Goal: Communication & Community: Answer question/provide support

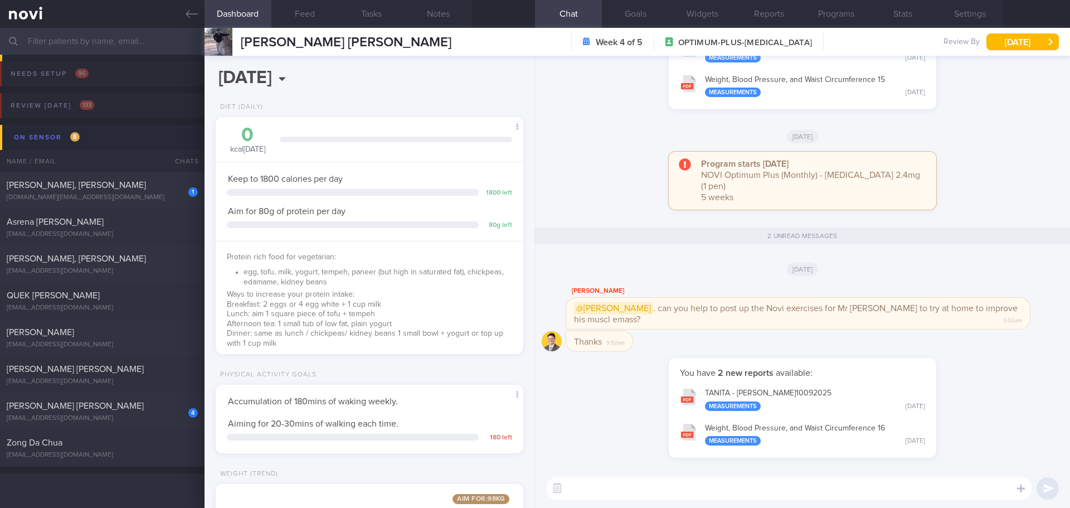
select select "8"
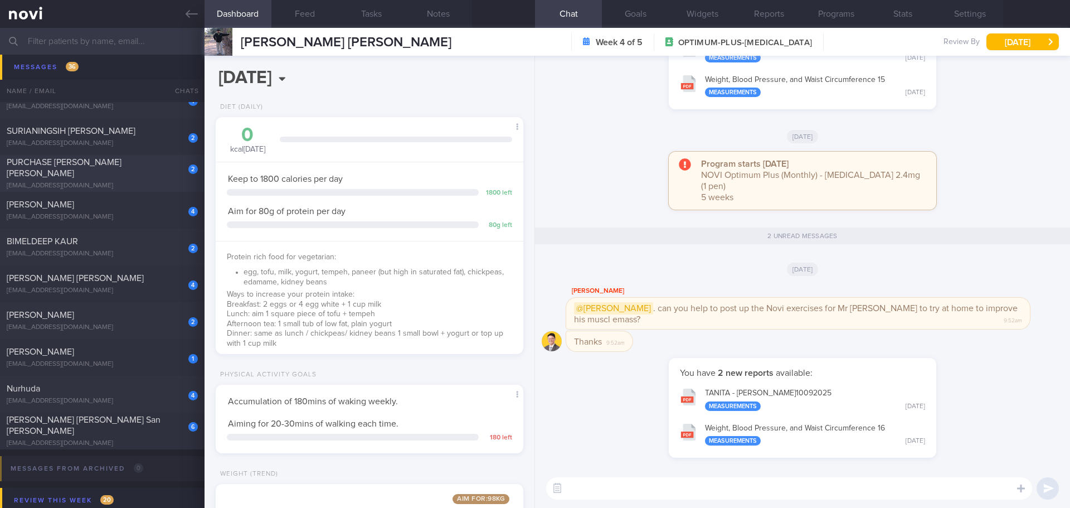
scroll to position [1449, 0]
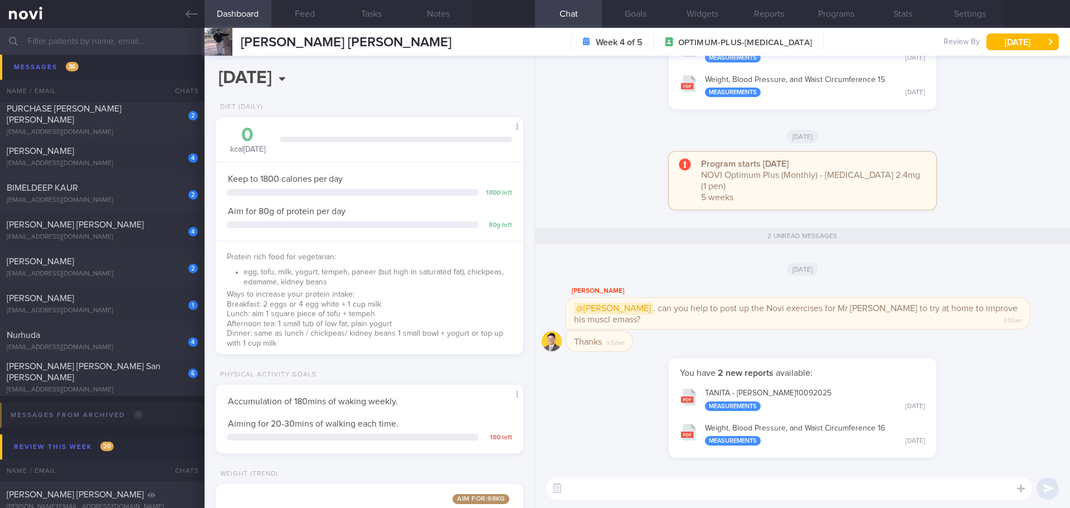
click at [917, 494] on textarea at bounding box center [789, 488] width 486 height 22
click at [118, 43] on input "text" at bounding box center [535, 41] width 1070 height 27
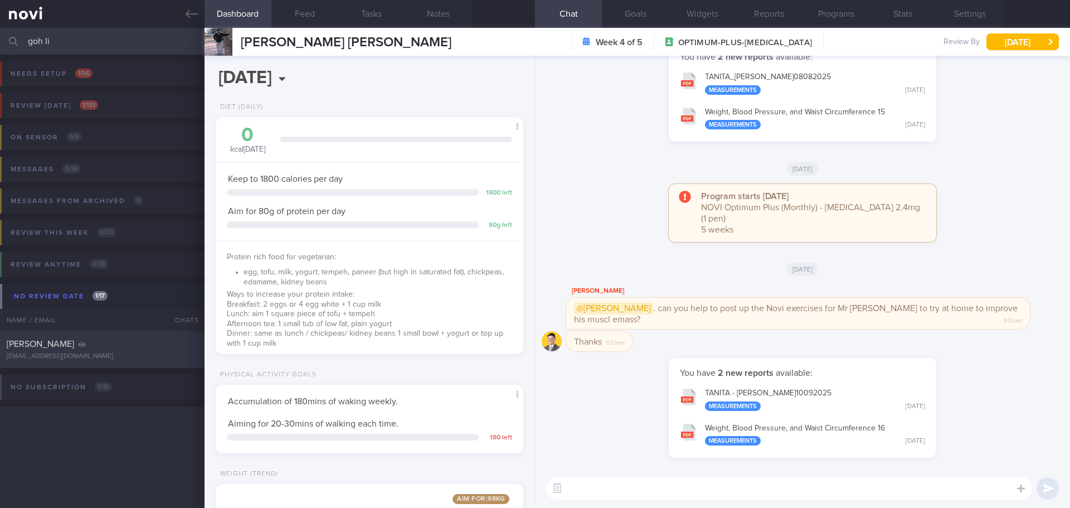
type input "goh li"
click at [120, 344] on div "[PERSON_NAME]" at bounding box center [101, 343] width 188 height 11
type input "[DATE]"
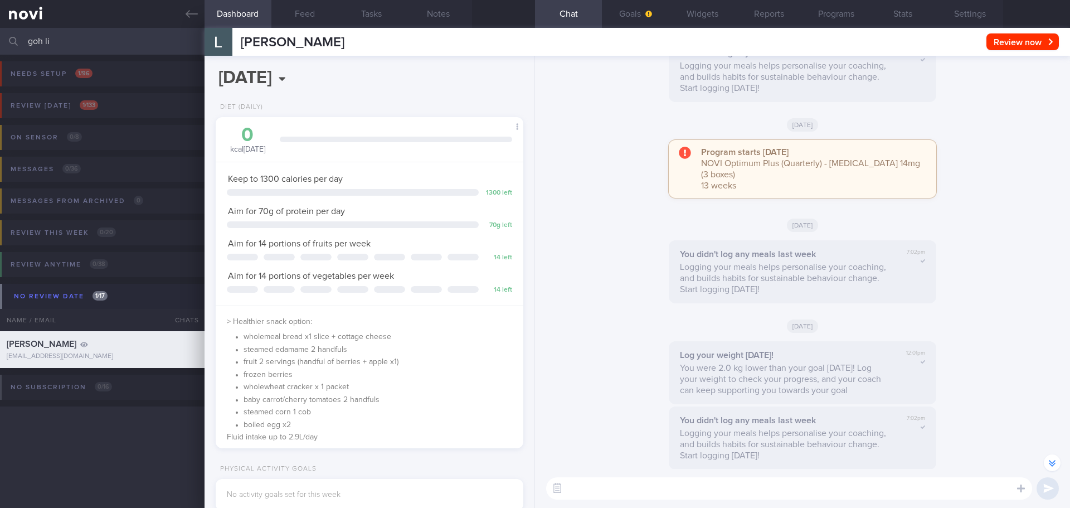
scroll to position [1, 0]
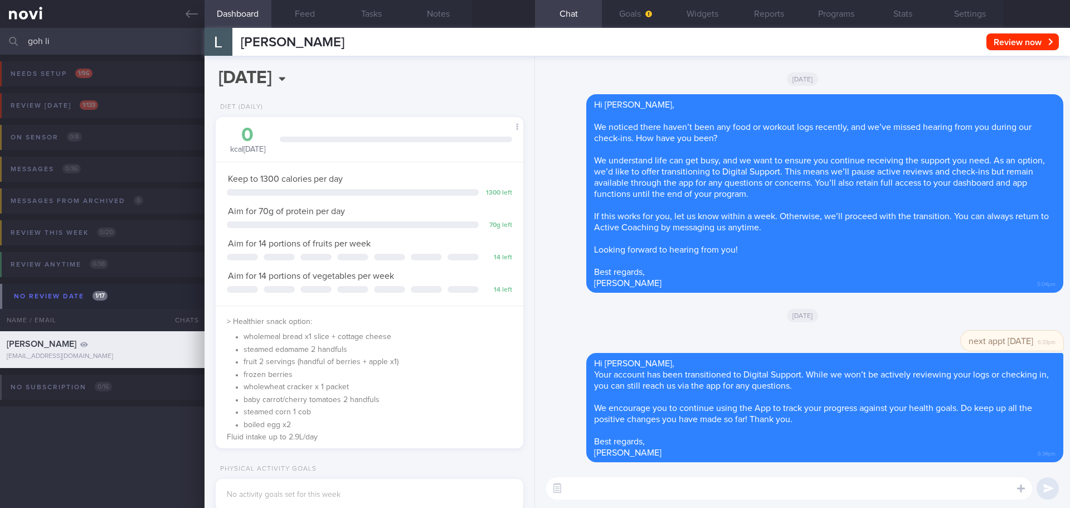
click at [717, 489] on textarea at bounding box center [789, 488] width 486 height 22
type textarea "Hi Ms Goh, Elizabeth here."
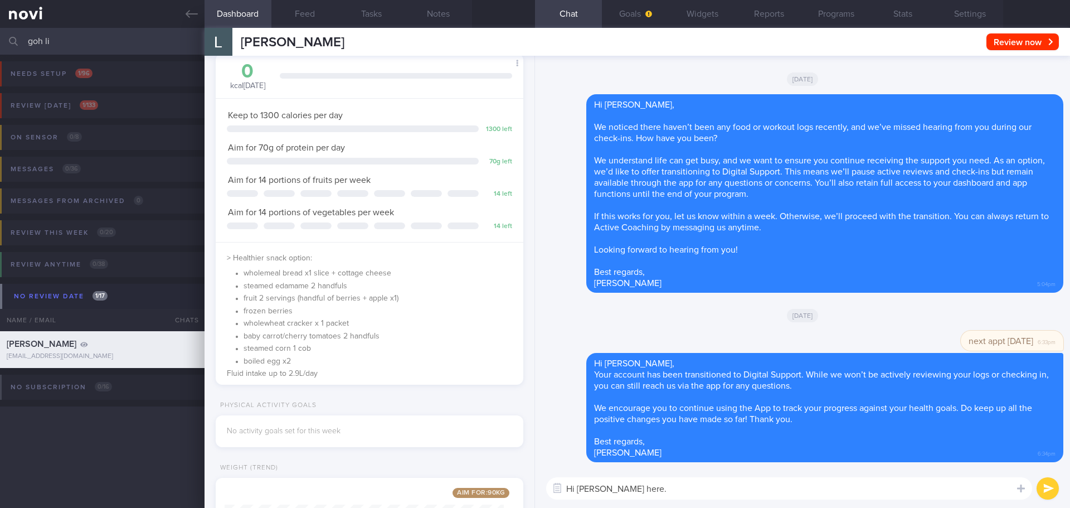
scroll to position [111, 0]
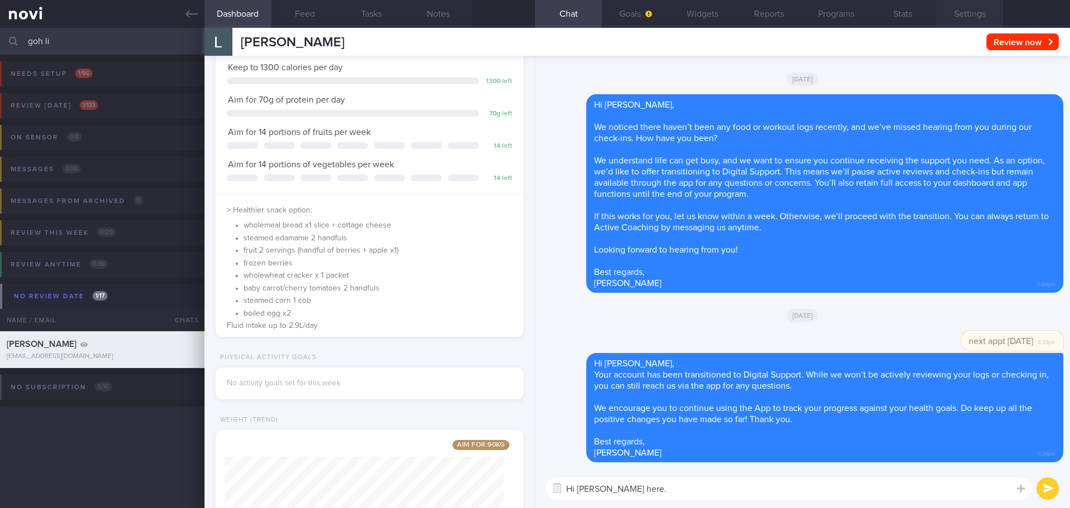
click at [987, 11] on button "Settings" at bounding box center [969, 14] width 67 height 28
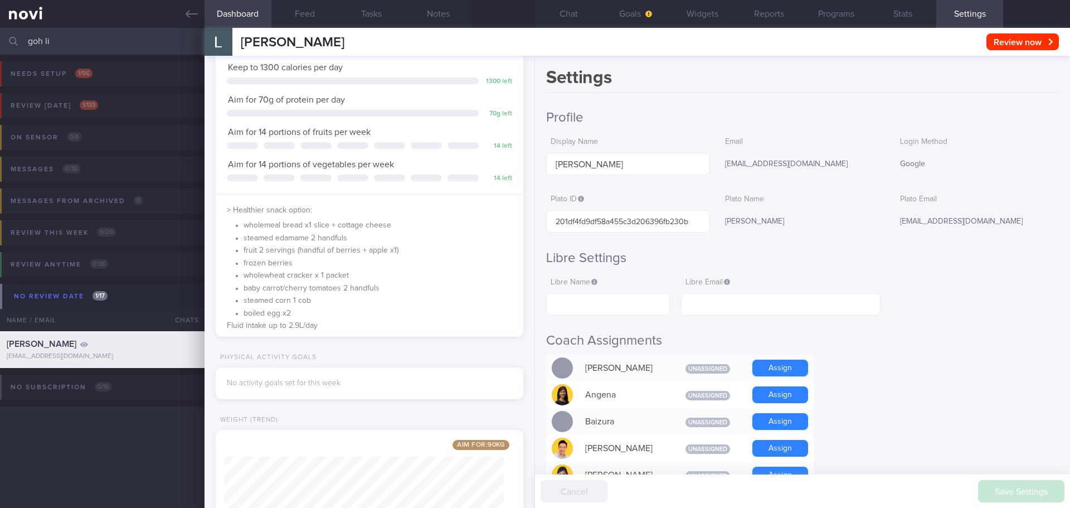
drag, startPoint x: 65, startPoint y: 45, endPoint x: 3, endPoint y: 50, distance: 61.5
click at [3, 50] on div "goh li Assigned patients Assigned patients All active patients Archived patients" at bounding box center [535, 41] width 1070 height 27
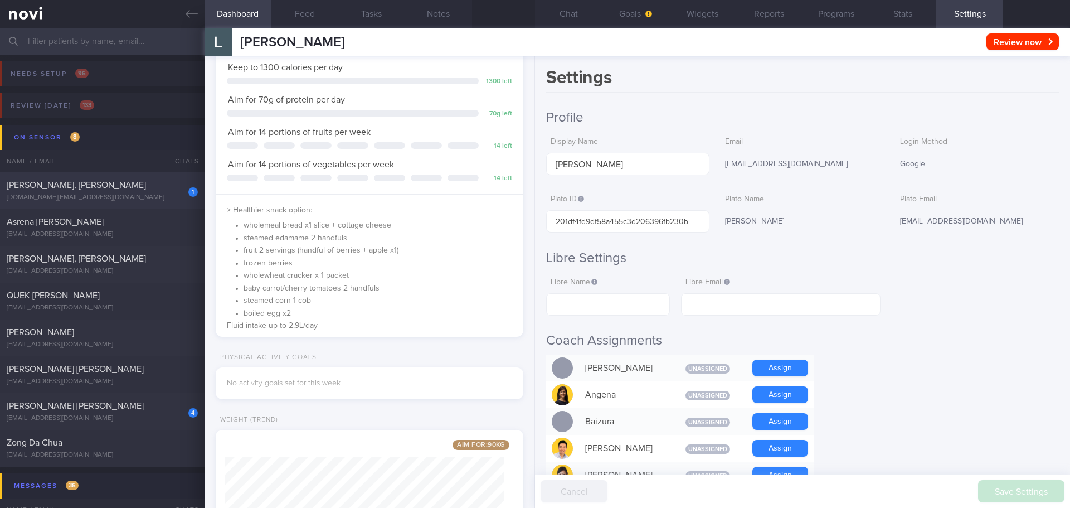
click at [115, 188] on span "[PERSON_NAME], [PERSON_NAME]" at bounding box center [76, 185] width 139 height 9
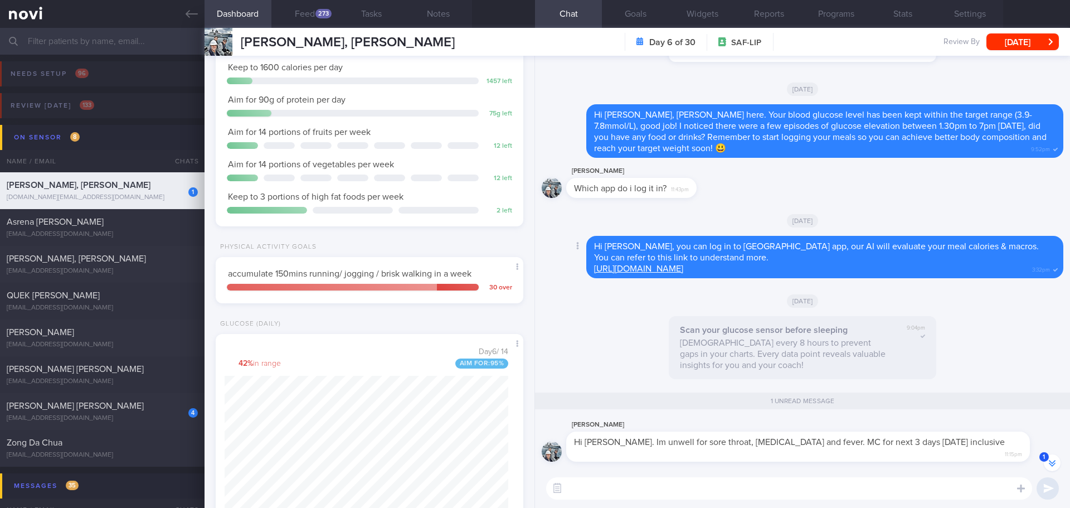
scroll to position [1, 0]
click at [740, 484] on textarea at bounding box center [789, 488] width 486 height 22
click at [318, 20] on button "Feed 273" at bounding box center [304, 14] width 67 height 28
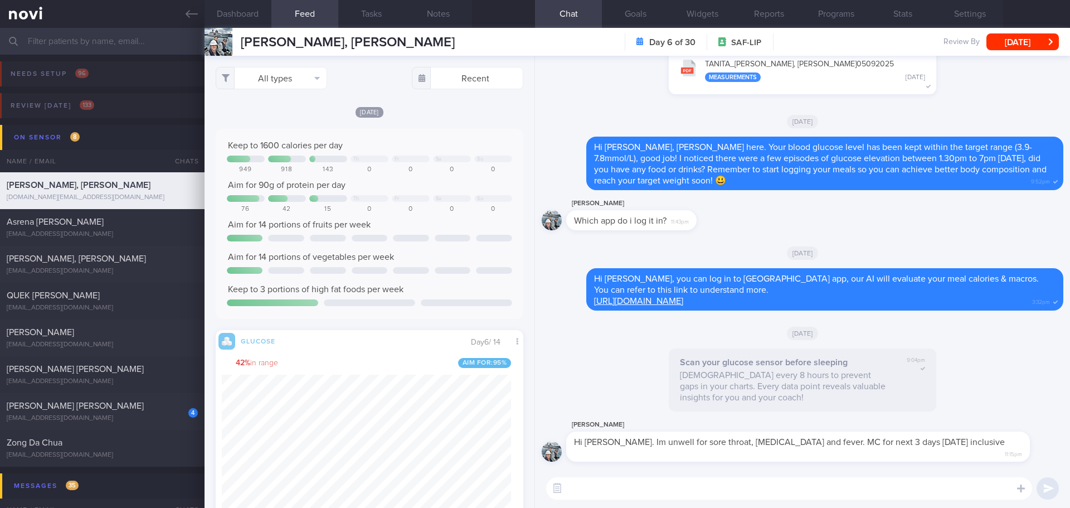
scroll to position [182, 290]
click at [402, 130] on div "Keep to 1600 calories per day Th Fr Sa Su 949 918 143 0 0 0 0 Aim for 90g of pr…" at bounding box center [370, 224] width 308 height 190
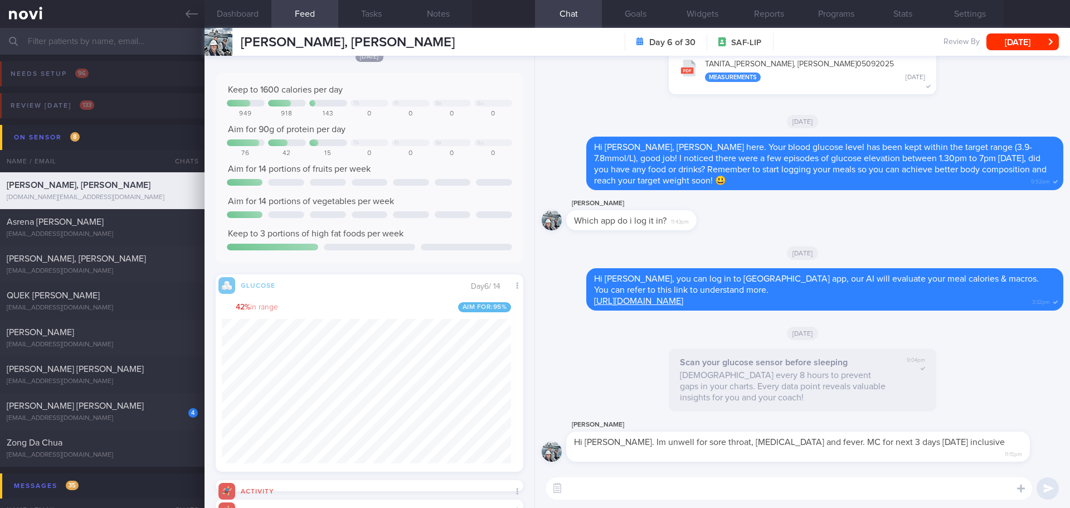
scroll to position [0, 0]
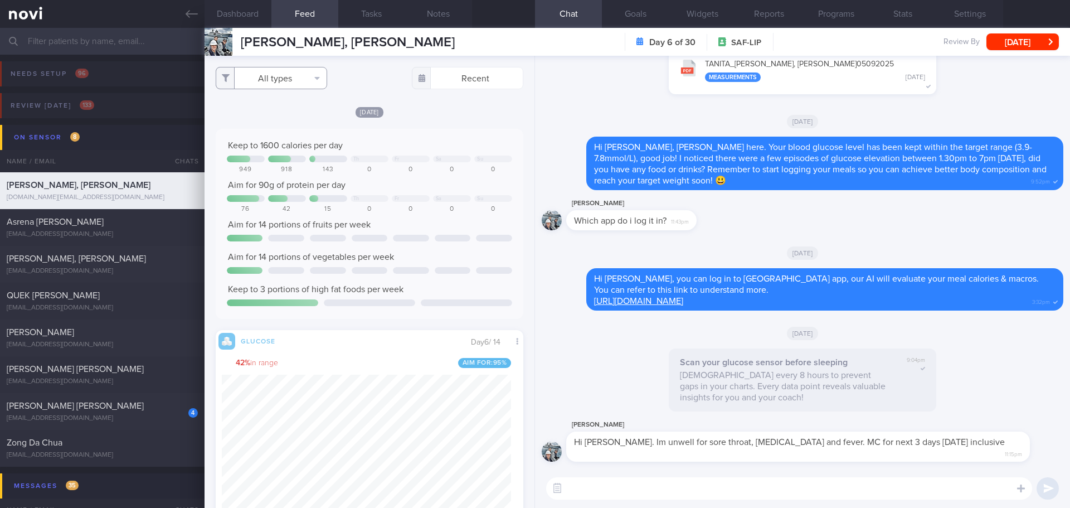
click at [320, 81] on button "All types" at bounding box center [271, 78] width 111 height 22
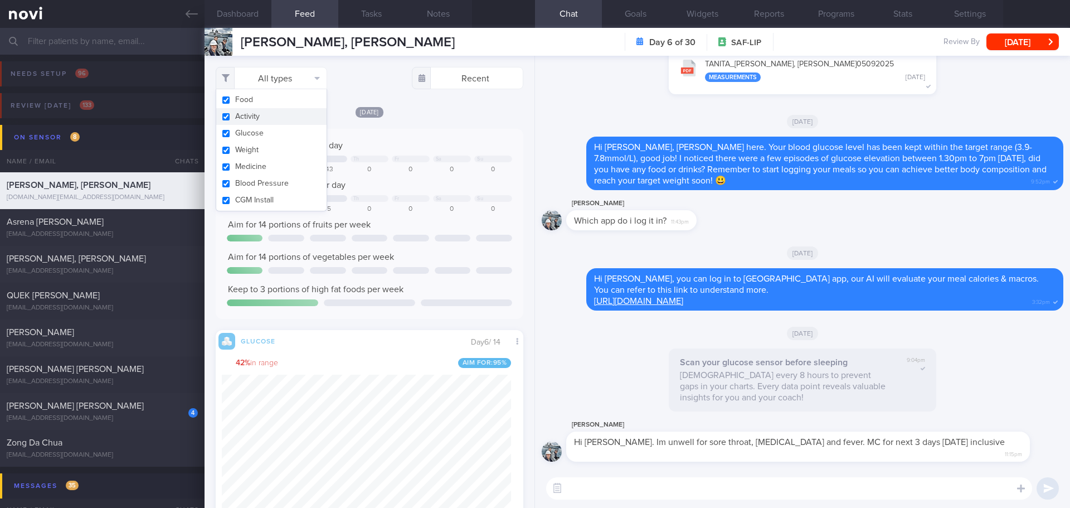
click at [289, 112] on button "Activity" at bounding box center [271, 116] width 110 height 17
checkbox input "false"
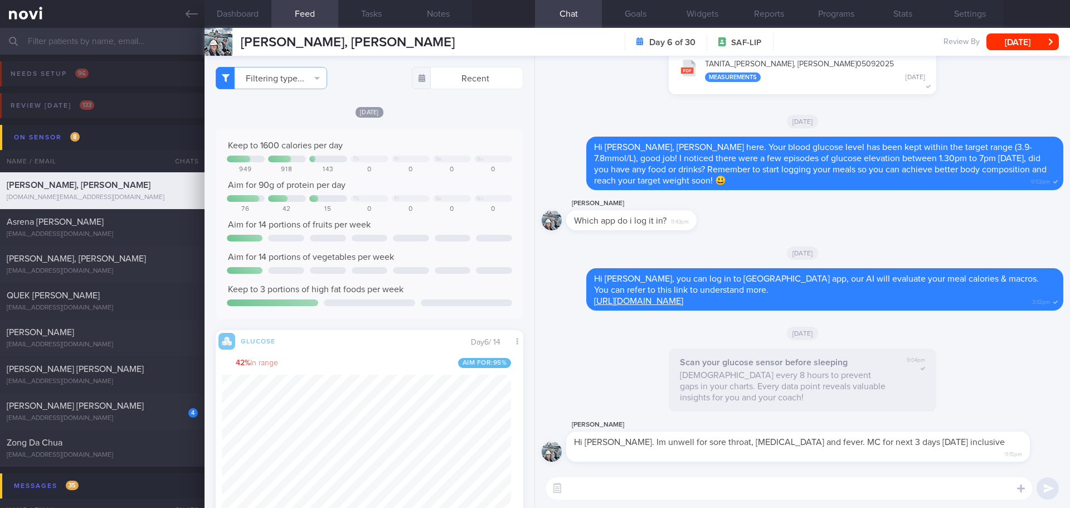
click at [428, 116] on div "[DATE]" at bounding box center [370, 112] width 308 height 12
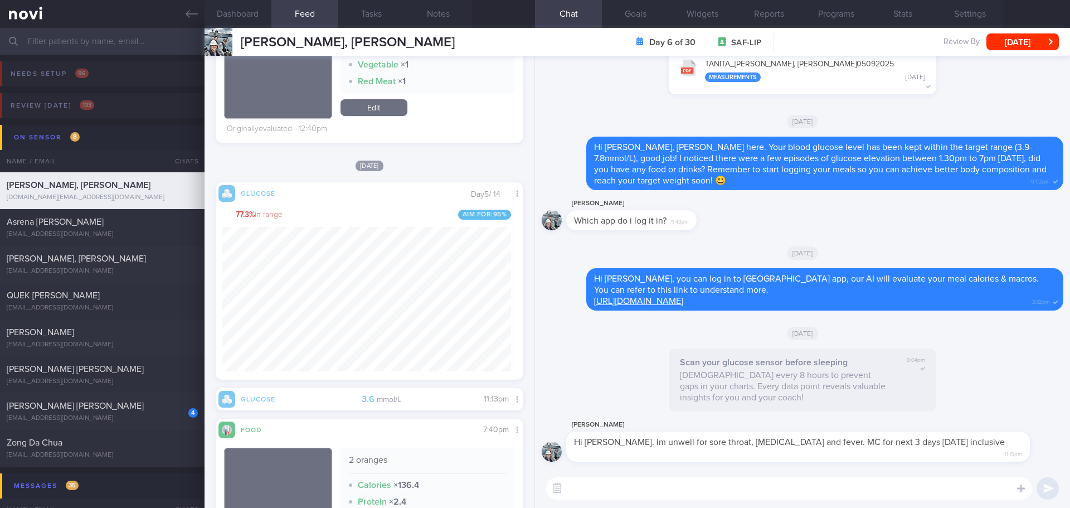
scroll to position [891, 0]
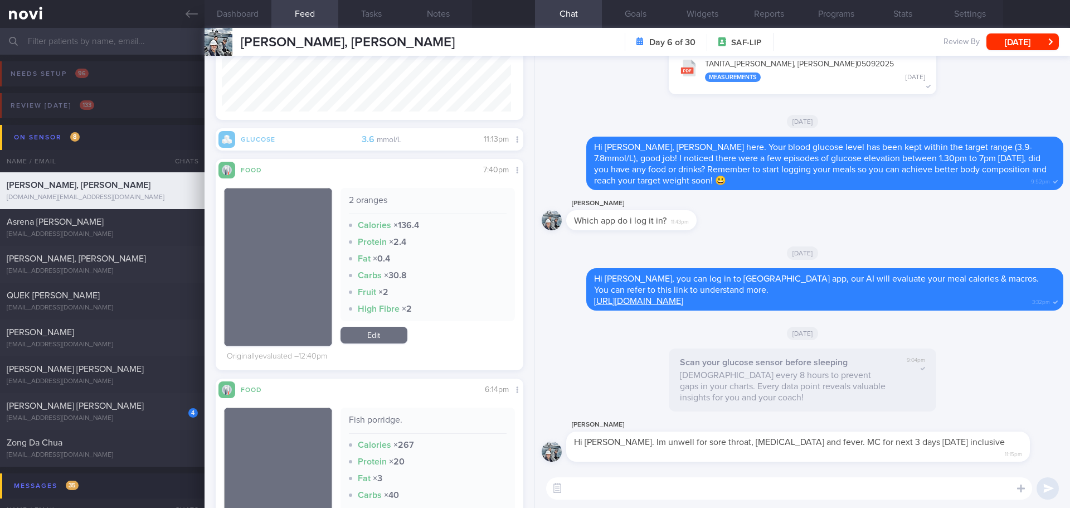
click at [619, 493] on textarea at bounding box center [789, 488] width 486 height 22
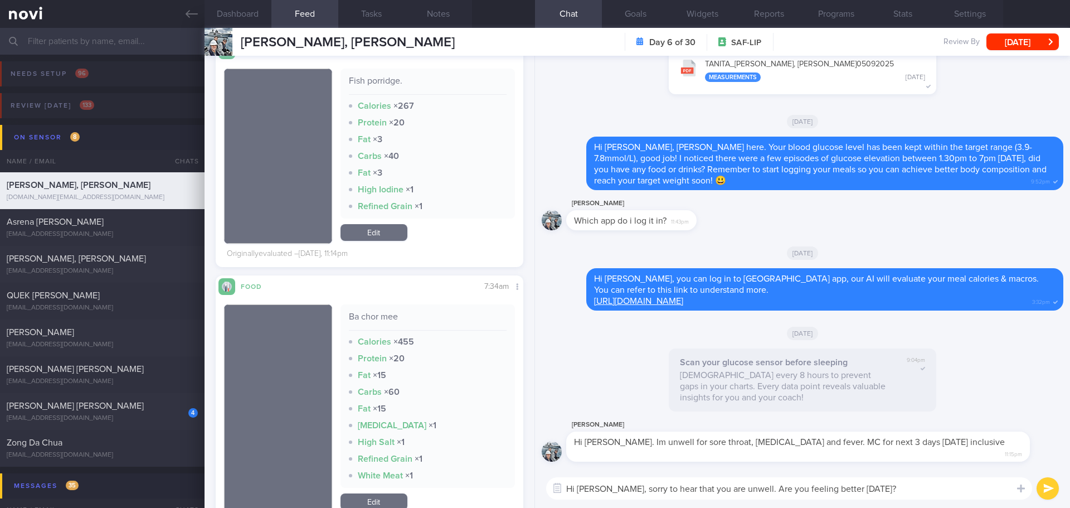
scroll to position [0, 0]
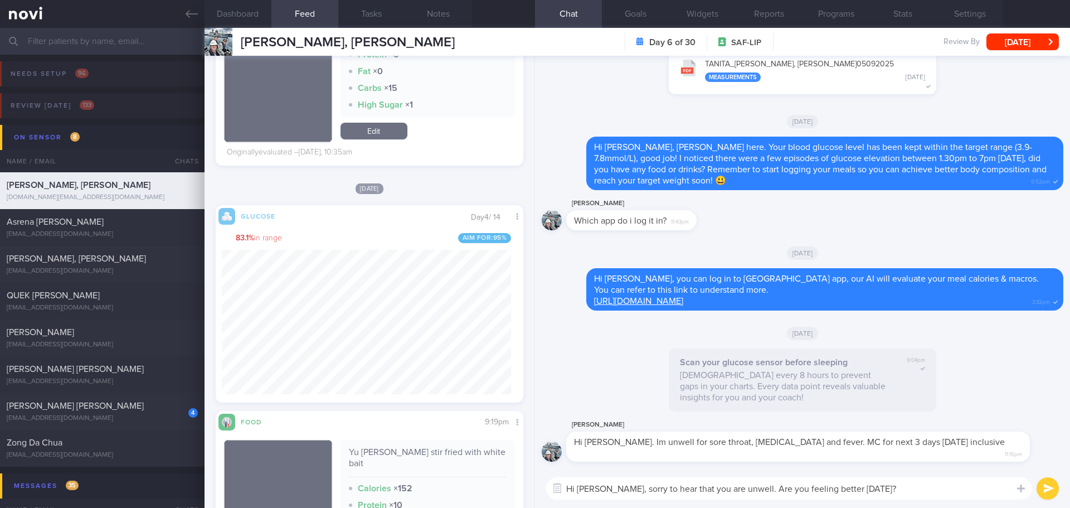
click at [894, 489] on textarea "Hi Aaron-James, sorry to hear that you are unwell. Are you feeling better today?" at bounding box center [789, 488] width 486 height 22
type textarea "Hi Aaron-James, sorry to hear that you are unwell. Are you feeling better today?"
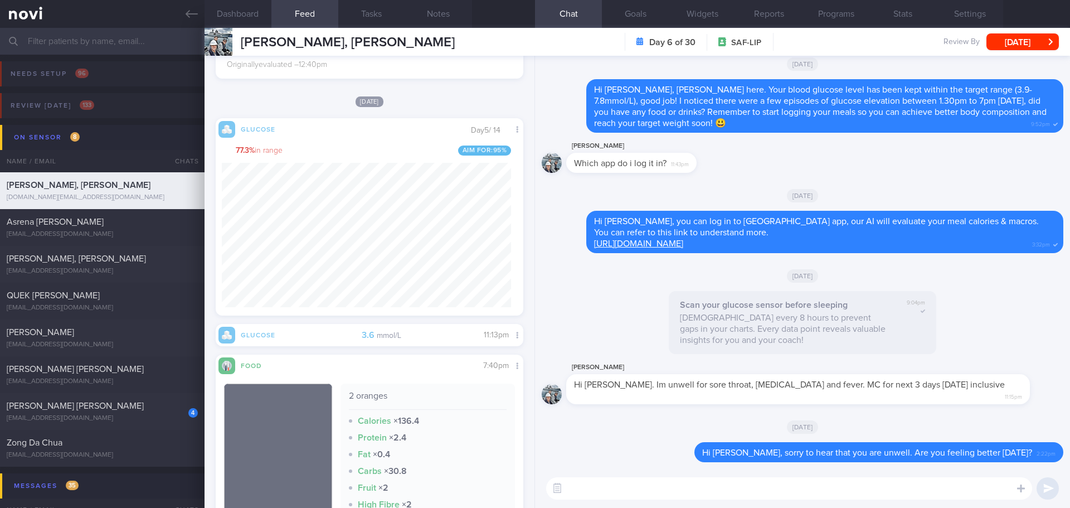
click at [603, 488] on textarea at bounding box center [789, 488] width 486 height 22
type textarea "I"
type textarea "Y"
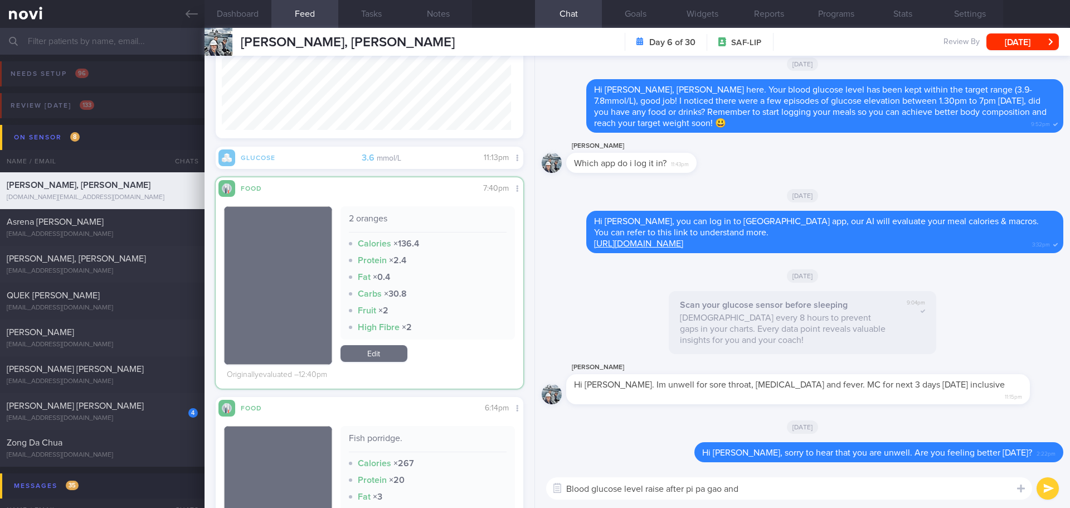
scroll to position [874, 0]
click at [759, 493] on textarea "Blood glucose level raise after pi pa gao and" at bounding box center [789, 488] width 486 height 22
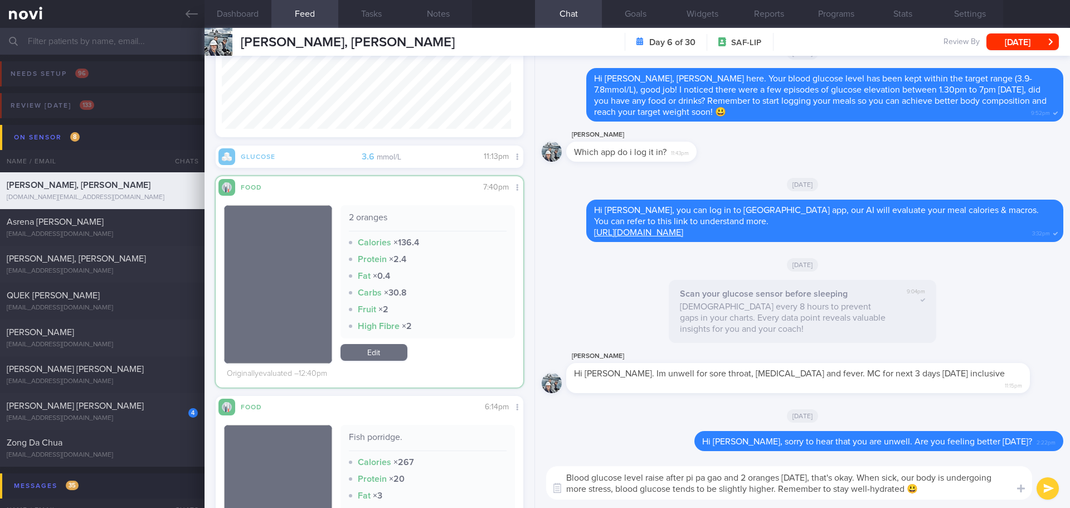
click at [851, 470] on textarea "Blood glucose level raise after pi pa gao and 2 oranges yesterday, that's okay.…" at bounding box center [789, 482] width 486 height 33
drag, startPoint x: 776, startPoint y: 490, endPoint x: 562, endPoint y: 473, distance: 214.6
click at [562, 473] on textarea "Blood glucose level raise after pi pa gao and 2 oranges yesterday, that's okay.…" at bounding box center [789, 482] width 486 height 33
drag, startPoint x: 768, startPoint y: 478, endPoint x: 737, endPoint y: 483, distance: 31.6
click at [768, 479] on textarea "Blood glucose level raise after pi pa gao and 2 oranges yesterday, that's okay.…" at bounding box center [789, 482] width 486 height 33
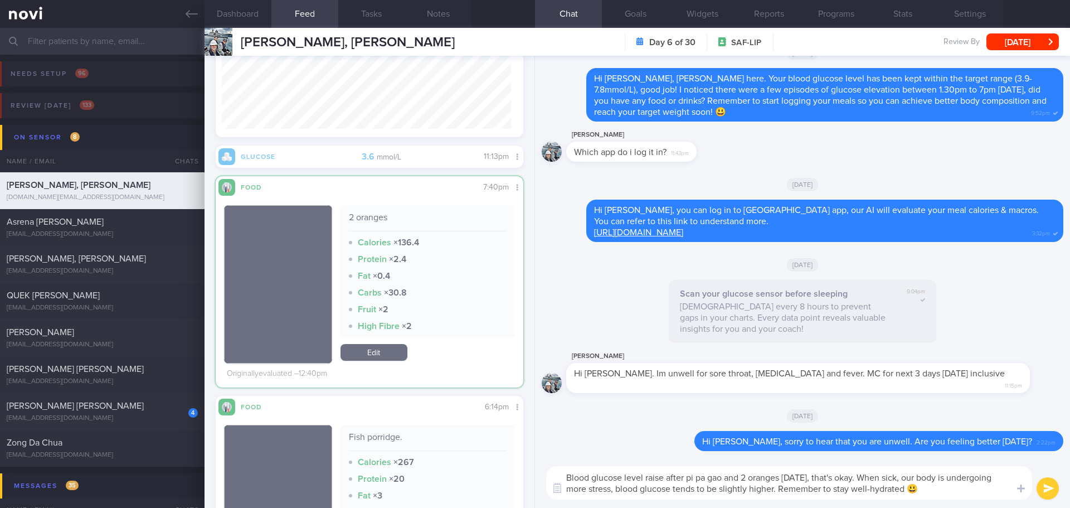
click at [841, 475] on textarea "Blood glucose level raise after pi pa gao and 2 oranges yesterday, that's okay.…" at bounding box center [789, 482] width 486 height 33
drag, startPoint x: 870, startPoint y: 476, endPoint x: 545, endPoint y: 473, distance: 325.4
click at [545, 473] on div "Blood glucose level raise after pi pa gao and 2 oranges yesterday, that's okay.…" at bounding box center [802, 482] width 535 height 50
paste textarea "Your blood glucose level increased after having pi pa gao and 2 oranges yesterd…"
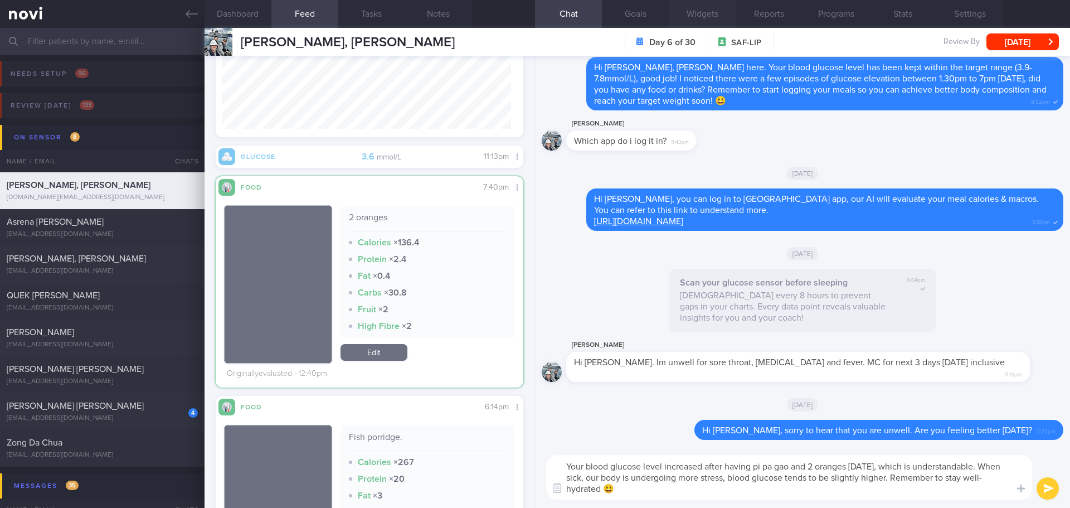
type textarea "Your blood glucose level increased after having pi pa gao and 2 oranges yesterd…"
click at [762, 486] on textarea "Your blood glucose level increased after having pi pa gao and 2 oranges yesterd…" at bounding box center [789, 477] width 486 height 45
click at [830, 488] on textarea "Your blood glucose level increased after having pi pa gao and 2 oranges yesterd…" at bounding box center [789, 477] width 486 height 45
click at [884, 488] on textarea "Your blood glucose level increased after having pi pa gao and 2 oranges yesterd…" at bounding box center [789, 477] width 486 height 45
click at [1036, 489] on button "submit" at bounding box center [1047, 488] width 22 height 22
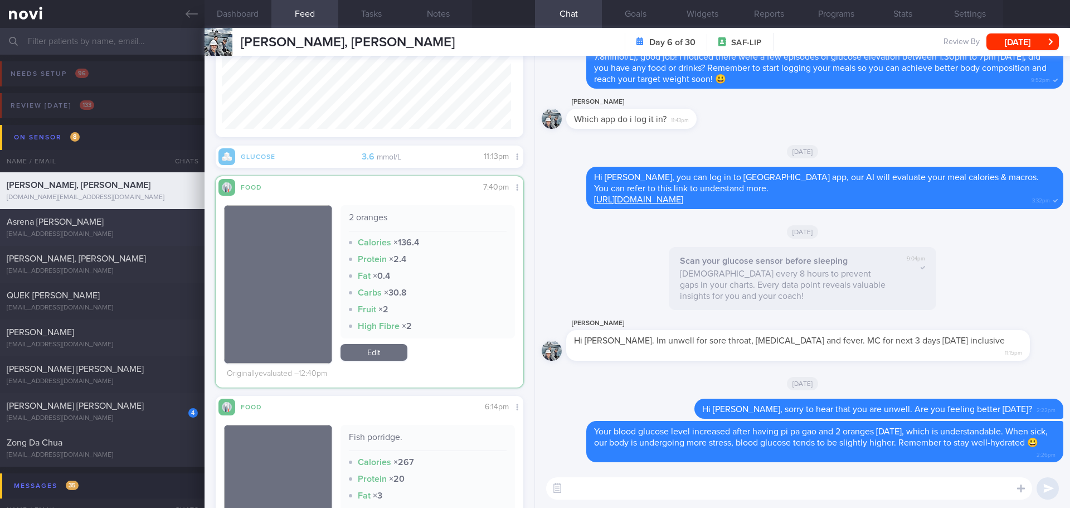
click at [92, 226] on div "Asrena [PERSON_NAME]" at bounding box center [101, 221] width 188 height 11
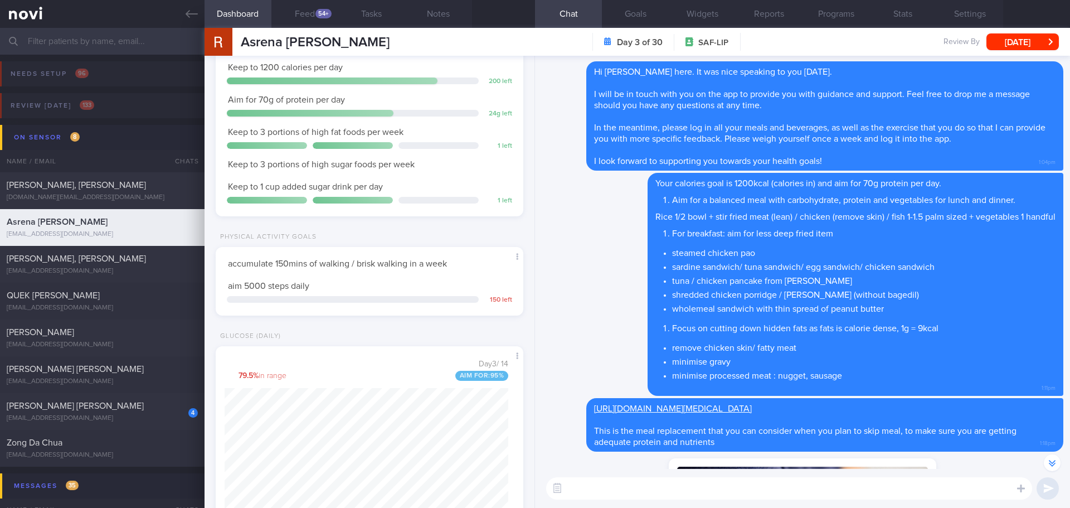
scroll to position [-390, 0]
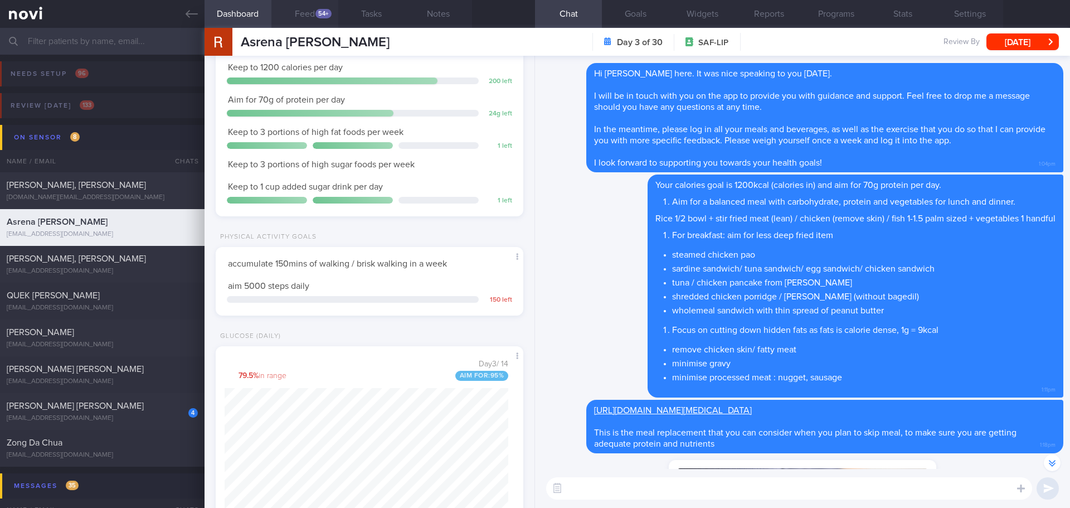
click at [303, 18] on button "Feed 54+" at bounding box center [304, 14] width 67 height 28
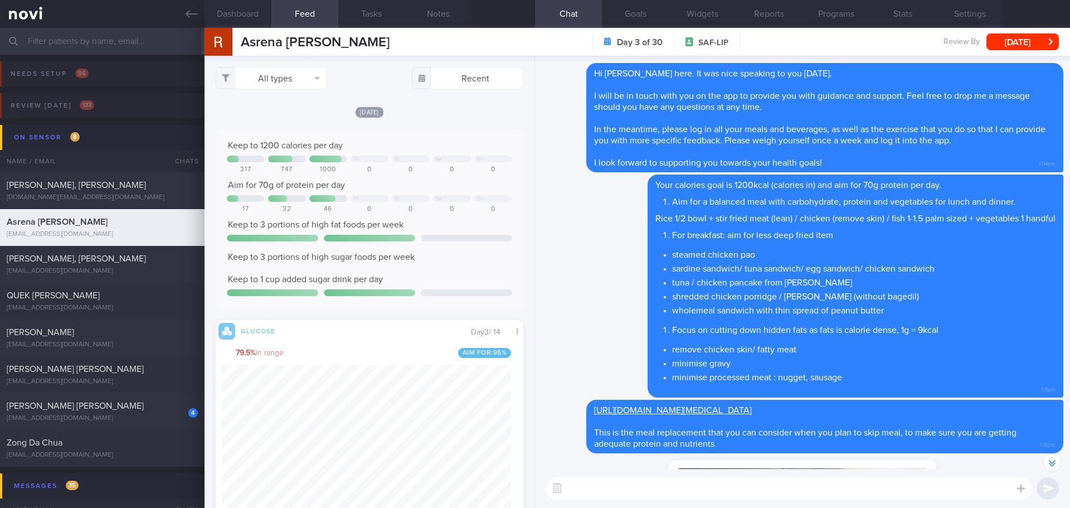
scroll to position [182, 290]
click at [289, 113] on div "[DATE]" at bounding box center [370, 112] width 308 height 12
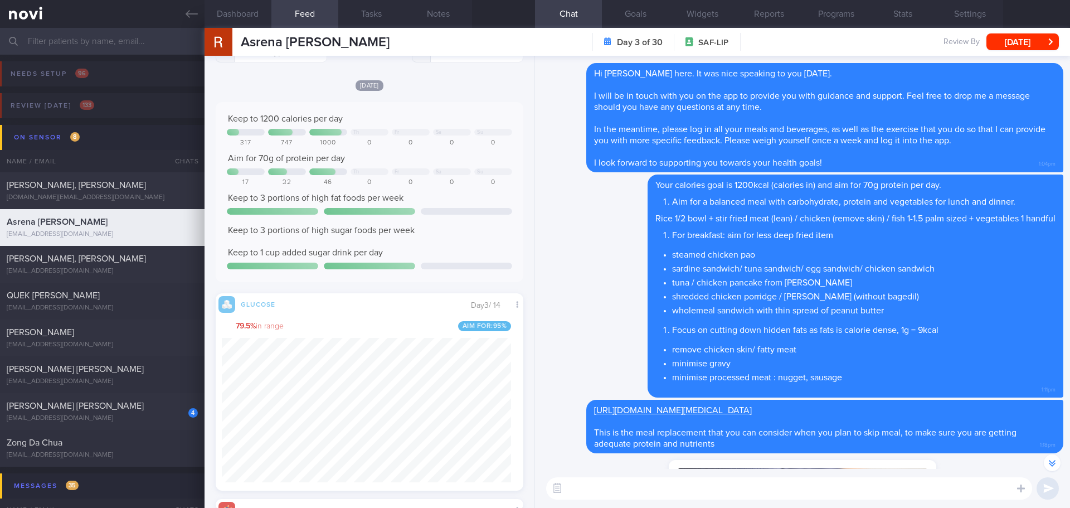
scroll to position [0, 0]
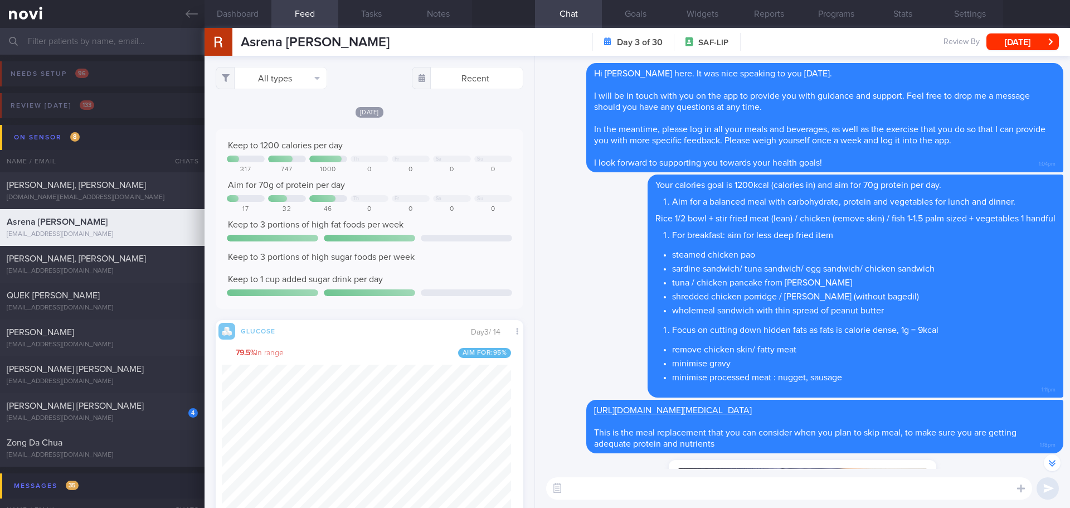
click at [294, 65] on div "All types Food Activity Glucose Weight Medicine Blood Pressure CGM Install Rece…" at bounding box center [369, 282] width 330 height 452
click at [294, 74] on button "All types" at bounding box center [271, 78] width 111 height 22
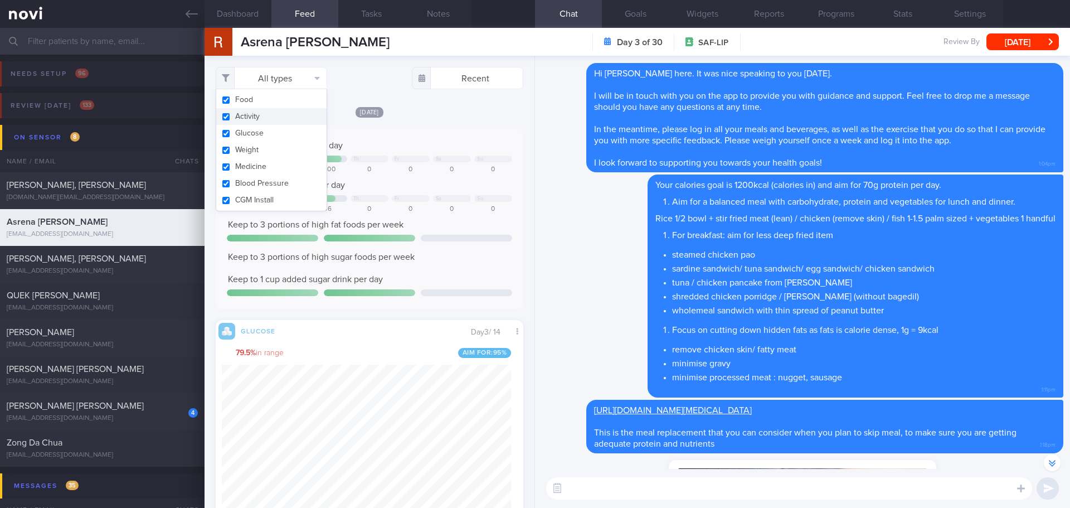
click at [271, 116] on button "Activity" at bounding box center [271, 116] width 110 height 17
checkbox input "false"
click at [414, 113] on div "[DATE]" at bounding box center [370, 112] width 308 height 12
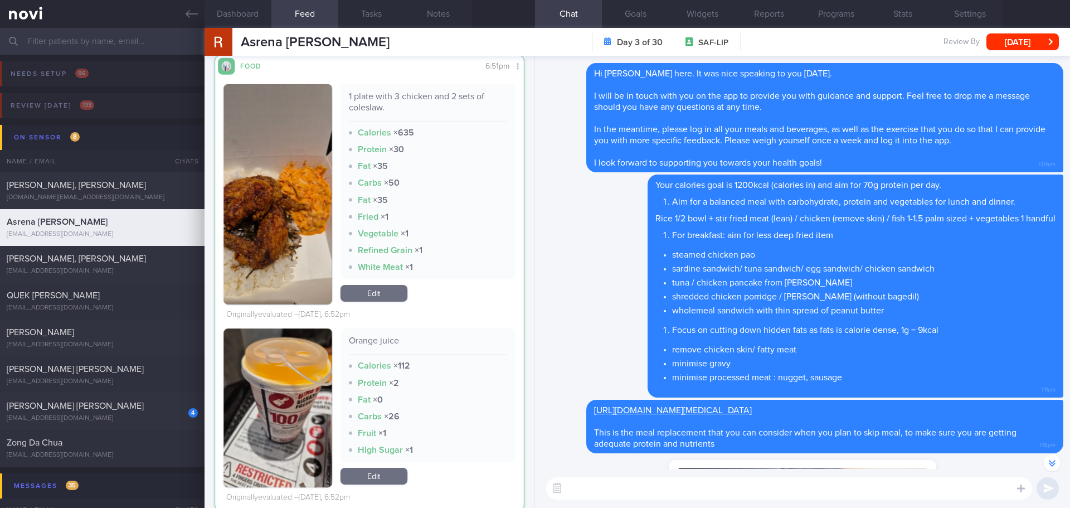
scroll to position [1022, 0]
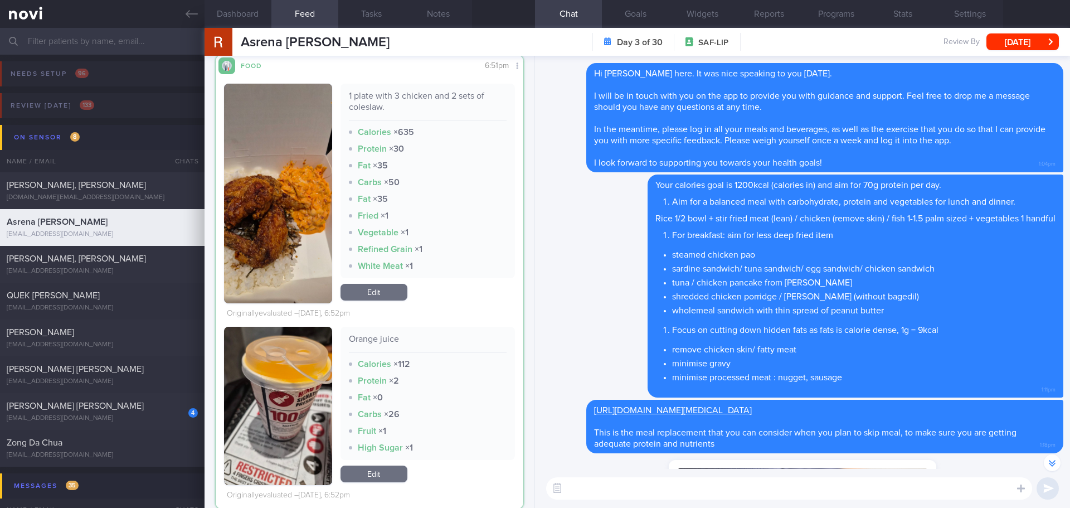
click at [301, 198] on button "button" at bounding box center [278, 194] width 108 height 220
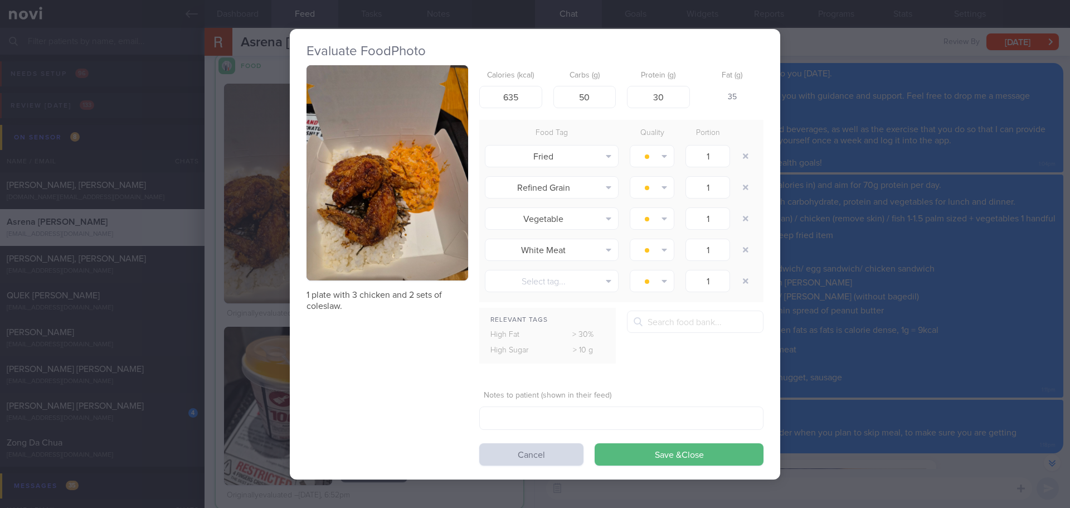
click at [370, 153] on button "button" at bounding box center [387, 173] width 162 height 216
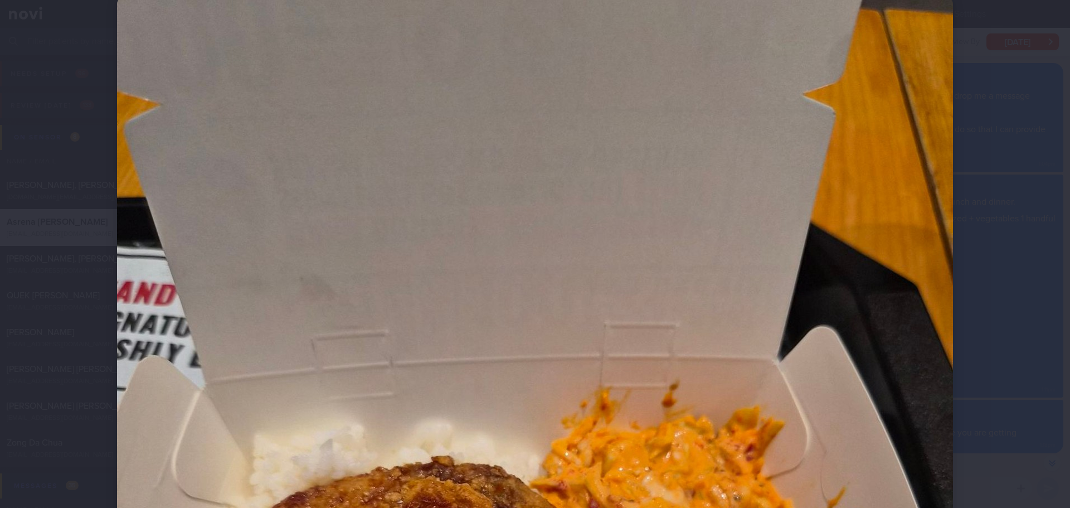
scroll to position [27, 0]
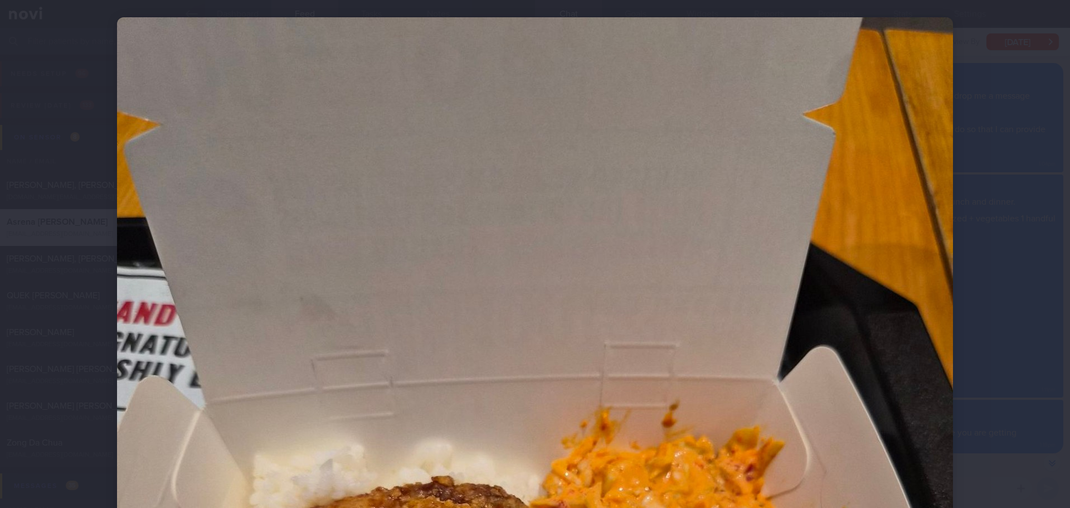
click at [1037, 238] on div at bounding box center [535, 254] width 1070 height 508
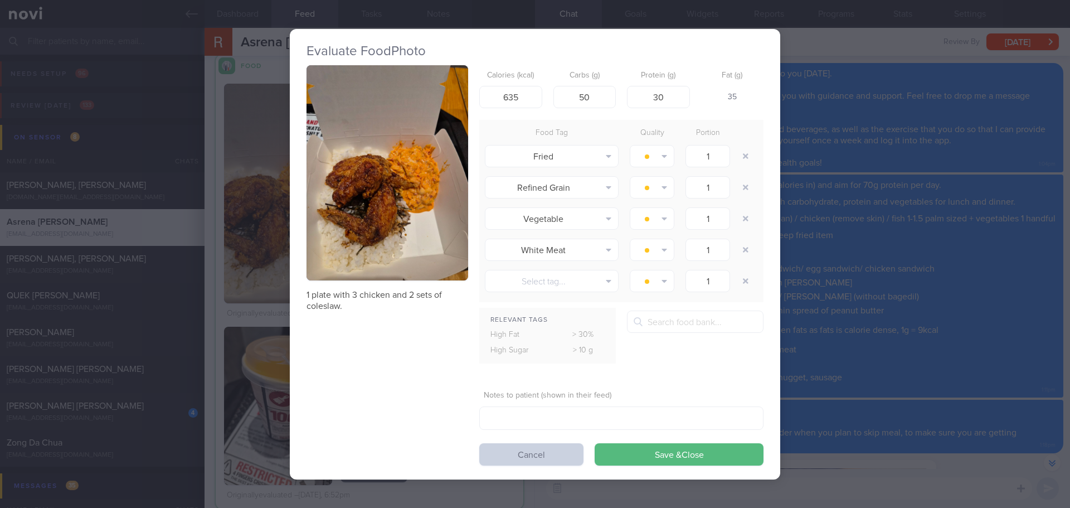
click at [518, 451] on button "Cancel" at bounding box center [531, 454] width 104 height 22
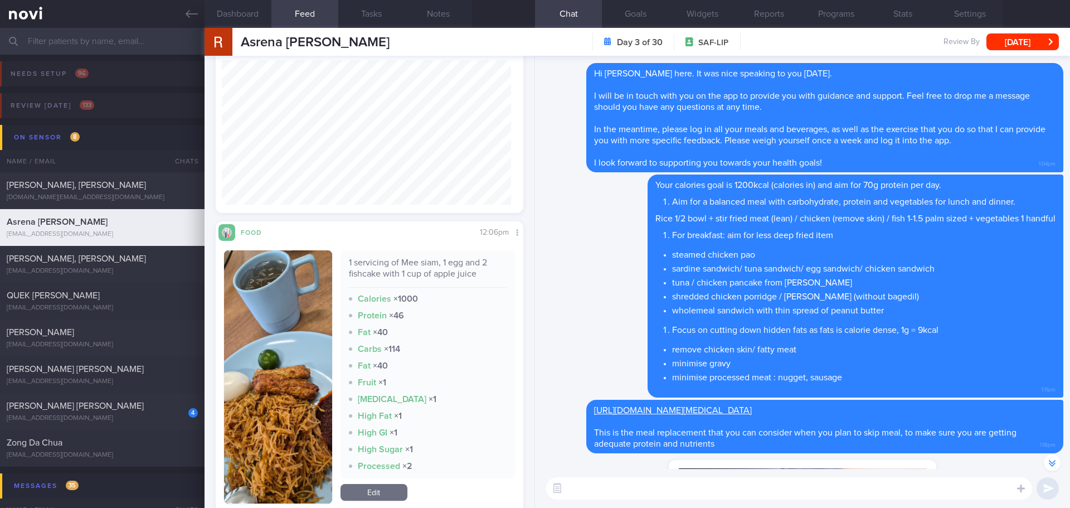
scroll to position [298, 0]
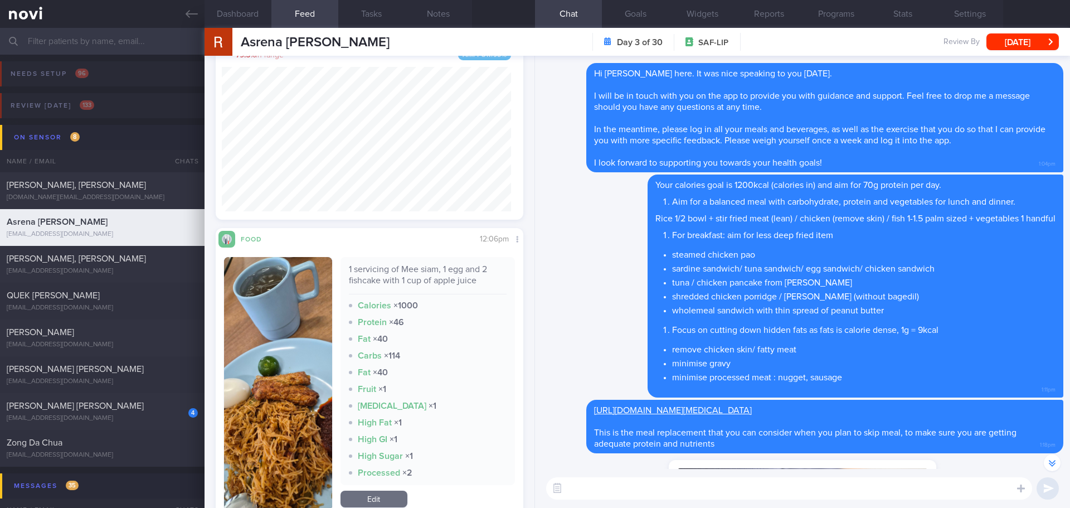
click at [300, 331] on button "button" at bounding box center [278, 383] width 108 height 253
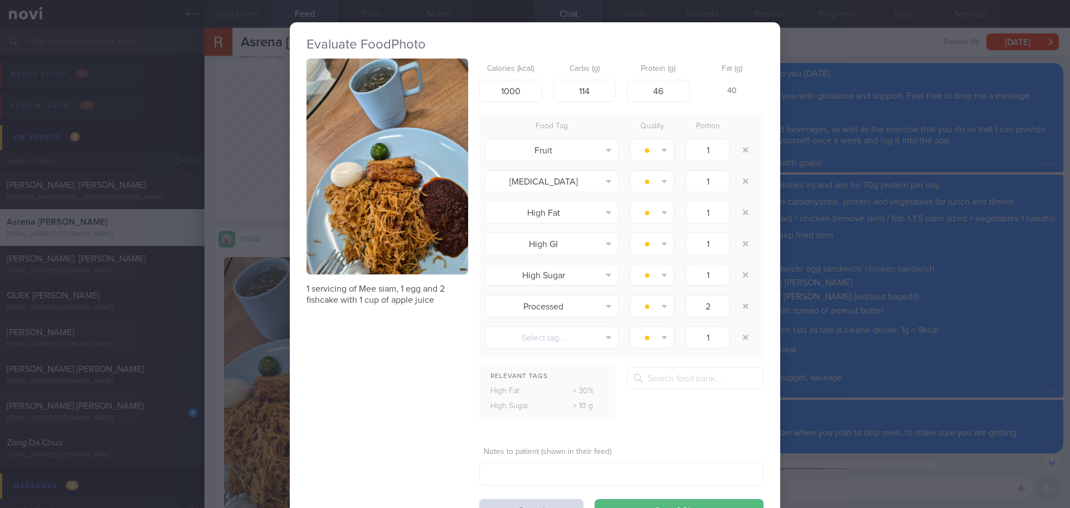
click at [362, 228] on button "button" at bounding box center [387, 166] width 162 height 216
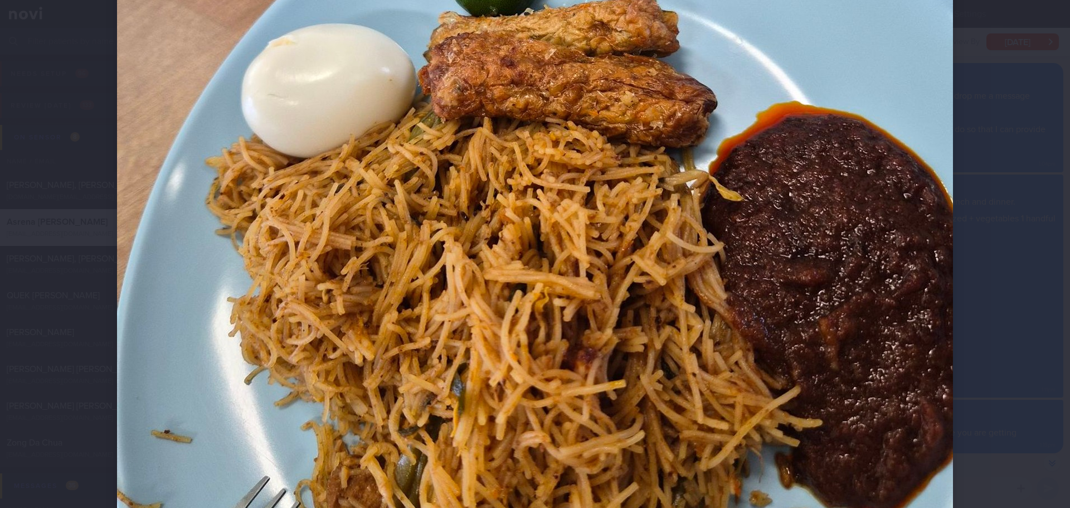
scroll to position [557, 0]
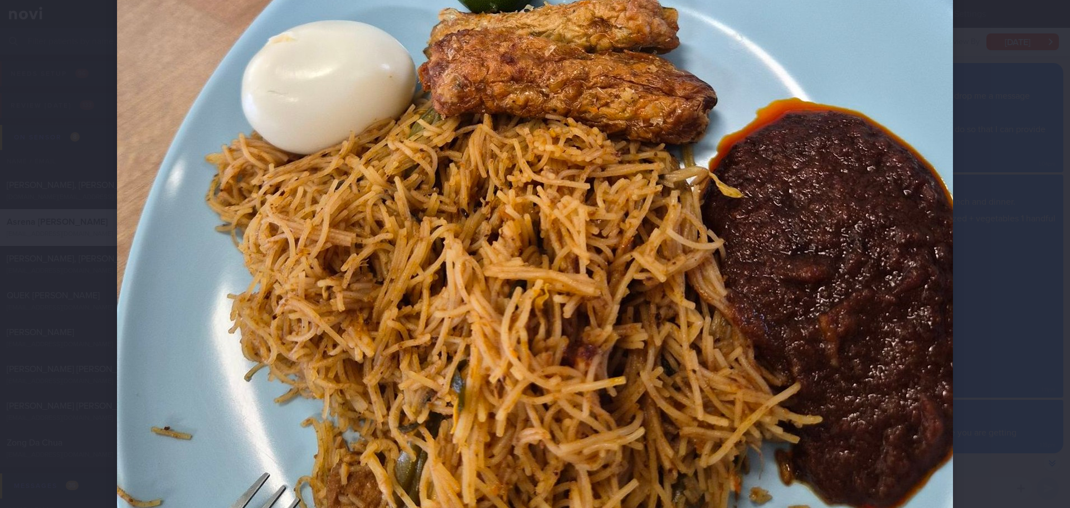
click at [972, 258] on div at bounding box center [534, 44] width 925 height 1203
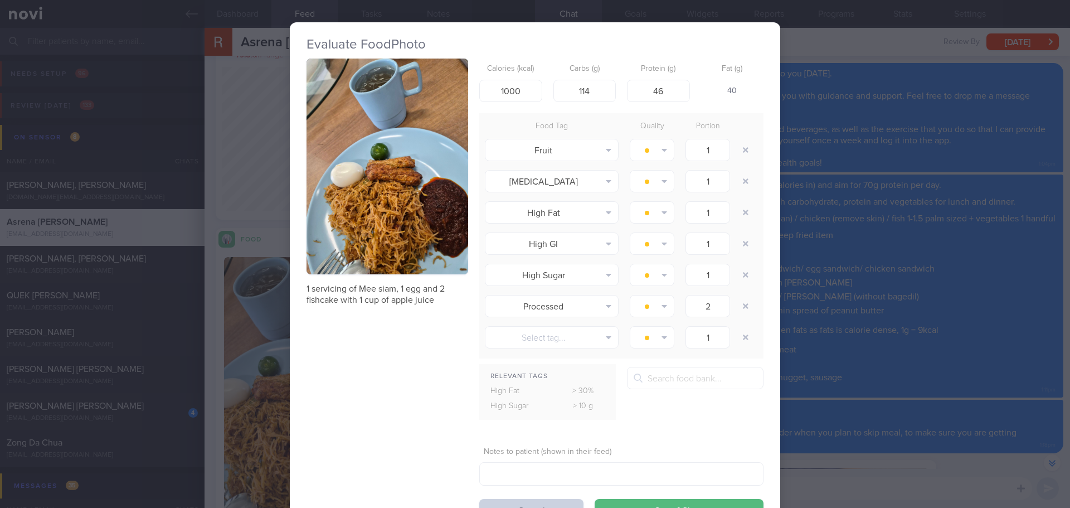
click at [494, 499] on button "Cancel" at bounding box center [531, 510] width 104 height 22
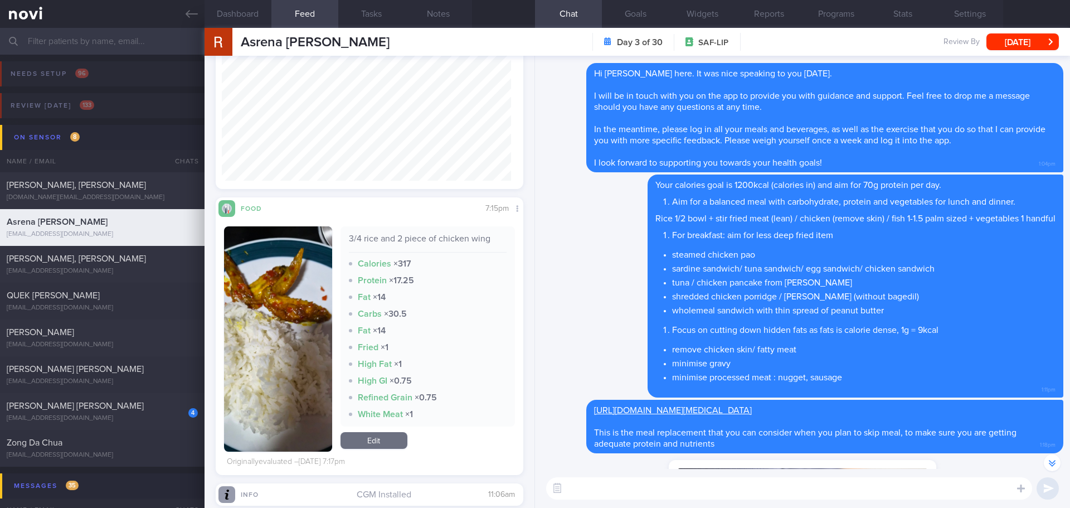
scroll to position [1604, 0]
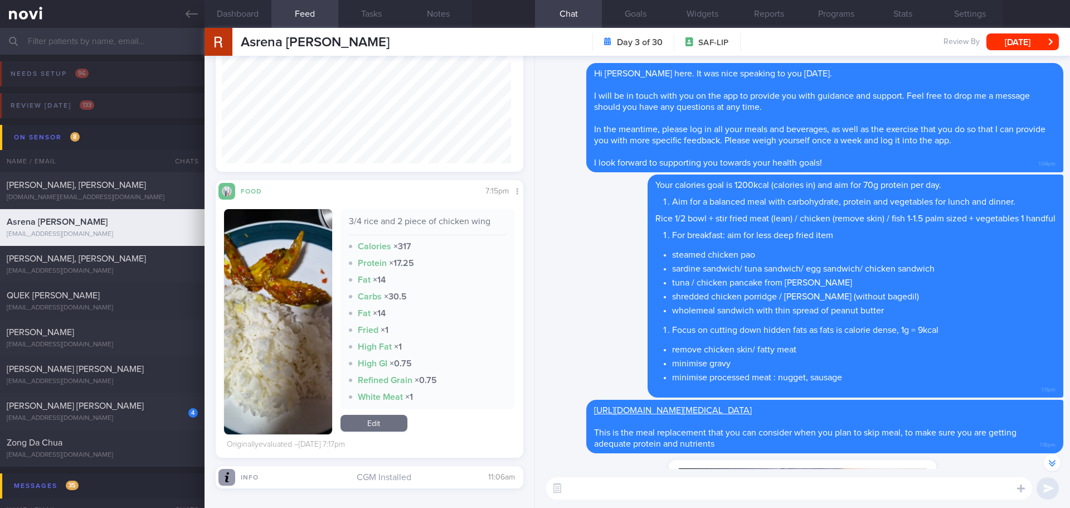
click at [604, 493] on textarea at bounding box center [789, 488] width 486 height 22
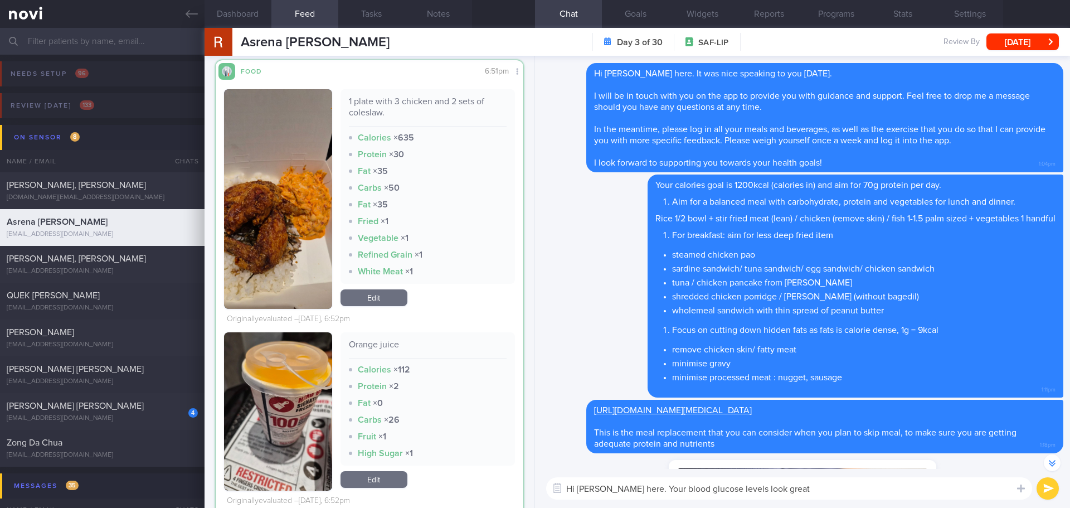
scroll to position [1022, 0]
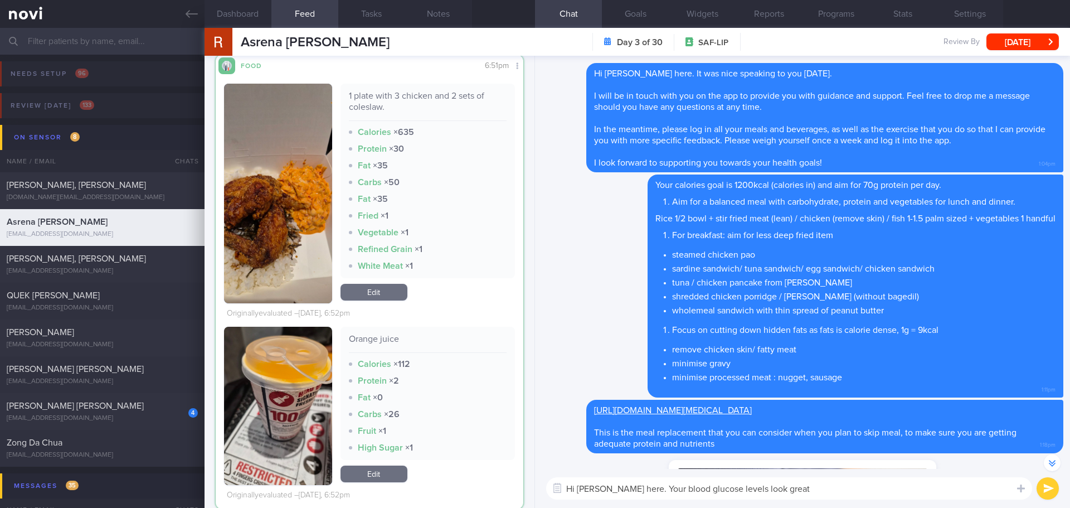
click at [823, 487] on textarea "Hi Asrena, Elizabeth here. Your blood glucose levels look great" at bounding box center [789, 488] width 486 height 22
type textarea "Hi Asrena, Elizabeth here. Your blood glucose levels look great on the 1st day …"
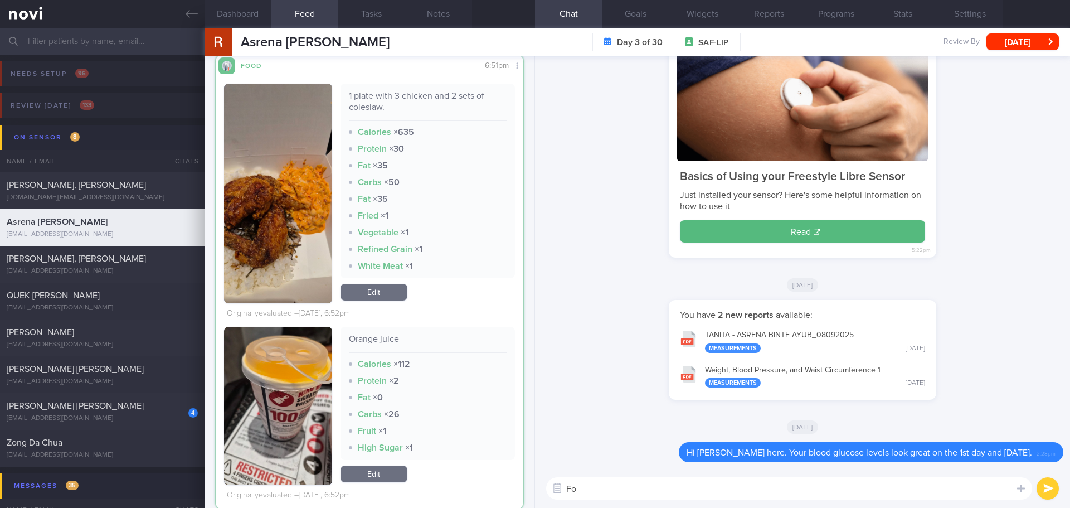
type textarea "F"
type textarea "Remember to remove chicken skin when enjoying it 😃"
click at [1043, 481] on button "submit" at bounding box center [1047, 488] width 22 height 22
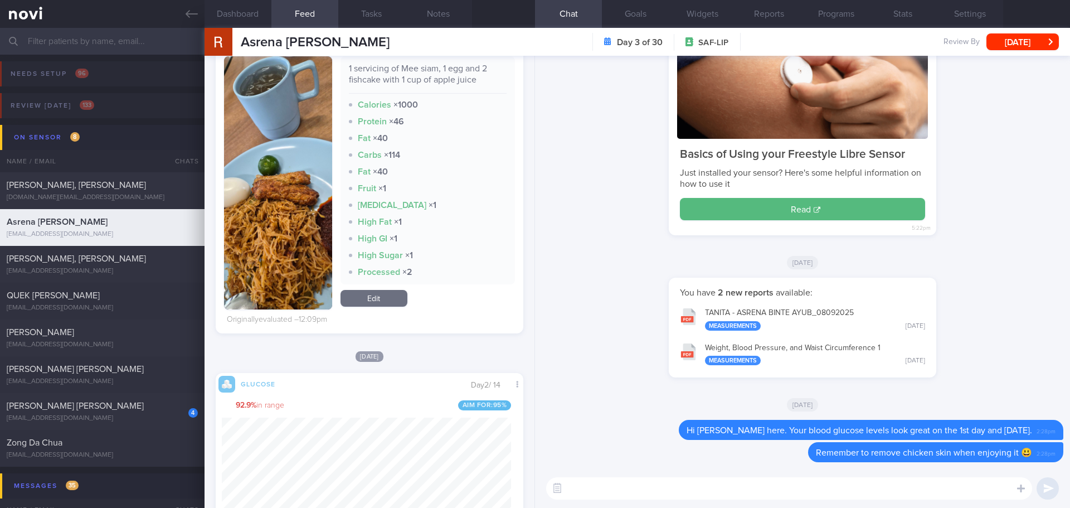
scroll to position [409, 0]
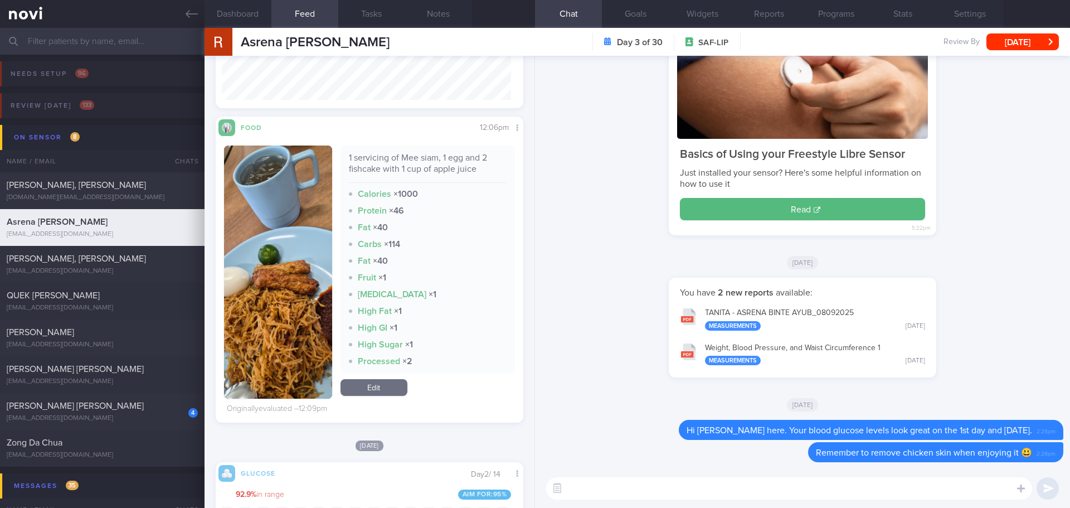
click at [595, 487] on textarea at bounding box center [789, 488] width 486 height 22
type textarea "F"
type textarea "M"
type textarea "W"
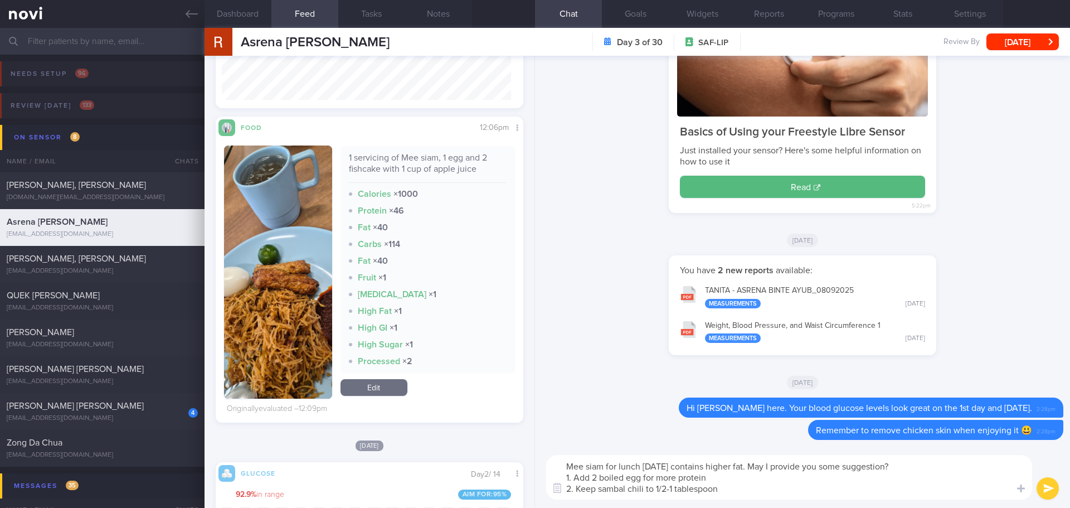
scroll to position [0, 0]
drag, startPoint x: 591, startPoint y: 478, endPoint x: 575, endPoint y: 479, distance: 15.6
click at [575, 479] on textarea "Mee siam for lunch today contains higher fat. May I provide you some suggestion…" at bounding box center [789, 477] width 486 height 45
click at [719, 478] on textarea "Mee siam for lunch today contains higher fat. May I provide you some suggestion…" at bounding box center [789, 477] width 486 height 45
click at [737, 490] on textarea "Mee siam for lunch today contains higher fat. May I provide you some suggestion…" at bounding box center [789, 477] width 486 height 45
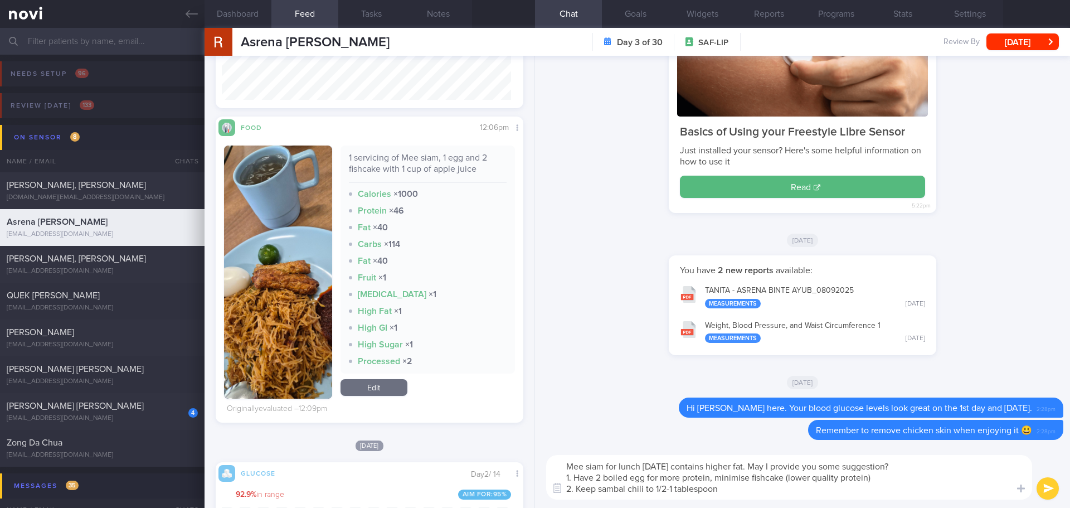
click at [654, 476] on textarea "Mee siam for lunch today contains higher fat. May I provide you some suggestion…" at bounding box center [789, 477] width 486 height 45
drag, startPoint x: 742, startPoint y: 466, endPoint x: 558, endPoint y: 469, distance: 184.4
click at [558, 469] on textarea "Mee siam for lunch today contains higher fat. May I provide you some suggestion…" at bounding box center [789, 477] width 486 height 45
click at [739, 489] on textarea "Lunch today is higher in fat and calories. May I provide you some suggestion? 1…" at bounding box center [789, 477] width 486 height 45
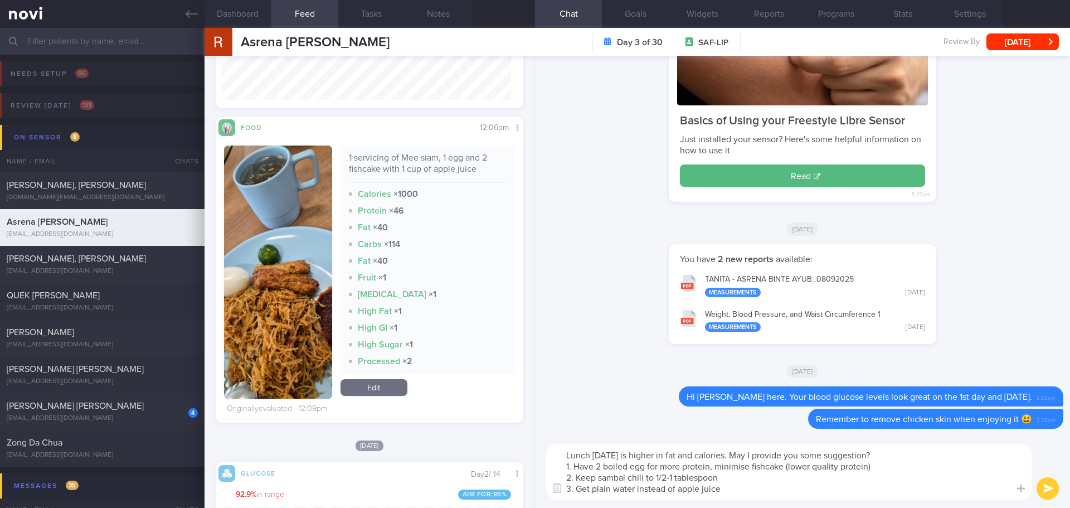
type textarea "Lunch today is higher in fat and calories. May I provide you some suggestion? 1…"
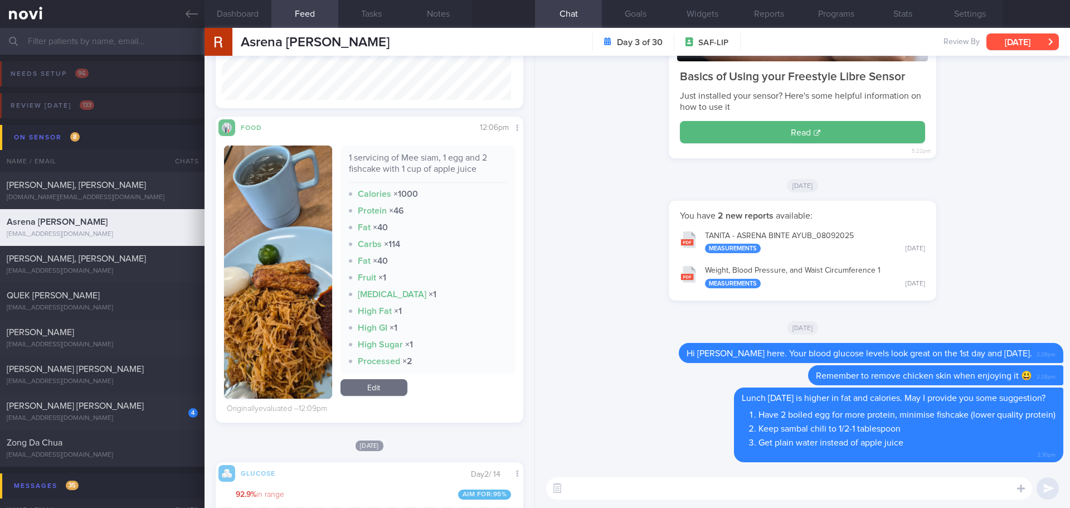
click at [1022, 40] on button "[DATE]" at bounding box center [1022, 41] width 72 height 17
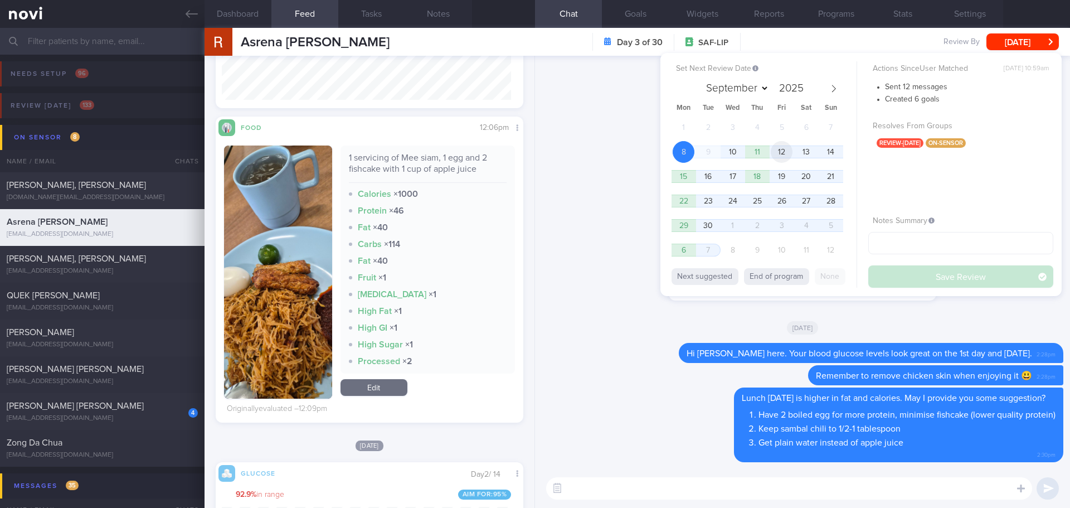
click at [771, 155] on span "12" at bounding box center [782, 152] width 22 height 22
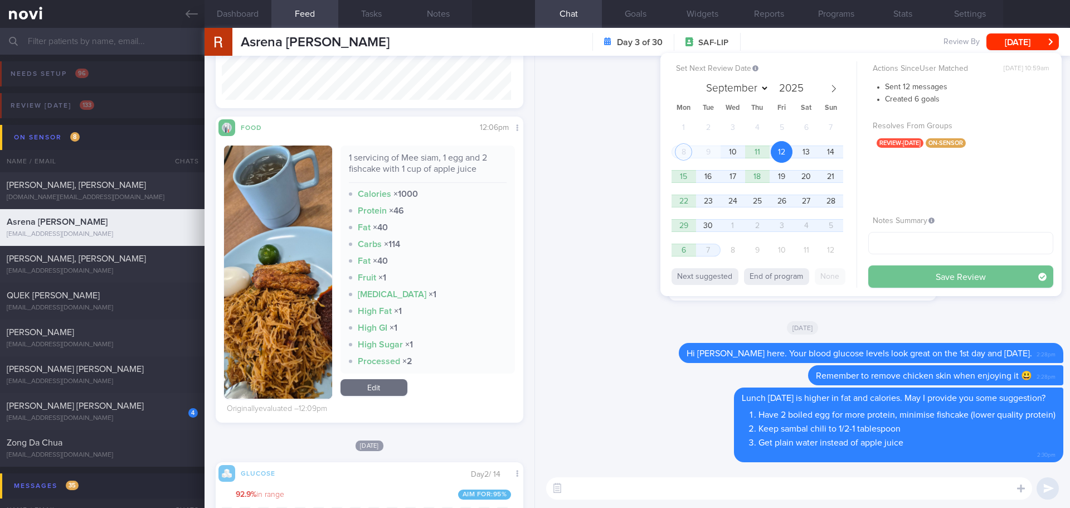
click at [885, 268] on button "Save Review" at bounding box center [960, 276] width 185 height 22
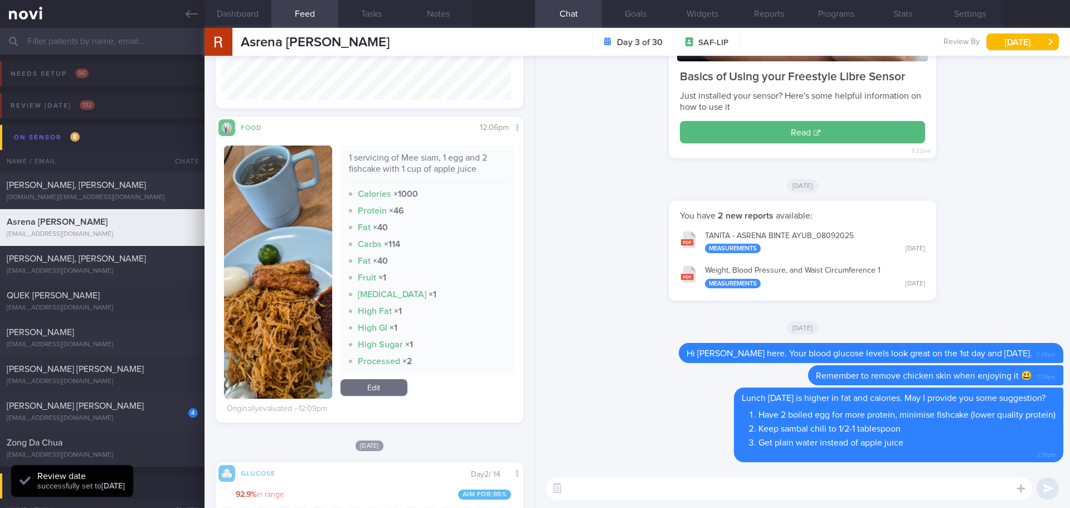
scroll to position [182, 290]
click at [621, 390] on div "Delete Lunch today is higher in fat and calories. May I provide you some sugges…" at bounding box center [802, 428] width 521 height 82
click at [72, 361] on div "PEREIRA KELLY ANN kelly7900@gmail.com 7 days ago 4.4 11.7 0 % 98 % 2 % 70 % Dis…" at bounding box center [535, 374] width 1070 height 37
type input "to check appt"
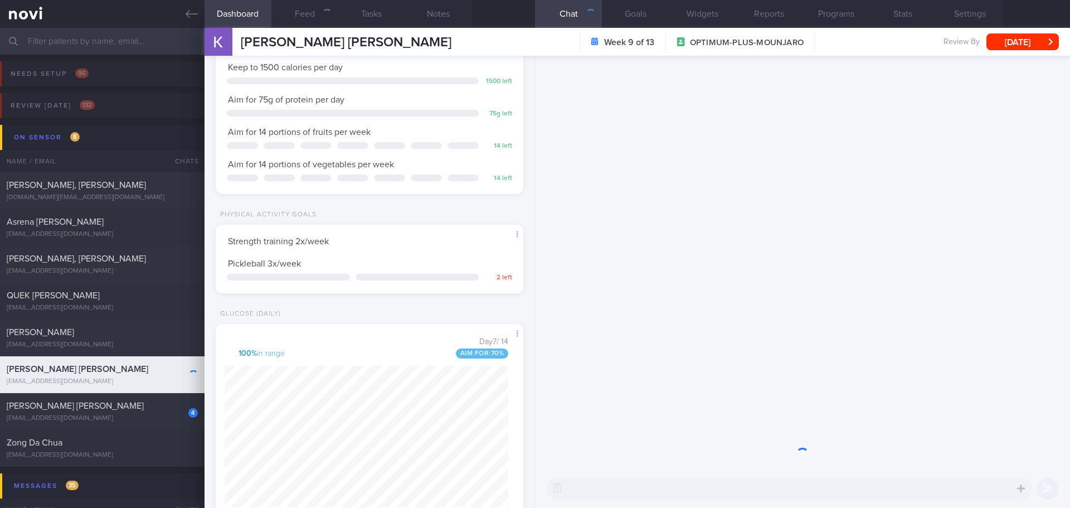
scroll to position [171, 284]
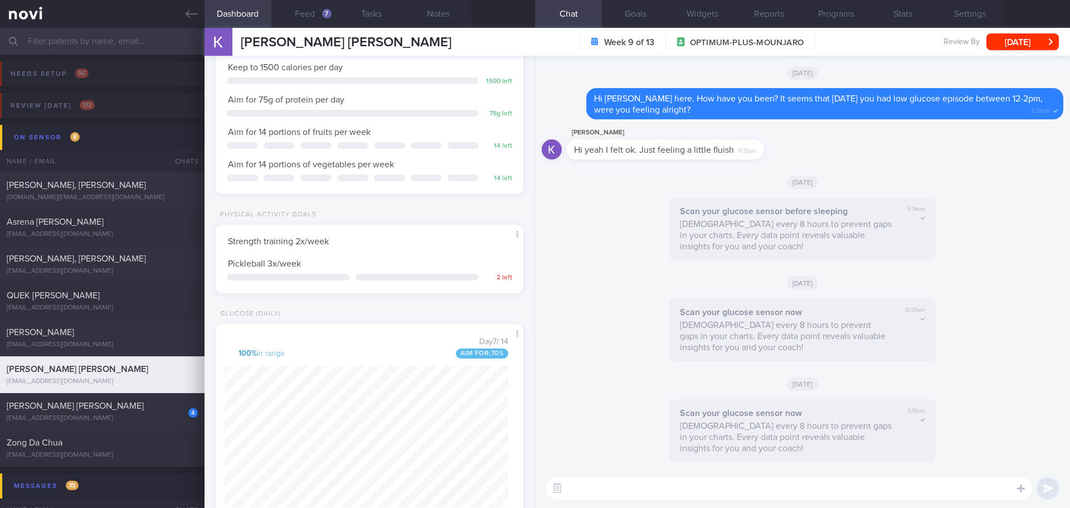
click at [967, 320] on div "Scan your glucose sensor now Scan every 8 hours to prevent gaps in your charts.…" at bounding box center [802, 333] width 521 height 70
click at [973, 318] on div "Scan your glucose sensor now Scan every 8 hours to prevent gaps in your charts.…" at bounding box center [802, 333] width 521 height 70
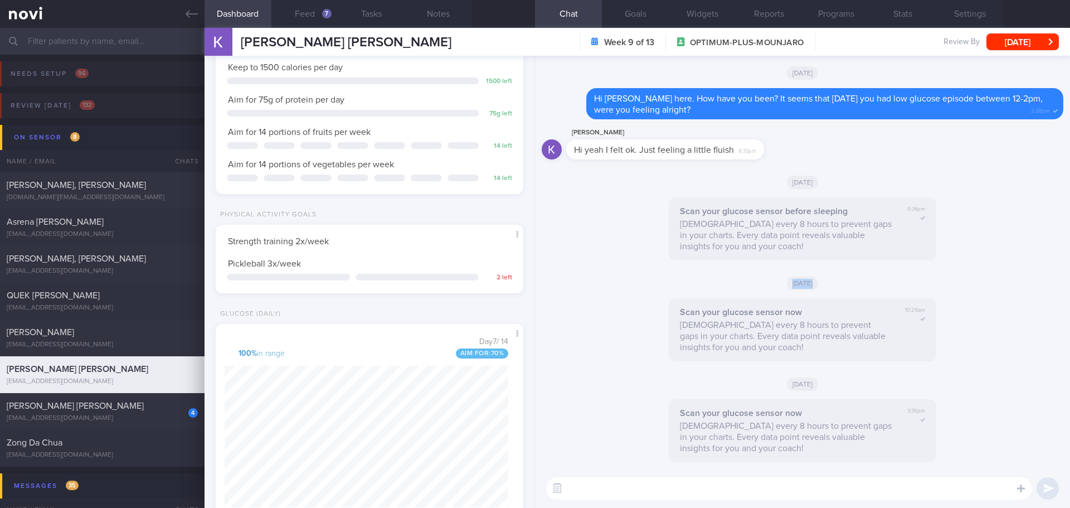
click at [973, 318] on div "Scan your glucose sensor now Scan every 8 hours to prevent gaps in your charts.…" at bounding box center [802, 333] width 521 height 70
click at [310, 11] on button "Feed 7" at bounding box center [304, 14] width 67 height 28
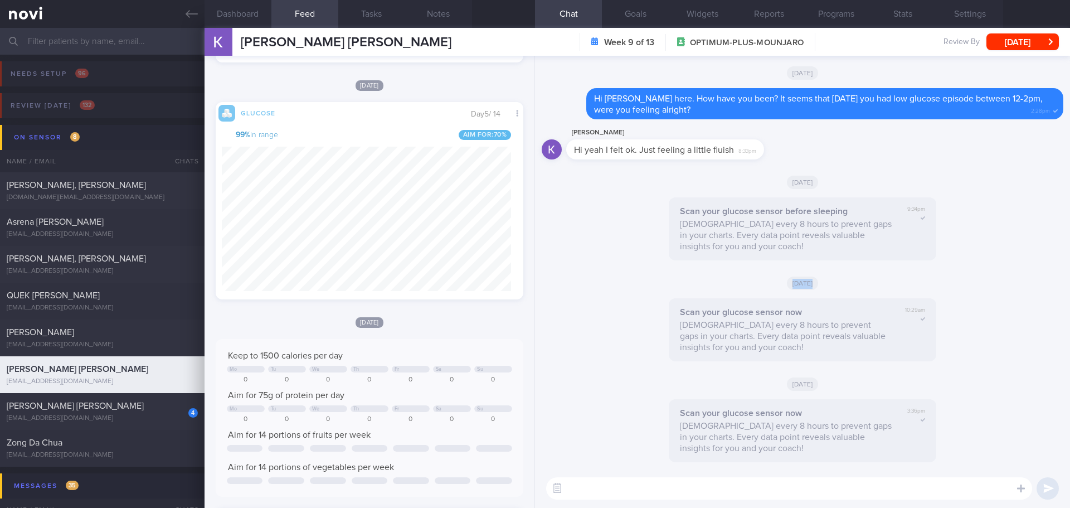
scroll to position [556948, 556841]
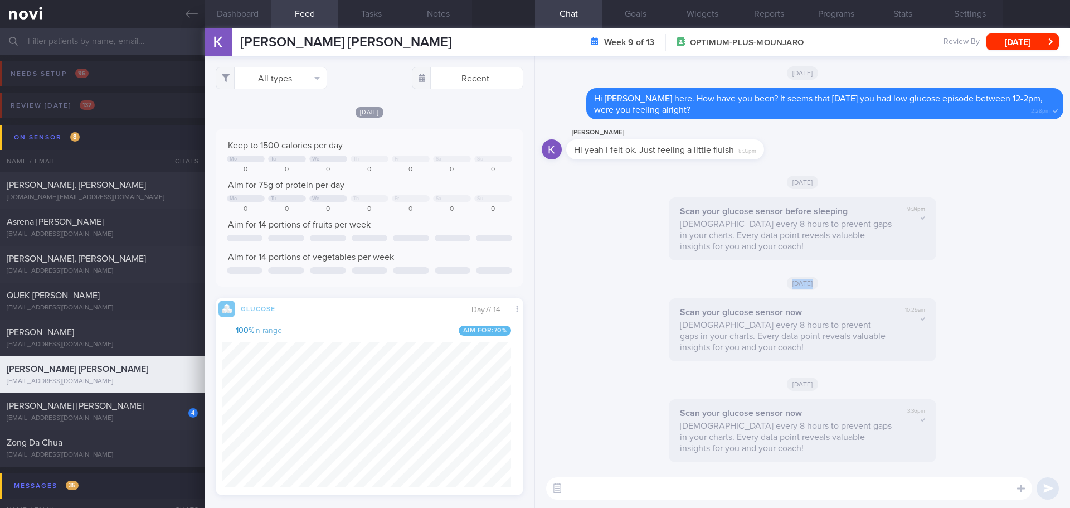
click at [241, 21] on button "Dashboard" at bounding box center [237, 14] width 67 height 28
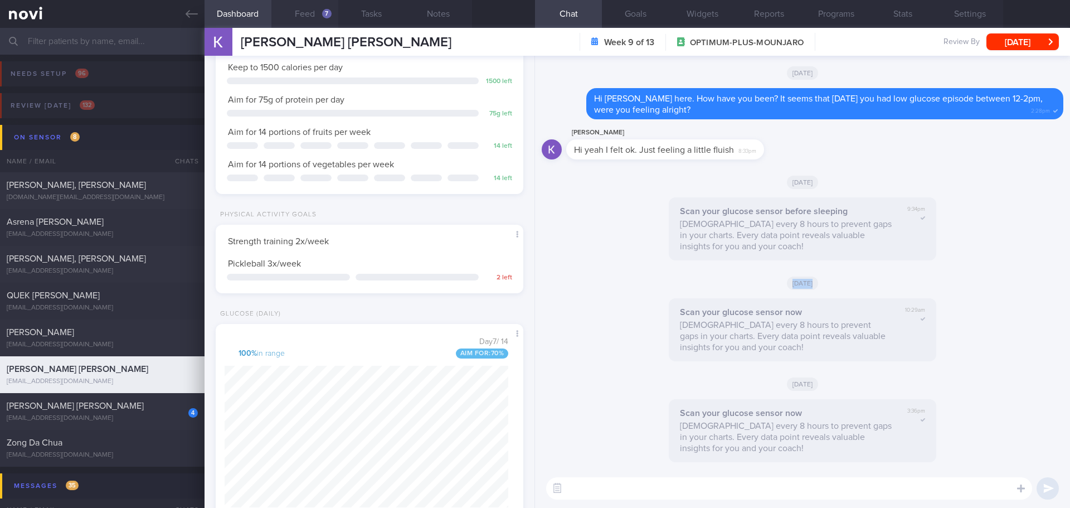
click at [305, 21] on button "Feed 7" at bounding box center [304, 14] width 67 height 28
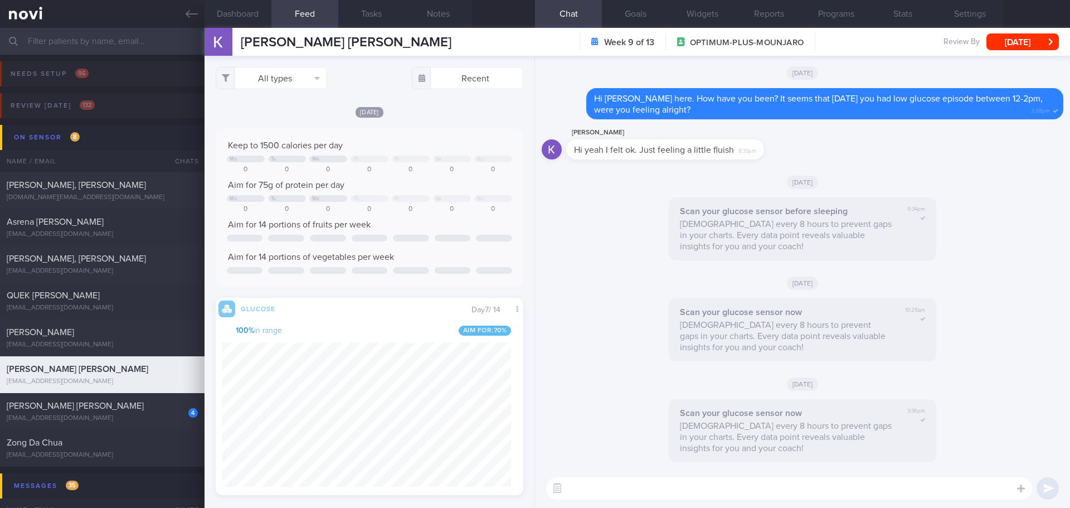
click at [626, 497] on textarea at bounding box center [789, 488] width 486 height 22
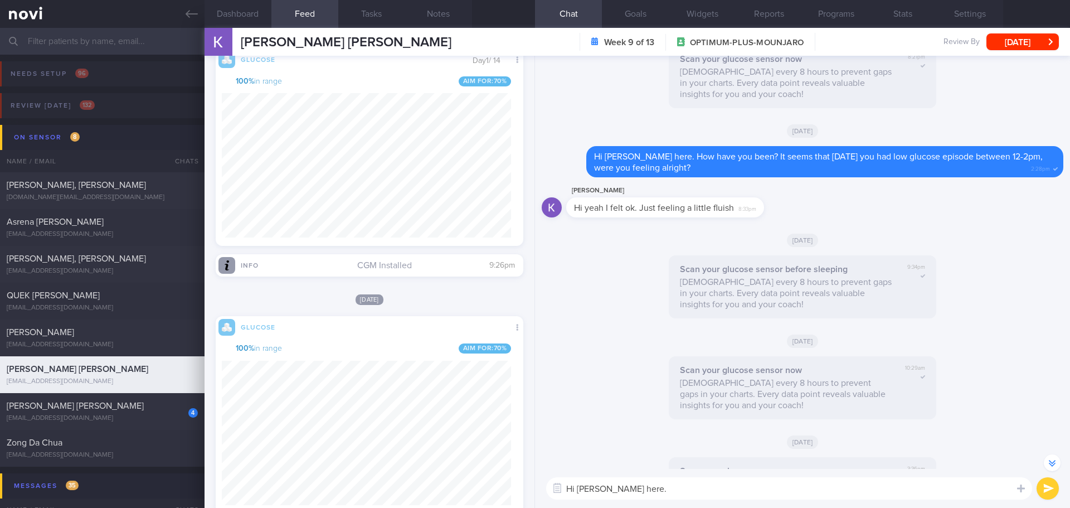
click at [682, 491] on textarea "Hi Ms Kelly, Elizabeth here." at bounding box center [789, 488] width 486 height 22
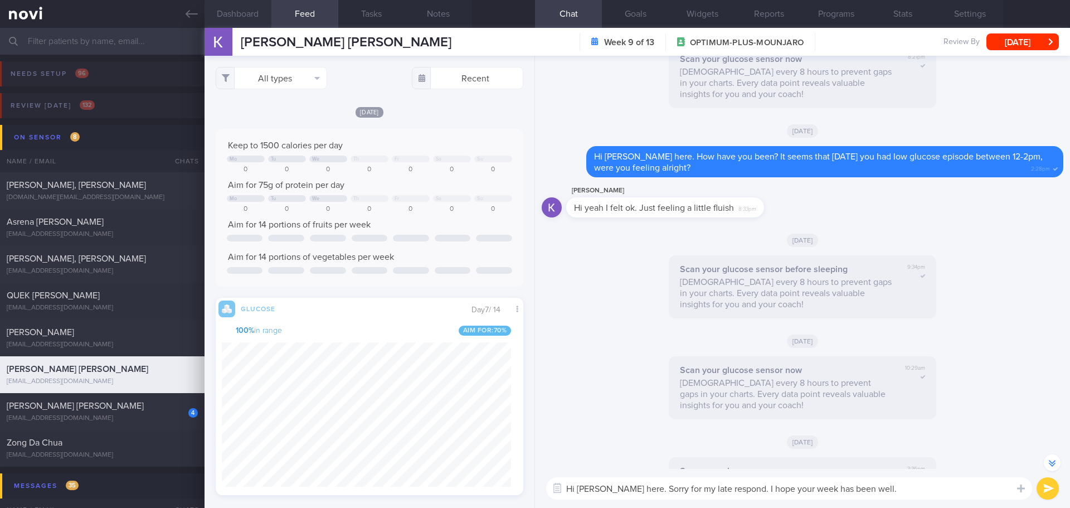
click at [247, 13] on button "Dashboard" at bounding box center [237, 14] width 67 height 28
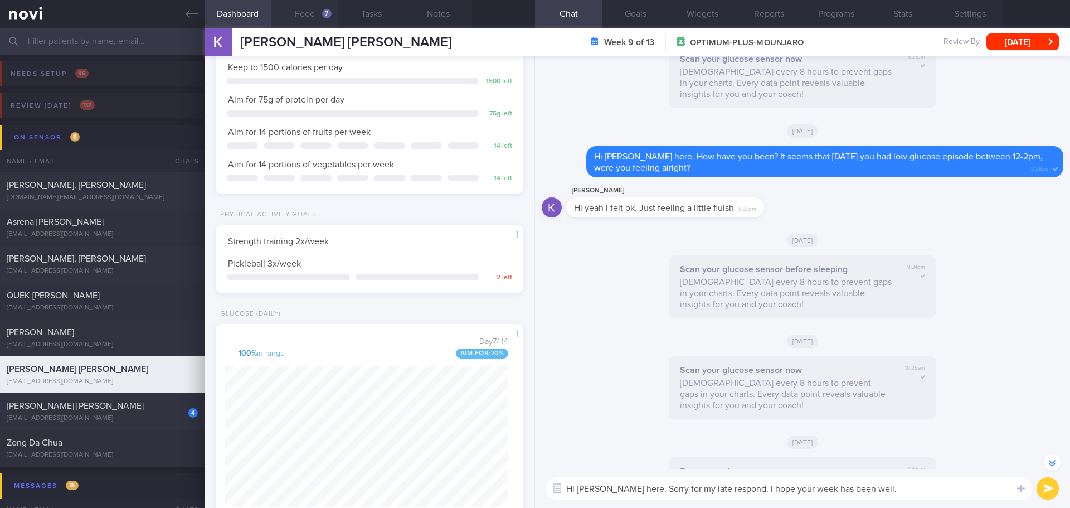
click at [319, 9] on button "Feed 7" at bounding box center [304, 14] width 67 height 28
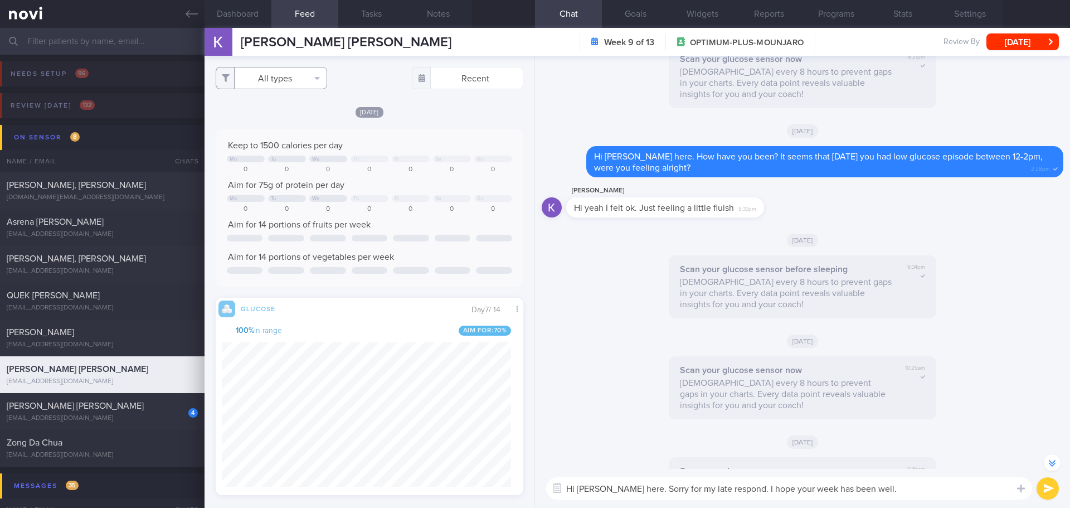
click at [271, 77] on button "All types" at bounding box center [271, 78] width 111 height 22
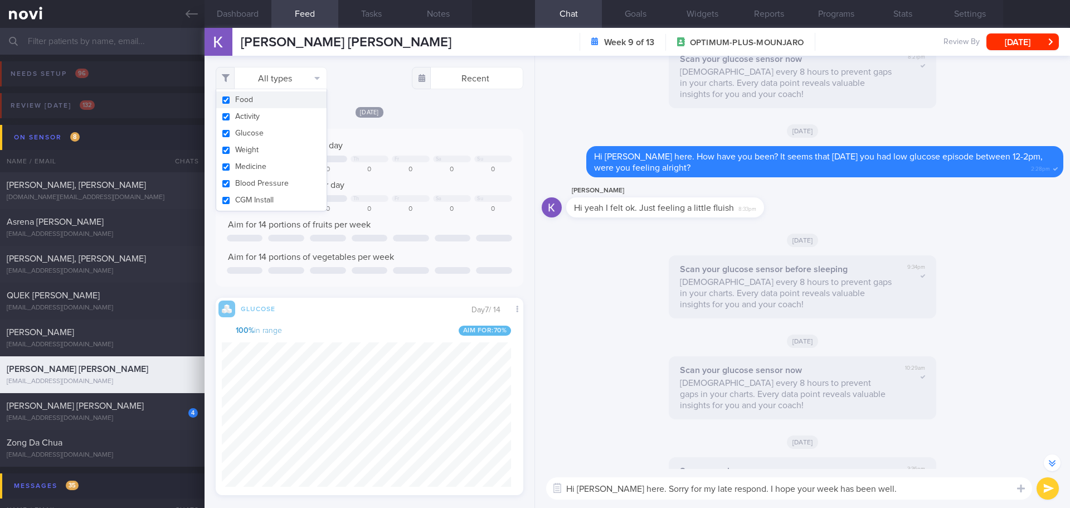
click at [371, 87] on div "All types Food Activity Glucose Weight Medicine Blood Pressure CGM Install Rece…" at bounding box center [370, 78] width 308 height 22
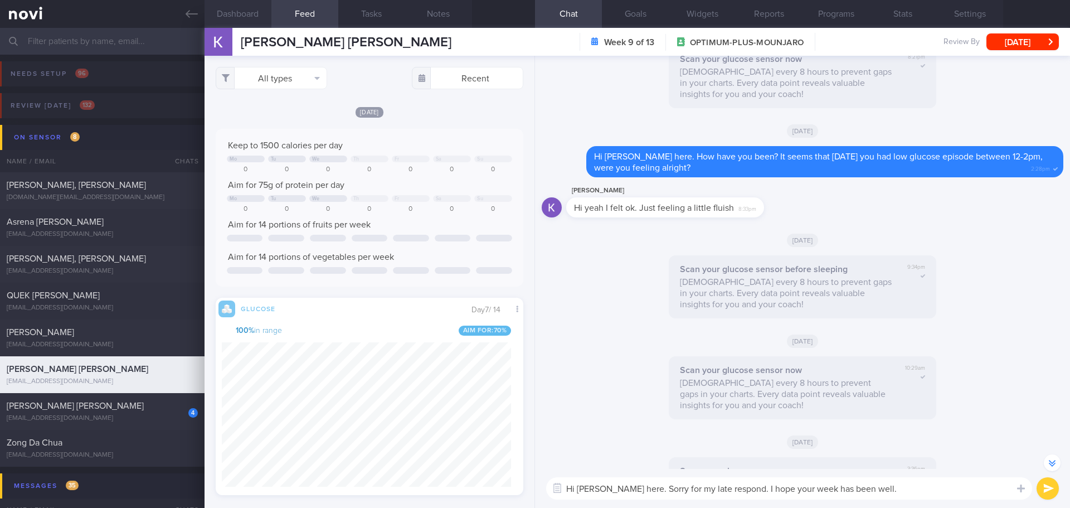
click at [260, 20] on button "Dashboard" at bounding box center [237, 14] width 67 height 28
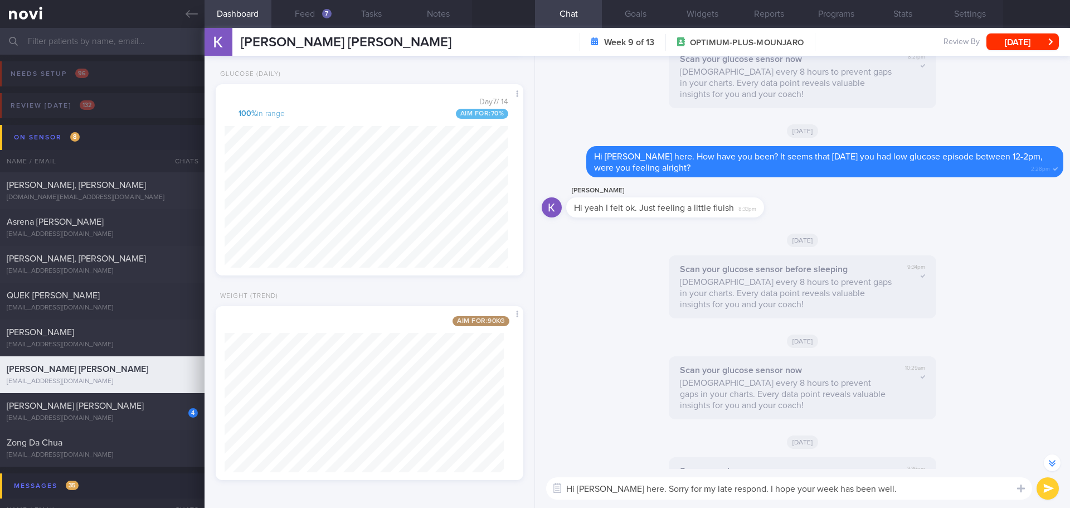
click at [925, 496] on textarea "Hi Ms Kelly, Elizabeth here. Sorry for my late respond. I hope your week has be…" at bounding box center [789, 488] width 486 height 22
click at [770, 479] on textarea "Hi Ms Kelly, Elizabeth here. Sorry for my late respond. I hope your week has be…" at bounding box center [789, 482] width 486 height 33
click at [905, 487] on textarea "Hi Ms Kelly, Elizabeth here. Sorry for my late response. I hope your week has b…" at bounding box center [789, 482] width 486 height 33
click at [904, 491] on textarea "Hi Ms Kelly, Elizabeth here. Sorry for my late response. I hope your week has b…" at bounding box center [789, 482] width 486 height 33
click at [890, 479] on textarea "Hi Ms Kelly, Elizabeth here. Sorry for my late response. I hope your week has b…" at bounding box center [789, 482] width 486 height 33
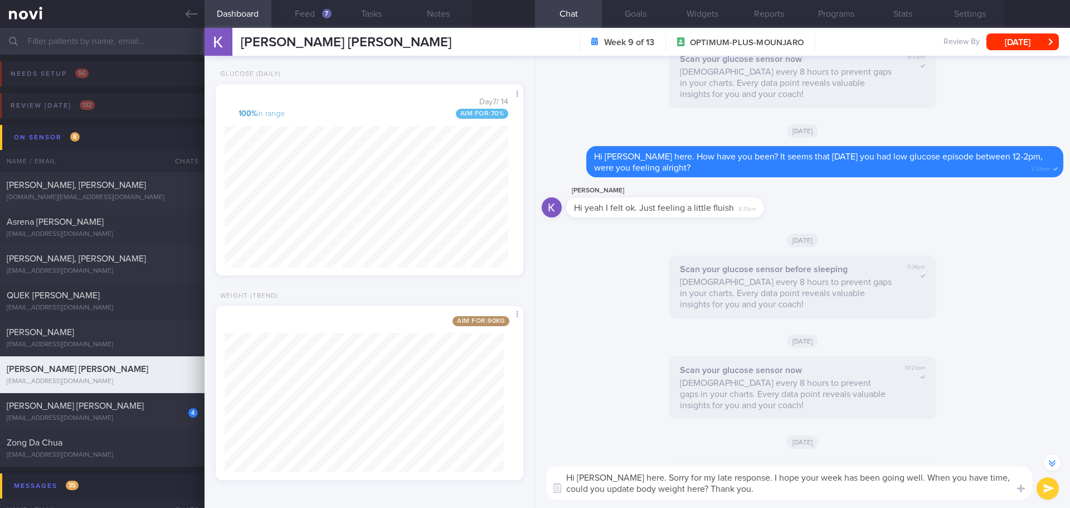
click at [974, 491] on textarea "Hi Ms Kelly, Elizabeth here. Sorry for my late response. I hope your week has b…" at bounding box center [789, 482] width 486 height 33
click at [933, 477] on textarea "Hi Ms Kelly, Elizabeth here. Sorry for my late response. I hope your week has b…" at bounding box center [789, 482] width 486 height 33
click at [843, 495] on textarea "Hi Ms Kelly, Elizabeth here. Sorry for my late response. I hope your week has b…" at bounding box center [789, 482] width 486 height 33
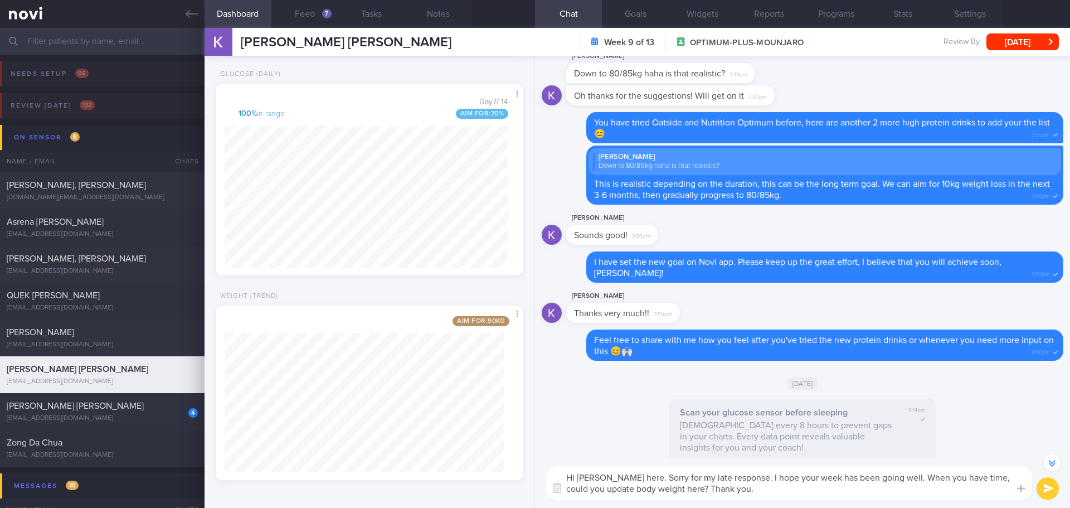
scroll to position [-1349, 0]
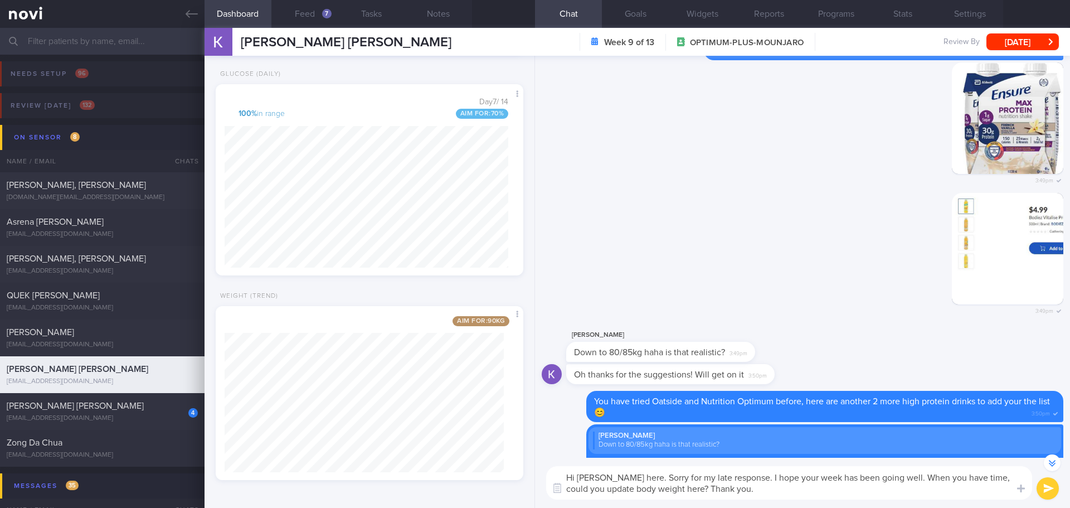
drag, startPoint x: 655, startPoint y: 487, endPoint x: 589, endPoint y: 489, distance: 65.8
click at [589, 489] on textarea "Hi Ms Kelly, Elizabeth here. Sorry for my late response. I hope your week has b…" at bounding box center [789, 482] width 486 height 33
type textarea "Hi Ms Kelly, Elizabeth here. Sorry for my late response. I hope your week has b…"
click at [1045, 479] on button "submit" at bounding box center [1047, 488] width 22 height 22
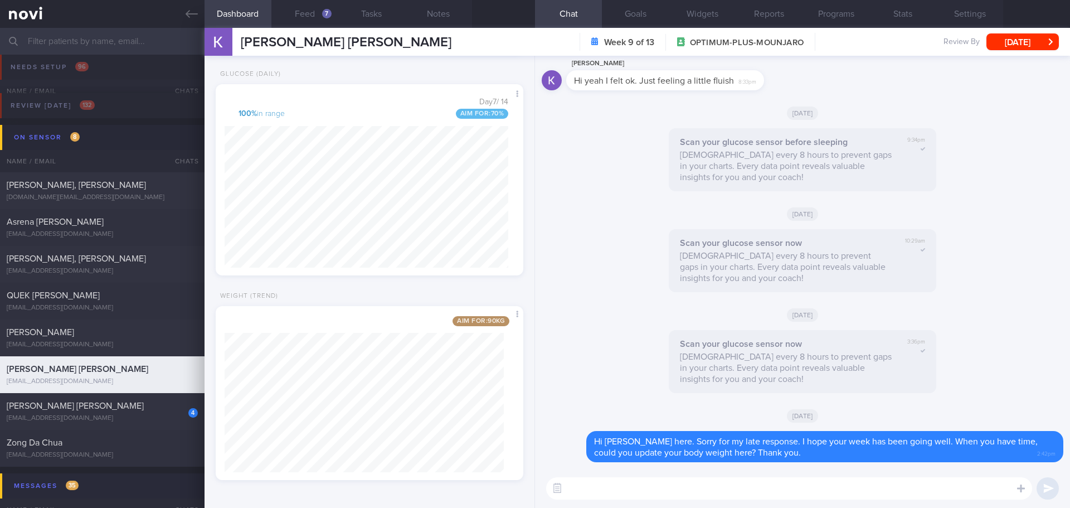
scroll to position [56, 0]
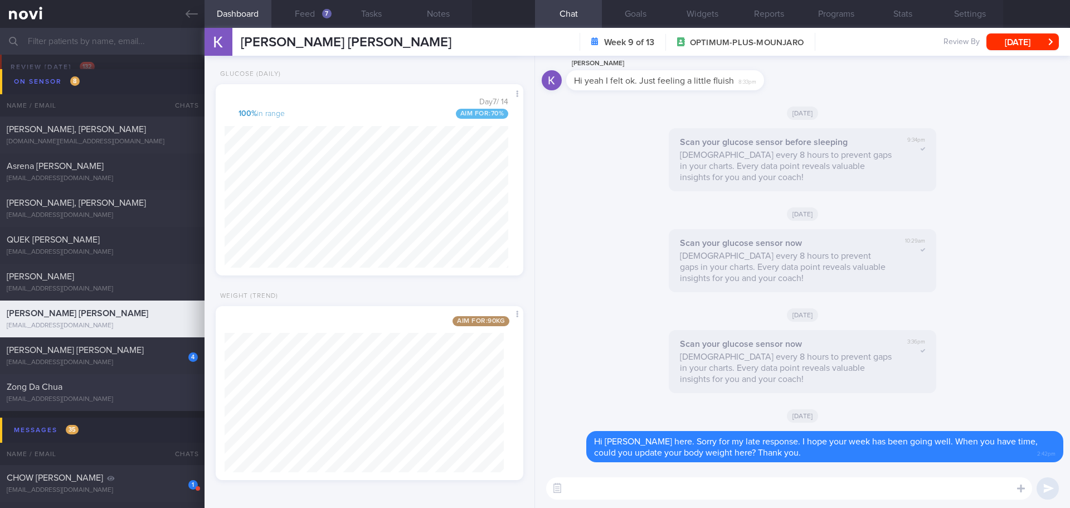
click at [97, 392] on div "Zong Da Chua maxzd1007@gmail.com" at bounding box center [102, 392] width 204 height 22
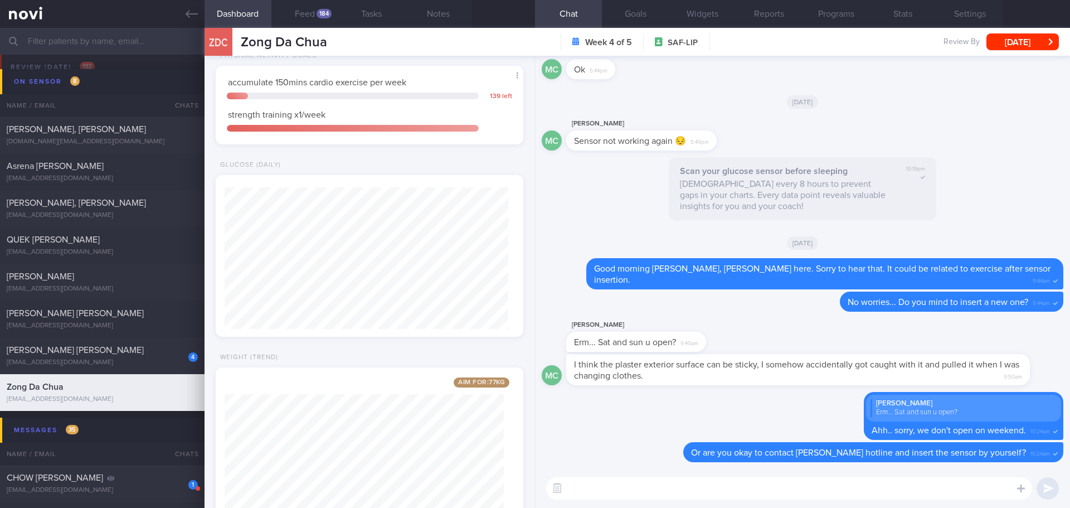
scroll to position [142, 284]
click at [316, 7] on button "Feed 184" at bounding box center [304, 14] width 67 height 28
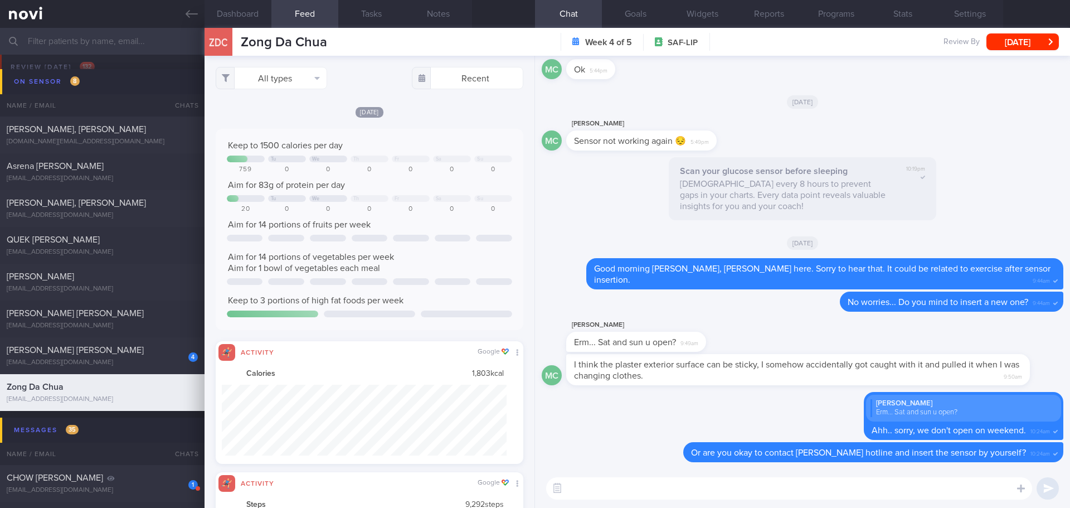
scroll to position [71, 285]
click at [294, 79] on button "All types" at bounding box center [271, 78] width 111 height 22
click at [280, 113] on button "Activity" at bounding box center [271, 116] width 110 height 17
checkbox input "false"
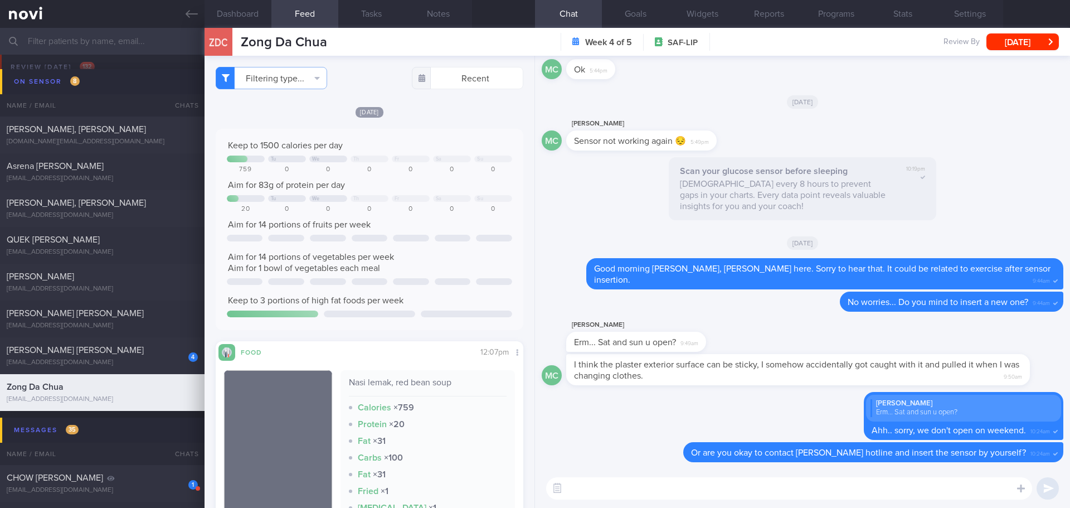
click at [422, 120] on div "Mon, 8 Sep Keep to 1500 calories per day Tu We Th Fr Sa Su 759 0 0 0 0 0 0 Aim …" at bounding box center [370, 371] width 308 height 530
click at [589, 488] on textarea at bounding box center [789, 488] width 486 height 22
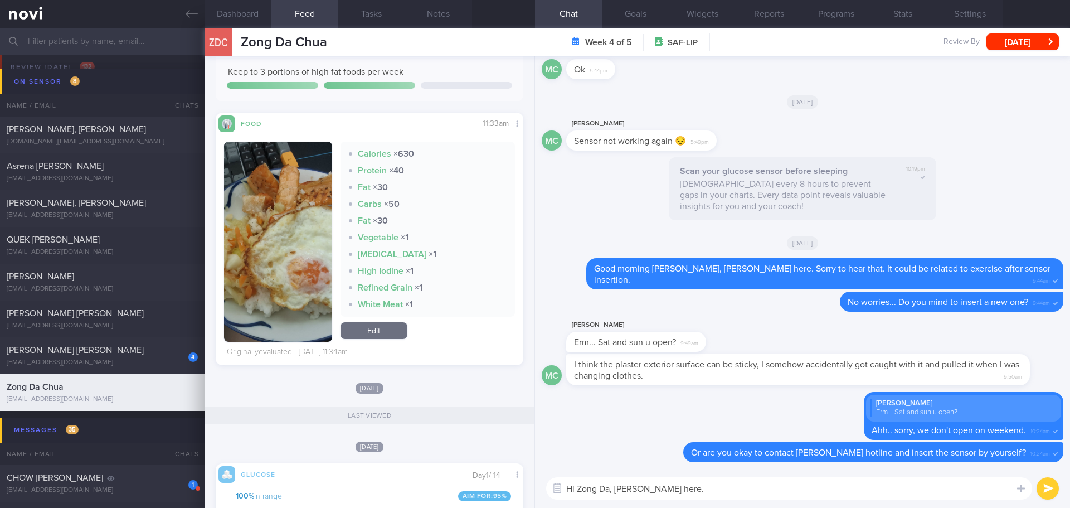
type textarea "Hi Zong Da, Elizabeth here."
click at [262, 203] on button "button" at bounding box center [278, 242] width 108 height 200
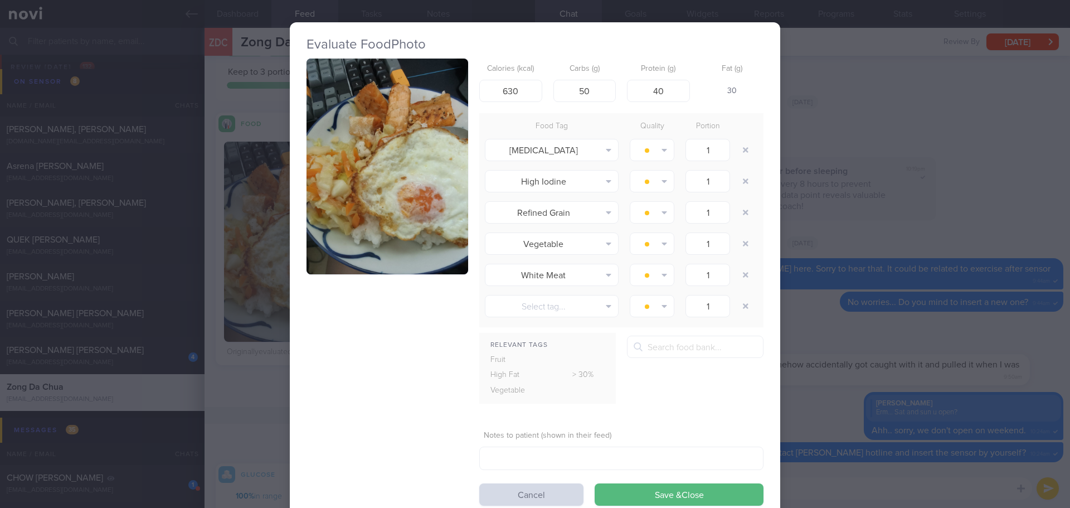
click at [383, 153] on button "button" at bounding box center [387, 166] width 162 height 216
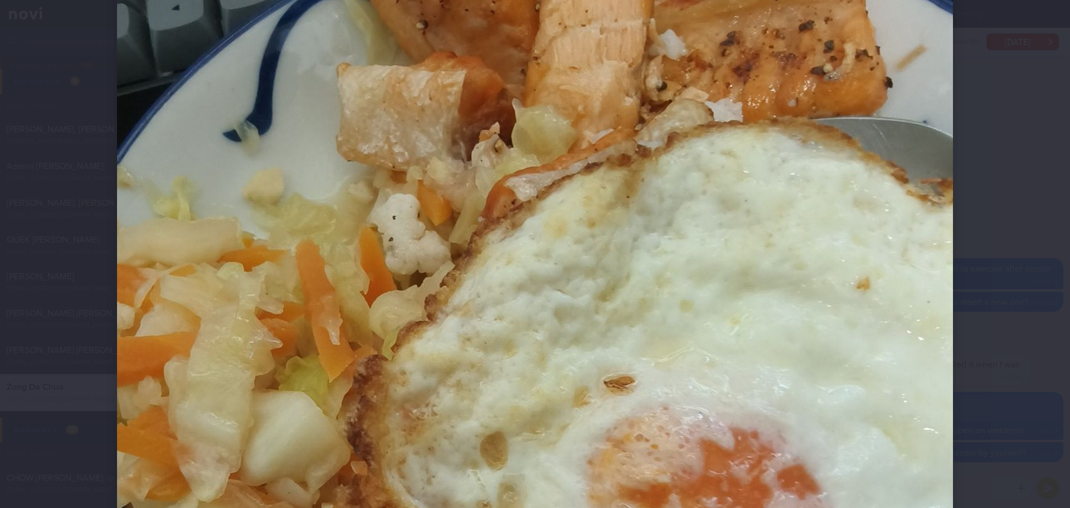
click at [982, 187] on div at bounding box center [534, 322] width 925 height 1203
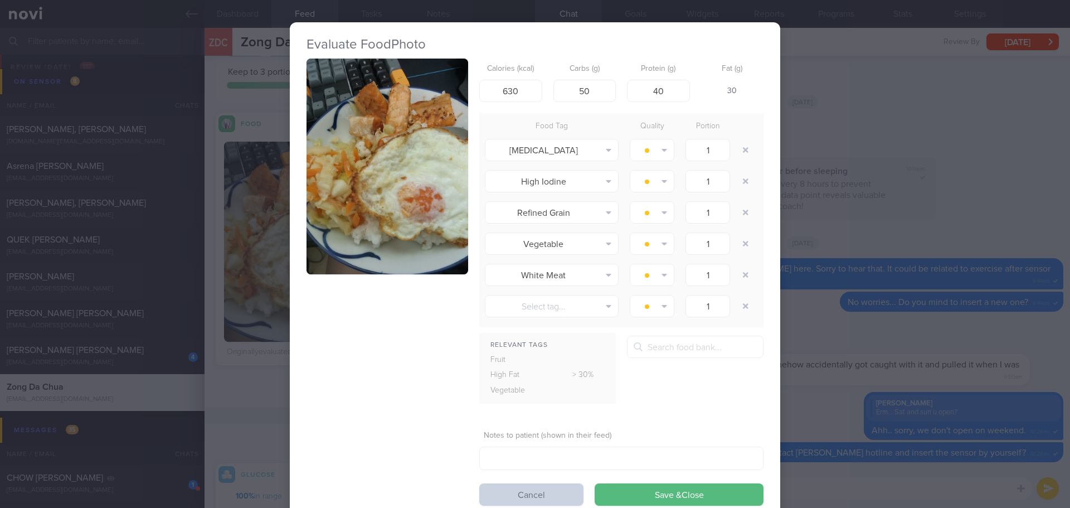
click at [538, 493] on button "Cancel" at bounding box center [531, 494] width 104 height 22
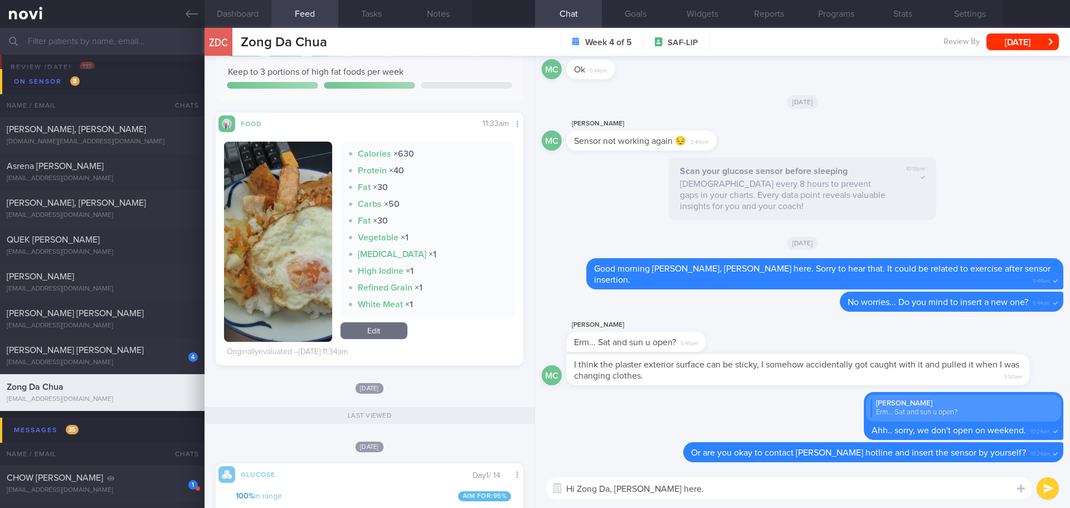
click at [231, 9] on button "Dashboard" at bounding box center [237, 14] width 67 height 28
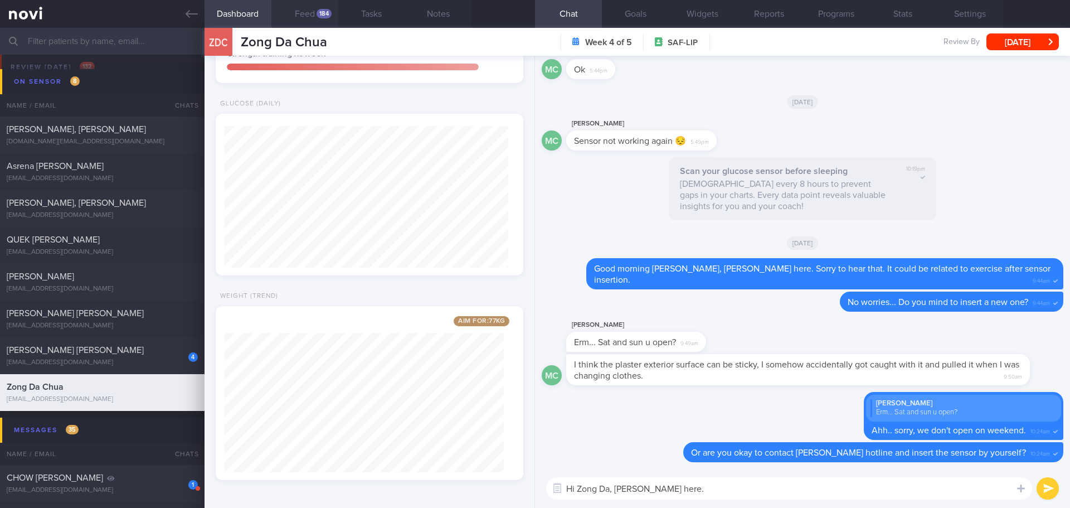
click at [308, 4] on button "Feed 184" at bounding box center [304, 14] width 67 height 28
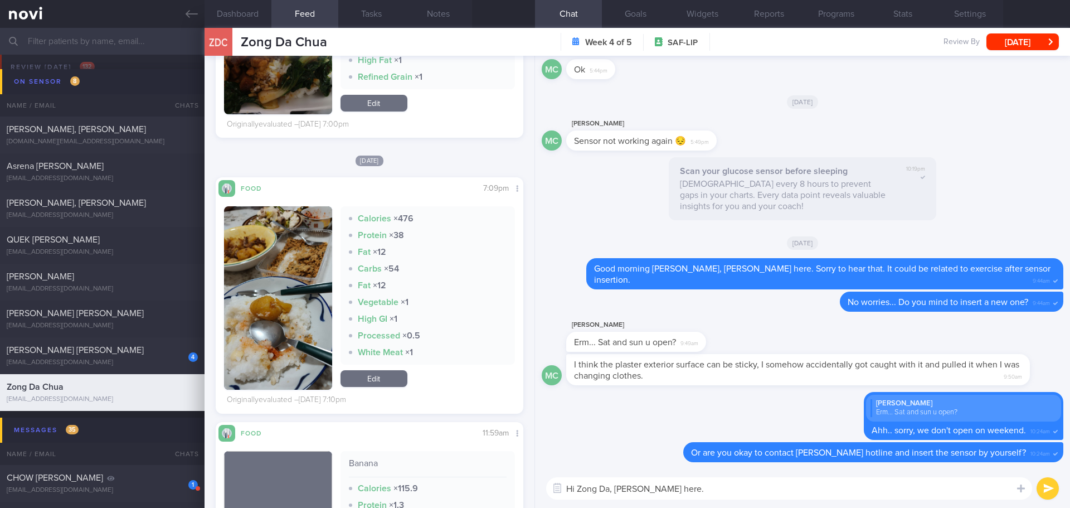
click at [270, 242] on button "button" at bounding box center [278, 297] width 108 height 183
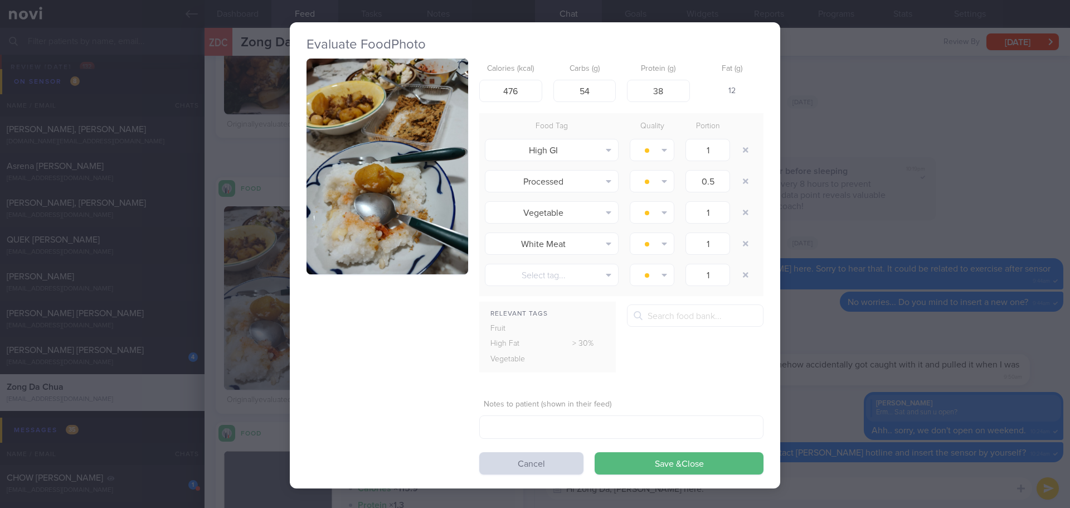
click at [386, 207] on button "button" at bounding box center [387, 166] width 162 height 216
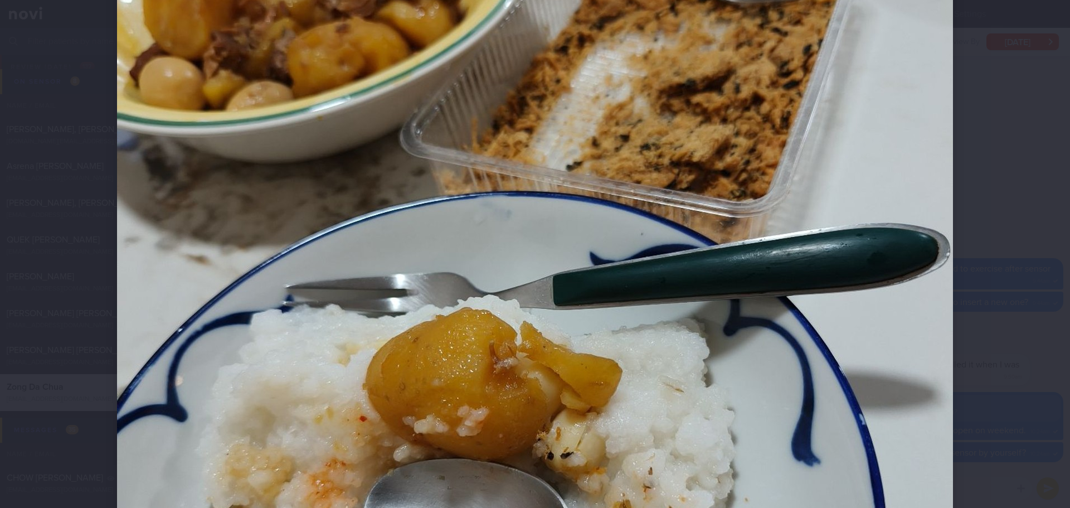
click at [993, 274] on div at bounding box center [534, 322] width 925 height 1203
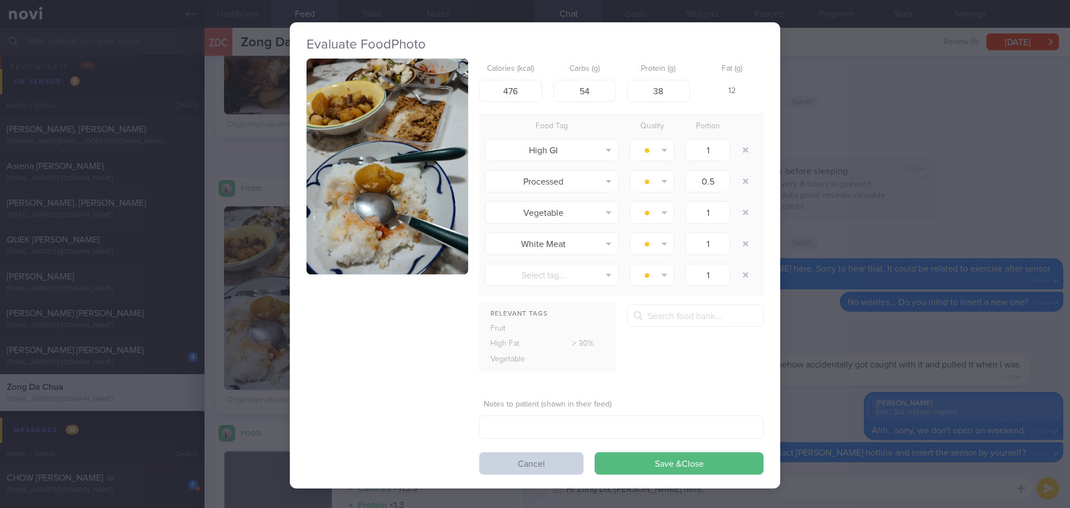
click at [564, 463] on button "Cancel" at bounding box center [531, 463] width 104 height 22
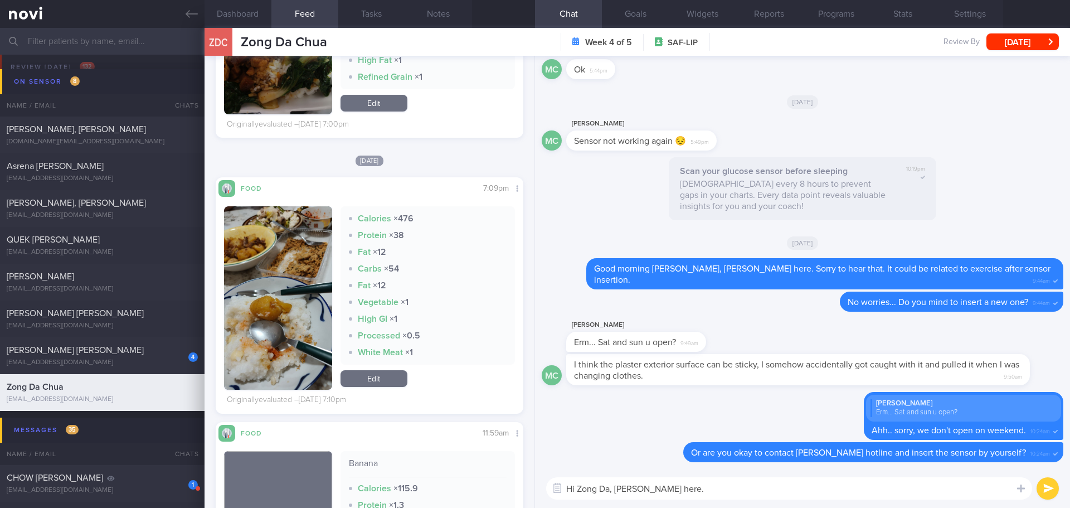
click at [684, 486] on textarea "Hi Zong Da, Elizabeth here." at bounding box center [789, 488] width 486 height 22
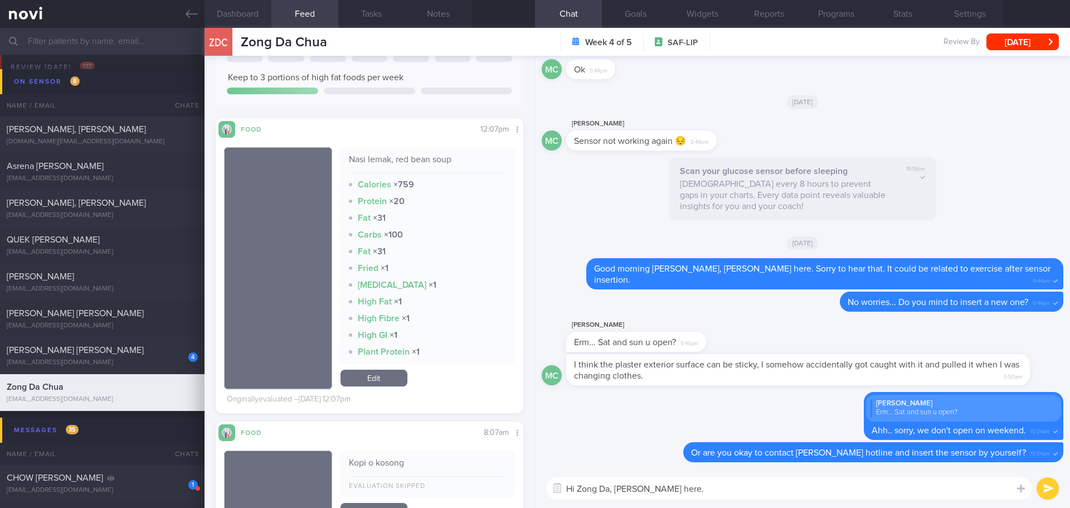
click at [249, 3] on button "Dashboard" at bounding box center [237, 14] width 67 height 28
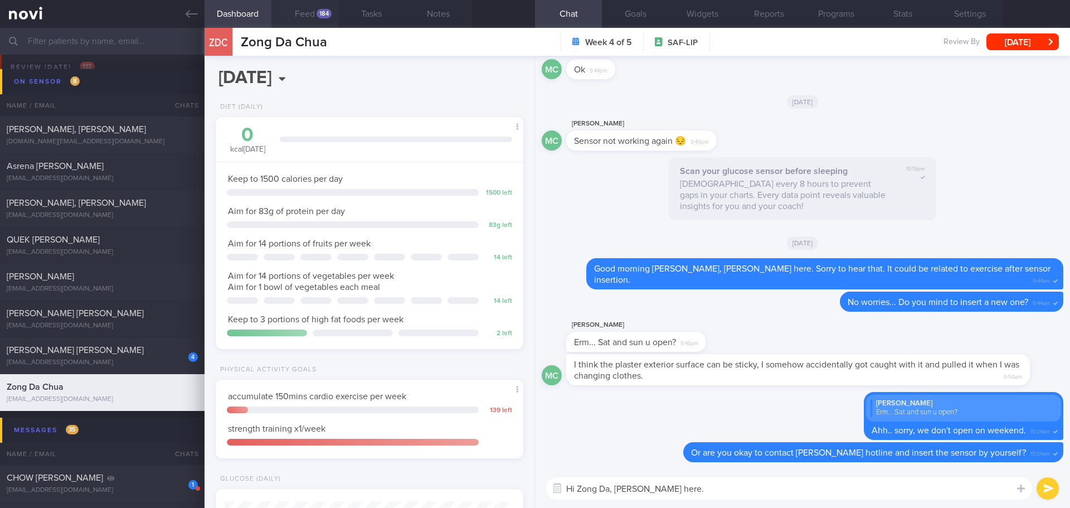
click at [299, 15] on button "Feed 184" at bounding box center [304, 14] width 67 height 28
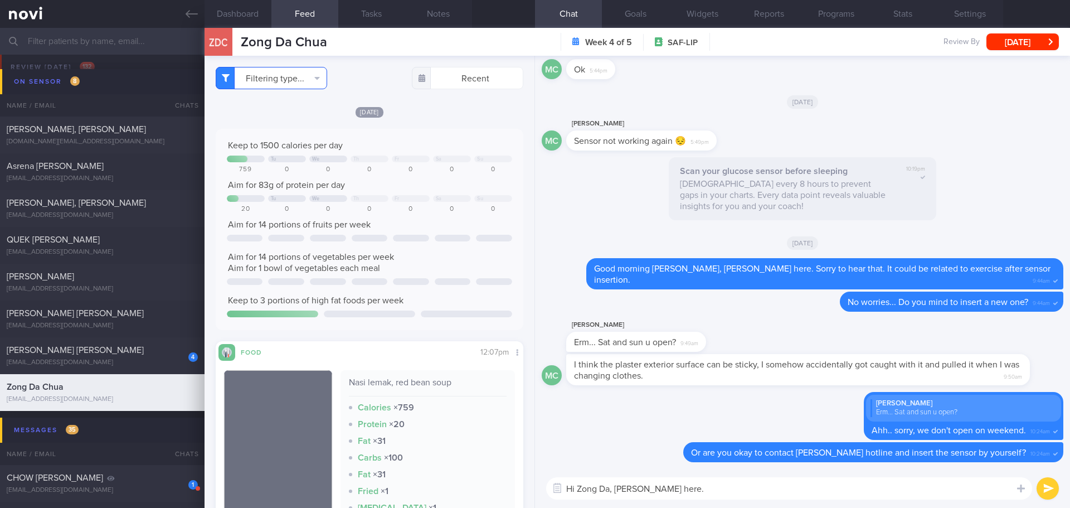
click at [284, 76] on button "Filtering type..." at bounding box center [271, 78] width 111 height 22
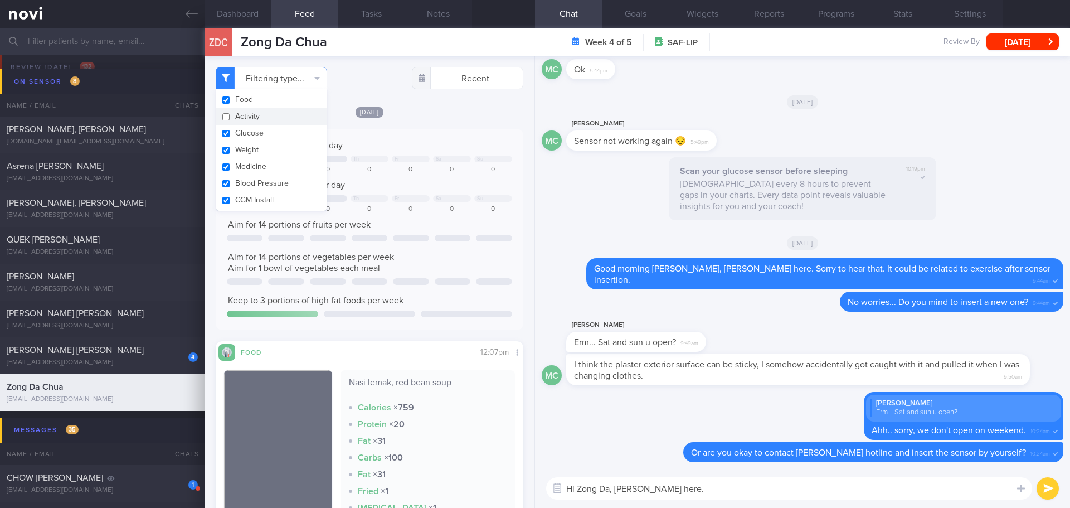
click at [243, 113] on button "Activity" at bounding box center [271, 116] width 110 height 17
checkbox input "true"
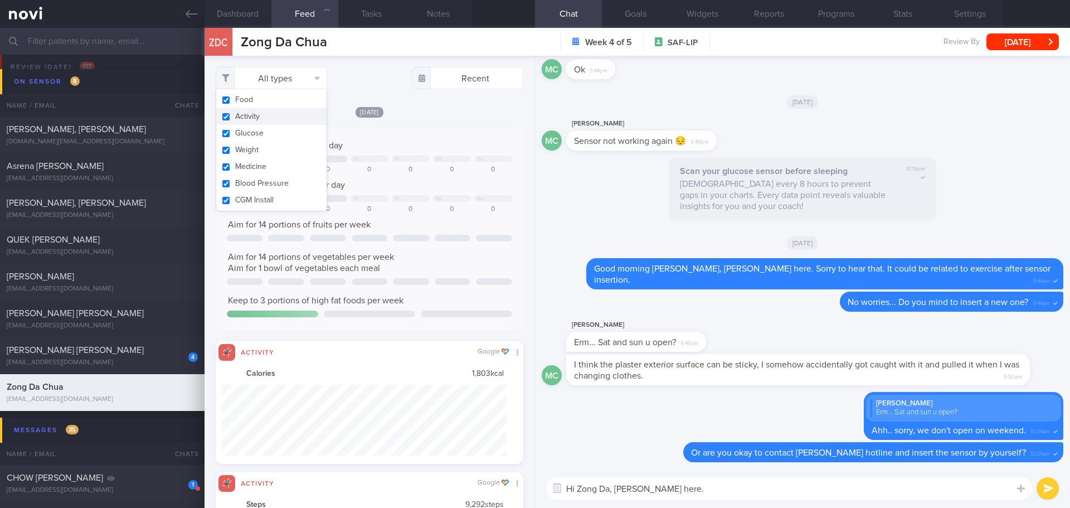
click at [422, 108] on div "[DATE]" at bounding box center [370, 112] width 308 height 12
drag, startPoint x: 693, startPoint y: 493, endPoint x: 672, endPoint y: 495, distance: 20.1
click at [672, 495] on textarea "Hi Zong Da, Elizabeth here." at bounding box center [789, 488] width 486 height 22
click at [691, 494] on textarea "Hi Zong Da, Elizabeth here." at bounding box center [789, 488] width 486 height 22
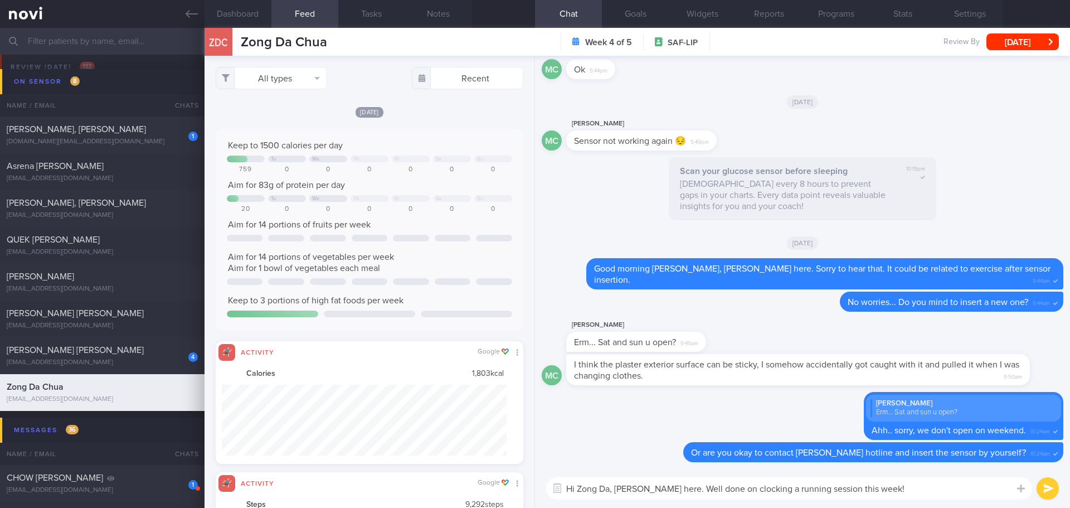
type textarea "Hi Zong Da, Elizabeth here. Well done on clocking a running session this week!"
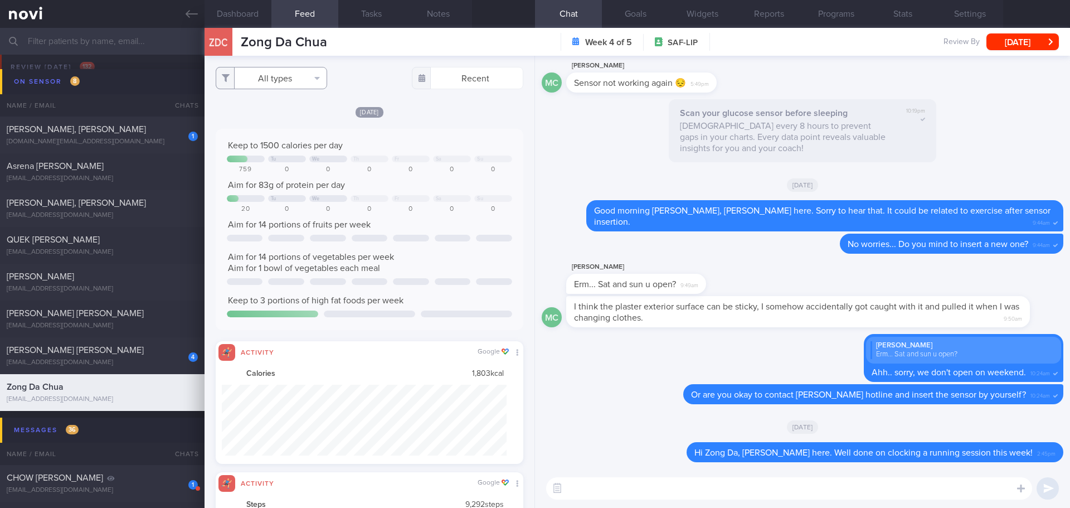
click at [256, 74] on button "All types" at bounding box center [271, 78] width 111 height 22
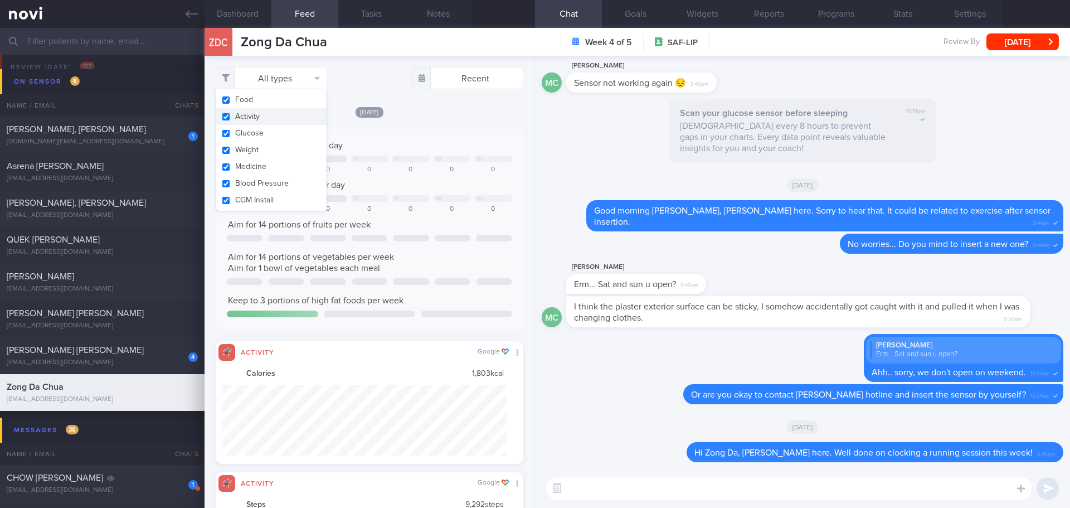
click at [255, 116] on button "Activity" at bounding box center [271, 116] width 110 height 17
checkbox input "false"
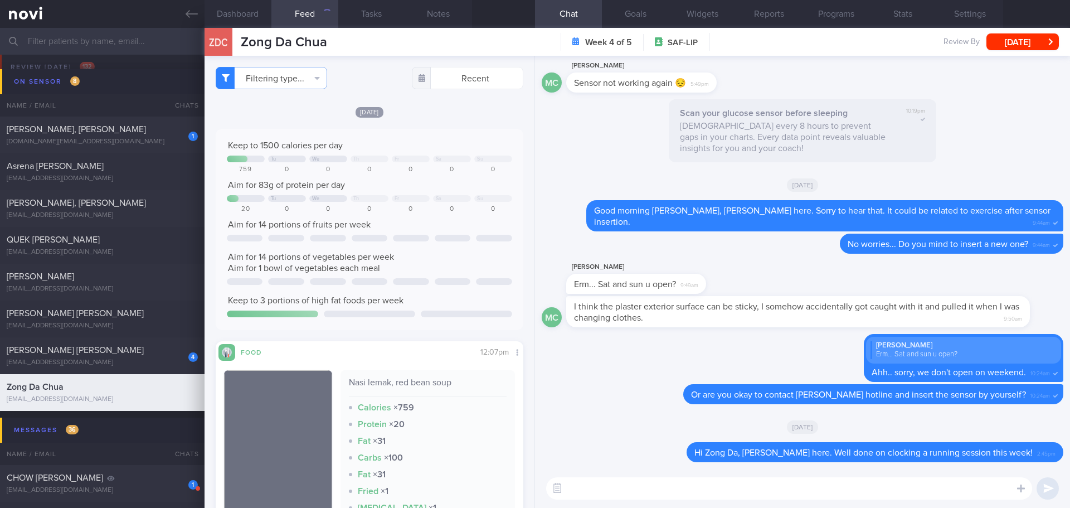
click at [401, 129] on div "Keep to 1500 calories per day Tu We Th Fr Sa Su 759 0 0 0 0 0 0 Aim for 83g of …" at bounding box center [370, 229] width 308 height 201
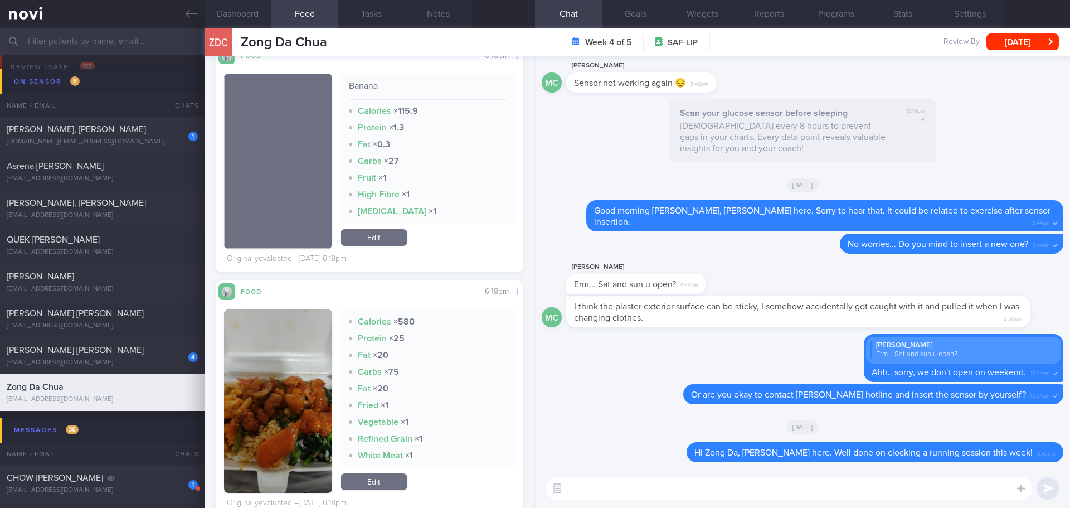
scroll to position [3231, 0]
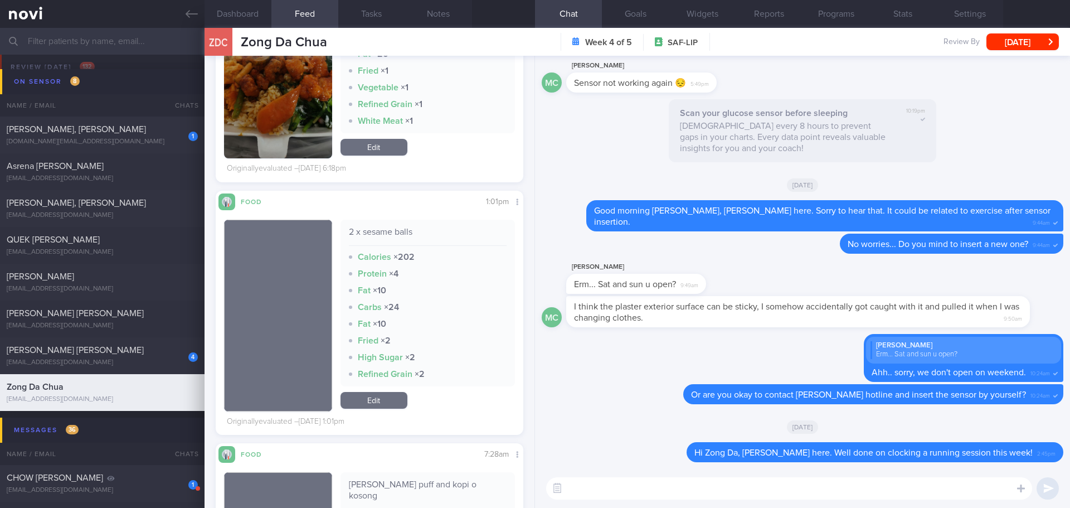
click at [837, 494] on textarea at bounding box center [789, 488] width 486 height 22
type textarea "D"
type textarea "H"
type textarea "D"
type textarea "H"
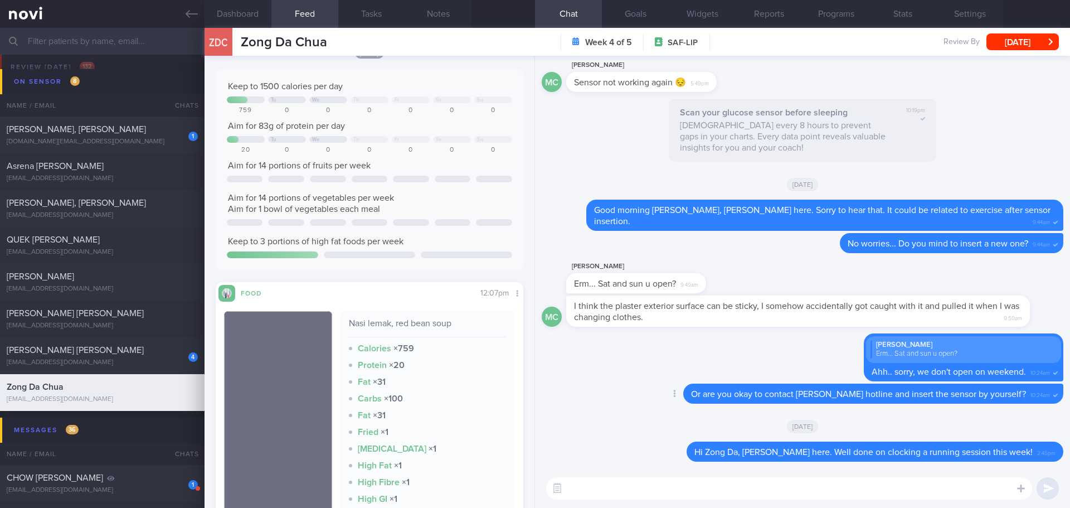
scroll to position [56, 0]
click at [693, 489] on textarea at bounding box center [789, 488] width 486 height 22
type textarea "D"
type textarea "H"
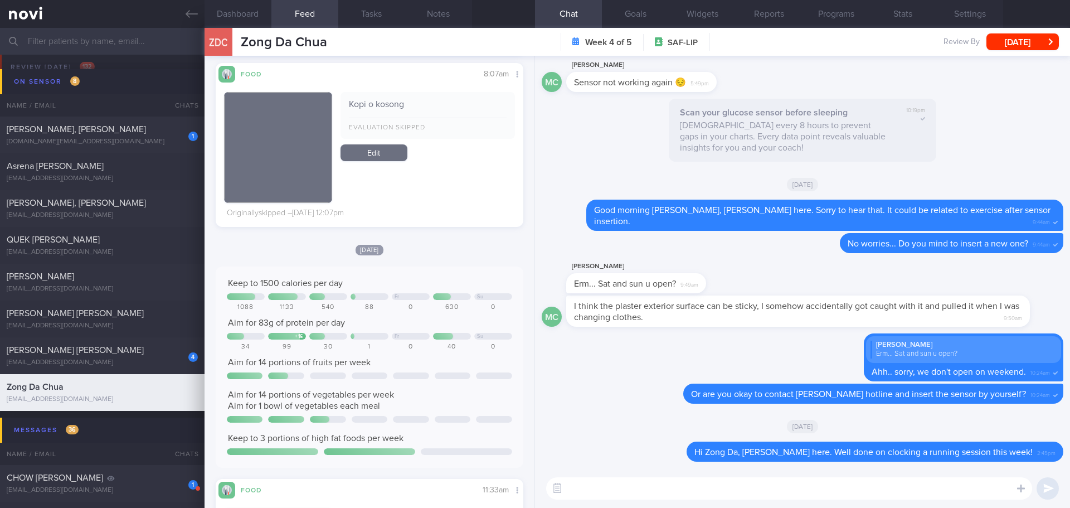
scroll to position [557, 0]
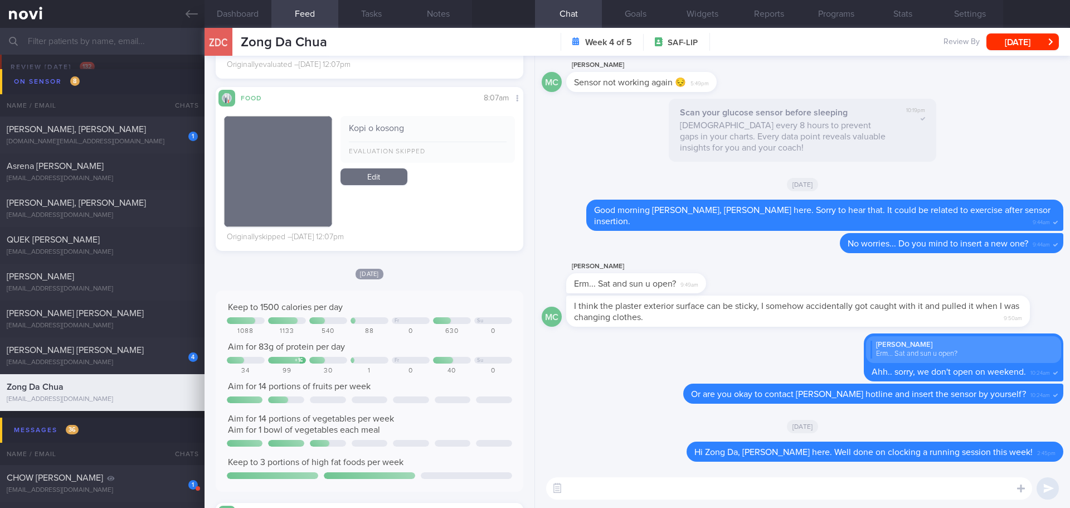
click at [596, 483] on textarea at bounding box center [789, 488] width 486 height 22
click at [615, 489] on textarea "Your protein intake on last week appears inconsistent" at bounding box center [789, 488] width 486 height 22
click at [854, 490] on textarea "Your protein and vegetables intake on last week appears inconsistent" at bounding box center [789, 488] width 486 height 22
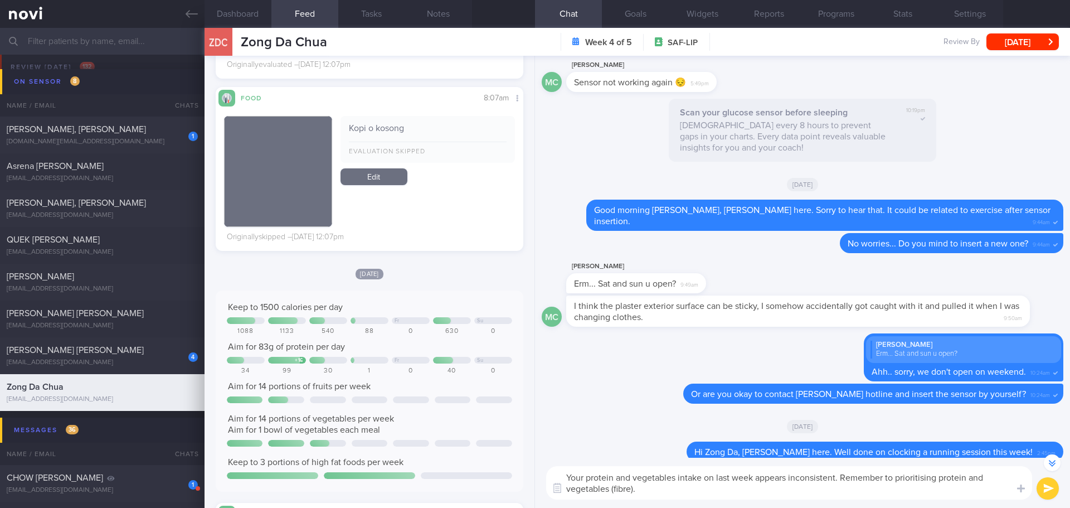
type textarea "Your protein and vegetables intake on last week appears inconsistent. Remember …"
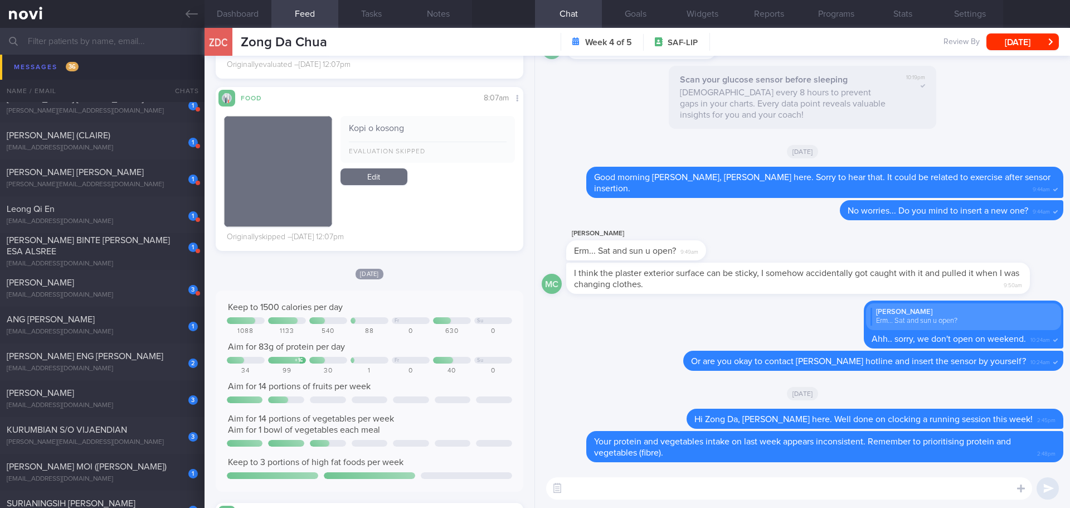
scroll to position [1003, 0]
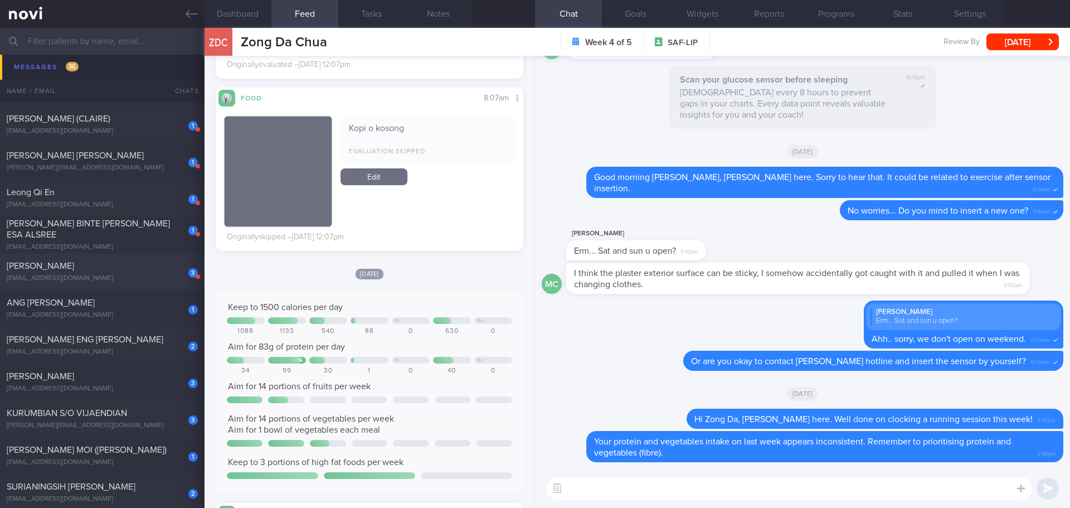
click at [124, 263] on div "[PERSON_NAME]" at bounding box center [101, 265] width 188 height 11
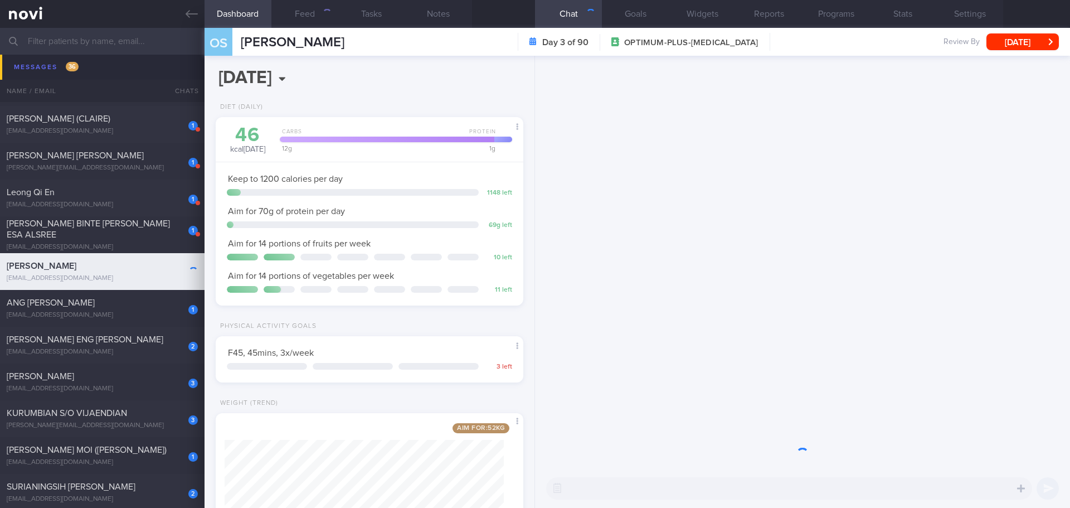
scroll to position [155, 280]
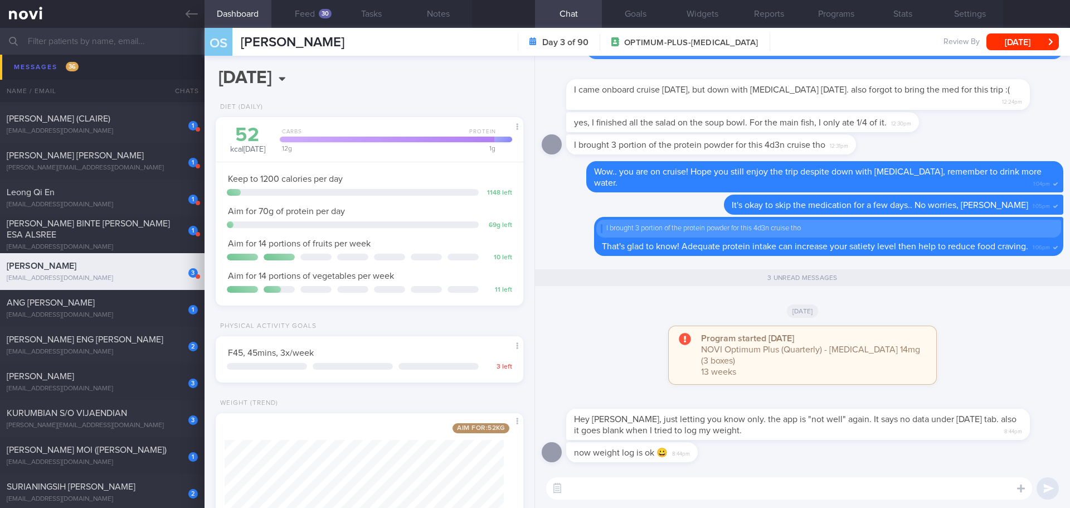
click at [661, 489] on textarea at bounding box center [789, 488] width 486 height 22
drag, startPoint x: 978, startPoint y: 485, endPoint x: 770, endPoint y: 486, distance: 208.4
click at [770, 486] on textarea "Hi Sharon, Elizabeth here. Thanks for reporting this. Under the 'TODAY' tab, do…" at bounding box center [789, 488] width 486 height 22
drag, startPoint x: 963, startPoint y: 482, endPoint x: 969, endPoint y: 485, distance: 6.5
click at [963, 482] on textarea "Hi Sharon, Elizabeth here. Thanks for reporting this. Under the 'TODAY' tab, do…" at bounding box center [789, 488] width 486 height 22
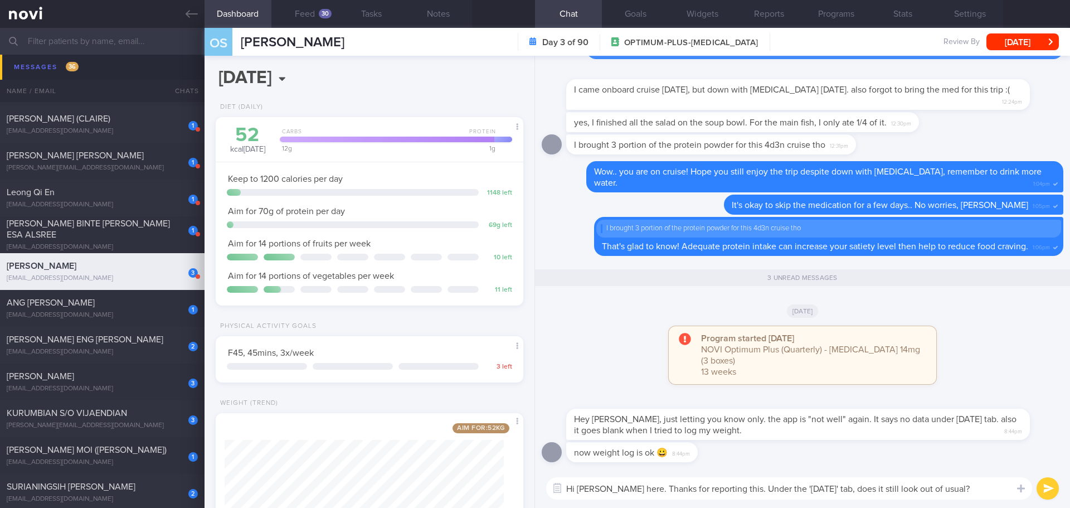
click at [972, 488] on textarea "Hi Sharon, Elizabeth here. Thanks for reporting this. Under the 'TODAY' tab, do…" at bounding box center [789, 488] width 486 height 22
drag, startPoint x: 982, startPoint y: 490, endPoint x: 924, endPoint y: 490, distance: 57.4
click at [924, 490] on textarea "Hi Sharon, Elizabeth here. Thanks for reporting this. Under the 'TODAY' tab, do…" at bounding box center [789, 488] width 486 height 22
drag, startPoint x: 1007, startPoint y: 486, endPoint x: 861, endPoint y: 494, distance: 146.1
click at [861, 494] on textarea "Hi Sharon, Elizabeth here. Thanks for reporting this. Under the 'TODAY' tab, do…" at bounding box center [789, 488] width 486 height 22
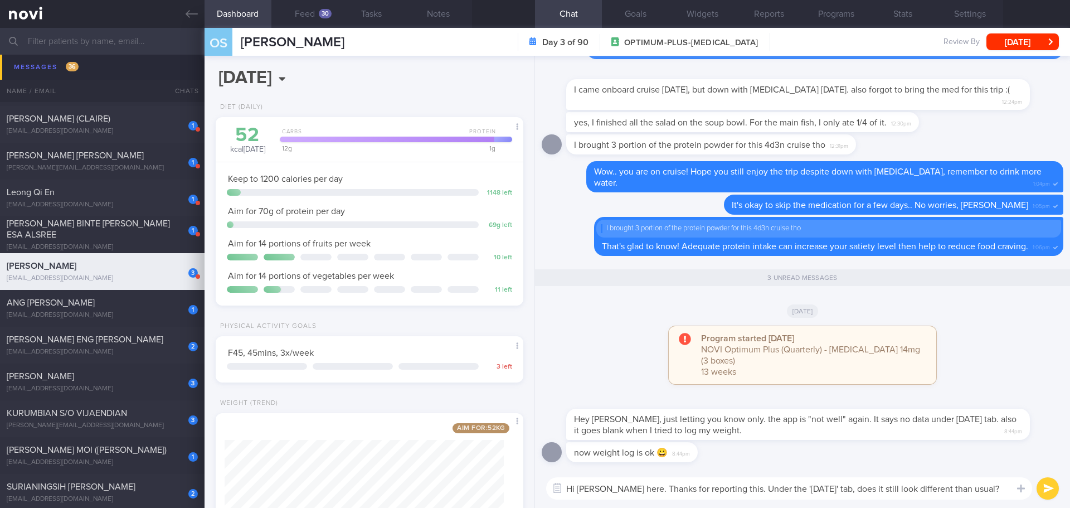
click at [975, 489] on textarea "Hi Sharon, Elizabeth here. Thanks for reporting this. Under the 'TODAY' tab, do…" at bounding box center [789, 488] width 486 height 22
drag, startPoint x: 975, startPoint y: 489, endPoint x: 962, endPoint y: 489, distance: 12.8
click at [962, 489] on textarea "Hi Sharon, Elizabeth here. Thanks for reporting this. Under the 'TODAY' tab, do…" at bounding box center [789, 488] width 486 height 22
type textarea "Hi Sharon, Elizabeth here. Thanks for reporting this. Under the 'TODAY' tab, do…"
click at [1042, 488] on button "submit" at bounding box center [1047, 488] width 22 height 22
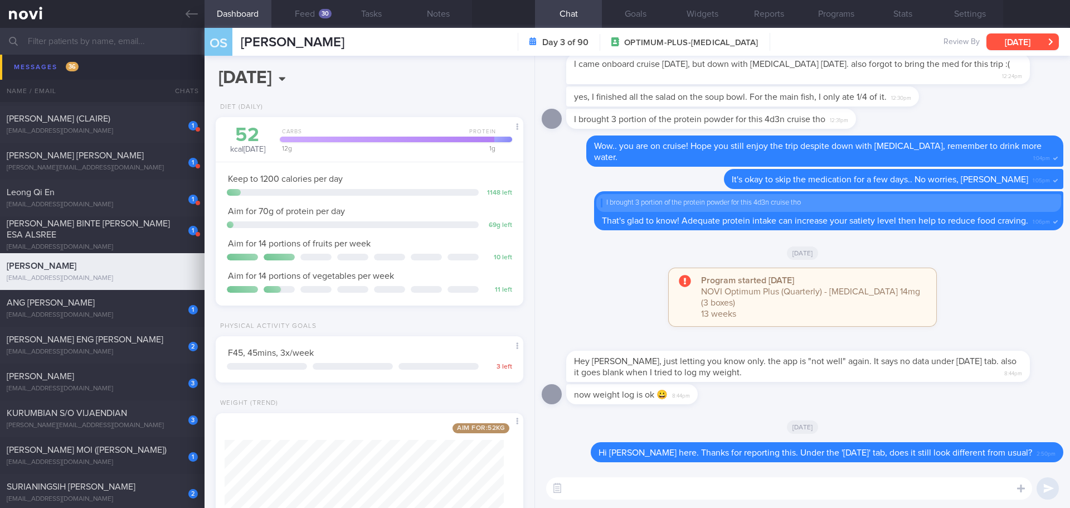
click at [1010, 45] on button "[DATE]" at bounding box center [1022, 41] width 72 height 17
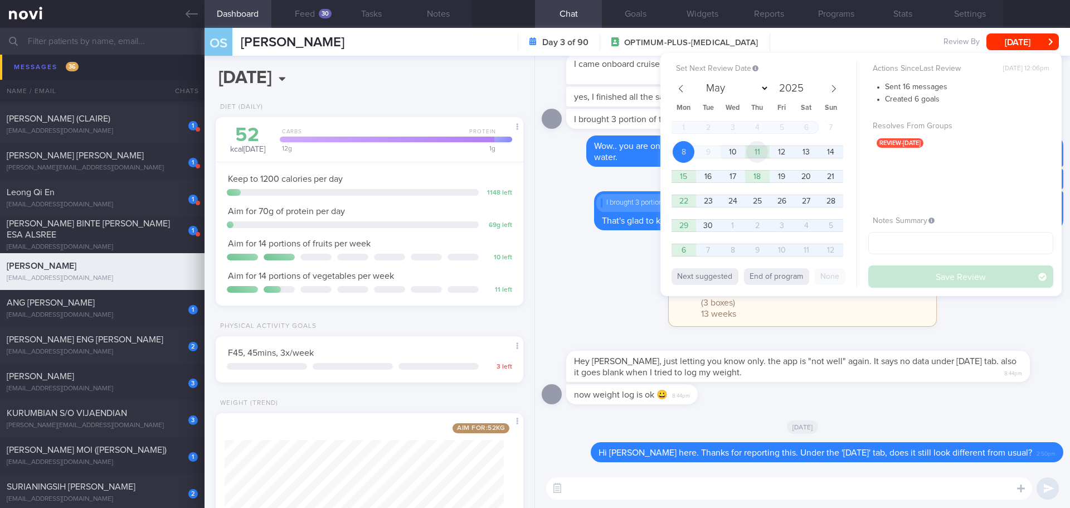
click at [763, 151] on span "11" at bounding box center [757, 152] width 22 height 22
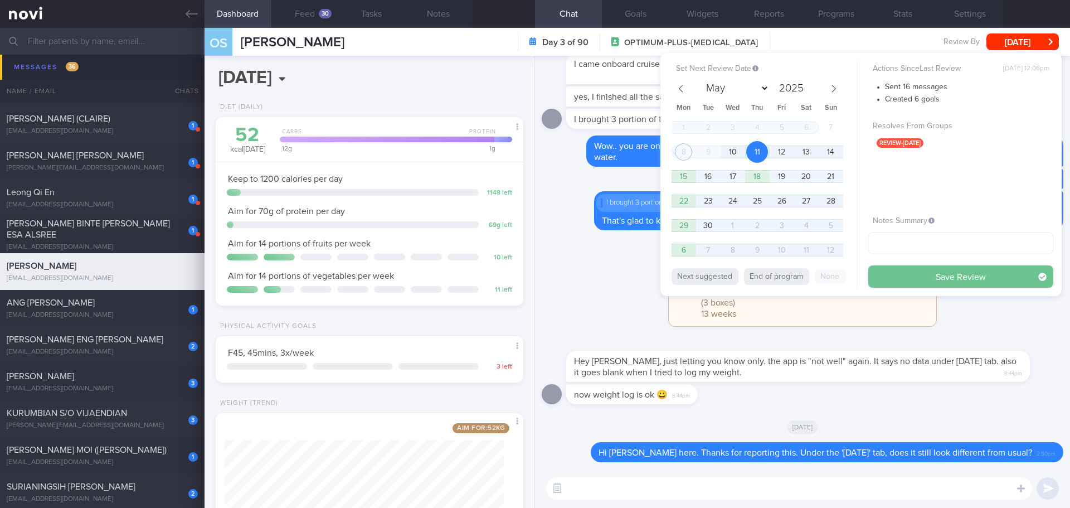
click at [916, 268] on button "Save Review" at bounding box center [960, 276] width 185 height 22
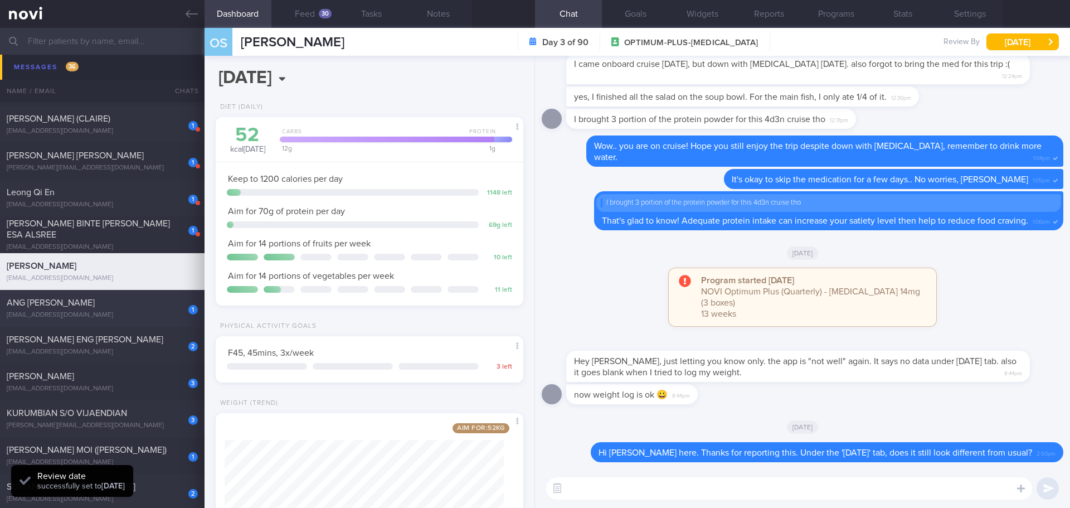
click at [135, 301] on div "ANG MING JIE" at bounding box center [101, 302] width 188 height 11
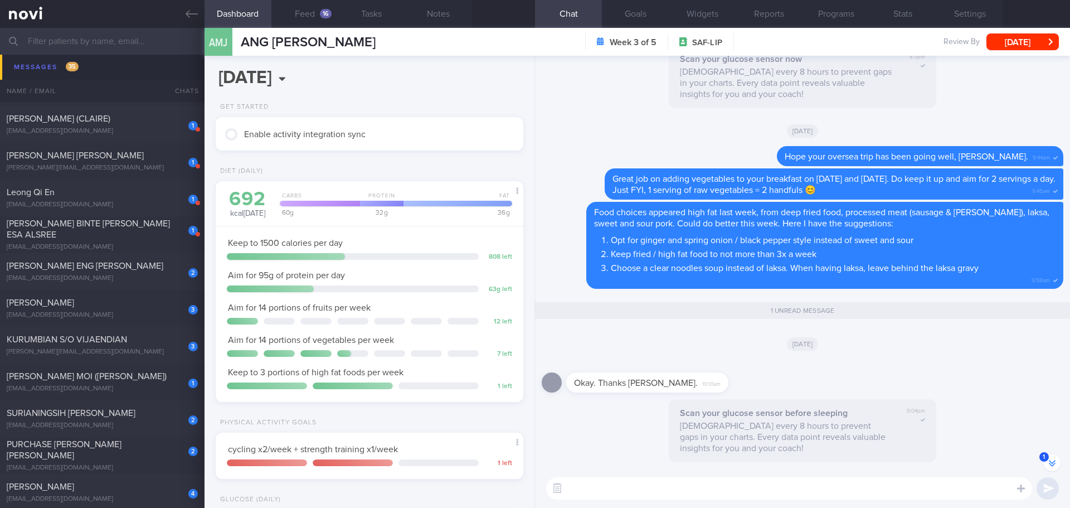
scroll to position [-1, 0]
click at [318, 19] on button "Feed 16" at bounding box center [304, 14] width 67 height 28
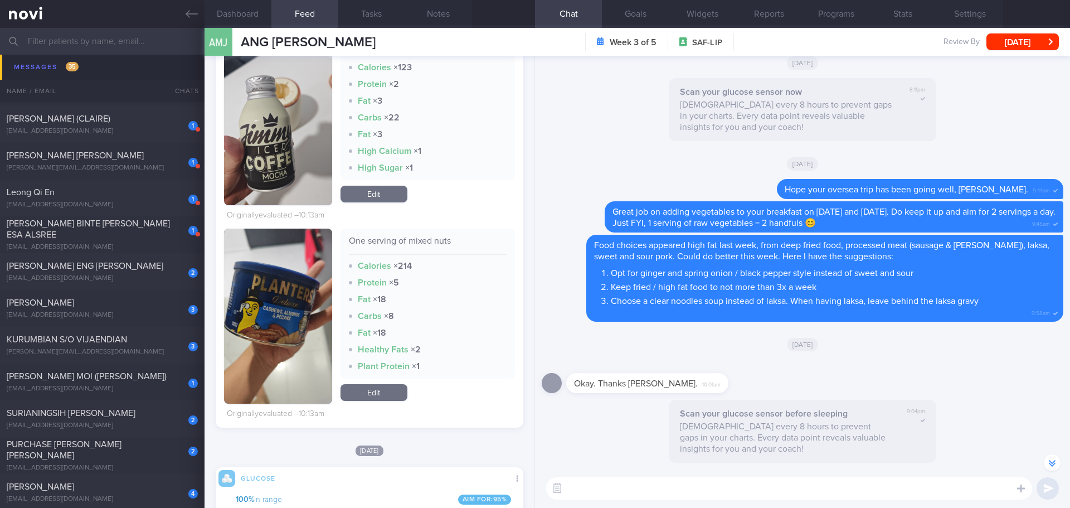
scroll to position [613, 0]
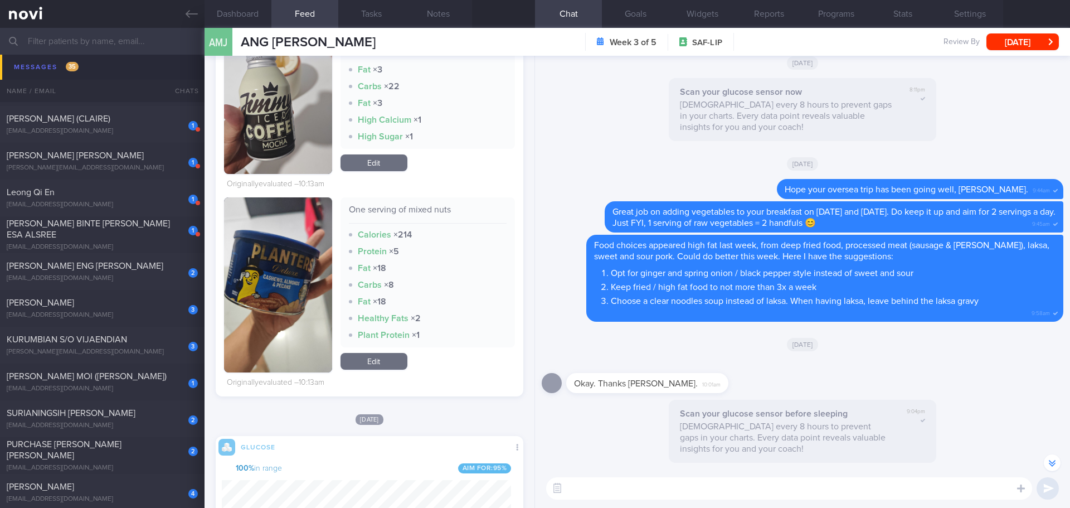
click at [315, 247] on button "button" at bounding box center [278, 284] width 108 height 175
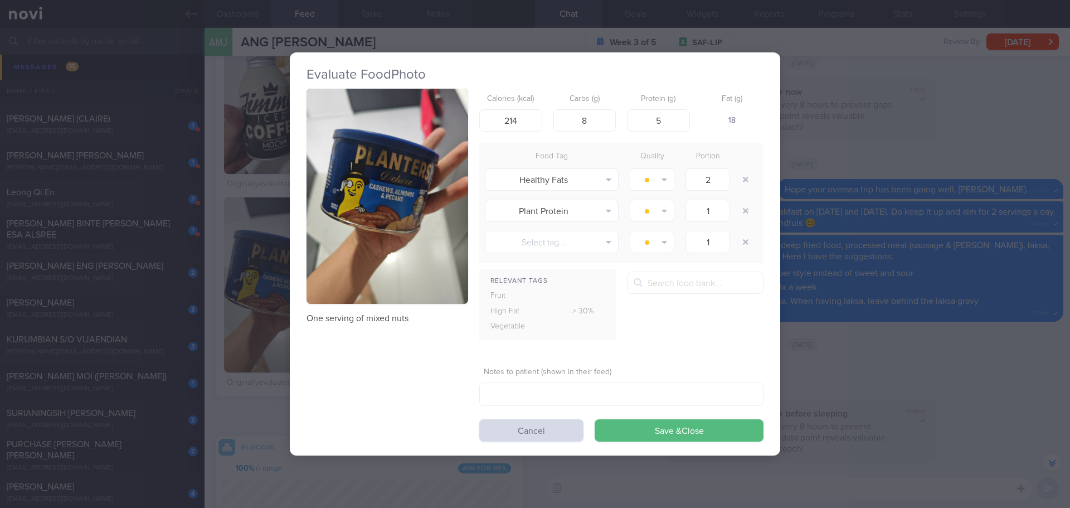
click at [365, 206] on button "button" at bounding box center [387, 197] width 162 height 216
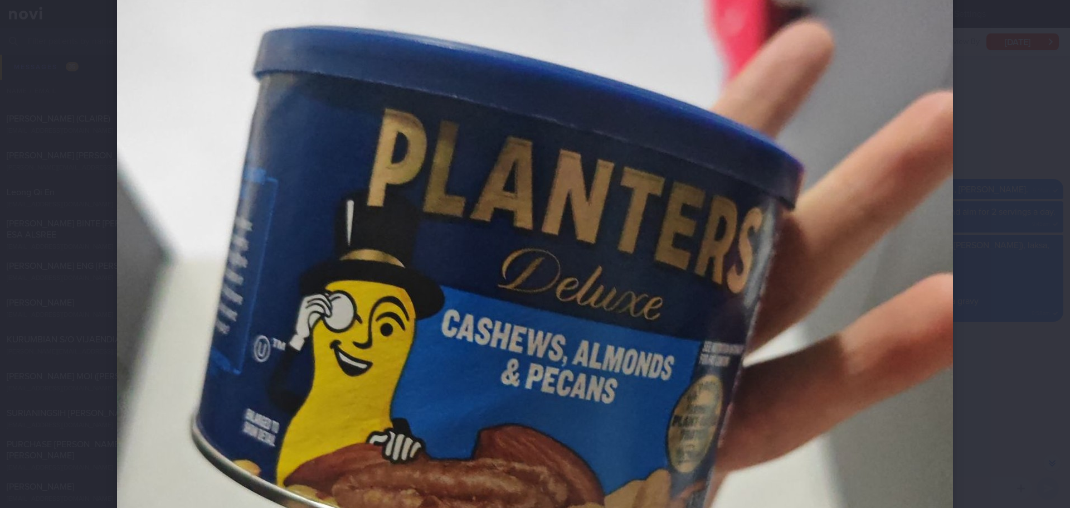
scroll to position [223, 0]
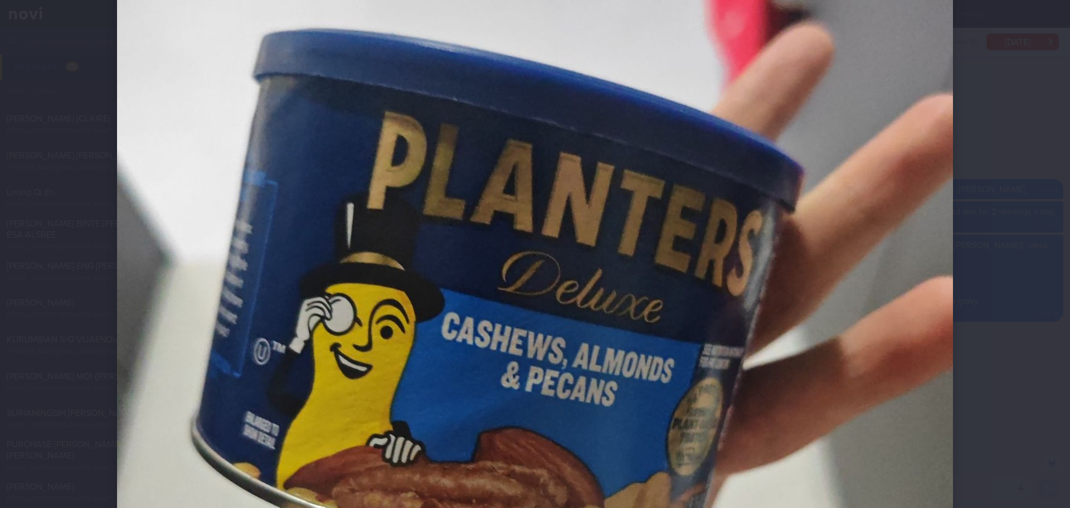
click at [1012, 184] on div at bounding box center [535, 254] width 1070 height 508
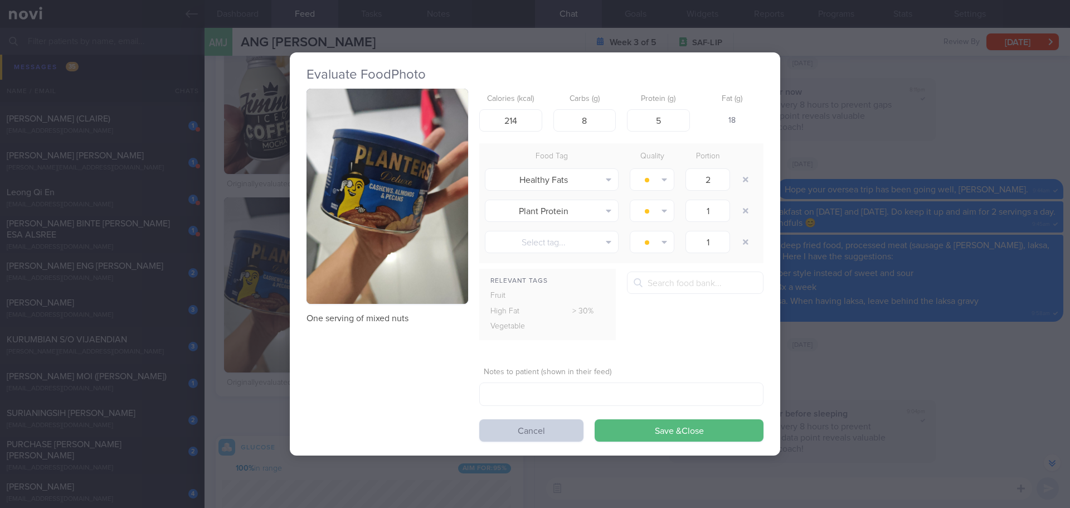
click at [503, 432] on button "Cancel" at bounding box center [531, 430] width 104 height 22
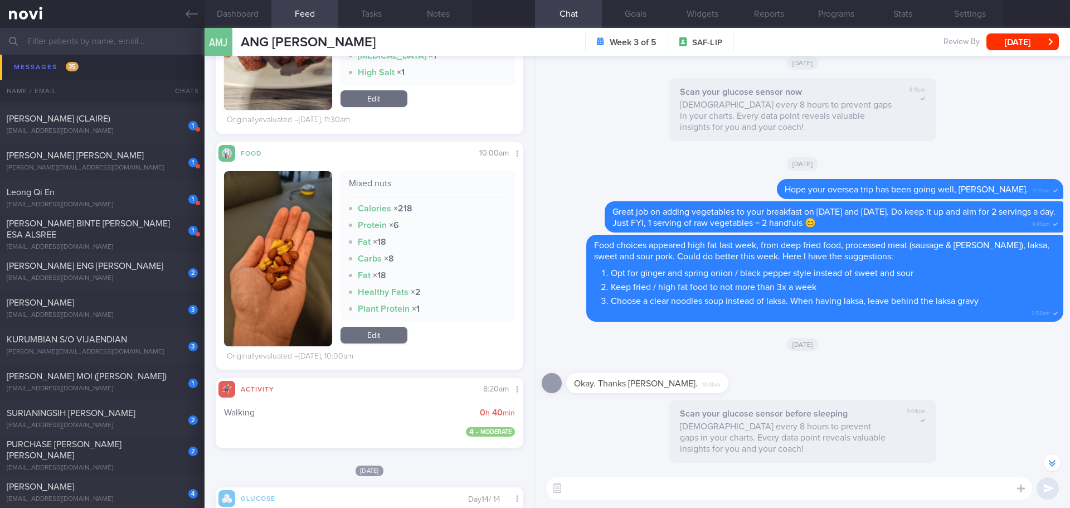
scroll to position [3009, 0]
click at [309, 231] on button "button" at bounding box center [278, 257] width 108 height 175
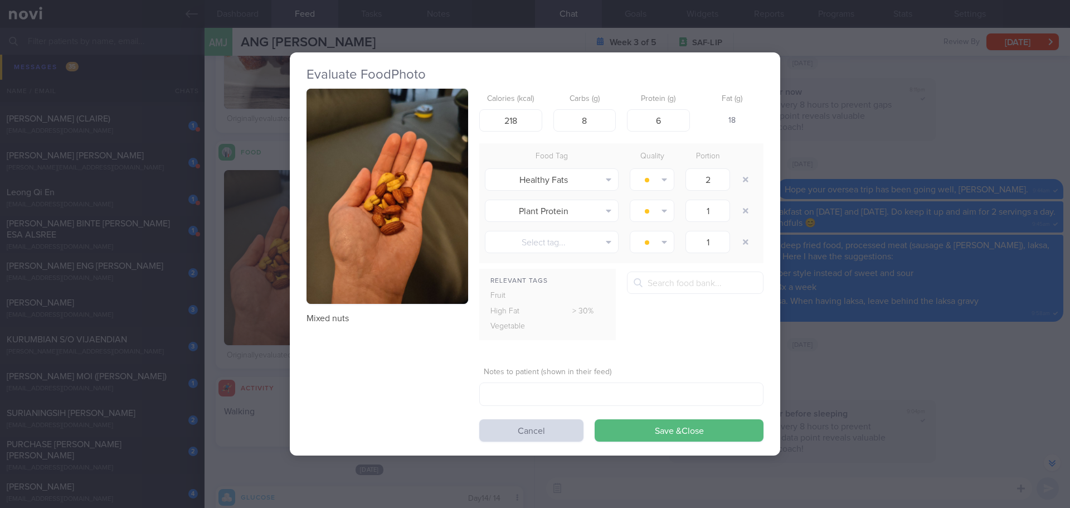
click at [325, 189] on button "button" at bounding box center [387, 197] width 162 height 216
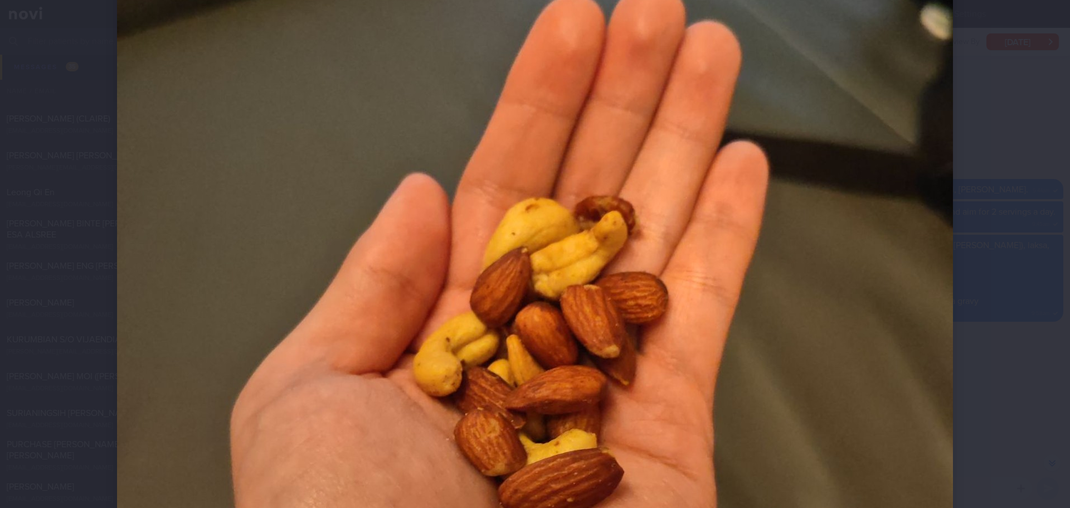
scroll to position [279, 0]
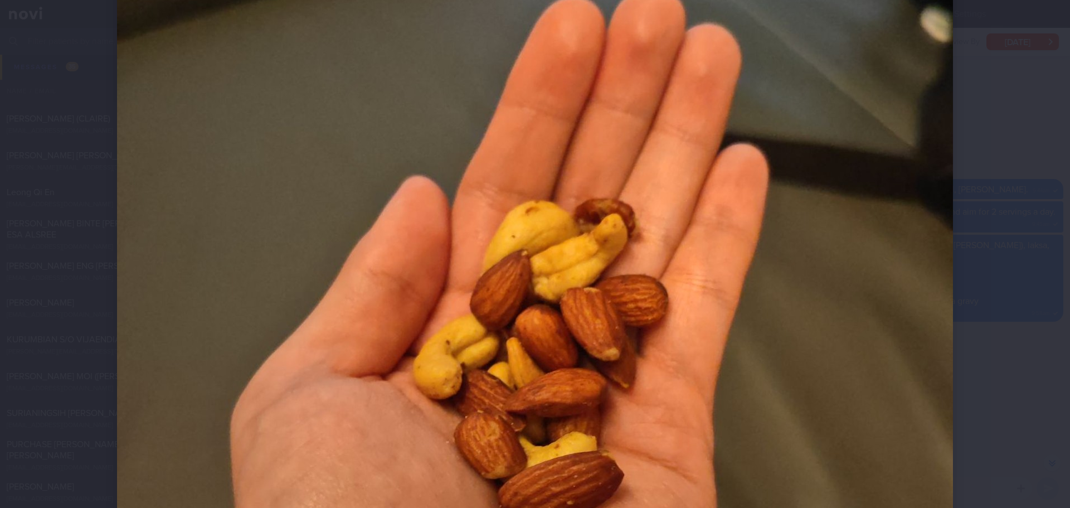
click at [982, 197] on div at bounding box center [534, 322] width 925 height 1203
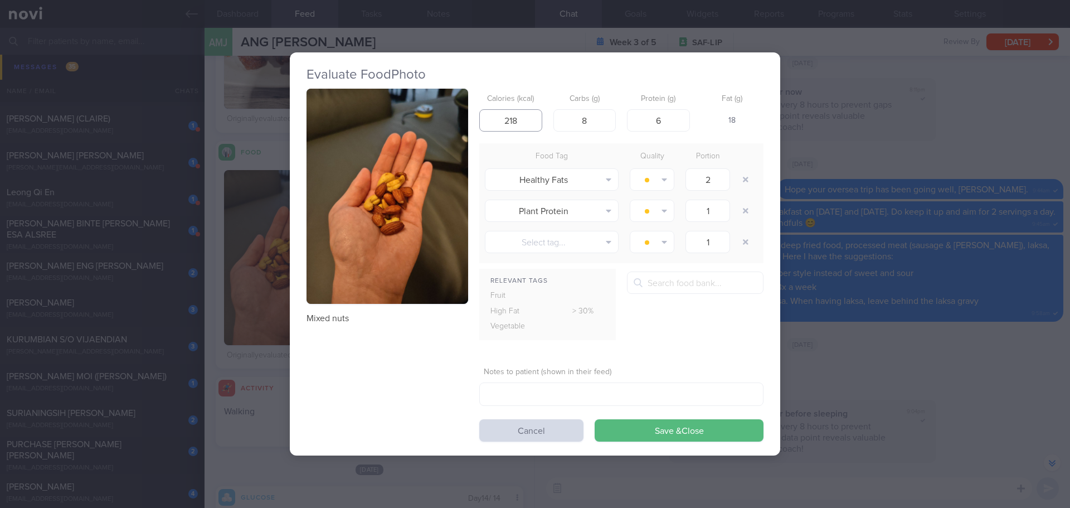
drag, startPoint x: 529, startPoint y: 118, endPoint x: 476, endPoint y: 126, distance: 53.6
click at [476, 126] on div "Mixed nuts Calories (kcal) 218 Carbs (g) 8 Protein (g) 6 Fat (g) 18 Food Tag Qu…" at bounding box center [534, 265] width 457 height 353
type input "150"
click at [650, 281] on input "text" at bounding box center [695, 282] width 136 height 22
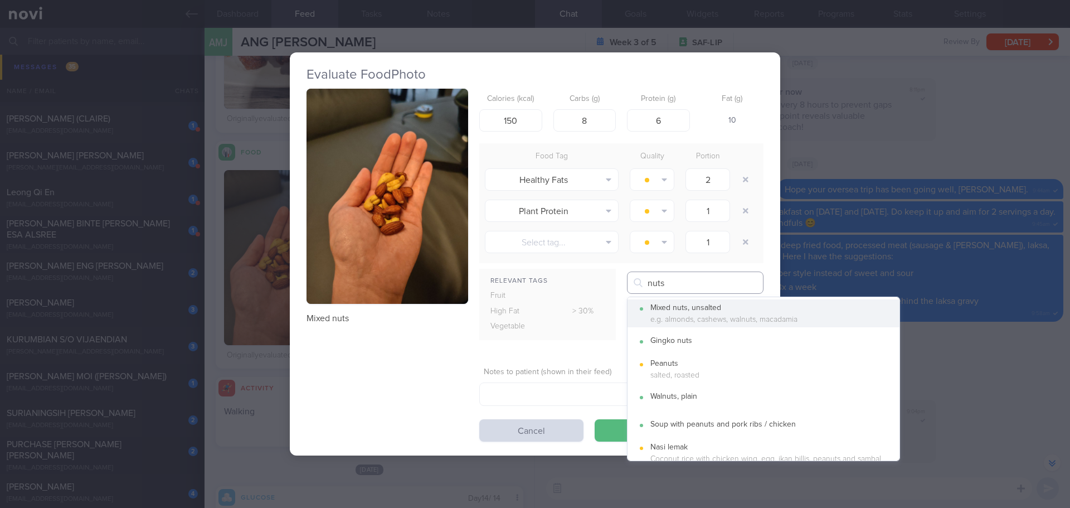
type input "nuts"
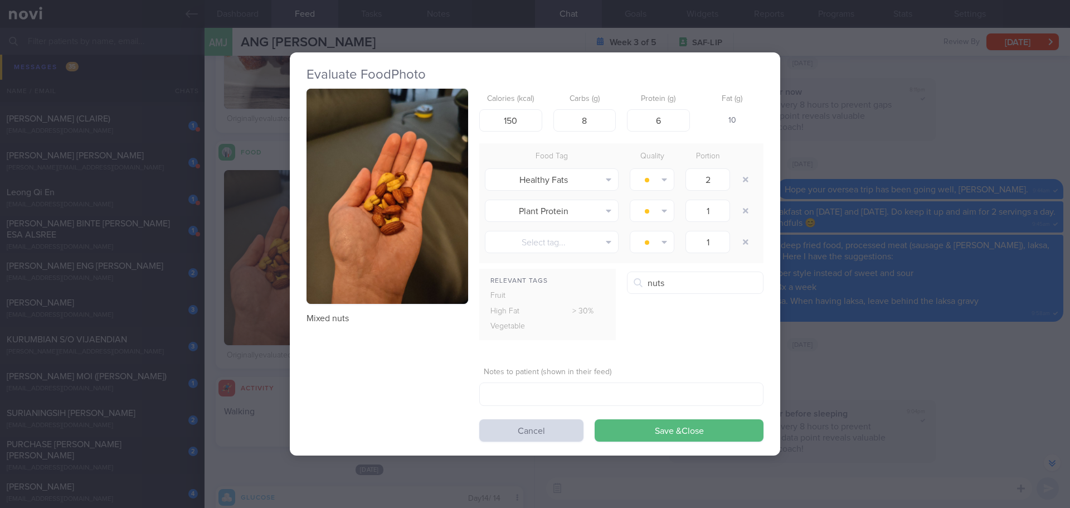
click at [686, 308] on button "Mixed nuts, unsalted e.g. almonds, cashews, walnuts, macadamia" at bounding box center [763, 313] width 272 height 28
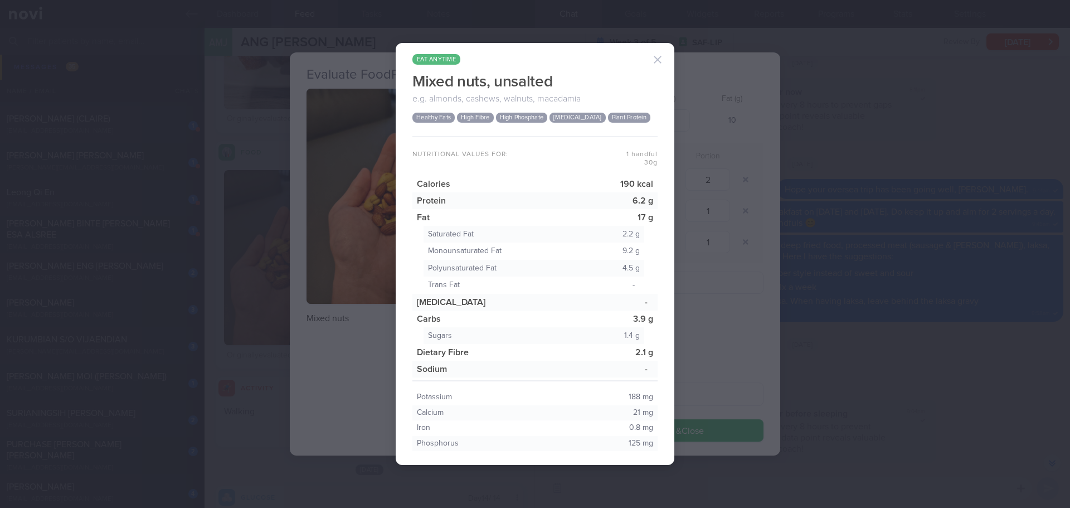
click at [664, 58] on button "button" at bounding box center [657, 59] width 22 height 22
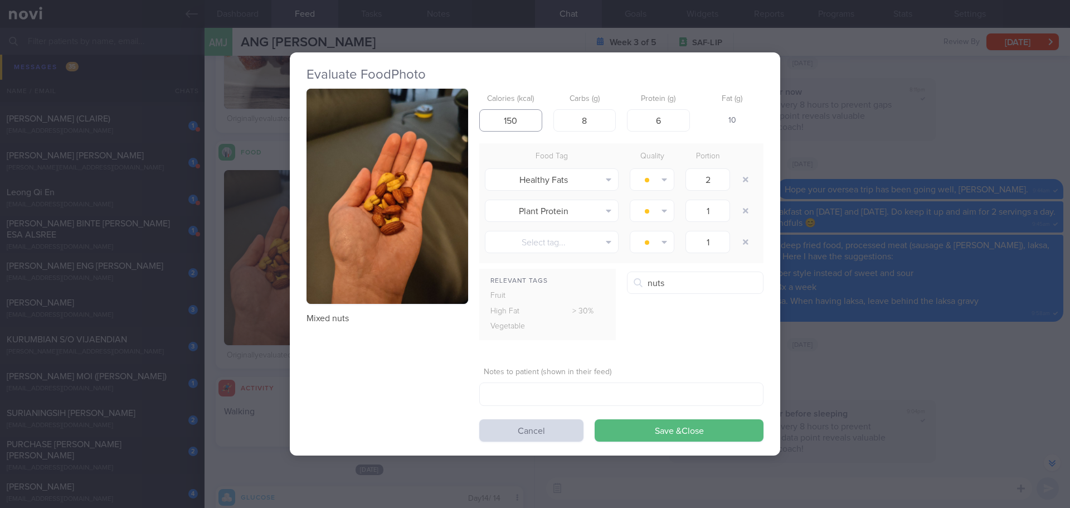
drag, startPoint x: 528, startPoint y: 121, endPoint x: 492, endPoint y: 126, distance: 36.0
click at [492, 126] on input "150" at bounding box center [510, 120] width 63 height 22
type input "190"
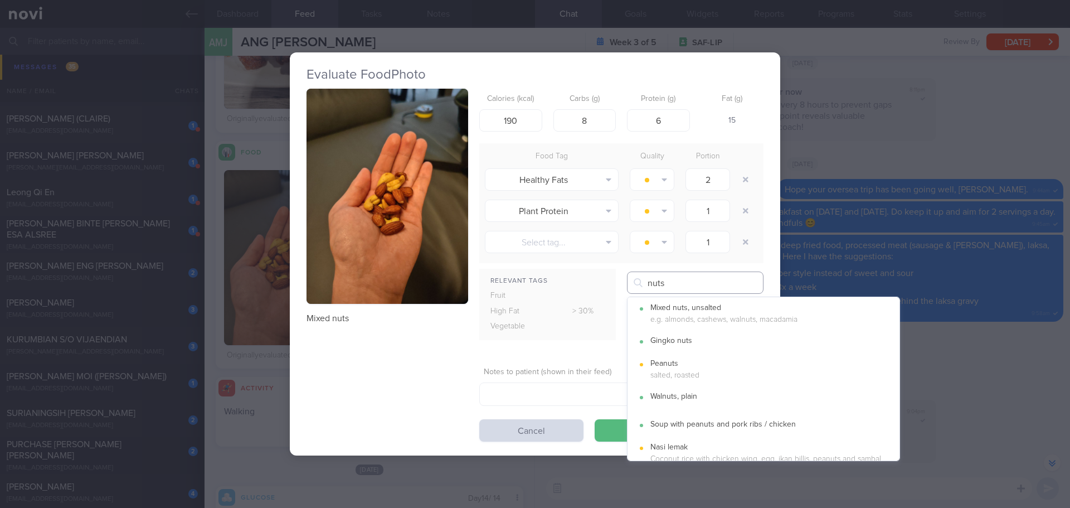
click at [681, 281] on input "nuts" at bounding box center [695, 282] width 136 height 22
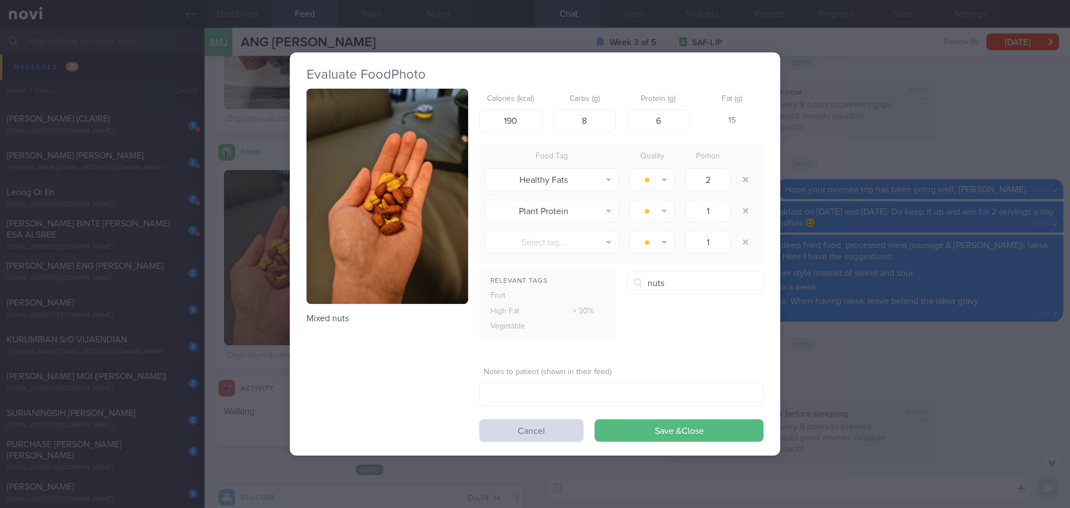
click at [687, 318] on button "Mixed nuts, unsalted e.g. almonds, cashews, walnuts, macadamia" at bounding box center [763, 313] width 272 height 28
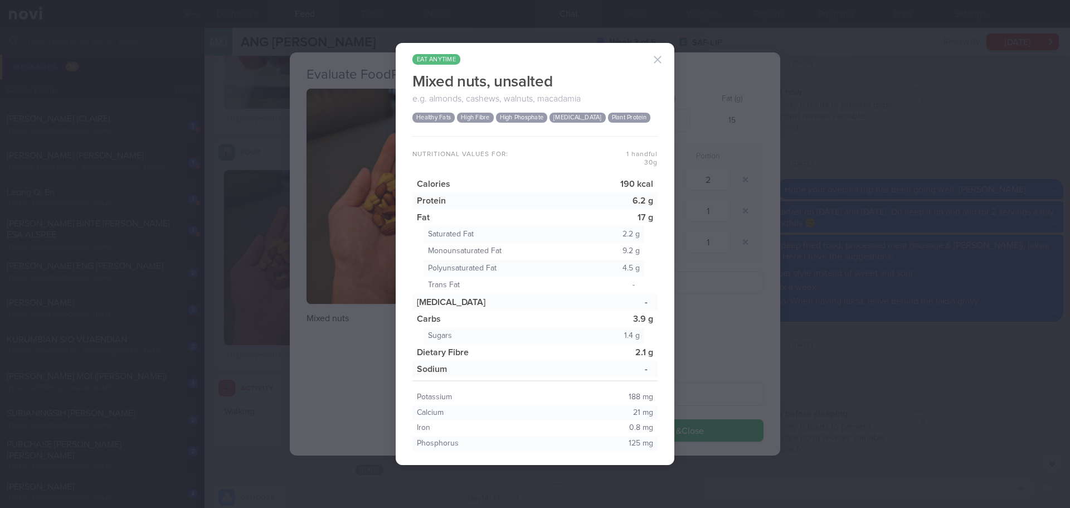
click at [874, 124] on div "eat anytime Mixed nuts, unsalted e.g. almonds, cashews, walnuts, macadamia Heal…" at bounding box center [535, 254] width 1070 height 508
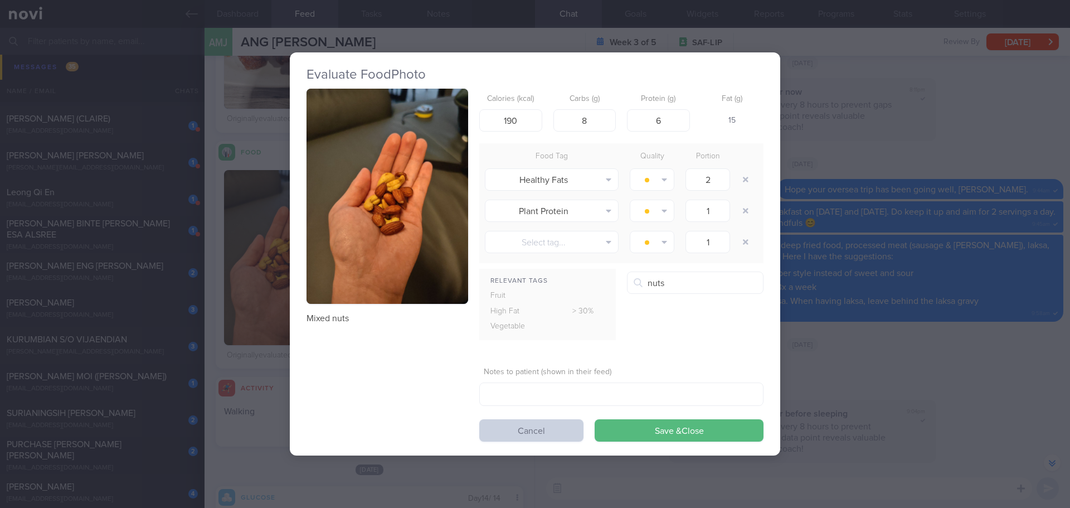
click at [525, 425] on button "Cancel" at bounding box center [531, 430] width 104 height 22
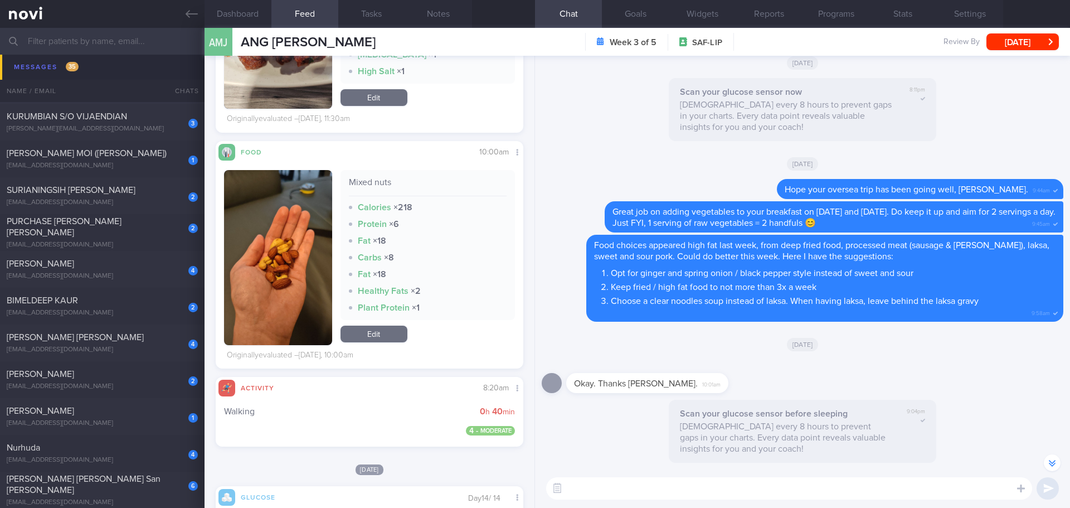
scroll to position [1337, 0]
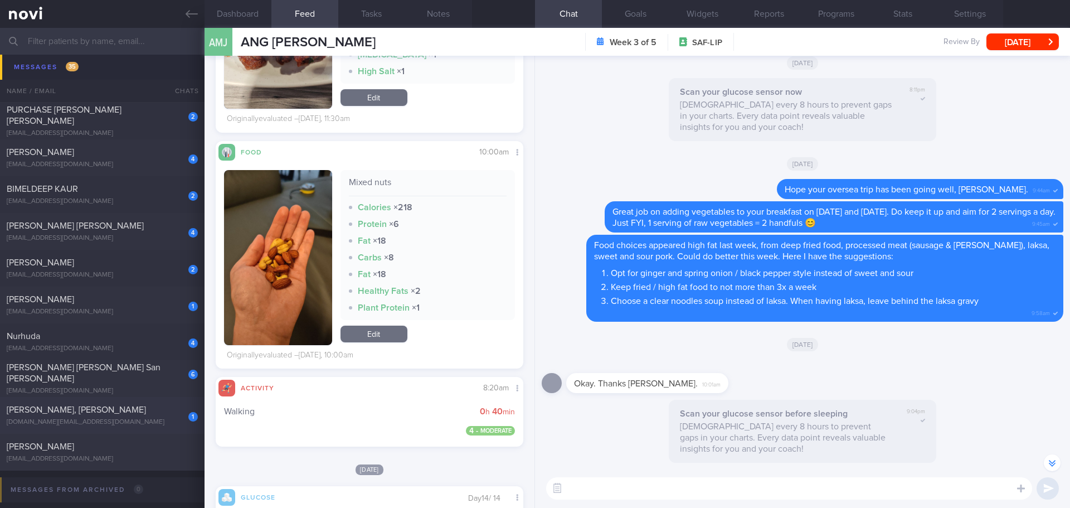
click at [60, 415] on div "1 TEO WEI JIN, AARON-JAMES aaronjames.navy@gmail.com" at bounding box center [102, 415] width 204 height 22
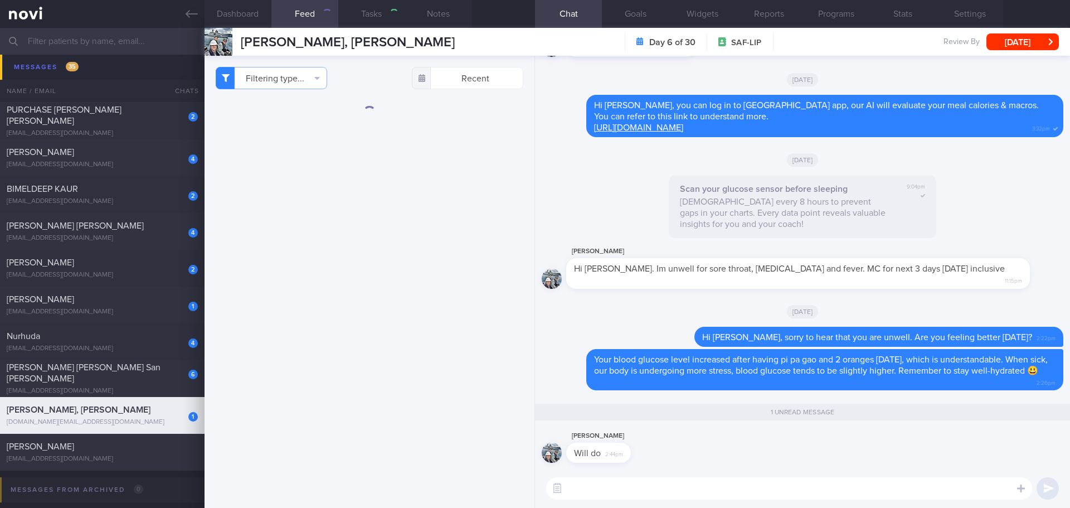
checkbox input "false"
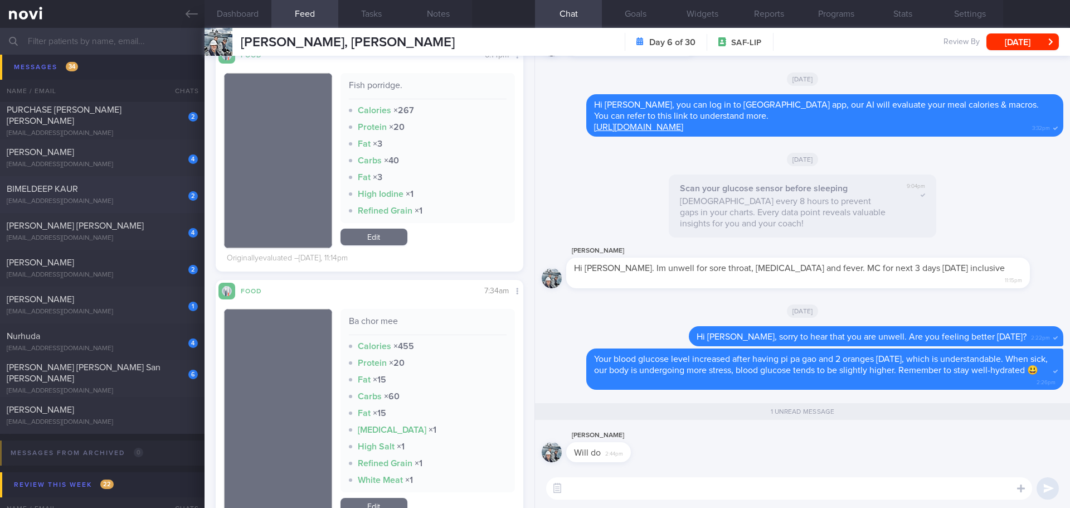
scroll to position [1281, 0]
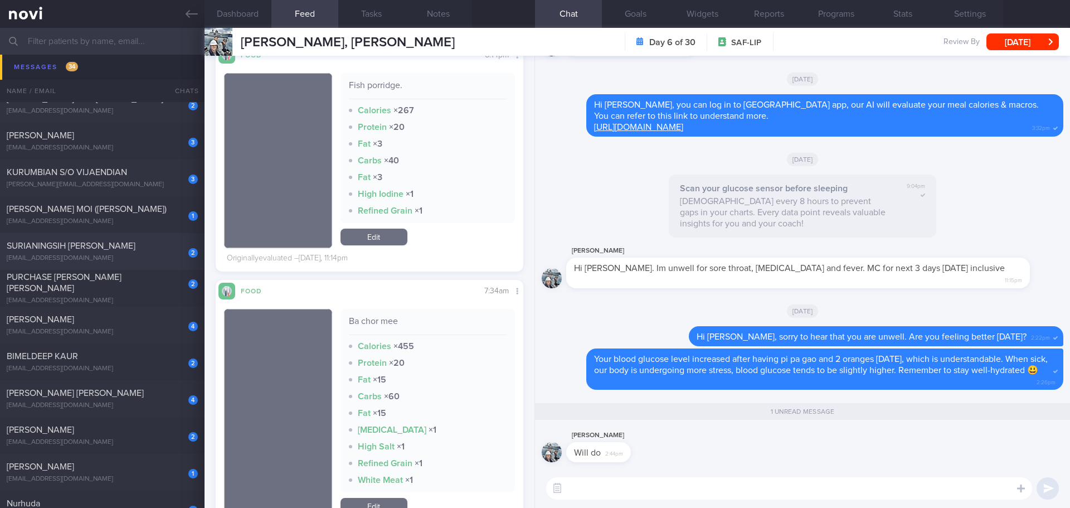
click at [109, 242] on span "SURIANINGSIH BINTE SULAIMAN" at bounding box center [71, 245] width 129 height 9
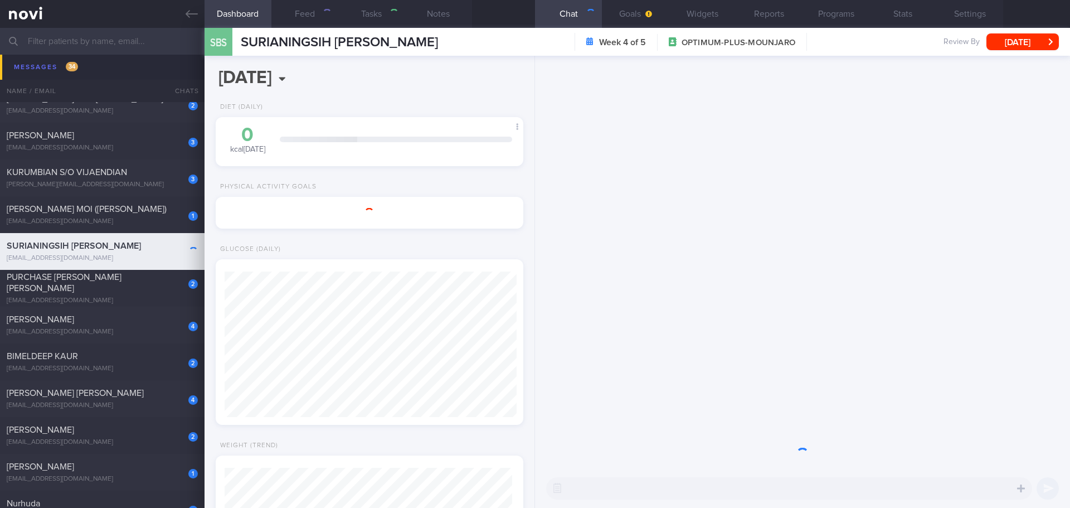
type input "[PERSON_NAME]'s case"
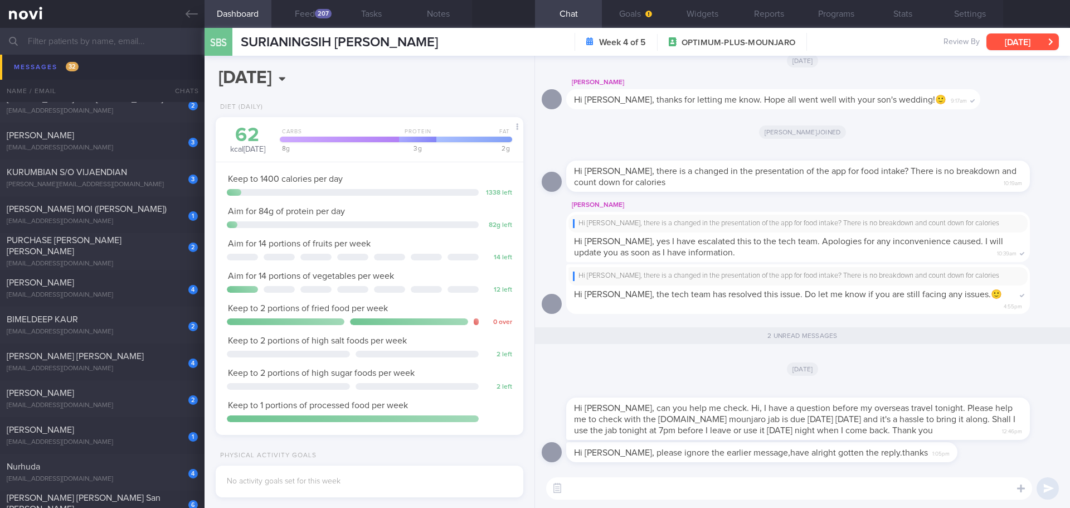
click at [1045, 41] on button "[DATE]" at bounding box center [1022, 41] width 72 height 17
click at [850, 352] on div "2 unread messages" at bounding box center [802, 336] width 521 height 32
click at [109, 322] on div "BIMELDEEP KAUR" at bounding box center [101, 319] width 188 height 11
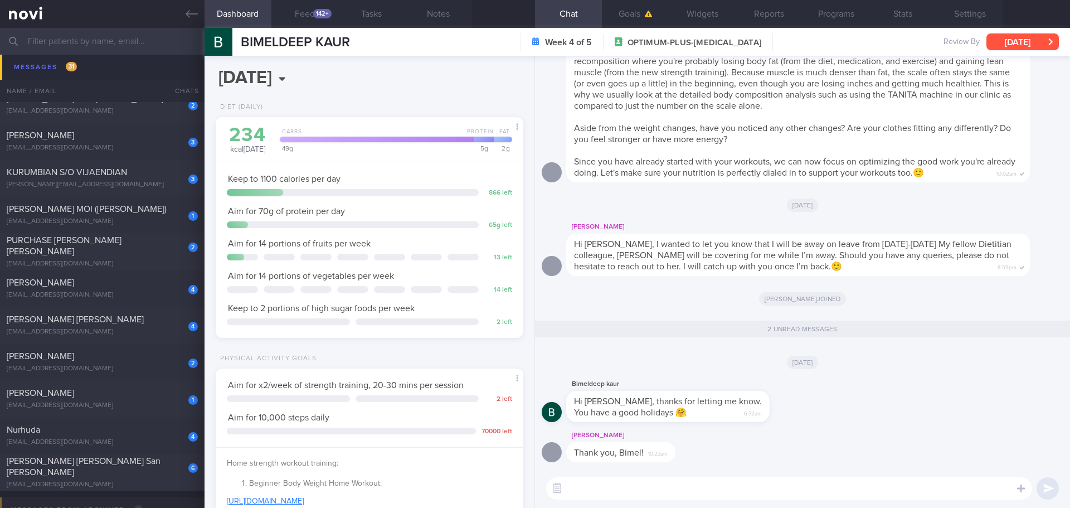
click at [1010, 38] on button "[DATE]" at bounding box center [1022, 41] width 72 height 17
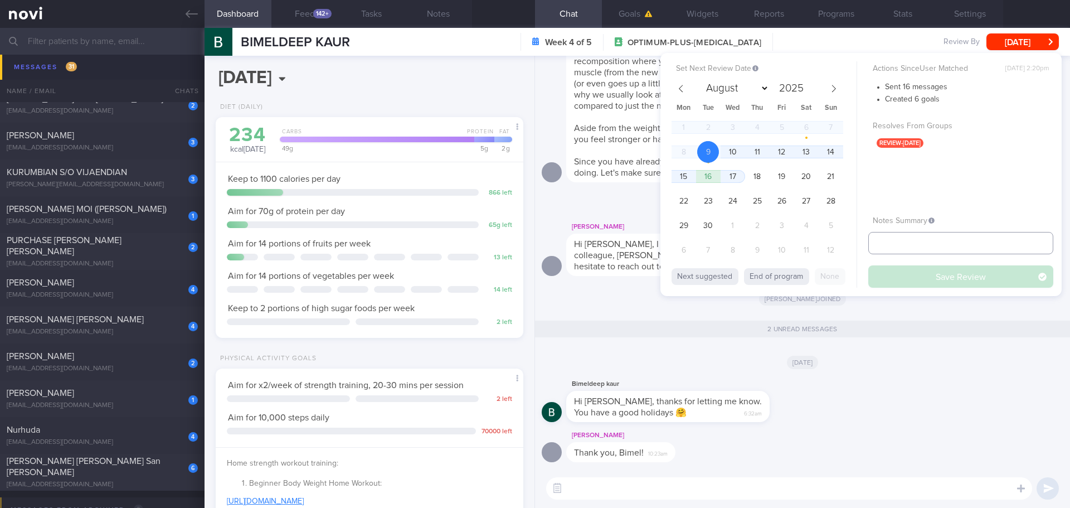
click at [910, 246] on input "text" at bounding box center [960, 243] width 185 height 22
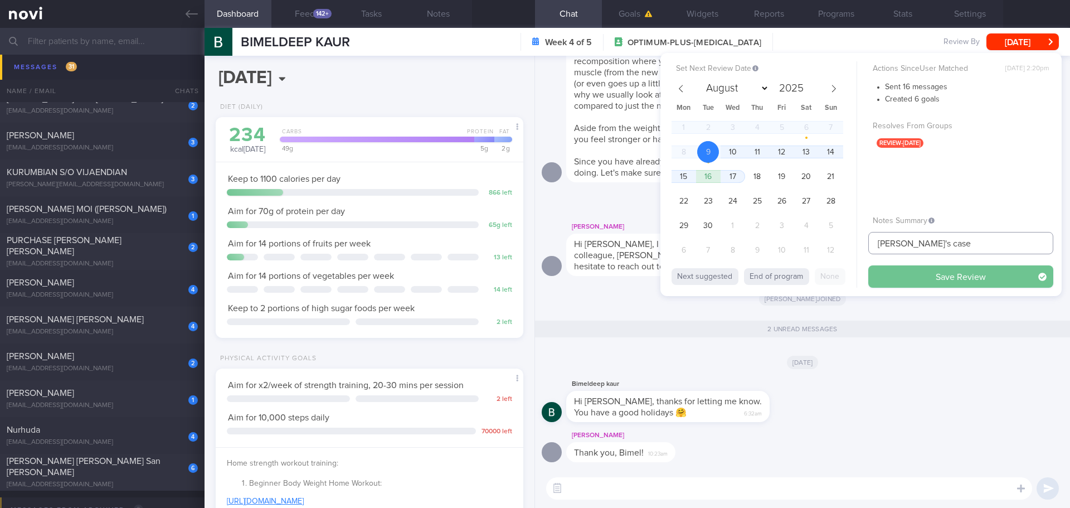
type input "[PERSON_NAME]'s case"
click at [918, 270] on button "Save Review" at bounding box center [960, 276] width 185 height 22
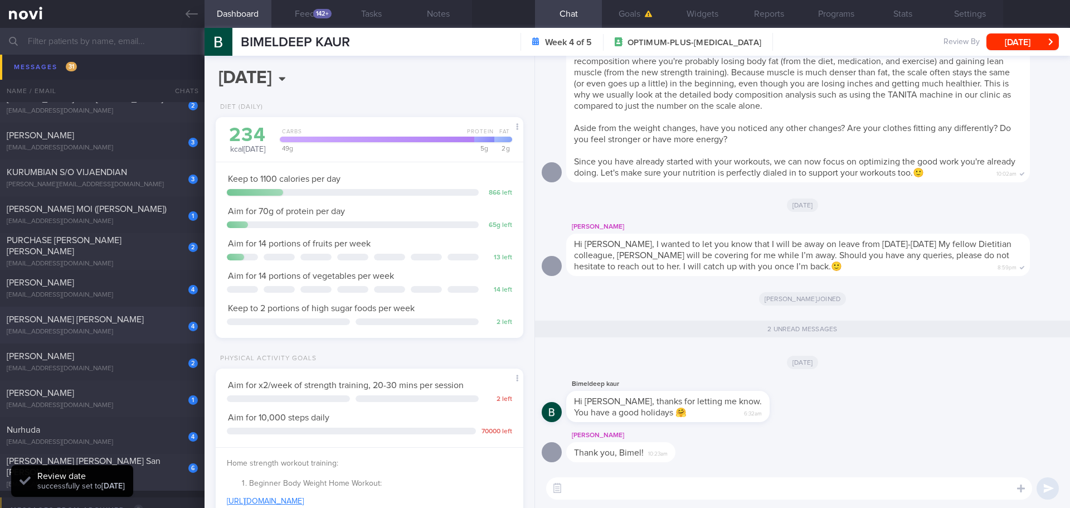
click at [103, 321] on div "[PERSON_NAME] [PERSON_NAME]" at bounding box center [101, 319] width 188 height 11
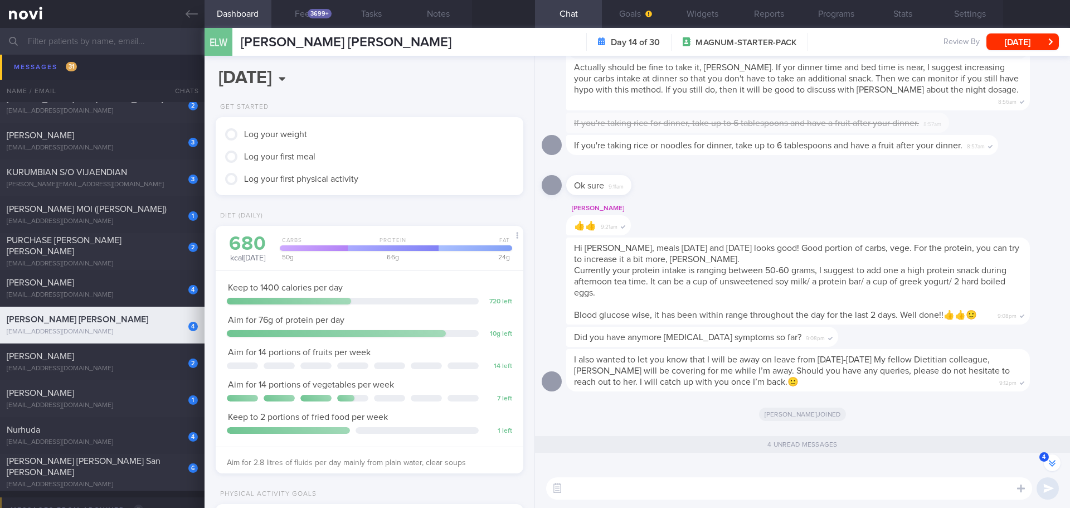
scroll to position [171, 284]
click at [1002, 52] on div "ELW Esther Lim Wei Shan Esther Lim Wei Shan estherweishan96@gmail.com Day 14 of…" at bounding box center [636, 42] width 865 height 28
click at [1007, 43] on button "[DATE]" at bounding box center [1022, 41] width 72 height 17
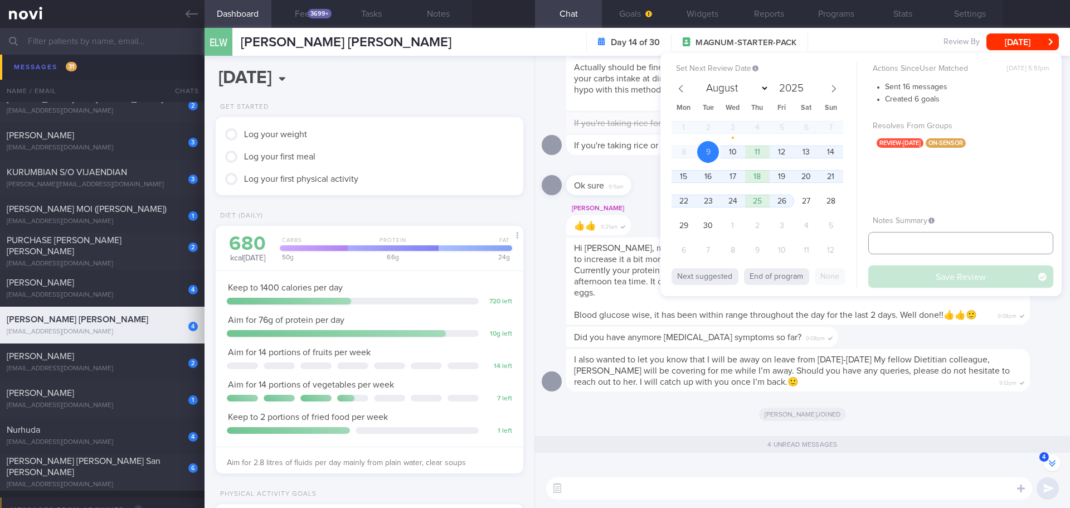
click at [919, 250] on input "text" at bounding box center [960, 243] width 185 height 22
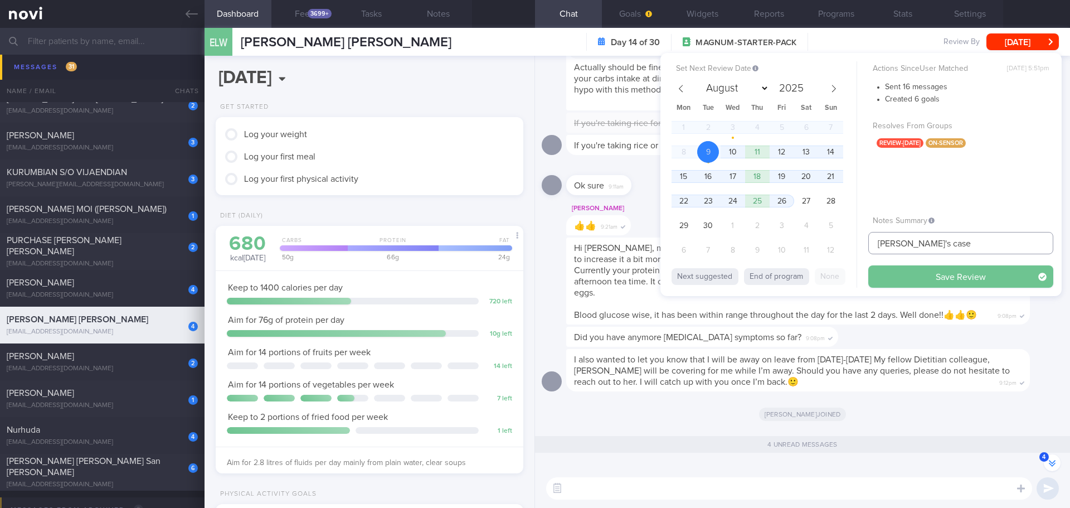
type input "[PERSON_NAME]'s case"
click at [918, 274] on button "Save Review" at bounding box center [960, 276] width 185 height 22
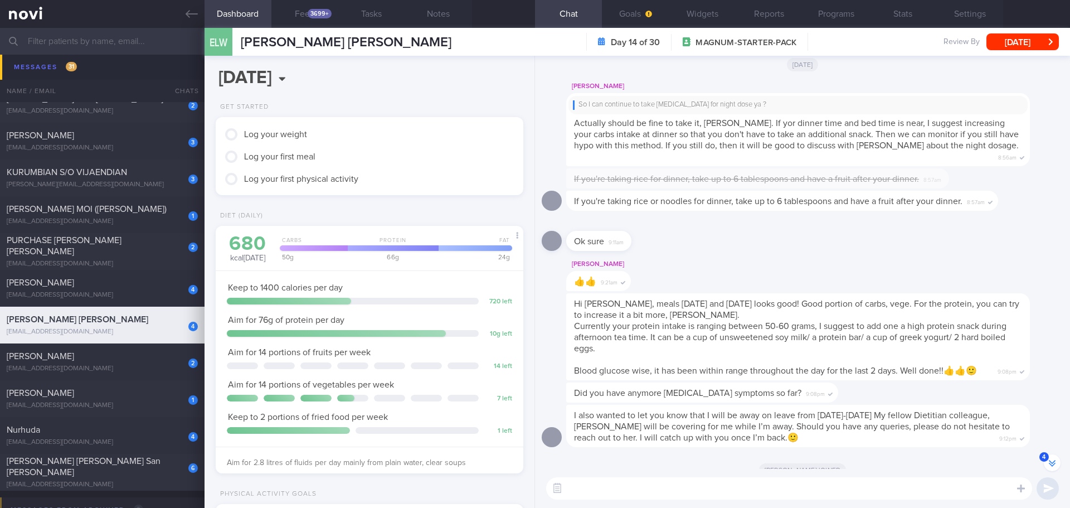
scroll to position [-278, 0]
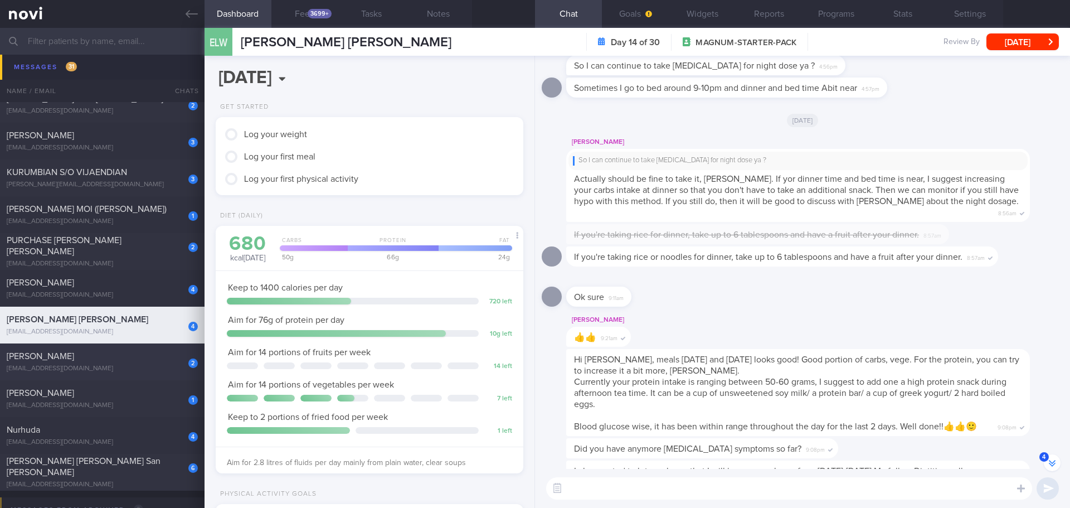
click at [109, 362] on div "2 MOHD ROHAIZAT BIN AMAT robbo7zat@gmail.com" at bounding box center [102, 361] width 204 height 22
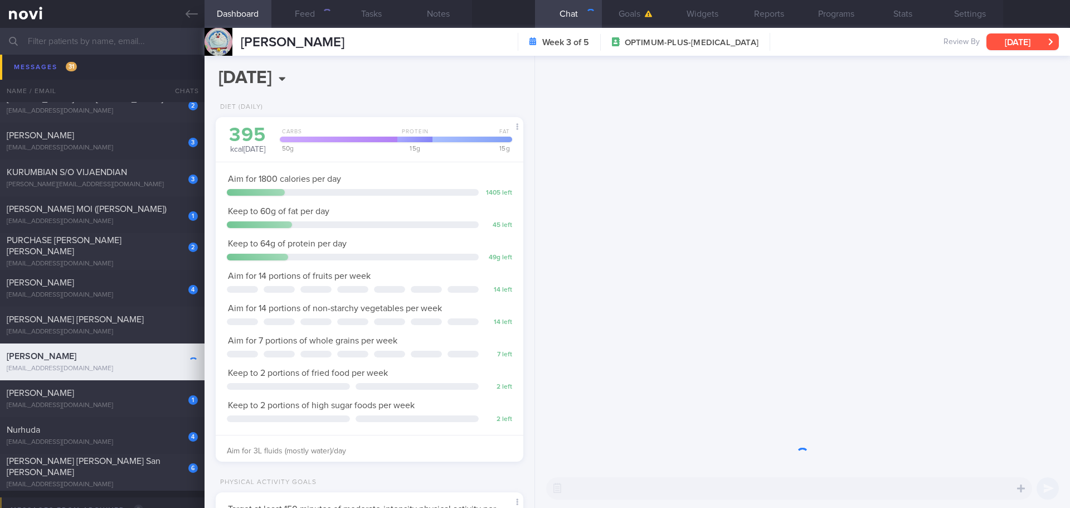
scroll to position [142, 284]
click at [998, 44] on button "[DATE]" at bounding box center [1022, 41] width 72 height 17
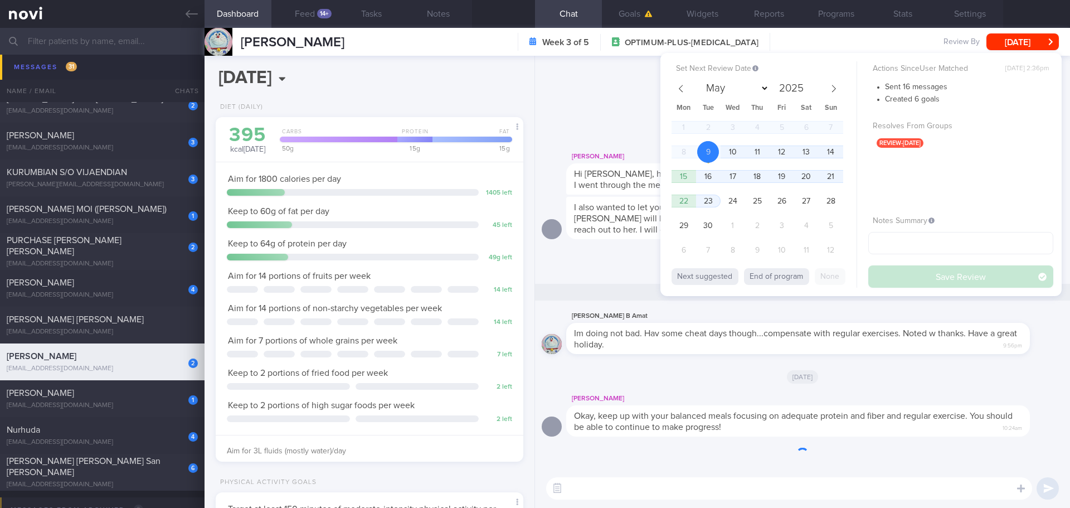
scroll to position [1, 0]
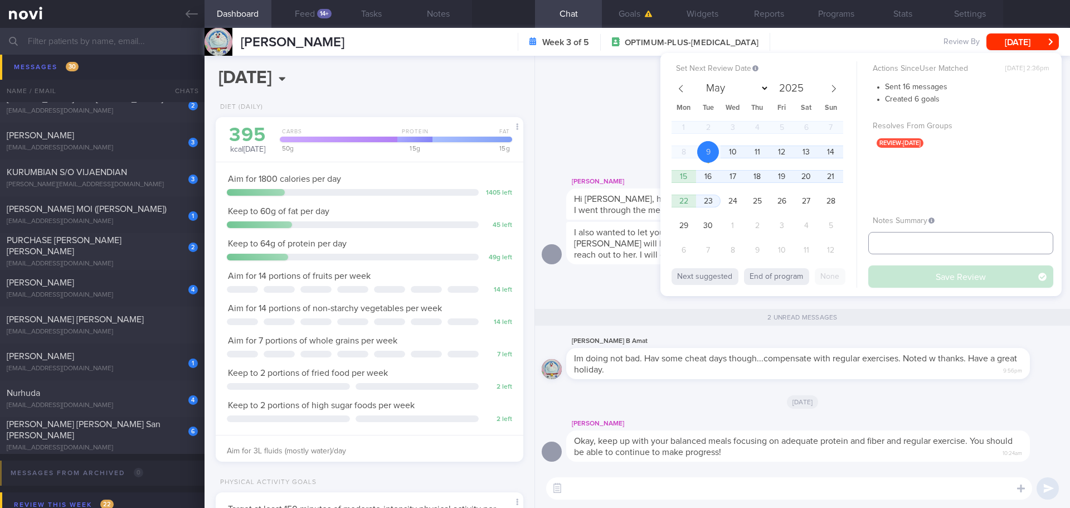
click at [890, 243] on input "text" at bounding box center [960, 243] width 185 height 22
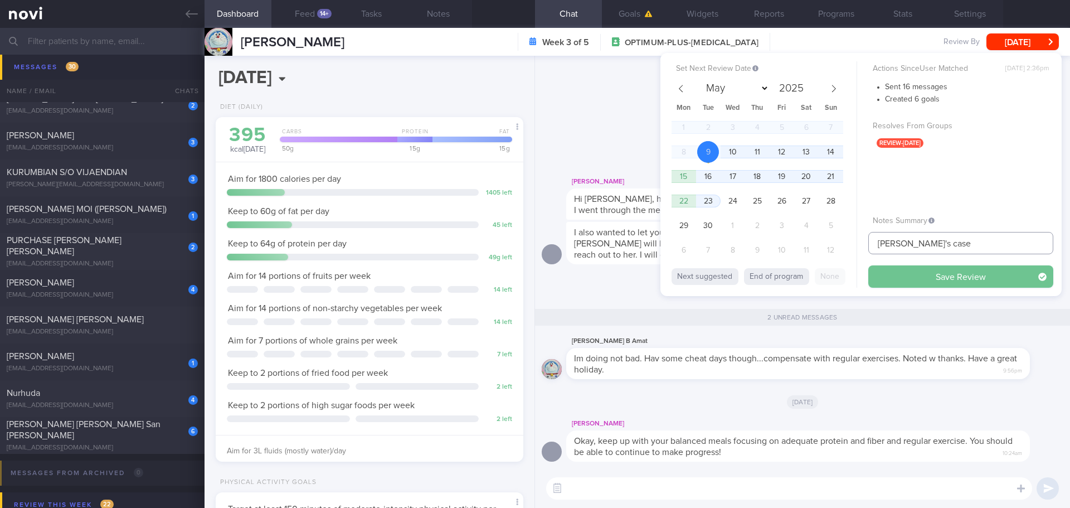
type input "[PERSON_NAME]'s case"
click at [906, 269] on button "Save Review" at bounding box center [960, 276] width 185 height 22
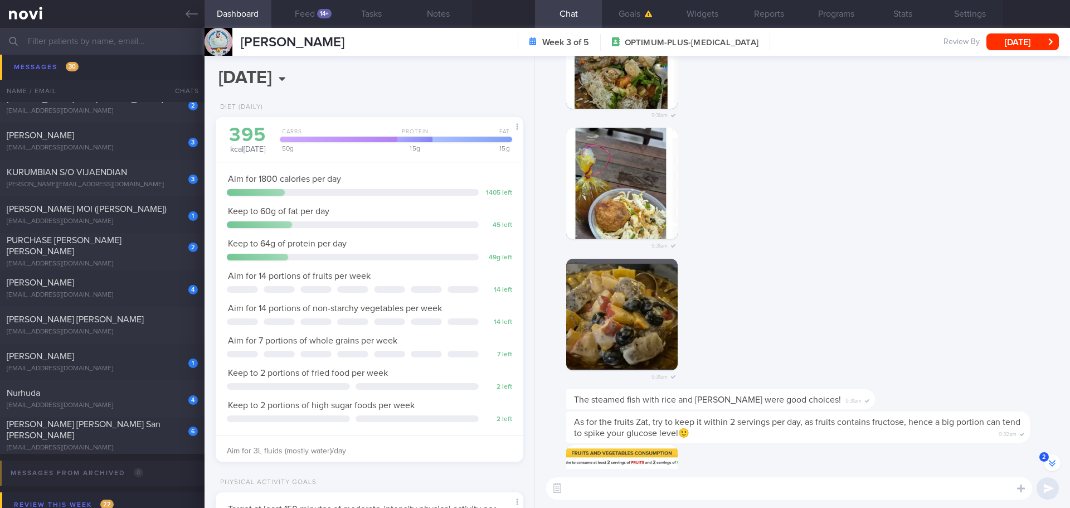
scroll to position [-1035, 0]
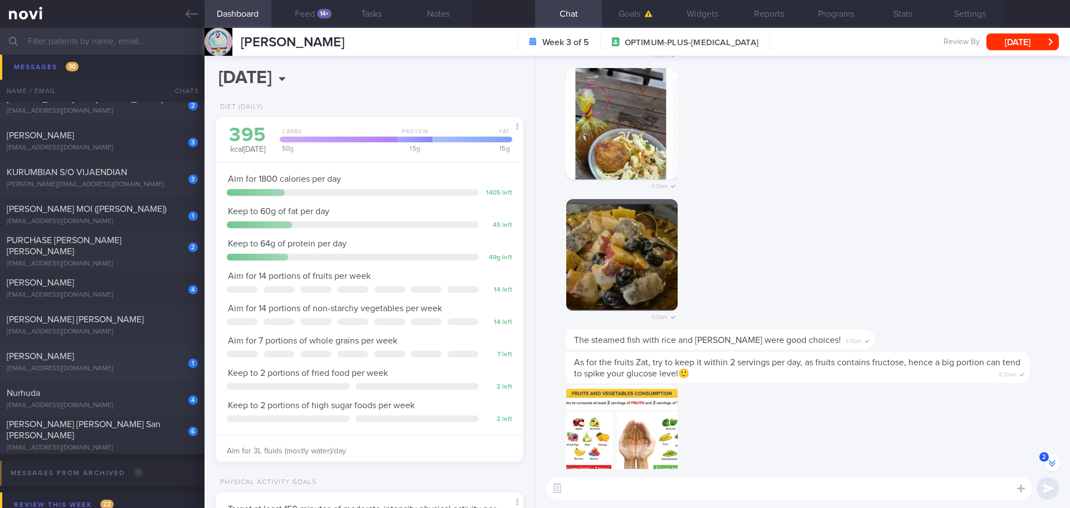
click at [121, 351] on div "TEO KAI LIN" at bounding box center [101, 355] width 188 height 11
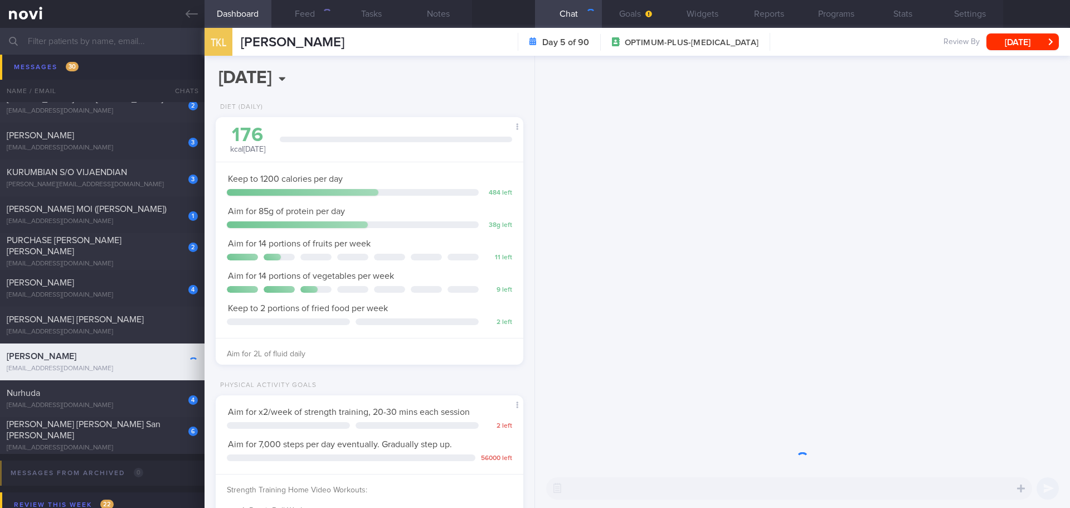
scroll to position [155, 280]
click at [1001, 40] on button "[DATE]" at bounding box center [1022, 41] width 72 height 17
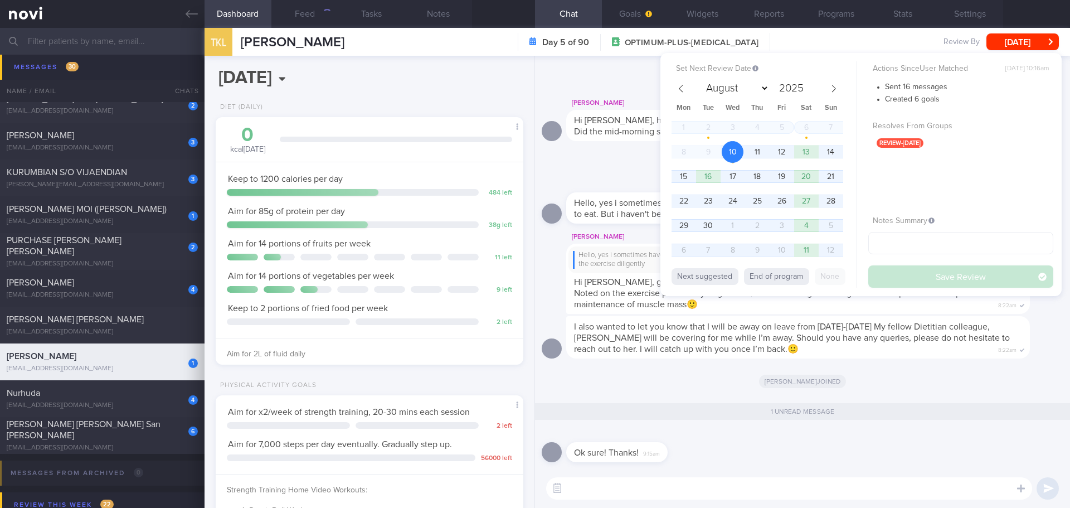
scroll to position [0, 0]
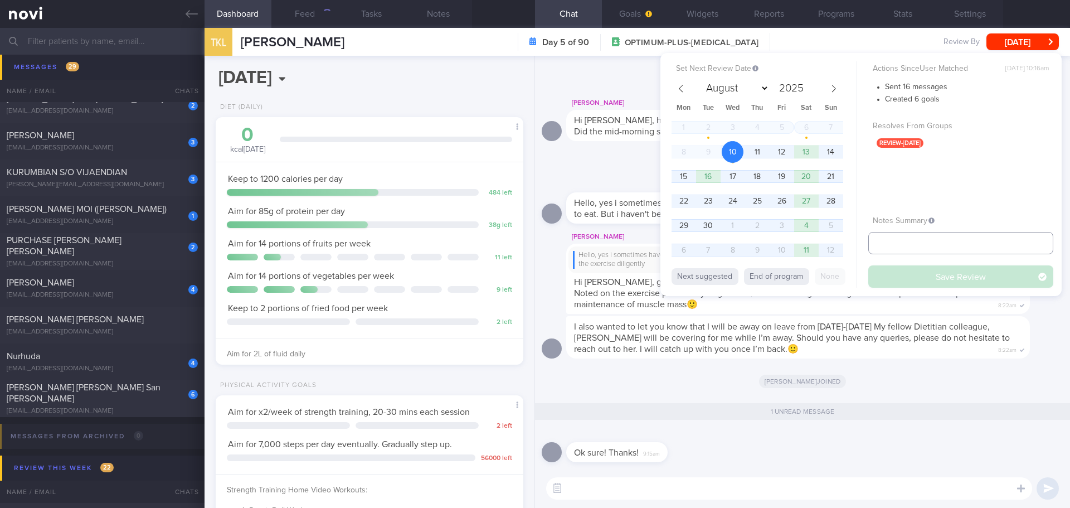
click at [918, 237] on input "text" at bounding box center [960, 243] width 185 height 22
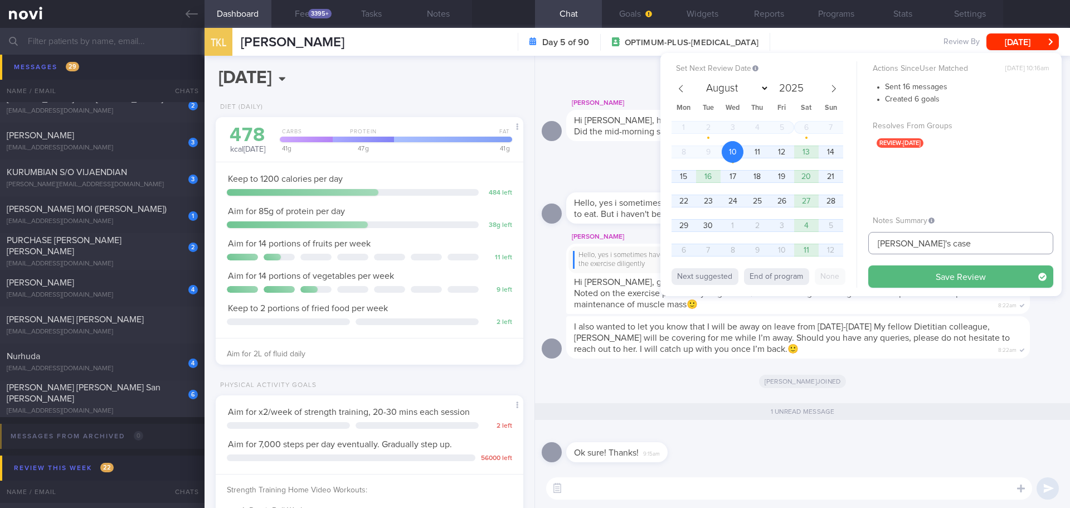
scroll to position [142, 284]
type input "[PERSON_NAME]'s case"
click at [916, 274] on button "Save Review" at bounding box center [960, 276] width 185 height 22
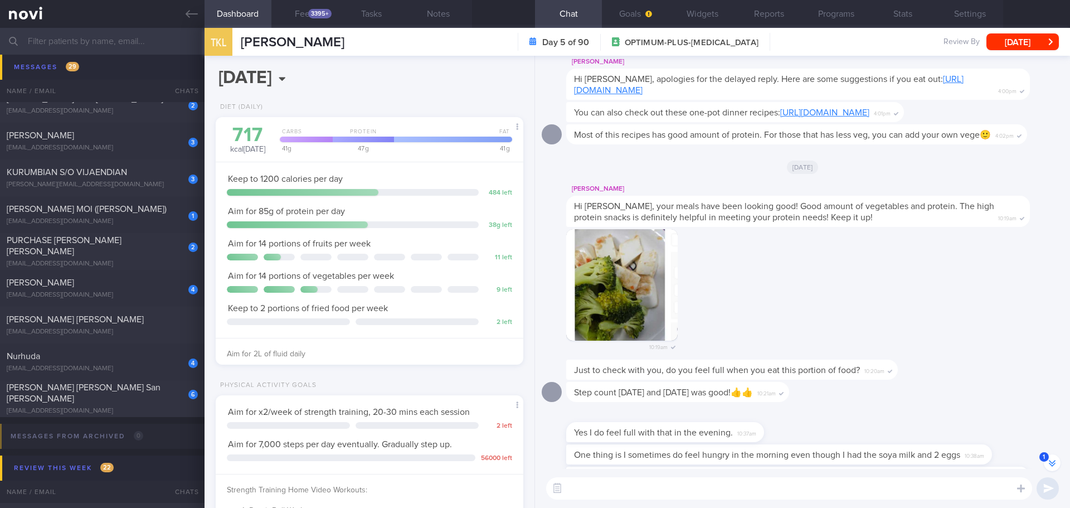
scroll to position [-789, 0]
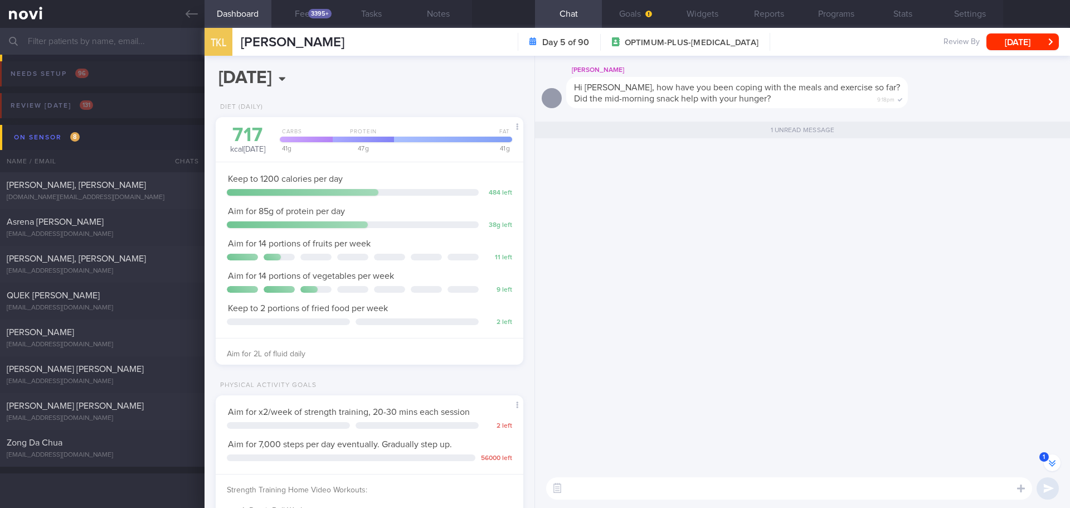
select select "8"
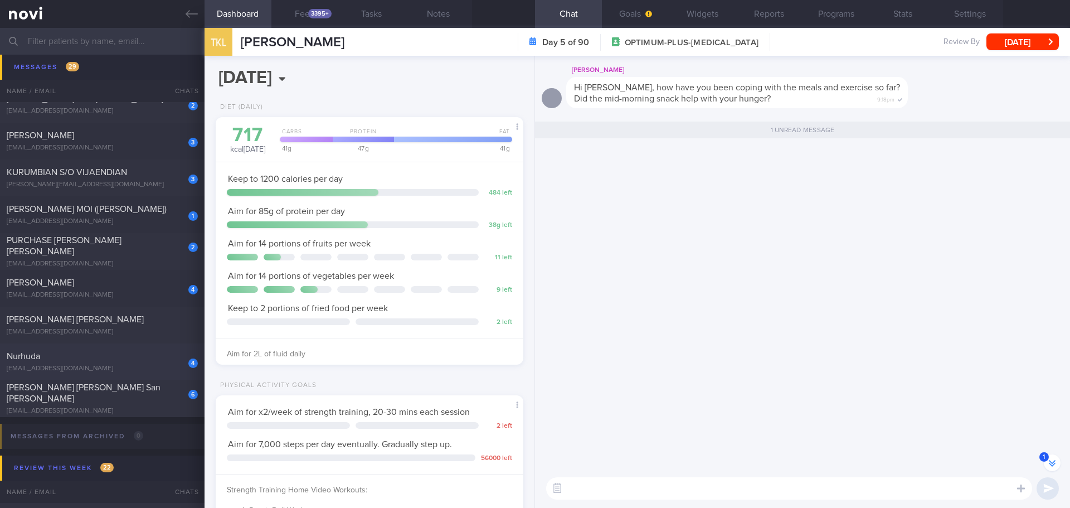
scroll to position [-789, 0]
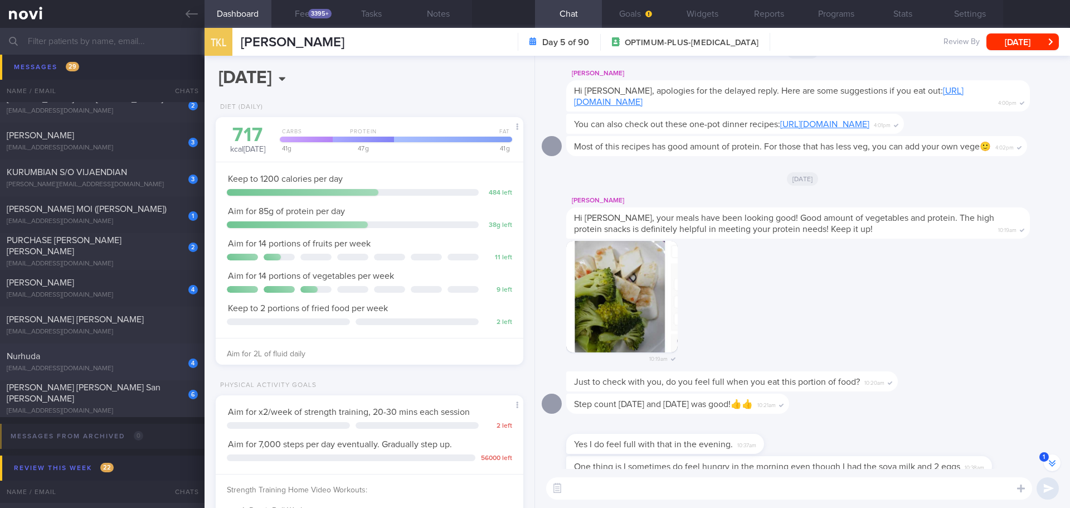
click at [135, 370] on div "[EMAIL_ADDRESS][DOMAIN_NAME]" at bounding box center [102, 368] width 191 height 8
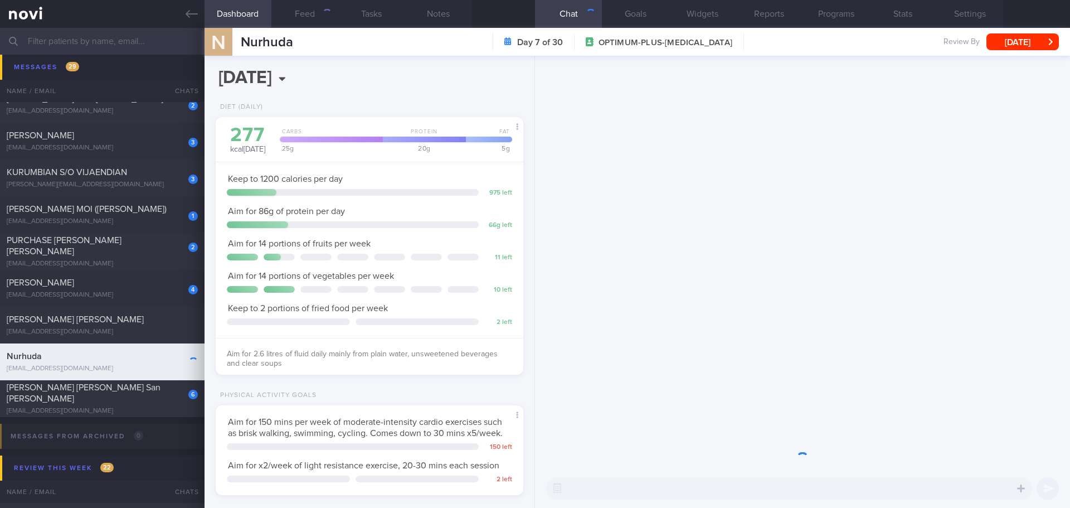
scroll to position [155, 280]
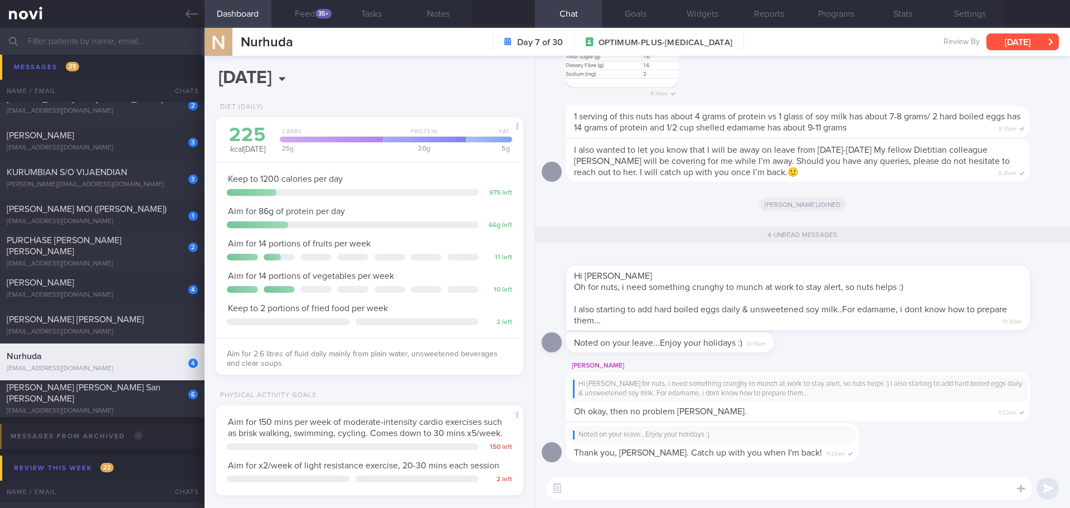
click at [1002, 42] on button "[DATE]" at bounding box center [1022, 41] width 72 height 17
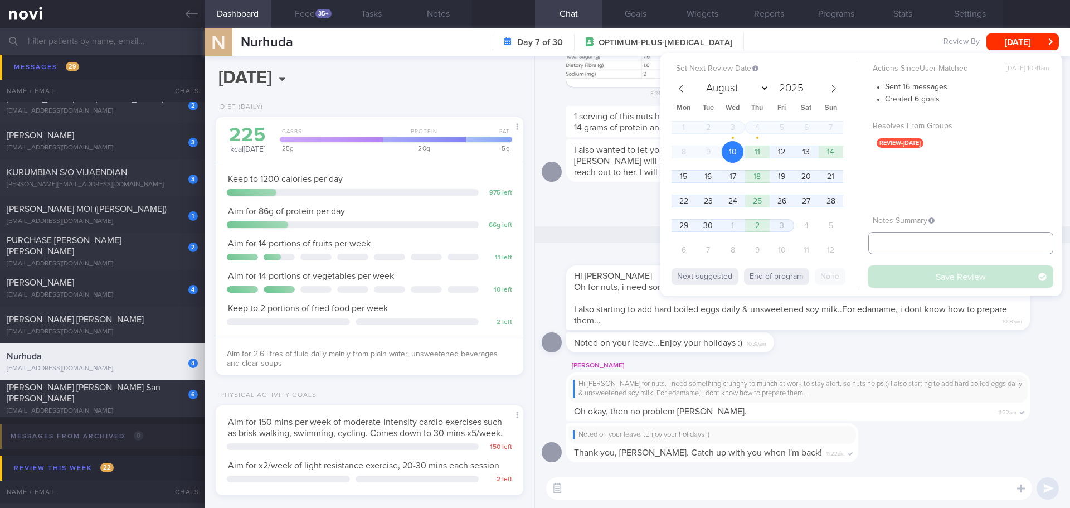
click at [886, 241] on input "text" at bounding box center [960, 243] width 185 height 22
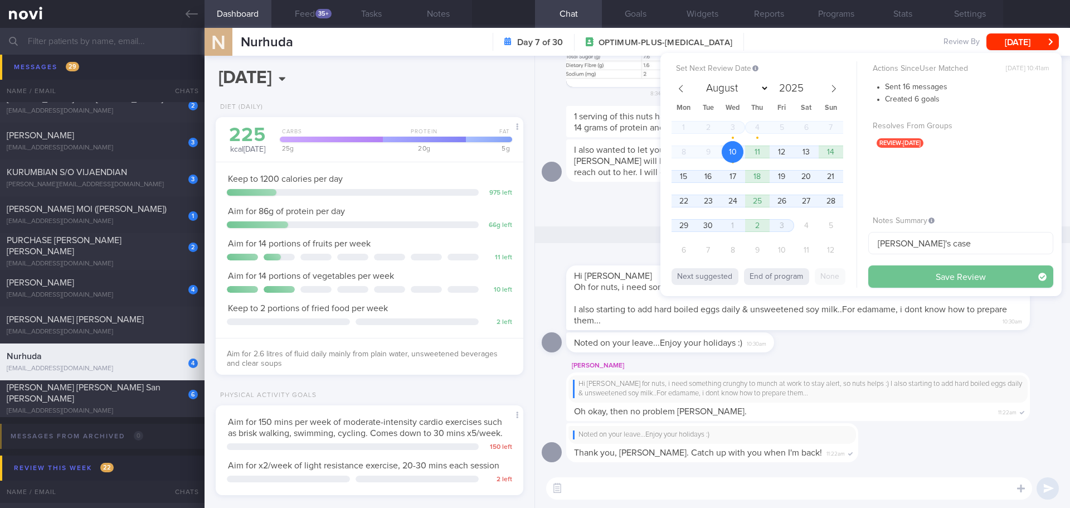
click at [885, 275] on button "Save Review" at bounding box center [960, 276] width 185 height 22
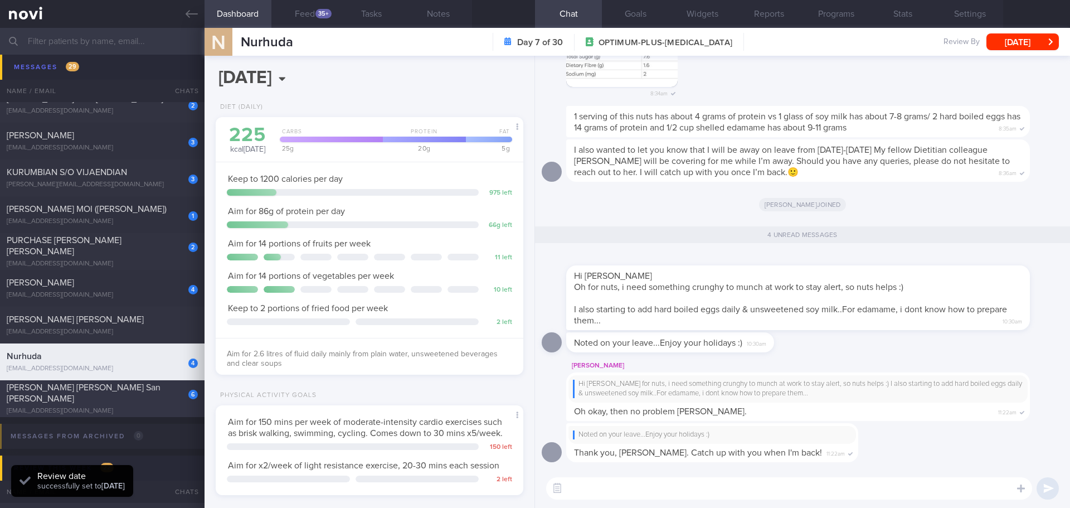
click at [95, 390] on span "[PERSON_NAME] [PERSON_NAME] San [PERSON_NAME]" at bounding box center [84, 393] width 154 height 20
type input "[DATE]"
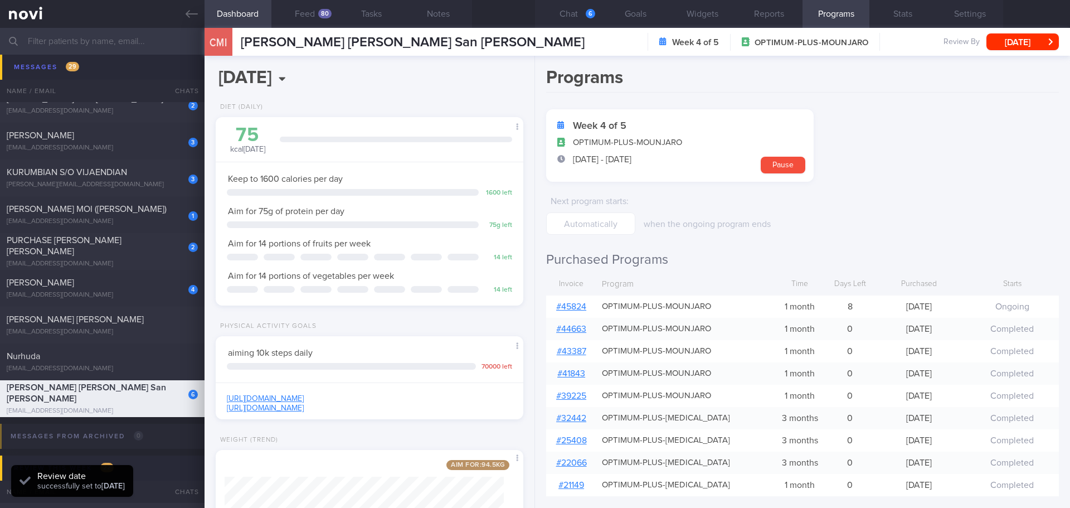
scroll to position [139, 280]
click at [585, 3] on button "Chat 6" at bounding box center [568, 14] width 67 height 28
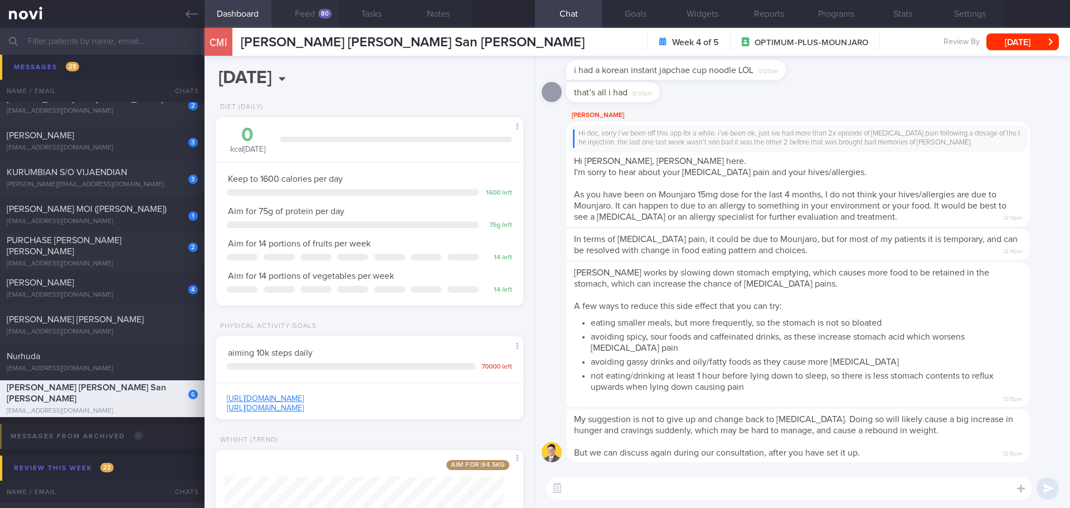
click at [328, 17] on div "80" at bounding box center [324, 13] width 13 height 9
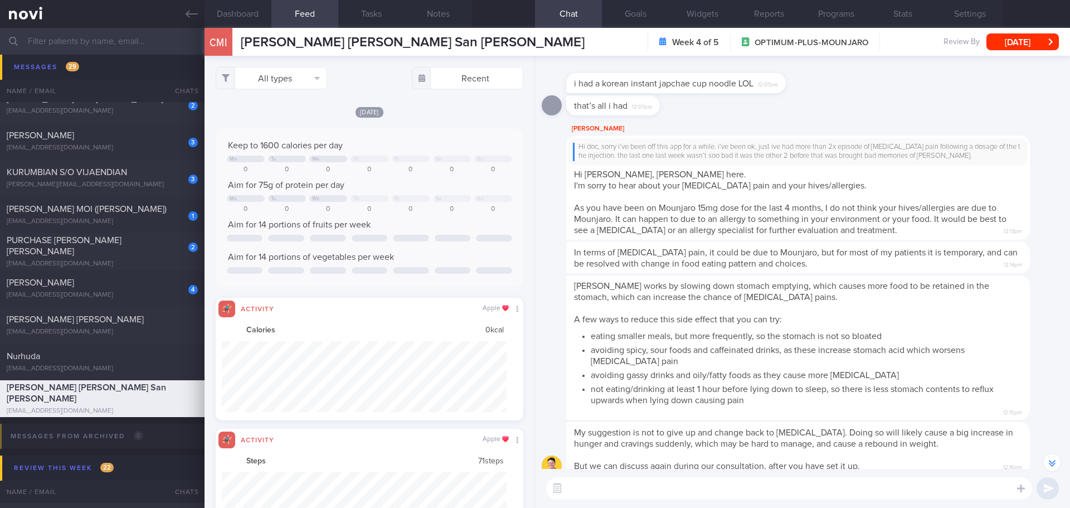
scroll to position [-111, 0]
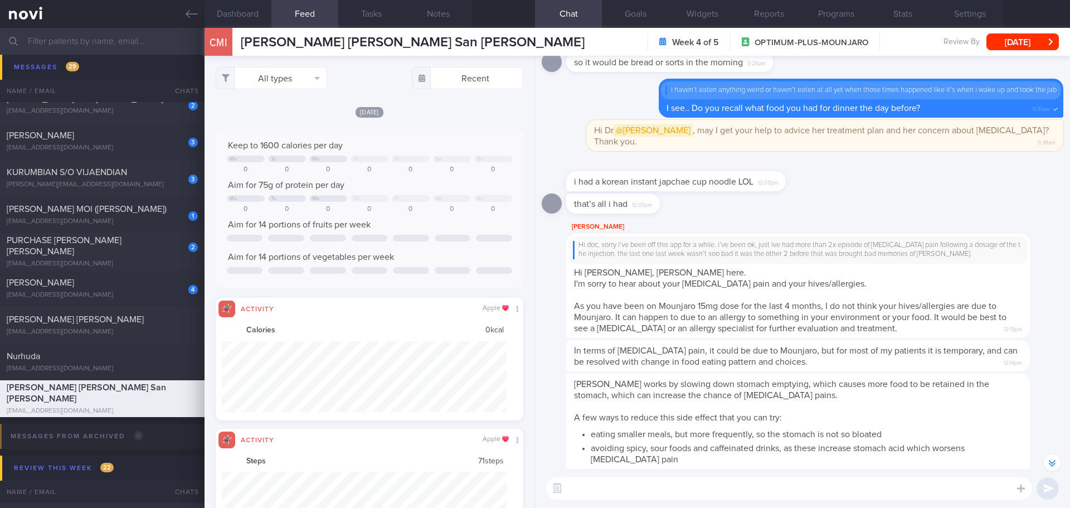
click at [772, 185] on span "12:07pm" at bounding box center [768, 181] width 20 height 11
drag, startPoint x: 773, startPoint y: 188, endPoint x: 844, endPoint y: 192, distance: 71.4
click at [844, 192] on div "i had a korean instant japchae cup noodle LOL 12:07pm" at bounding box center [802, 176] width 521 height 36
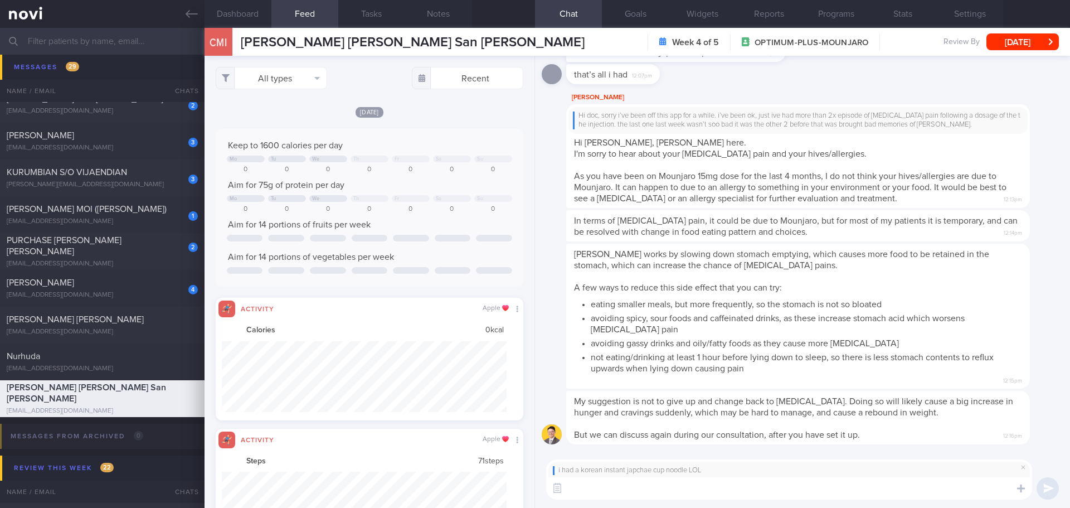
click at [758, 486] on textarea at bounding box center [789, 488] width 486 height 22
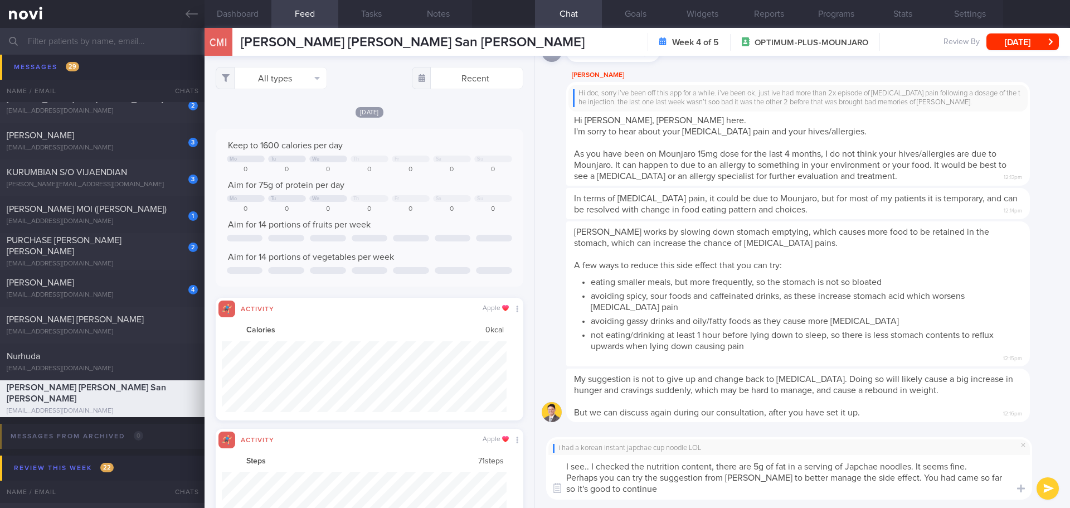
click at [730, 487] on textarea "I see.. I checked the nutrition content, there are 5g of fat in a serving of Ja…" at bounding box center [789, 477] width 486 height 45
click at [730, 499] on textarea "I see.. I checked the nutrition content, there are 5g of fat in a serving of Ja…" at bounding box center [789, 477] width 486 height 45
drag, startPoint x: 670, startPoint y: 490, endPoint x: 555, endPoint y: 487, distance: 114.8
click at [555, 487] on div "Chat Templates Admin CGM Weight Nutrition Physical Activity Infographics Articl…" at bounding box center [802, 467] width 535 height 79
drag, startPoint x: 772, startPoint y: 493, endPoint x: 890, endPoint y: 481, distance: 118.1
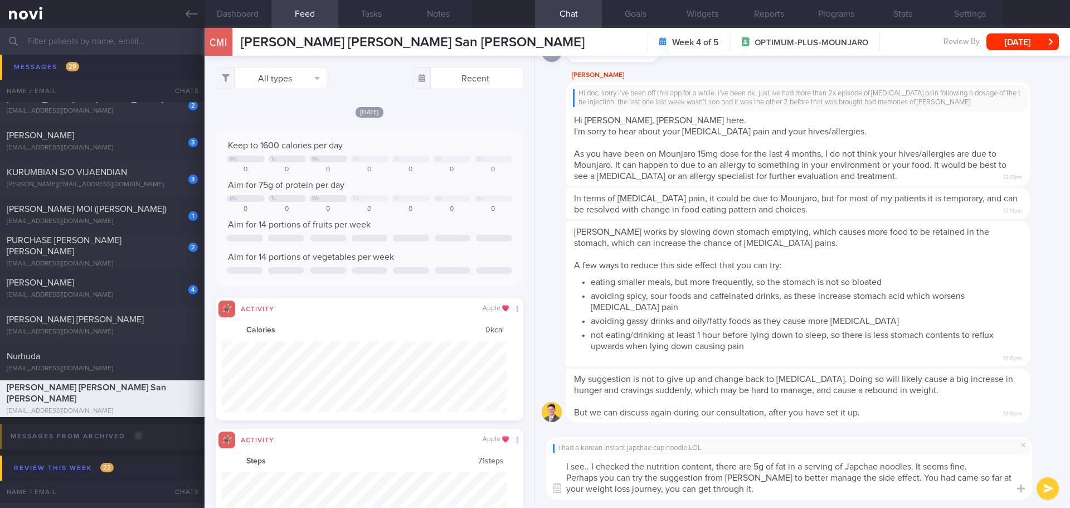
click at [890, 481] on textarea "I see.. I checked the nutrition content, there are 5g of fat in a serving of Ja…" at bounding box center [789, 477] width 486 height 45
drag, startPoint x: 811, startPoint y: 484, endPoint x: 830, endPoint y: 486, distance: 19.1
click at [811, 484] on textarea "I see.. I checked the nutrition content, there are 5g of fat in a serving of Ja…" at bounding box center [789, 477] width 486 height 45
click at [847, 487] on textarea "I see.. I checked the nutrition content, there are 5g of fat in a serving of Ja…" at bounding box center [789, 477] width 486 height 45
drag, startPoint x: 890, startPoint y: 477, endPoint x: 921, endPoint y: 495, distance: 35.5
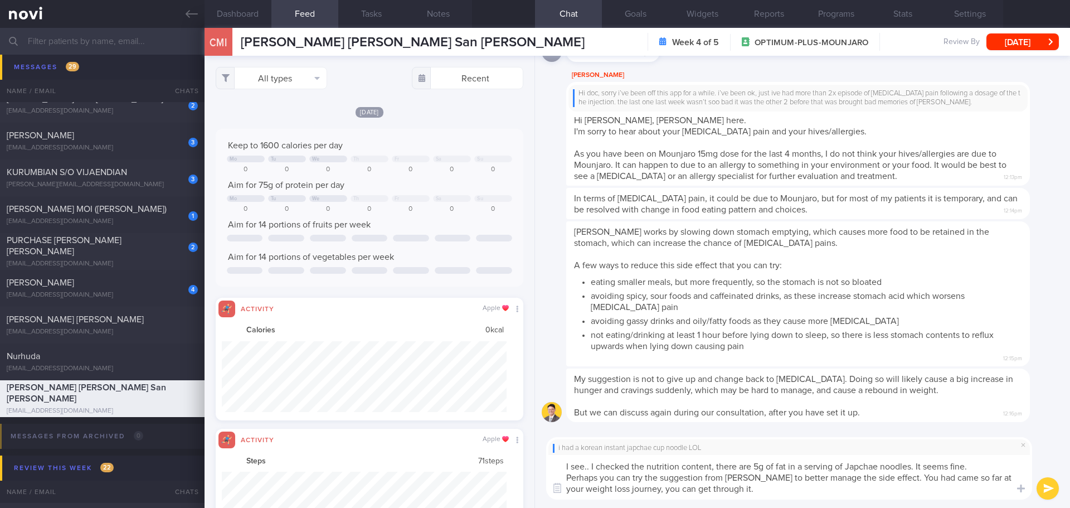
click at [921, 495] on textarea "I see.. I checked the nutrition content, there are 5g of fat in a serving of Ja…" at bounding box center [789, 477] width 486 height 45
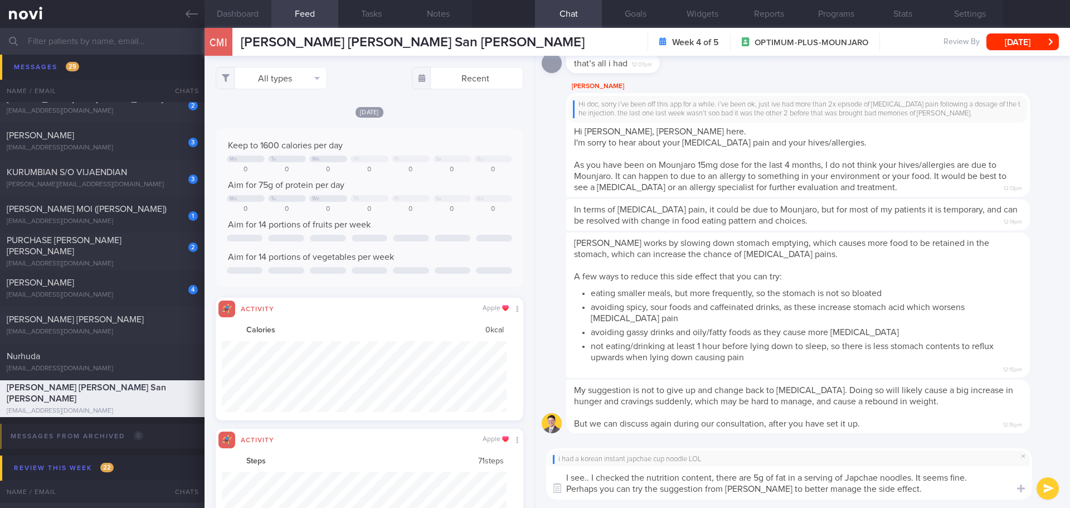
click at [253, 11] on button "Dashboard" at bounding box center [237, 14] width 67 height 28
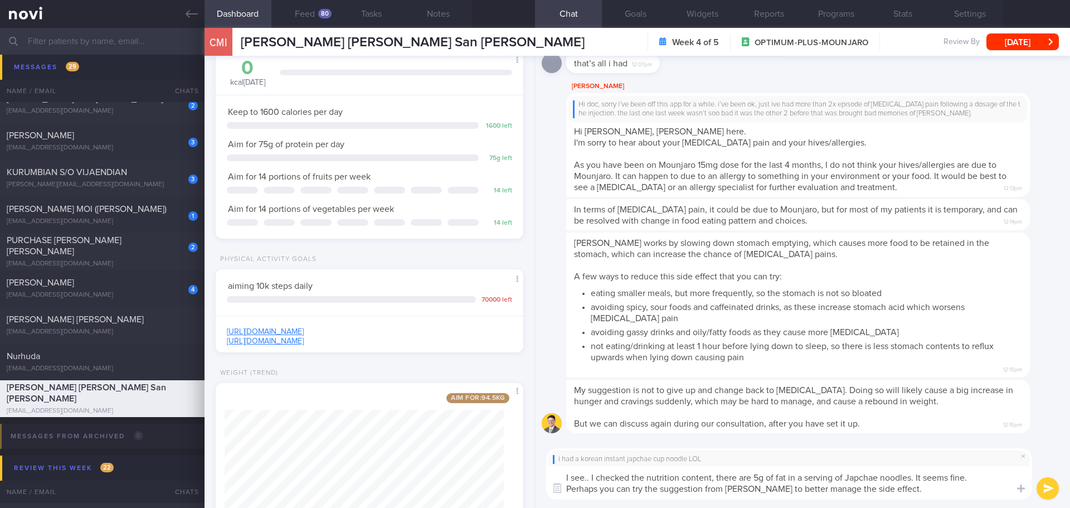
scroll to position [334, 0]
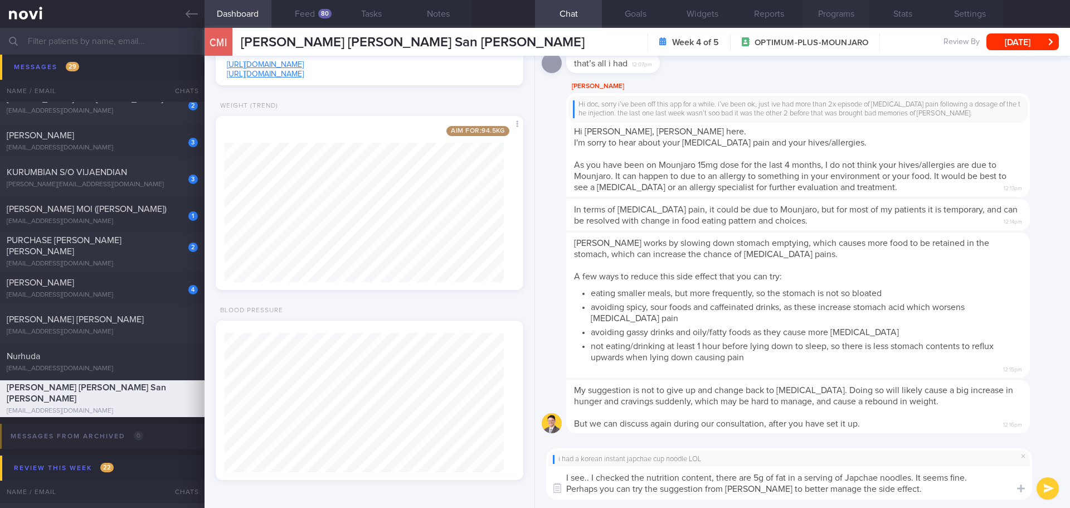
click at [838, 18] on button "Programs" at bounding box center [835, 14] width 67 height 28
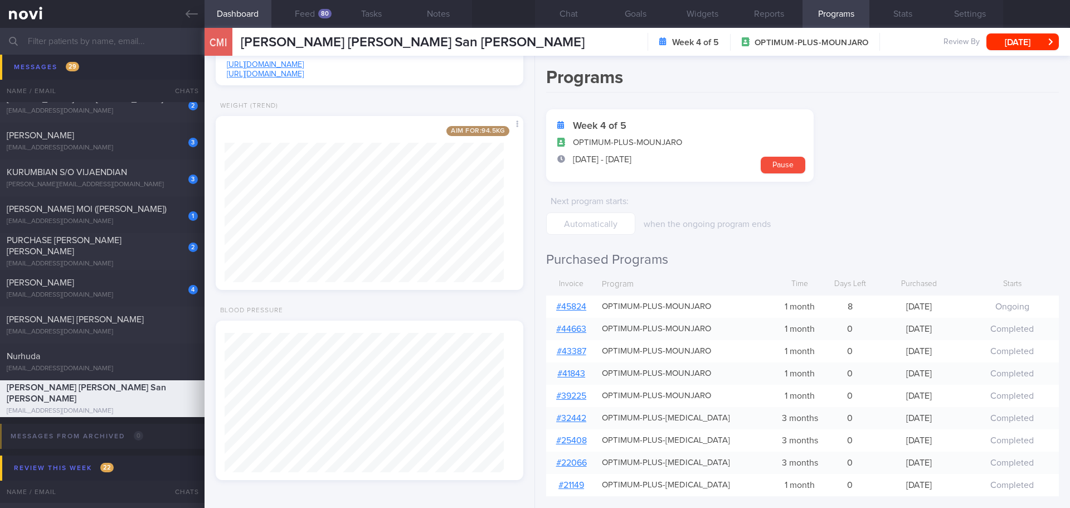
click at [582, 305] on link "# 45824" at bounding box center [571, 306] width 30 height 9
click at [574, 13] on button "Chat" at bounding box center [568, 14] width 67 height 28
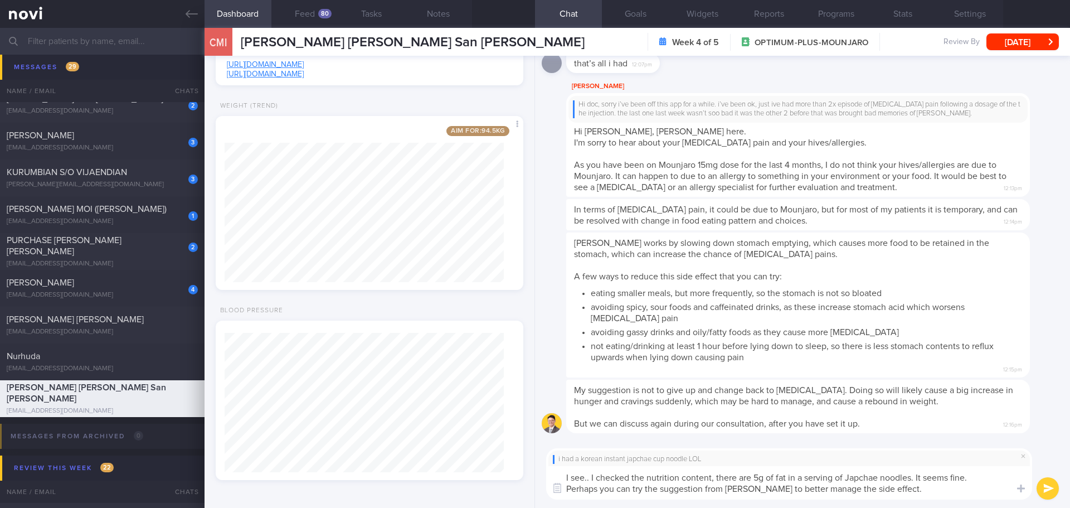
click at [947, 496] on textarea "I see.. I checked the nutrition content, there are 5g of fat in a serving of Ja…" at bounding box center [789, 482] width 486 height 33
click at [898, 492] on textarea "I see.. I checked the nutrition content, there are 5g of fat in a serving of Ja…" at bounding box center [789, 482] width 486 height 33
click at [915, 491] on textarea "I see.. I checked the nutrition content, there are 5g of fat in a serving of Ja…" at bounding box center [789, 482] width 486 height 33
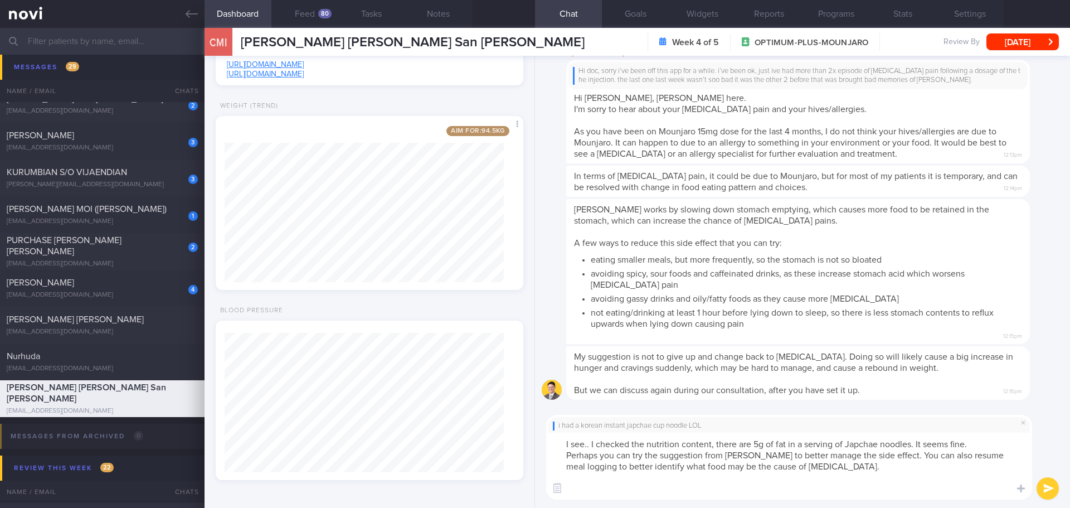
paste textarea "You’ve come so far in your weight loss journey, and I’m confident you can get t…"
click at [965, 486] on textarea "I see.. I checked the nutrition content, there are 5g of fat in a serving of Ja…" at bounding box center [789, 465] width 486 height 67
drag, startPoint x: 721, startPoint y: 457, endPoint x: 706, endPoint y: 457, distance: 15.0
click at [706, 457] on textarea "I see.. I checked the nutrition content, there are 5g of fat in a serving of Ja…" at bounding box center [789, 465] width 486 height 67
click at [661, 454] on textarea "I see.. I checked the nutrition content, there are 5g of fat in a serving of Ja…" at bounding box center [789, 465] width 486 height 67
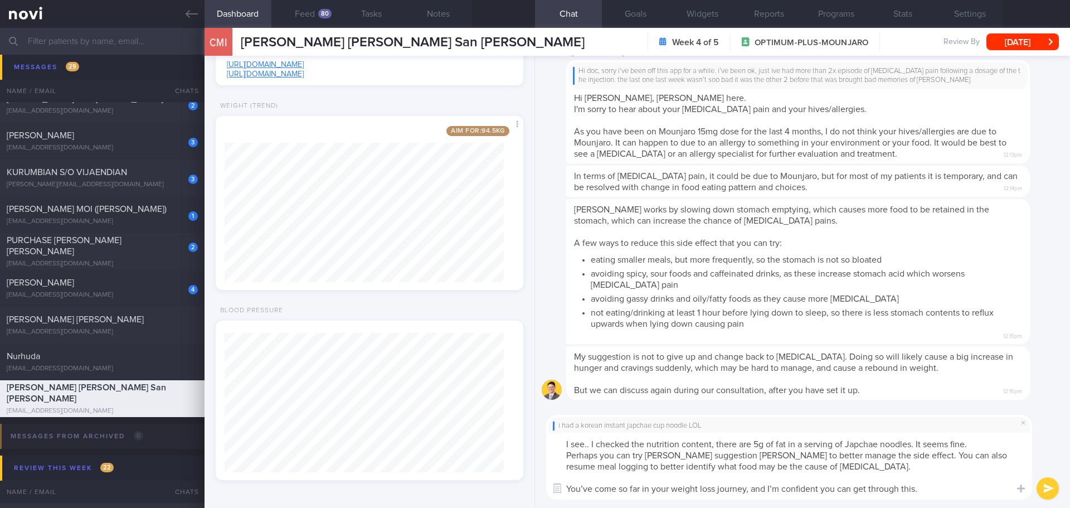
drag, startPoint x: 764, startPoint y: 455, endPoint x: 727, endPoint y: 456, distance: 37.3
click at [727, 456] on textarea "I see.. I checked the nutrition content, there are 5g of fat in a serving of Ja…" at bounding box center [789, 465] width 486 height 67
drag, startPoint x: 934, startPoint y: 490, endPoint x: 943, endPoint y: 490, distance: 8.9
click at [934, 490] on textarea "I see.. I checked the nutrition content, there are 5g of fat in a serving of Ja…" at bounding box center [789, 465] width 486 height 67
click at [945, 490] on textarea "I see.. I checked the nutrition content, there are 5g of fat in a serving of Ja…" at bounding box center [789, 465] width 486 height 67
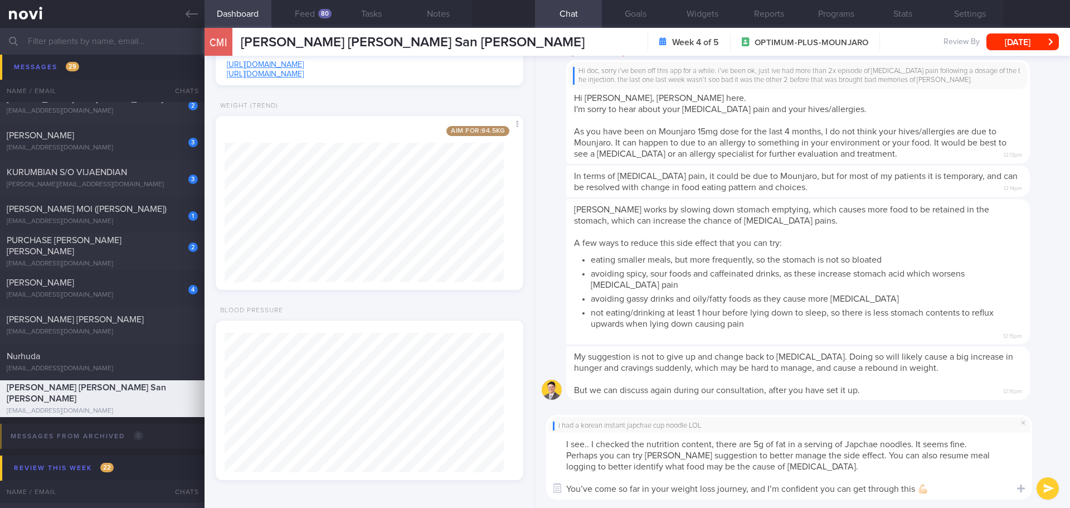
type textarea "I see.. I checked the nutrition content, there are 5g of fat in a serving of Ja…"
click at [1048, 481] on button "submit" at bounding box center [1047, 488] width 22 height 22
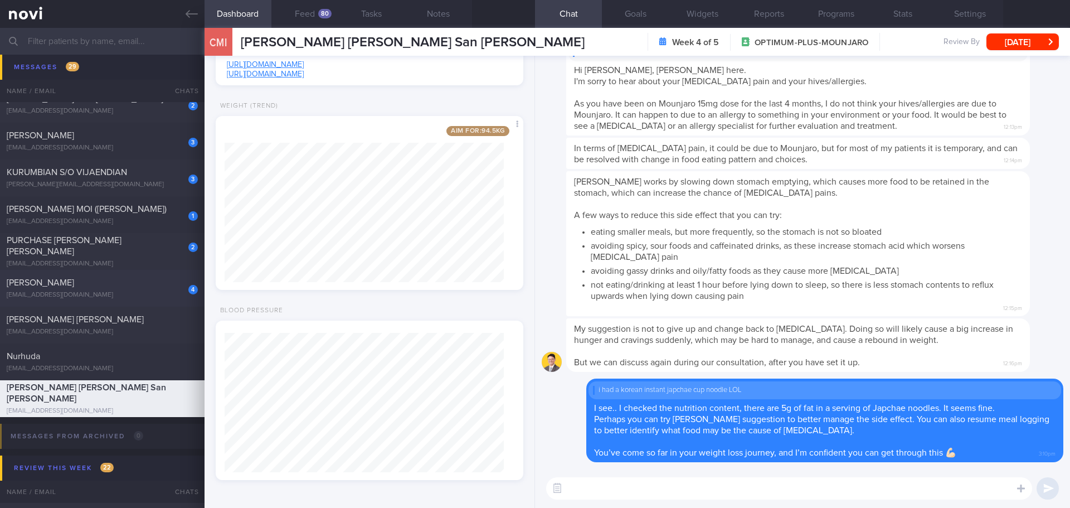
click at [128, 292] on div "[EMAIL_ADDRESS][DOMAIN_NAME]" at bounding box center [102, 295] width 191 height 8
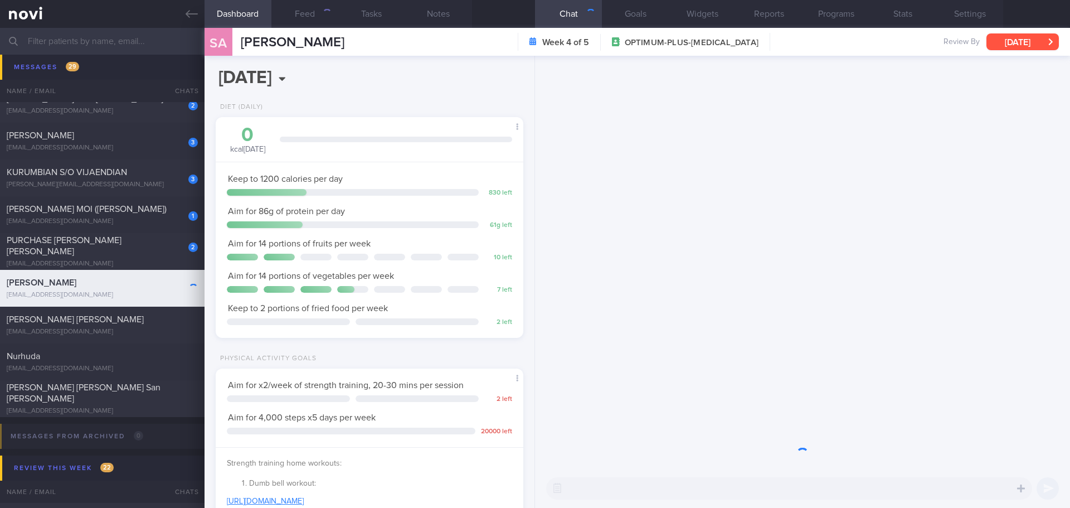
scroll to position [155, 280]
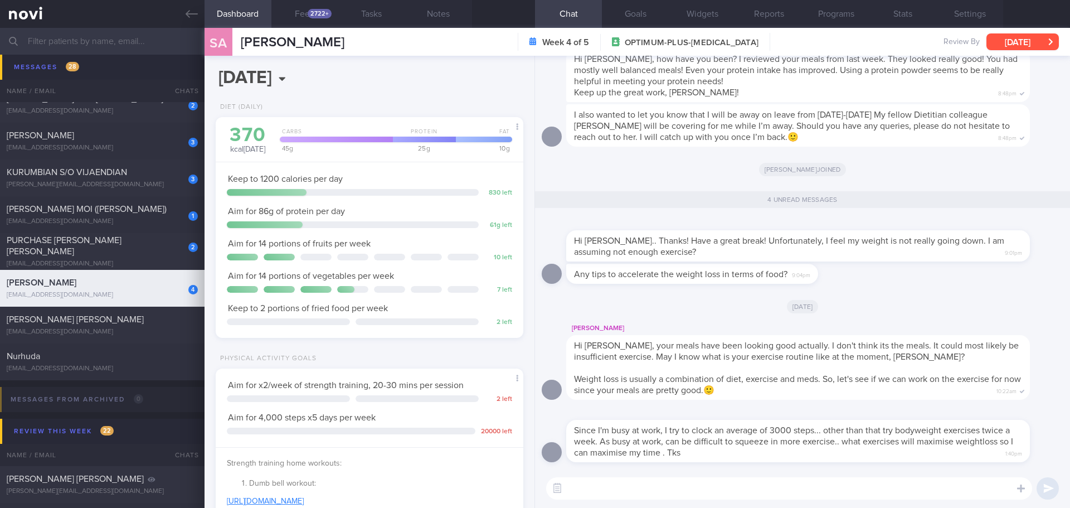
click at [1033, 41] on button "[DATE]" at bounding box center [1022, 41] width 72 height 17
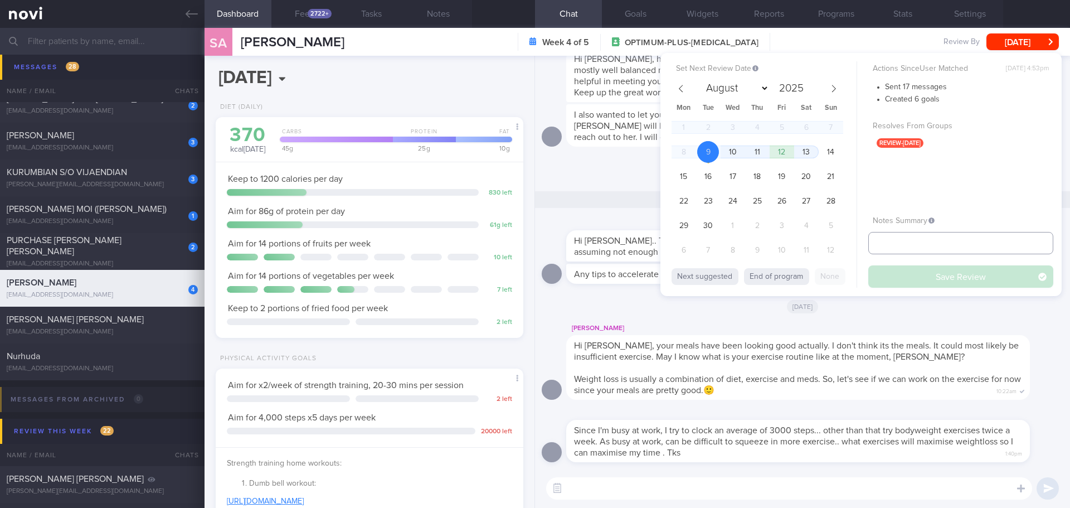
click at [946, 243] on input "text" at bounding box center [960, 243] width 185 height 22
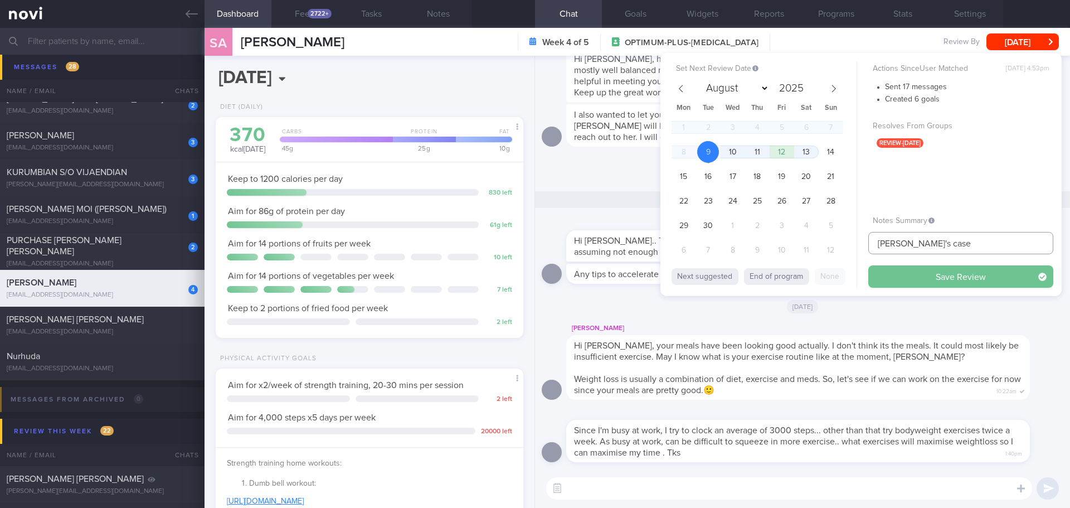
type input "[PERSON_NAME]'s case"
click at [950, 272] on button "Save Review" at bounding box center [960, 276] width 185 height 22
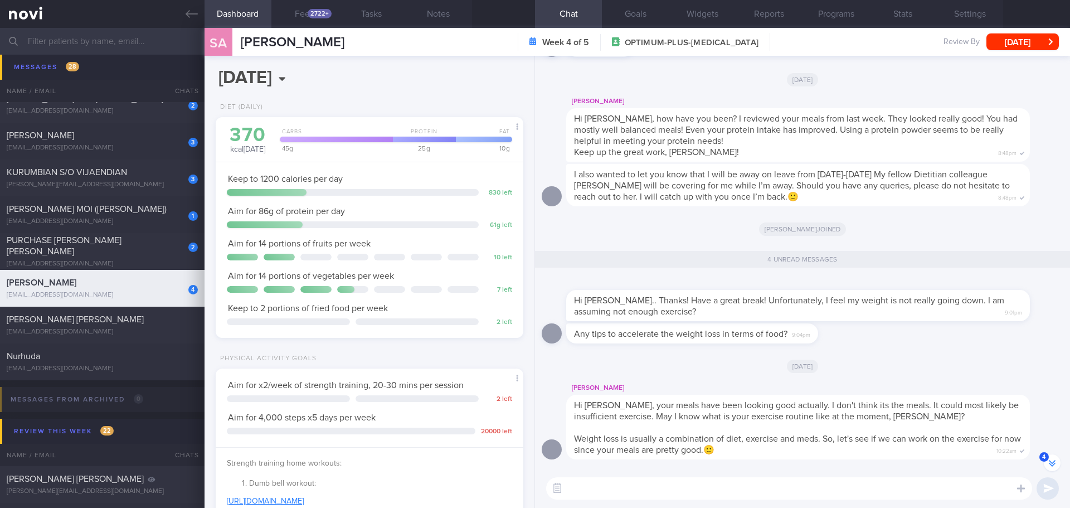
scroll to position [-57, 0]
click at [111, 248] on span "PURCHASE [PERSON_NAME] [PERSON_NAME]" at bounding box center [64, 246] width 115 height 20
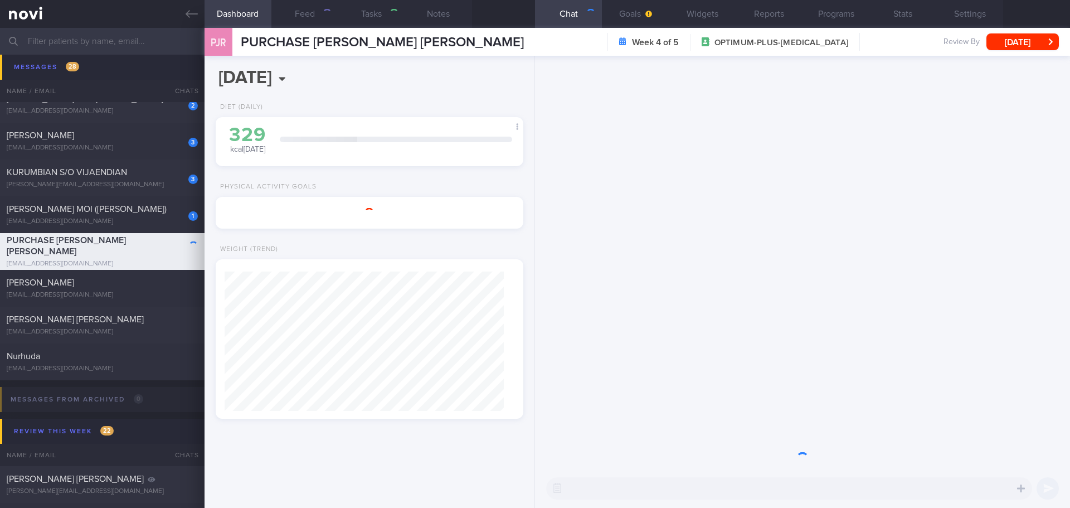
select select "7"
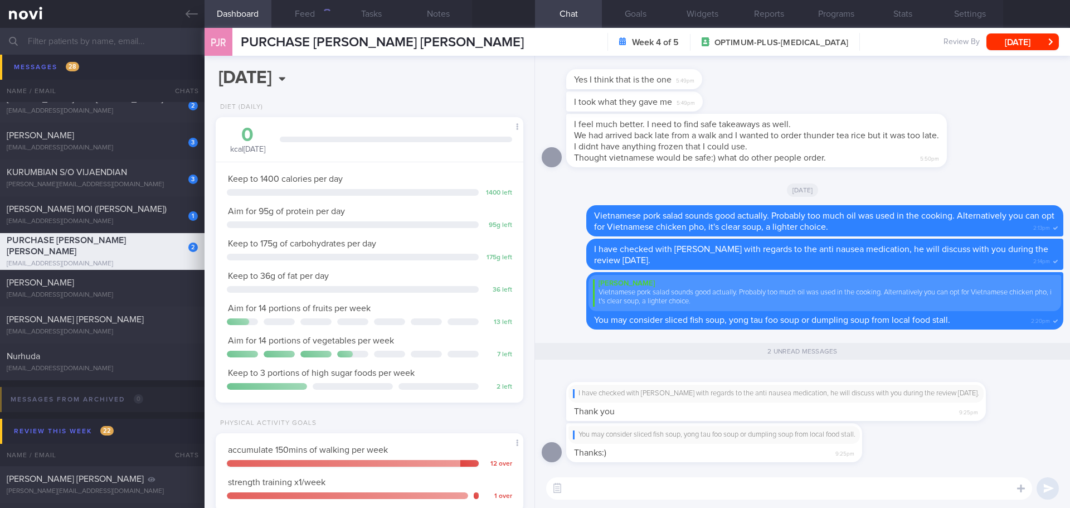
scroll to position [1, 0]
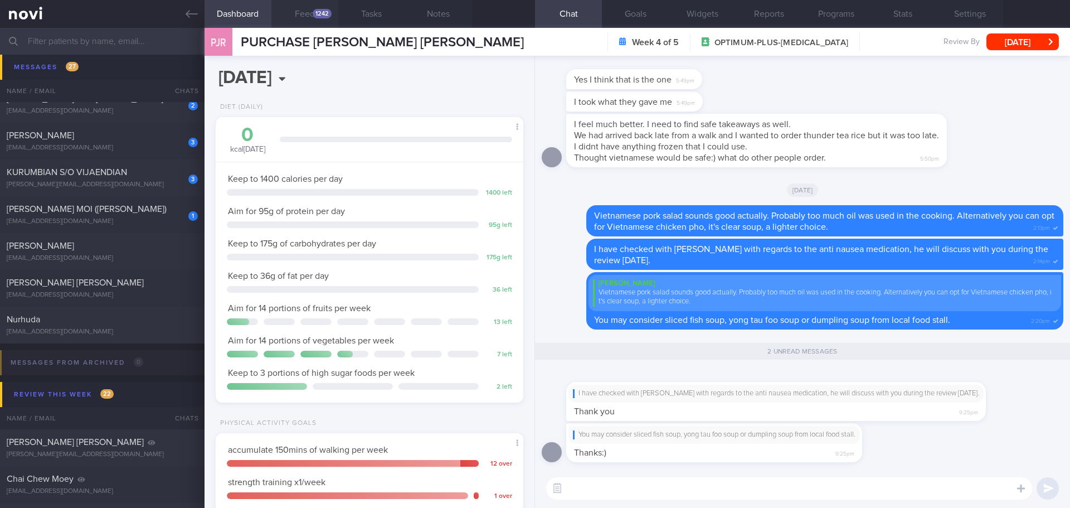
click at [313, 21] on button "Feed 1242" at bounding box center [304, 14] width 67 height 28
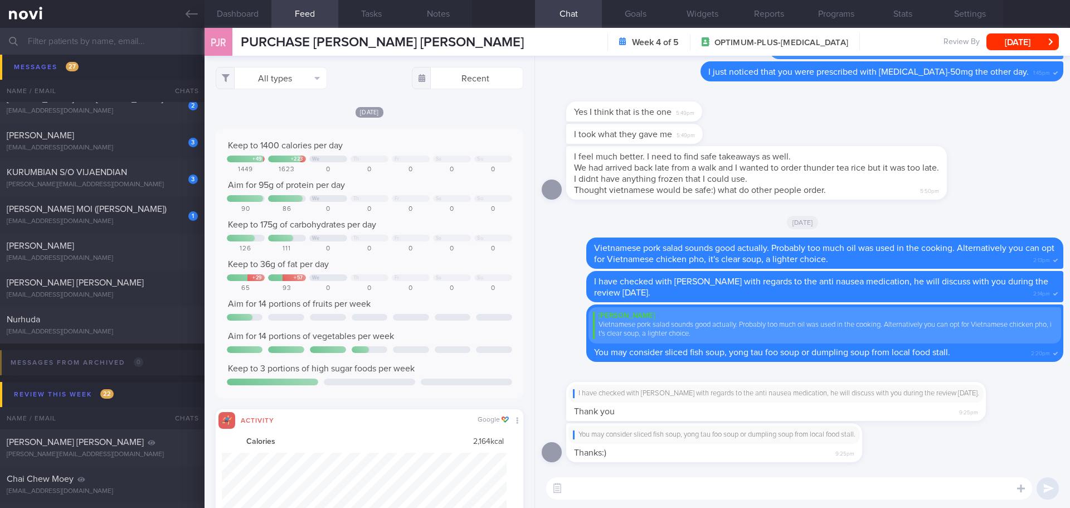
scroll to position [71, 285]
click at [289, 81] on button "All types" at bounding box center [271, 78] width 111 height 22
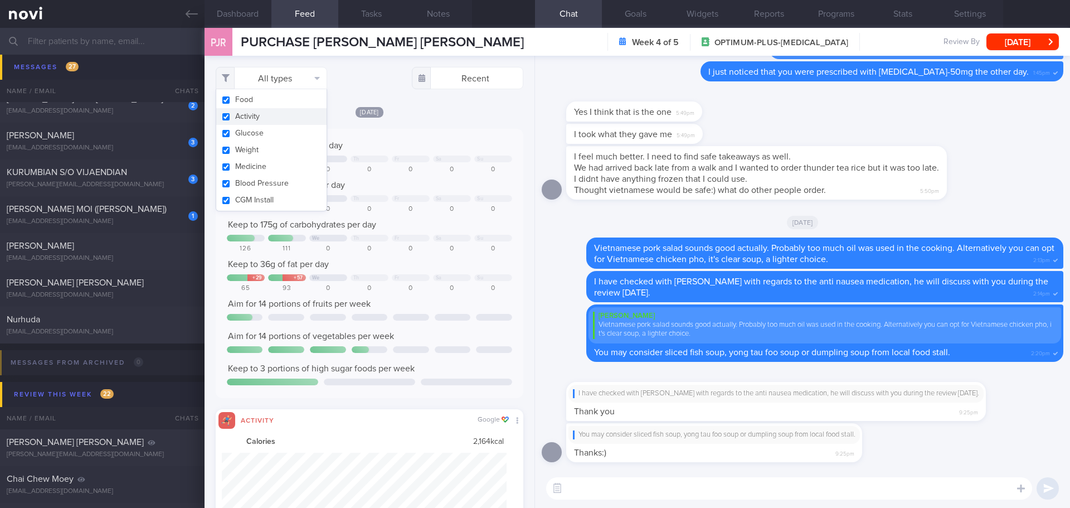
click at [278, 113] on button "Activity" at bounding box center [271, 116] width 110 height 17
checkbox input "false"
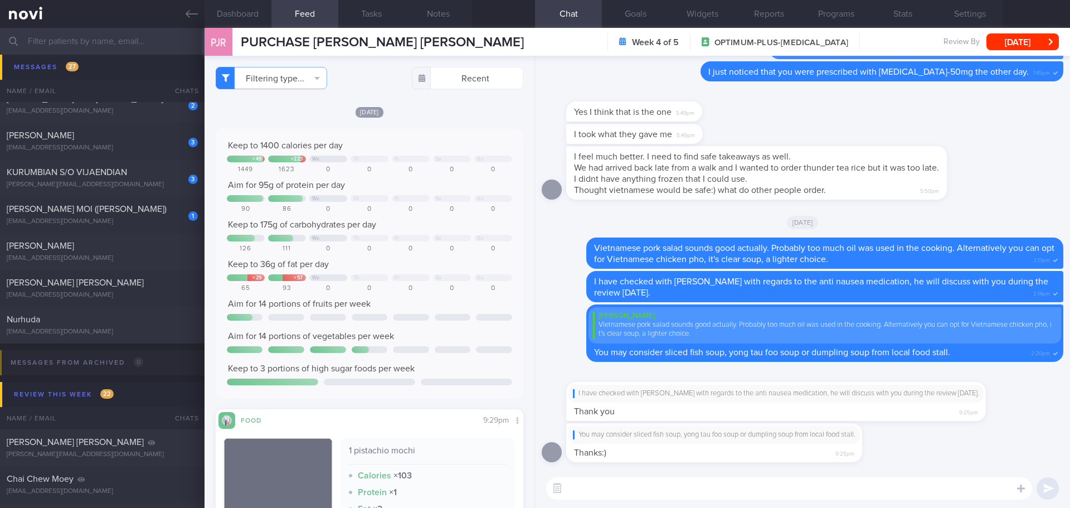
click at [432, 126] on div "Yesterday Keep to 1400 calories per day + 49 + 223 We Th Fr Sa Su 1449 1623 0 0…" at bounding box center [370, 380] width 308 height 548
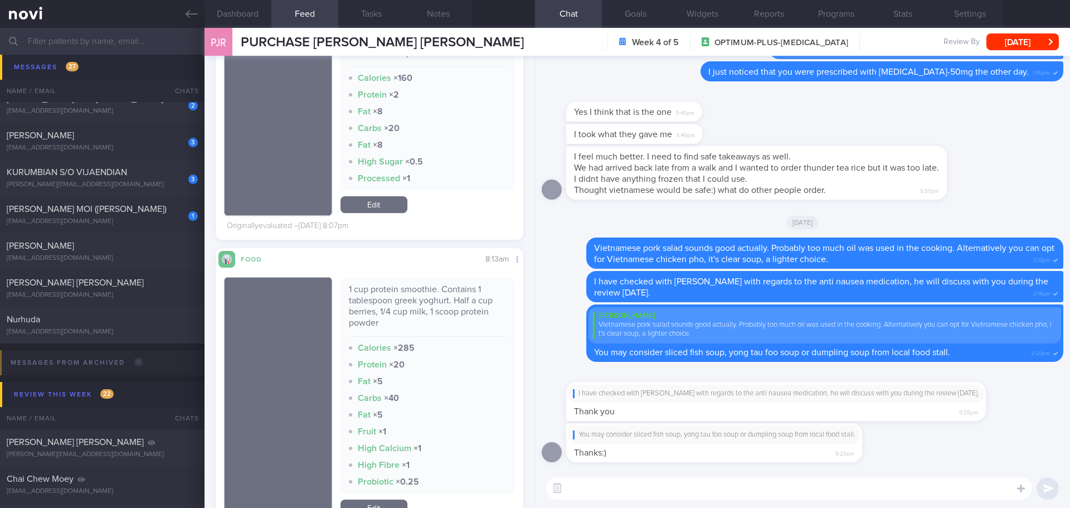
scroll to position [3184, 0]
click at [589, 494] on textarea at bounding box center [789, 488] width 486 height 22
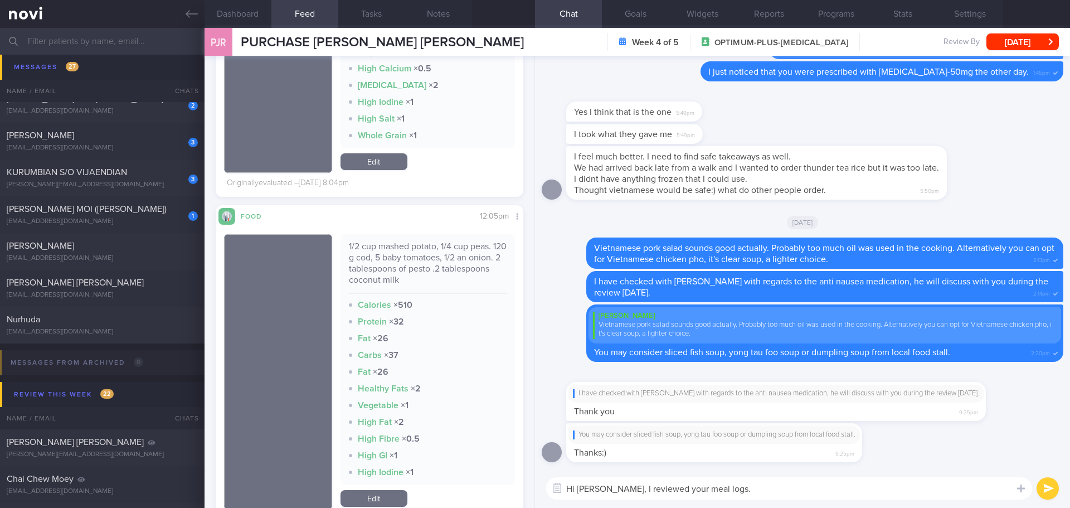
scroll to position [2627, 0]
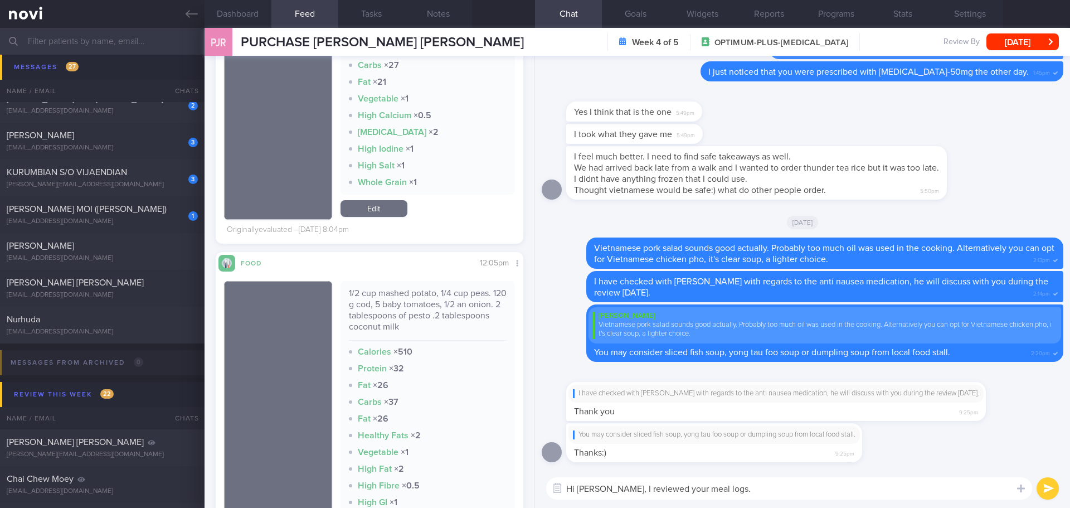
click at [749, 489] on textarea "Hi Jessica, I reviewed your meal logs." at bounding box center [789, 488] width 486 height 22
click at [615, 489] on textarea "Hi Jessica, I reviewed your meal logs. Your meals are looking good," at bounding box center [789, 488] width 486 height 22
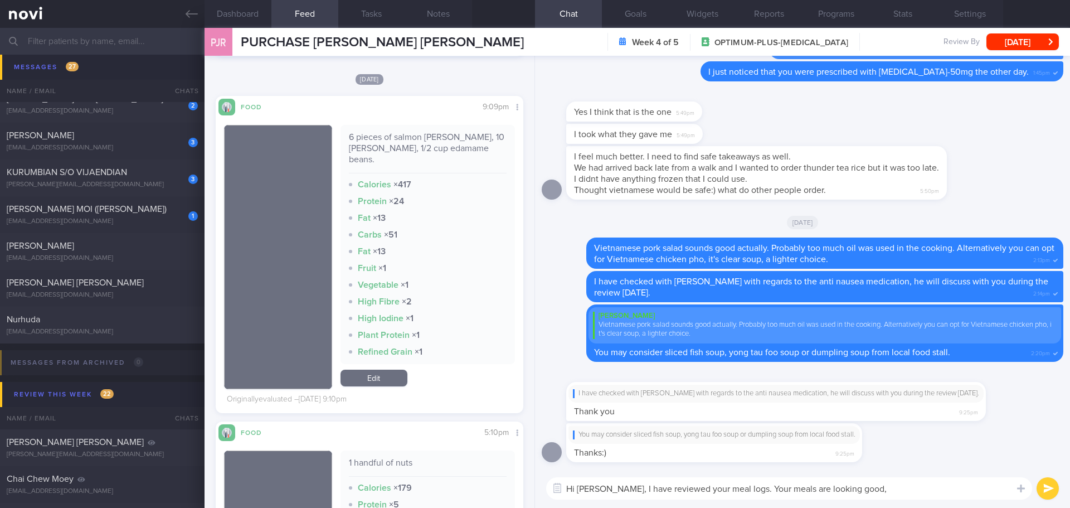
scroll to position [7697, 0]
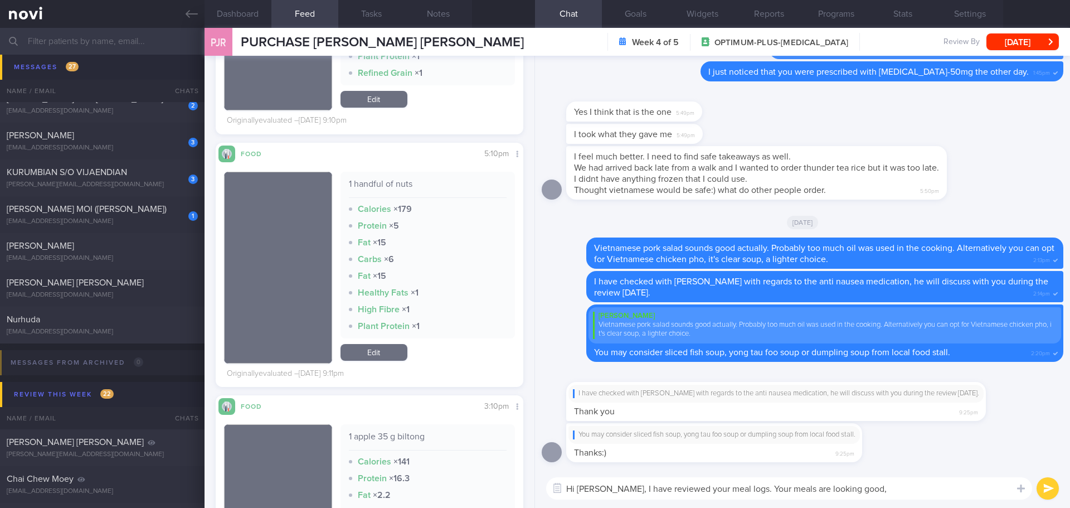
click at [874, 486] on textarea "Hi Jessica, I have reviewed your meal logs. Your meals are looking good," at bounding box center [789, 488] width 486 height 22
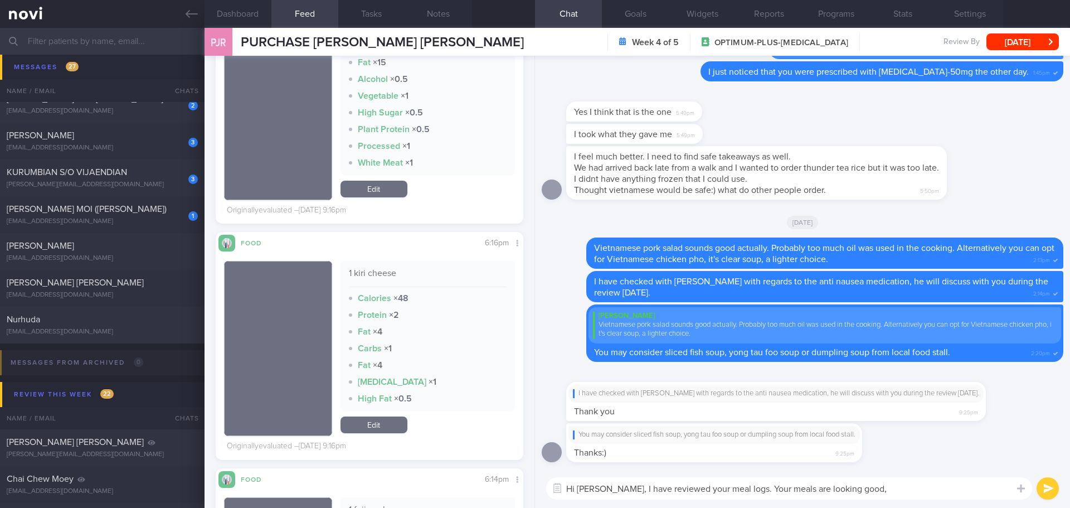
scroll to position [9814, 0]
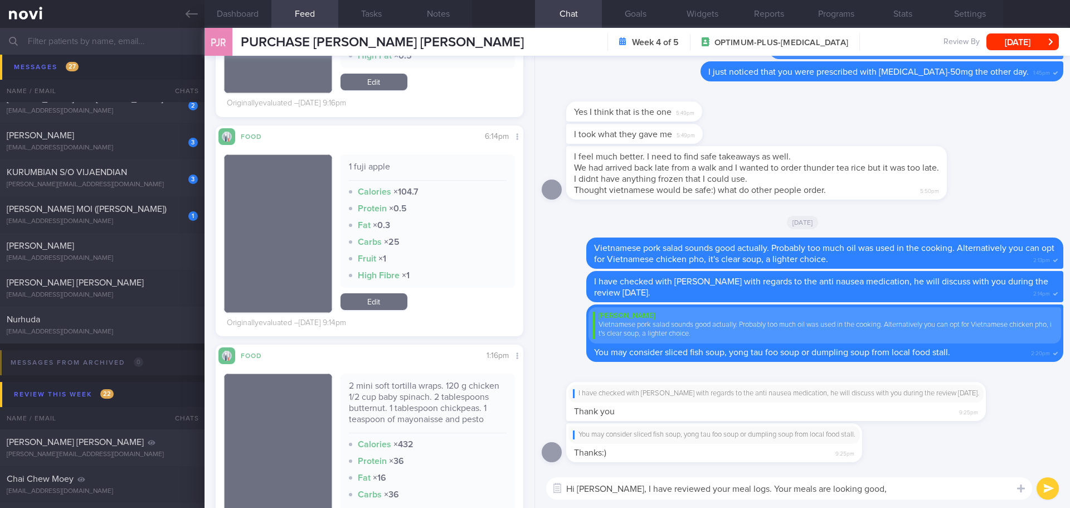
click at [877, 489] on textarea "Hi Jessica, I have reviewed your meal logs. Your meals are looking good," at bounding box center [789, 488] width 486 height 22
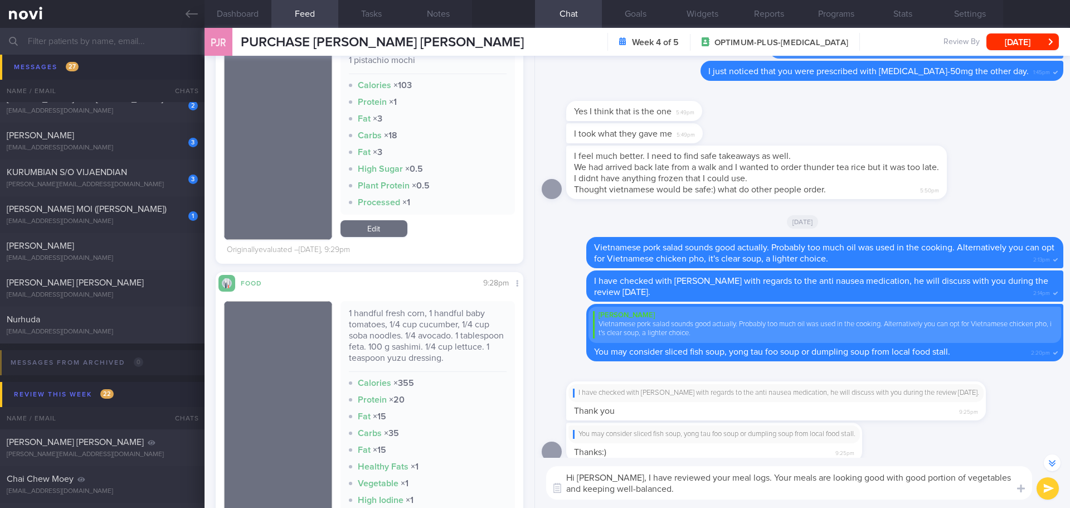
scroll to position [56, 0]
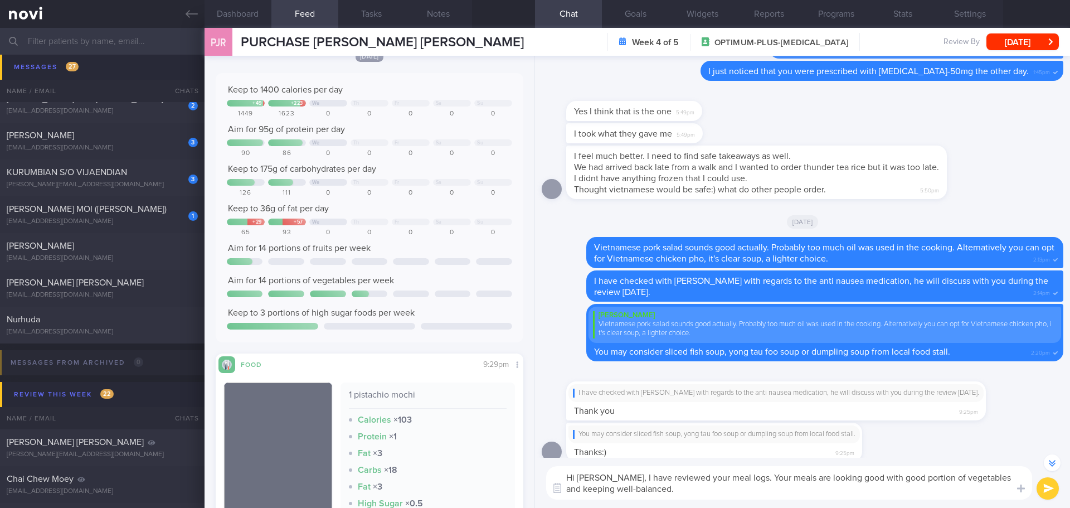
click at [662, 491] on textarea "Hi Jessica, I have reviewed your meal logs. Your meals are looking good with go…" at bounding box center [789, 482] width 486 height 33
type textarea "Hi Jessica, I have reviewed your meal logs. Your meals are looking good with go…"
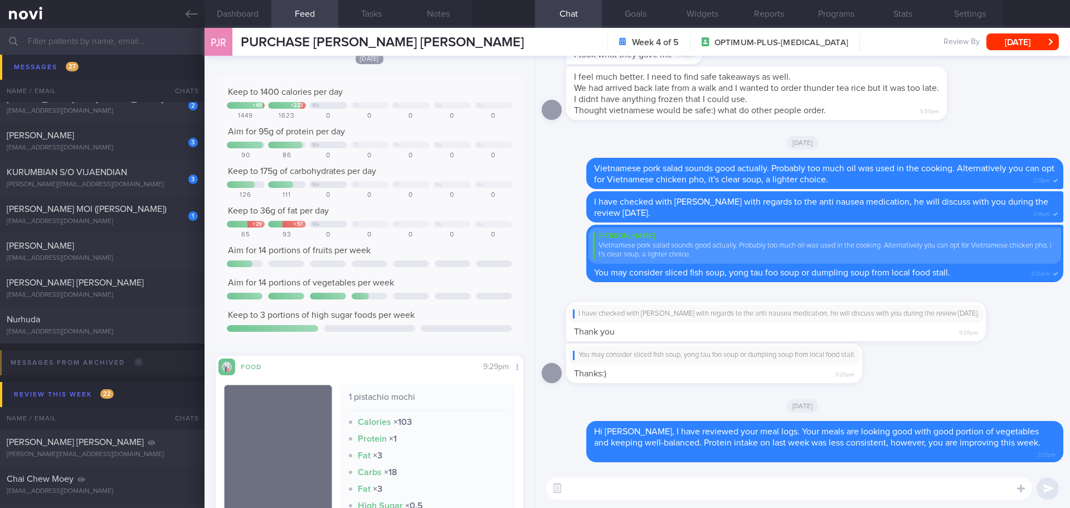
scroll to position [0, 0]
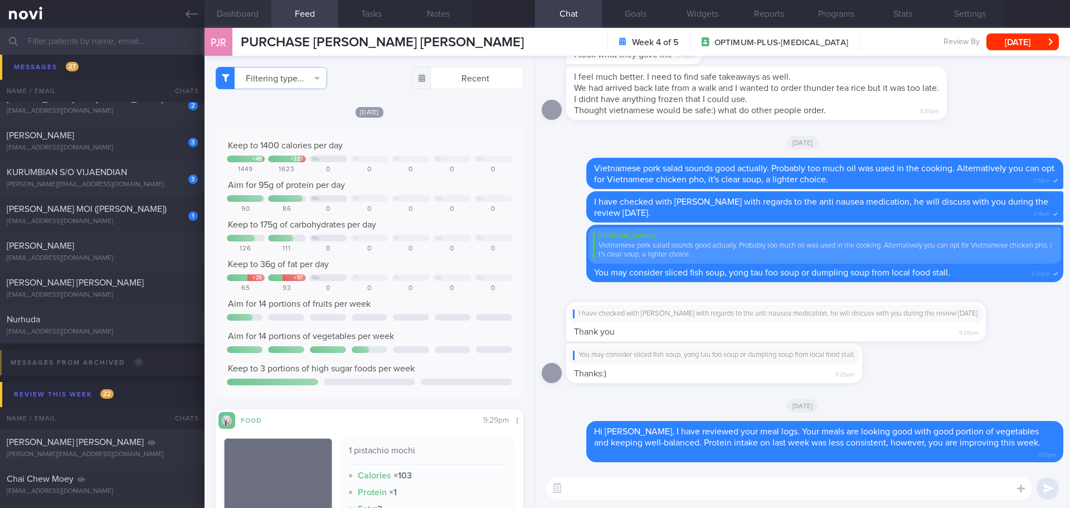
click at [241, 17] on button "Dashboard" at bounding box center [237, 14] width 67 height 28
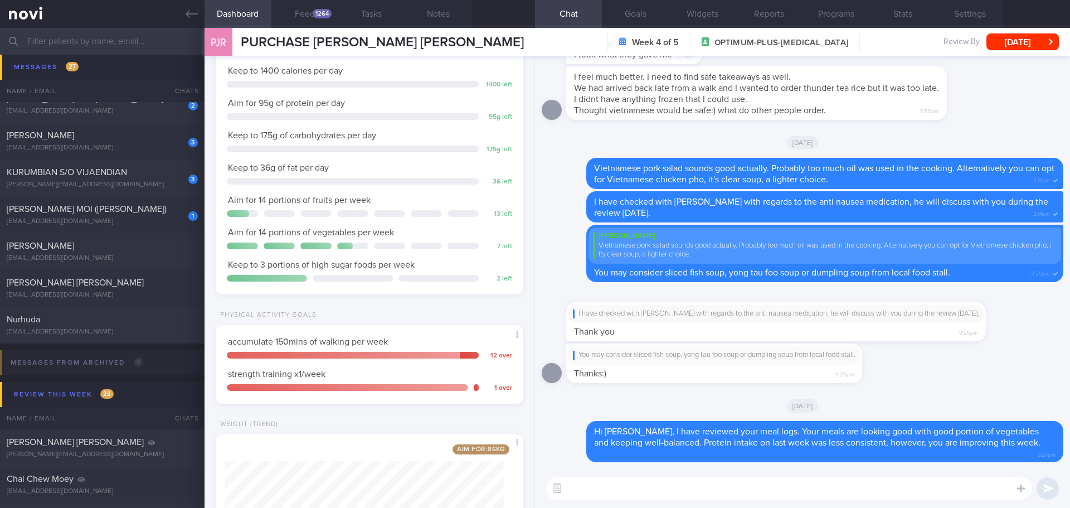
scroll to position [167, 0]
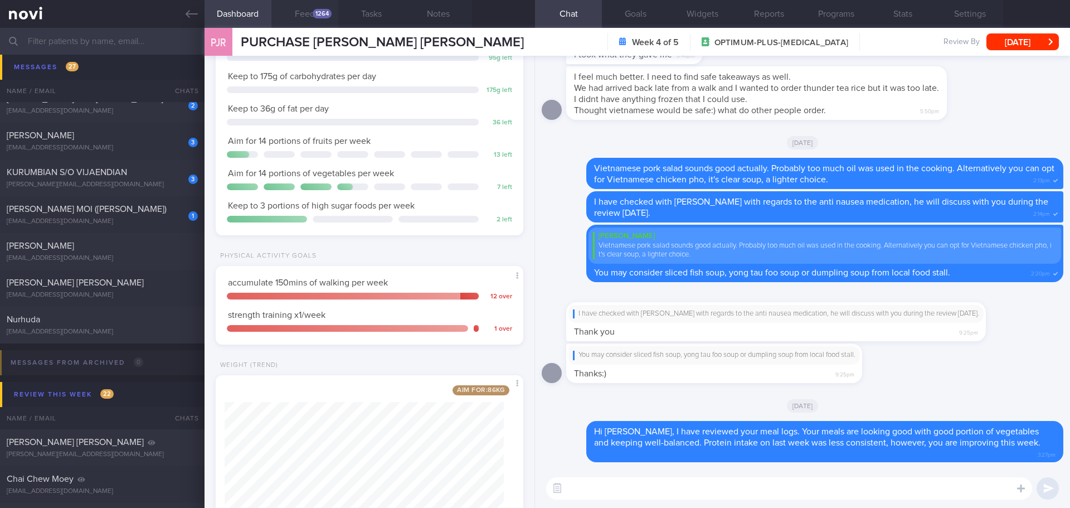
click at [310, 23] on button "Feed 1264" at bounding box center [304, 14] width 67 height 28
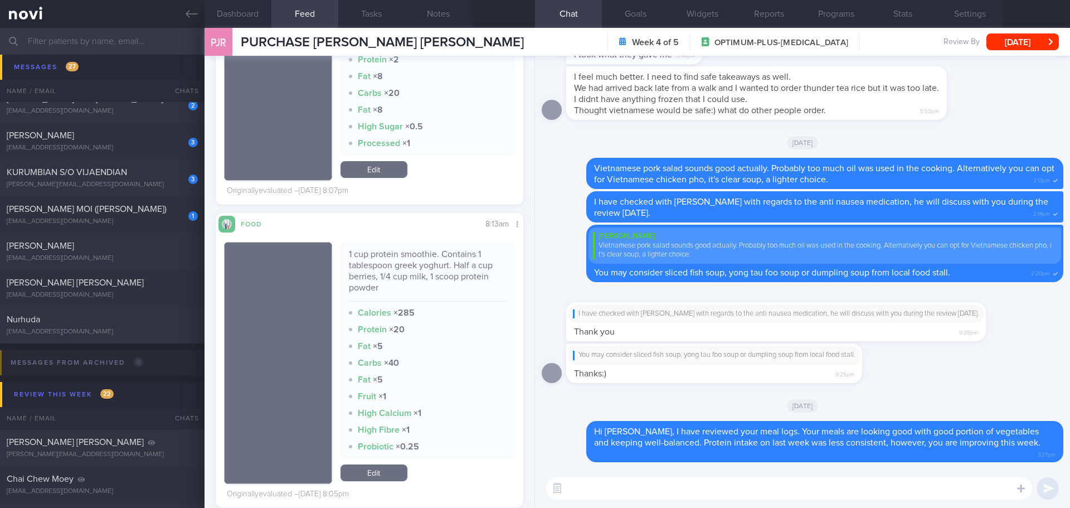
scroll to position [3287, 0]
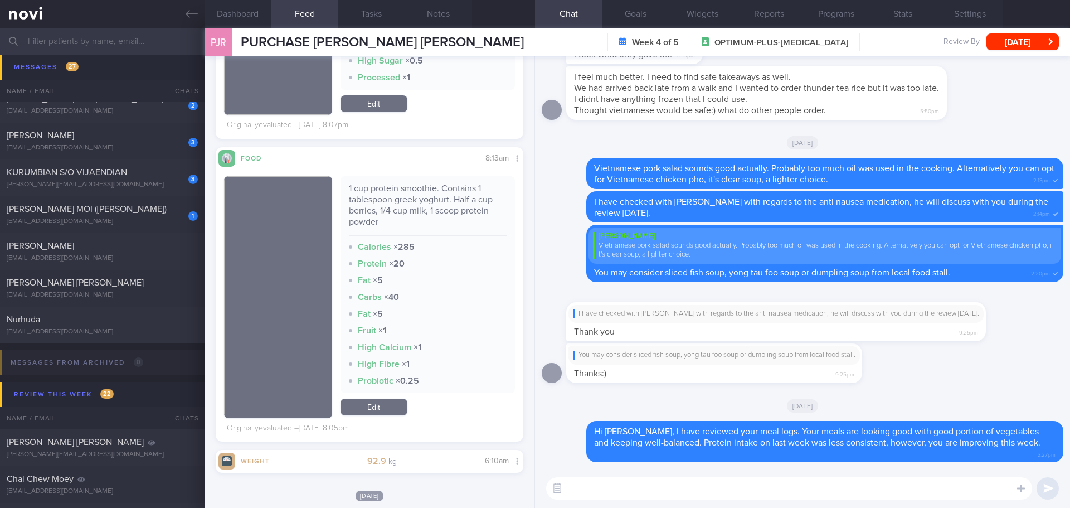
click at [642, 486] on textarea at bounding box center [789, 488] width 486 height 22
type textarea "W"
type textarea "The protein powder is helpful in making sure adequate protein in your diet. Ple…"
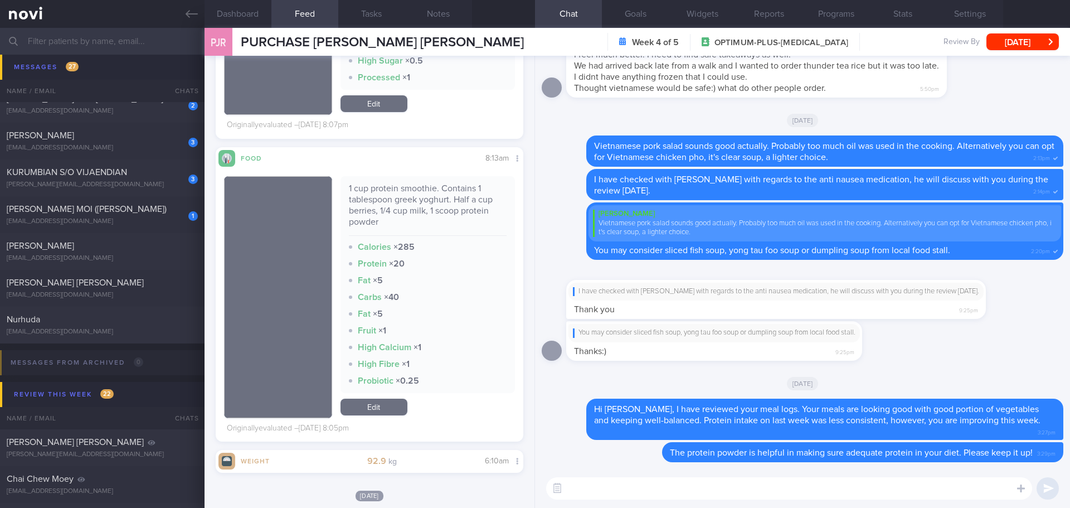
drag, startPoint x: 105, startPoint y: 209, endPoint x: 640, endPoint y: 58, distance: 555.6
click at [105, 209] on span "[PERSON_NAME] MOI ([PERSON_NAME])" at bounding box center [87, 208] width 160 height 9
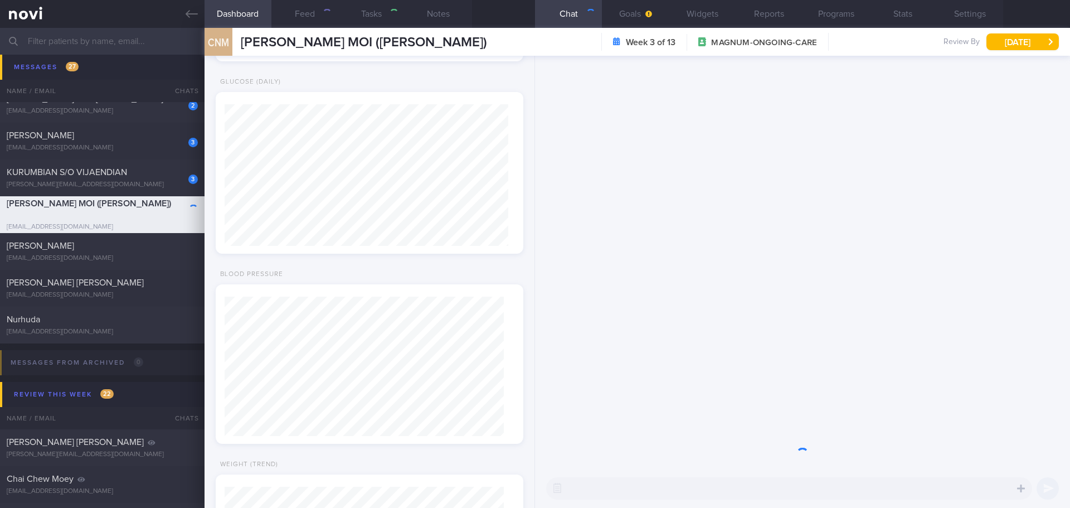
select select "8"
type input "[DATE]"
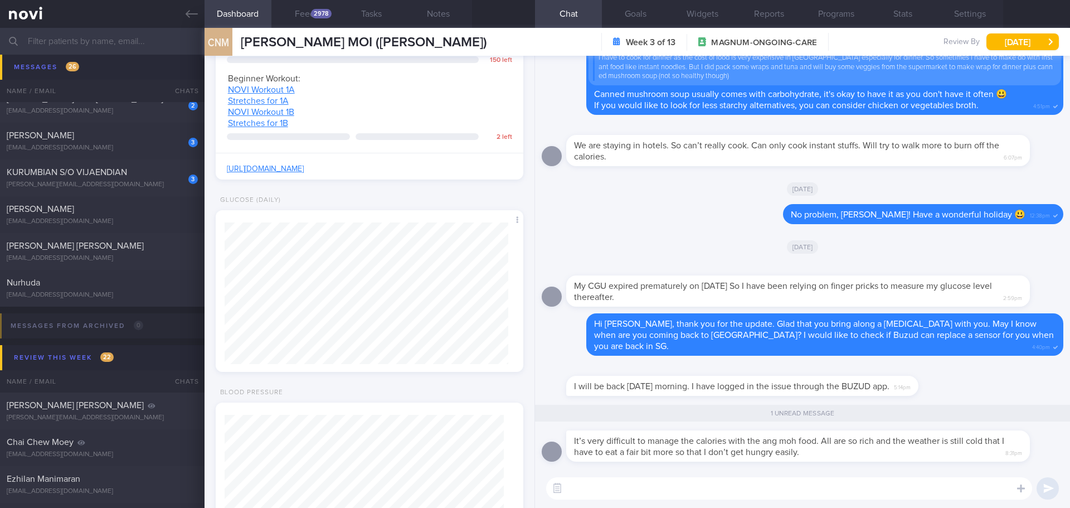
scroll to position [142, 284]
drag, startPoint x: 919, startPoint y: 395, endPoint x: 1010, endPoint y: 386, distance: 90.7
click at [988, 397] on div "I will be back this Thursday morning. I have logged in the issue through the BU…" at bounding box center [802, 380] width 521 height 36
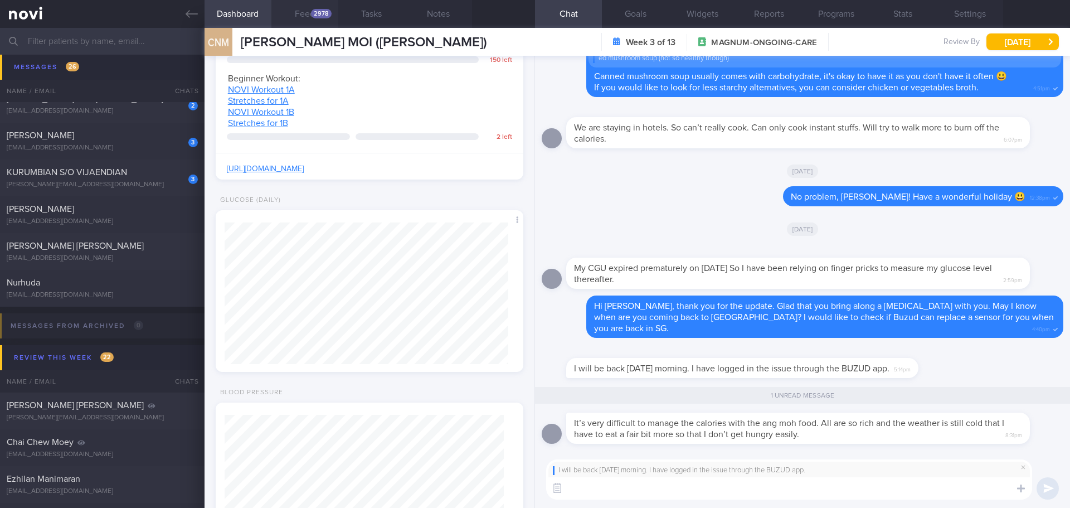
click at [307, 22] on button "Feed 2978" at bounding box center [304, 14] width 67 height 28
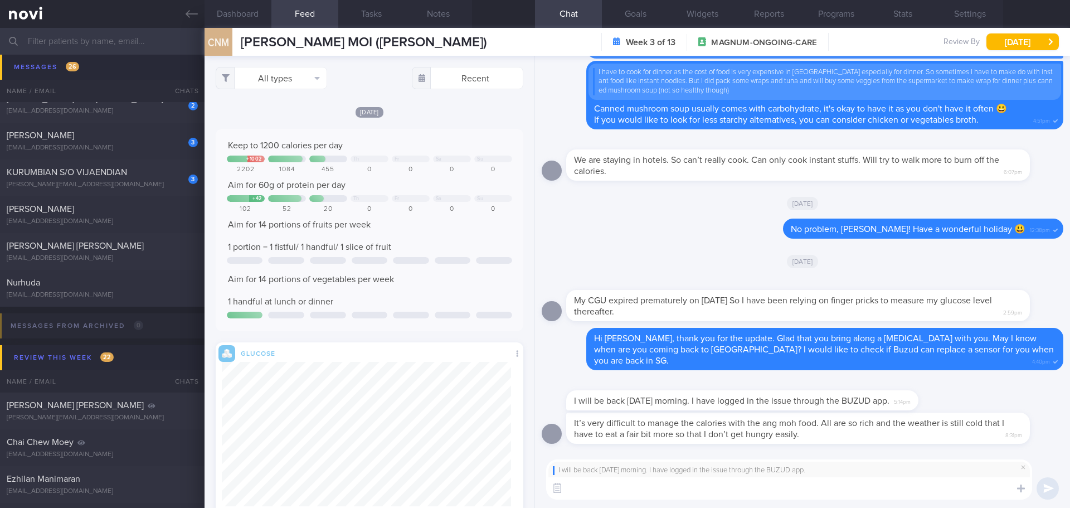
click at [593, 489] on textarea at bounding box center [789, 488] width 486 height 22
type textarea "Let me know if you get any update from Buzud, Jomine."
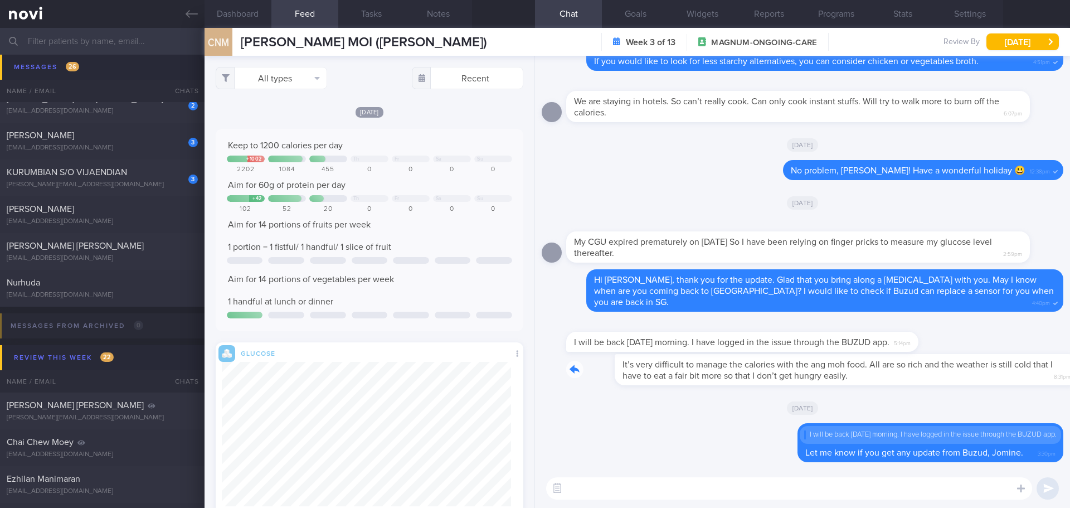
drag, startPoint x: 825, startPoint y: 378, endPoint x: 937, endPoint y: 384, distance: 112.1
click at [937, 384] on div "It’s very difficult to manage the calories with the ang moh food. All are so ri…" at bounding box center [814, 369] width 497 height 31
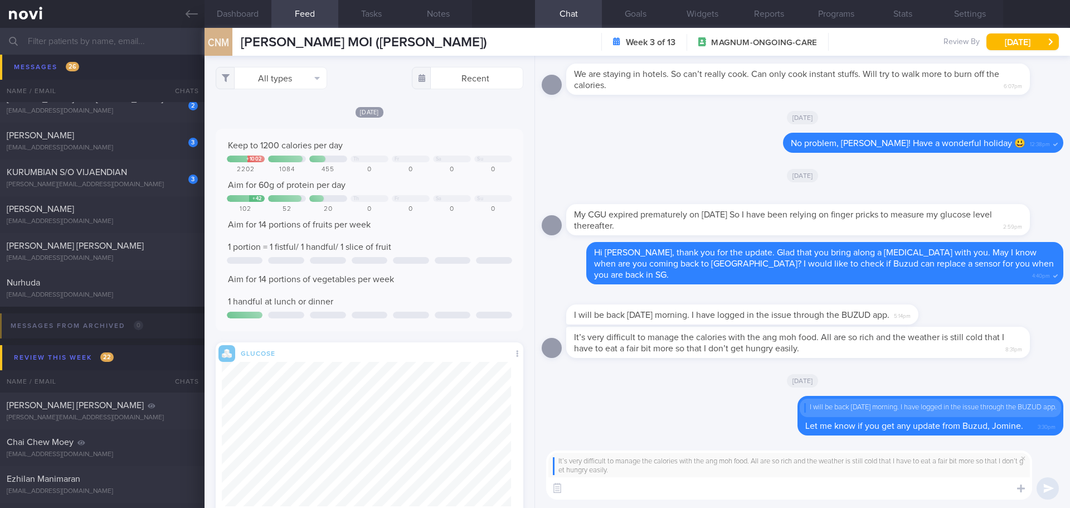
click at [801, 493] on textarea at bounding box center [789, 488] width 486 height 22
type textarea "D"
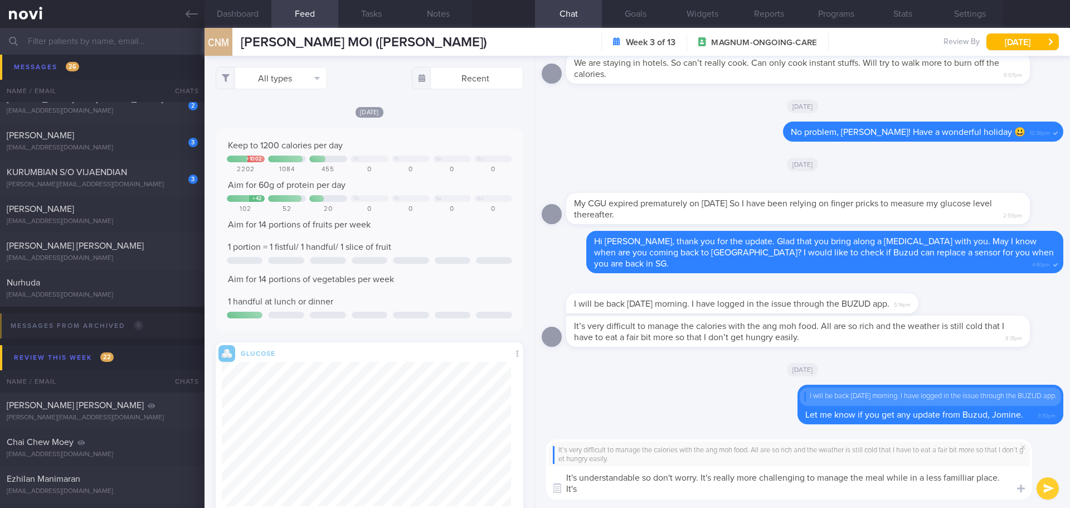
scroll to position [0, 0]
click at [696, 478] on textarea "It's understandable so don't worry. It's really more challenging to manage the …" at bounding box center [789, 482] width 486 height 33
click at [920, 494] on textarea "It's understandable so don't worry, Jomine. It's really more challenging to man…" at bounding box center [789, 482] width 486 height 33
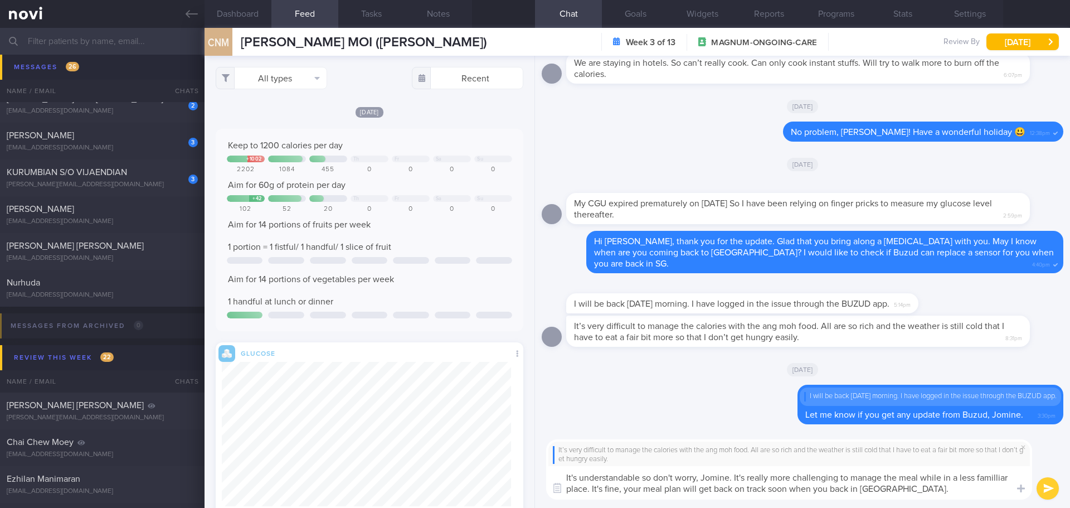
click at [936, 491] on textarea "It's understandable so don't worry, Jomine. It's really more challenging to man…" at bounding box center [789, 482] width 486 height 33
drag, startPoint x: 792, startPoint y: 476, endPoint x: 747, endPoint y: 480, distance: 44.8
click at [747, 480] on textarea "It's understandable so don't worry, Jomine. It's really more challenging to man…" at bounding box center [789, 482] width 486 height 33
click at [909, 491] on textarea "It's understandable so don't worry, Jomine. It's indeed more challenging to man…" at bounding box center [789, 482] width 486 height 33
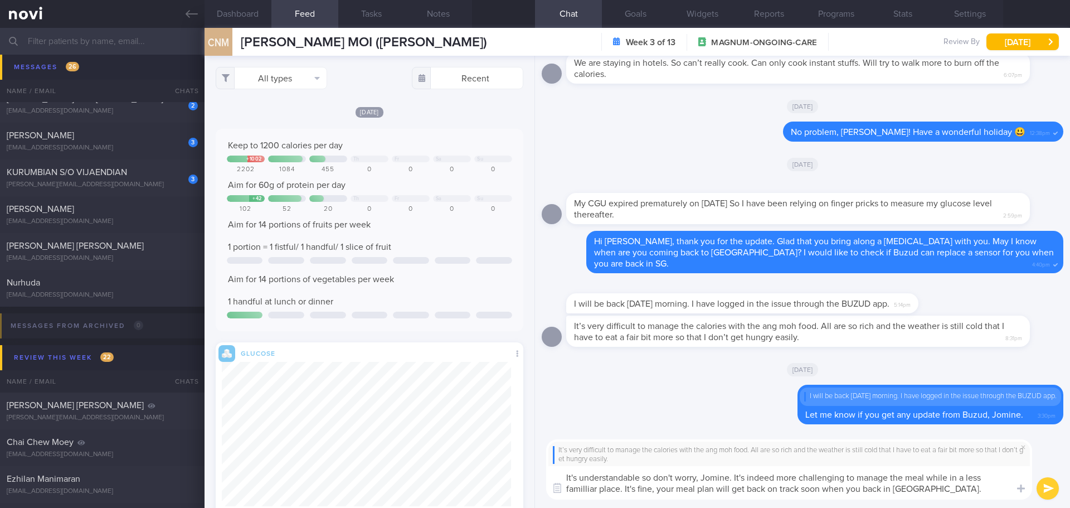
click at [933, 490] on textarea "It's understandable so don't worry, Jomine. It's indeed more challenging to man…" at bounding box center [789, 482] width 486 height 33
click at [637, 497] on textarea "It's understandable so don't worry, Jomine. It's indeed more challenging to man…" at bounding box center [789, 482] width 486 height 33
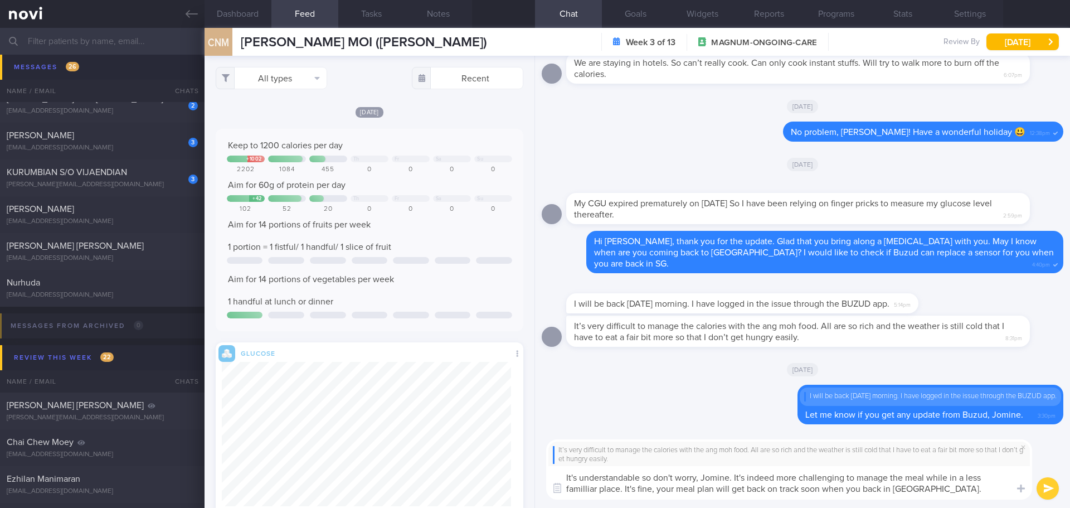
click at [906, 494] on textarea "It's understandable so don't worry, Jomine. It's indeed more challenging to man…" at bounding box center [789, 482] width 486 height 33
click at [920, 492] on textarea "It's understandable so don't worry, Jomine. It's indeed more challenging to man…" at bounding box center [789, 482] width 486 height 33
click at [926, 491] on textarea "It's understandable so don't worry, Jomine. It's indeed more challenging to man…" at bounding box center [789, 482] width 486 height 33
click at [934, 490] on textarea "It's understandable so don't worry, Jomine. It's indeed more challenging to man…" at bounding box center [789, 482] width 486 height 33
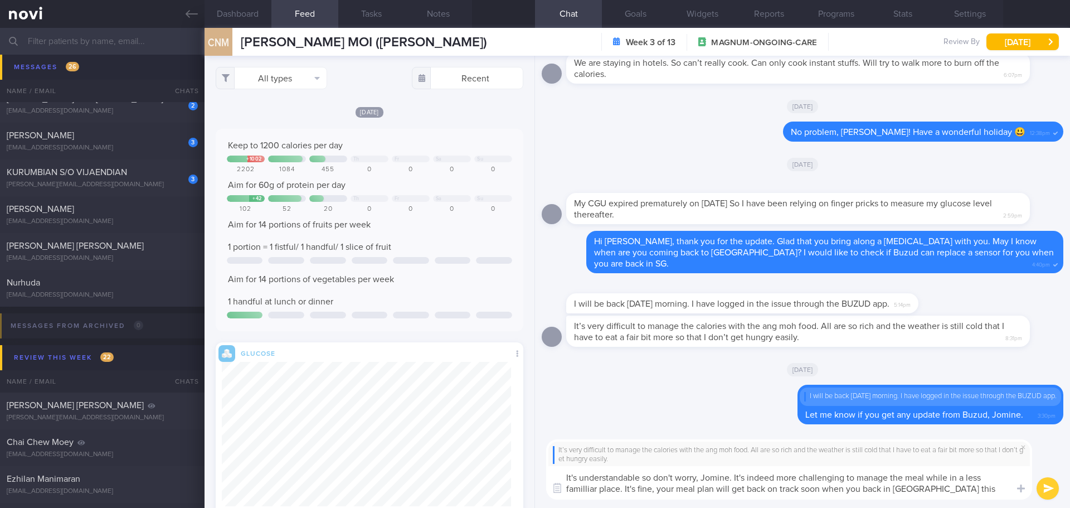
type textarea "It's understandable so don't worry, Jomine. It's indeed more challenging to man…"
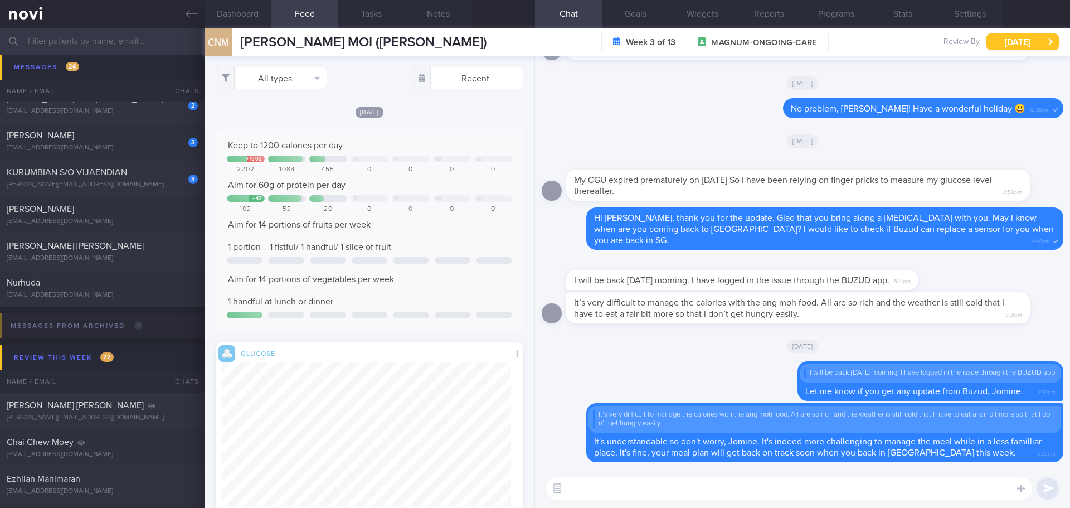
click at [1005, 43] on button "[DATE]" at bounding box center [1022, 41] width 72 height 17
click at [584, 139] on div "[DATE]" at bounding box center [802, 140] width 521 height 31
click at [310, 85] on button "All types" at bounding box center [271, 78] width 111 height 22
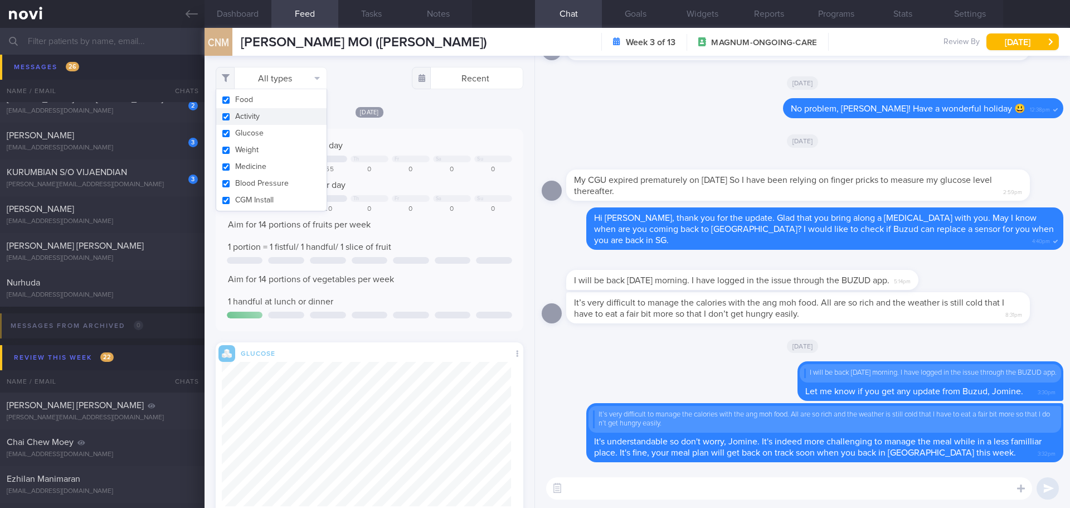
click at [281, 121] on button "Activity" at bounding box center [271, 116] width 110 height 17
checkbox input "false"
click at [454, 127] on div "Today Keep to 1200 calories per day + 1002 Th Fr Sa Su 2202 1084 455 0 0 0 0 Ai…" at bounding box center [370, 326] width 308 height 440
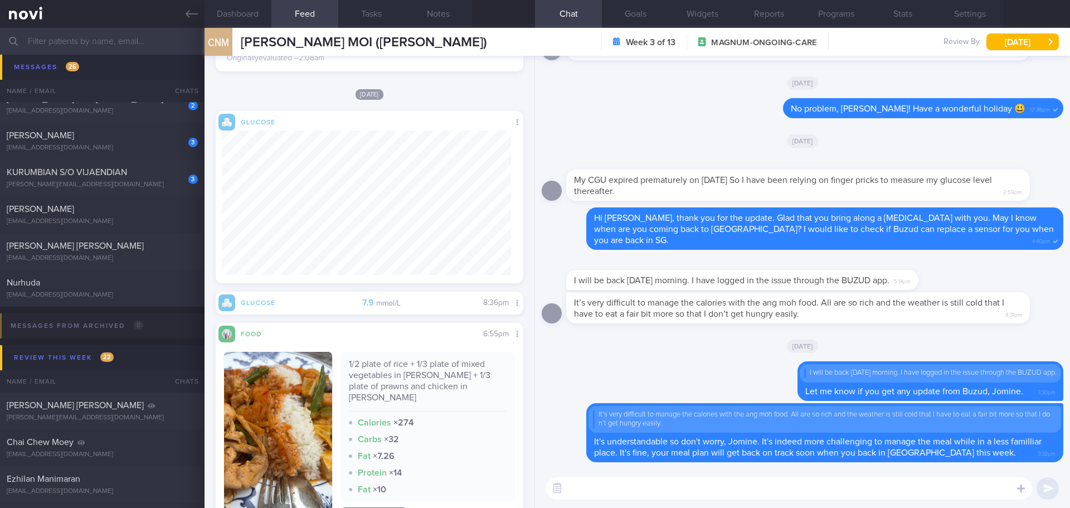
scroll to position [947, 0]
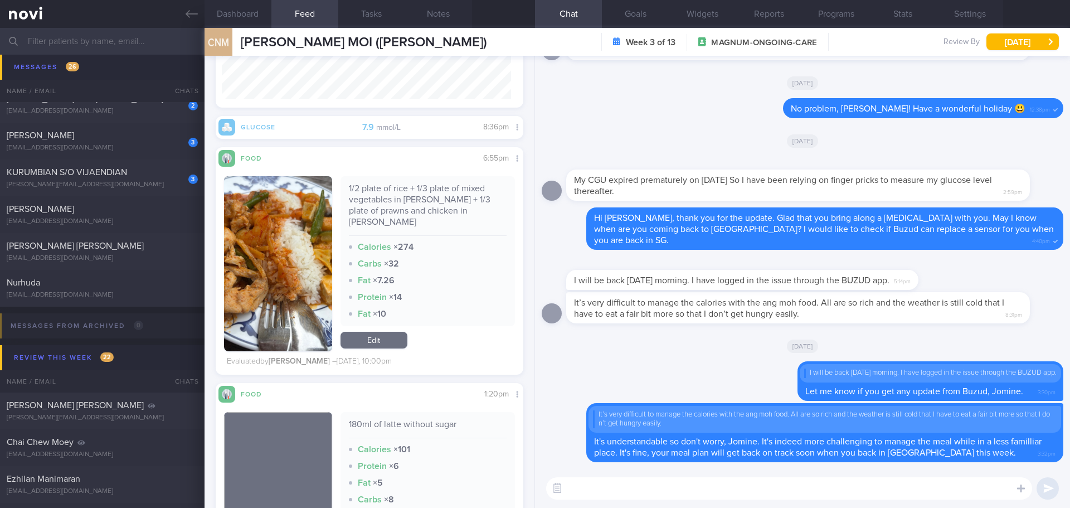
click at [268, 233] on button "button" at bounding box center [278, 263] width 108 height 175
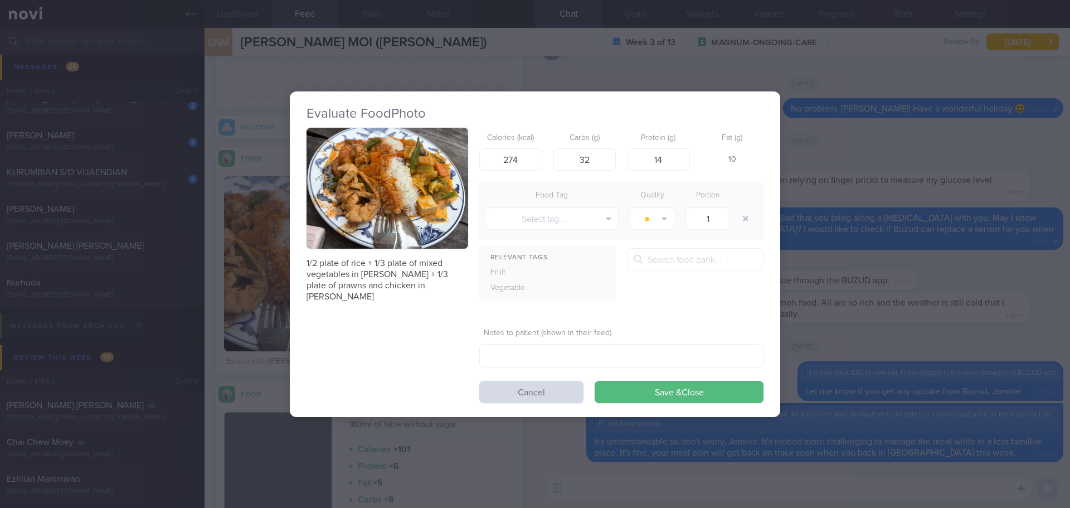
click at [397, 165] on button "button" at bounding box center [387, 188] width 162 height 121
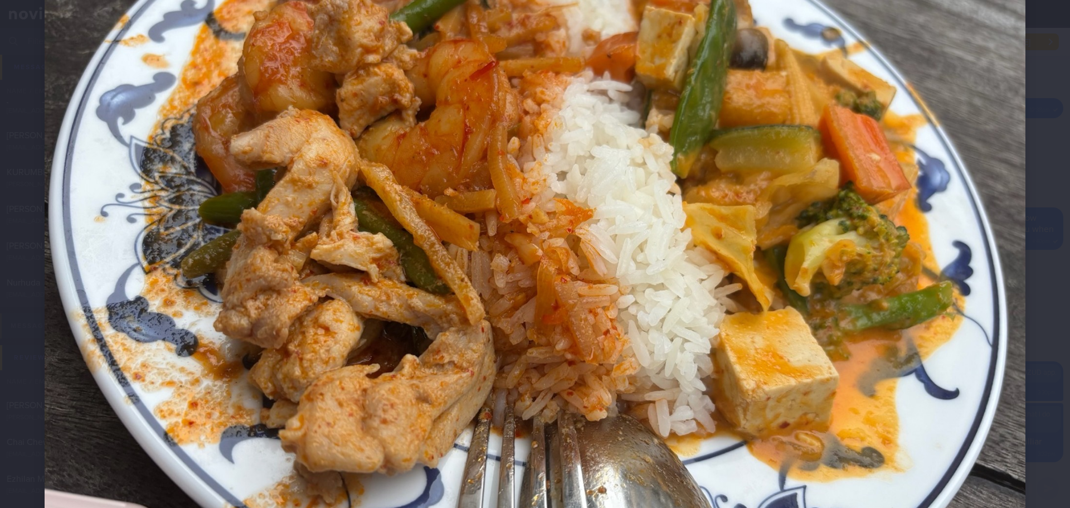
scroll to position [111, 0]
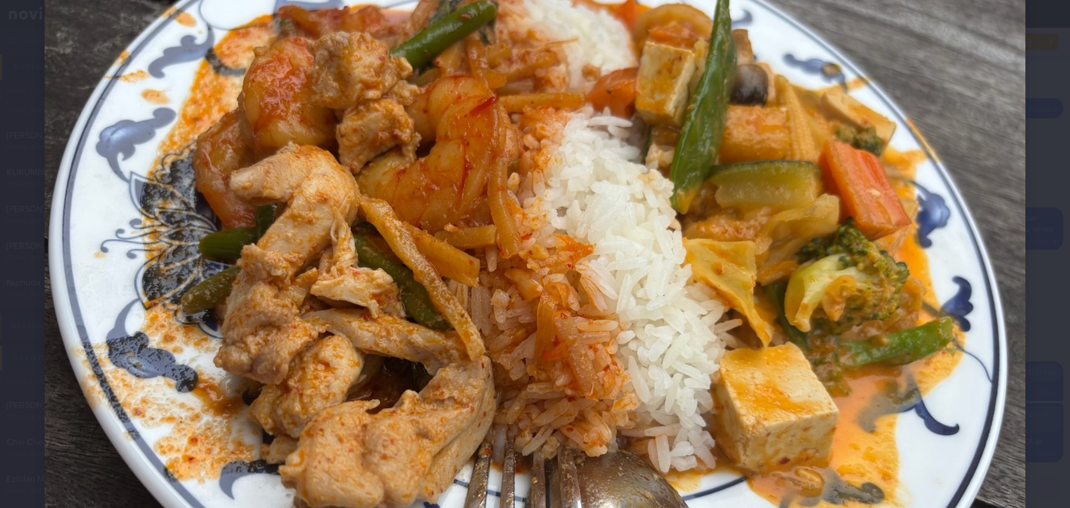
click at [1047, 276] on div at bounding box center [535, 301] width 1070 height 825
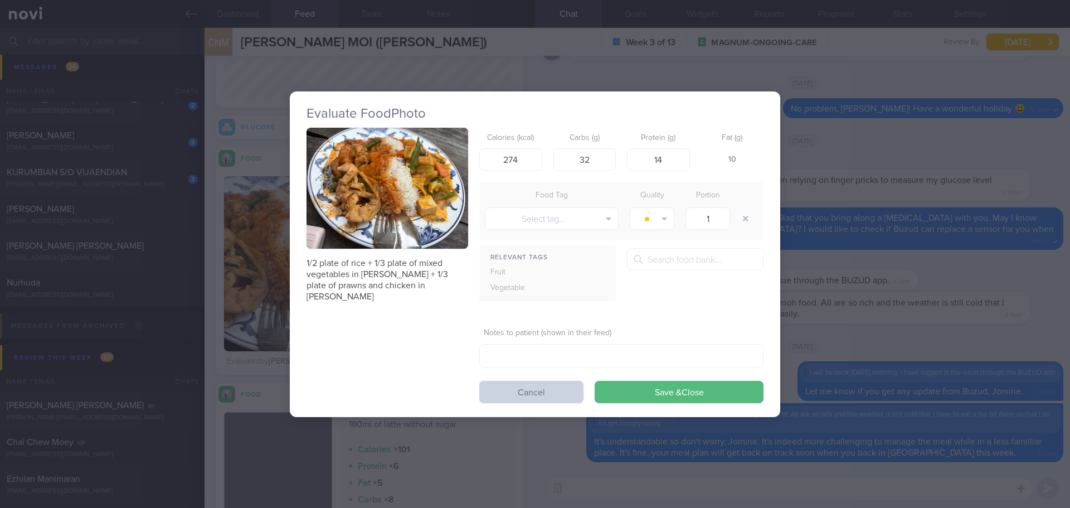
click at [539, 392] on button "Cancel" at bounding box center [531, 392] width 104 height 22
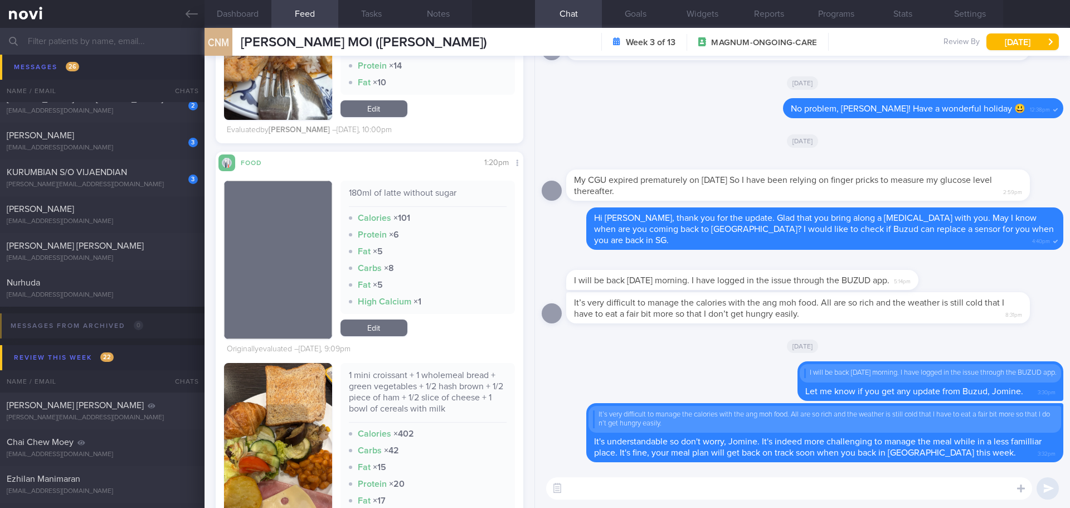
scroll to position [1226, 0]
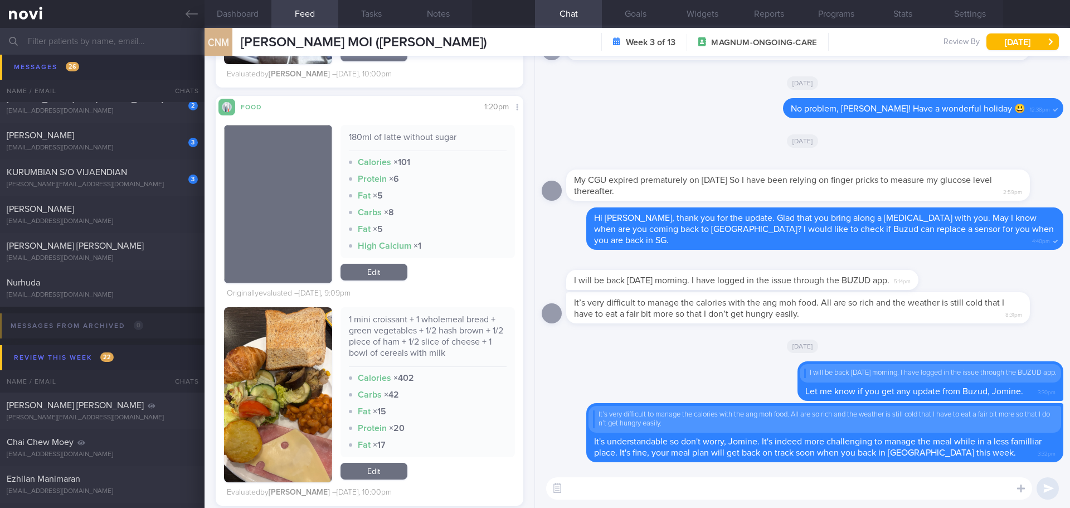
click at [316, 339] on button "button" at bounding box center [278, 394] width 108 height 175
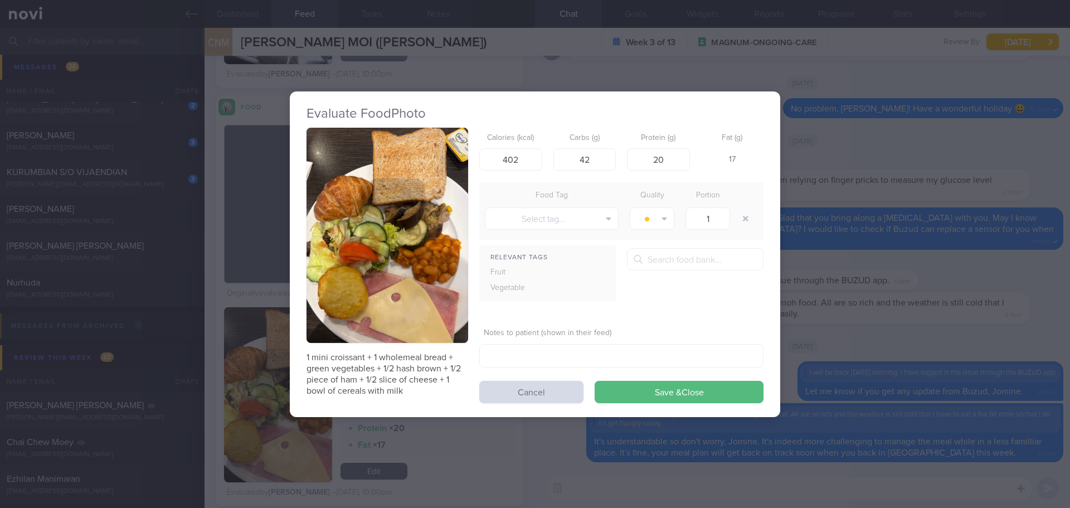
click at [364, 260] on button "button" at bounding box center [387, 236] width 162 height 216
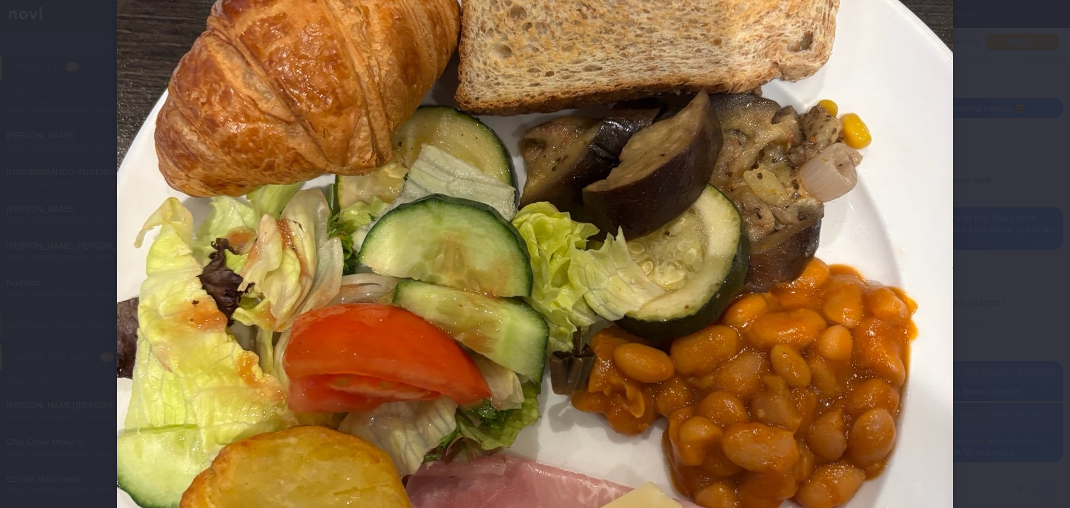
scroll to position [390, 0]
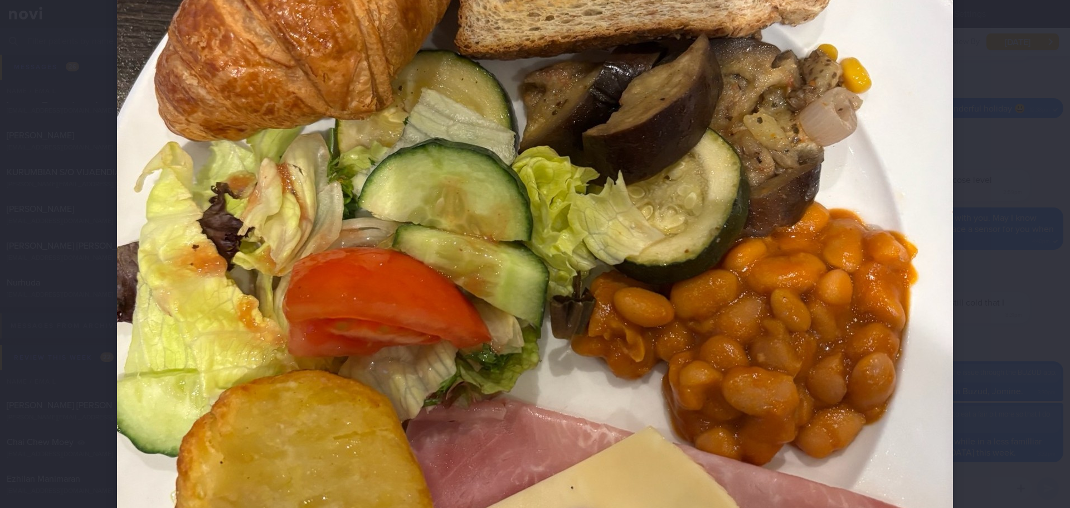
click at [991, 324] on div at bounding box center [534, 211] width 925 height 1203
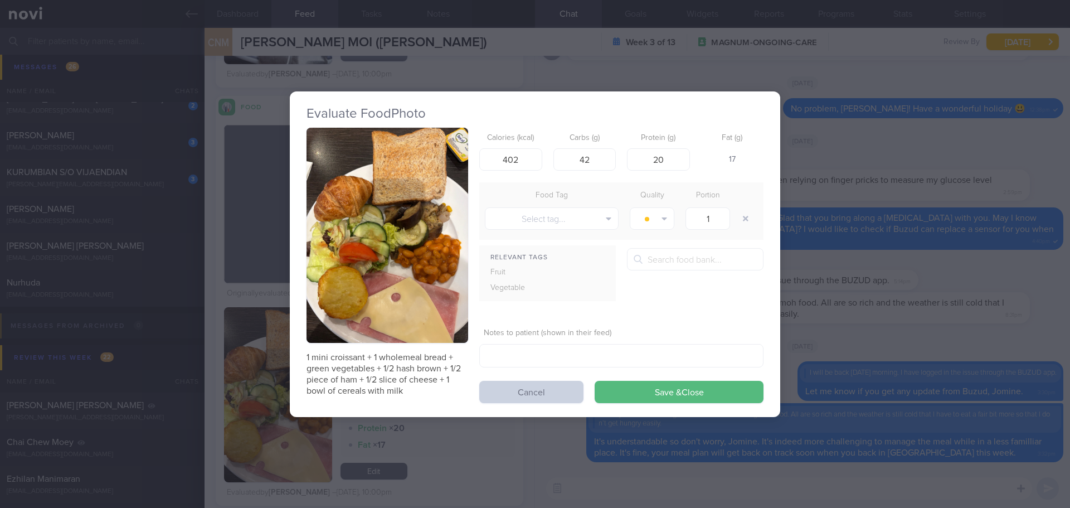
click at [534, 389] on button "Cancel" at bounding box center [531, 392] width 104 height 22
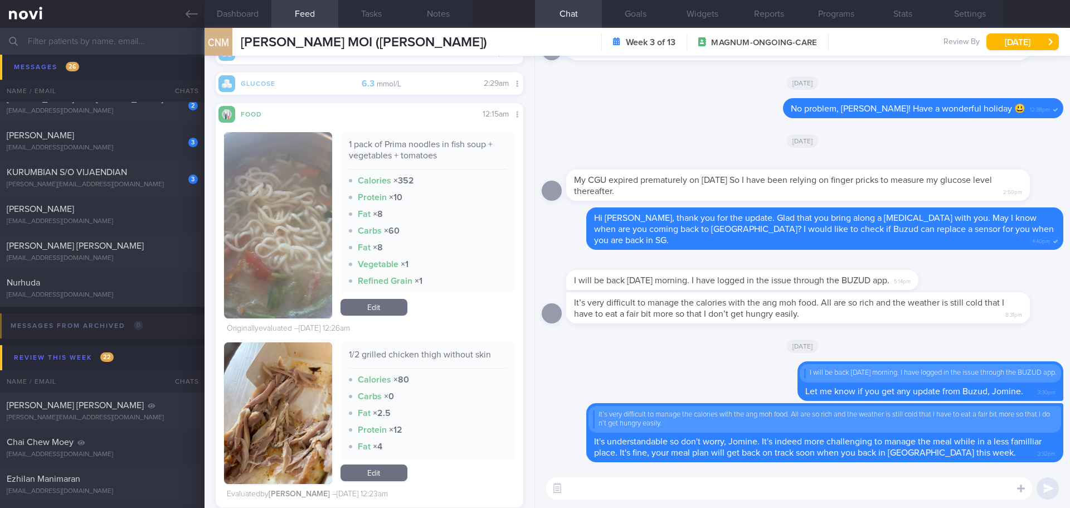
scroll to position [6510, 0]
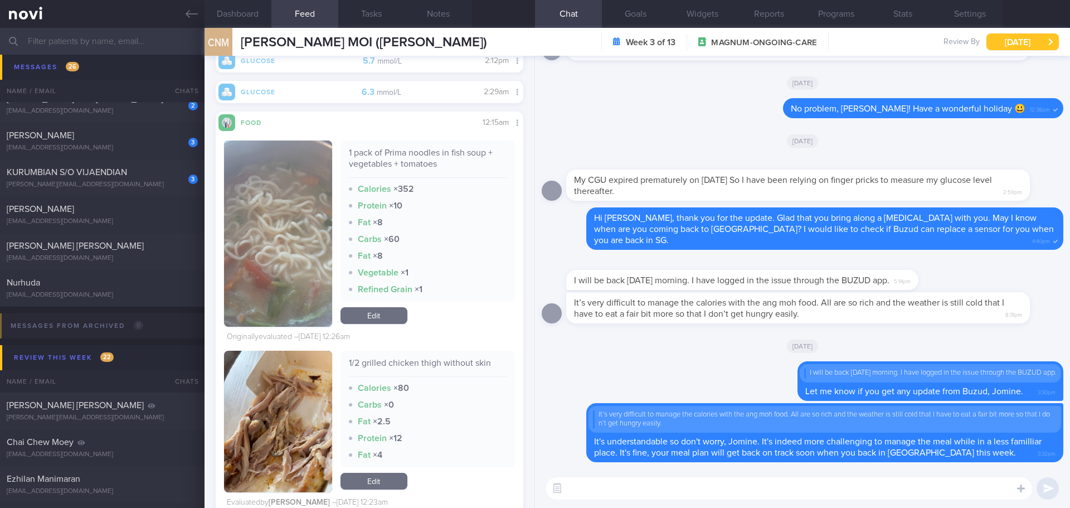
click at [988, 46] on button "[DATE]" at bounding box center [1022, 41] width 72 height 17
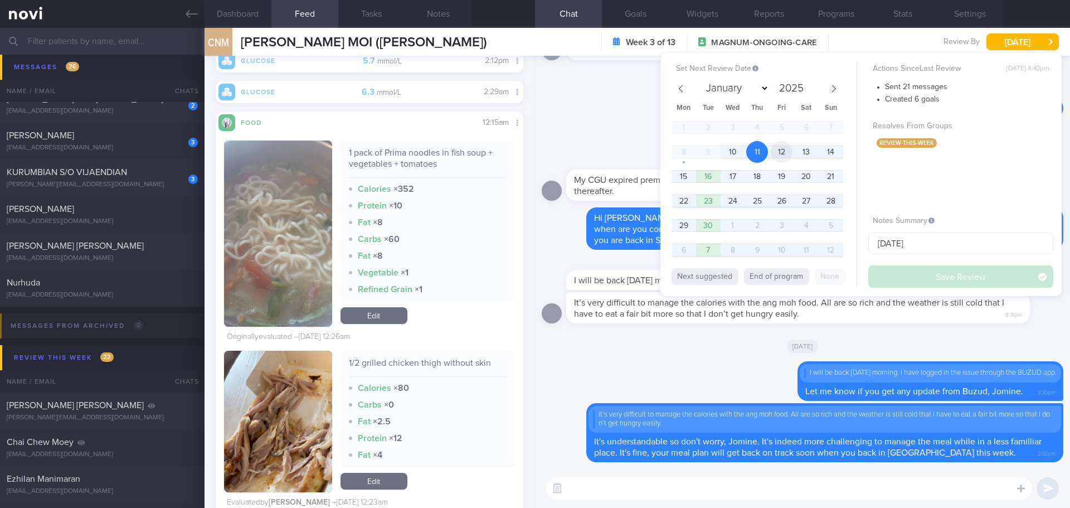
click at [777, 147] on span "12" at bounding box center [782, 152] width 22 height 22
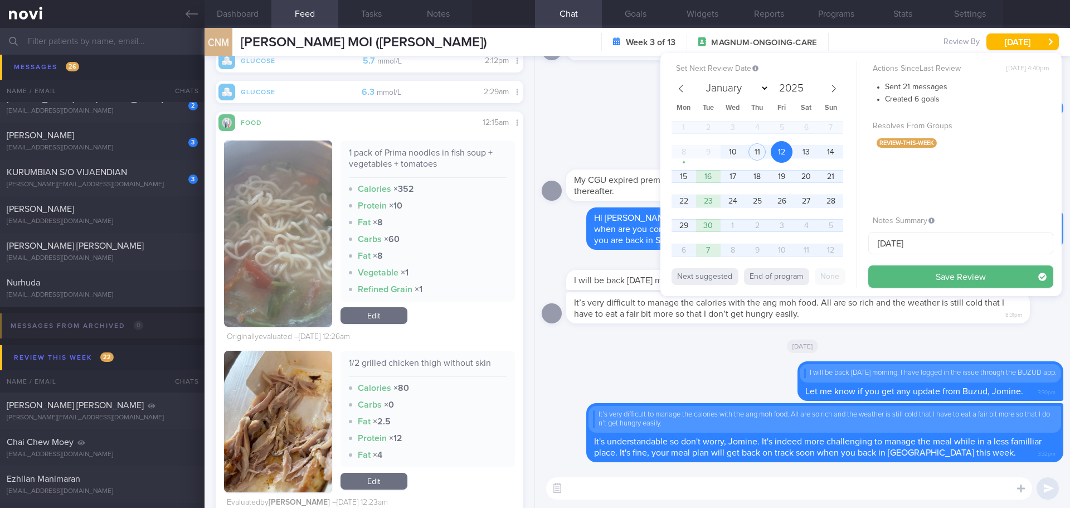
click at [888, 282] on button "Save Review" at bounding box center [960, 276] width 185 height 22
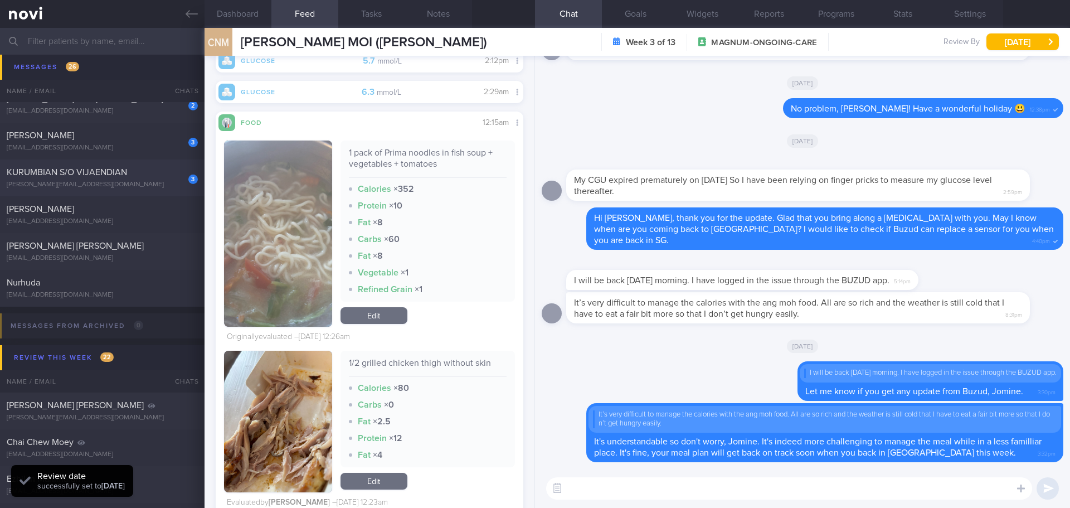
click at [152, 177] on div "KURUMBIAN S/O VIJAENDIAN" at bounding box center [101, 172] width 188 height 11
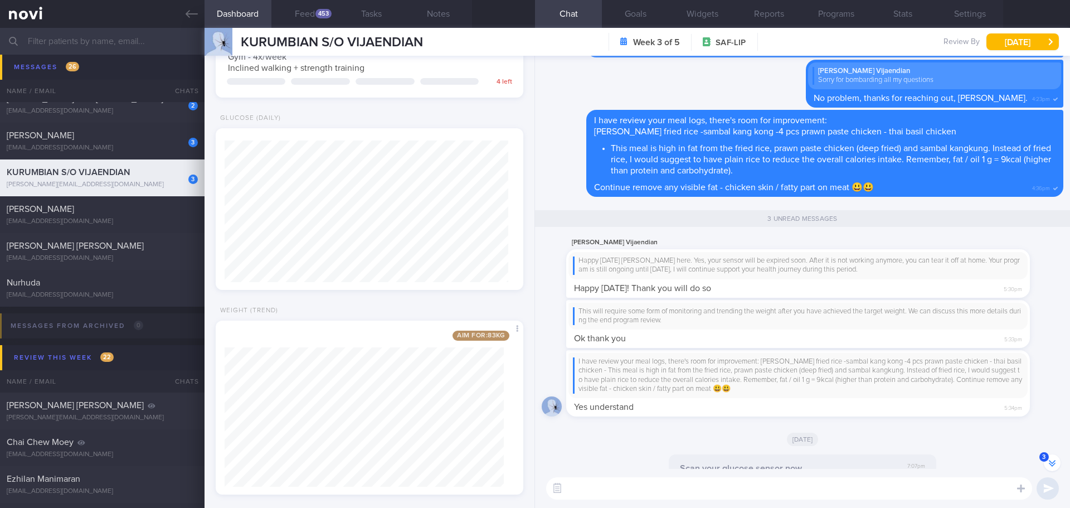
scroll to position [-334, 0]
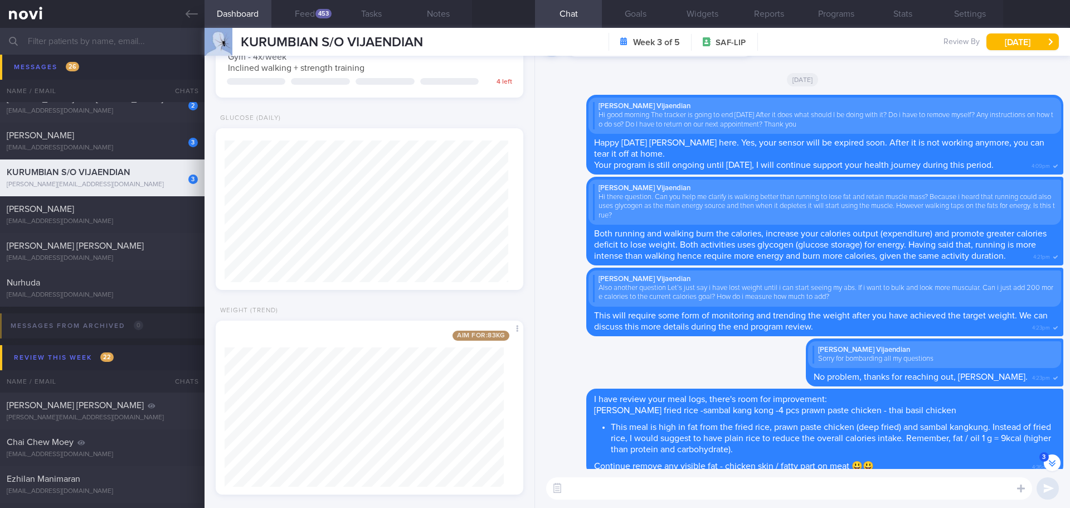
drag, startPoint x: 311, startPoint y: 9, endPoint x: 303, endPoint y: 30, distance: 22.0
click at [311, 9] on button "Feed 453" at bounding box center [304, 14] width 67 height 28
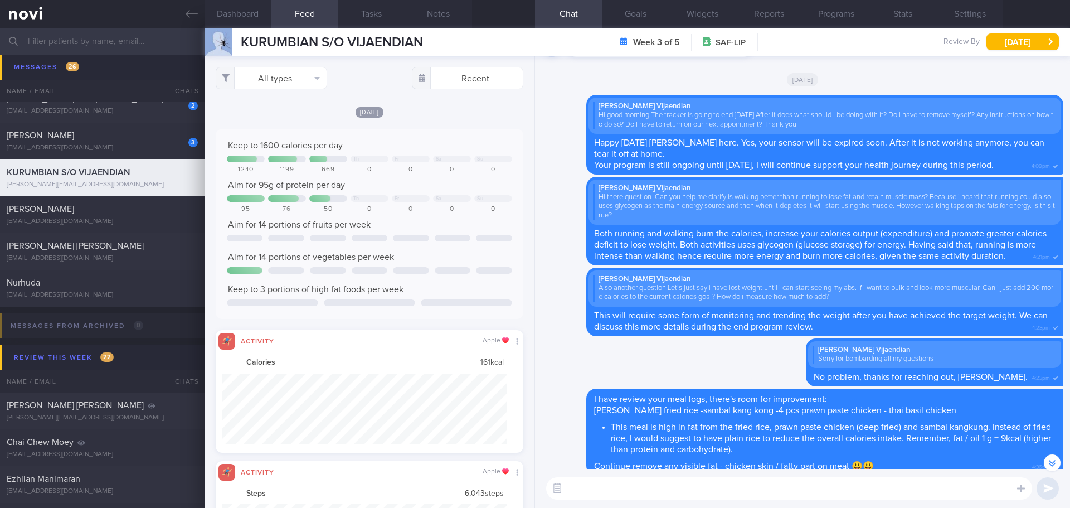
scroll to position [557059, 556845]
click at [289, 110] on div "[DATE]" at bounding box center [370, 112] width 308 height 12
click at [294, 77] on button "All types" at bounding box center [271, 78] width 111 height 22
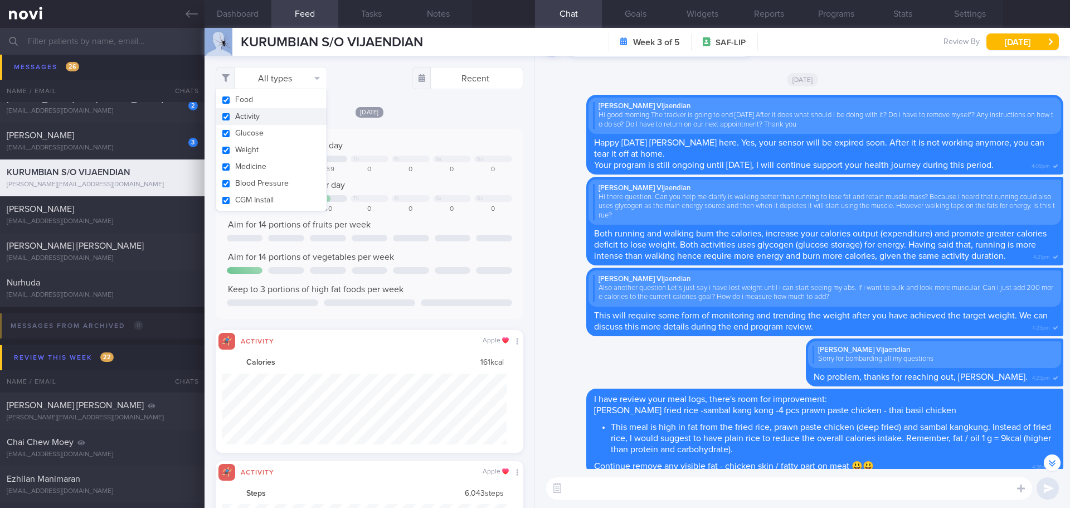
click at [271, 115] on button "Activity" at bounding box center [271, 116] width 110 height 17
checkbox input "false"
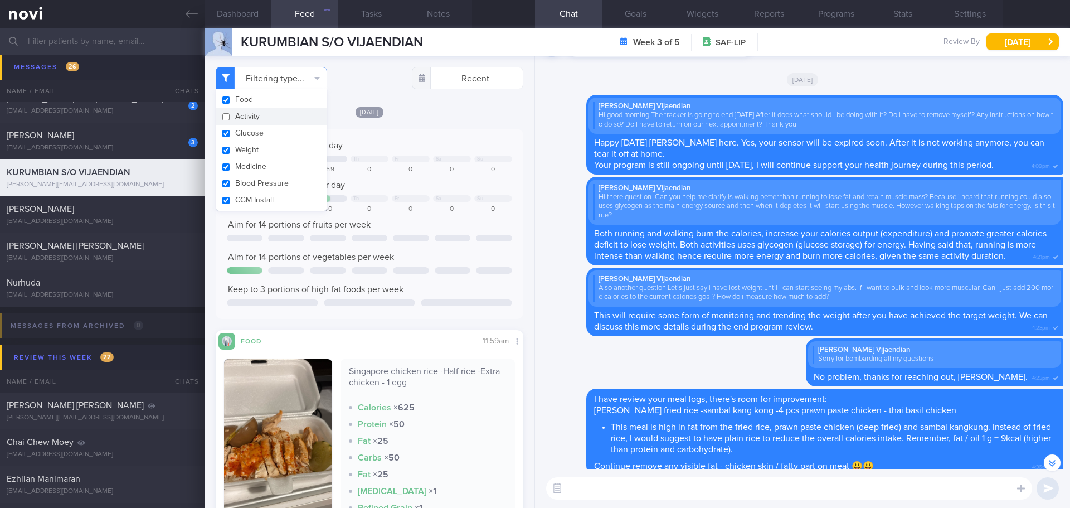
click at [457, 119] on div "Today Keep to 1600 calories per day Th Fr Sa Su 1240 1199 669 0 0 0 0 Aim for 9…" at bounding box center [370, 346] width 308 height 480
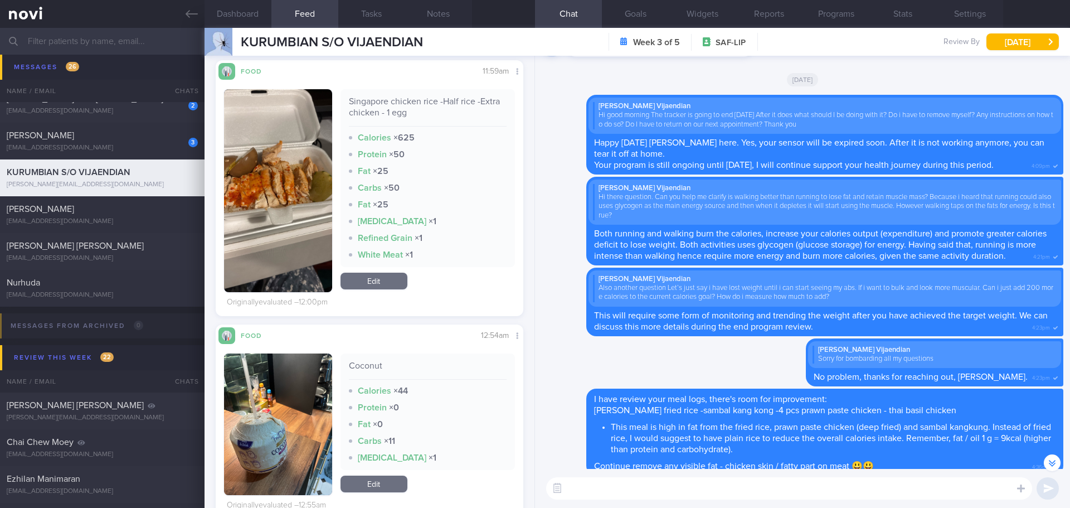
scroll to position [556948, 556841]
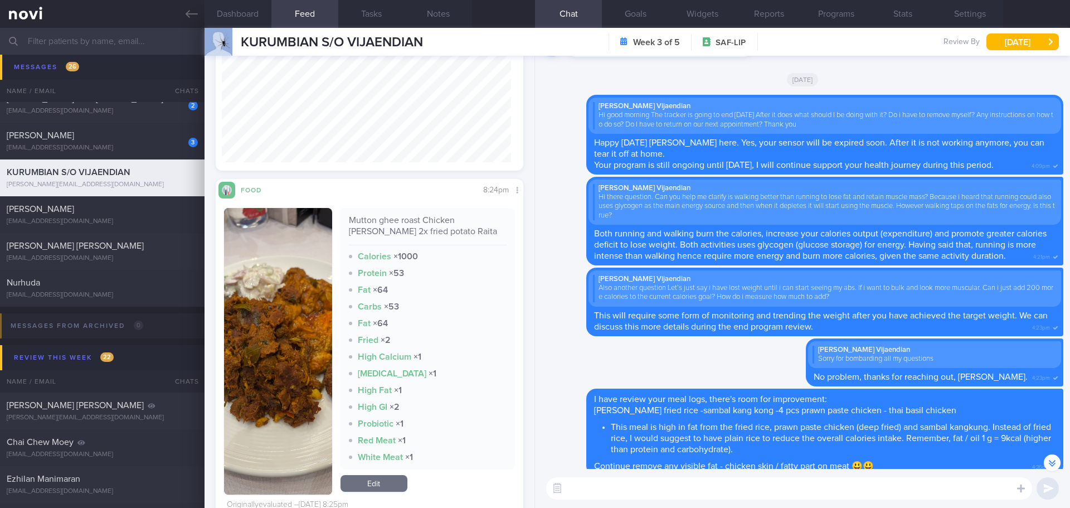
click at [678, 491] on textarea at bounding box center [789, 488] width 486 height 22
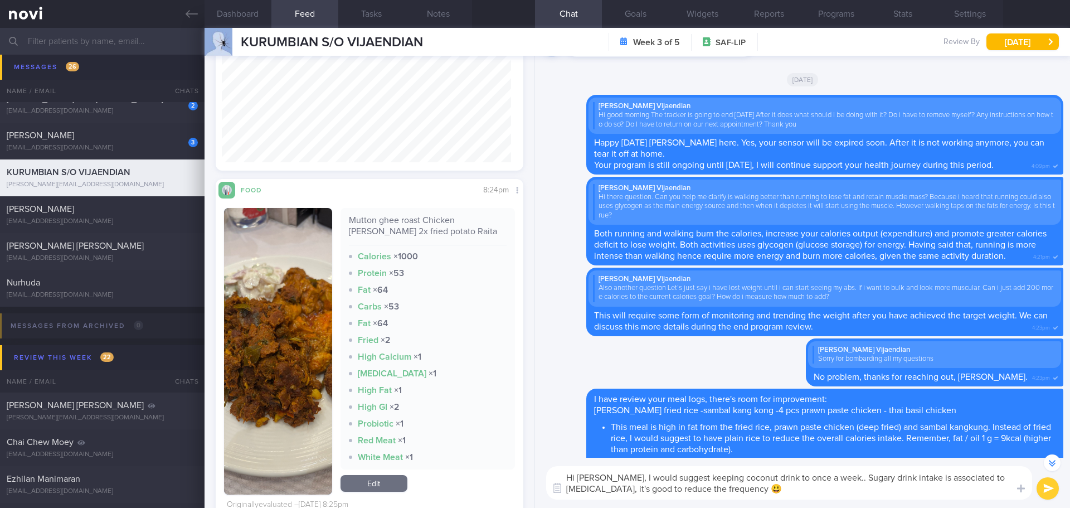
click at [799, 490] on textarea "Hi Kurumbian, I would suggest keeping coconut drink to once a week.. Sugary dri…" at bounding box center [789, 482] width 486 height 33
click at [809, 489] on textarea "Hi Kurumbian, I would suggest keeping coconut drink to once a week.. Sugary dri…" at bounding box center [789, 482] width 486 height 33
click at [791, 489] on textarea "Hi Kurumbian, I would suggest keeping coconut drink to once a week.. Sugary dri…" at bounding box center [789, 482] width 486 height 33
click at [765, 490] on textarea "Hi Kurumbian, I would suggest keeping coconut drink to once a week.. Sugary dri…" at bounding box center [789, 482] width 486 height 33
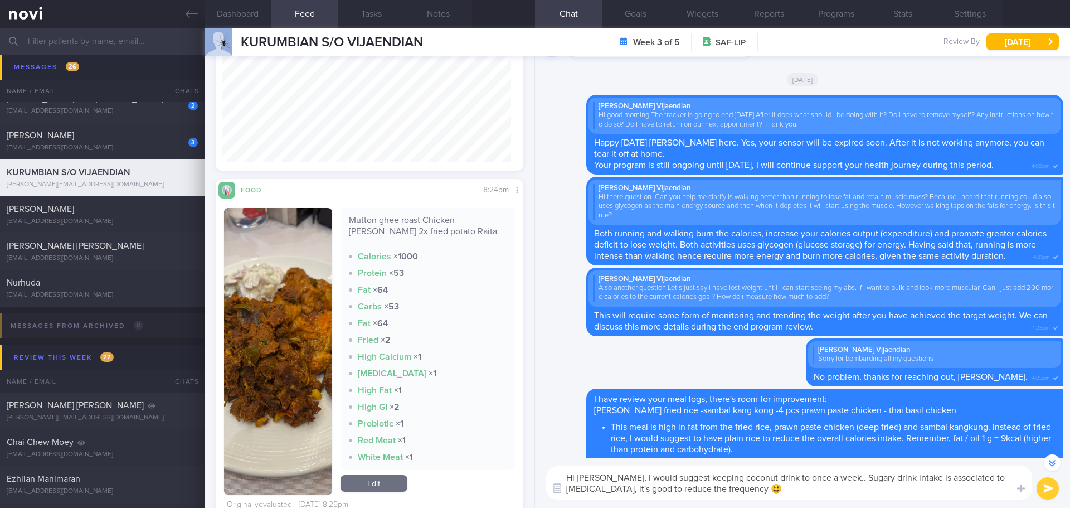
click at [760, 489] on textarea "Hi Kurumbian, I would suggest keeping coconut drink to once a week.. Sugary dri…" at bounding box center [789, 482] width 486 height 33
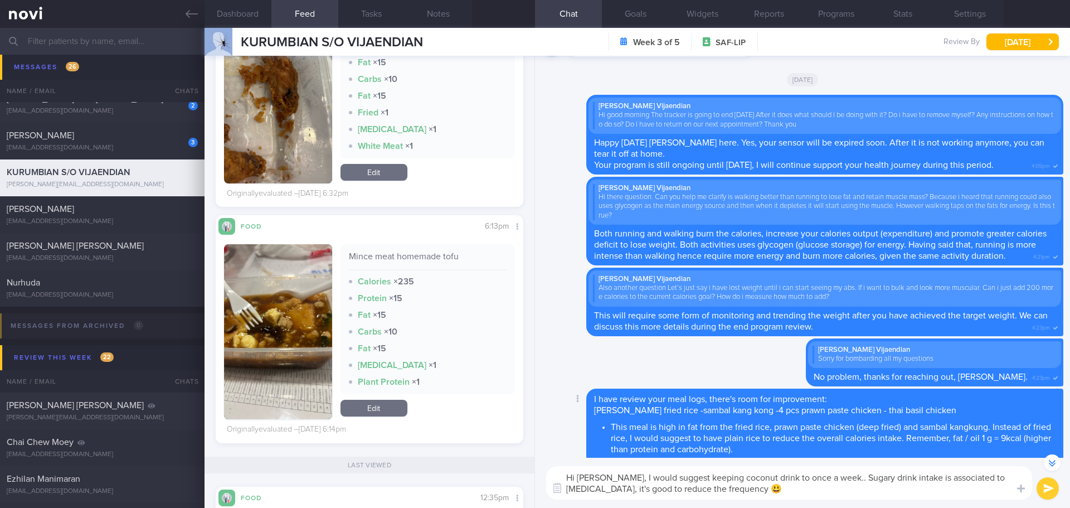
scroll to position [2164, 0]
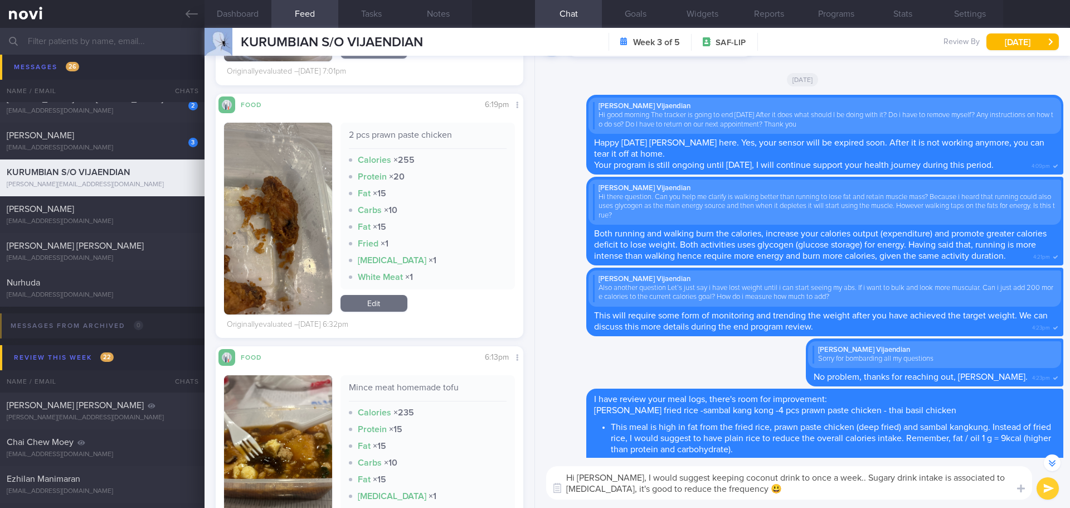
click at [818, 475] on textarea "Hi Kurumbian, I would suggest keeping coconut drink to once a week.. Sugary dri…" at bounding box center [789, 482] width 486 height 33
drag, startPoint x: 836, startPoint y: 480, endPoint x: 628, endPoint y: 482, distance: 207.8
click at [628, 482] on textarea "Hi Kurumbian, I would suggest keeping coconut drink to once a week.. Sugary dri…" at bounding box center [789, 482] width 486 height 33
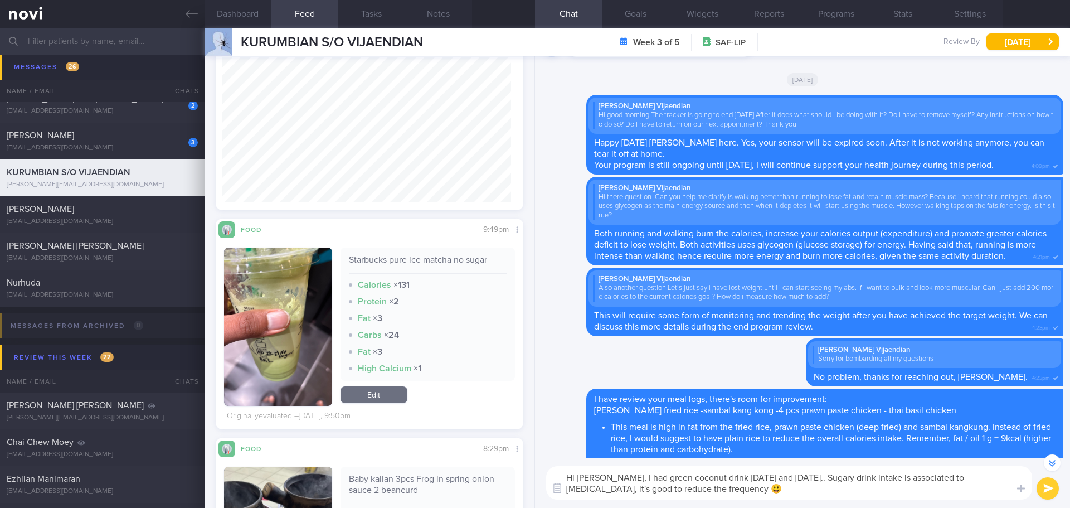
scroll to position [930, 0]
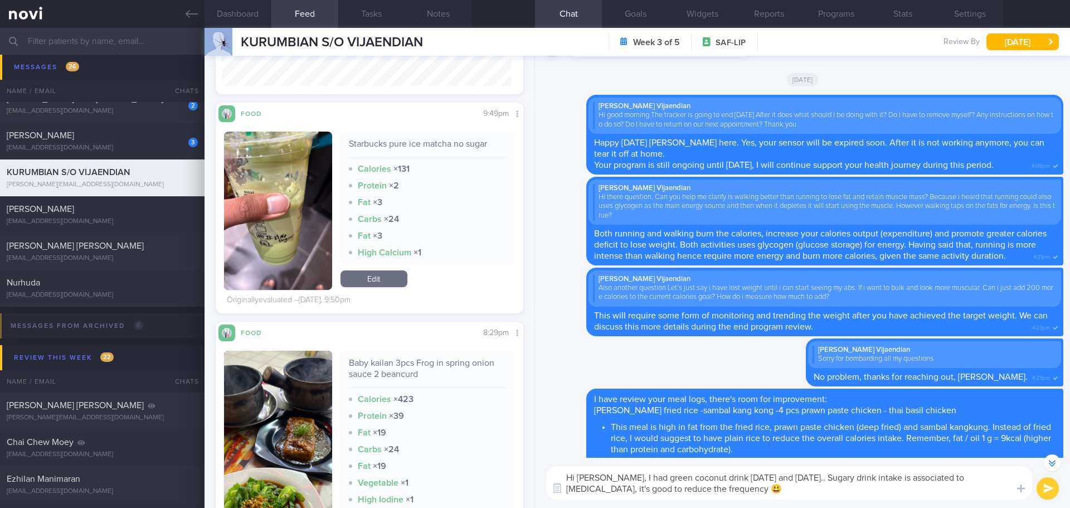
click at [276, 212] on button "button" at bounding box center [278, 210] width 108 height 158
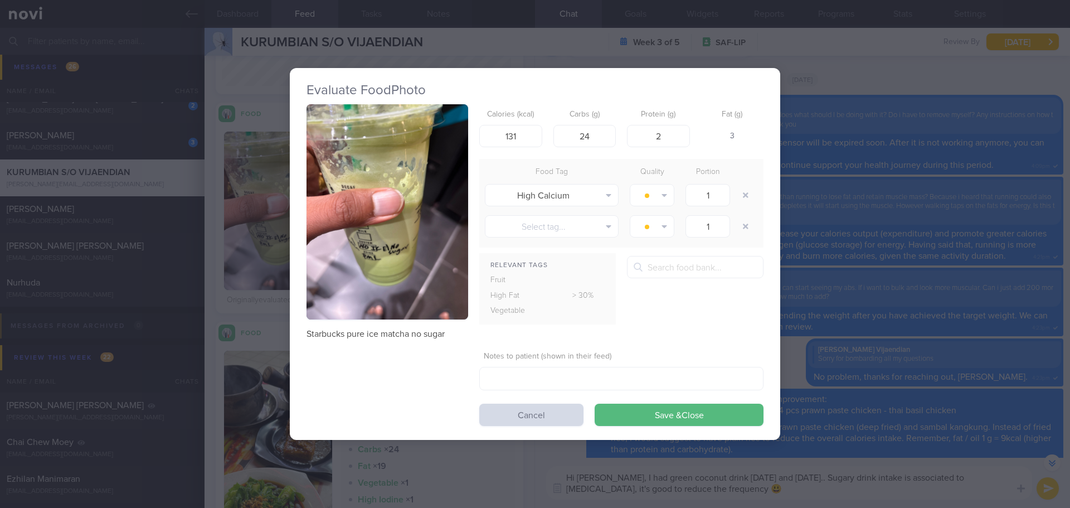
click at [383, 278] on button "button" at bounding box center [387, 212] width 162 height 216
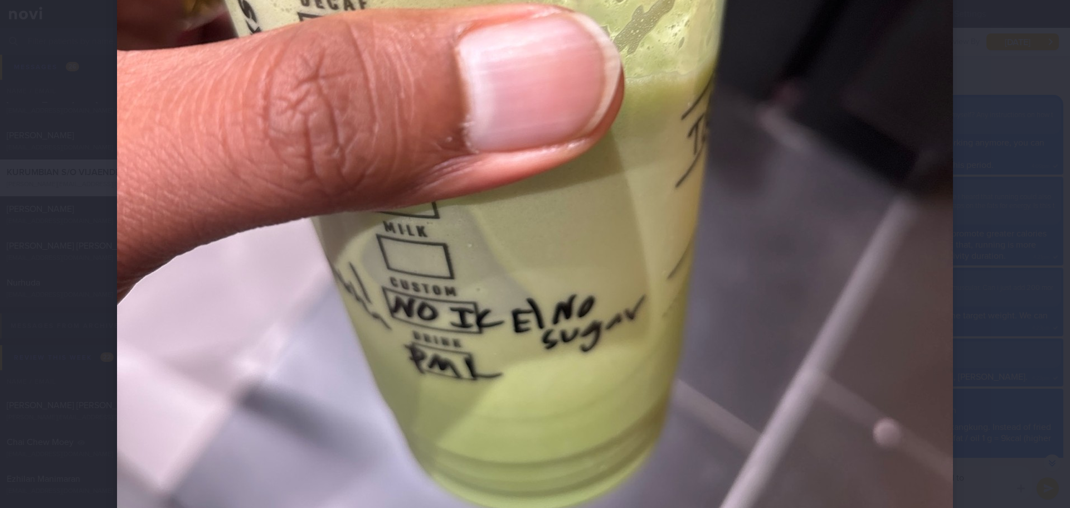
scroll to position [557, 0]
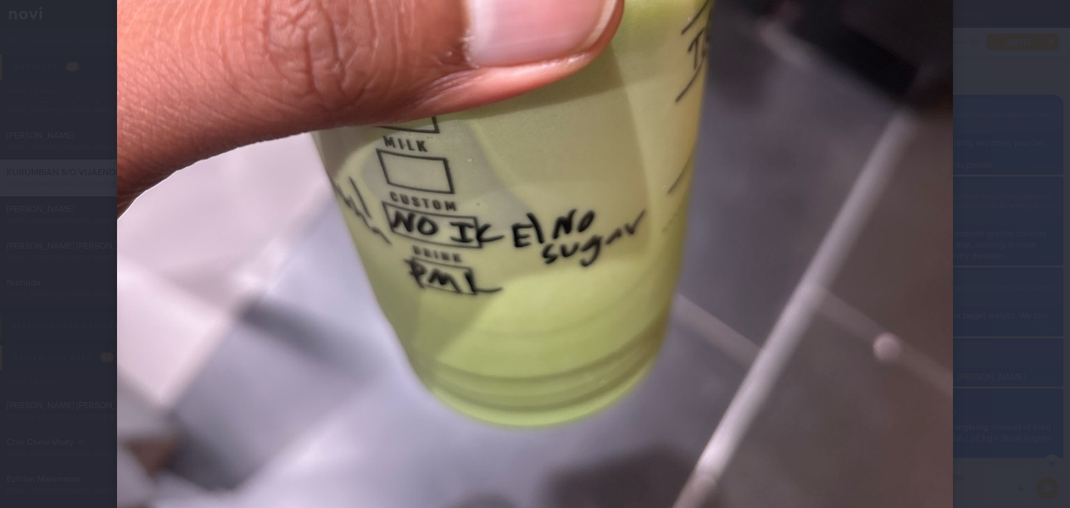
click at [987, 266] on div at bounding box center [534, 44] width 925 height 1203
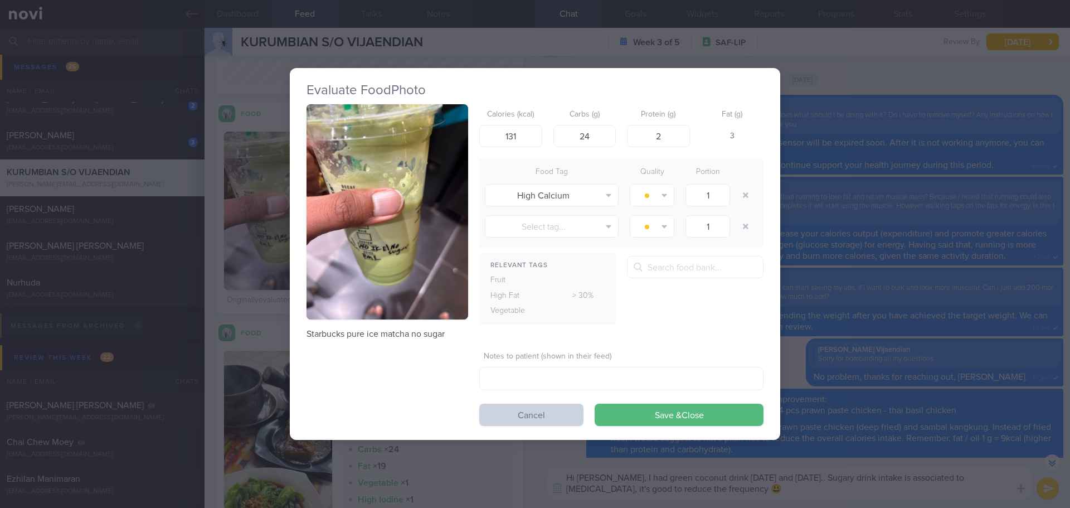
click at [547, 407] on button "Cancel" at bounding box center [531, 414] width 104 height 22
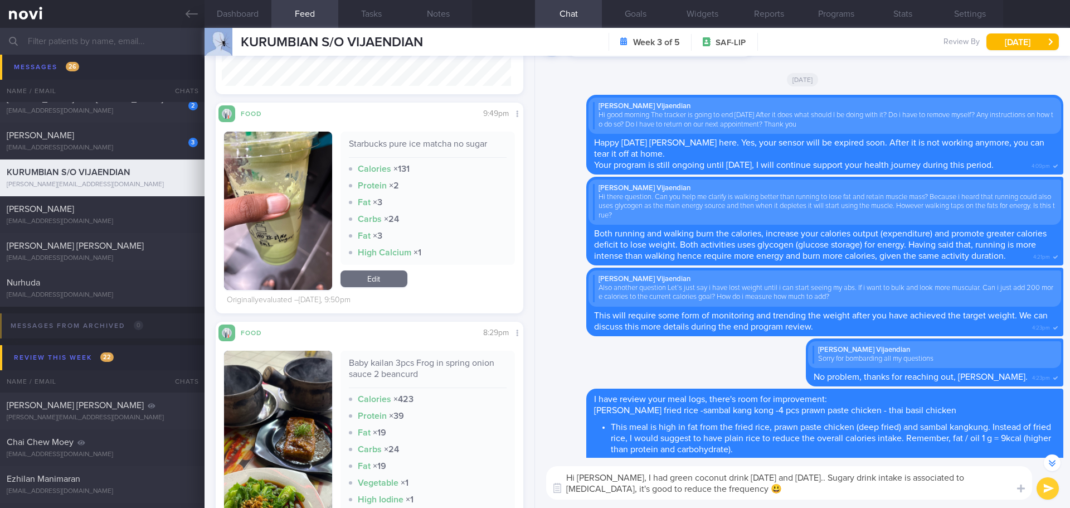
click at [866, 496] on textarea "Hi Kurumbian, I had green coconut drink on Monday and Wednesday this week.. Sug…" at bounding box center [789, 482] width 486 height 33
click at [893, 491] on textarea "Hi Kurumbian, I had green coconut drink on Monday and Wednesday this week.. Sug…" at bounding box center [789, 482] width 486 height 33
click at [911, 490] on textarea "Hi Kurumbian, I had green coconut drink on Monday and Wednesday this week.. Sug…" at bounding box center [789, 482] width 486 height 33
click at [926, 491] on textarea "Hi Kurumbian, I had green coconut drink on Monday and Wednesday this week.. Sug…" at bounding box center [789, 482] width 486 height 33
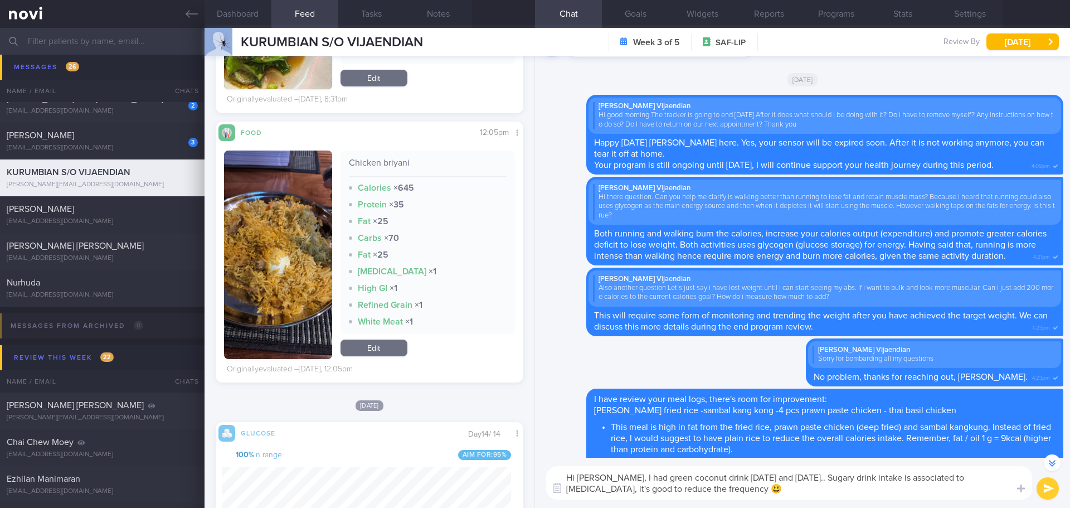
scroll to position [1432, 0]
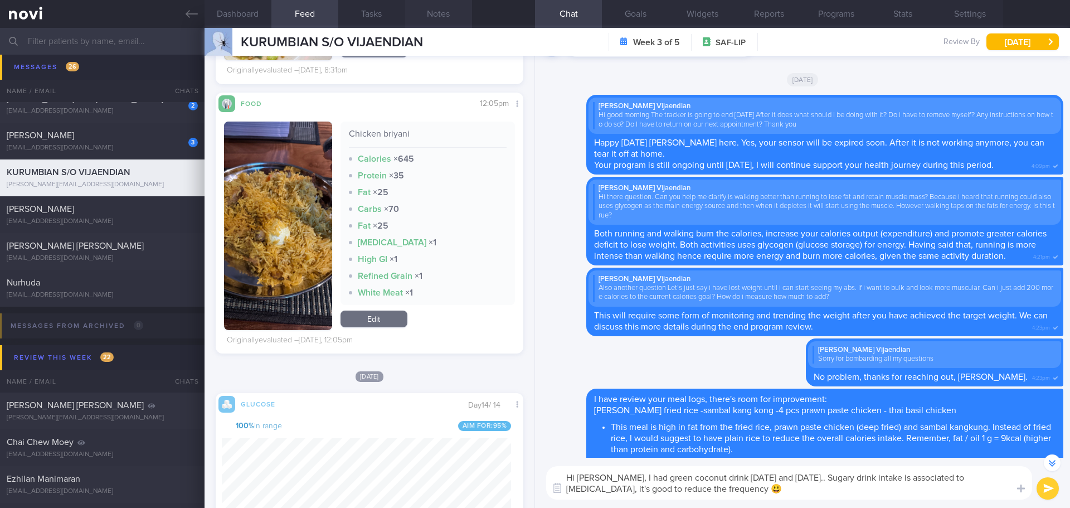
click at [435, 16] on button "Notes" at bounding box center [438, 14] width 67 height 28
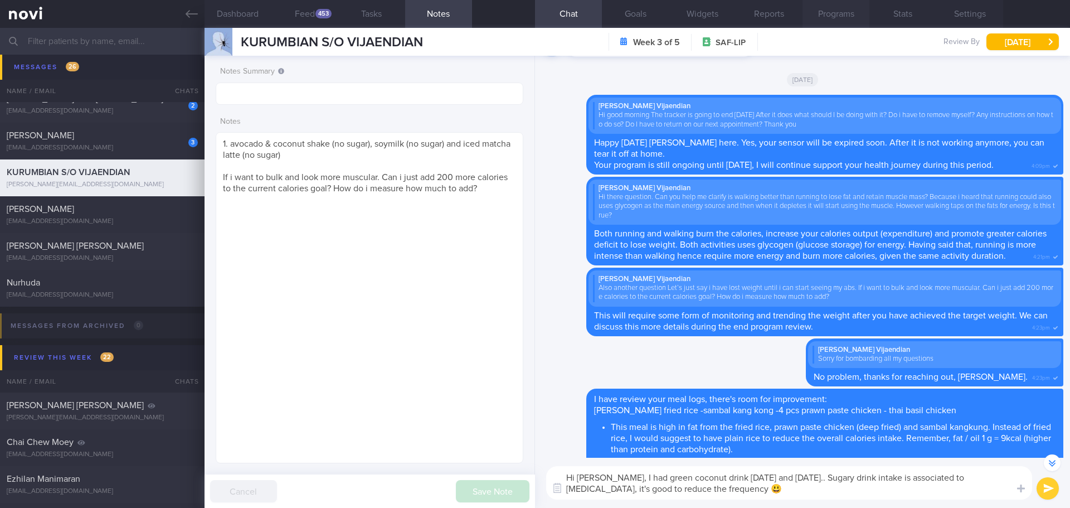
click at [826, 19] on button "Programs" at bounding box center [835, 14] width 67 height 28
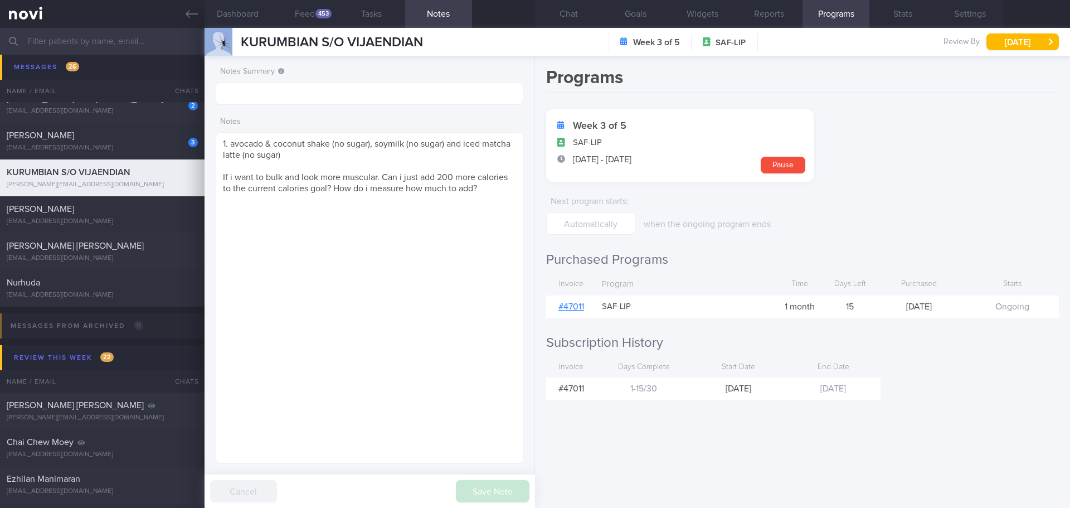
click at [563, 306] on link "# 47011" at bounding box center [571, 306] width 26 height 9
click at [552, 15] on button "Chat" at bounding box center [568, 14] width 67 height 28
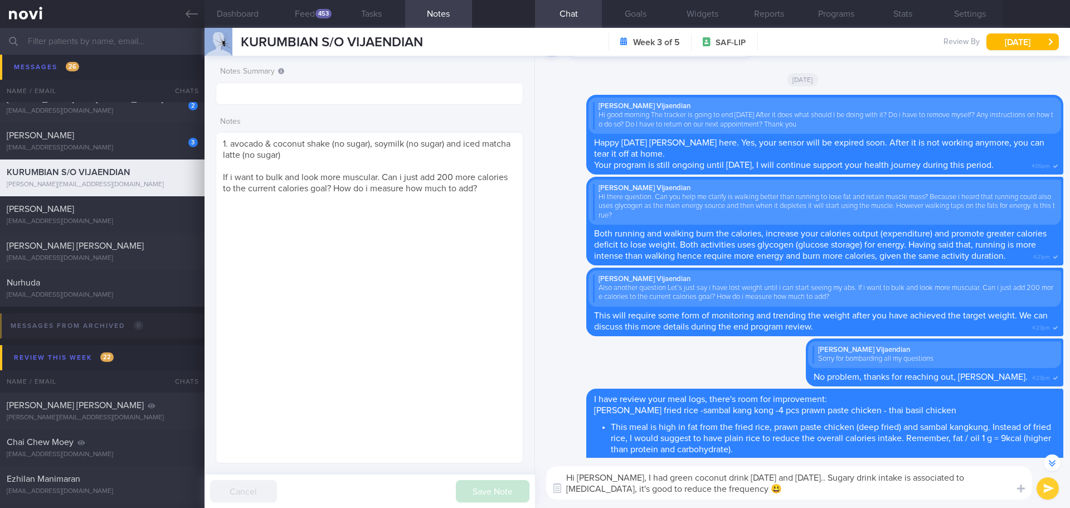
click at [874, 486] on textarea "Hi Kurumbian, I had green coconut drink on Monday and Wednesday this week.. Sug…" at bounding box center [789, 482] width 486 height 33
click at [611, 490] on textarea "Hi Kurumbian, I had green coconut drink on Monday and Wednesday this week.. Sug…" at bounding box center [789, 482] width 486 height 33
click at [916, 490] on textarea "Hi Kurumbian, I had green coconut drink on Monday and Wednesday this week.. Sug…" at bounding box center [789, 482] width 486 height 33
click at [918, 491] on textarea "Hi Kurumbian, I had green coconut drink on Monday and Wednesday this week.. Sug…" at bounding box center [789, 482] width 486 height 33
click at [875, 493] on textarea "Hi Kurumbian, I had green coconut drink on Monday and Wednesday this week.. Sug…" at bounding box center [789, 482] width 486 height 33
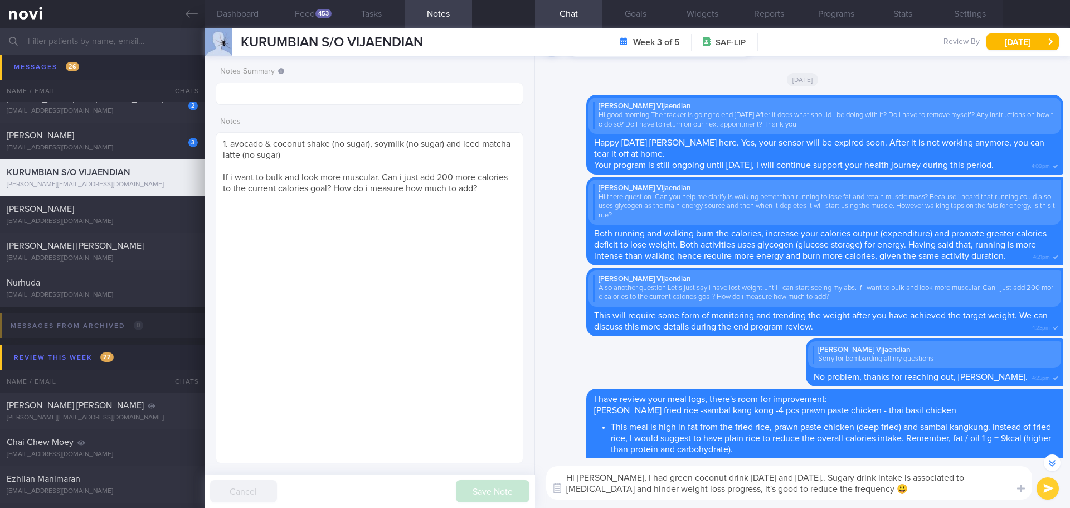
type textarea "Hi Kurumbian, I had green coconut drink on Monday and Wednesday this week.. Sug…"
click at [1047, 480] on button "submit" at bounding box center [1047, 488] width 22 height 22
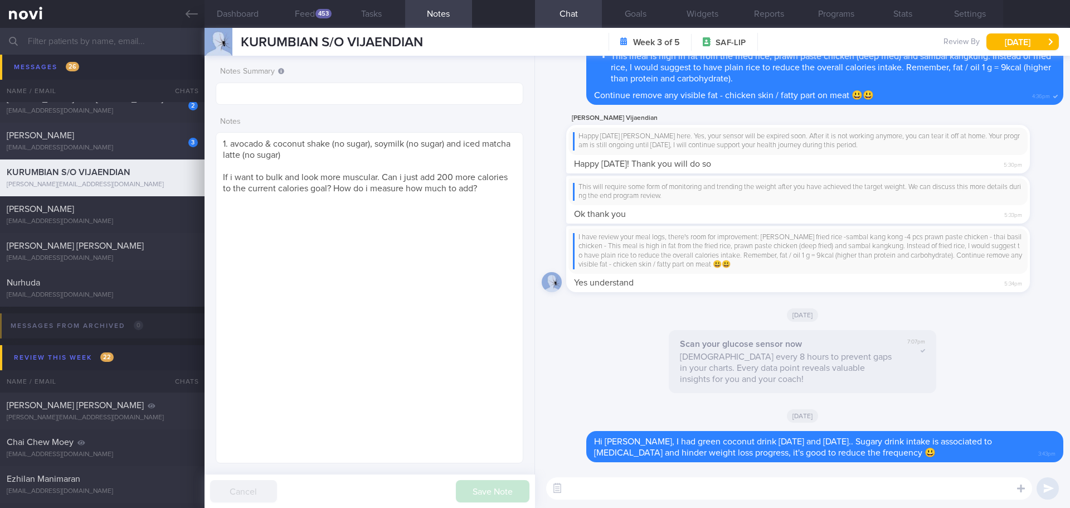
click at [74, 135] on span "TRIAGUSTIN SETIAWATI" at bounding box center [40, 135] width 67 height 9
type input "check appt"
type textarea "start mounjara 23/3/25"
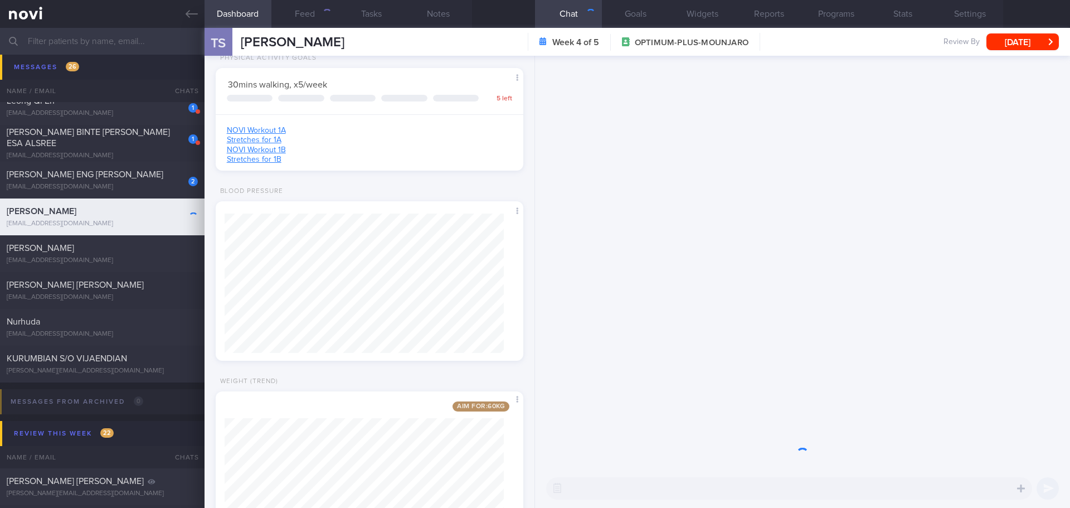
scroll to position [1059, 0]
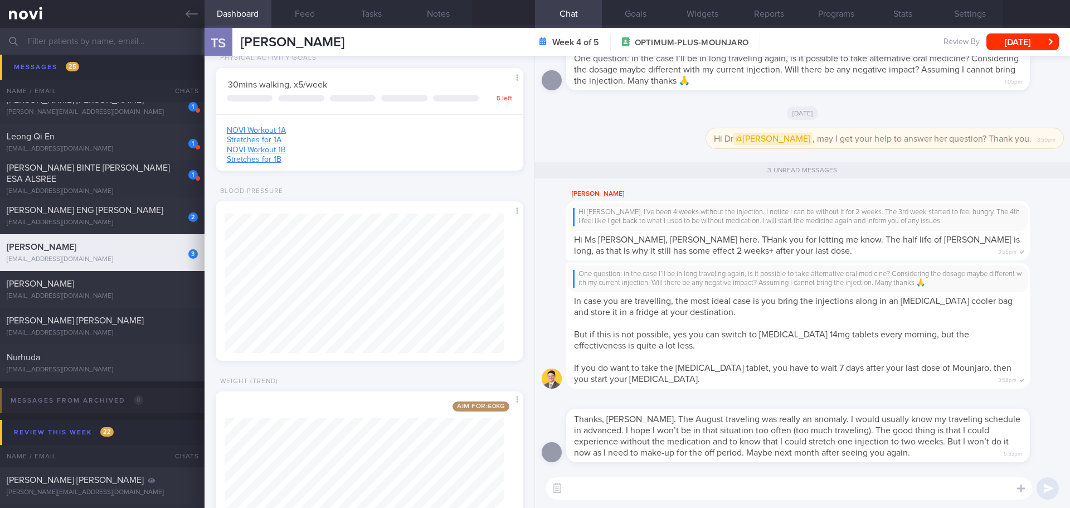
click at [92, 210] on div "LIM ENG JOO ERIC" at bounding box center [101, 209] width 188 height 11
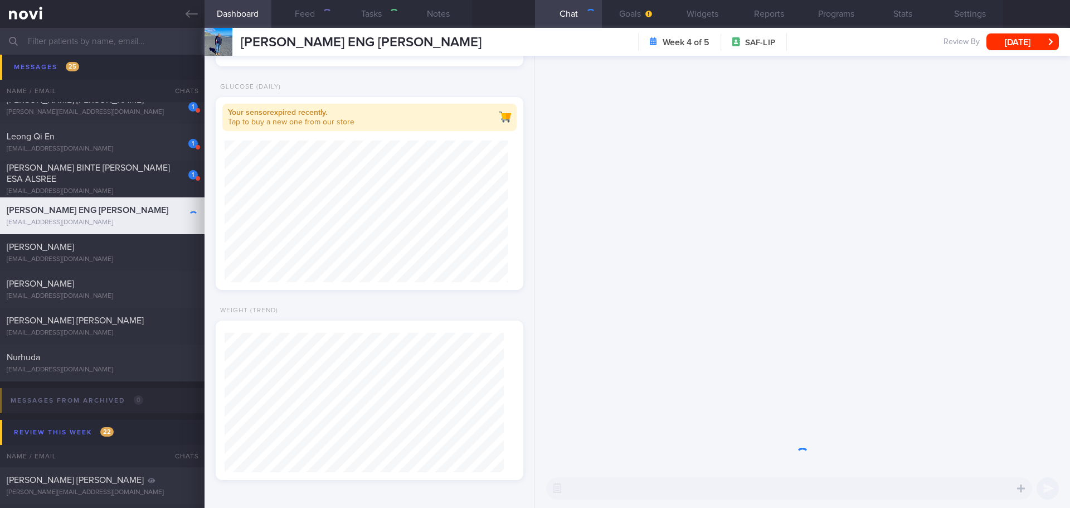
type textarea "flaxseed - per serving 76kcal 11g carbs 2.3g protein"
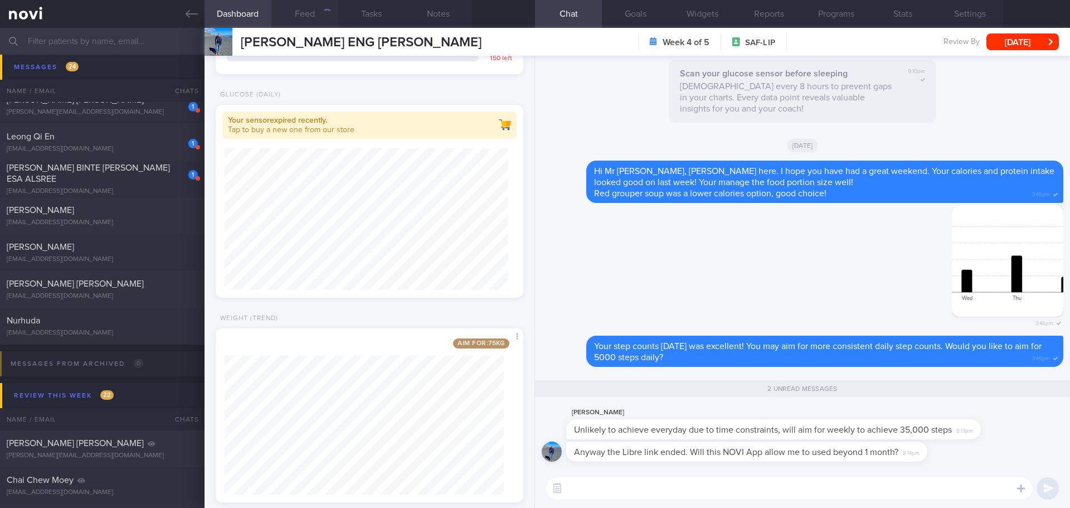
scroll to position [356, 0]
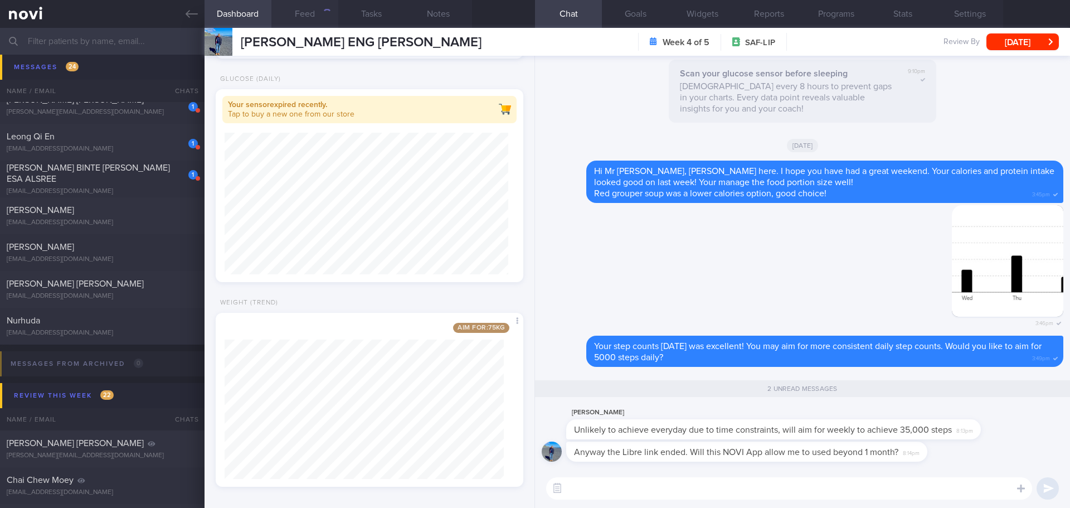
click at [301, 10] on button "Feed" at bounding box center [304, 14] width 67 height 28
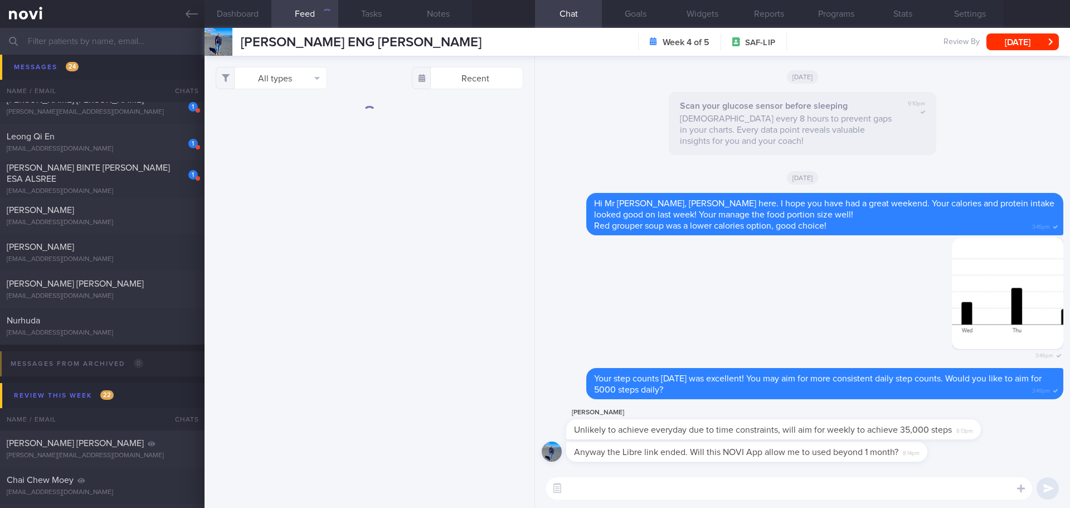
click at [697, 488] on textarea at bounding box center [789, 488] width 486 height 22
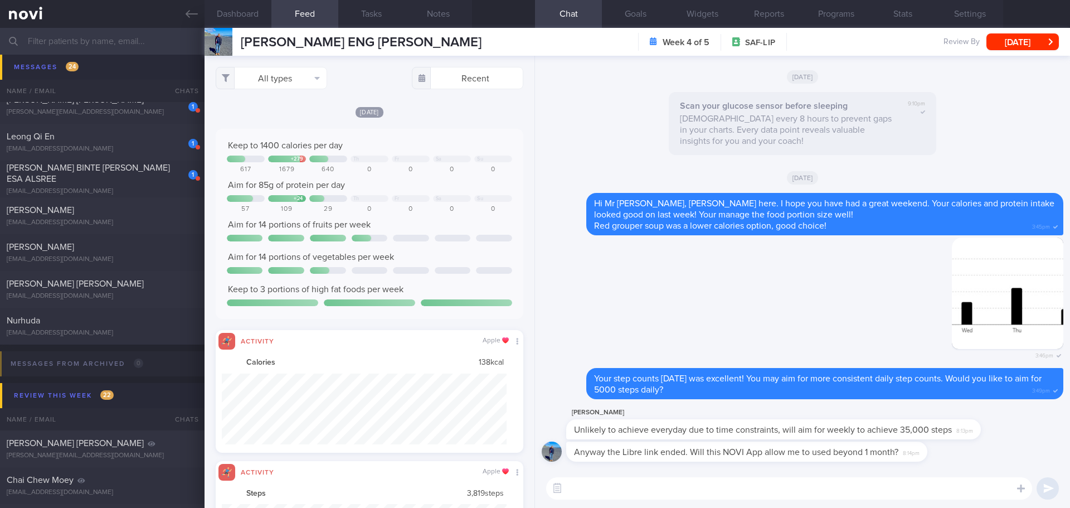
scroll to position [71, 285]
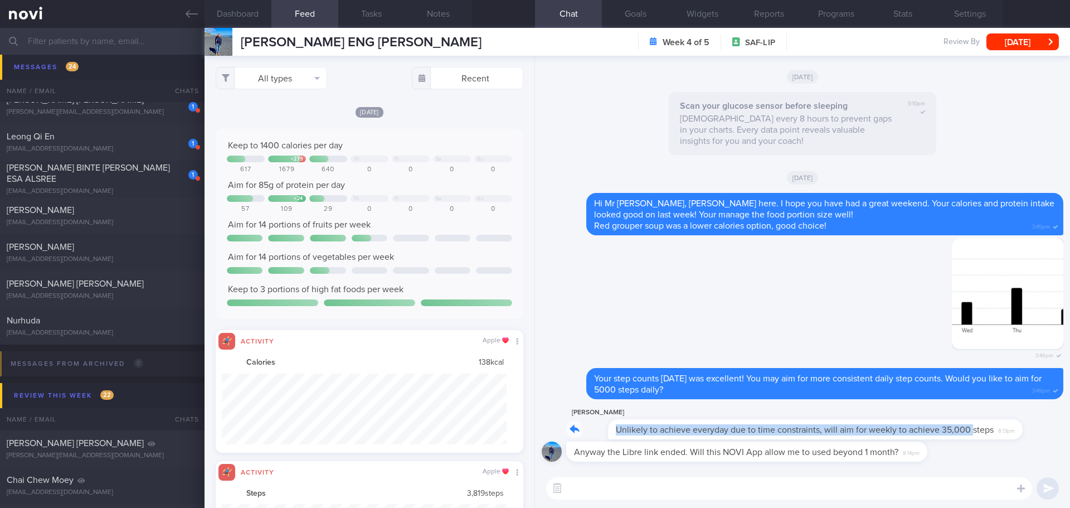
drag, startPoint x: 928, startPoint y: 438, endPoint x: 1005, endPoint y: 435, distance: 76.4
click at [1005, 435] on div "Eric Lim Unlikely to achieve everyday due to time constraints, will aim for wee…" at bounding box center [790, 422] width 448 height 33
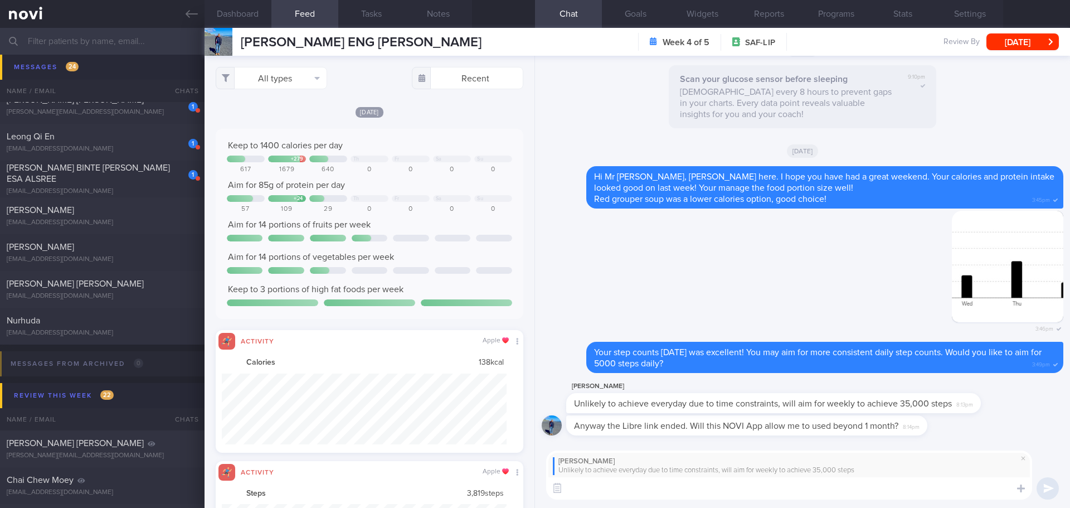
click at [879, 491] on textarea at bounding box center [789, 488] width 486 height 22
type textarea "This sounds good too!"
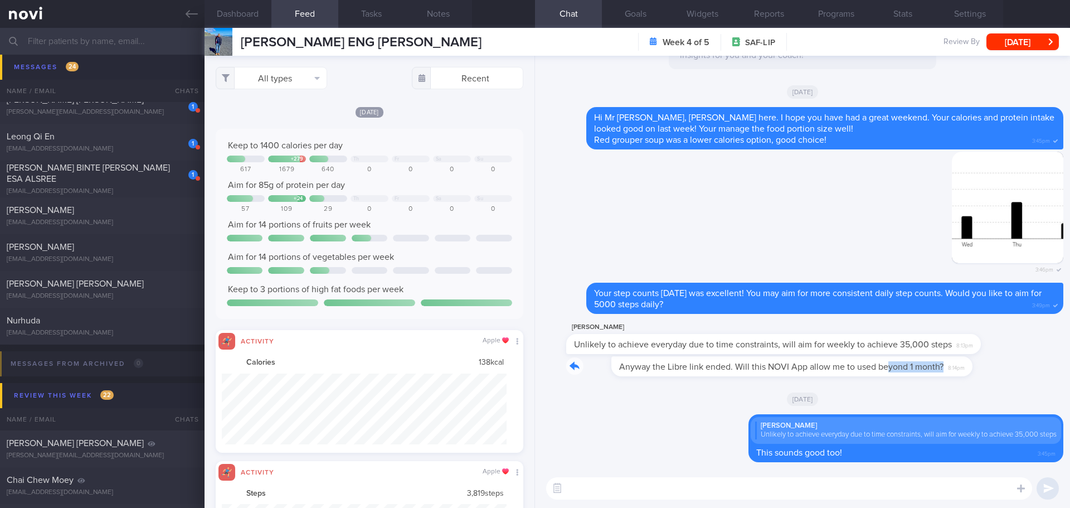
drag, startPoint x: 842, startPoint y: 376, endPoint x: 935, endPoint y: 369, distance: 93.2
click at [935, 369] on div "Anyway the Libre link ended. Will this NOVI App allow me to used beyond 1 month…" at bounding box center [763, 366] width 394 height 20
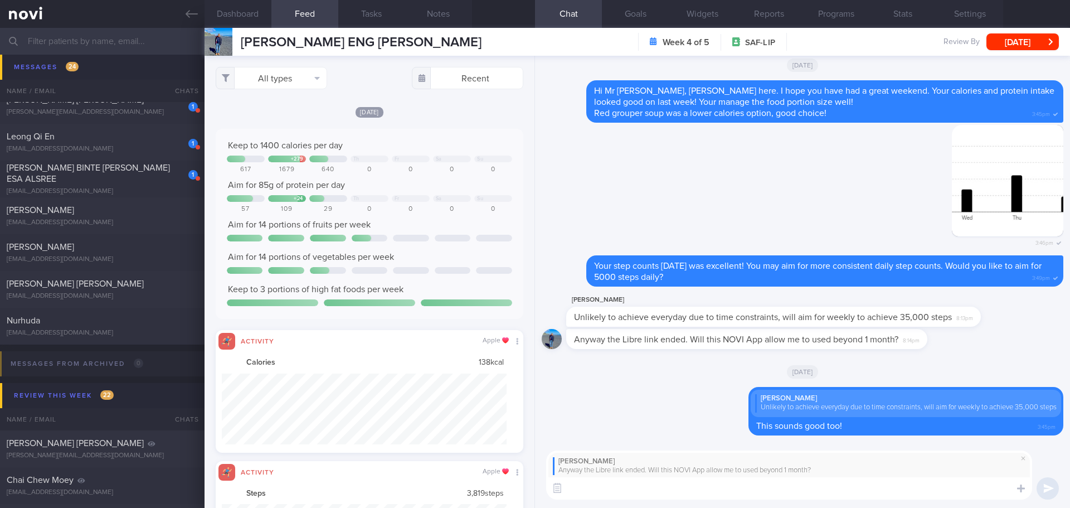
click at [799, 482] on textarea at bounding box center [789, 488] width 486 height 22
type textarea "Yes, noted your sensor has expired. Great that you have completed 2 weeks of gl…"
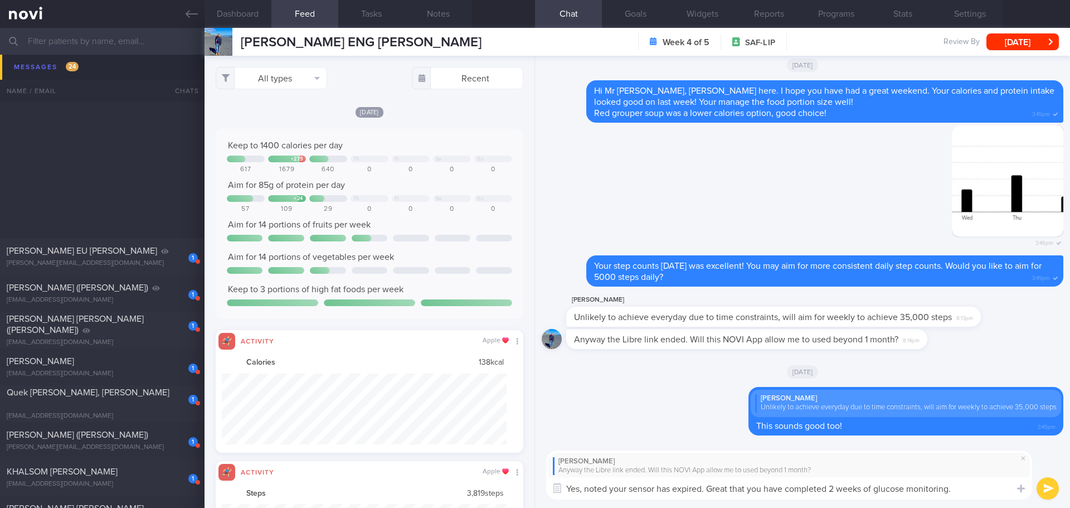
scroll to position [1060, 0]
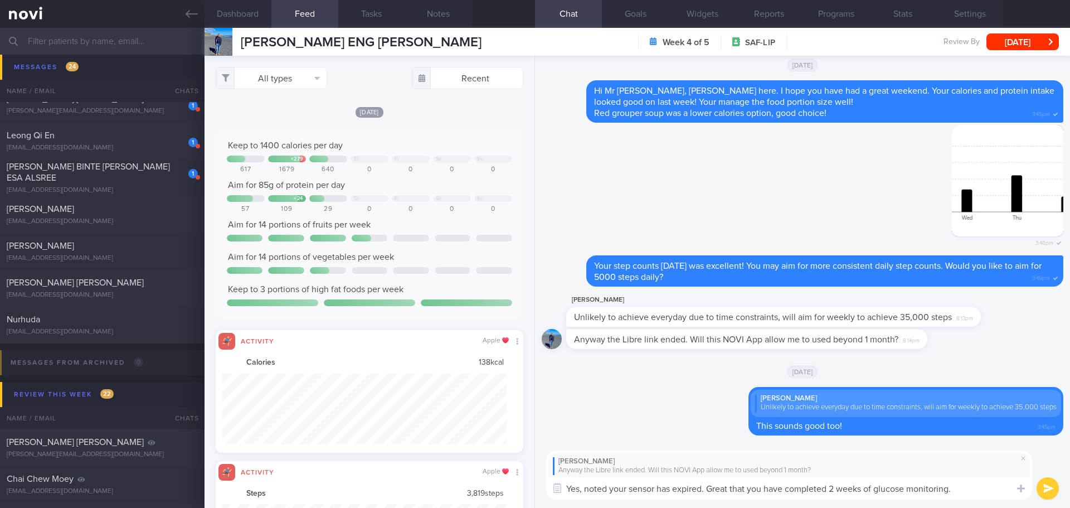
click at [961, 489] on textarea "Yes, noted your sensor has expired. Great that you have completed 2 weeks of gl…" at bounding box center [789, 488] width 486 height 22
click at [260, 73] on button "All types" at bounding box center [271, 78] width 111 height 22
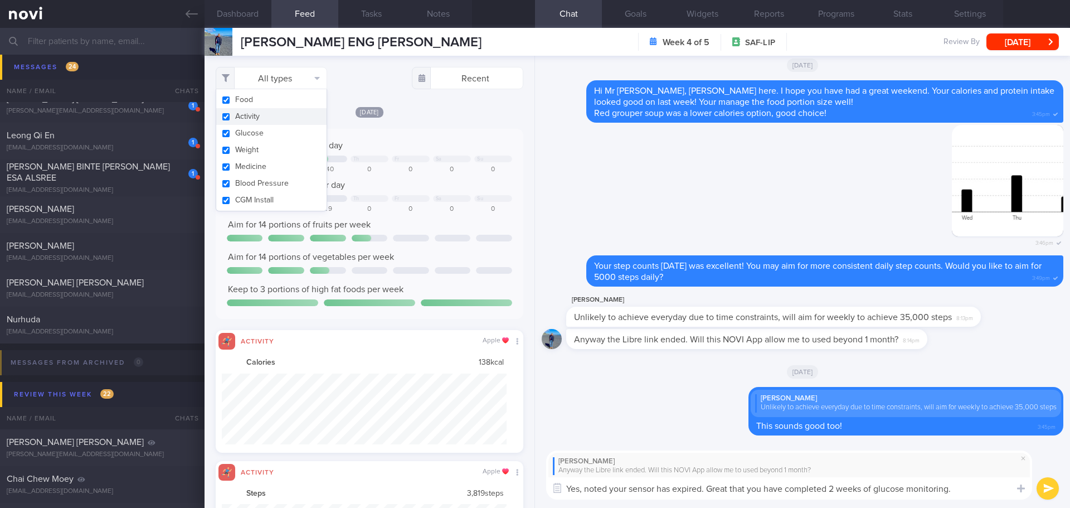
click at [253, 116] on button "Activity" at bounding box center [271, 116] width 110 height 17
checkbox input "false"
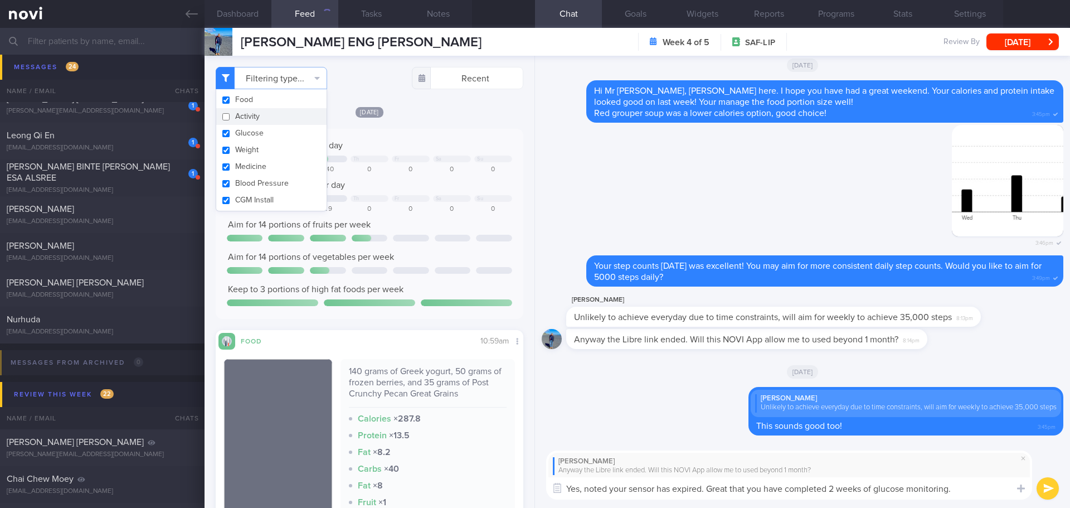
click at [968, 490] on textarea "Yes, noted your sensor has expired. Great that you have completed 2 weeks of gl…" at bounding box center [789, 488] width 486 height 22
click at [969, 490] on textarea "Yes, noted your sensor has expired. Great that you have completed 2 weeks of gl…" at bounding box center [789, 488] width 486 height 22
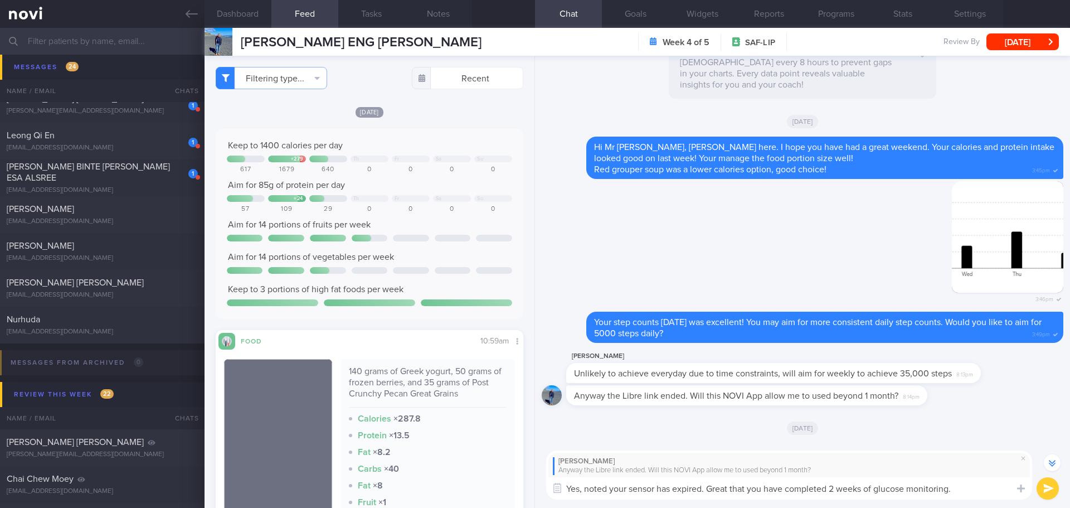
scroll to position [142, 284]
click at [968, 487] on textarea "Yes, noted your sensor has expired. Great that you have completed 2 weeks of gl…" at bounding box center [789, 488] width 486 height 22
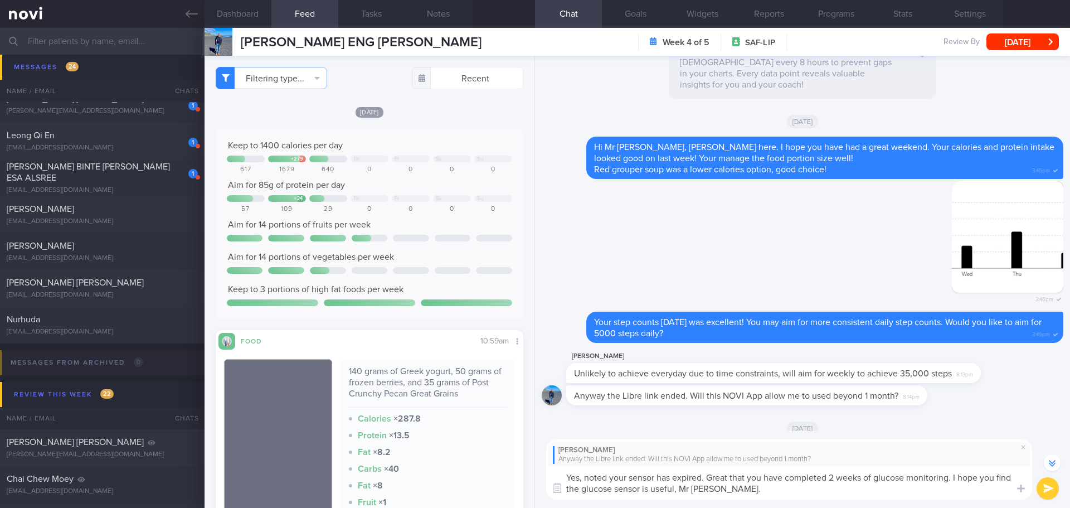
type textarea "Yes, noted your sensor has expired. Great that you have completed 2 weeks of gl…"
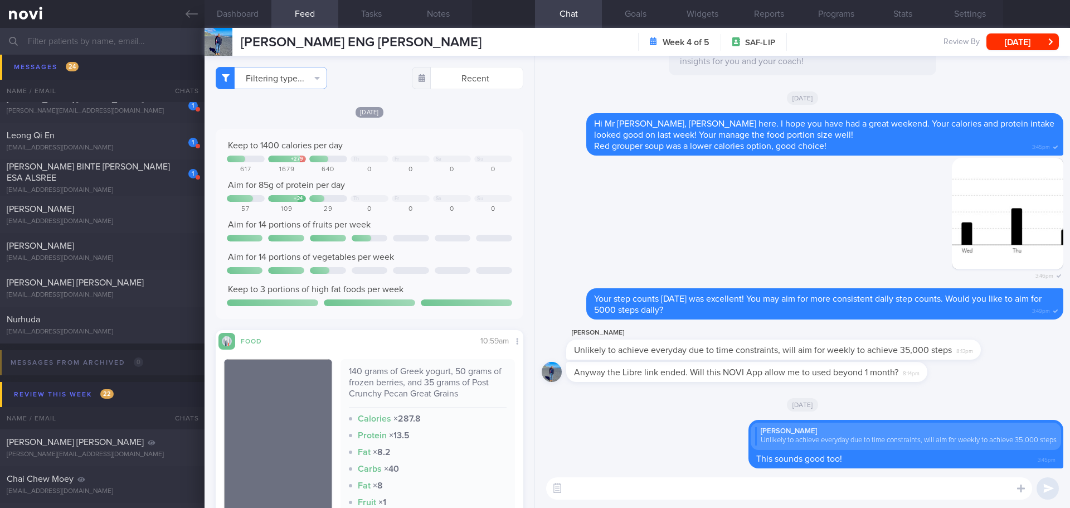
scroll to position [0, 0]
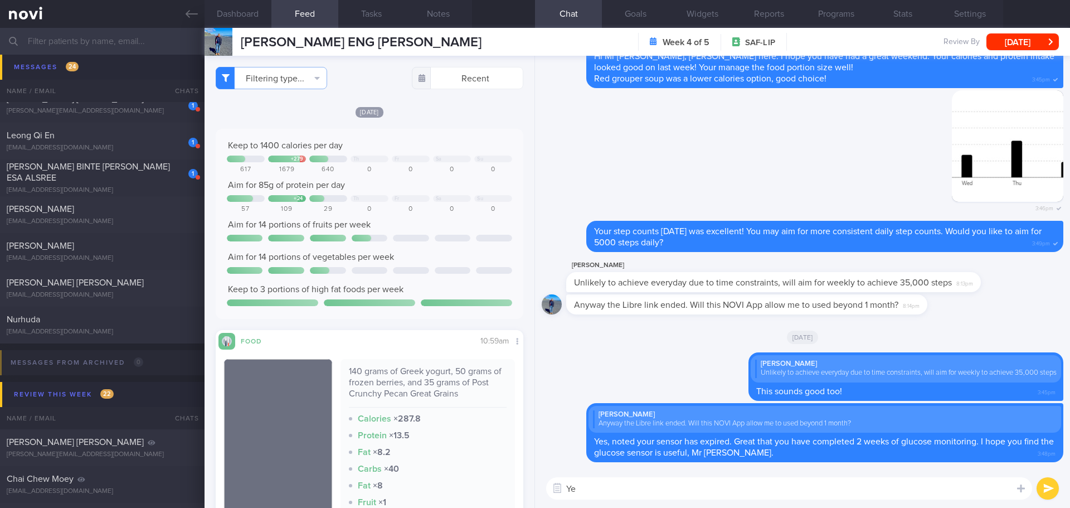
type textarea "Y"
click at [825, 13] on button "Programs" at bounding box center [835, 14] width 67 height 28
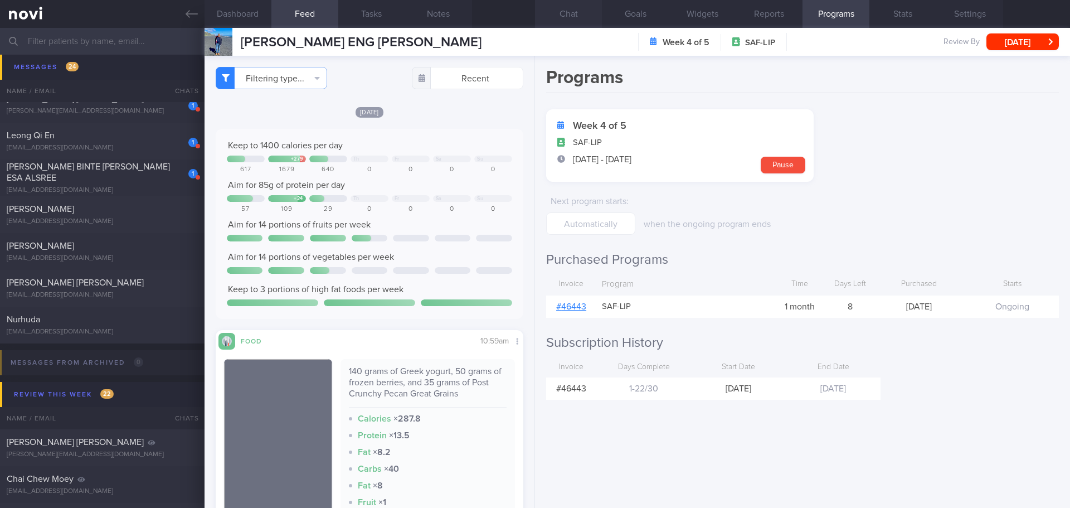
click at [579, 6] on button "Chat" at bounding box center [568, 14] width 67 height 28
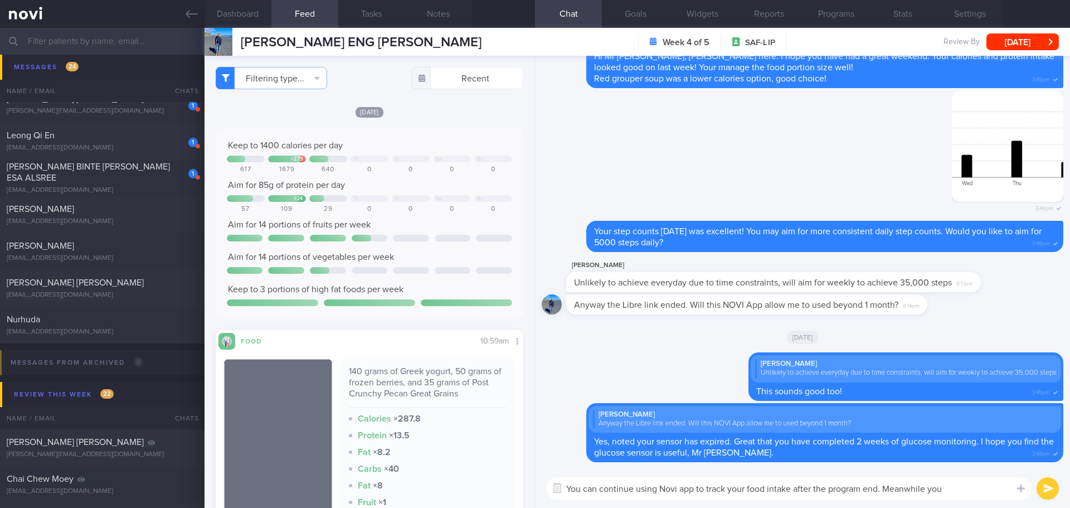
click at [962, 494] on textarea "You can continue using Novi app to track your food intake after the program end…" at bounding box center [789, 488] width 486 height 22
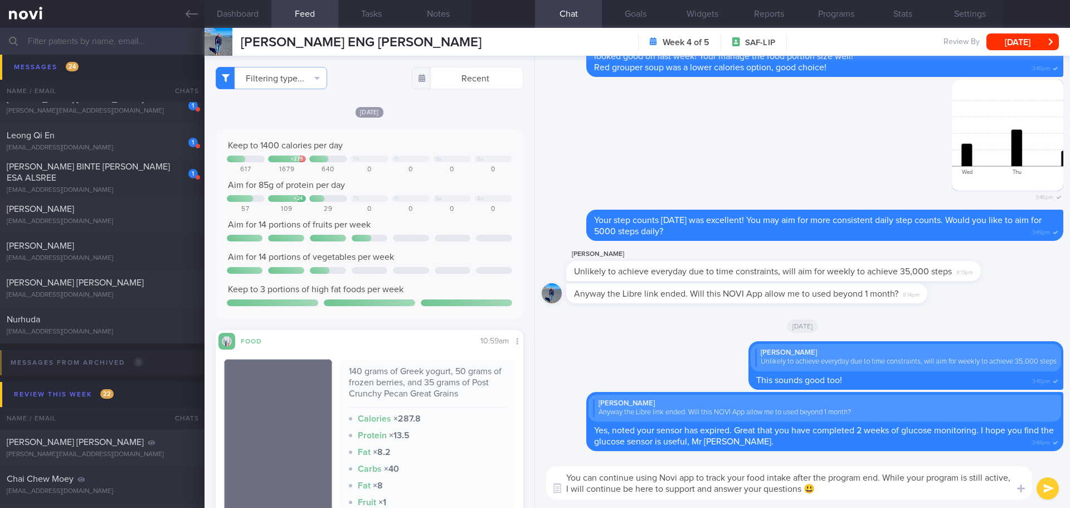
type textarea "You can continue using Novi app to track your food intake after the program end…"
click at [1049, 480] on button "submit" at bounding box center [1047, 488] width 22 height 22
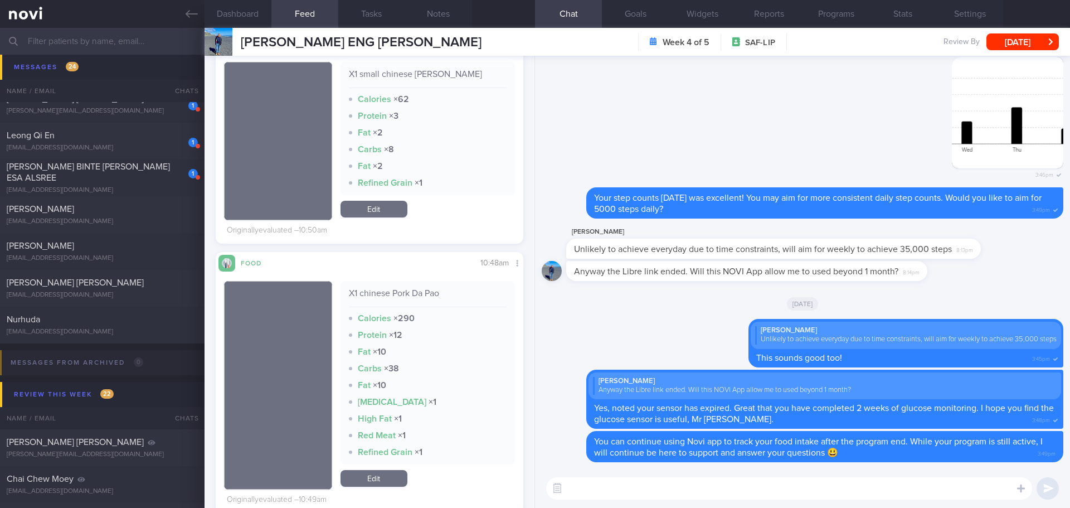
scroll to position [557, 0]
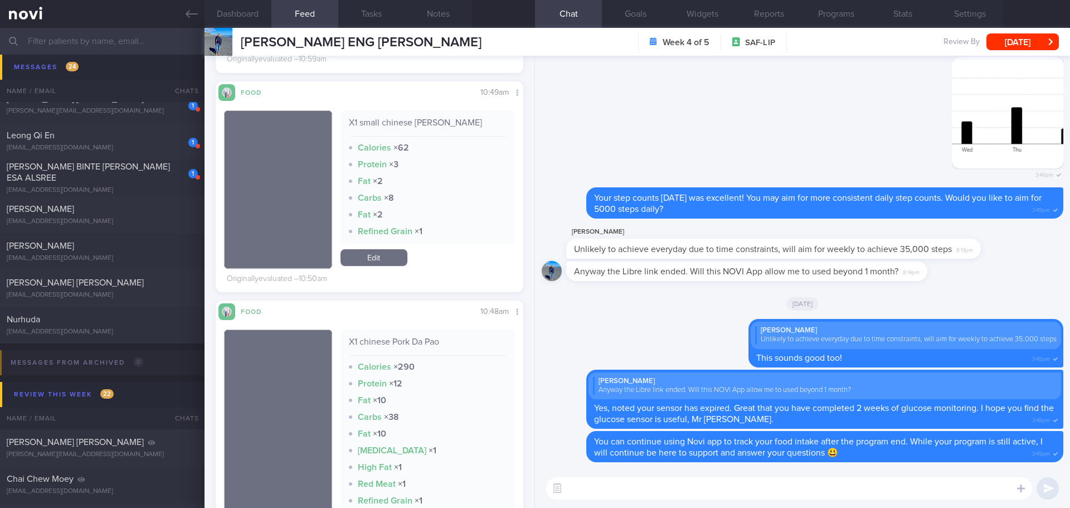
drag, startPoint x: 367, startPoint y: 261, endPoint x: 368, endPoint y: 271, distance: 9.5
click at [367, 261] on link "Edit" at bounding box center [373, 257] width 67 height 17
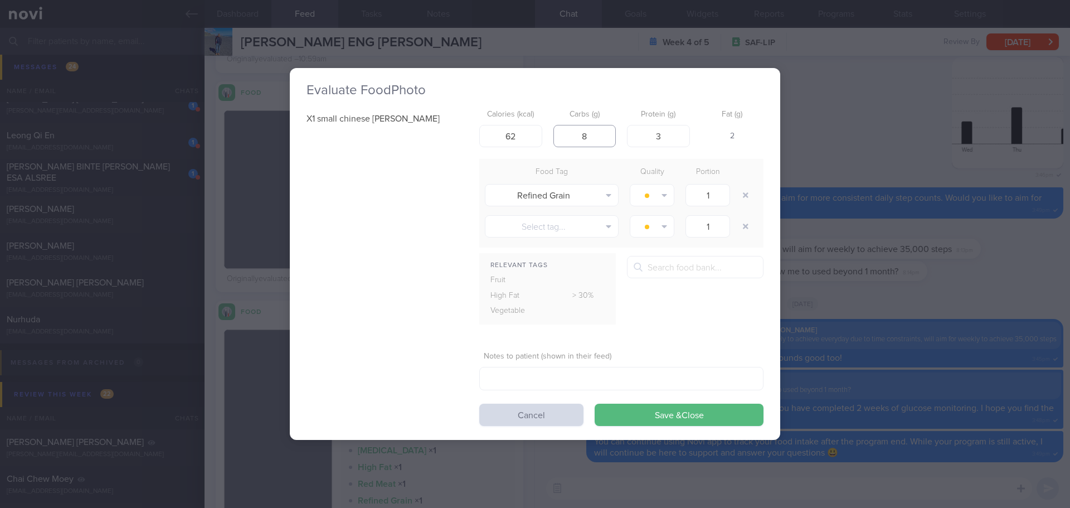
drag, startPoint x: 588, startPoint y: 136, endPoint x: 579, endPoint y: 137, distance: 8.9
click at [579, 137] on input "8" at bounding box center [584, 136] width 63 height 22
type input "15"
drag, startPoint x: 523, startPoint y: 133, endPoint x: 496, endPoint y: 135, distance: 26.8
click at [496, 135] on input "62" at bounding box center [510, 136] width 63 height 22
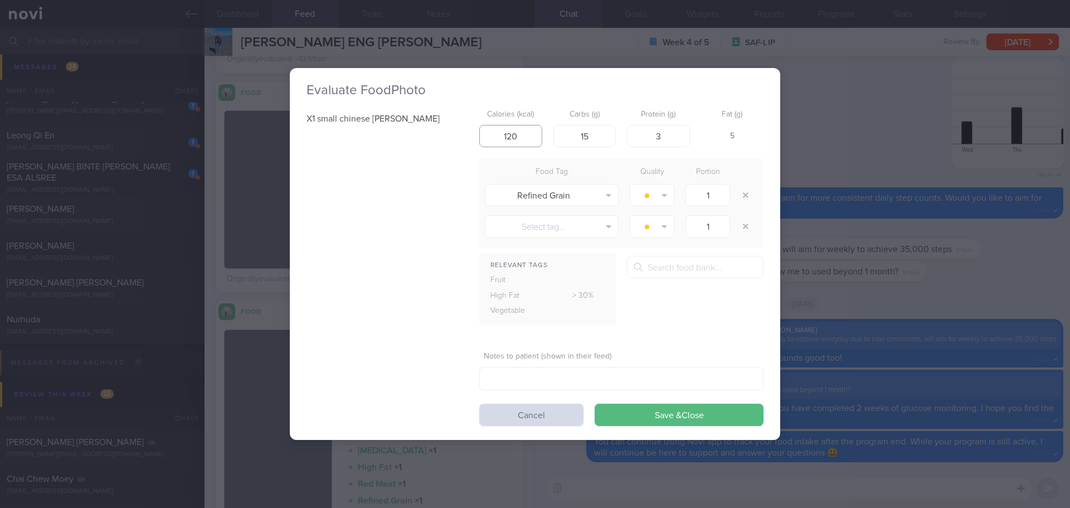
type input "120"
click at [568, 422] on button "Cancel" at bounding box center [531, 414] width 104 height 22
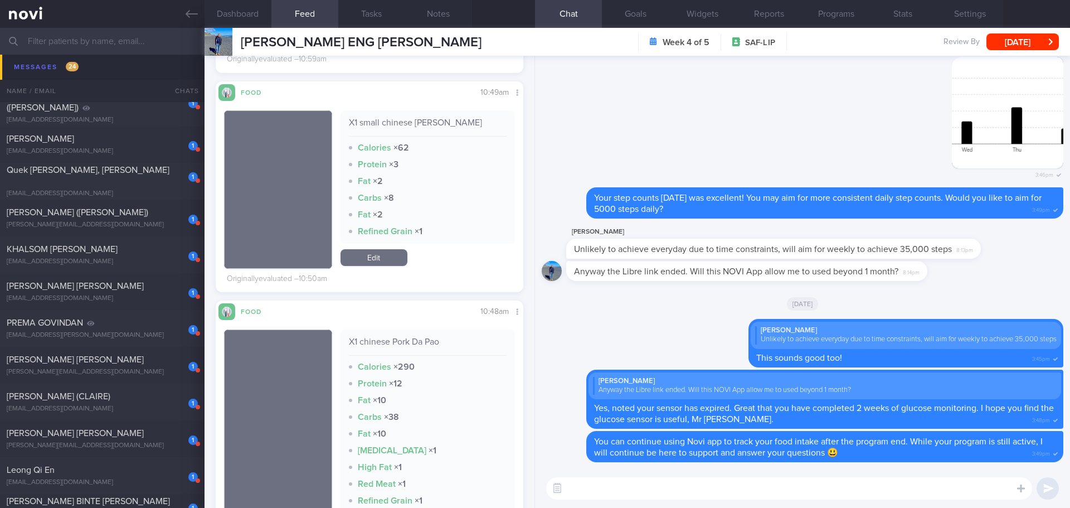
scroll to position [670, 0]
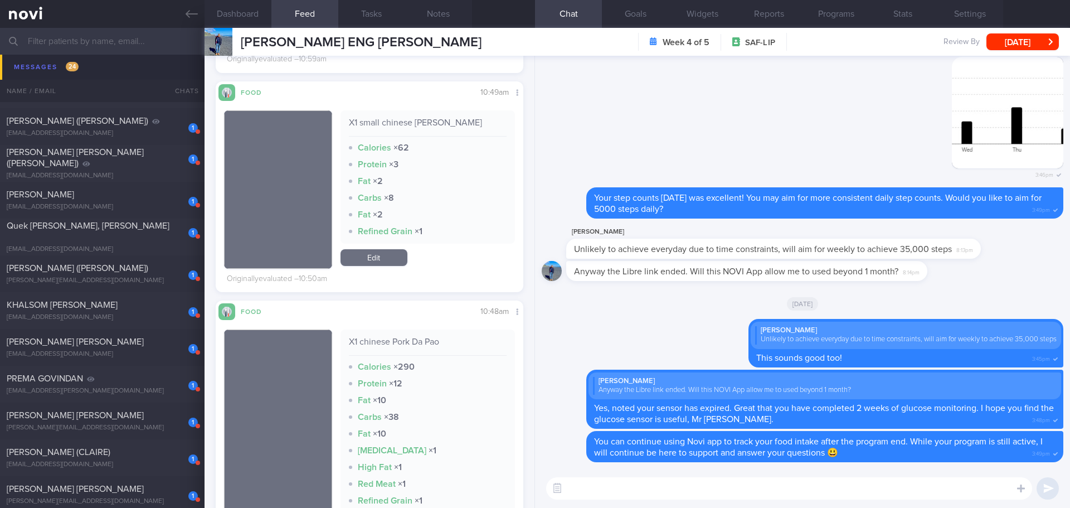
click at [99, 41] on input "text" at bounding box center [535, 41] width 1070 height 27
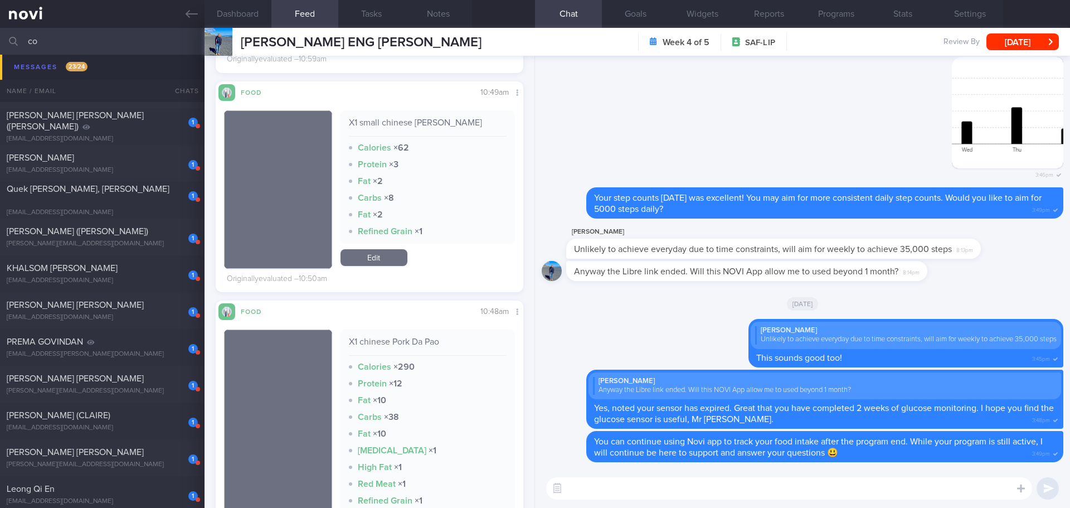
type input "c"
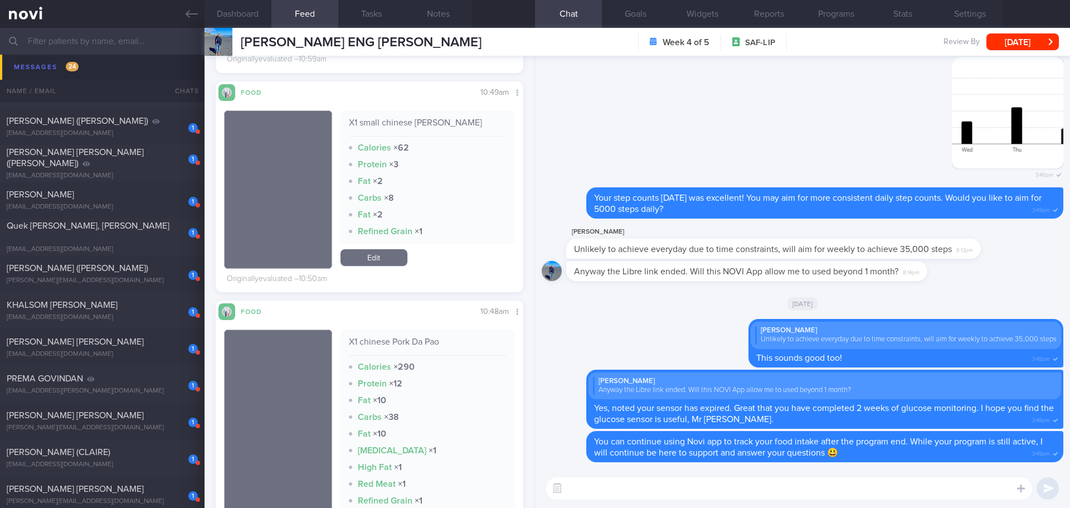
click at [111, 36] on input "text" at bounding box center [535, 41] width 1070 height 27
type input "c"
click at [104, 42] on input "text" at bounding box center [535, 41] width 1070 height 27
drag, startPoint x: 103, startPoint y: 43, endPoint x: 24, endPoint y: 44, distance: 79.1
click at [24, 44] on div "Assigned patients Assigned patients All active patients Archived patients" at bounding box center [535, 41] width 1070 height 27
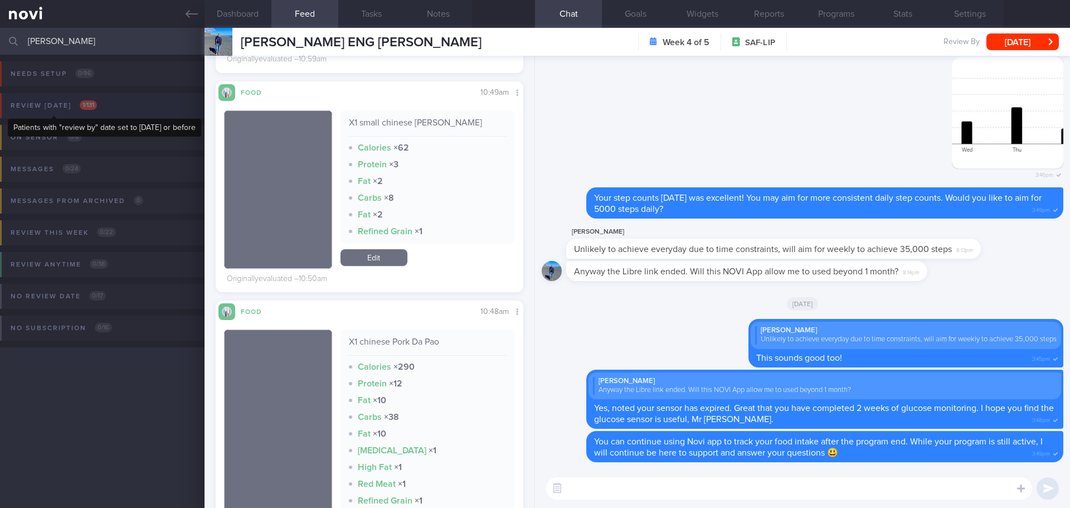
type input "lee mal"
click at [71, 106] on div "Review today 1 / 131" at bounding box center [54, 105] width 92 height 15
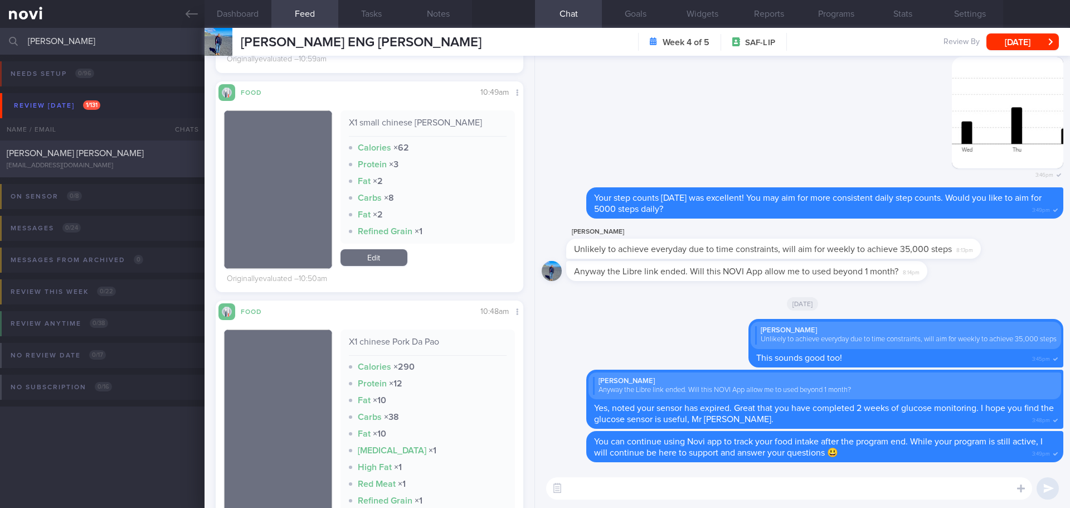
click at [98, 151] on div "Lee Malcolm Anstiss" at bounding box center [101, 153] width 188 height 11
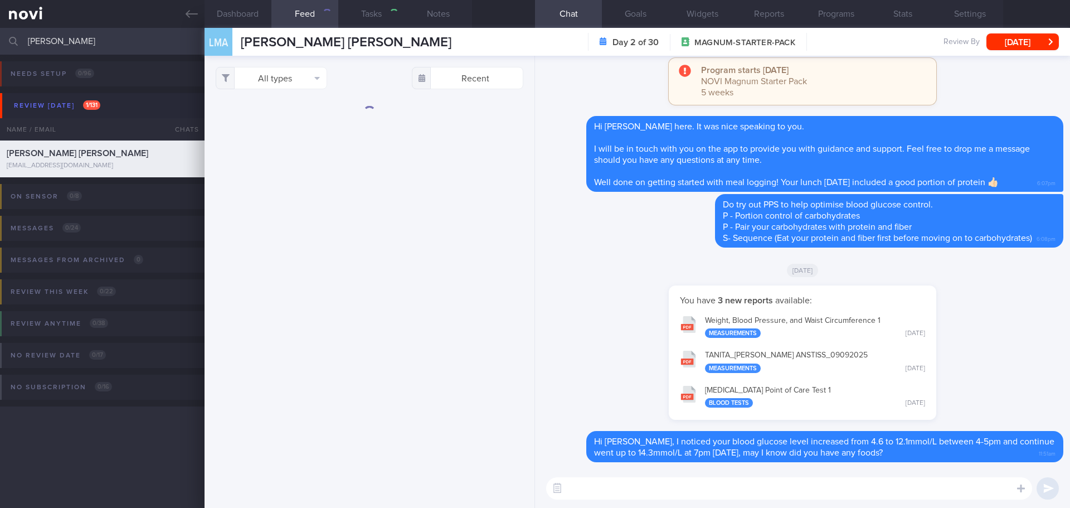
type textarea "T1DM - late onset diagnosed at 31yo (late onsent T1DM) in the UK, then moved to…"
checkbox input "true"
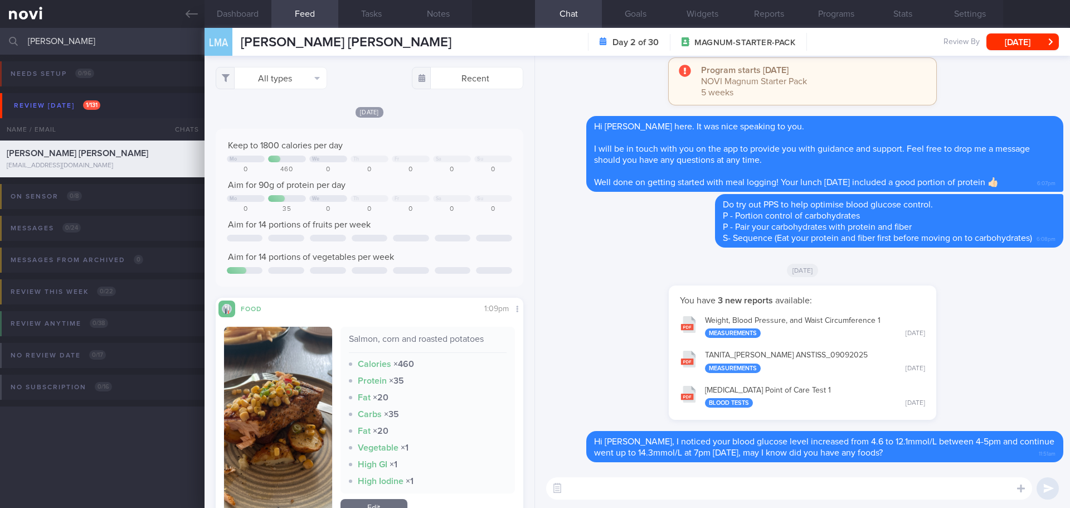
click at [619, 491] on textarea at bounding box center [789, 488] width 486 height 22
type textarea "H"
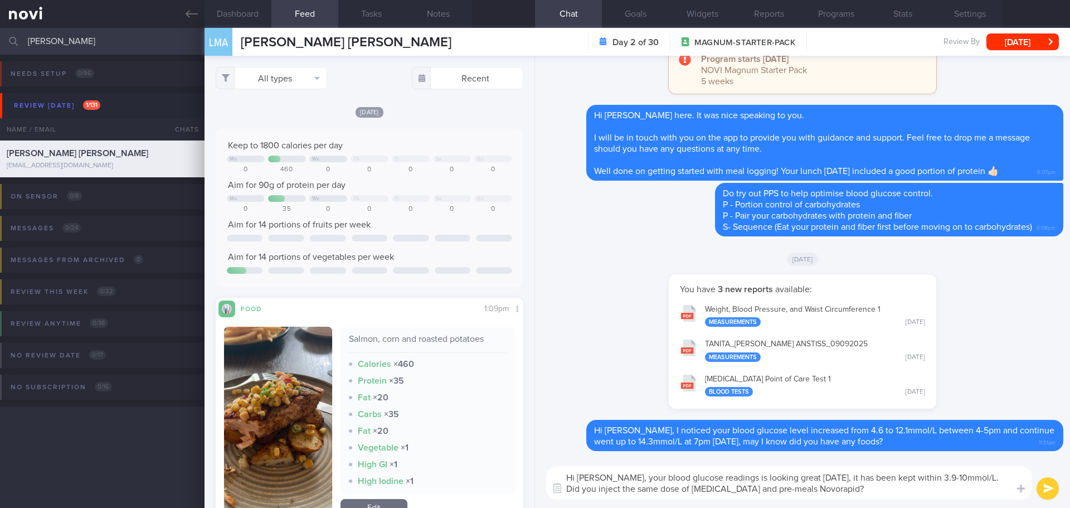
drag, startPoint x: 764, startPoint y: 487, endPoint x: 608, endPoint y: 471, distance: 156.8
click at [608, 471] on textarea "Hi Mr Lee, your blood glucose readings is looking great today, it has been kept…" at bounding box center [789, 482] width 486 height 33
drag, startPoint x: 875, startPoint y: 490, endPoint x: 889, endPoint y: 487, distance: 13.6
click at [875, 490] on textarea "Hi Mr Lee, your blood glucose readings is looking great today, it has been kept…" at bounding box center [789, 482] width 486 height 33
drag, startPoint x: 767, startPoint y: 489, endPoint x: 608, endPoint y: 471, distance: 160.3
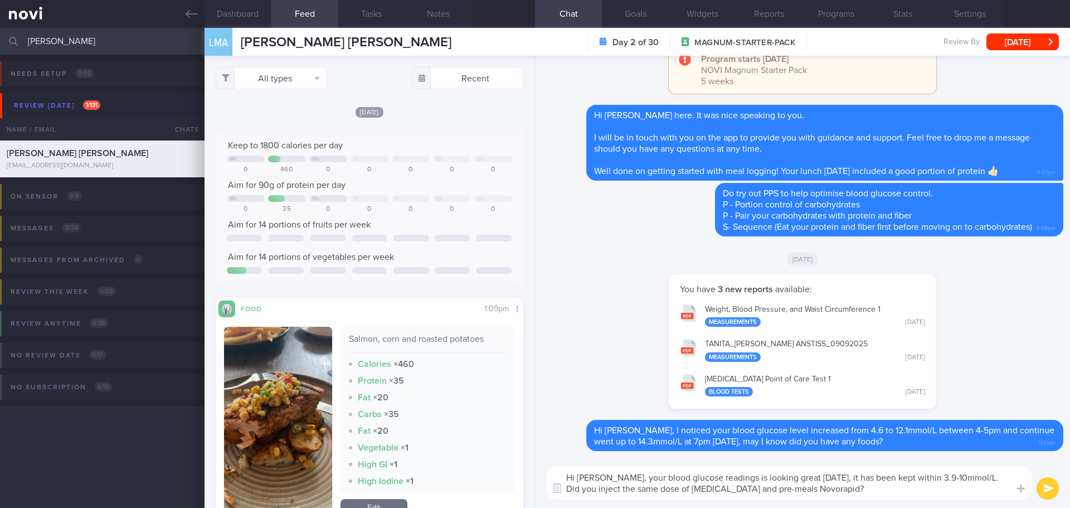
click at [608, 471] on textarea "Hi Mr Lee, your blood glucose readings is looking great today, it has been kept…" at bounding box center [789, 482] width 486 height 33
paste textarea "Your blood glucose readings look great today, staying within the 3.9–10 mmol/L …"
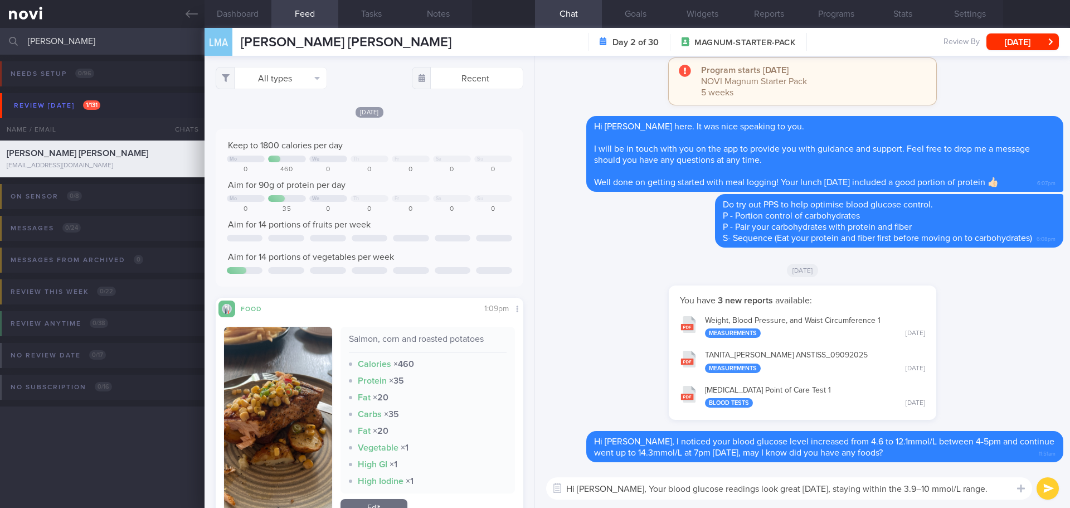
click at [613, 487] on textarea "Hi Mr Lee, Your blood glucose readings look great today, staying within the 3.9…" at bounding box center [789, 488] width 486 height 22
click at [966, 492] on textarea "Hi Mr Lee, your blood glucose readings look great today, staying within the 3.9…" at bounding box center [789, 488] width 486 height 22
click at [742, 488] on textarea "Hi Mr Lee, your blood glucose readings look great today, staying within the 3.9…" at bounding box center [789, 488] width 486 height 22
click at [907, 496] on textarea "Hi Mr Lee, your blood glucose readings look really great today, staying within …" at bounding box center [789, 488] width 486 height 22
drag, startPoint x: 840, startPoint y: 489, endPoint x: 814, endPoint y: 491, distance: 25.7
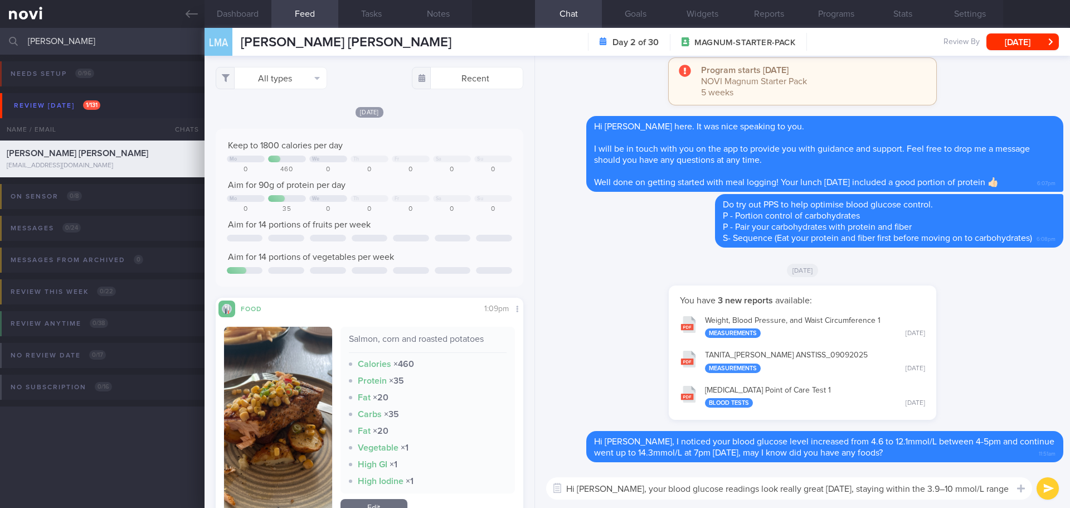
click at [814, 491] on textarea "Hi Mr Lee, your blood glucose readings look really great today, staying within …" at bounding box center [789, 488] width 486 height 22
click at [991, 490] on textarea "Hi Mr Lee, your blood glucose readings look really great today, staying within …" at bounding box center [789, 488] width 486 height 22
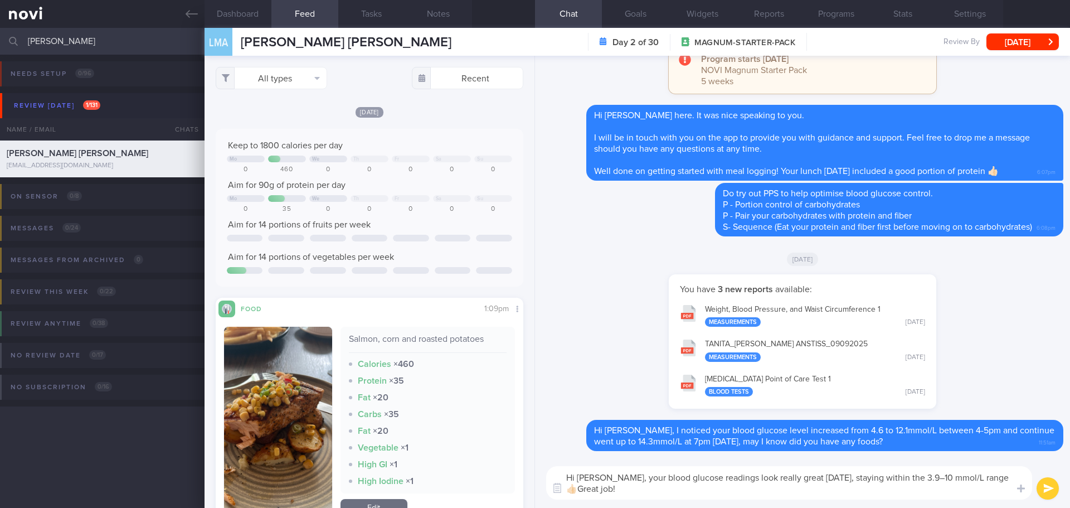
type textarea "Hi Mr Lee, your blood glucose readings look really great today, staying within …"
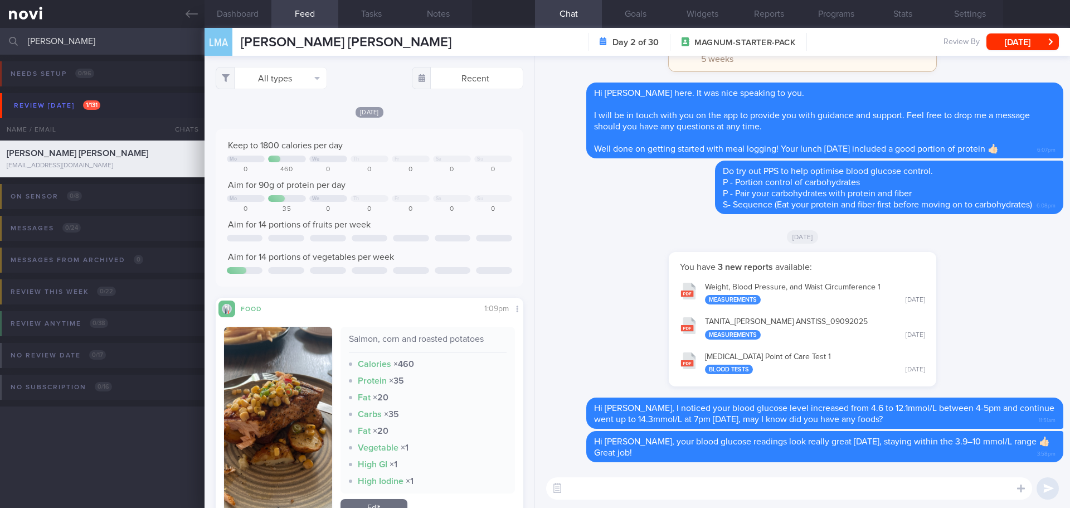
drag, startPoint x: 88, startPoint y: 34, endPoint x: -53, endPoint y: 48, distance: 142.2
click at [0, 48] on html "You are offline! Some functionality will be unavailable Patients New Users Coac…" at bounding box center [535, 254] width 1070 height 508
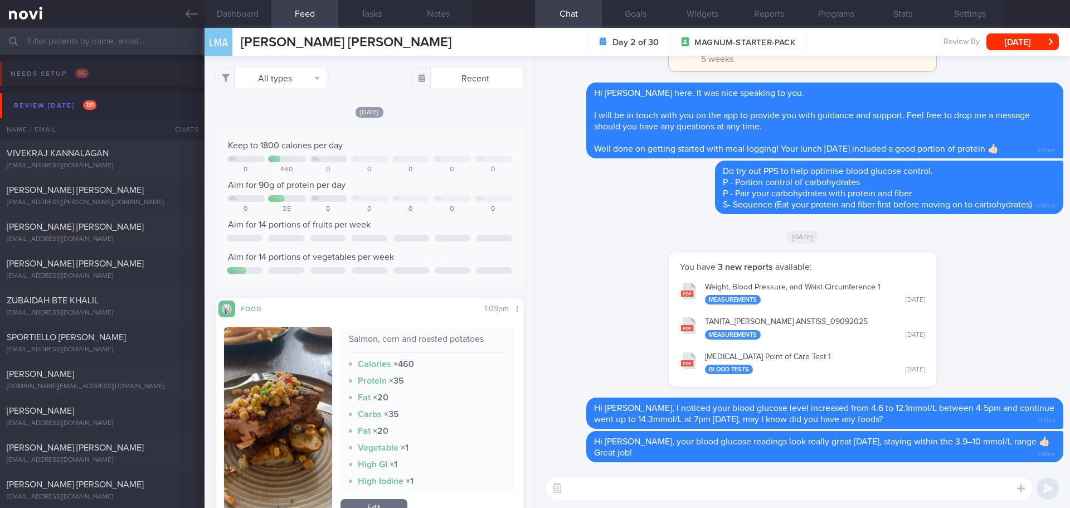
click at [69, 101] on div "Review today 131" at bounding box center [55, 105] width 88 height 15
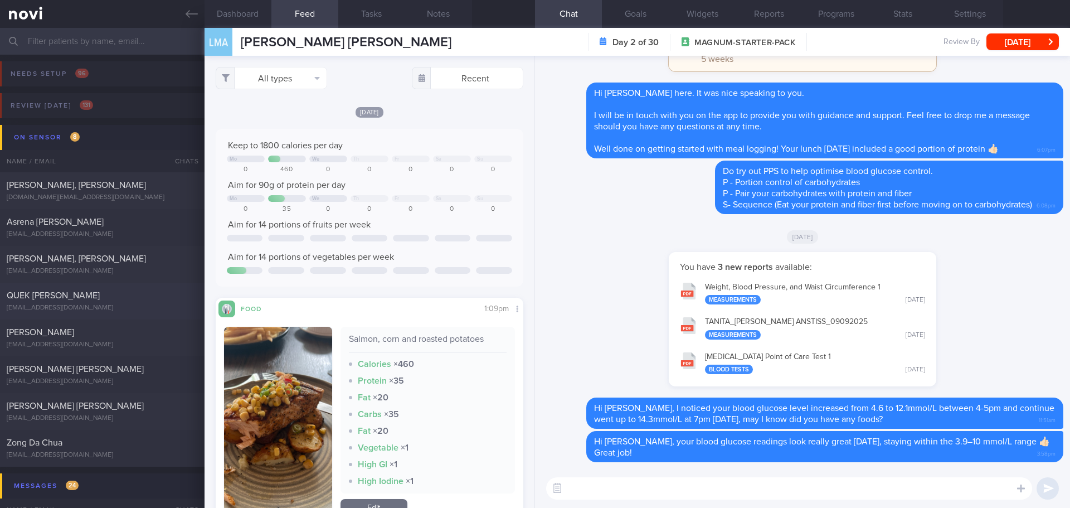
click at [96, 293] on div "QUEK [PERSON_NAME]" at bounding box center [101, 295] width 188 height 11
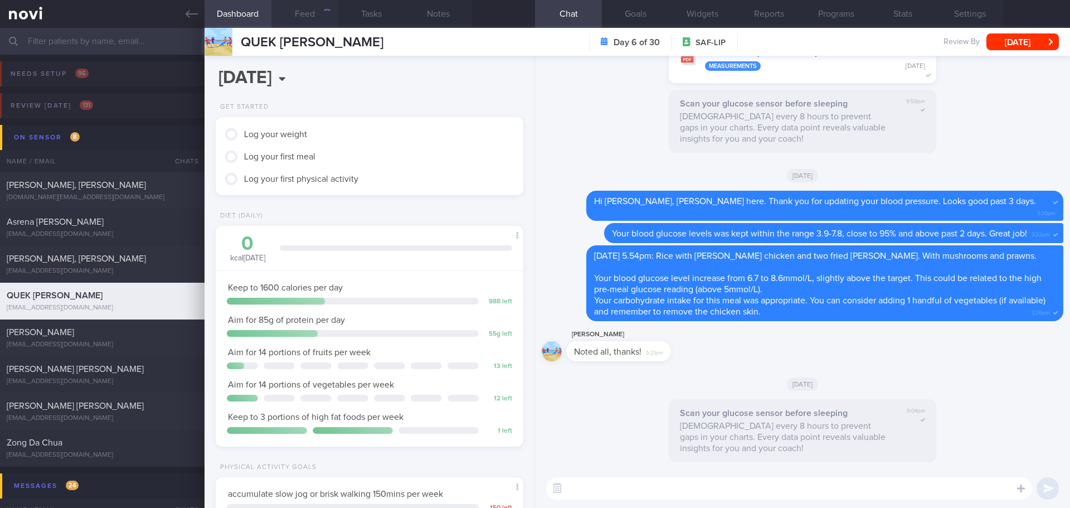
click at [314, 5] on button "Feed" at bounding box center [304, 14] width 67 height 28
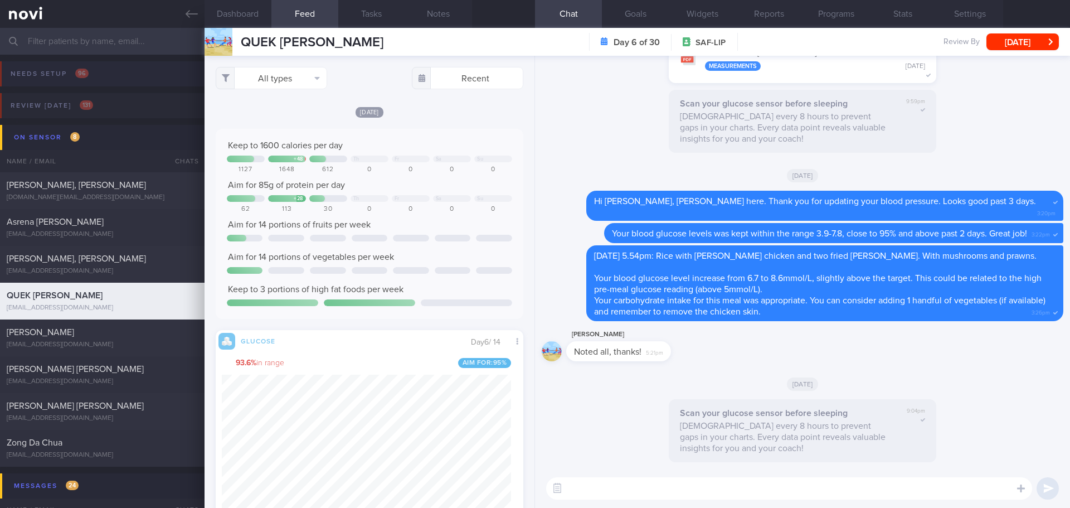
scroll to position [71, 285]
click at [314, 82] on icon "button" at bounding box center [317, 78] width 6 height 9
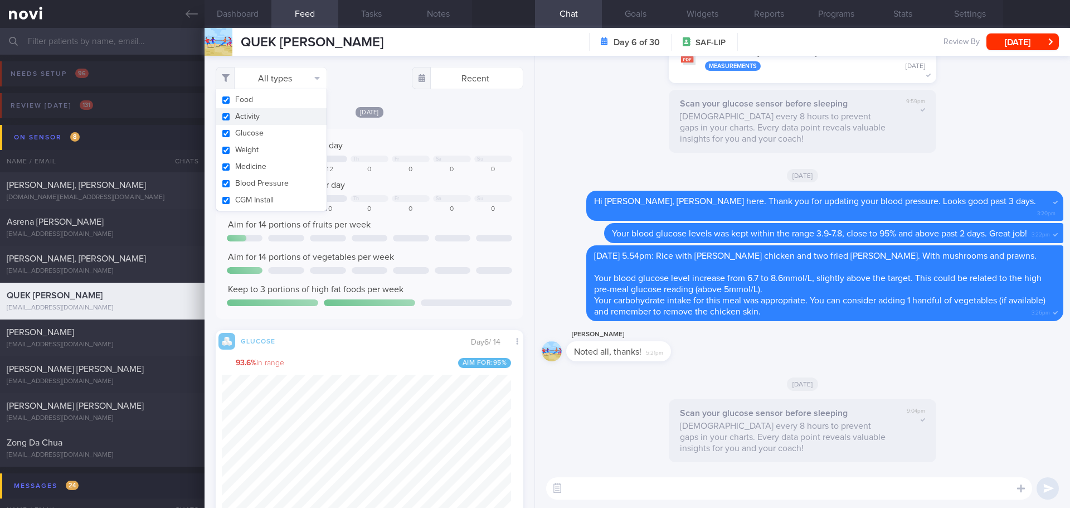
click at [285, 115] on button "Activity" at bounding box center [271, 116] width 110 height 17
checkbox input "false"
click at [431, 138] on div "Keep to 1600 calories per day + 48 Th Fr Sa Su 1127 1648 612 0 0 0 0 Aim for 85…" at bounding box center [370, 224] width 308 height 190
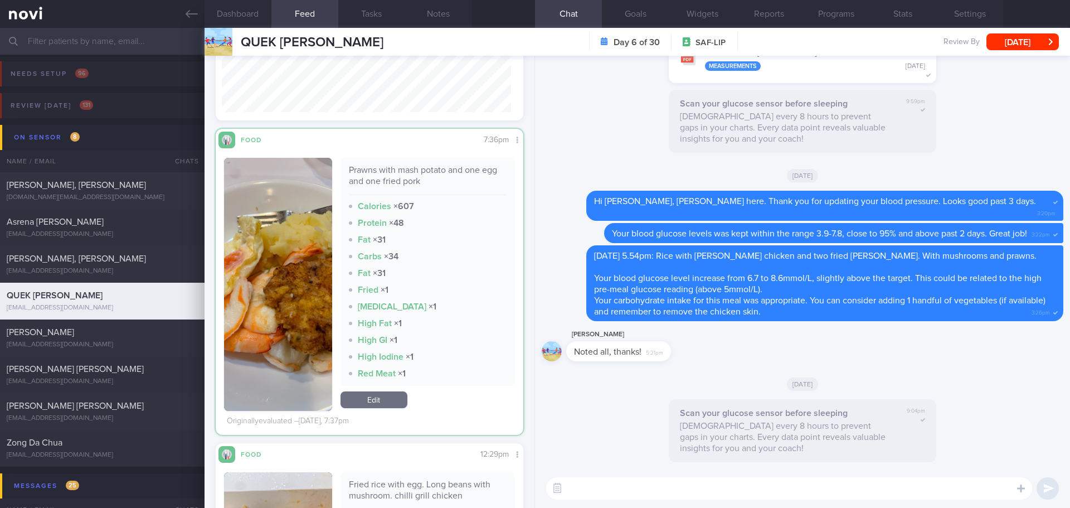
click at [278, 257] on button "button" at bounding box center [278, 284] width 108 height 253
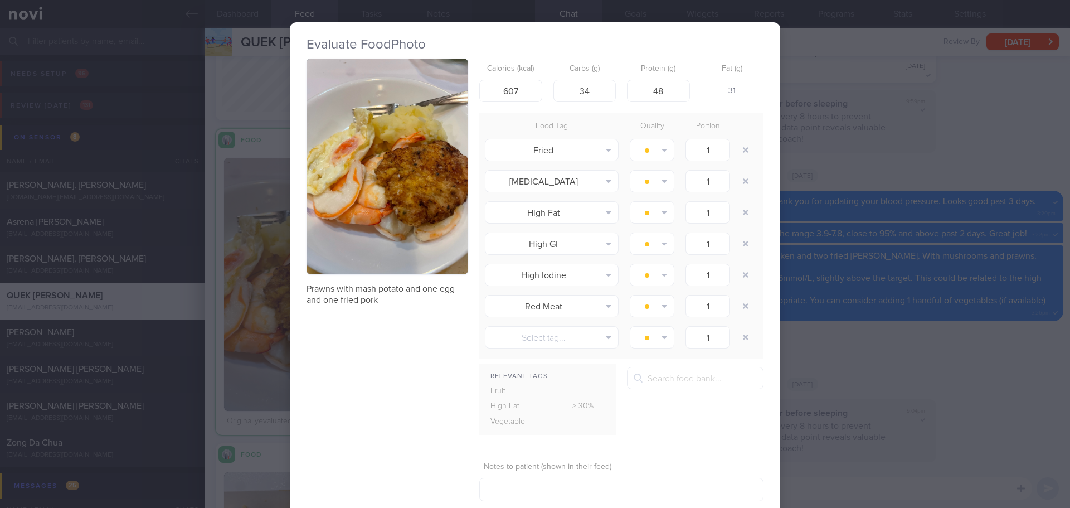
click at [361, 186] on button "button" at bounding box center [387, 166] width 162 height 216
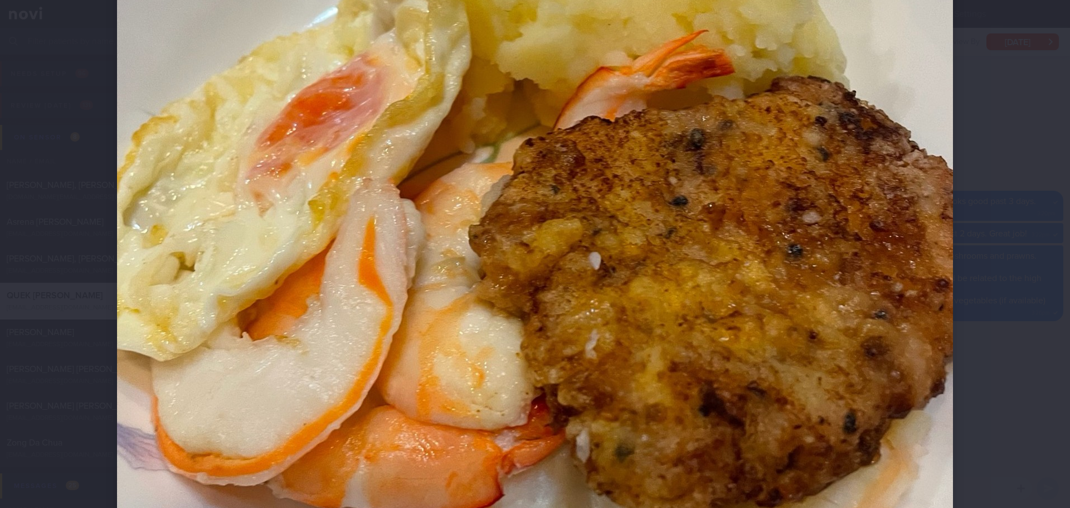
click at [988, 250] on div at bounding box center [534, 211] width 925 height 1203
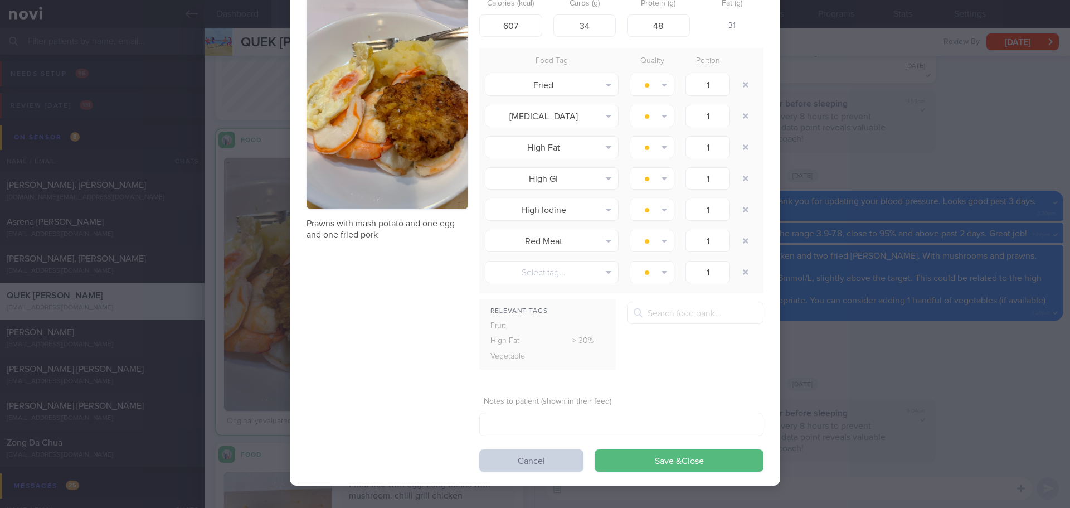
click at [554, 455] on button "Cancel" at bounding box center [531, 460] width 104 height 22
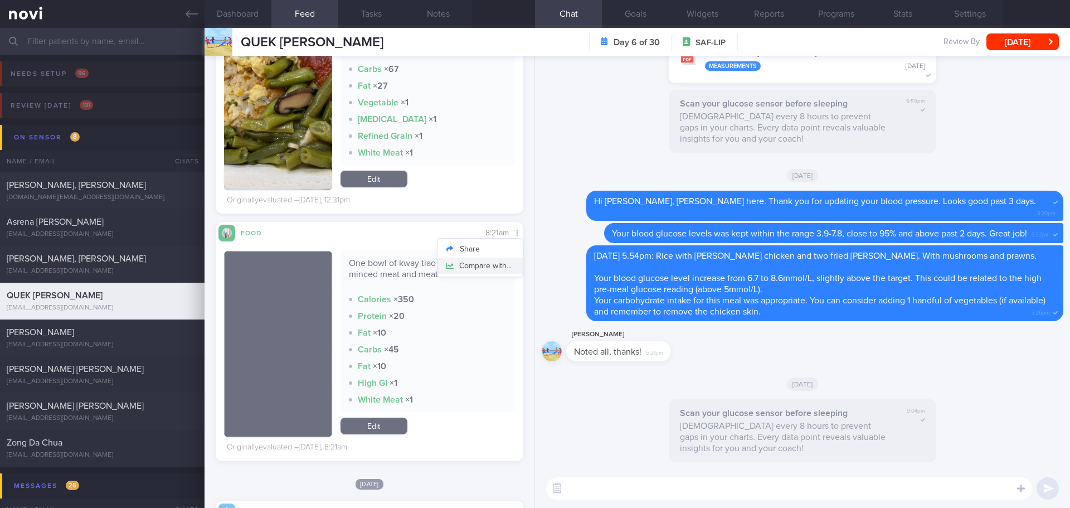
click at [493, 264] on button "Compare with..." at bounding box center [479, 265] width 85 height 17
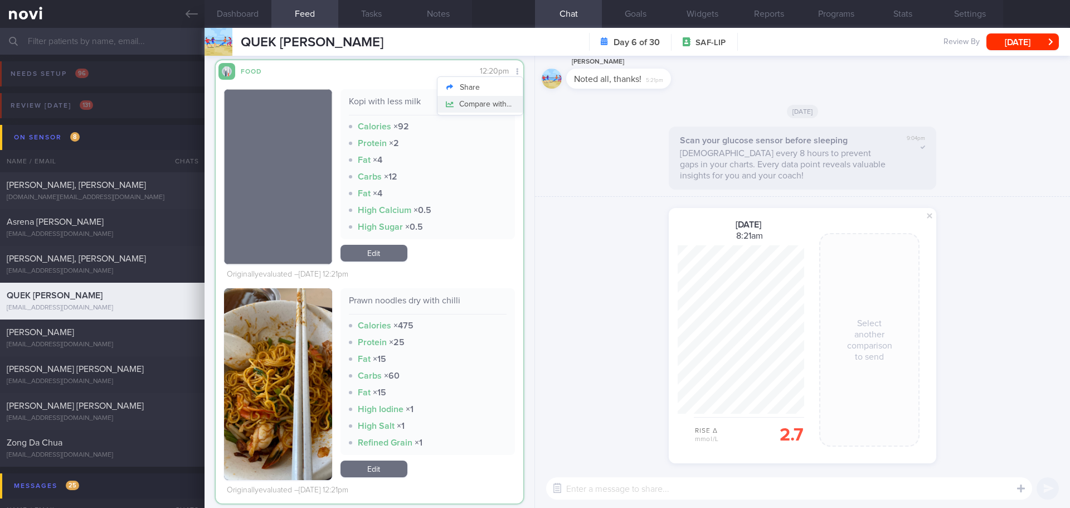
click at [490, 109] on button "Compare with..." at bounding box center [479, 104] width 85 height 17
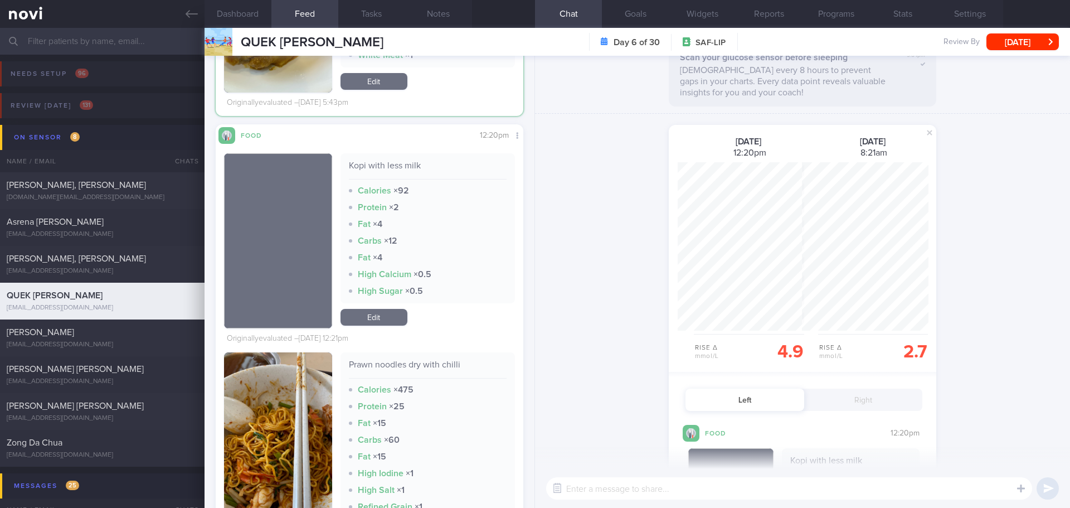
scroll to position [2631, 0]
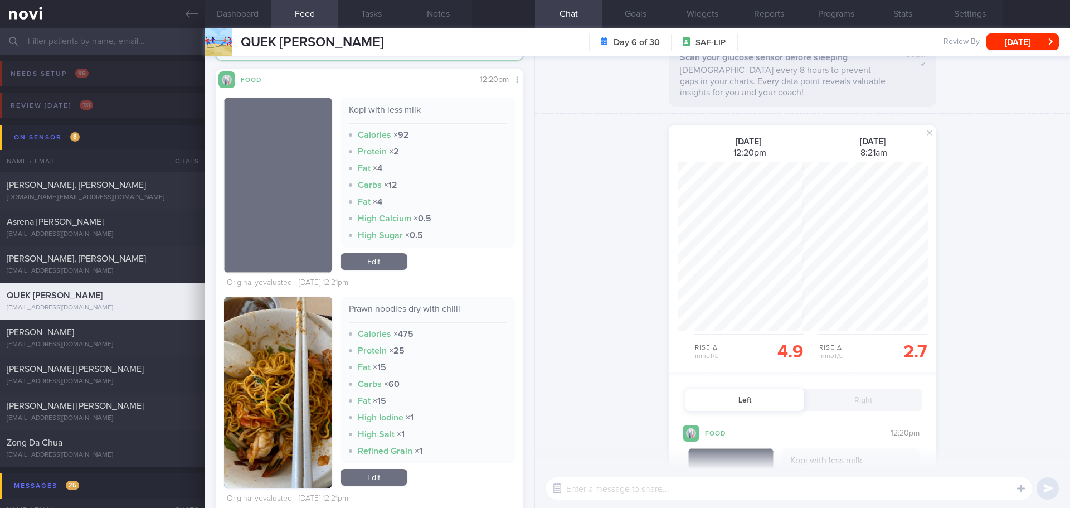
click at [276, 350] on img "button" at bounding box center [278, 392] width 108 height 192
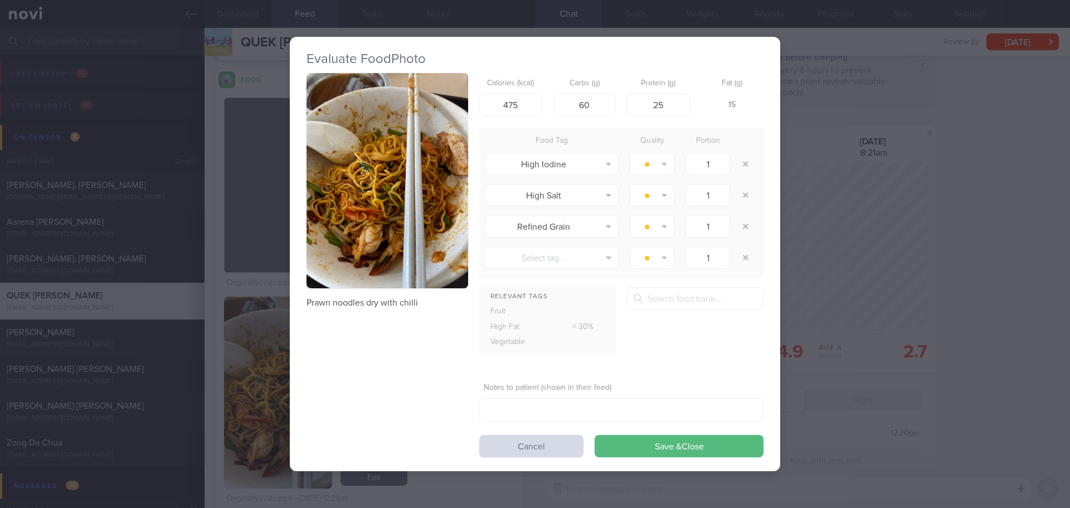
click at [871, 251] on div "Evaluate Food Photo Prawn noodles dry with chilli Calories (kcal) 475 Carbs (g)…" at bounding box center [535, 254] width 1070 height 508
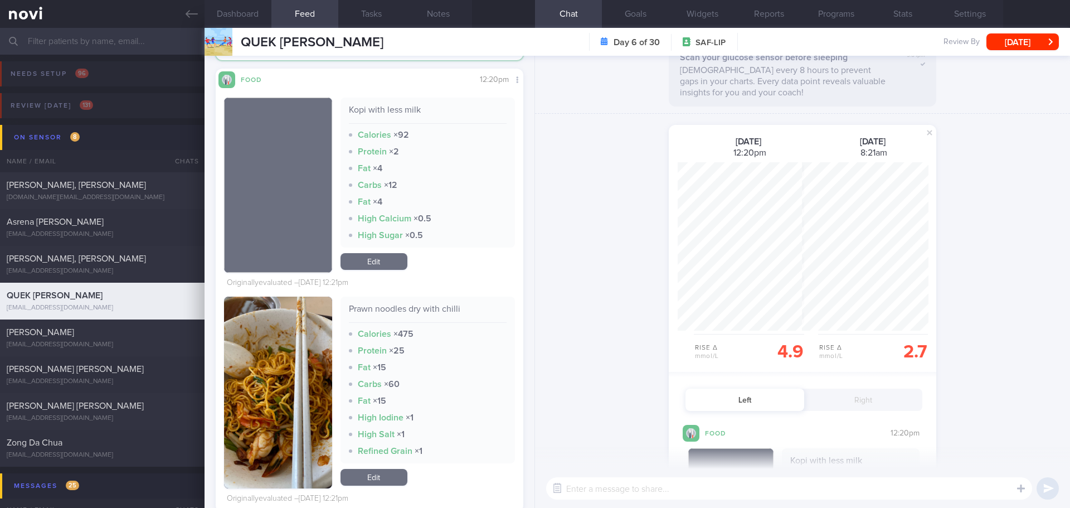
click at [307, 111] on img "button" at bounding box center [278, 184] width 108 height 175
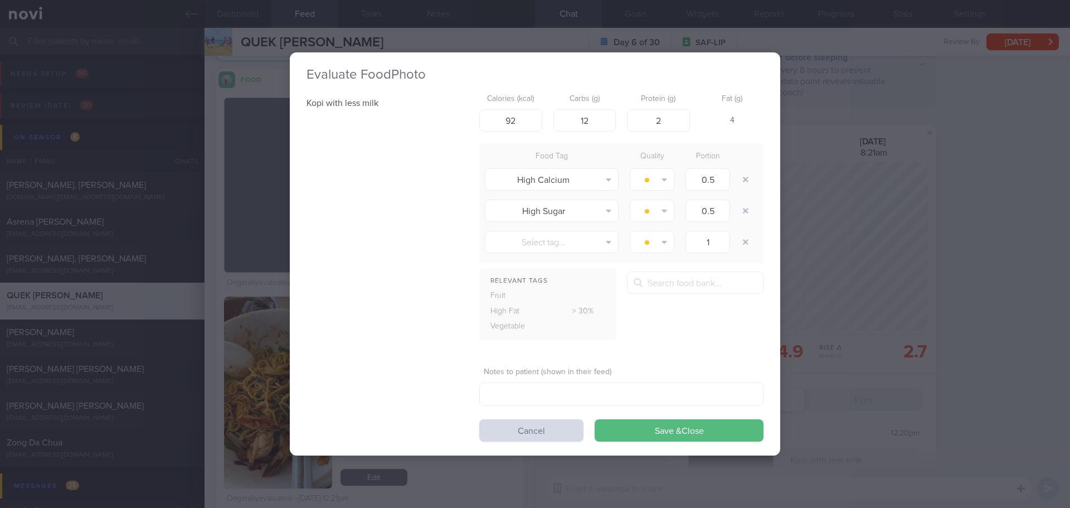
click at [950, 315] on div "Evaluate Food Photo Kopi with less milk Calories (kcal) 92 Carbs (g) 12 Protein…" at bounding box center [535, 254] width 1070 height 508
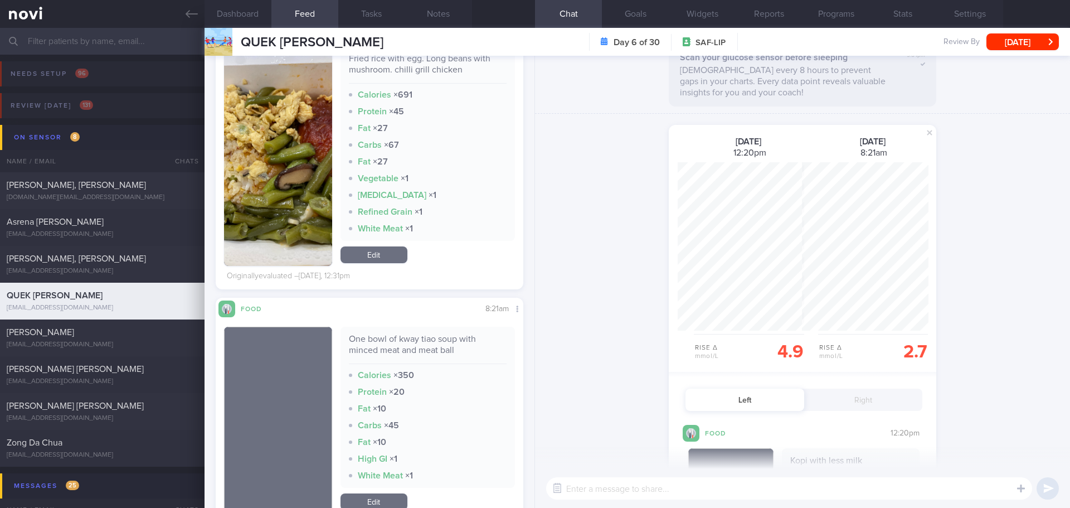
scroll to position [1684, 0]
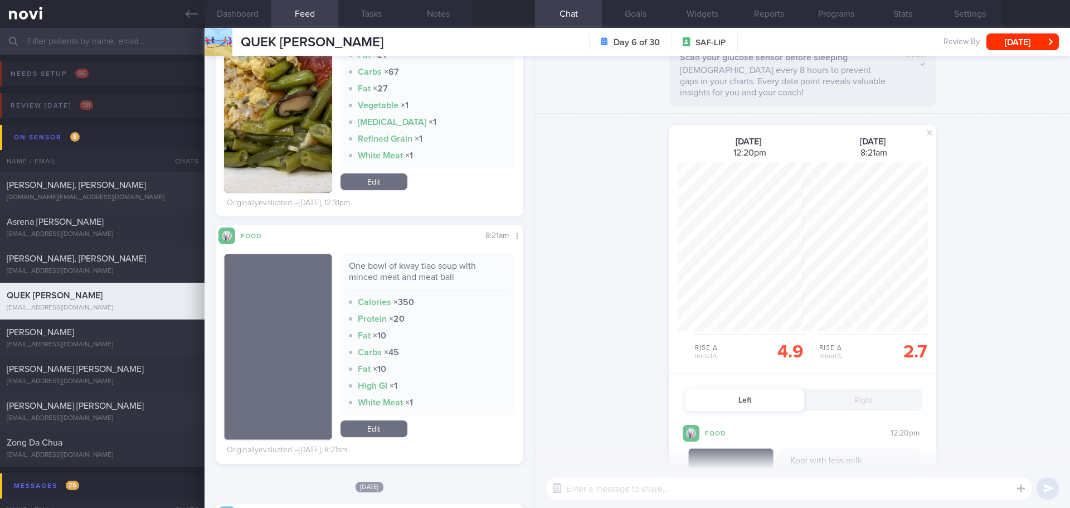
click at [287, 305] on button "button" at bounding box center [278, 346] width 108 height 186
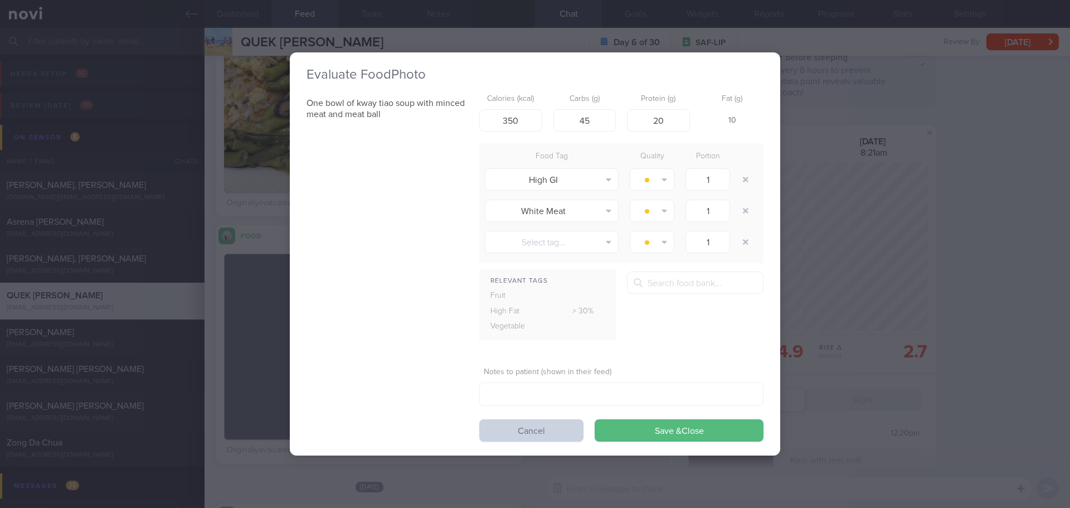
click at [529, 433] on button "Cancel" at bounding box center [531, 430] width 104 height 22
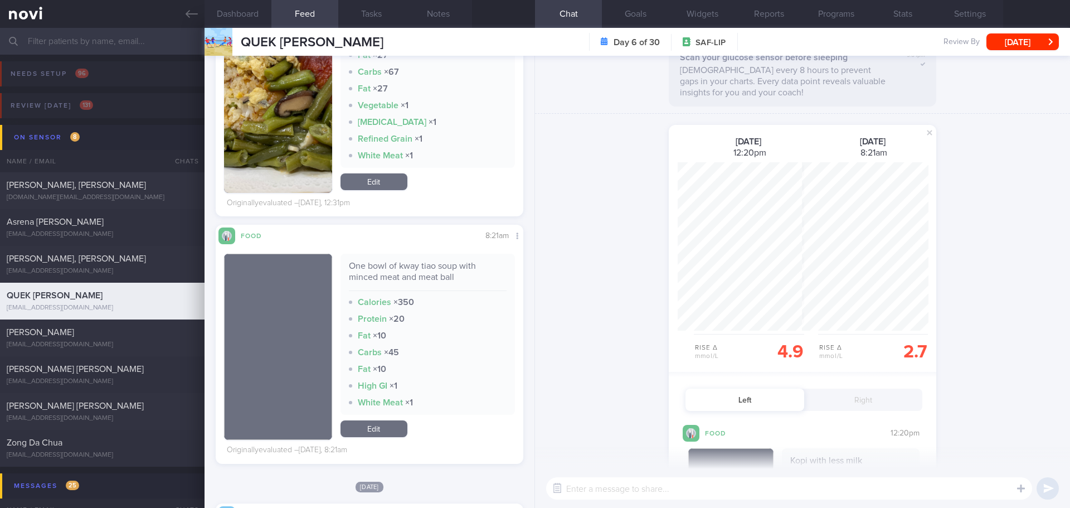
drag, startPoint x: 582, startPoint y: 370, endPoint x: 605, endPoint y: 383, distance: 26.2
click at [582, 370] on div "shared a glucose comparison: 8 Sep 2025 12:20pm Rise Δ mmol/L 4.9 9 Sep 2025 8:…" at bounding box center [802, 466] width 535 height 704
click at [927, 134] on span at bounding box center [929, 132] width 13 height 13
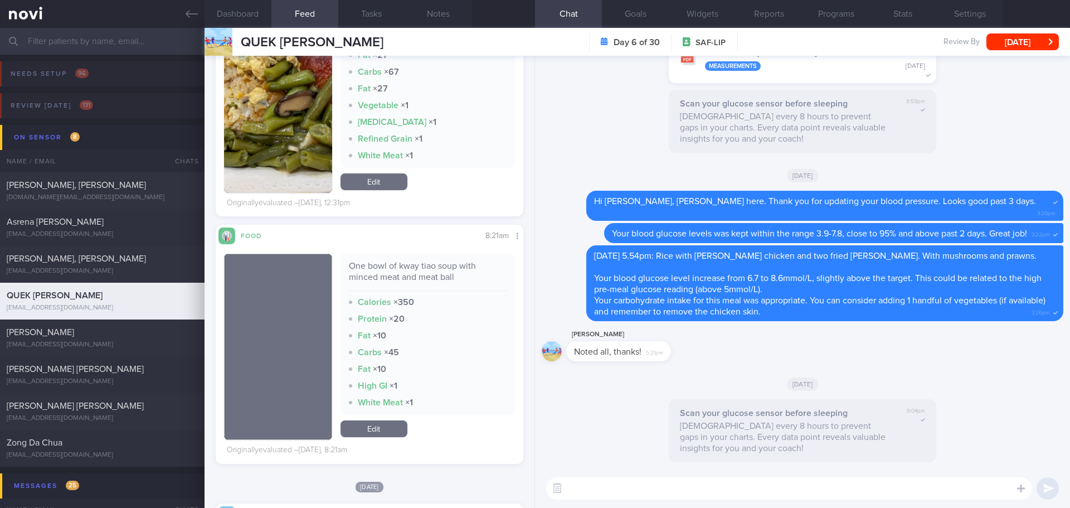
drag, startPoint x: 664, startPoint y: 484, endPoint x: 662, endPoint y: 477, distance: 7.3
click at [662, 477] on textarea at bounding box center [789, 488] width 486 height 22
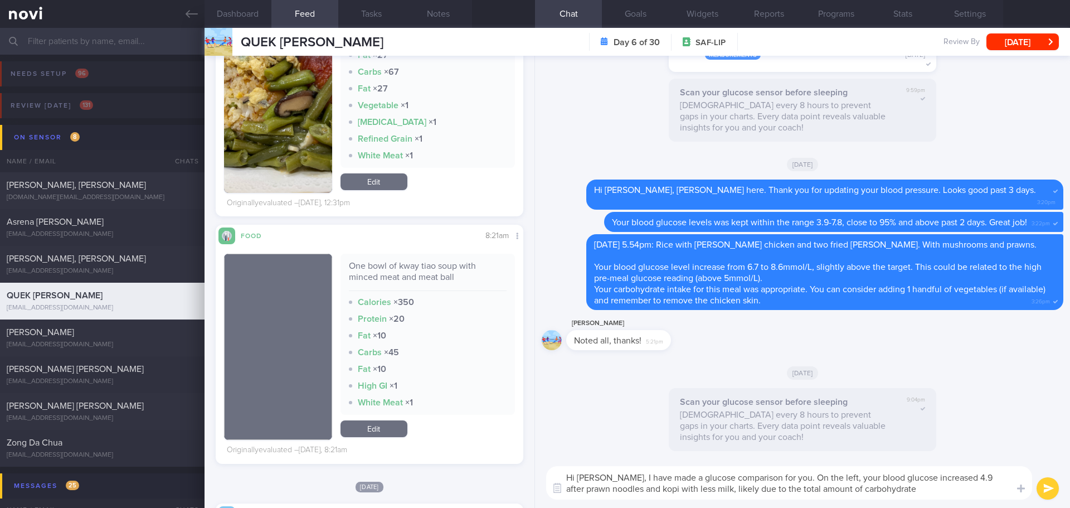
drag, startPoint x: 757, startPoint y: 486, endPoint x: 816, endPoint y: 488, distance: 58.5
click at [816, 488] on textarea "Hi Jun Peng, I have made a glucose comparison for you. On the left, your blood …" at bounding box center [789, 482] width 486 height 33
drag, startPoint x: 822, startPoint y: 489, endPoint x: 759, endPoint y: 488, distance: 63.5
click at [759, 488] on textarea "Hi Jun Peng, I have made a glucose comparison for you. On the left, your blood …" at bounding box center [789, 482] width 486 height 33
click at [877, 482] on textarea "Hi Jun Peng, I have made a glucose comparison for you. On the left, your blood …" at bounding box center [789, 482] width 486 height 33
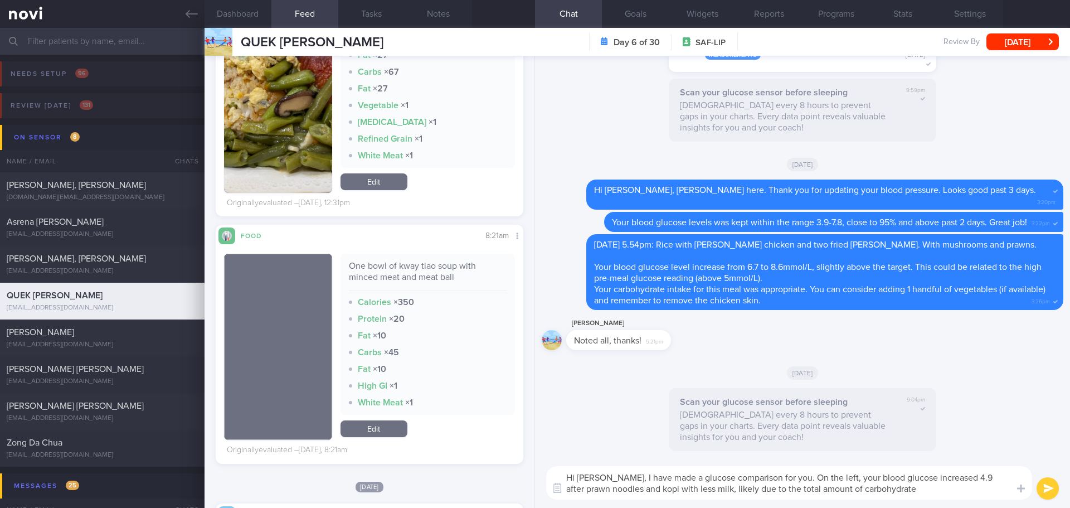
click at [877, 486] on textarea "Hi Jun Peng, I have made a glucose comparison for you. On the left, your blood …" at bounding box center [789, 482] width 486 height 33
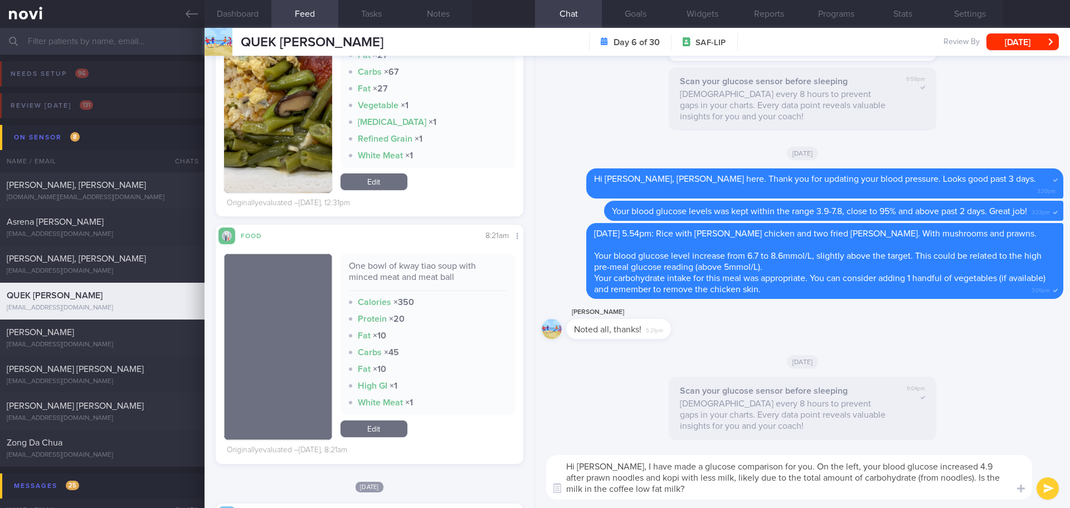
type textarea "Hi Jun Peng, I have made a glucose comparison for you. On the left, your blood …"
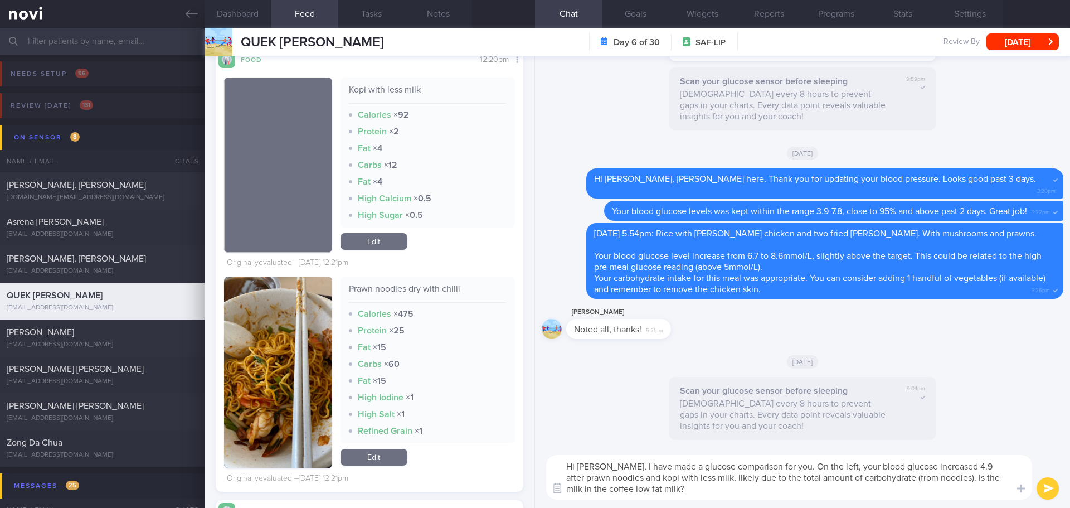
scroll to position [2631, 0]
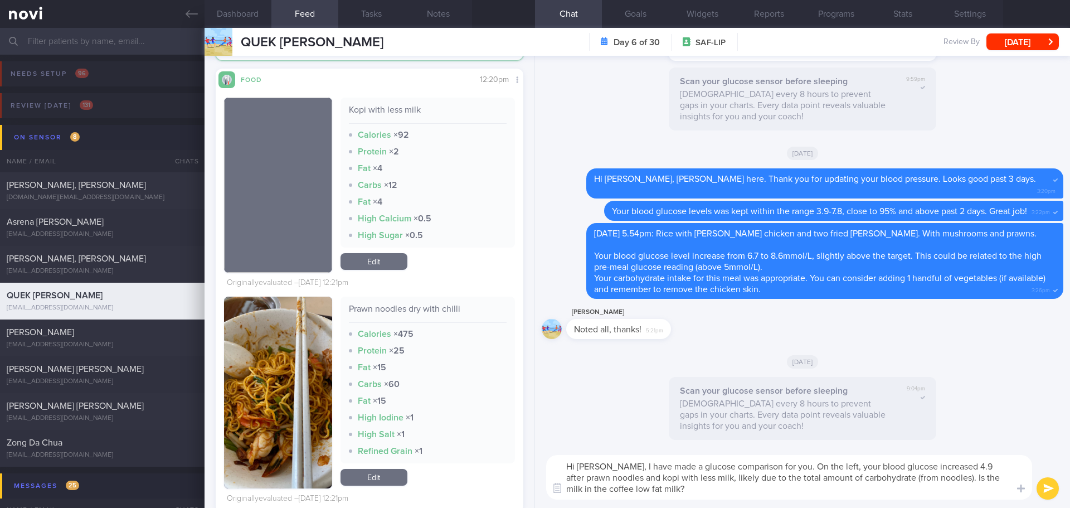
click at [250, 325] on button "button" at bounding box center [278, 392] width 108 height 192
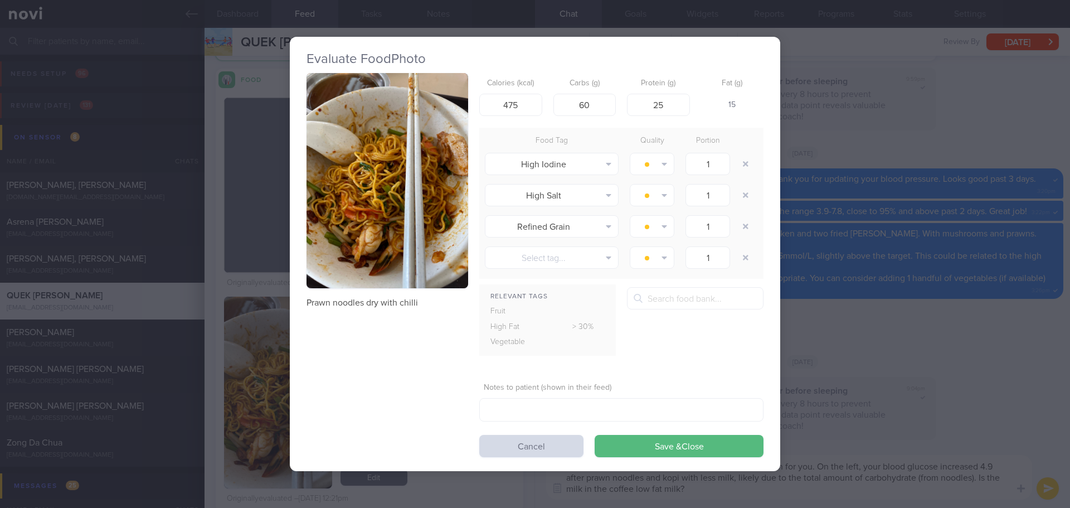
click at [348, 155] on button "button" at bounding box center [387, 181] width 162 height 216
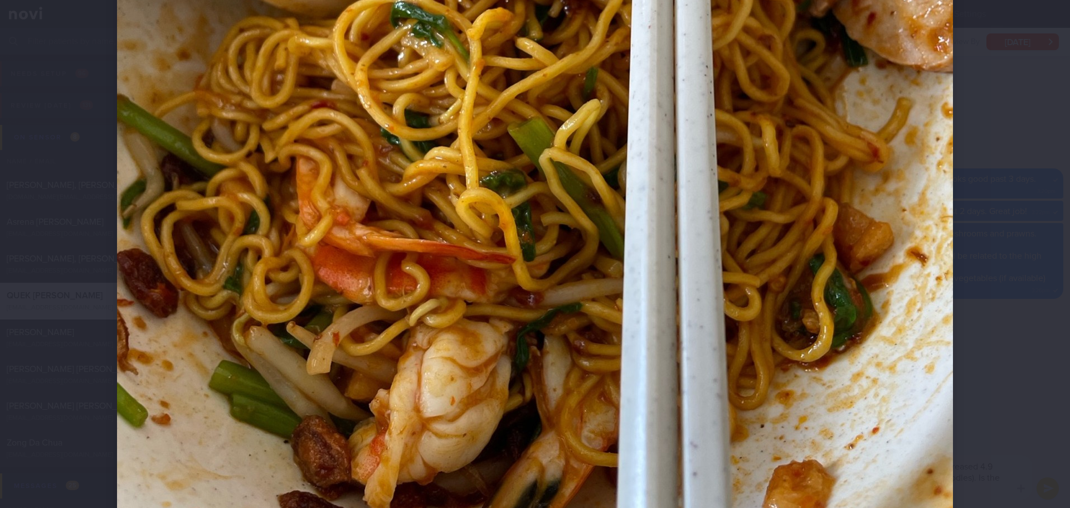
scroll to position [696, 0]
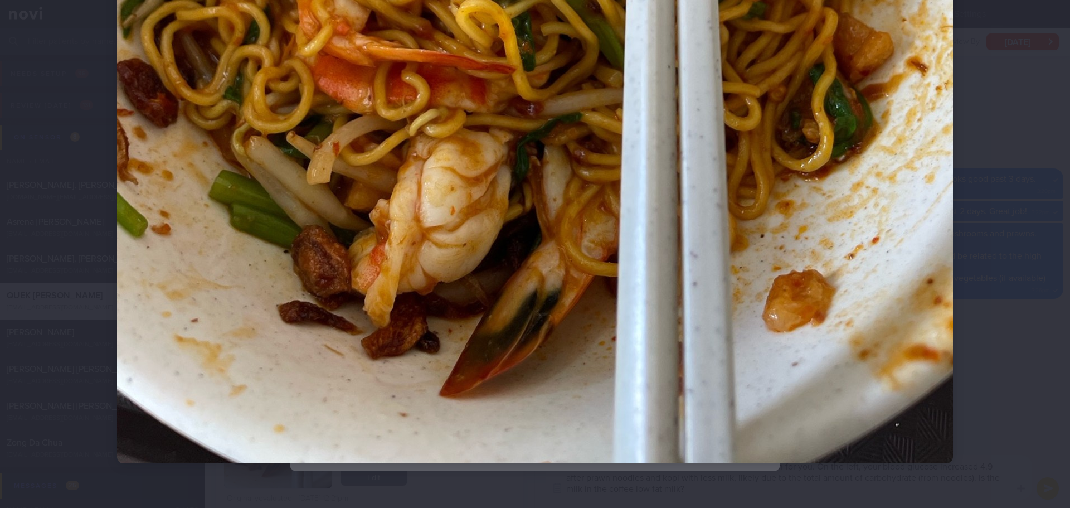
click at [1022, 182] on div at bounding box center [535, 254] width 1070 height 508
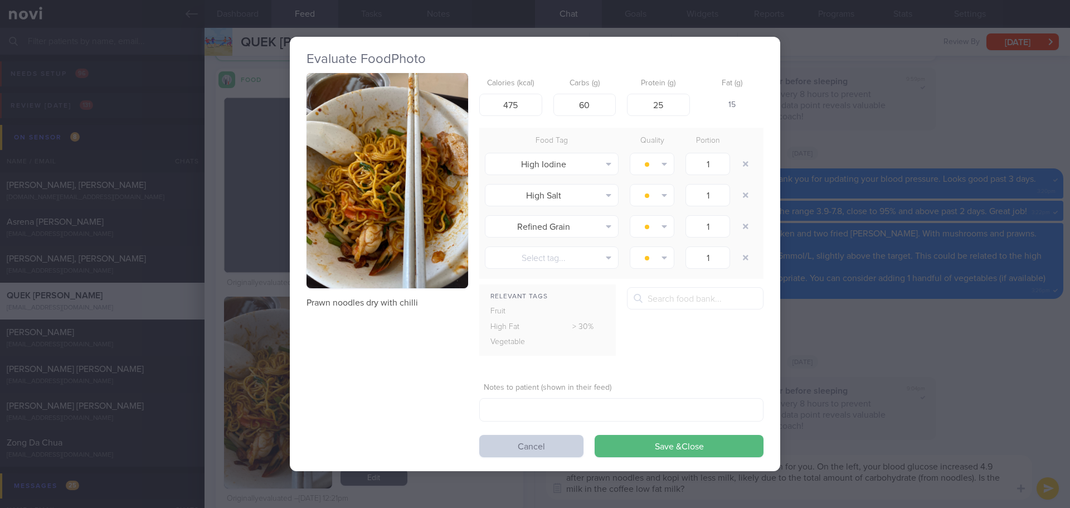
click at [502, 445] on button "Cancel" at bounding box center [531, 446] width 104 height 22
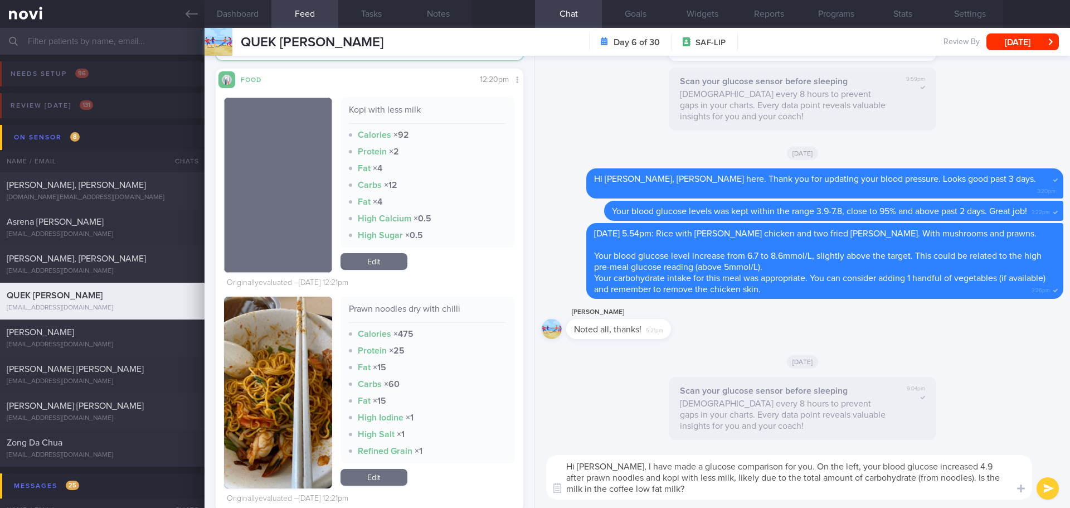
click at [701, 489] on textarea "Hi Jun Peng, I have made a glucose comparison for you. On the left, your blood …" at bounding box center [789, 477] width 486 height 45
type textarea "Hi [PERSON_NAME], I have made a glucose comparison for you. On the left, your b…"
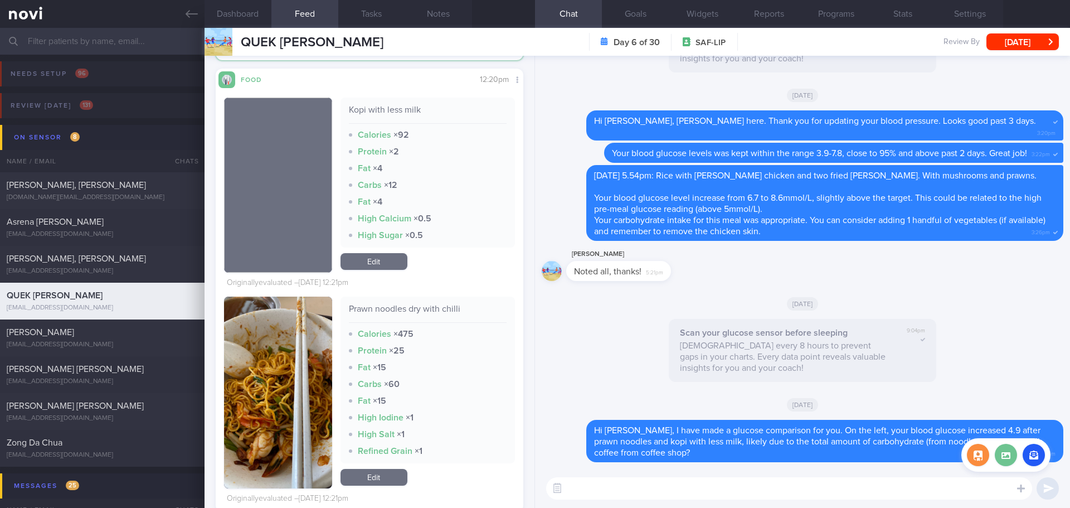
click at [1004, 450] on label at bounding box center [1005, 454] width 22 height 22
click at [0, 0] on input "file" at bounding box center [0, 0] width 0 height 0
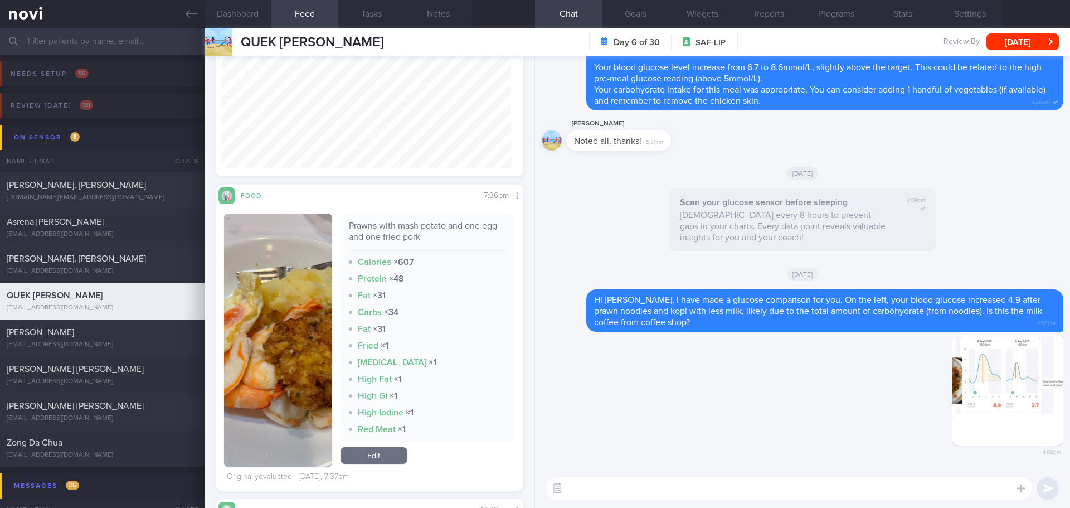
scroll to position [1127, 0]
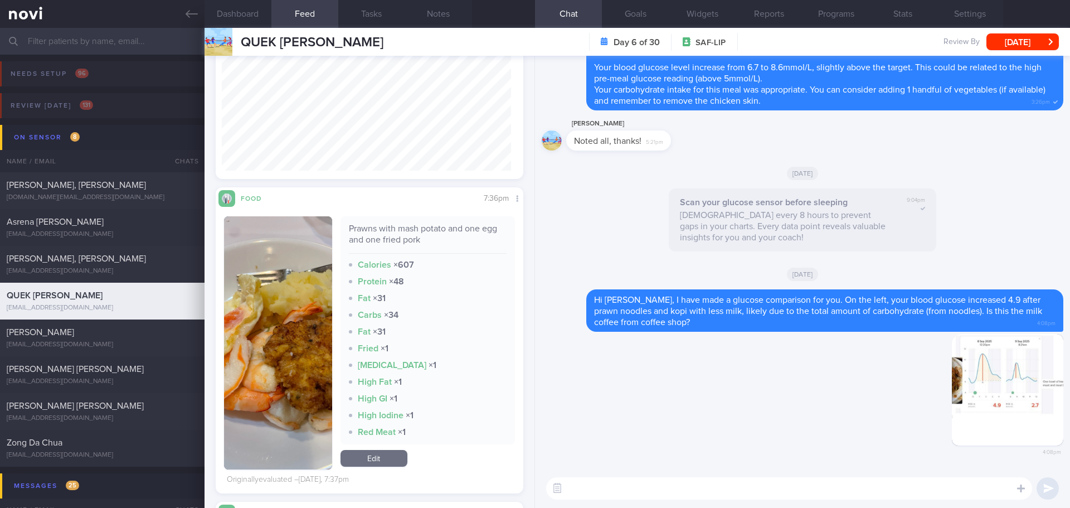
click at [257, 274] on img "button" at bounding box center [278, 342] width 108 height 253
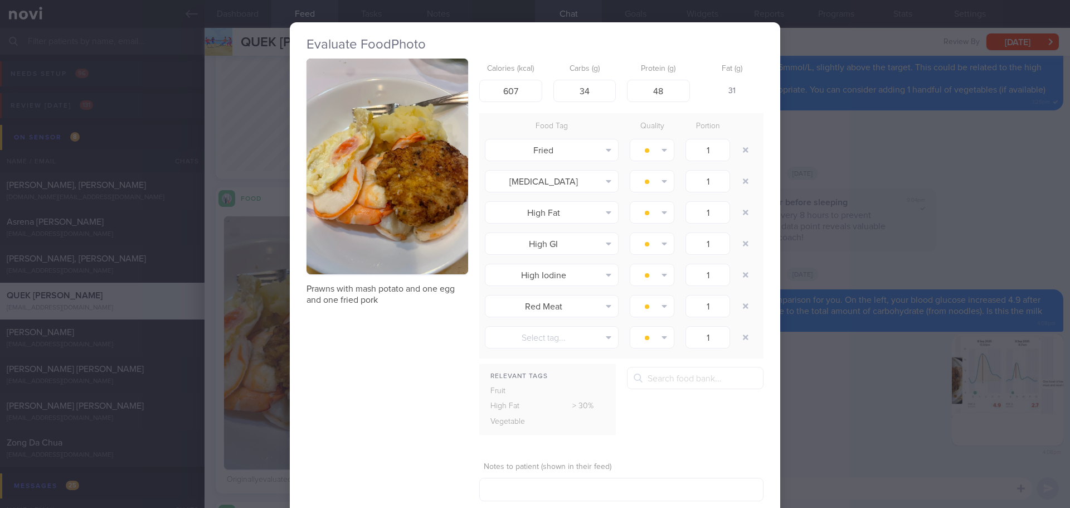
drag, startPoint x: 849, startPoint y: 140, endPoint x: 825, endPoint y: 136, distance: 24.2
click at [848, 140] on div "Evaluate Food Photo Prawns with mash potato and one egg and one fried pork Calo…" at bounding box center [535, 254] width 1070 height 508
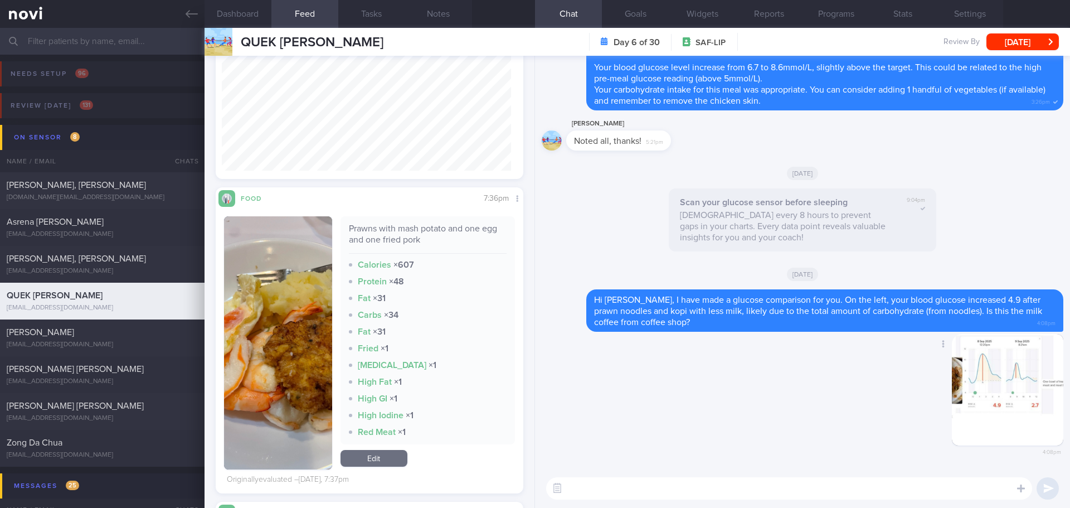
click at [681, 355] on div "Delete 4:08pm" at bounding box center [802, 401] width 521 height 135
click at [1008, 464] on label at bounding box center [1005, 454] width 22 height 22
click at [0, 0] on input "file" at bounding box center [0, 0] width 0 height 0
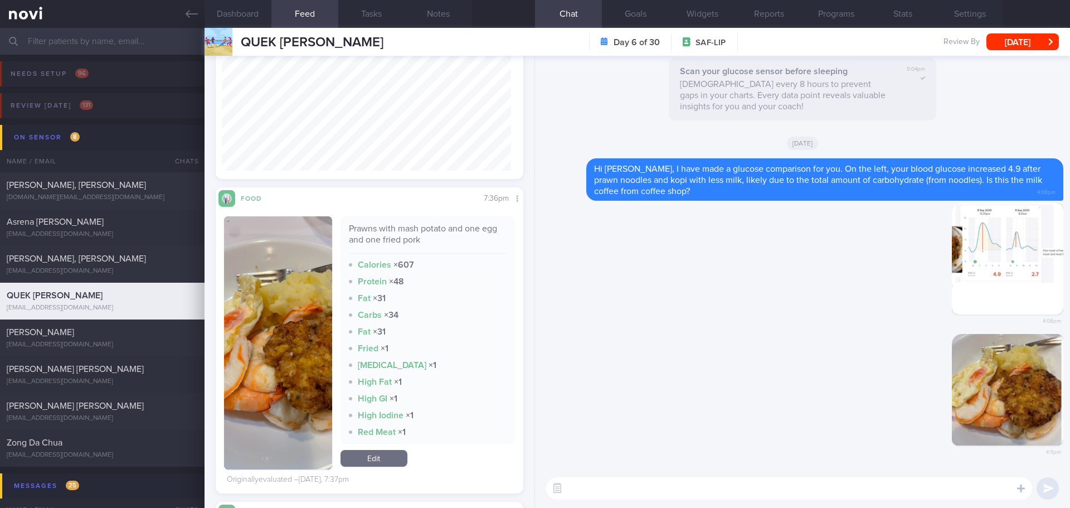
click at [657, 486] on textarea at bounding box center [789, 488] width 486 height 22
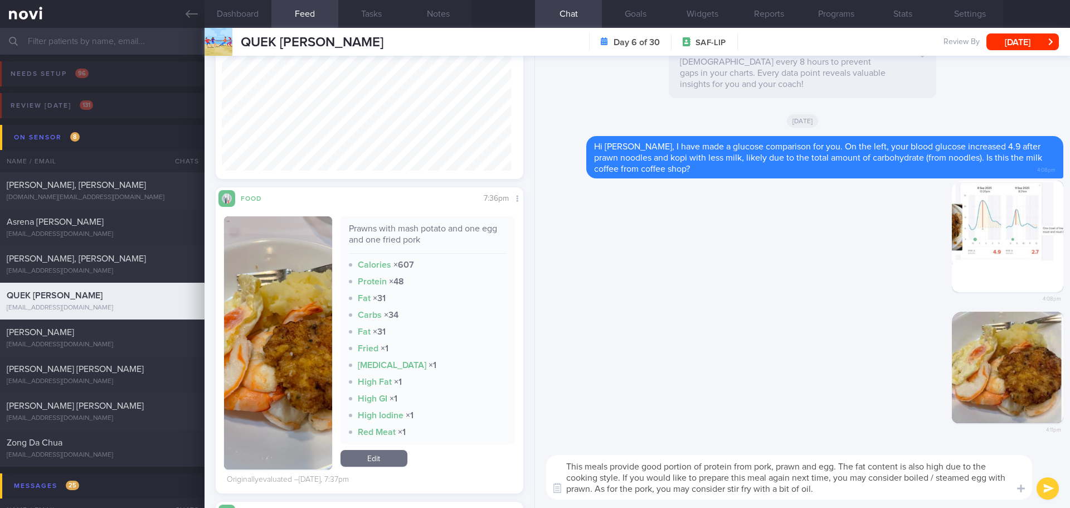
type textarea "This meals provide good portion of protein from pork, prawn and egg. The fat co…"
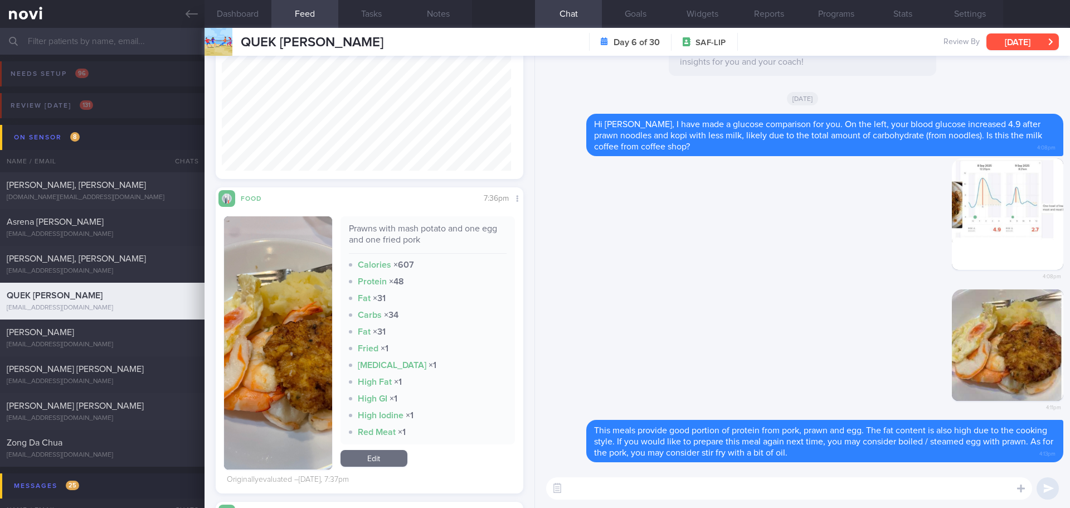
click at [1005, 34] on button "[DATE]" at bounding box center [1022, 41] width 72 height 17
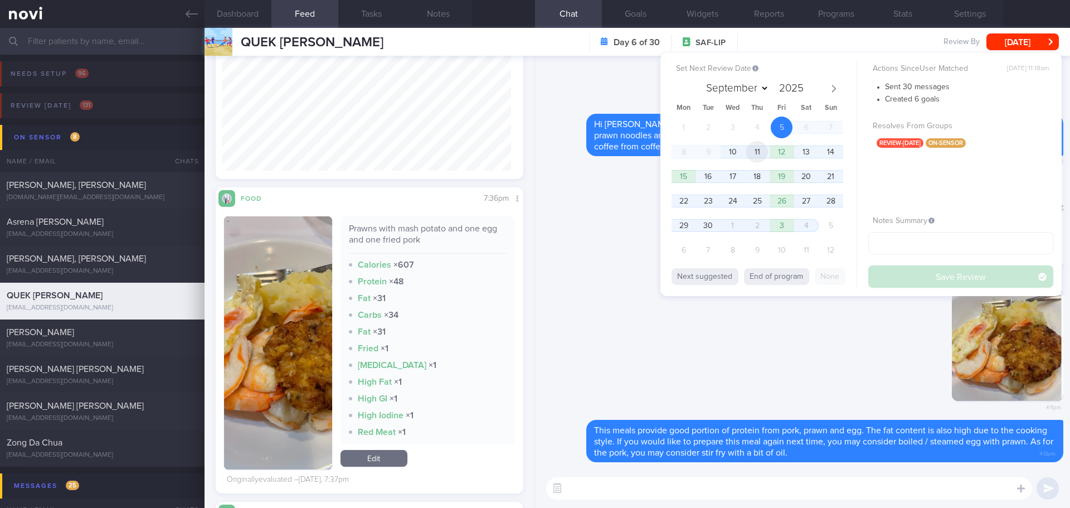
click at [750, 149] on span "11" at bounding box center [757, 152] width 22 height 22
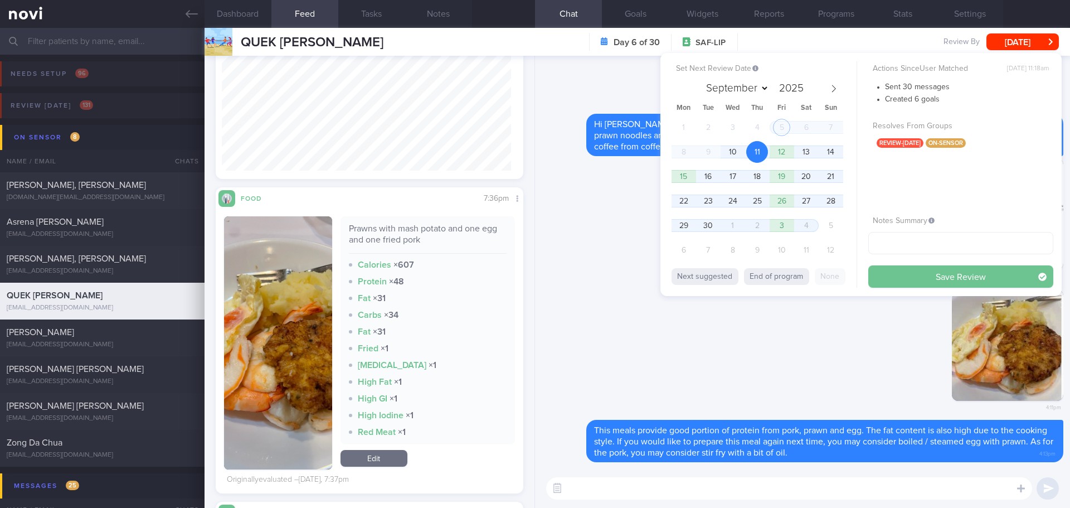
click at [900, 272] on button "Save Review" at bounding box center [960, 276] width 185 height 22
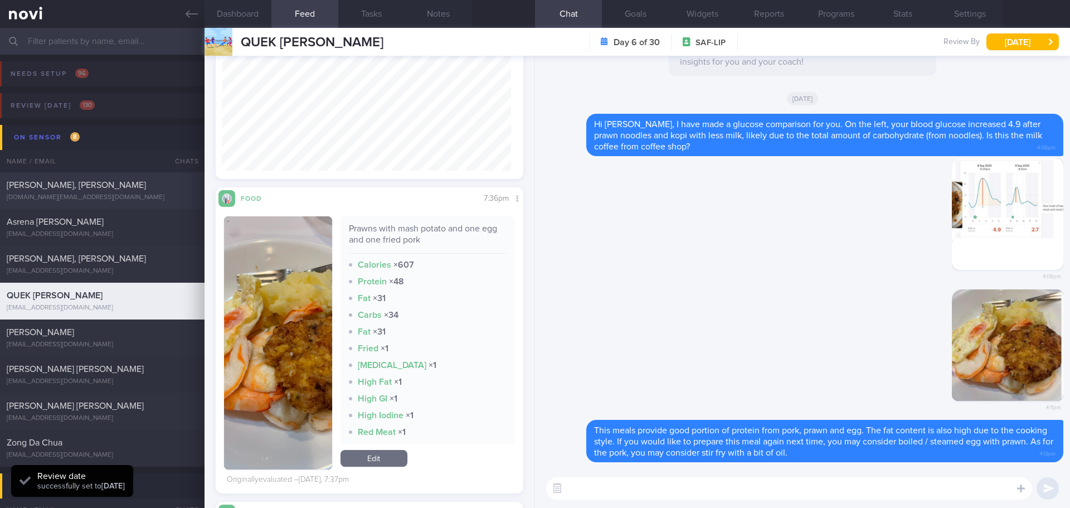
scroll to position [182, 290]
click at [74, 264] on div "[PERSON_NAME], [PERSON_NAME]" at bounding box center [101, 258] width 188 height 11
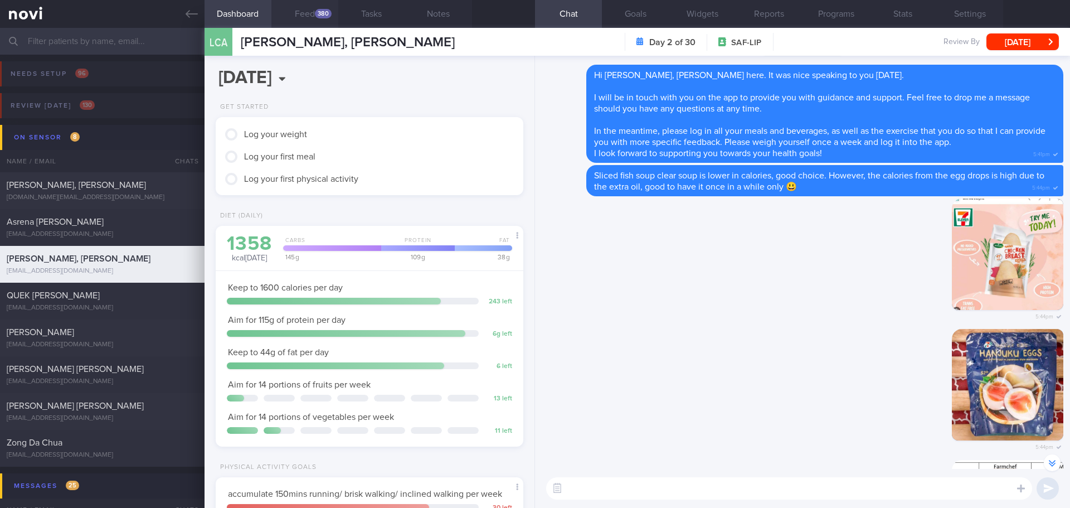
scroll to position [-1171, 0]
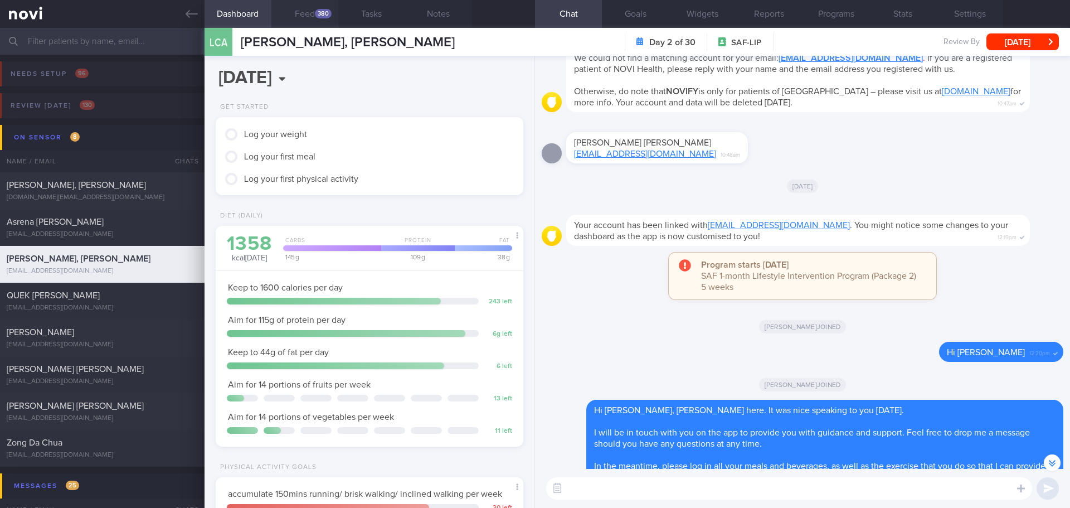
click at [300, 11] on button "Feed 380" at bounding box center [304, 14] width 67 height 28
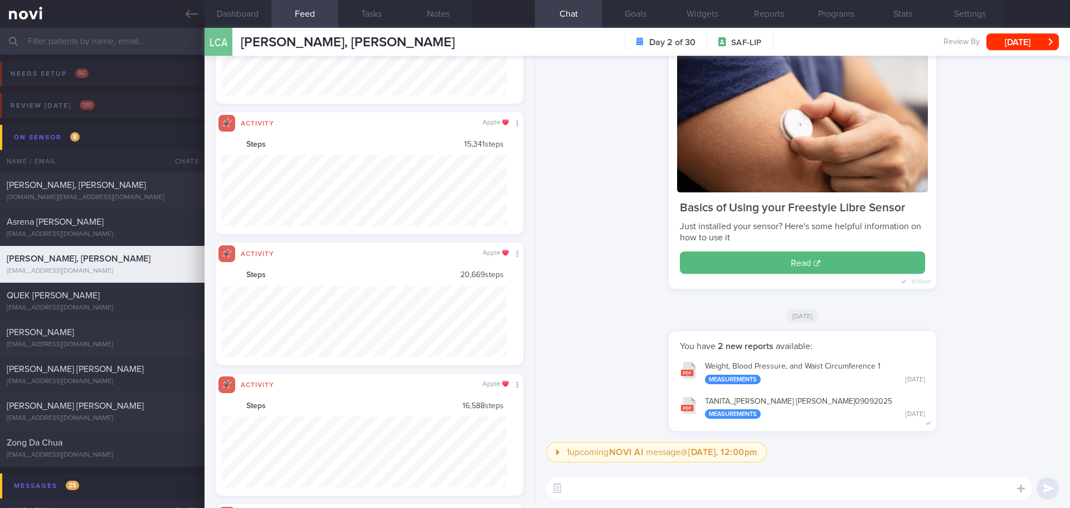
click at [615, 291] on div "Basics of Using your Freestyle Libre Sensor Just installed your sensor? Here's …" at bounding box center [802, 171] width 521 height 257
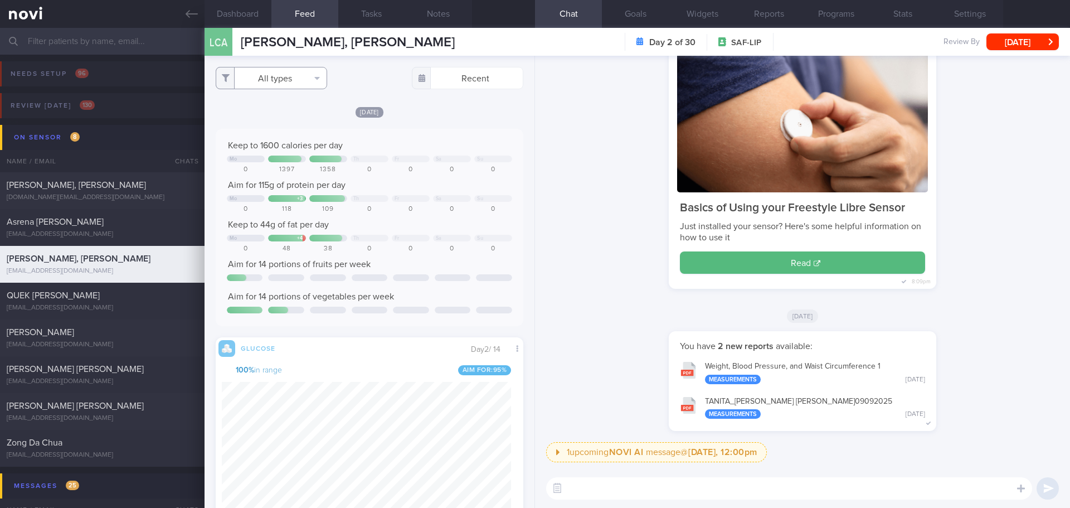
click at [301, 85] on button "All types" at bounding box center [271, 78] width 111 height 22
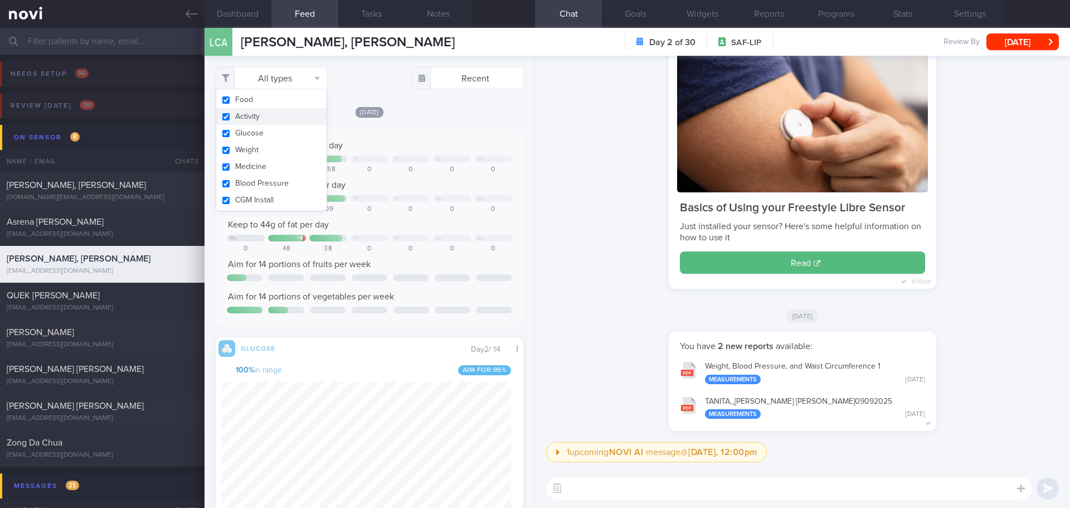
click at [280, 115] on button "Activity" at bounding box center [271, 116] width 110 height 17
checkbox input "false"
click at [960, 376] on div "You have 2 new reports available: Weight, Blood Pressure, and Waist Circumferen…" at bounding box center [802, 386] width 521 height 111
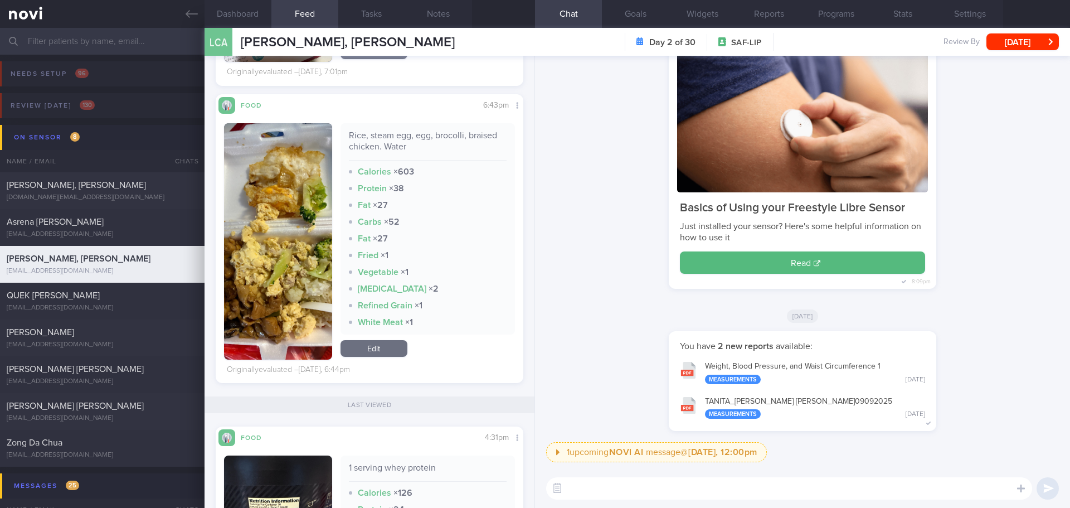
scroll to position [2460, 0]
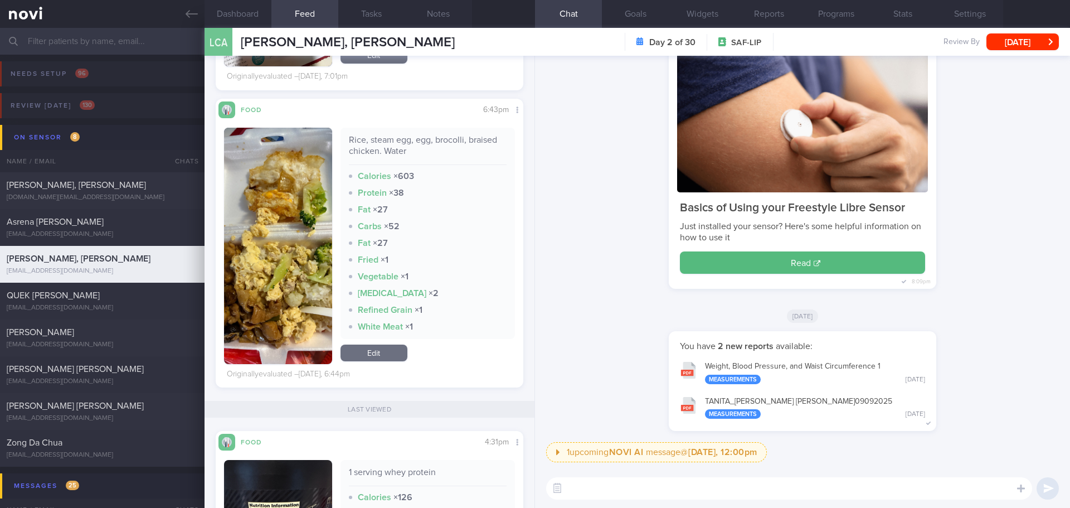
click at [314, 204] on button "button" at bounding box center [278, 246] width 108 height 236
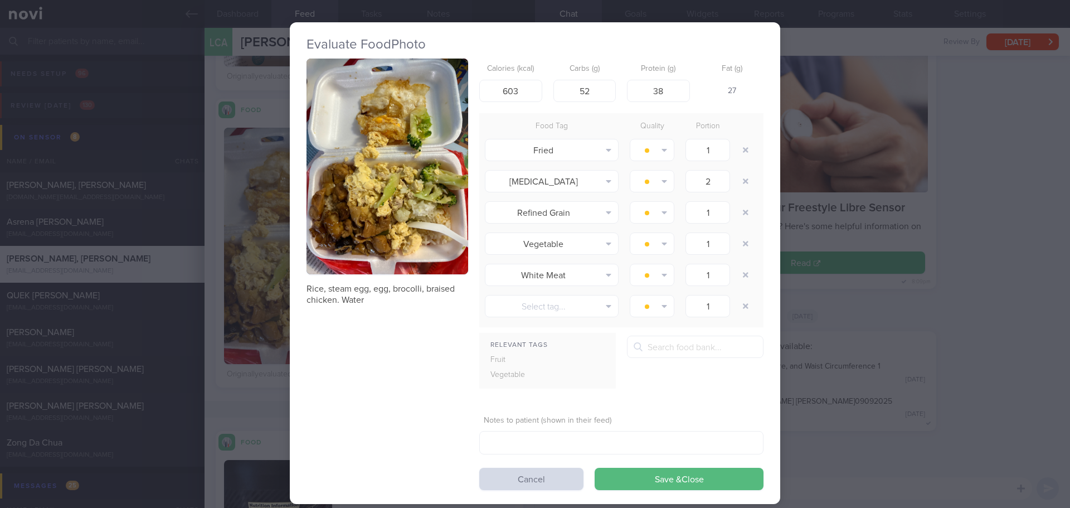
click at [373, 164] on button "button" at bounding box center [387, 166] width 162 height 216
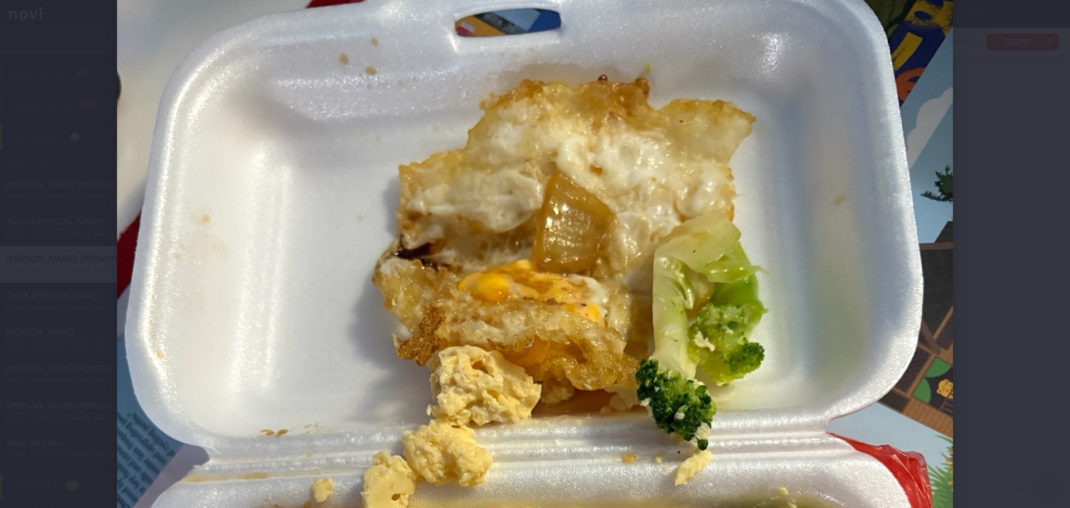
scroll to position [56, 0]
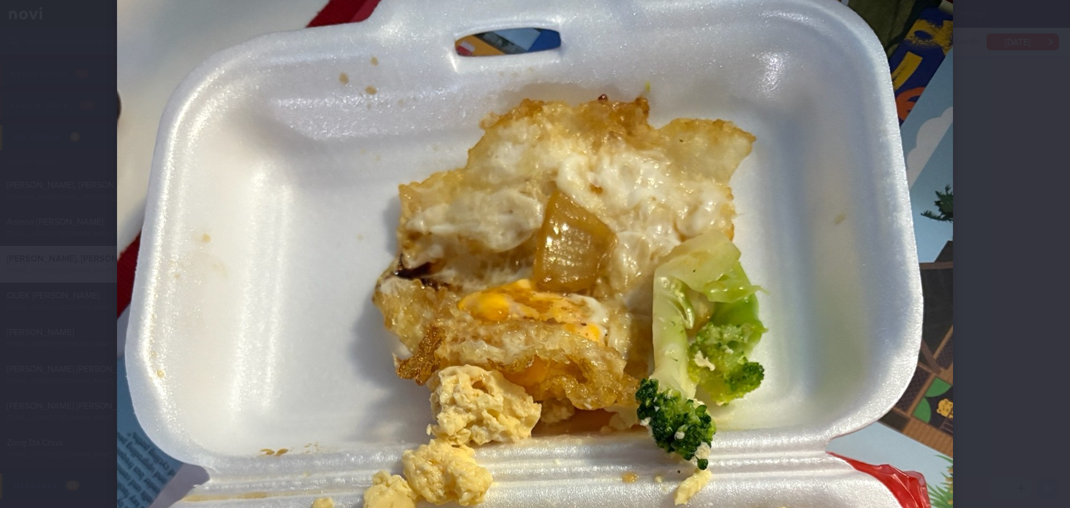
click at [1015, 344] on div at bounding box center [535, 254] width 1070 height 508
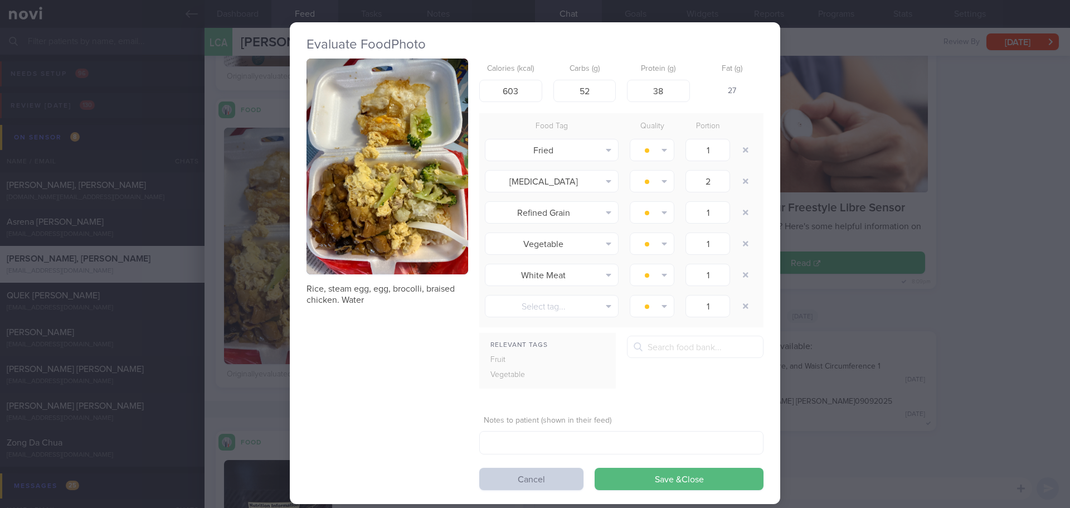
click at [550, 484] on button "Cancel" at bounding box center [531, 478] width 104 height 22
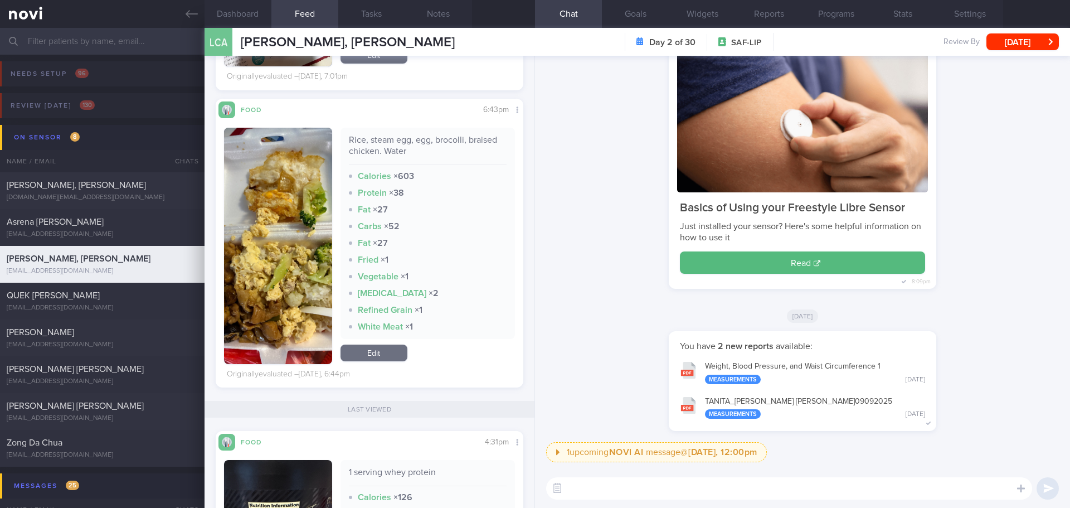
scroll to position [2404, 0]
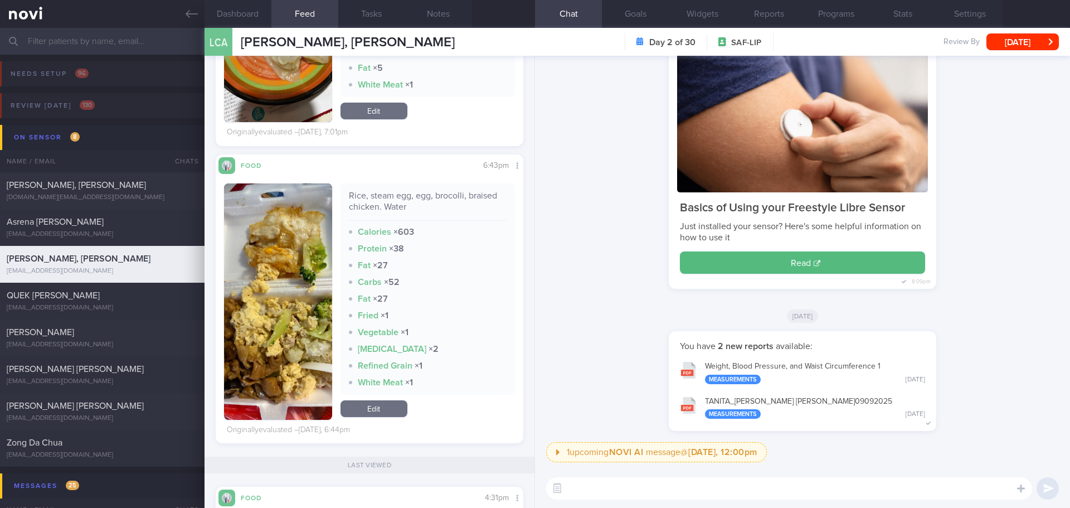
click at [322, 298] on button "button" at bounding box center [278, 301] width 108 height 236
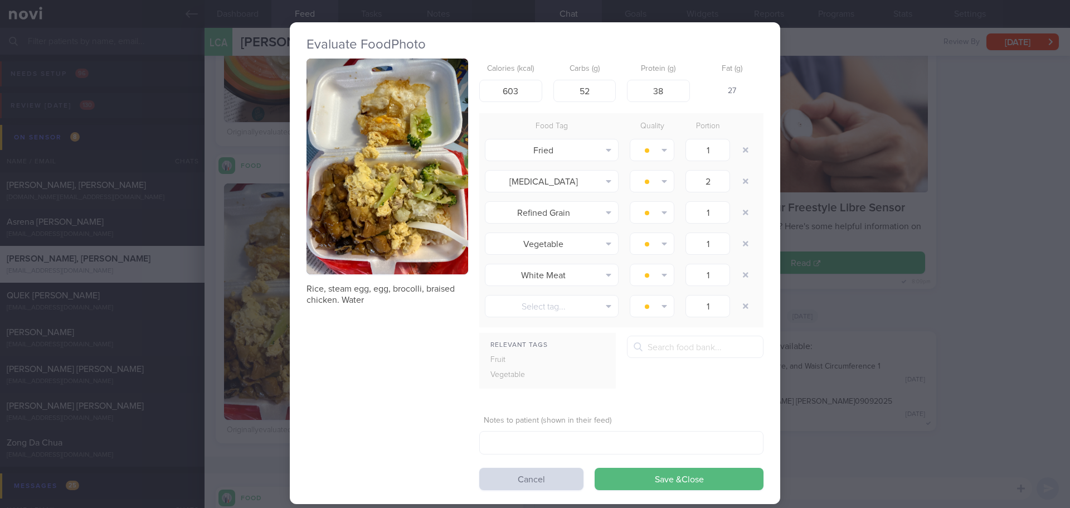
click at [354, 201] on button "button" at bounding box center [387, 166] width 162 height 216
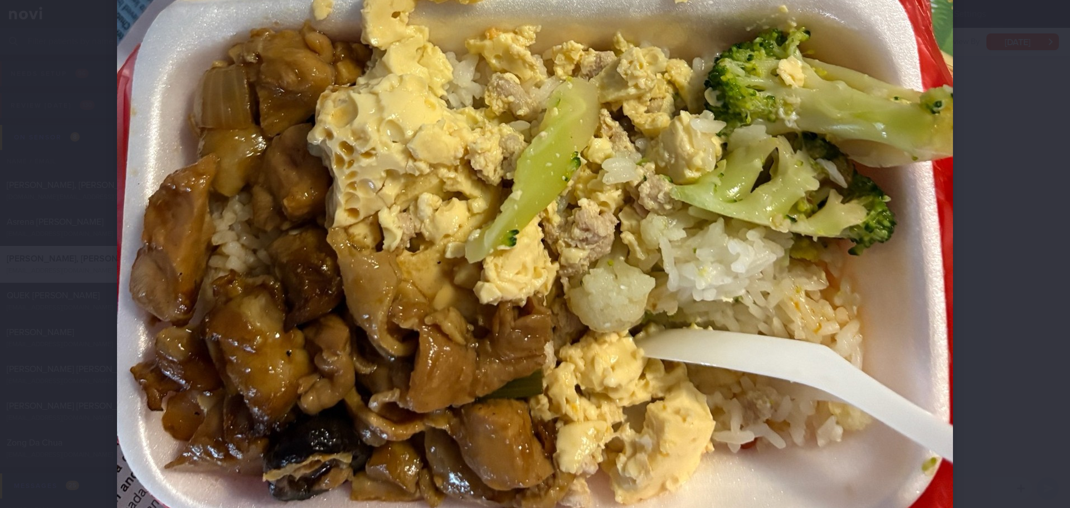
scroll to position [613, 0]
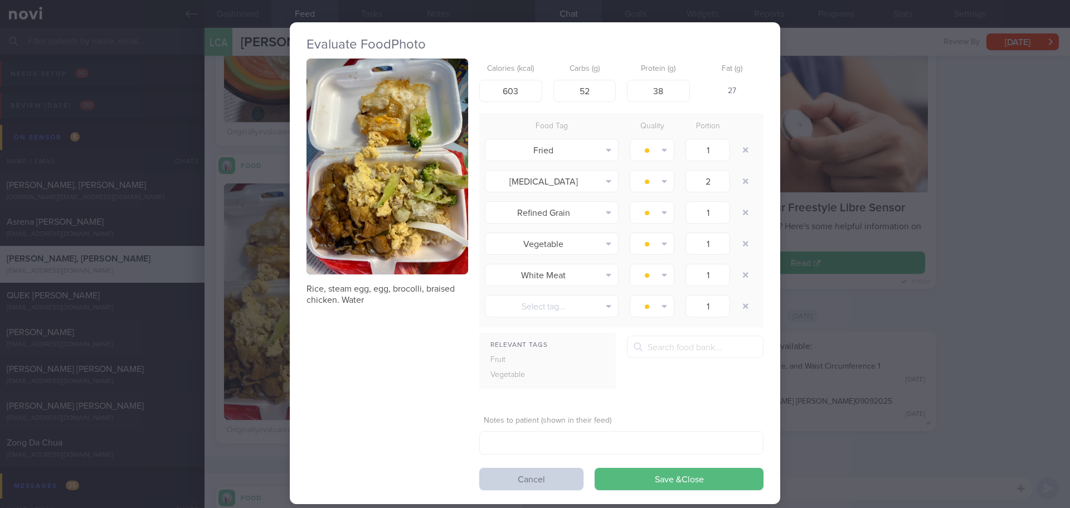
click at [502, 481] on button "Cancel" at bounding box center [531, 478] width 104 height 22
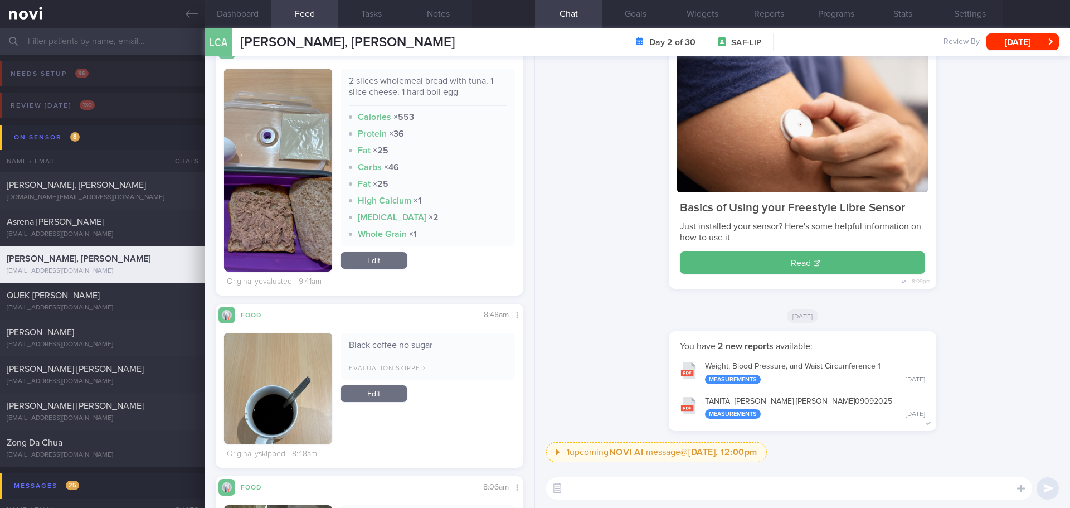
scroll to position [964, 0]
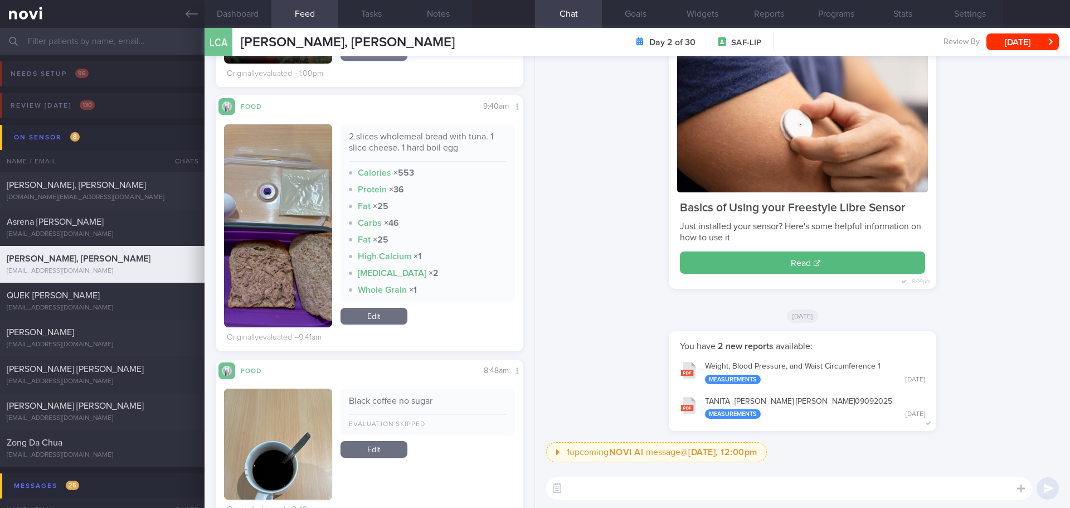
click at [271, 262] on button "button" at bounding box center [278, 225] width 108 height 203
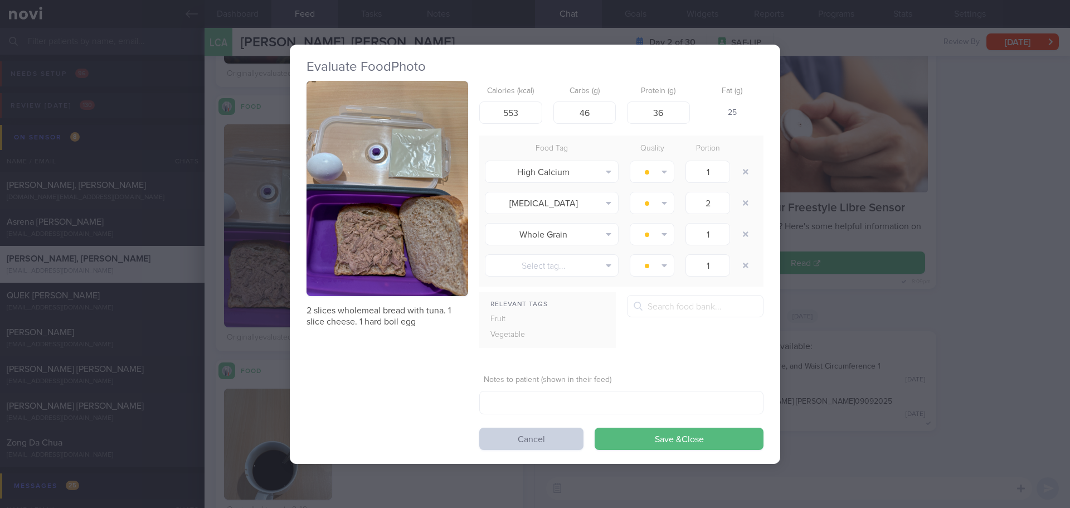
click at [515, 441] on button "Cancel" at bounding box center [531, 438] width 104 height 22
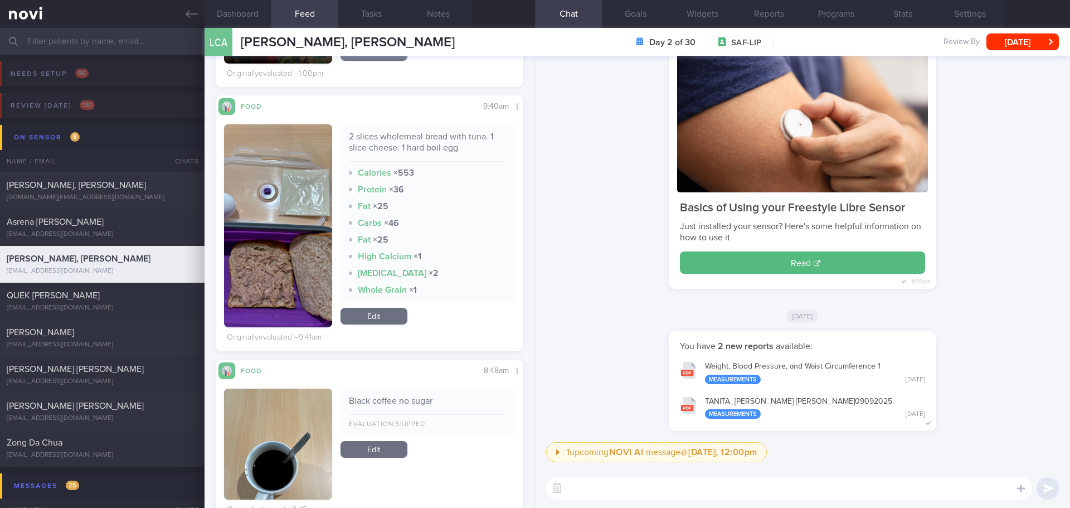
click at [597, 485] on textarea at bounding box center [789, 488] width 486 height 22
click at [618, 493] on textarea at bounding box center [789, 488] width 486 height 22
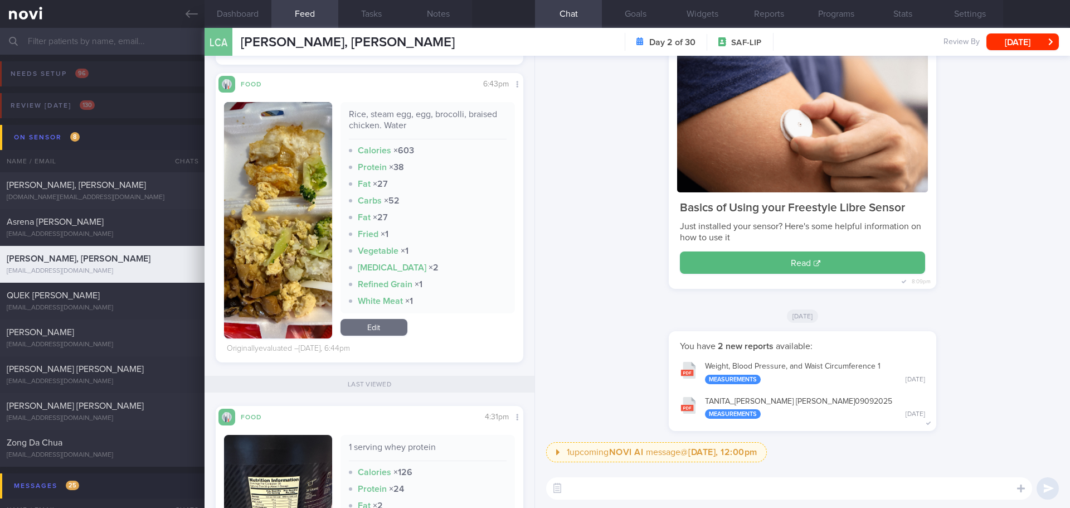
scroll to position [2476, 0]
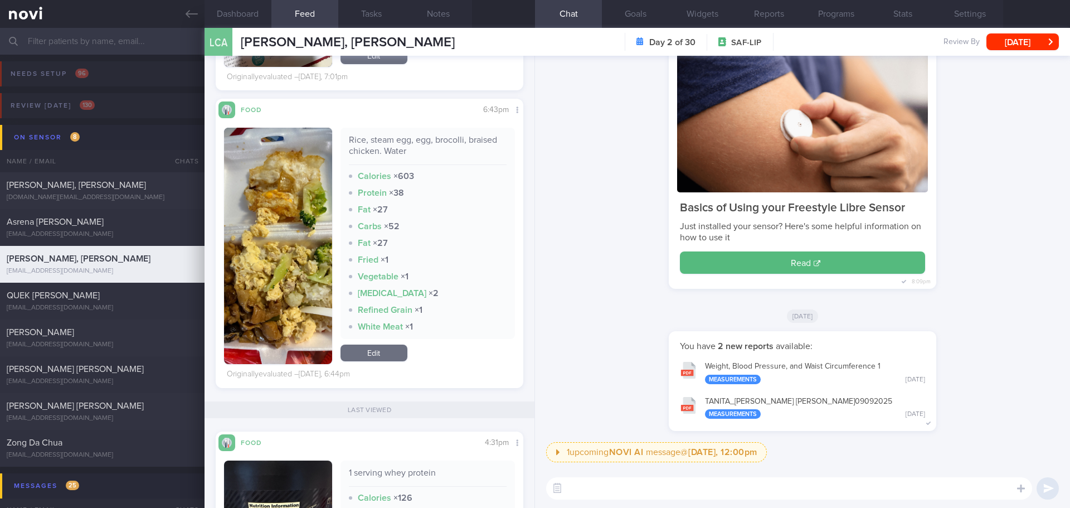
click at [301, 241] on button "button" at bounding box center [278, 246] width 108 height 236
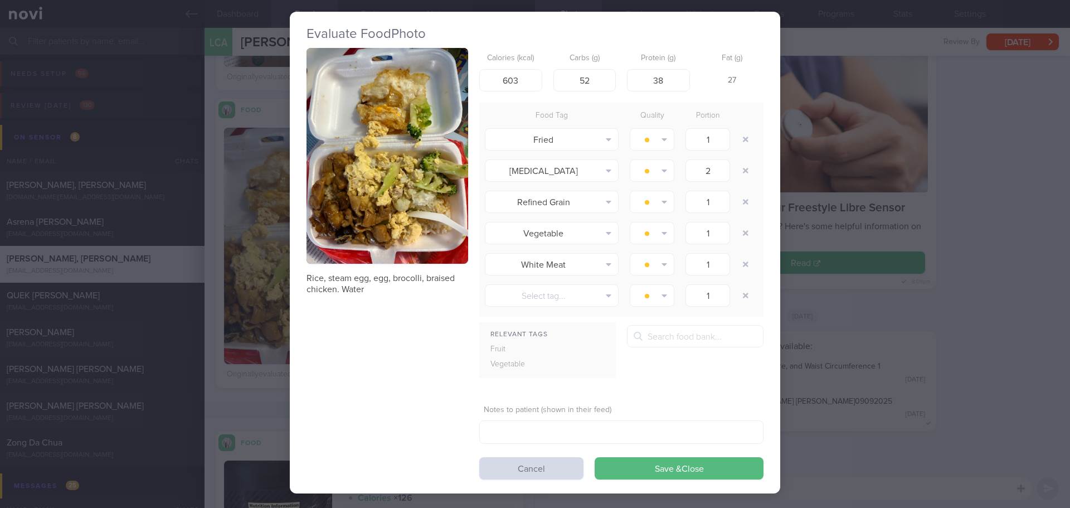
scroll to position [18, 0]
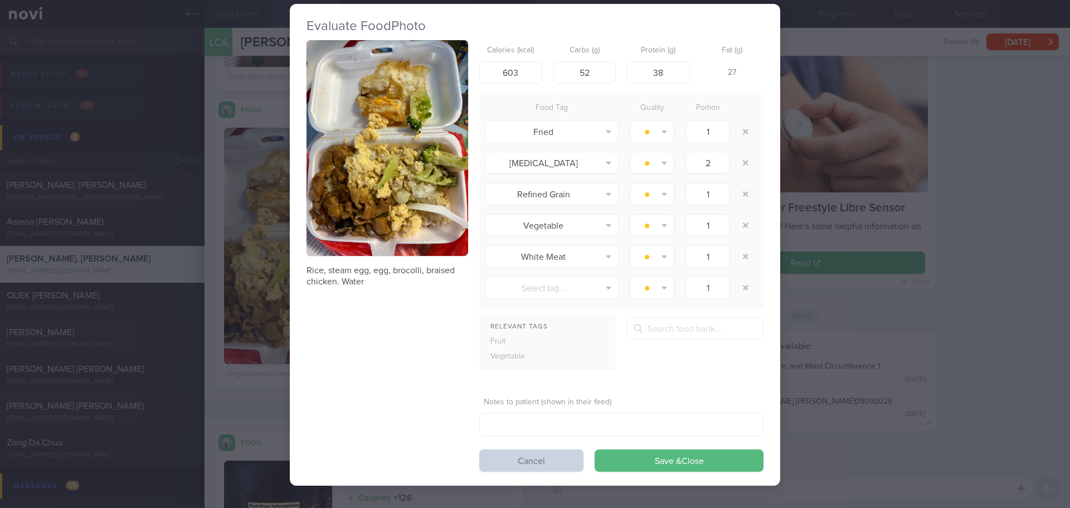
click at [545, 464] on button "Cancel" at bounding box center [531, 460] width 104 height 22
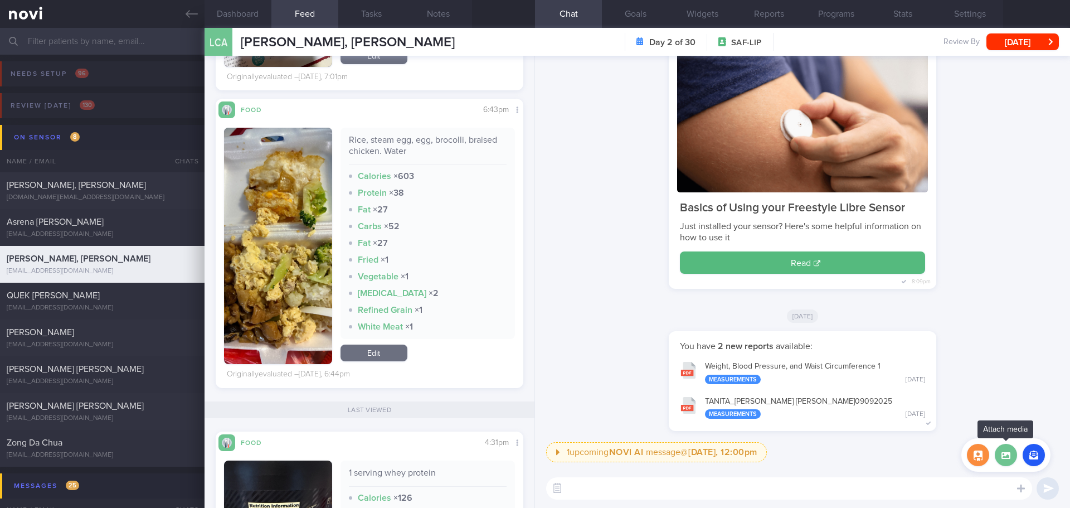
click at [1012, 457] on label at bounding box center [1005, 454] width 22 height 22
click at [0, 0] on input "file" at bounding box center [0, 0] width 0 height 0
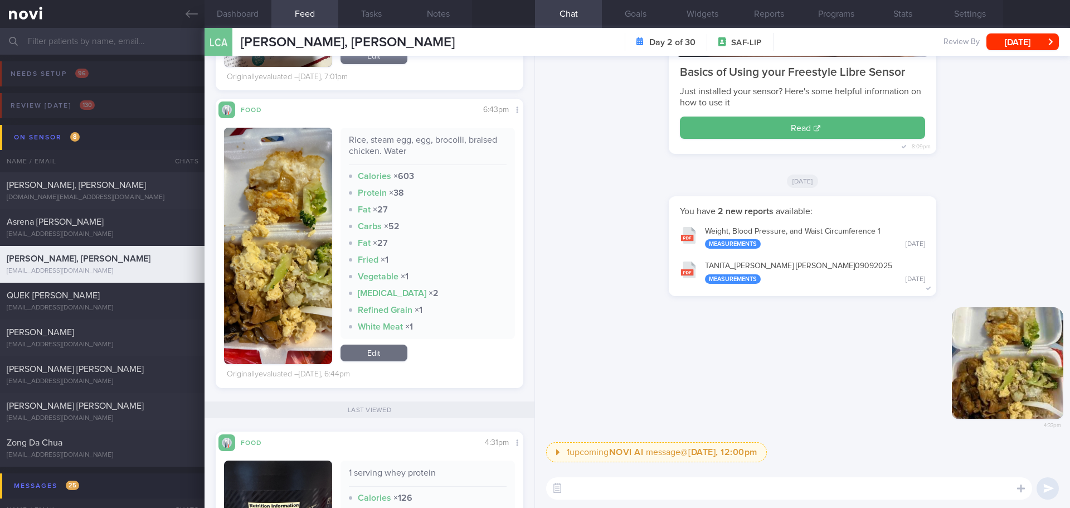
click at [642, 484] on textarea at bounding box center [789, 488] width 486 height 22
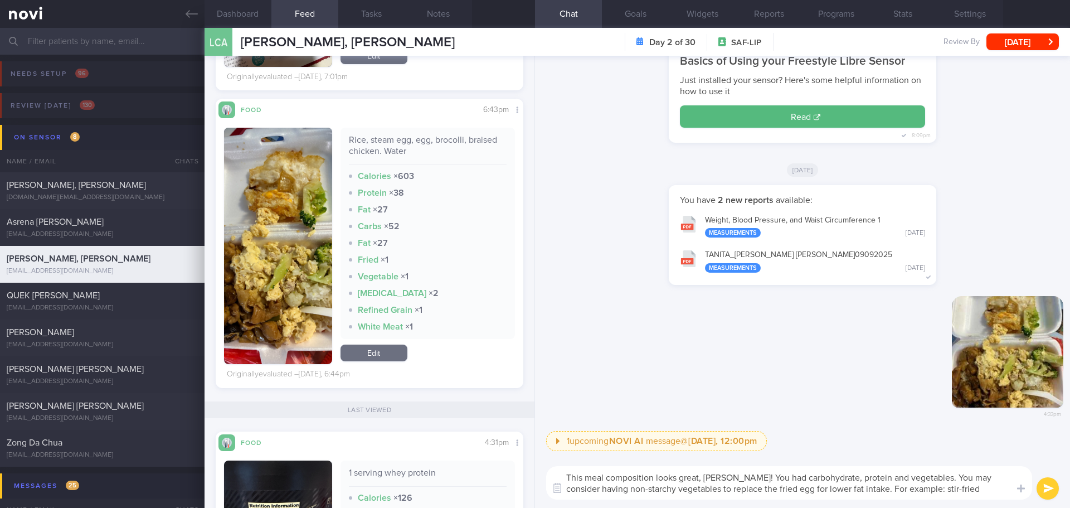
type textarea "This meal composition looks great, [PERSON_NAME]! You had carbohydrate, protein…"
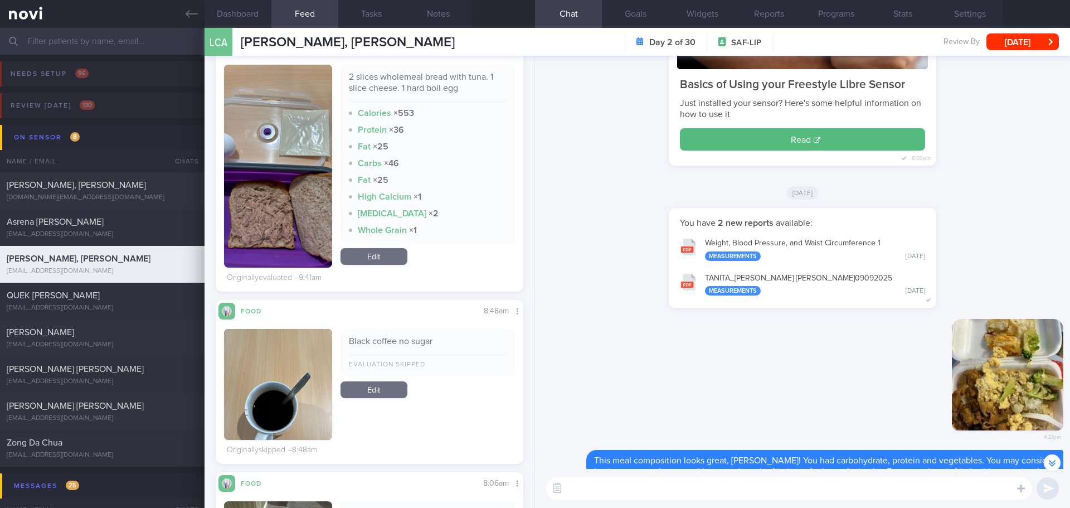
scroll to position [852, 0]
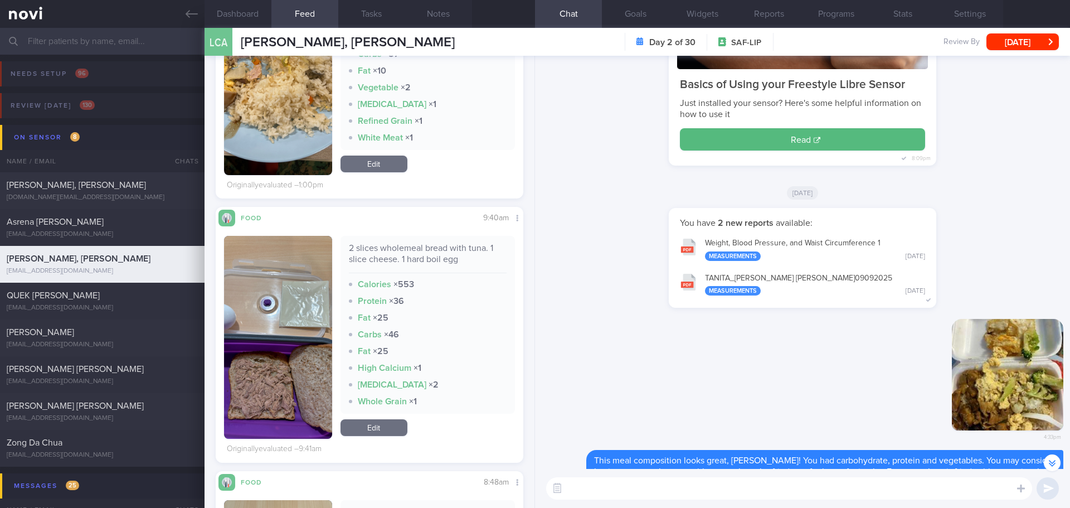
click at [626, 487] on textarea at bounding box center [789, 488] width 486 height 22
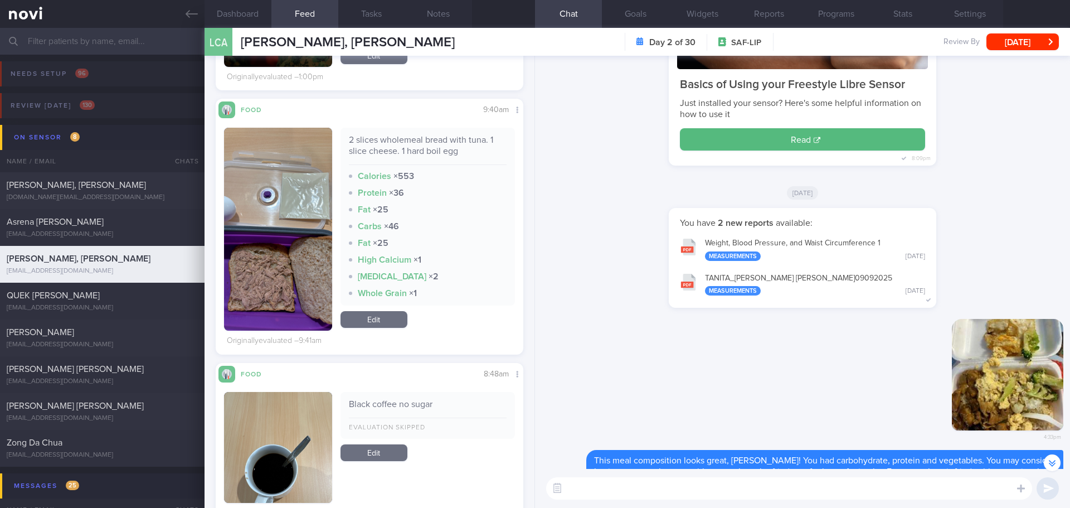
scroll to position [964, 0]
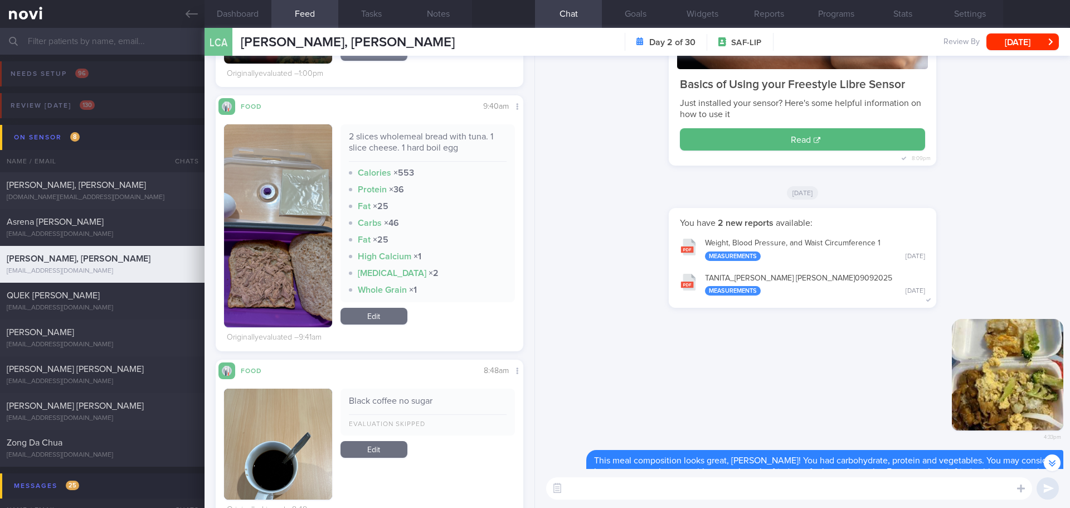
click at [575, 480] on textarea at bounding box center [789, 488] width 486 height 22
drag, startPoint x: 703, startPoint y: 489, endPoint x: 568, endPoint y: 491, distance: 134.8
click at [568, 491] on textarea "Breakfast this morning is good too! May I know how much tuna in water did you u…" at bounding box center [789, 488] width 486 height 22
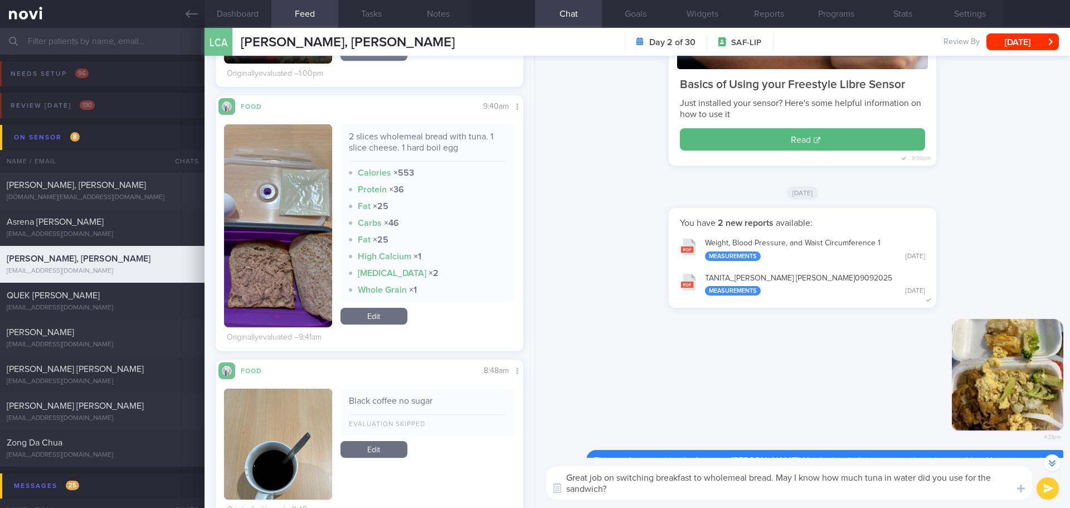
click at [674, 479] on textarea "Great job on switching breakfast to wholemeal bread. May I know how much tuna i…" at bounding box center [789, 482] width 486 height 33
click at [676, 479] on textarea "Great job on switching breakfast to wholemeal bread. May I know how much tuna i…" at bounding box center [789, 482] width 486 height 33
click at [690, 481] on textarea "Great job on switching breakfast to wholemeal bread. May I know how much tuna i…" at bounding box center [789, 482] width 486 height 33
click at [694, 482] on textarea "Great job on switching breakfast to wholemeal bread. May I know how much tuna i…" at bounding box center [789, 482] width 486 height 33
click at [656, 475] on textarea "Great job on switching breakfast to wholemeal bread. May I know how much tuna i…" at bounding box center [789, 482] width 486 height 33
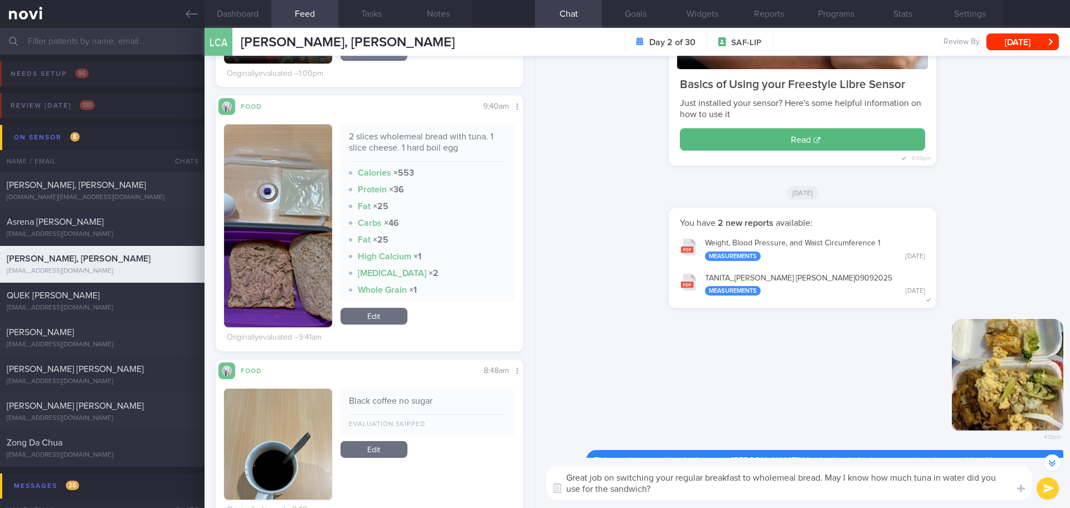
click at [886, 492] on textarea "Great job on switching your regular breakfast to wholemeal bread. May I know ho…" at bounding box center [789, 482] width 486 height 33
click at [894, 492] on textarea "Great job on switching your regular breakfast to wholemeal bread. May I know ho…" at bounding box center [789, 482] width 486 height 33
click at [901, 493] on textarea "Great job on switching your regular breakfast to wholemeal bread. May I know ho…" at bounding box center [789, 482] width 486 height 33
click at [914, 493] on textarea "Great job on switching your regular breakfast to wholemeal bread. May I know ho…" at bounding box center [789, 482] width 486 height 33
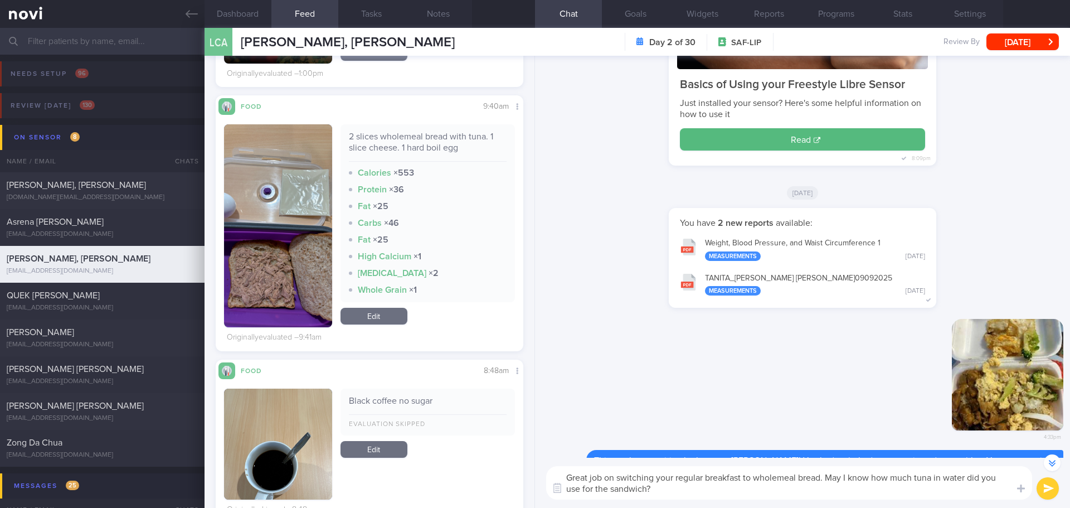
click at [914, 493] on textarea "Great job on switching your regular breakfast to wholemeal bread. May I know ho…" at bounding box center [789, 482] width 486 height 33
click at [929, 490] on textarea "Great job on switching your regular breakfast to wholemeal bread. May I know ho…" at bounding box center [789, 482] width 486 height 33
click at [976, 485] on textarea "Great job on switching your regular breakfast to wholemeal bread. May I know ho…" at bounding box center [789, 482] width 486 height 33
type textarea "Great job on switching your regular breakfast to wholemeal bread. May I know ho…"
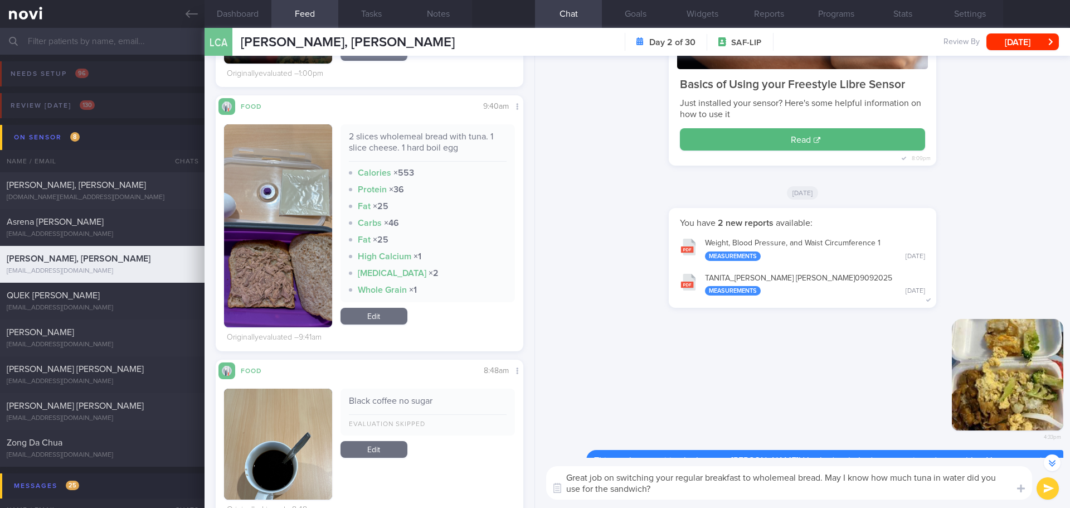
click at [1044, 488] on button "submit" at bounding box center [1047, 488] width 22 height 22
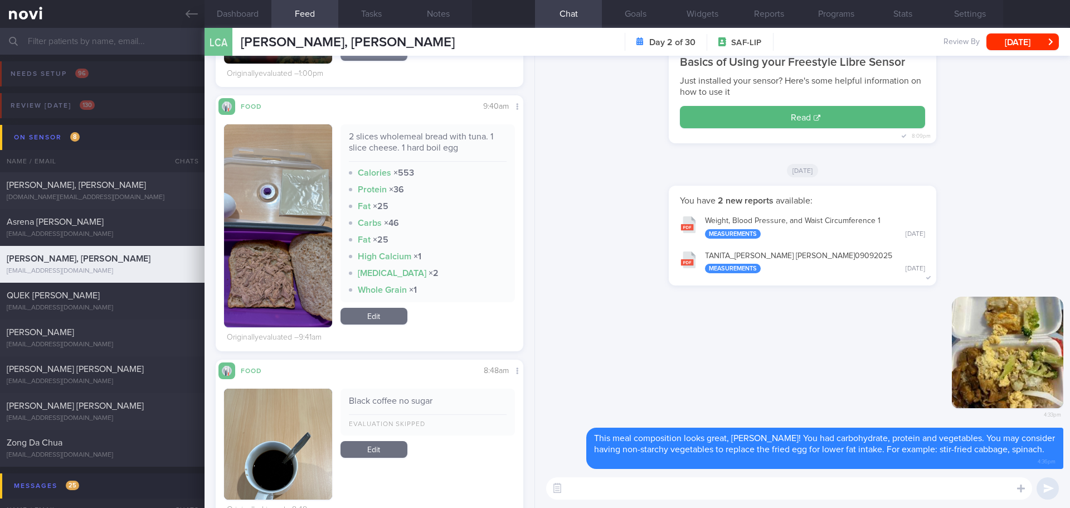
scroll to position [0, 0]
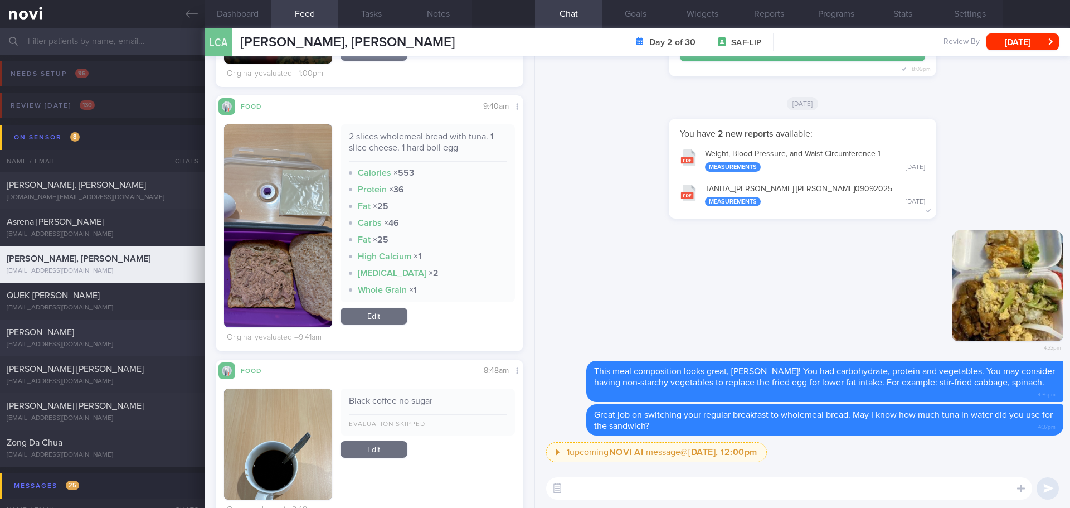
click at [110, 336] on div "[PERSON_NAME]" at bounding box center [101, 331] width 188 height 11
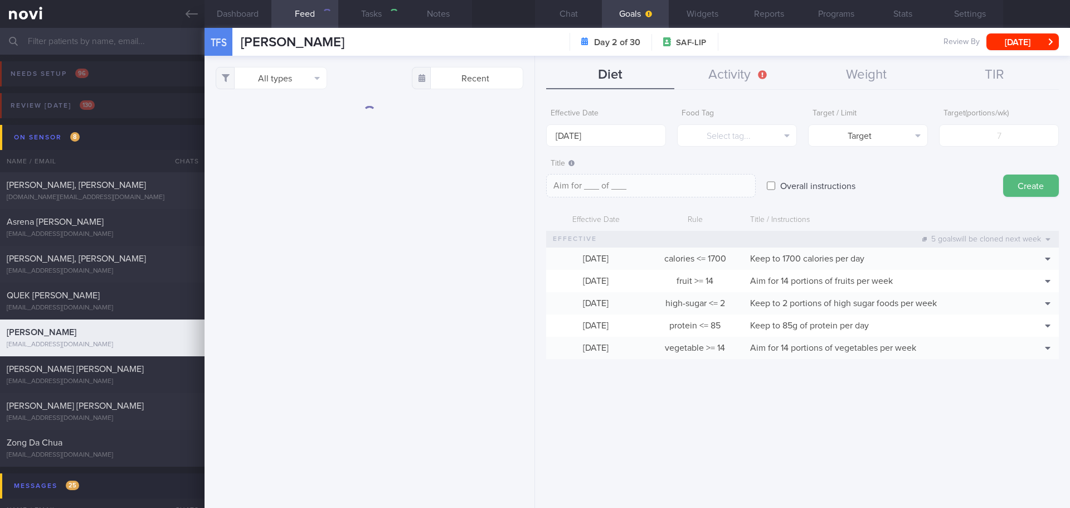
checkbox input "true"
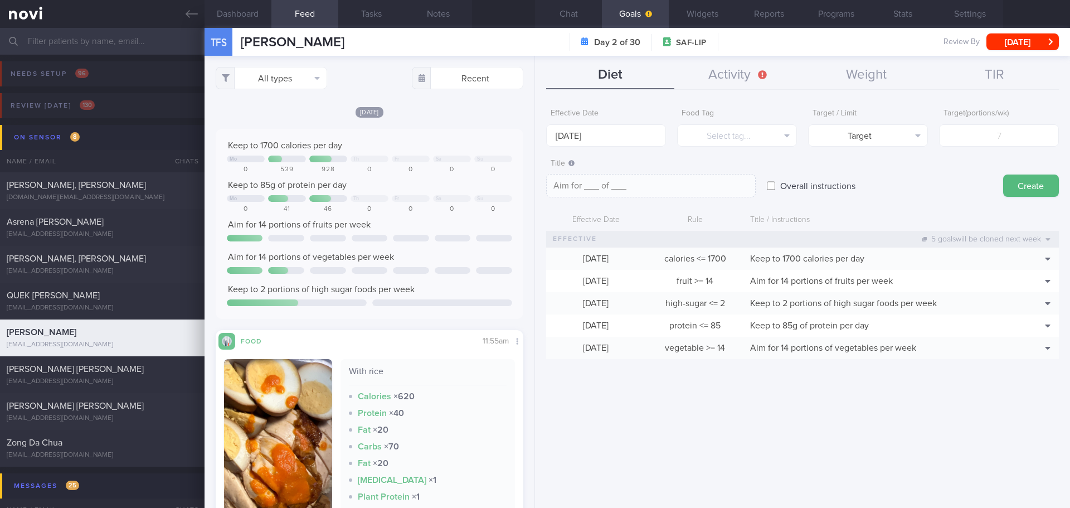
scroll to position [182, 290]
click at [736, 74] on button "Activity" at bounding box center [738, 75] width 128 height 28
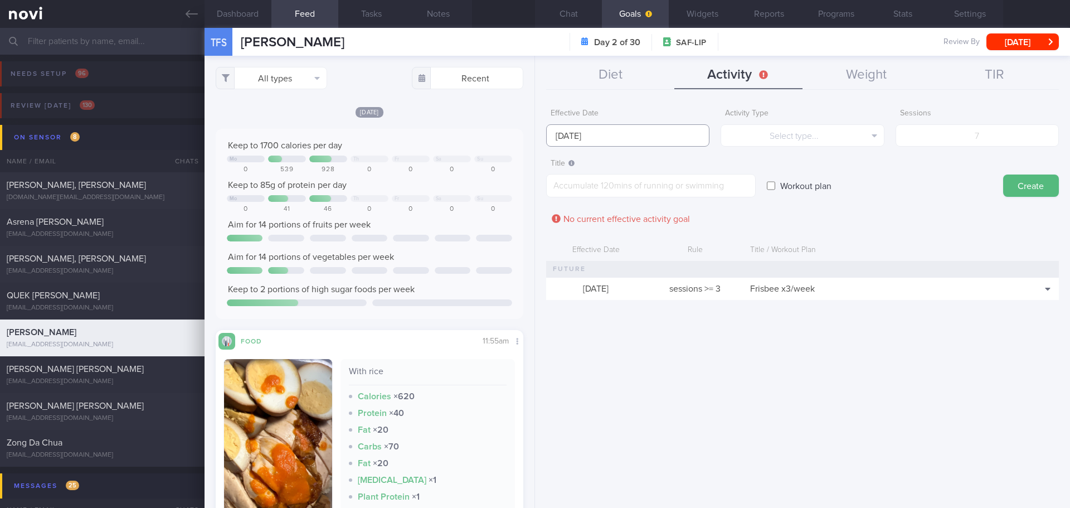
click at [581, 140] on input "15 Sep 2025" at bounding box center [627, 135] width 163 height 22
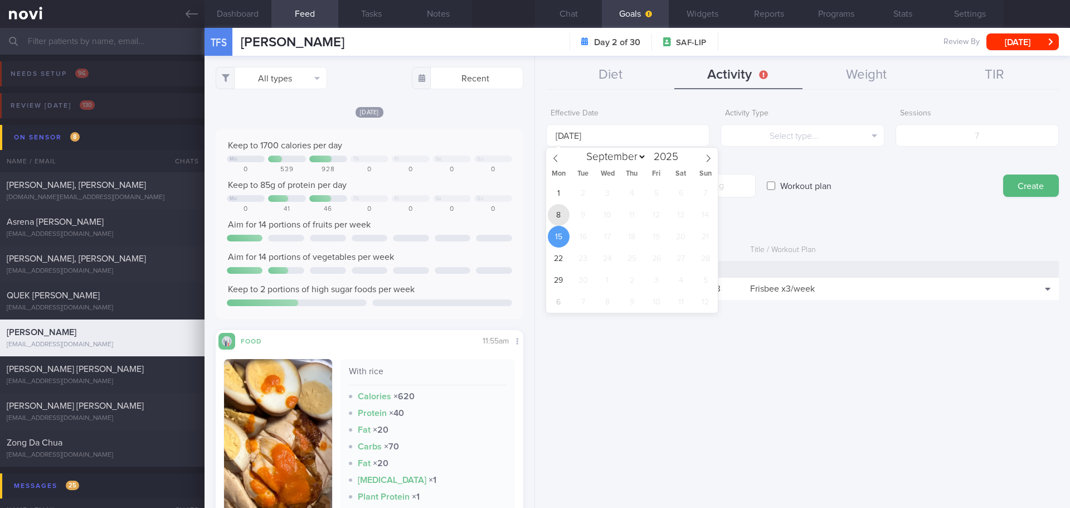
click at [556, 213] on span "8" at bounding box center [559, 215] width 22 height 22
type input "[DATE]"
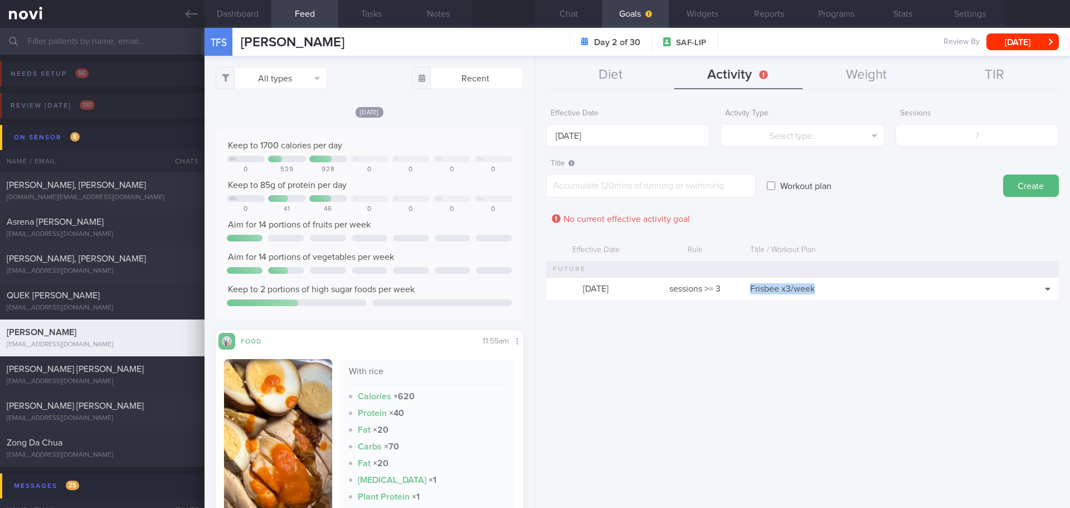
drag, startPoint x: 807, startPoint y: 287, endPoint x: 750, endPoint y: 288, distance: 56.8
click at [750, 288] on div "Frisbee x3/week" at bounding box center [881, 288] width 275 height 22
copy span "Frisbee x3/week"
click at [622, 189] on textarea at bounding box center [650, 185] width 209 height 23
paste textarea "Frisbee x3/week"
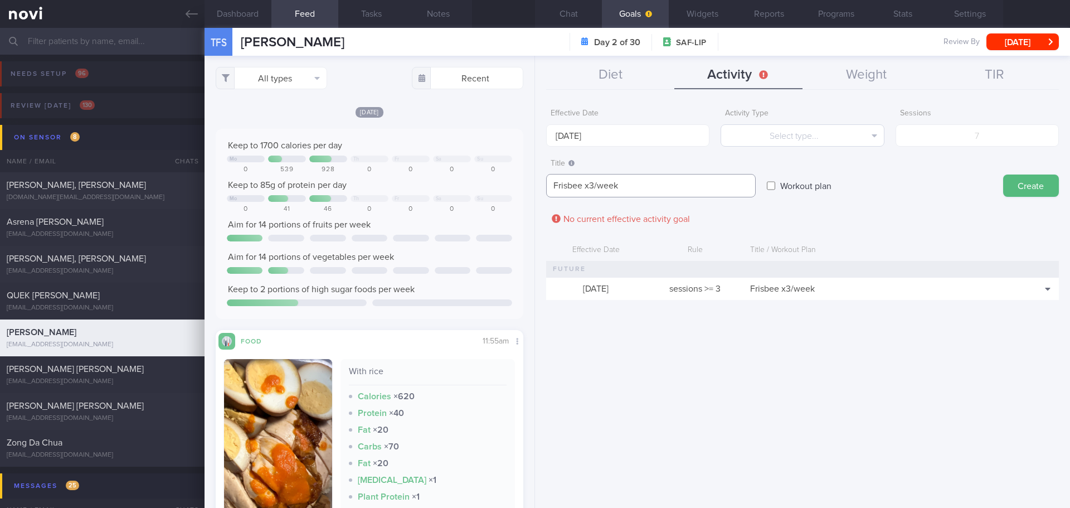
type textarea "Frisbee x3/week"
click at [822, 139] on button "Select type..." at bounding box center [801, 135] width 163 height 22
click at [816, 187] on button "Sessions" at bounding box center [802, 190] width 162 height 17
click at [953, 147] on form "Effective Date 8 Sep 2025 Activity Type Sessions Select type... Duration Sessio…" at bounding box center [802, 207] width 513 height 208
click at [960, 138] on input "number" at bounding box center [976, 135] width 163 height 22
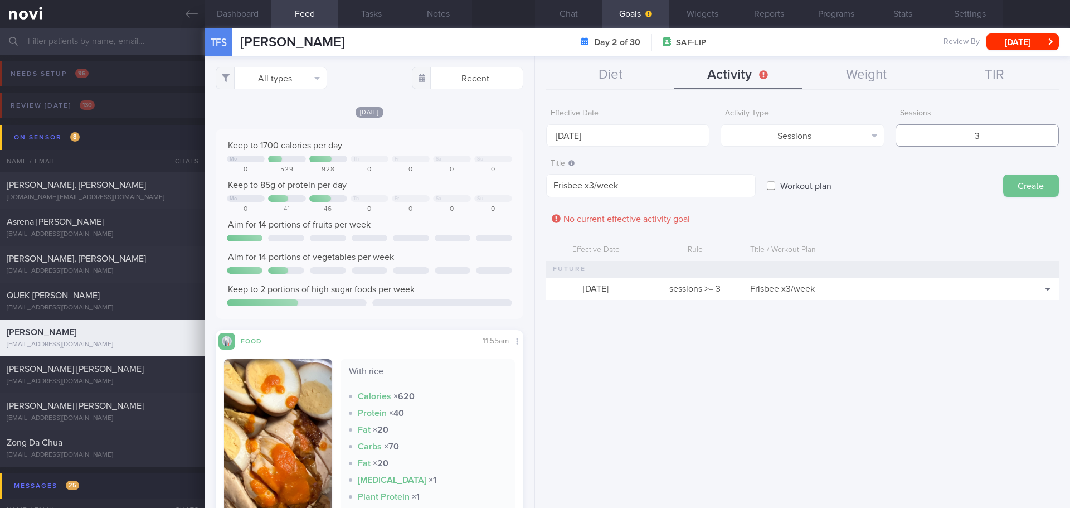
type input "3"
click at [1016, 193] on button "Create" at bounding box center [1031, 185] width 56 height 22
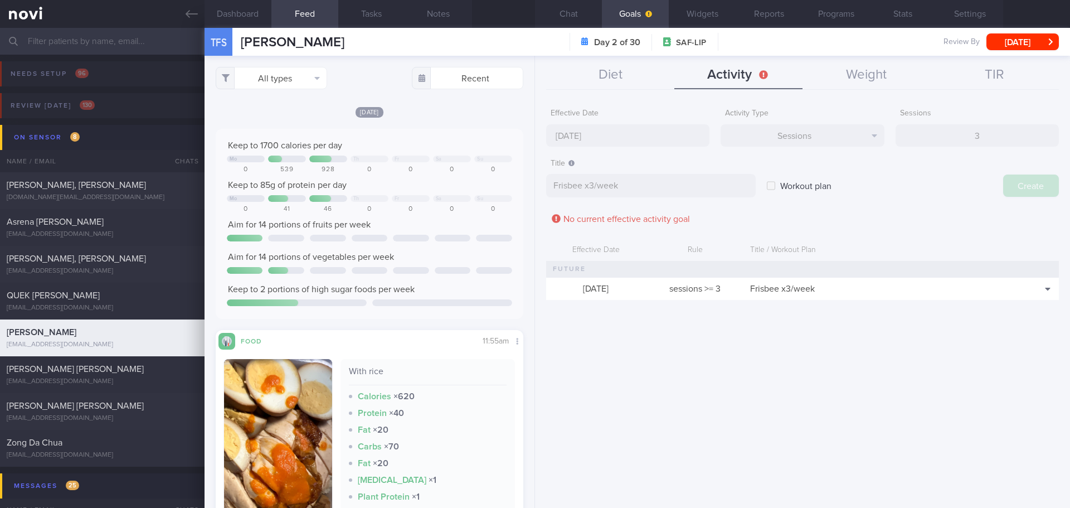
type input "15 Sep 2025"
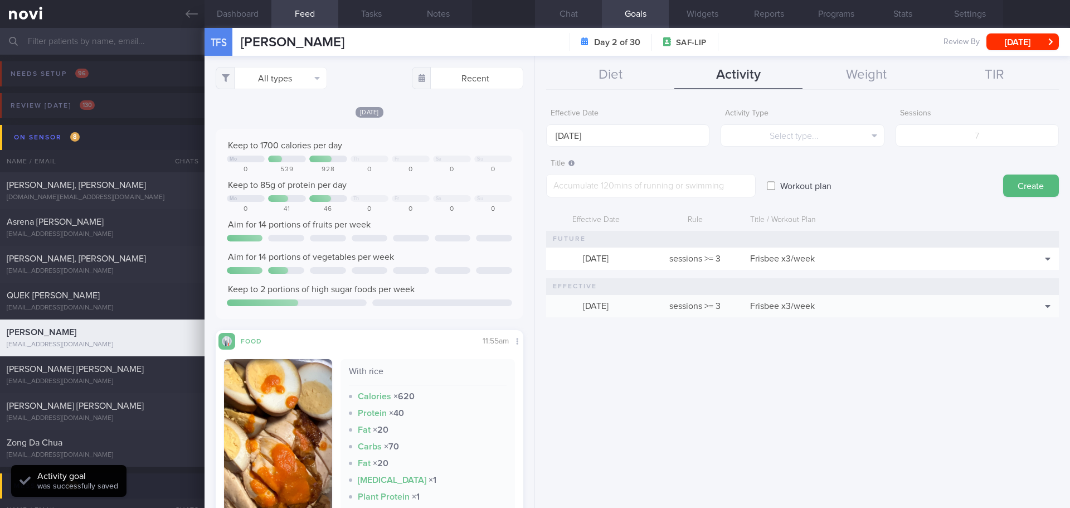
click at [575, 6] on button "Chat" at bounding box center [568, 14] width 67 height 28
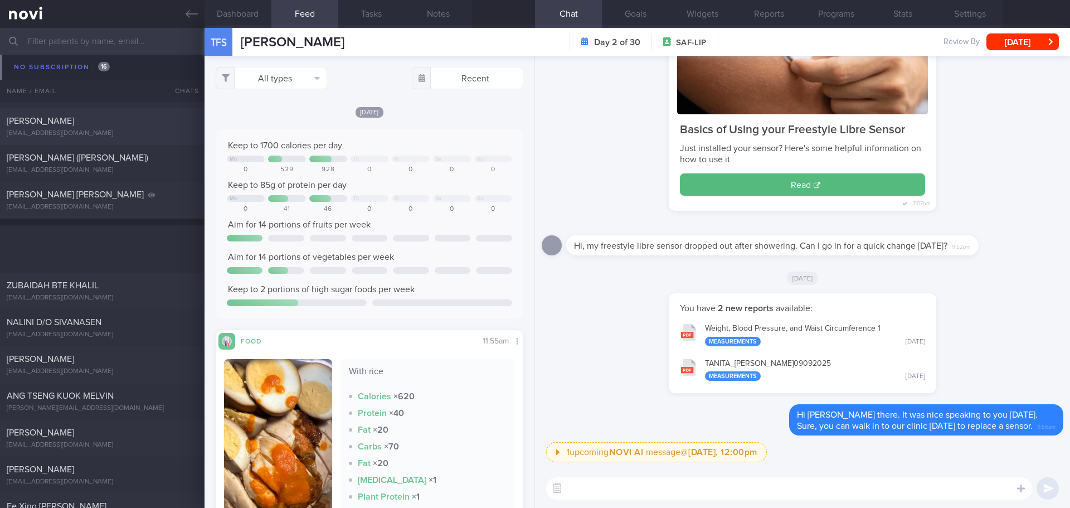
scroll to position [4673, 0]
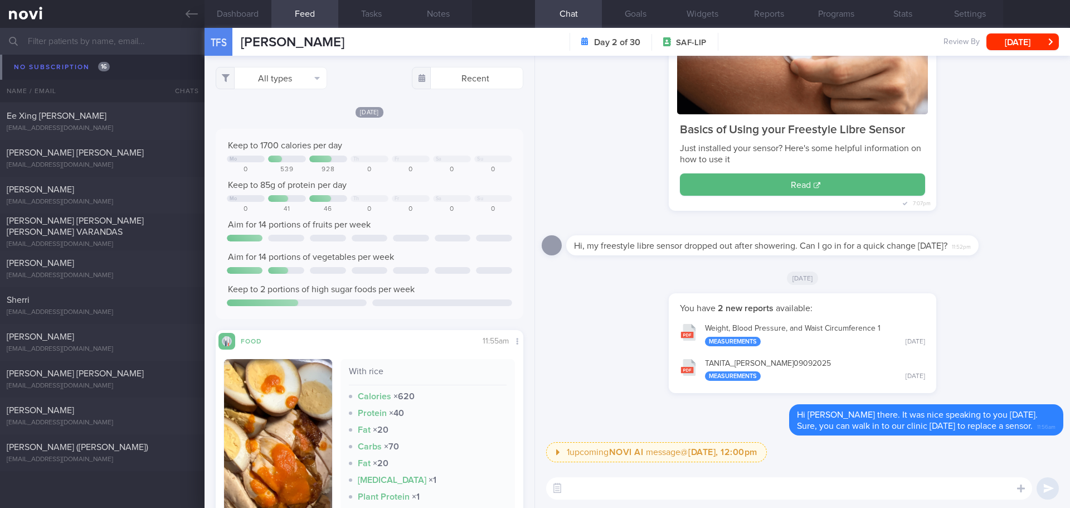
drag, startPoint x: 90, startPoint y: 401, endPoint x: 662, endPoint y: 485, distance: 578.8
click at [90, 401] on div "XIE FENGJIE lazyxfj@gmail.com 20 days ago" at bounding box center [535, 415] width 1070 height 37
type textarea "Qoo - increase sugar suggest keep to 3/4 bowl rice himalayan salt sweet glucose…"
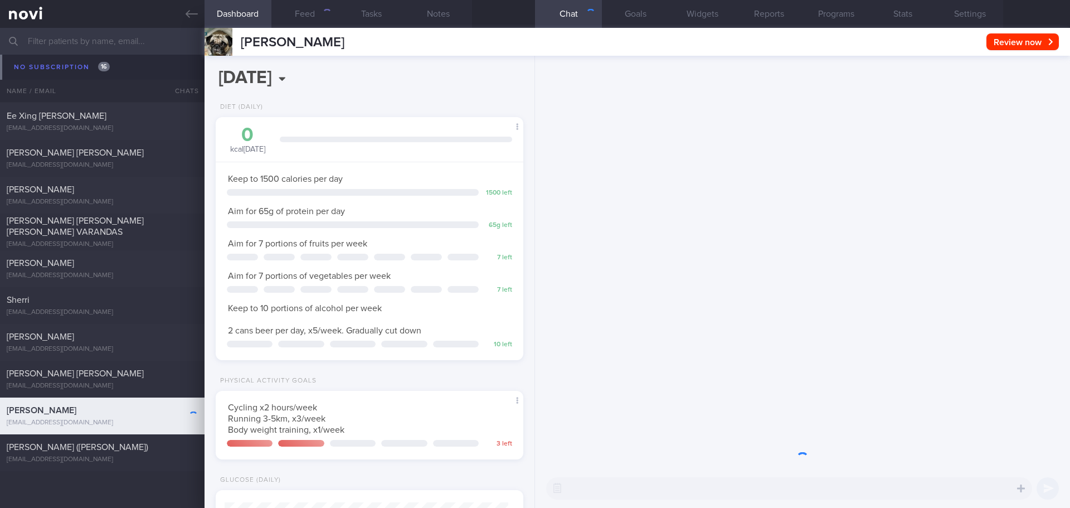
scroll to position [155, 280]
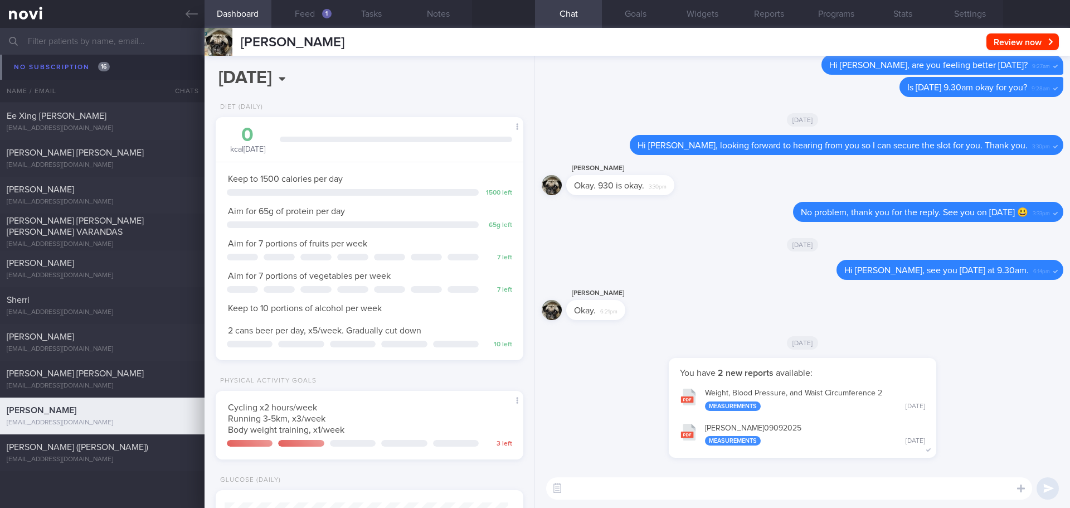
click at [662, 489] on textarea at bounding box center [789, 488] width 486 height 22
click at [860, 490] on textarea "Hi Fengjie, Elizabeth here." at bounding box center [789, 488] width 486 height 22
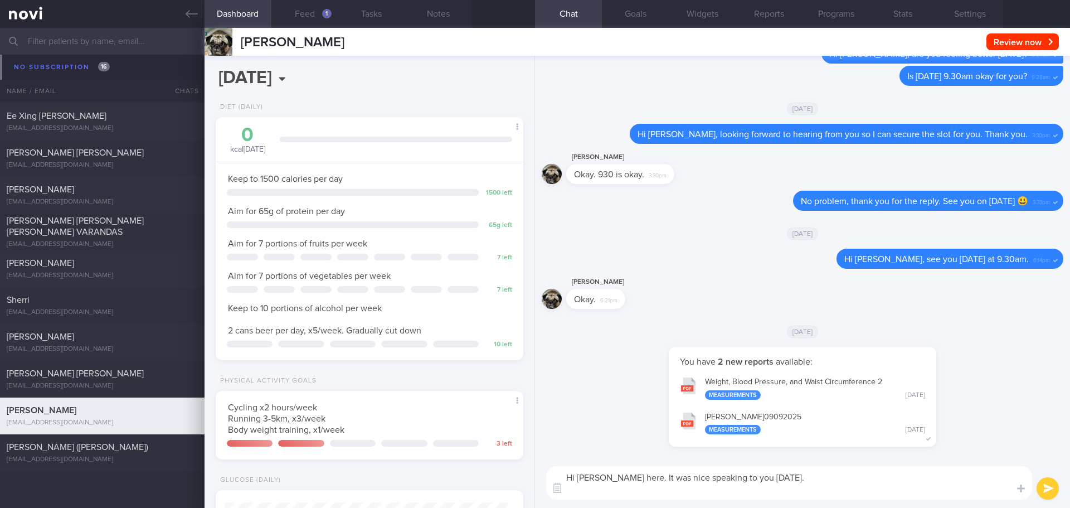
paste textarea "Your NoviHealth account will be archived shortly to mark the end of the program…"
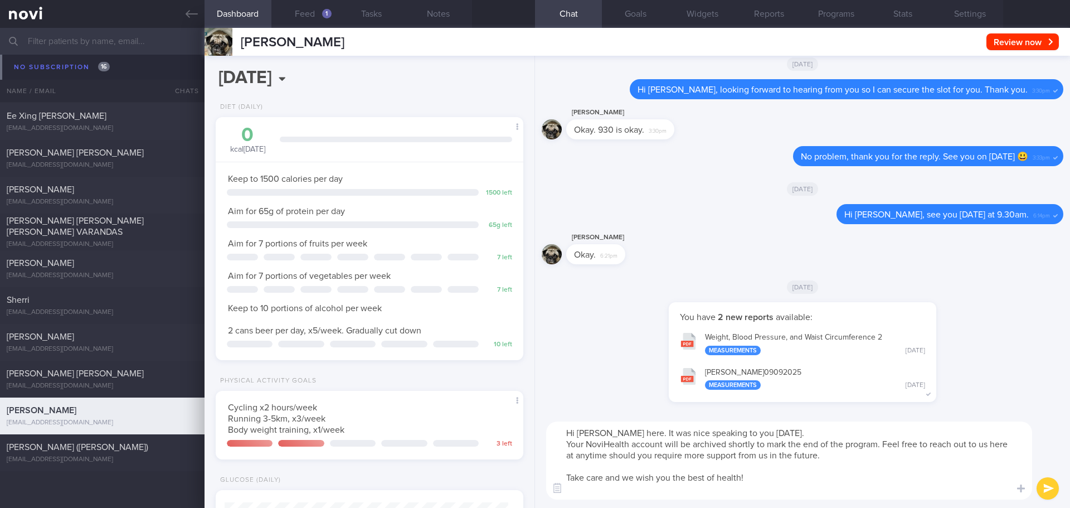
scroll to position [0, 0]
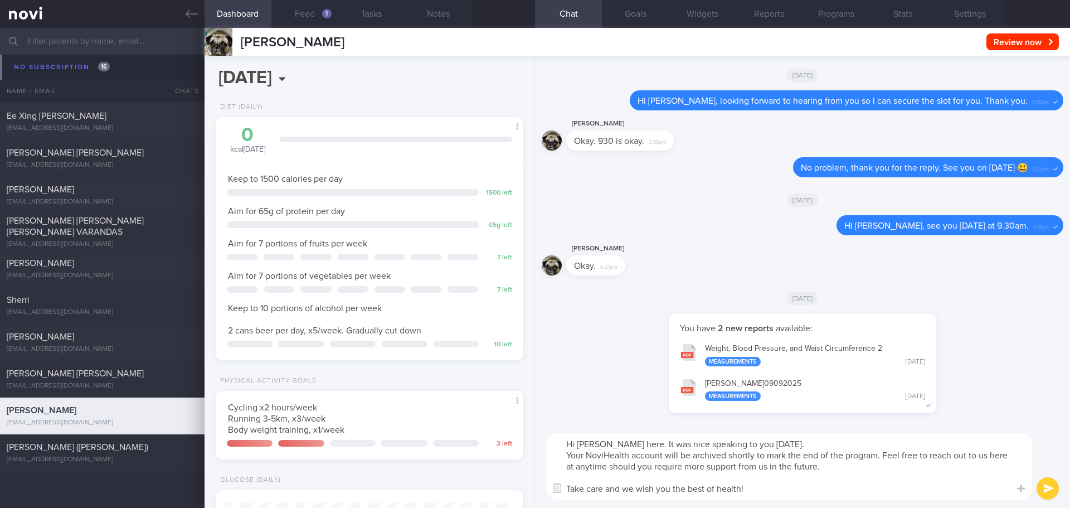
click at [865, 475] on textarea "Hi Fengjie, Elizabeth here. It was nice speaking to you yesterday. Your NoviHea…" at bounding box center [789, 465] width 486 height 67
click at [896, 476] on textarea "Hi Fengjie, Elizabeth here. It was nice speaking to you yesterday. Your NoviHea…" at bounding box center [789, 465] width 486 height 67
click at [905, 476] on textarea "Hi Fengjie, Elizabeth here. It was nice speaking to you yesterday. Your NoviHea…" at bounding box center [789, 465] width 486 height 67
click at [909, 476] on textarea "Hi Fengjie, Elizabeth here. It was nice speaking to you yesterday. Your NoviHea…" at bounding box center [789, 465] width 486 height 67
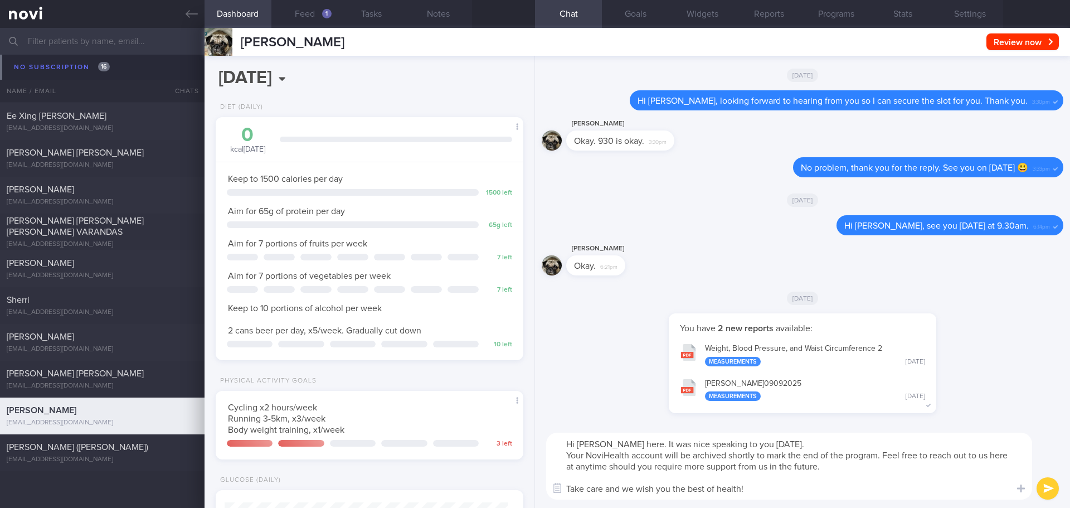
click at [909, 476] on textarea "Hi Fengjie, Elizabeth here. It was nice speaking to you yesterday. Your NoviHea…" at bounding box center [789, 465] width 486 height 67
click at [845, 481] on textarea "Hi Fengjie, Elizabeth here. It was nice speaking to you yesterday. Your NoviHea…" at bounding box center [789, 465] width 486 height 67
click at [844, 489] on textarea "Hi Fengjie, Elizabeth here. It was nice speaking to you yesterday. Your NoviHea…" at bounding box center [789, 465] width 486 height 67
type textarea "Hi Fengjie, Elizabeth here. It was nice speaking to you yesterday. Your NoviHea…"
click at [1051, 490] on button "submit" at bounding box center [1047, 488] width 22 height 22
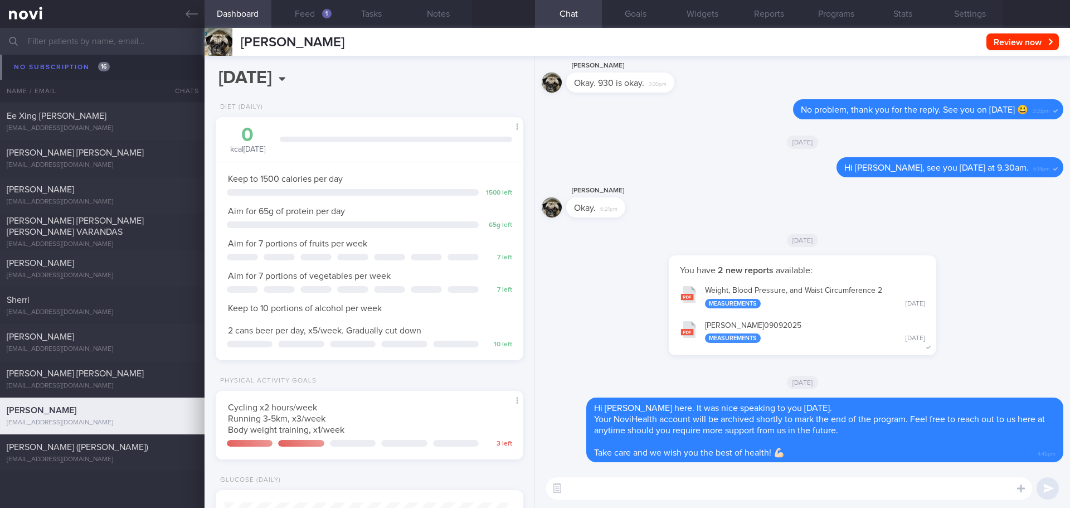
click at [1022, 326] on div "You have 2 new reports available: Weight, Blood Pressure, and Waist Circumferen…" at bounding box center [802, 310] width 521 height 111
click at [983, 13] on button "Settings" at bounding box center [969, 14] width 67 height 28
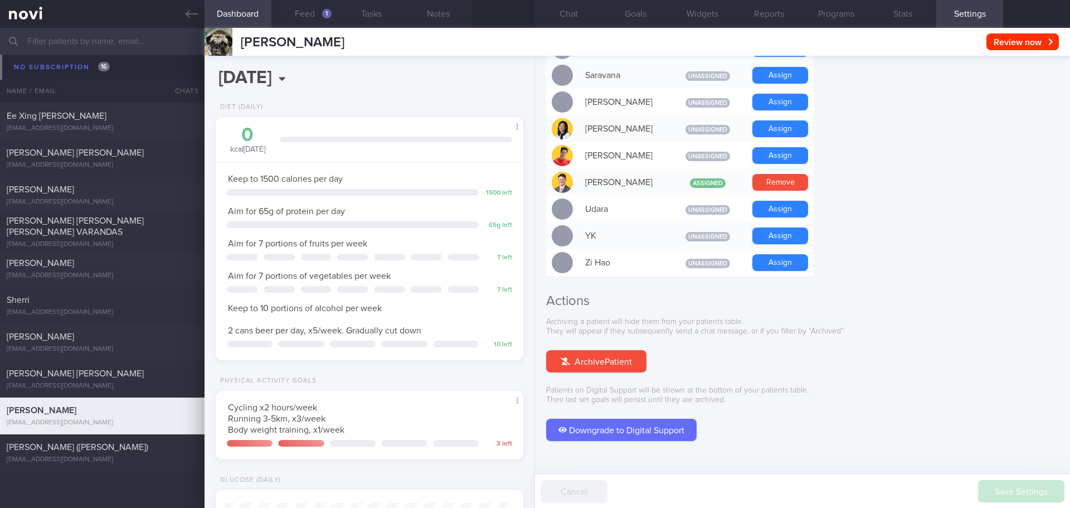
scroll to position [958, 0]
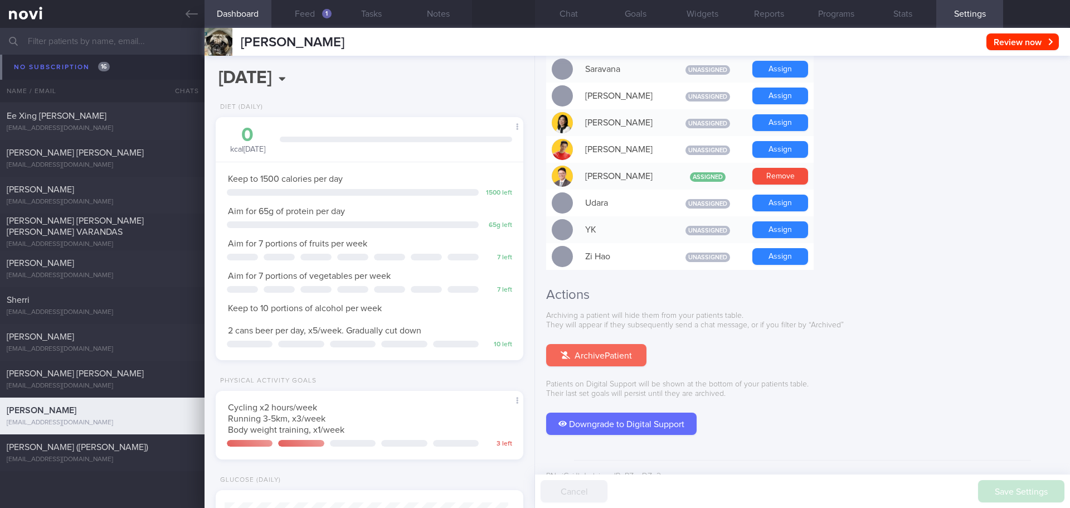
click at [598, 344] on button "Archive Patient" at bounding box center [596, 355] width 100 height 22
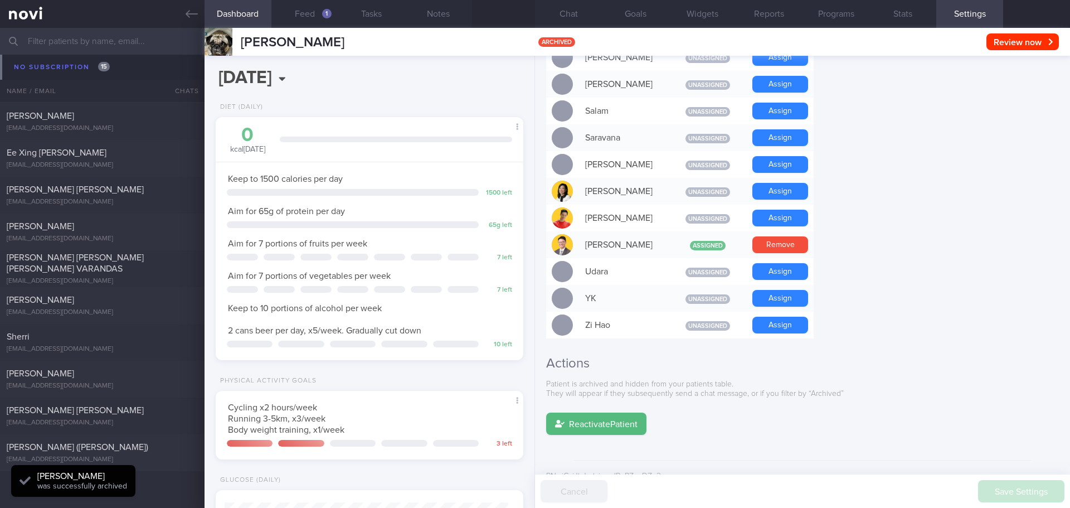
scroll to position [142, 284]
click at [103, 349] on div "[EMAIL_ADDRESS][DOMAIN_NAME]" at bounding box center [102, 349] width 191 height 8
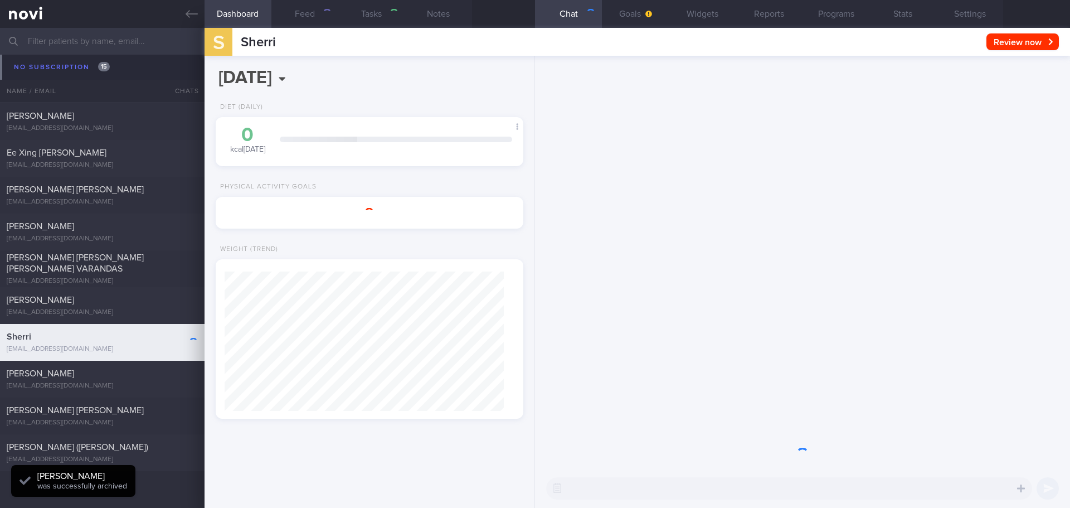
type input "[DATE]"
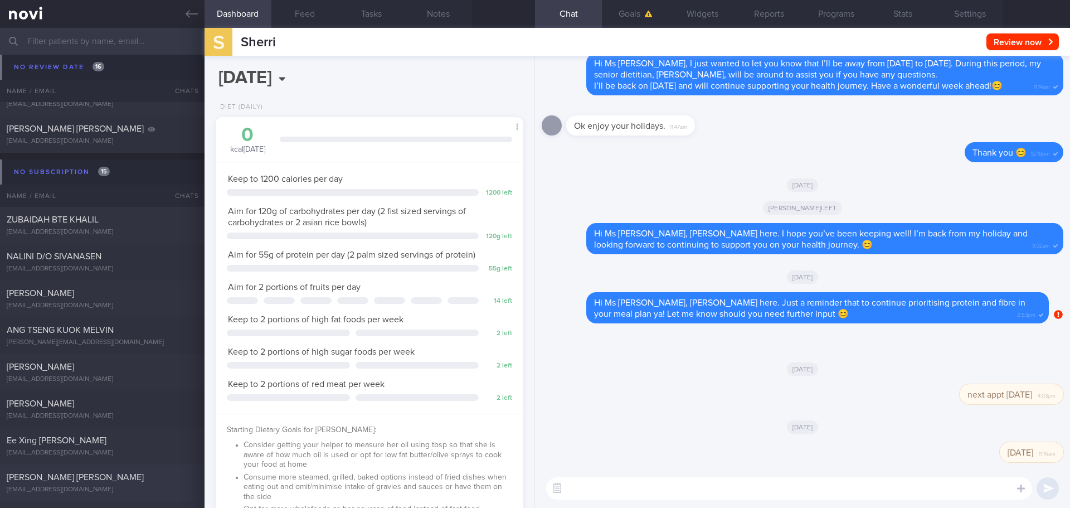
scroll to position [4340, 0]
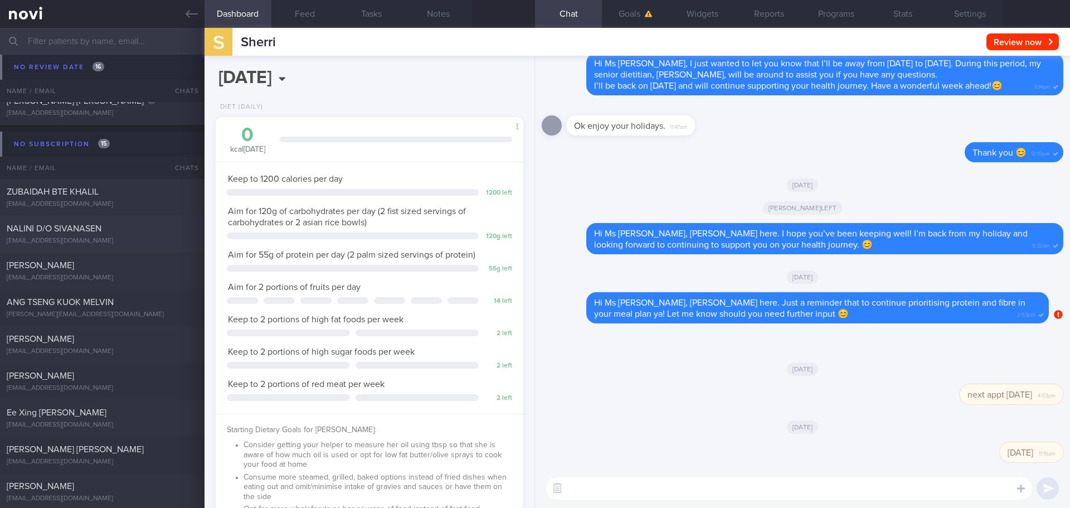
click at [117, 234] on div "NALINI D/O SIVANASEN nalini1080@gmail.com" at bounding box center [102, 234] width 204 height 22
select select "7"
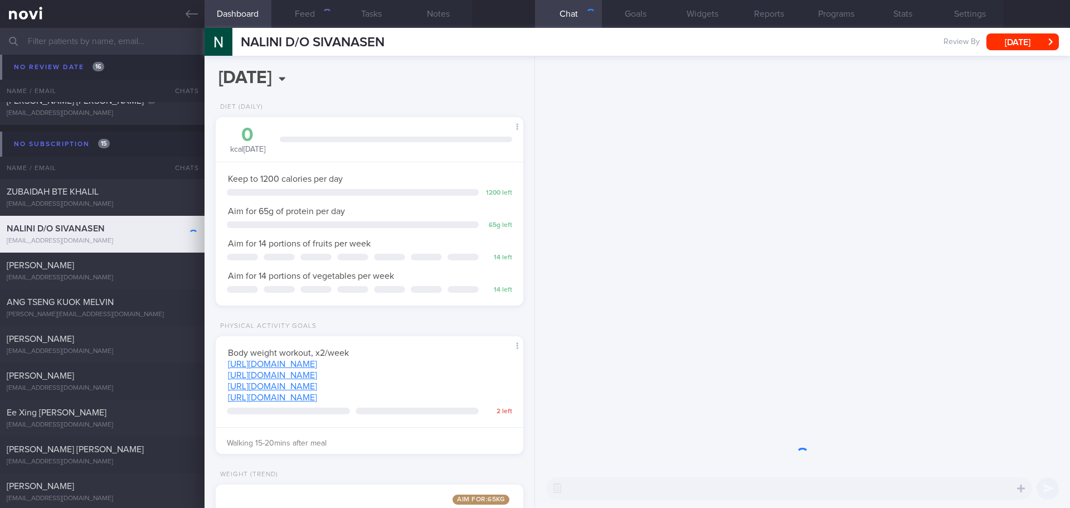
scroll to position [556974, 556851]
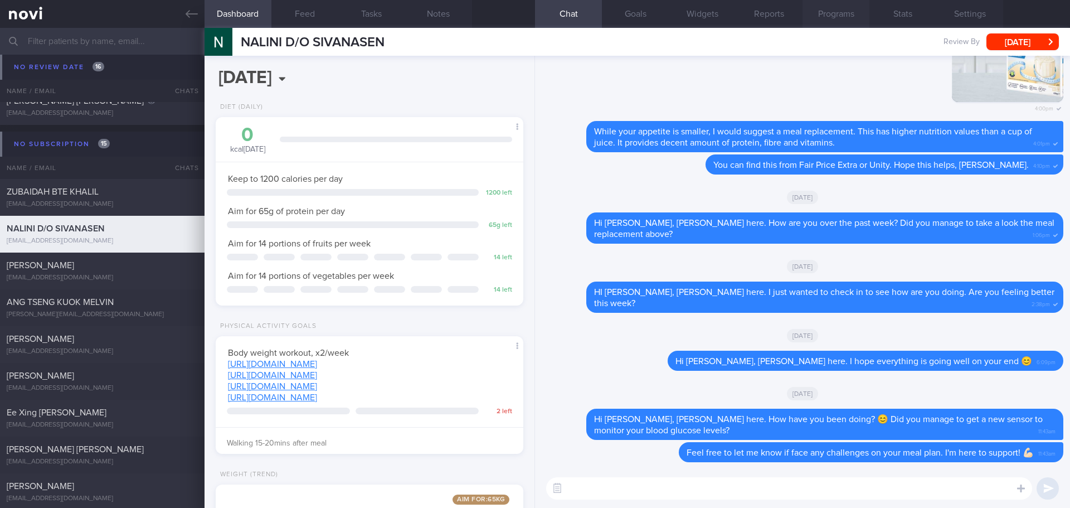
click at [826, 17] on button "Programs" at bounding box center [835, 14] width 67 height 28
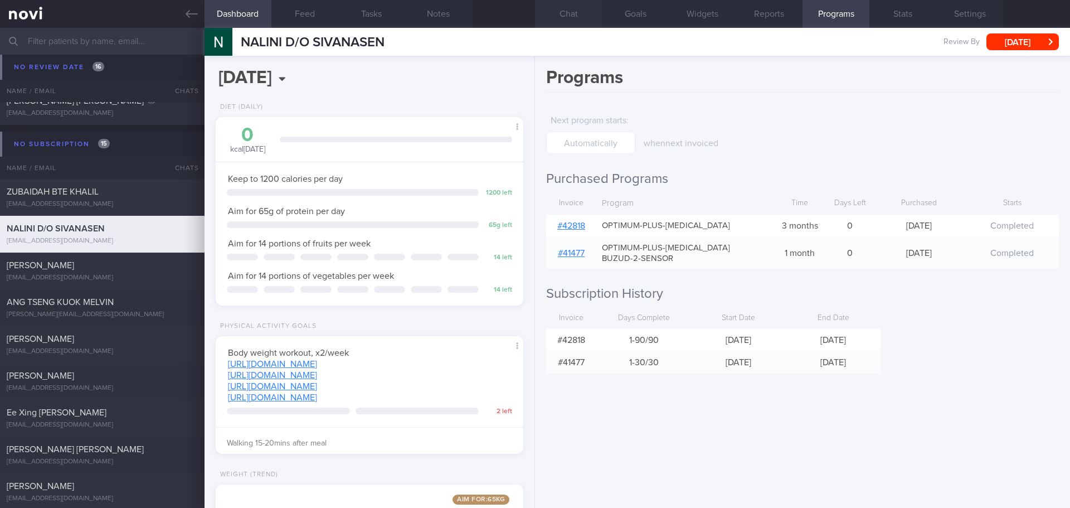
click at [560, 24] on button "Chat" at bounding box center [568, 14] width 67 height 28
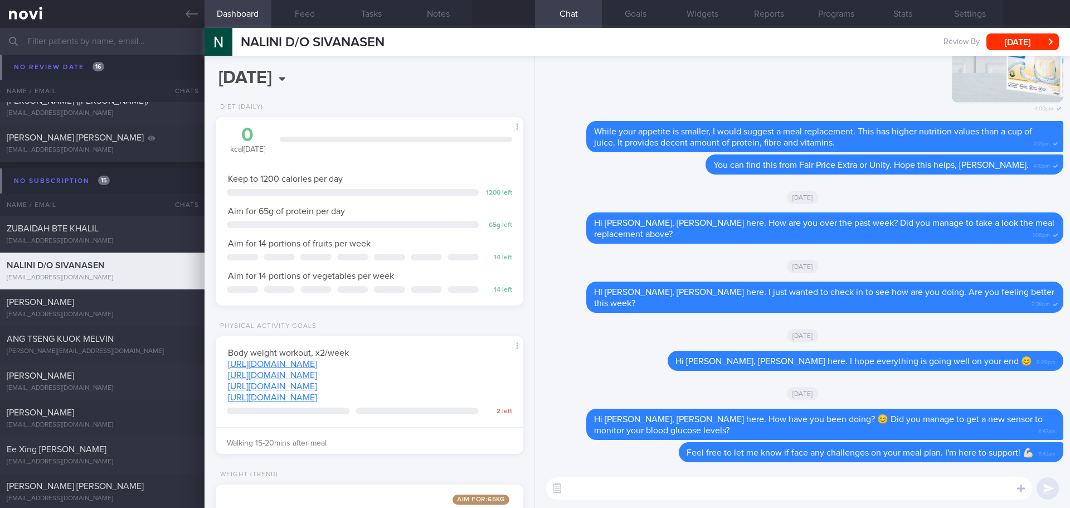
scroll to position [4377, 0]
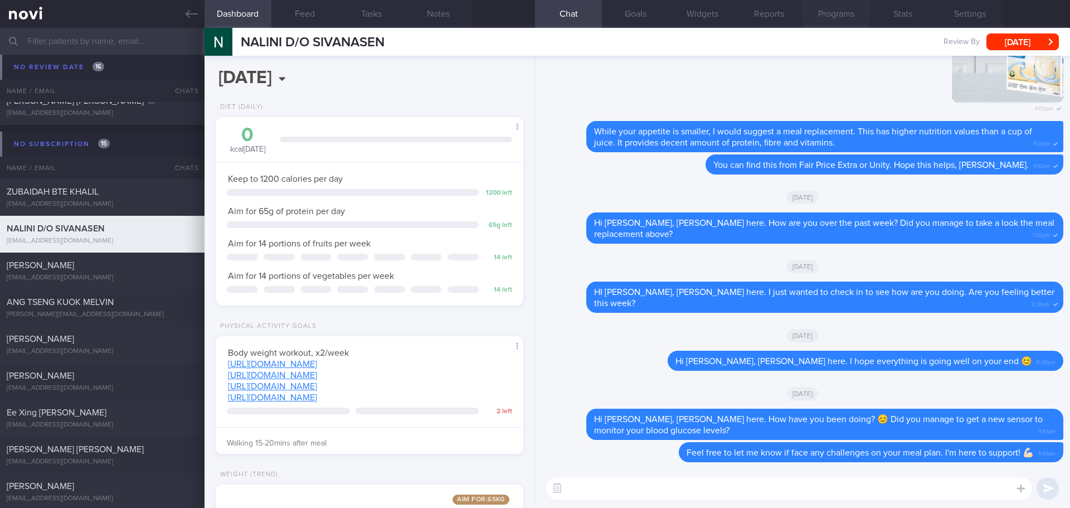
click at [827, 18] on button "Programs" at bounding box center [835, 14] width 67 height 28
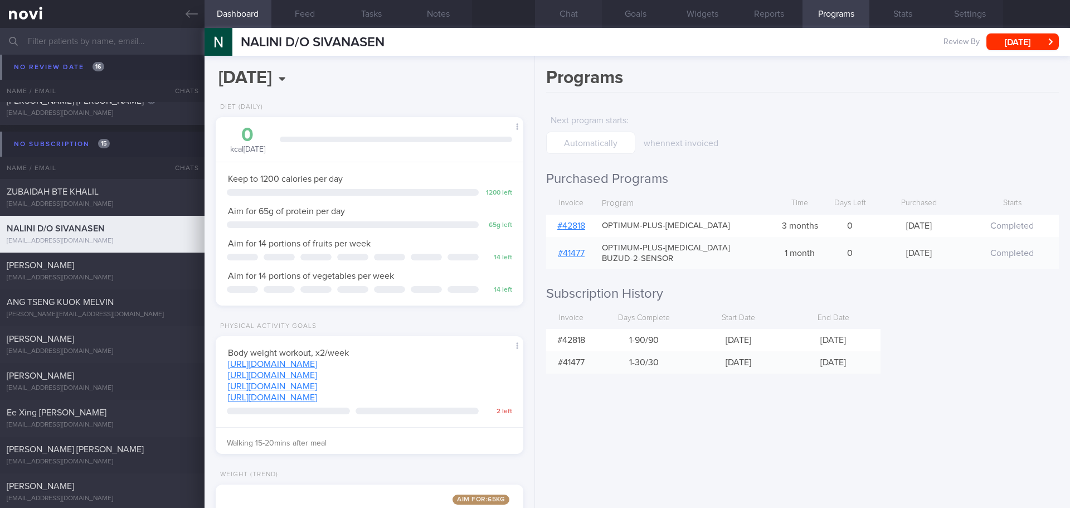
click at [578, 18] on button "Chat" at bounding box center [568, 14] width 67 height 28
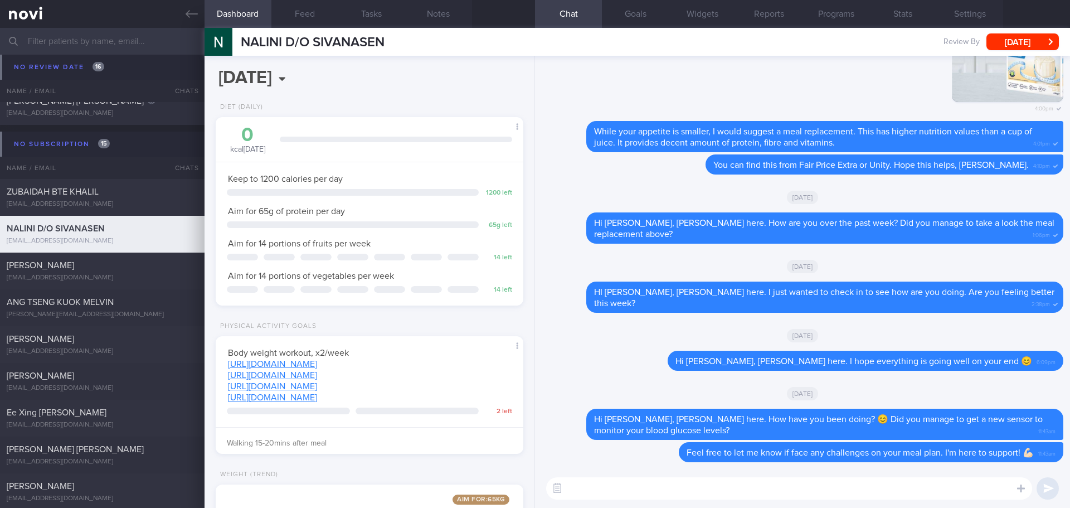
drag, startPoint x: 604, startPoint y: 496, endPoint x: 592, endPoint y: 491, distance: 13.8
click at [603, 495] on textarea at bounding box center [789, 488] width 486 height 22
paste textarea "Elizabeth here. I noticed your Optimum Plus program has ended, and there’s no u…"
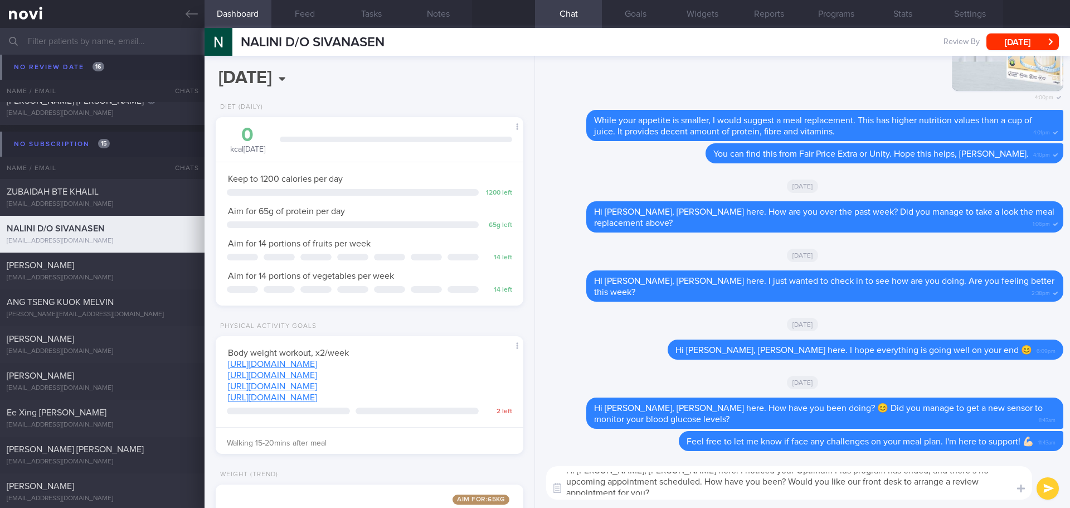
scroll to position [11, 0]
click at [936, 498] on textarea "Hi Nalini, Elizabeth here. I noticed your Optimum Plus program has ended, and t…" at bounding box center [789, 482] width 486 height 33
type textarea "Hi Nalini, Elizabeth here. I noticed your Optimum Plus program has ended, and t…"
click at [1044, 486] on button "submit" at bounding box center [1047, 488] width 22 height 22
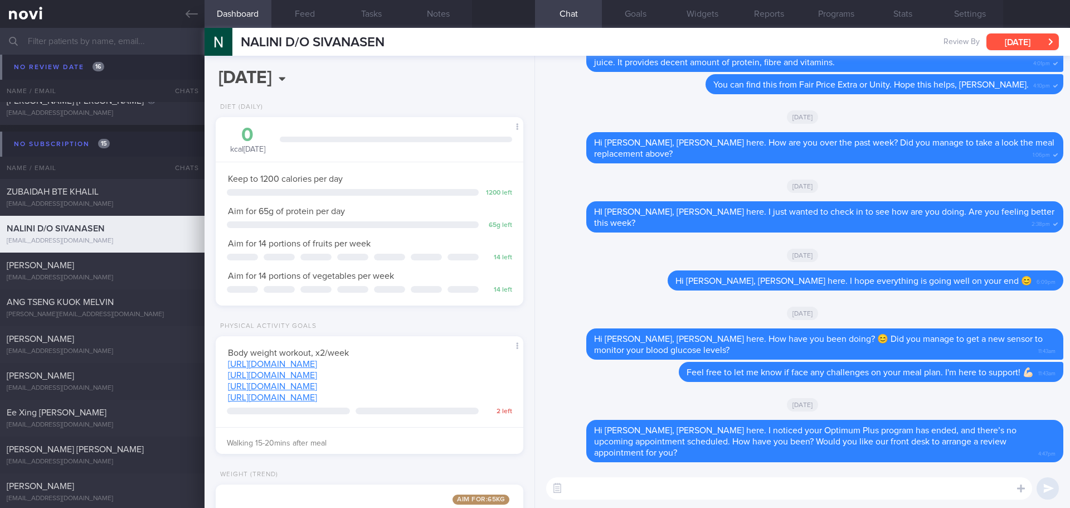
click at [1027, 40] on button "[DATE]" at bounding box center [1022, 41] width 72 height 17
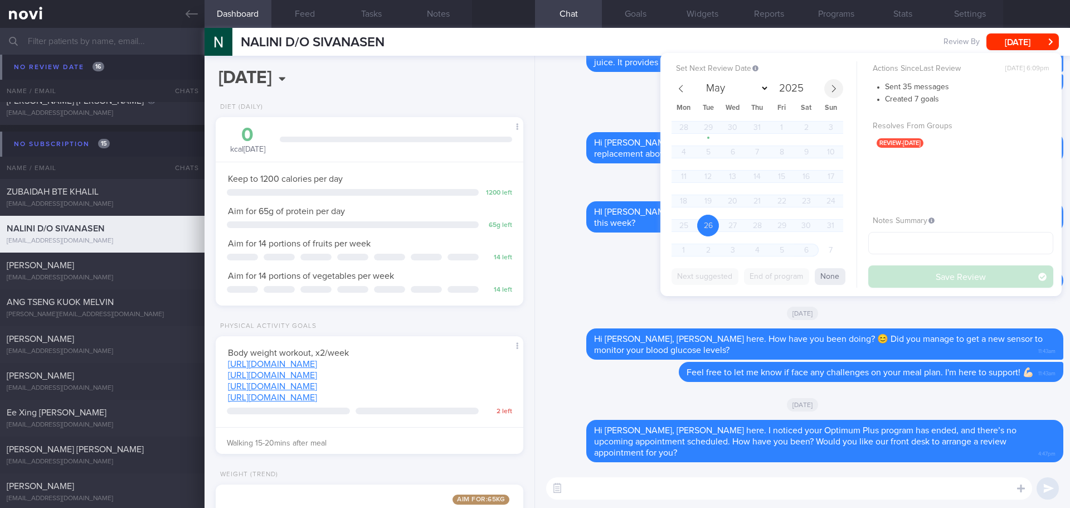
click at [833, 90] on icon at bounding box center [834, 89] width 8 height 8
click at [734, 177] on span "17" at bounding box center [732, 176] width 22 height 22
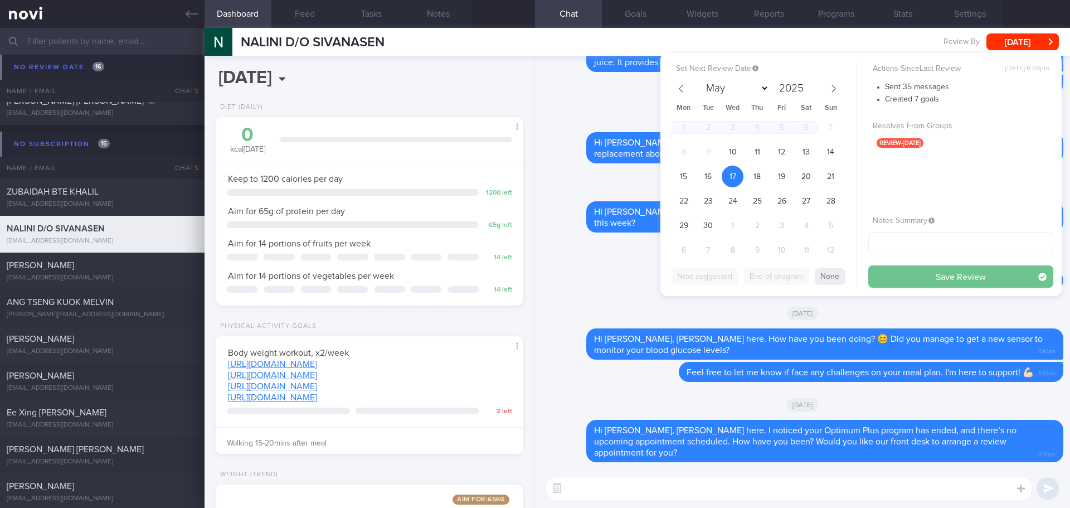
click at [890, 272] on button "Save Review" at bounding box center [960, 276] width 185 height 22
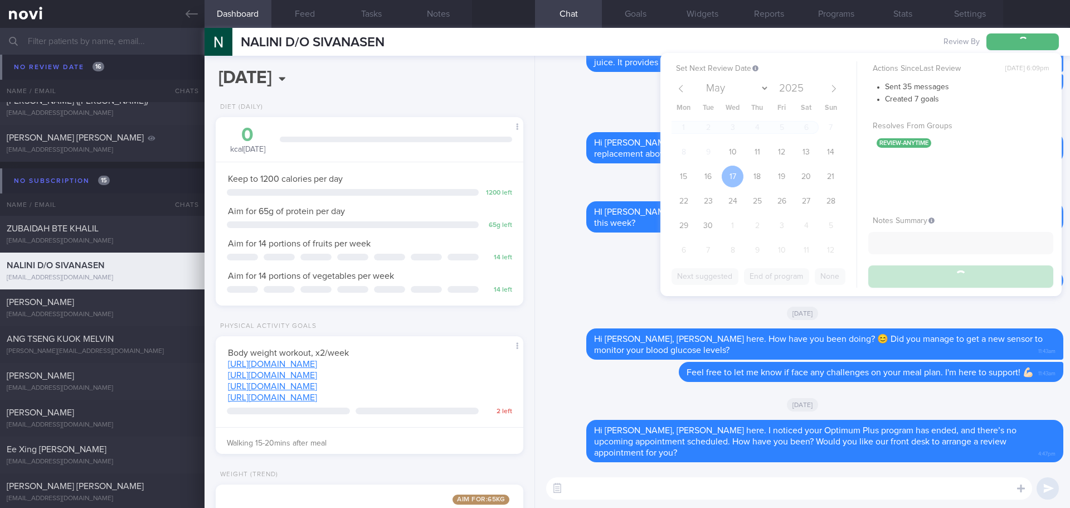
scroll to position [4414, 0]
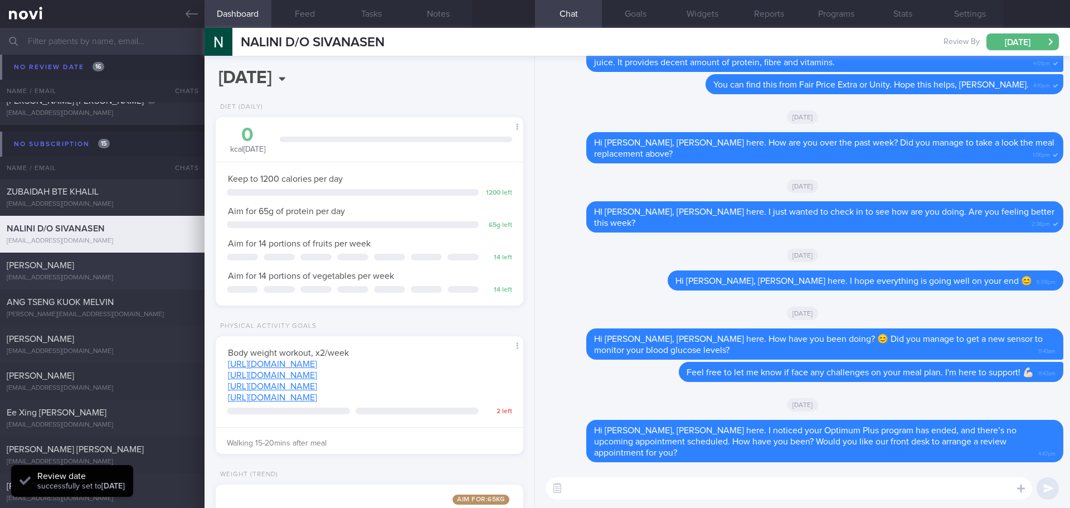
click at [74, 263] on span "MOHAMAD NORISHAM BIN NORZAN" at bounding box center [40, 265] width 67 height 9
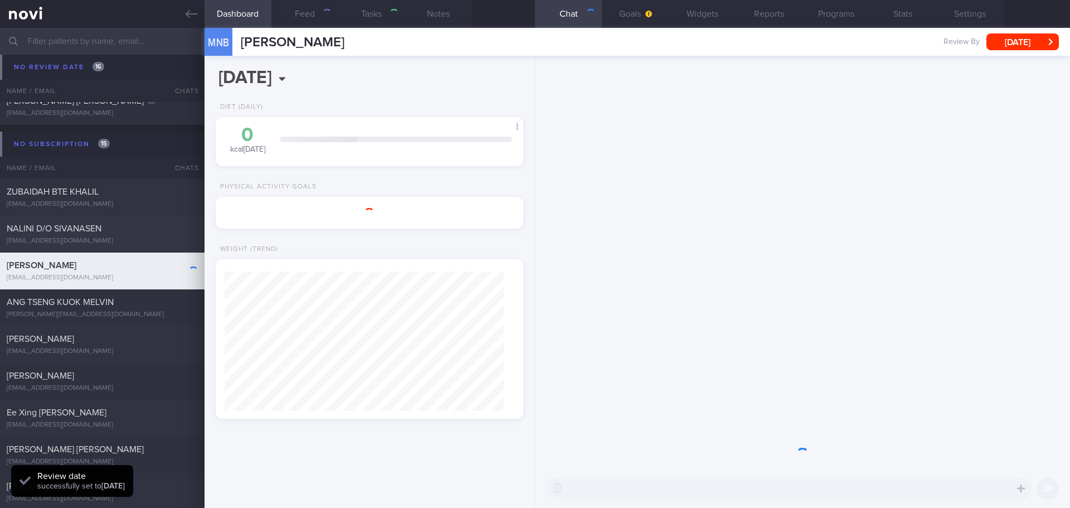
select select "7"
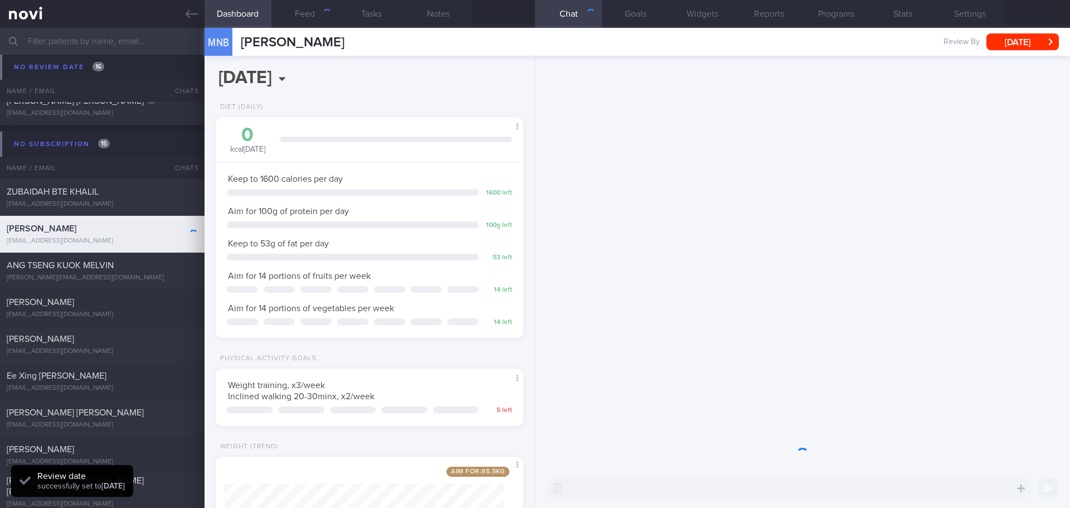
scroll to position [155, 280]
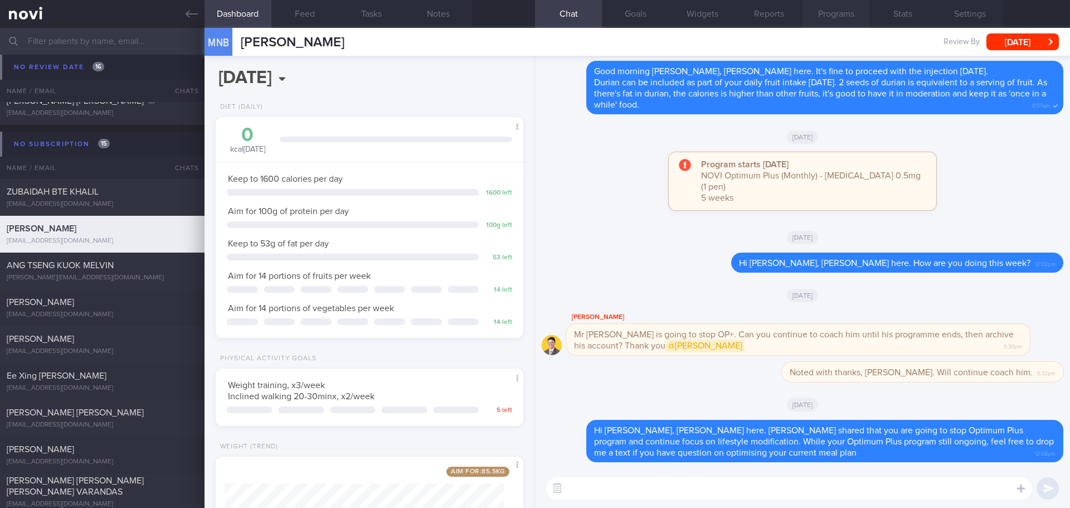
click at [840, 15] on button "Programs" at bounding box center [835, 14] width 67 height 28
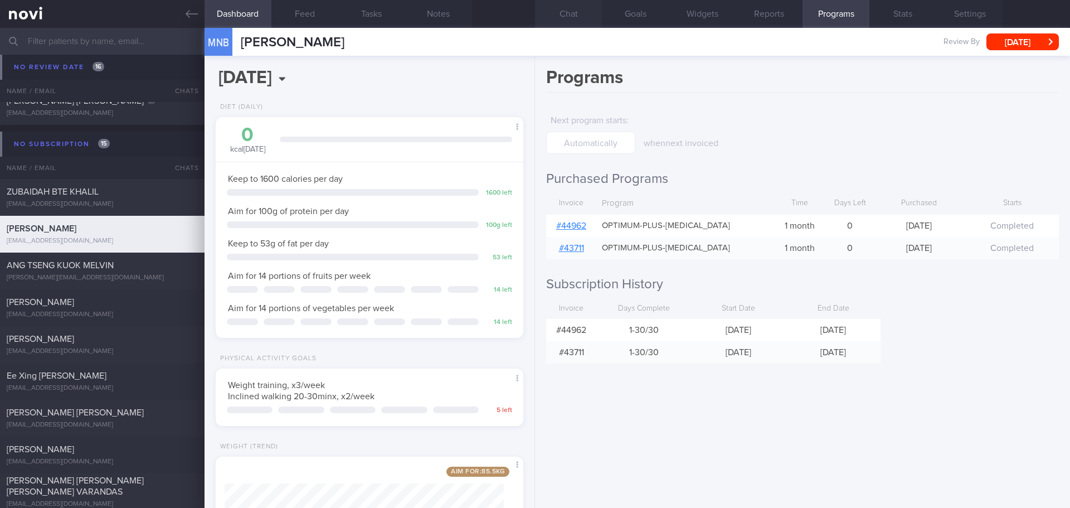
click at [577, 12] on button "Chat" at bounding box center [568, 14] width 67 height 28
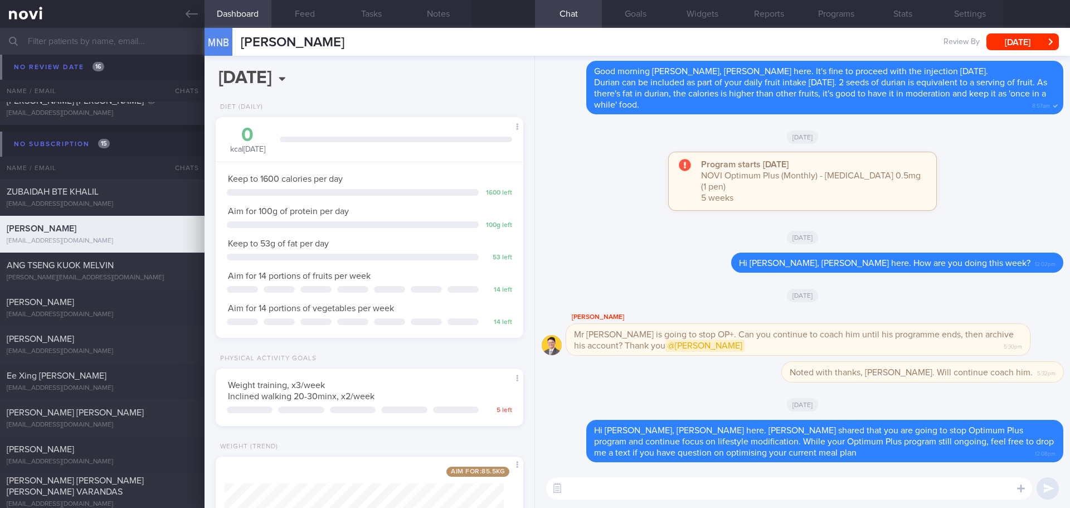
click at [630, 491] on textarea at bounding box center [789, 488] width 486 height 22
click at [591, 484] on textarea at bounding box center [789, 488] width 486 height 22
click at [800, 488] on textarea "Hi Risham," at bounding box center [789, 488] width 486 height 22
paste textarea "Your NoviHealth account will be archived shortly to mark the end of the program…"
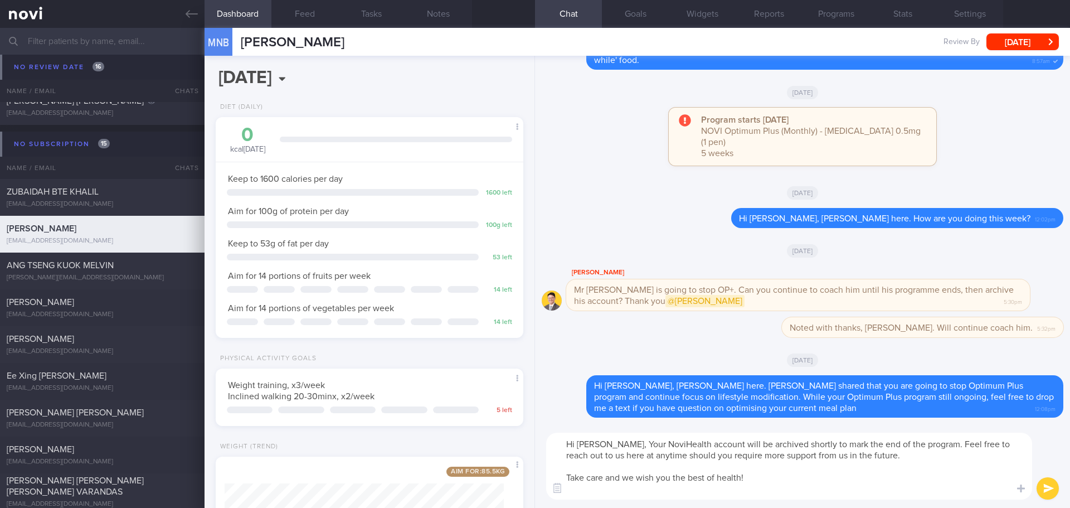
click at [615, 443] on textarea "Hi Risham, Your NoviHealth account will be archived shortly to mark the end of …" at bounding box center [789, 465] width 486 height 67
click at [789, 470] on textarea "Hi Risham, your NoviHealth account will be archived shortly to mark the end of …" at bounding box center [789, 465] width 486 height 67
click at [611, 441] on textarea "Hi Risham, your NoviHealth account will be archived shortly to mark the end of …" at bounding box center [789, 465] width 486 height 67
drag, startPoint x: 765, startPoint y: 480, endPoint x: 840, endPoint y: 481, distance: 74.7
click at [766, 480] on textarea "Hi Risham, Elizabeth here. Your NoviHealth account will be archived shortly to …" at bounding box center [789, 465] width 486 height 67
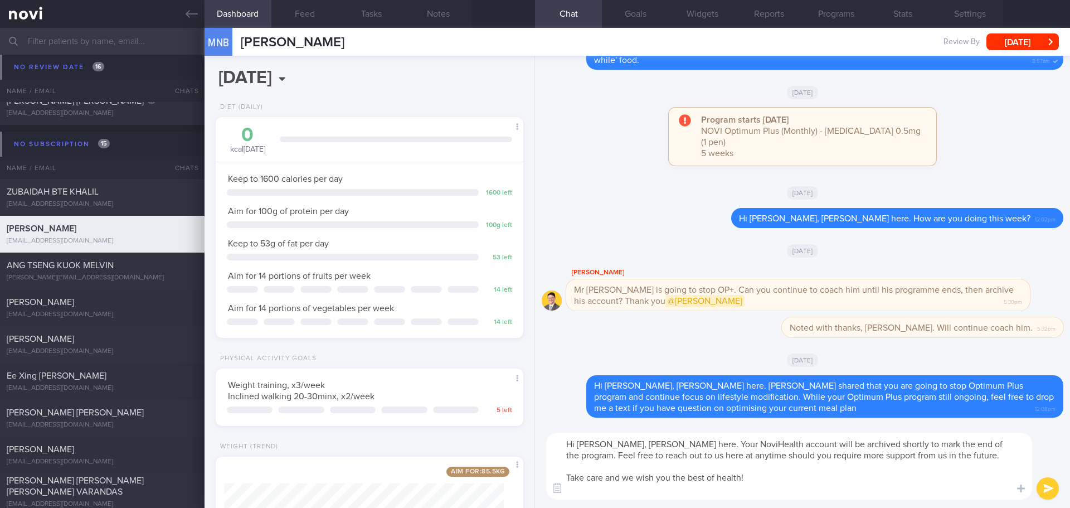
click at [844, 481] on textarea "Hi Risham, Elizabeth here. Your NoviHealth account will be archived shortly to …" at bounding box center [789, 465] width 486 height 67
click at [765, 486] on textarea "Hi Risham, Elizabeth here. Your NoviHealth account will be archived shortly to …" at bounding box center [789, 465] width 486 height 67
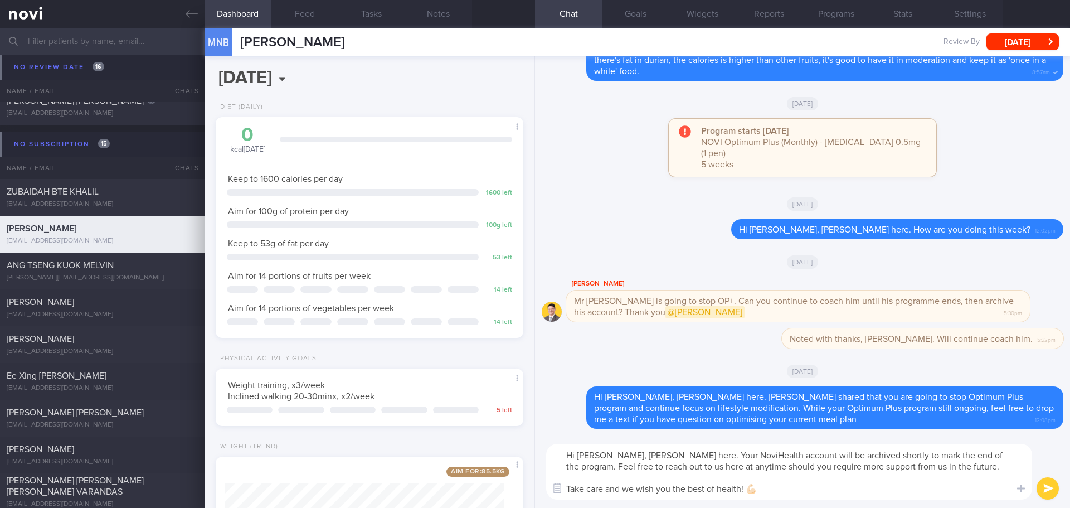
type textarea "Hi Risham, Elizabeth here. Your NoviHealth account will be archived shortly to …"
click at [1054, 495] on button "submit" at bounding box center [1047, 488] width 22 height 22
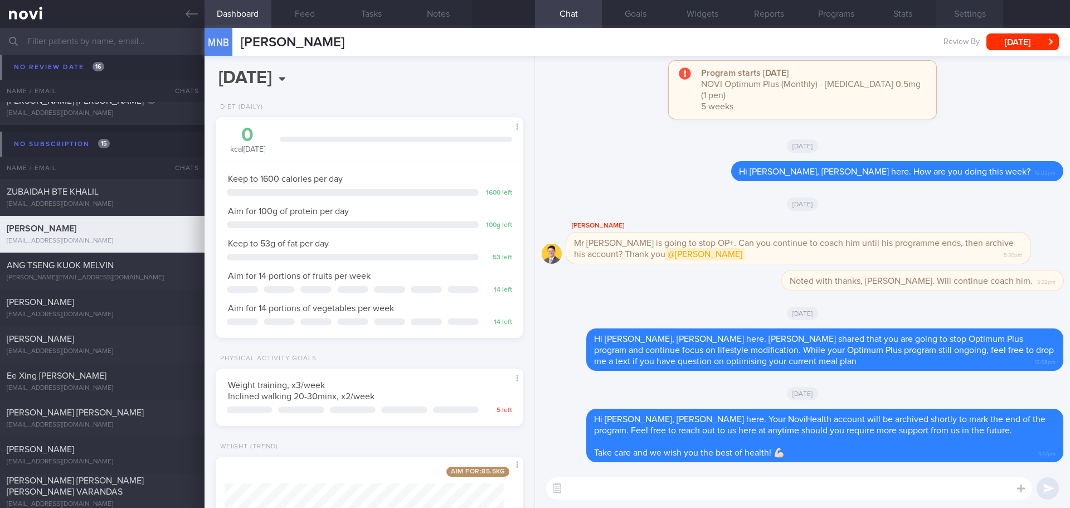
click at [956, 21] on button "Settings" at bounding box center [969, 14] width 67 height 28
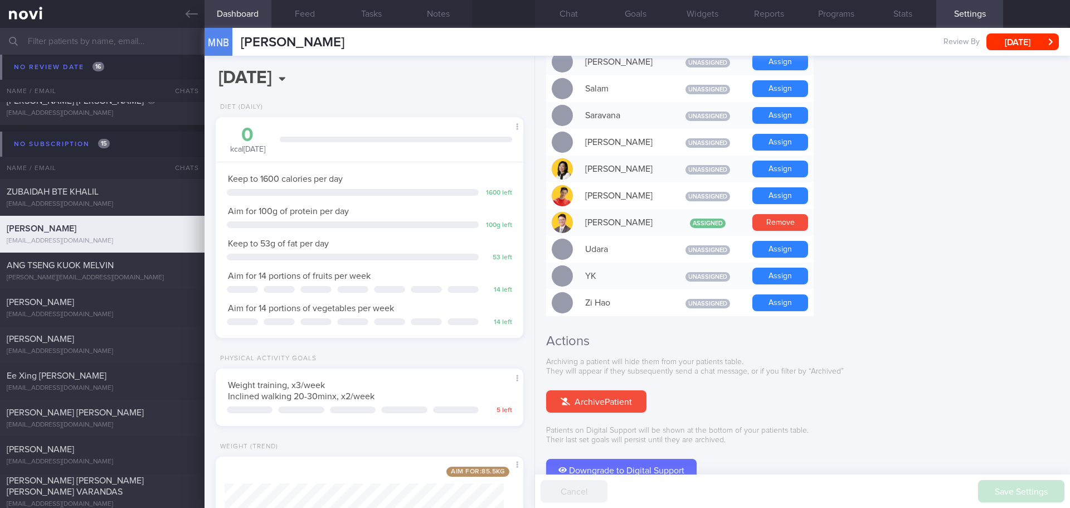
scroll to position [947, 0]
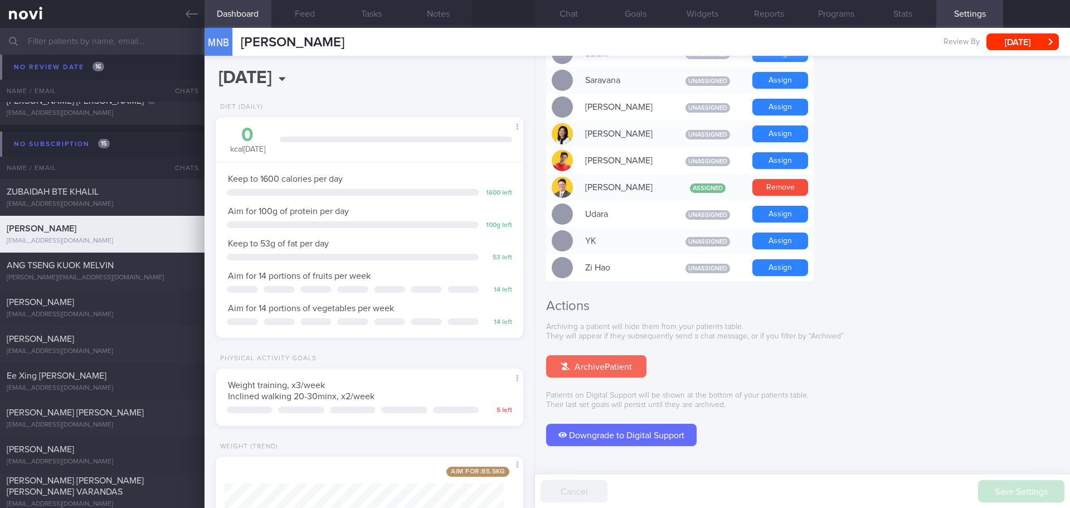
click at [616, 355] on button "Archive Patient" at bounding box center [596, 366] width 100 height 22
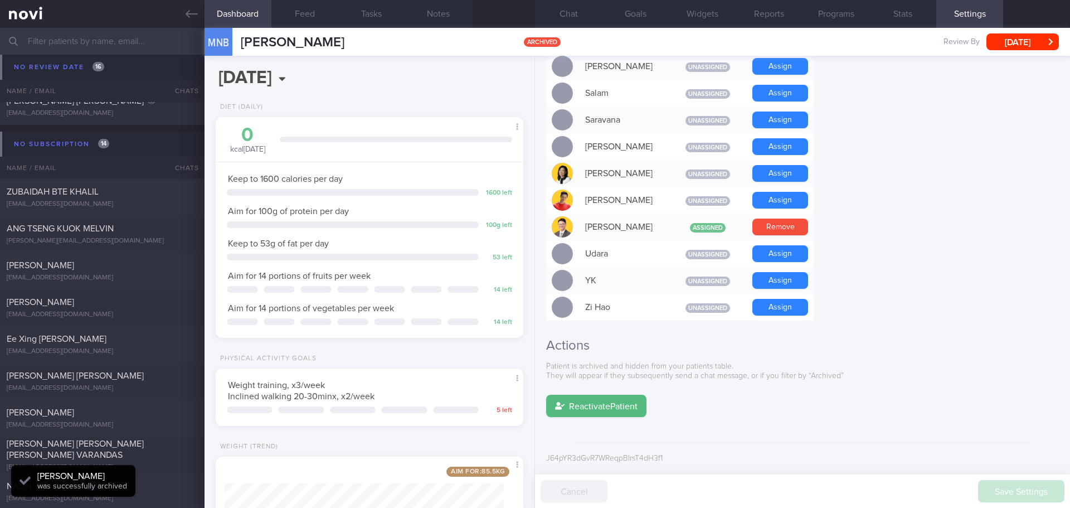
scroll to position [890, 0]
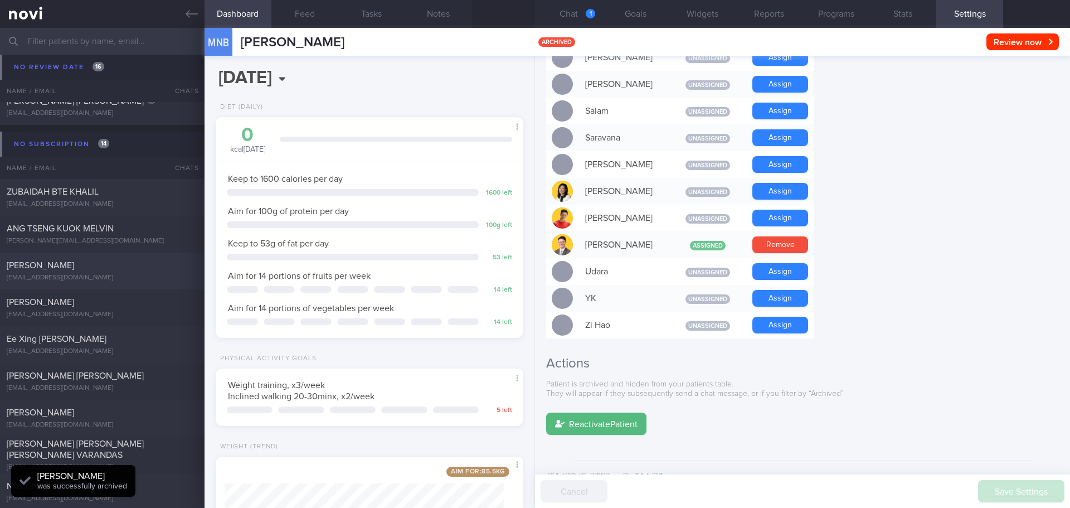
select select "8"
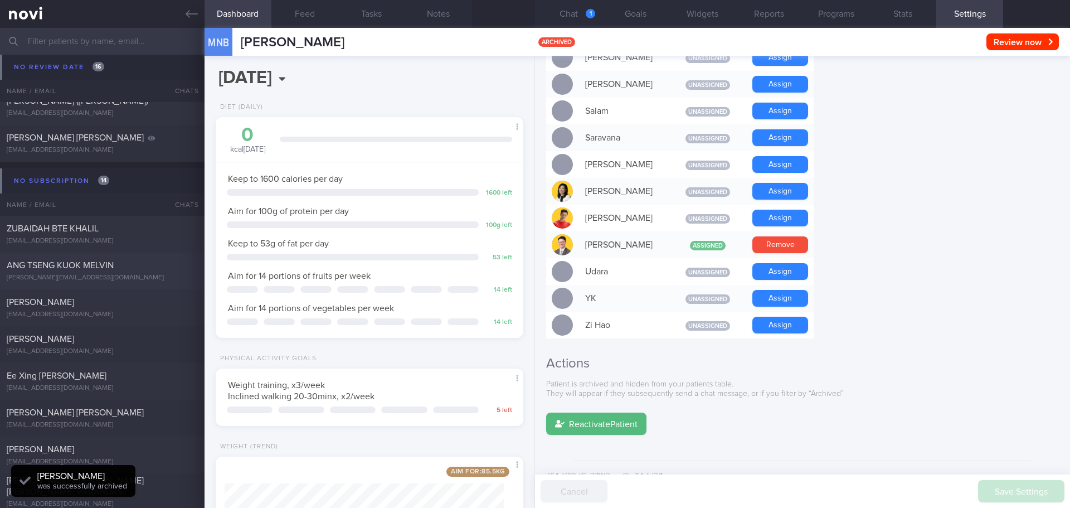
click at [114, 232] on div "ZUBAIDAH BTE KHALIL" at bounding box center [101, 228] width 188 height 11
type input "[DATE]"
select select "7"
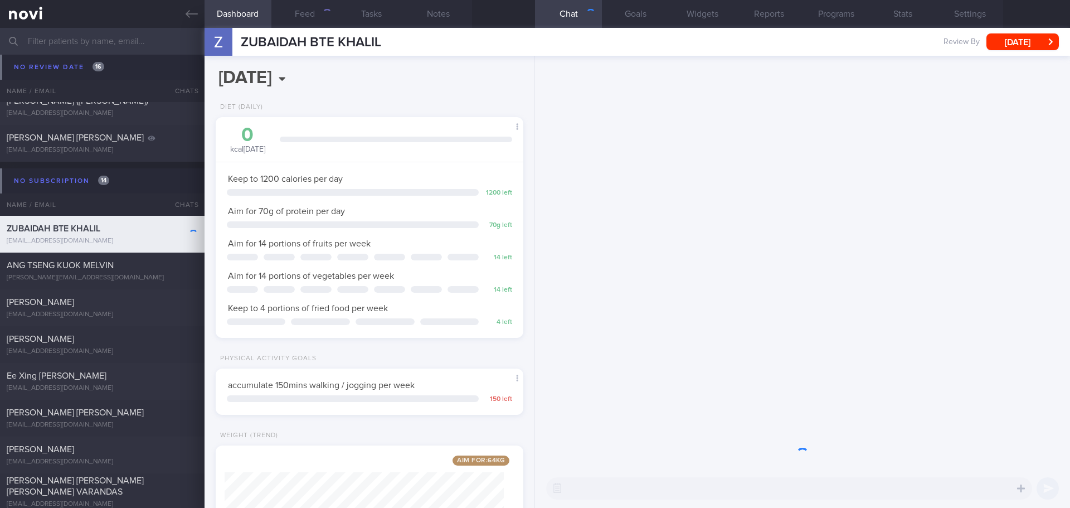
scroll to position [4377, 0]
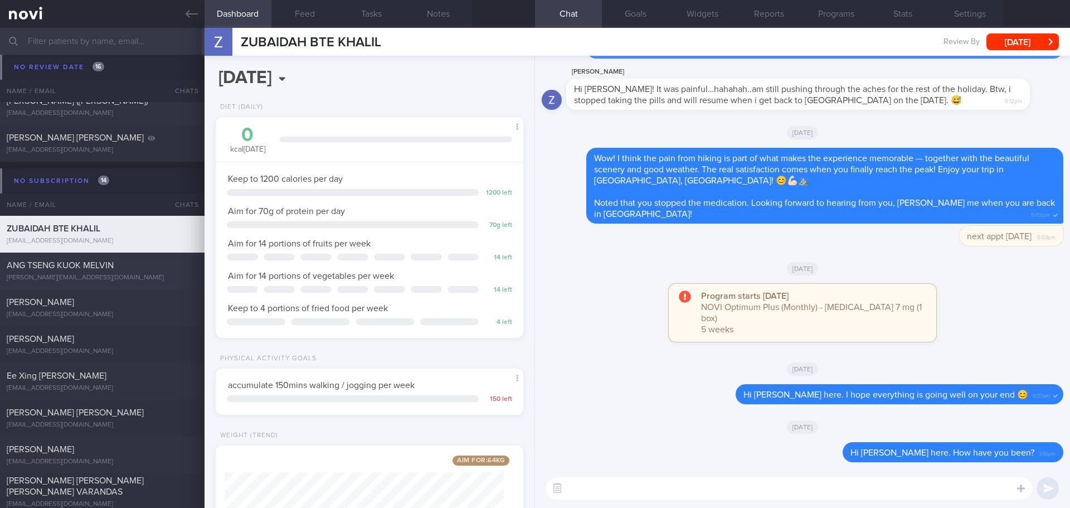
click at [99, 265] on span "ANG TSENG KUOK MELVIN" at bounding box center [60, 265] width 107 height 9
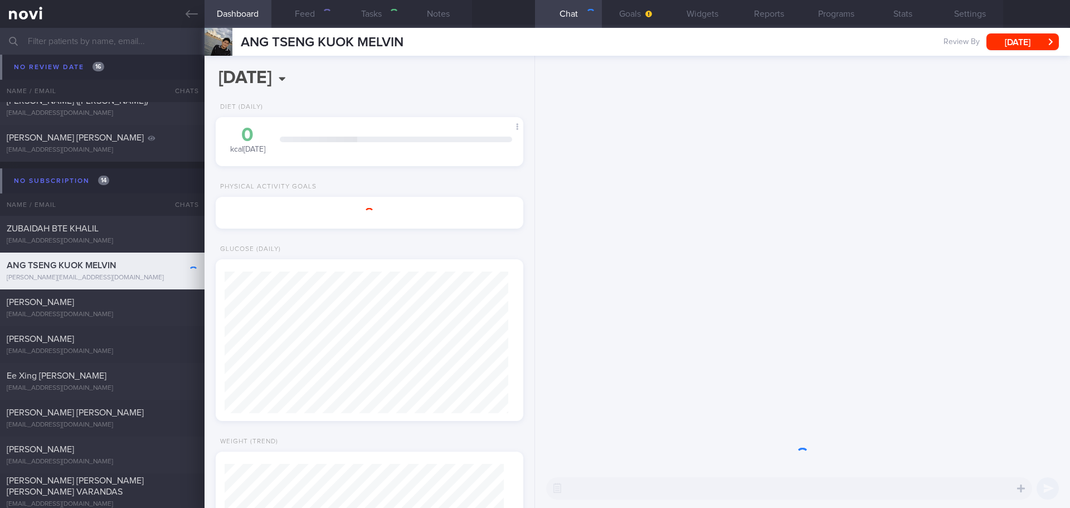
type input "next appt [DATE]- A"
type textarea "Diabetes (diagnosed 2 years ago) Picked up from screening Latest HbA1c 6.5% Met…"
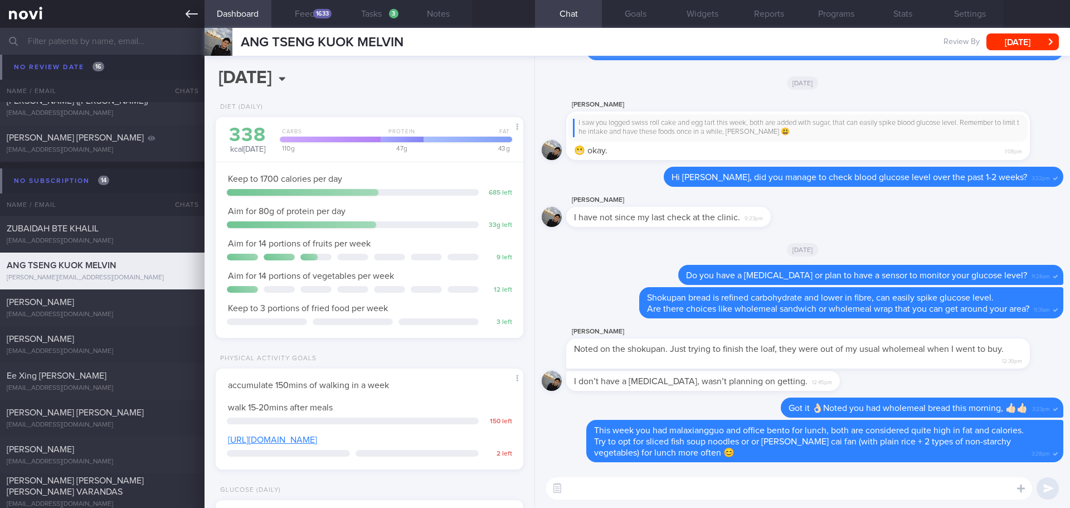
scroll to position [142, 284]
click at [562, 492] on button "button" at bounding box center [557, 488] width 20 height 20
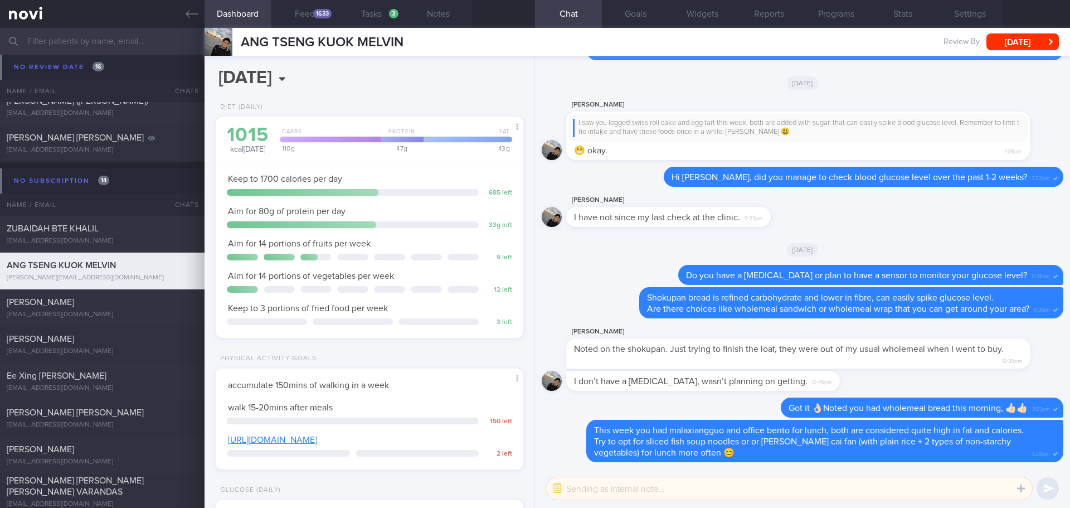
click at [598, 492] on textarea at bounding box center [789, 488] width 486 height 22
type textarea "next appt 18/9/25"
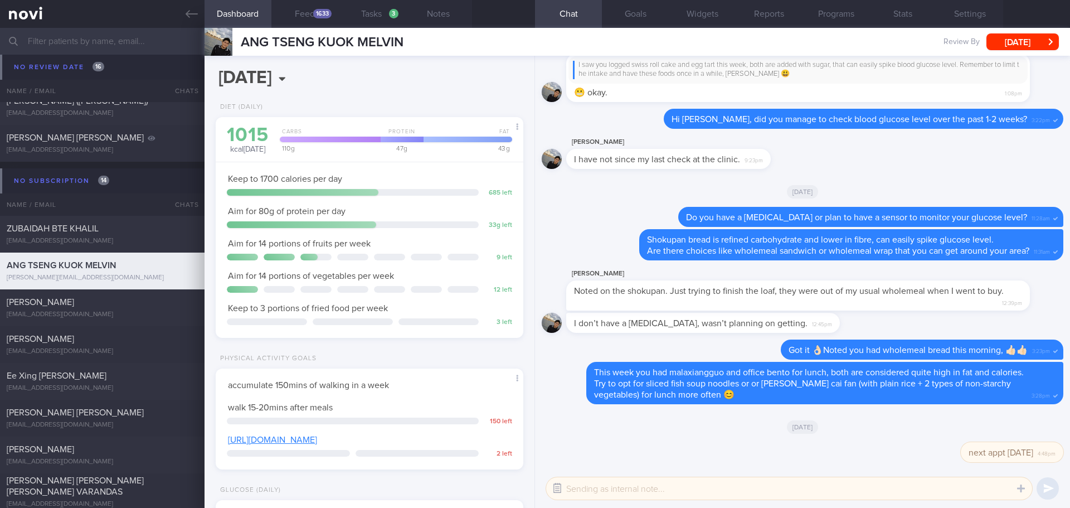
click at [558, 484] on button "button" at bounding box center [557, 488] width 20 height 20
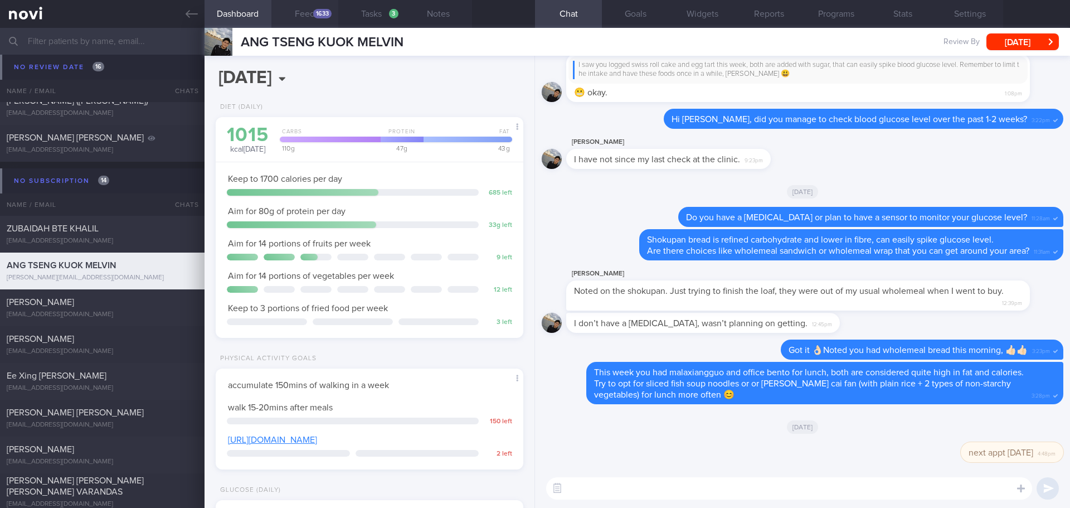
click at [311, 10] on button "Feed 1633" at bounding box center [304, 14] width 67 height 28
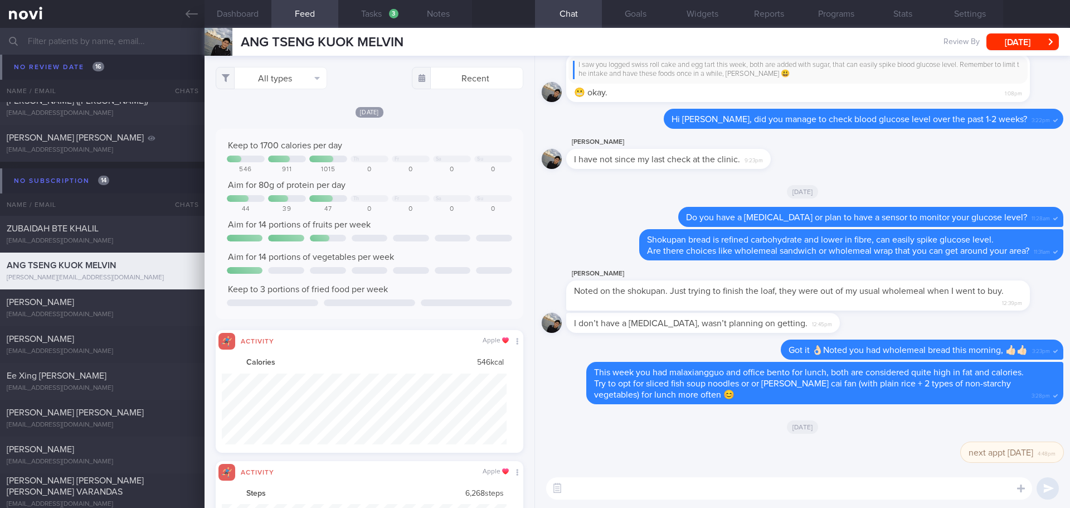
scroll to position [71, 285]
click at [292, 72] on button "All types" at bounding box center [271, 78] width 111 height 22
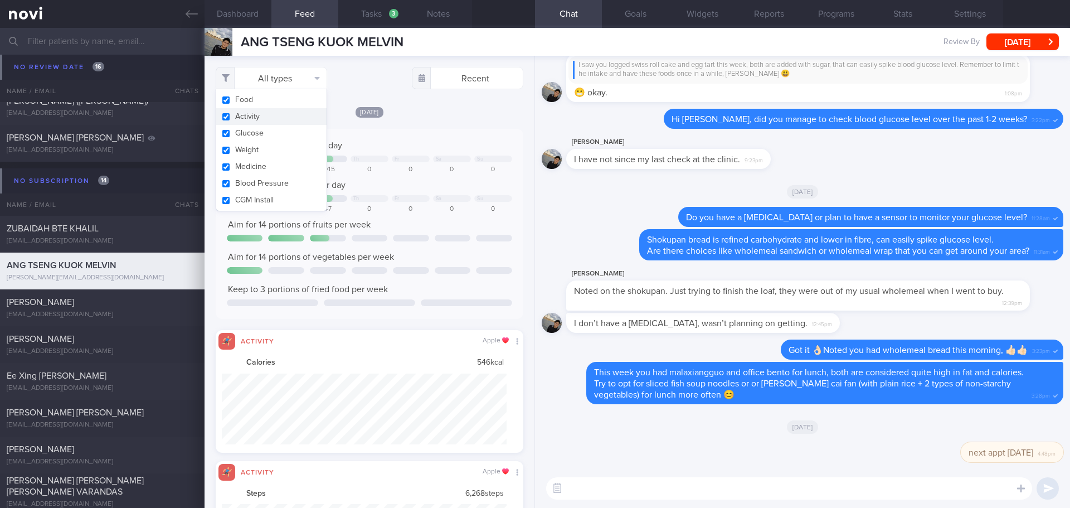
click at [276, 113] on button "Activity" at bounding box center [271, 116] width 110 height 17
checkbox input "false"
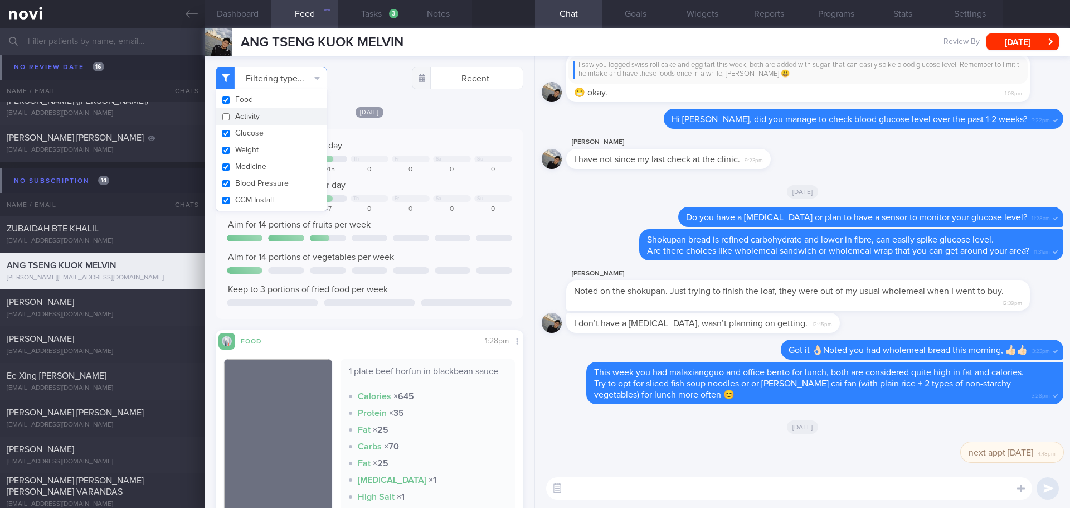
click at [437, 121] on div "Today Keep to 1700 calories per day Th Fr Sa Su 546 911 1015 0 0 0 0 Aim for 80…" at bounding box center [370, 348] width 308 height 485
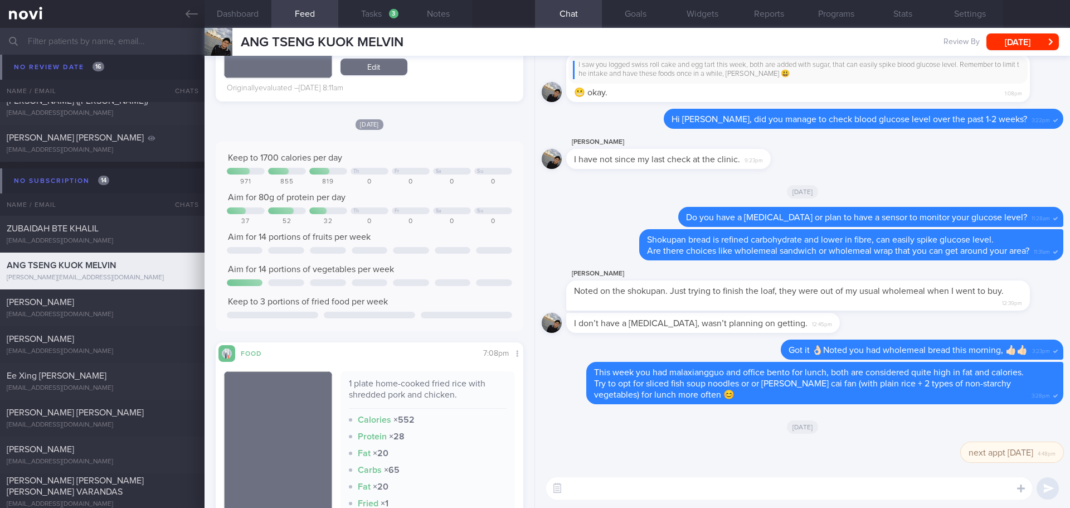
click at [617, 490] on textarea at bounding box center [789, 488] width 486 height 22
type textarea "Hi Melvin, Elizabeth here. How's your week been?"
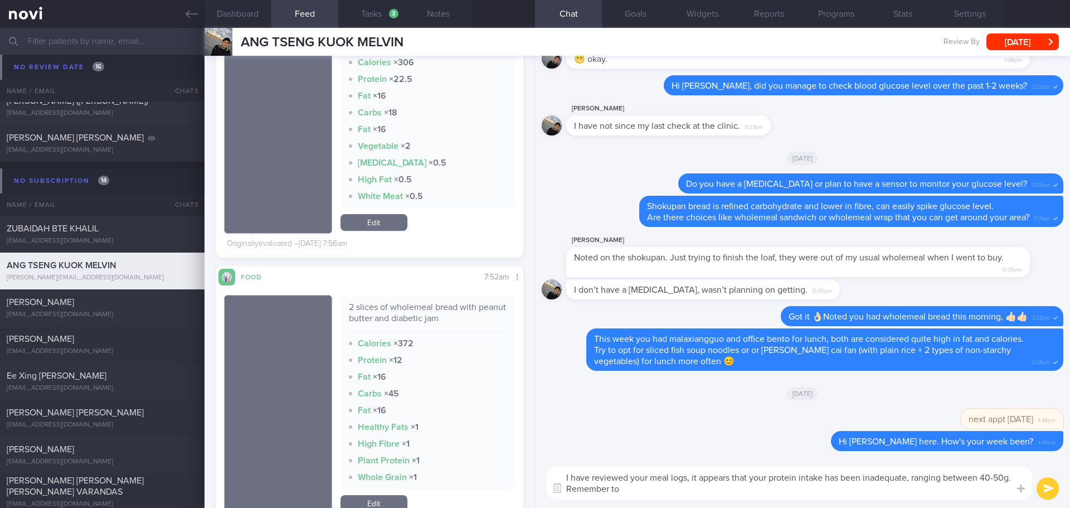
scroll to position [5683, 0]
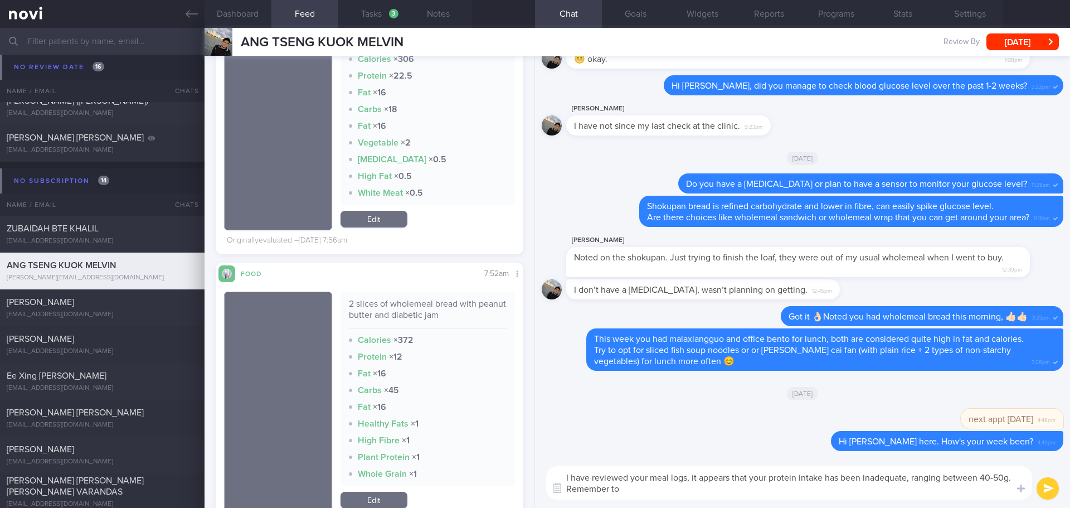
drag, startPoint x: 643, startPoint y: 491, endPoint x: 587, endPoint y: 492, distance: 56.8
click at [587, 492] on textarea "I have reviewed your meal logs, it appears that your protein intake has been in…" at bounding box center [789, 482] width 486 height 33
click at [659, 493] on textarea "I have reviewed your meal logs, it appears that your protein intake has been in…" at bounding box center [789, 482] width 486 height 33
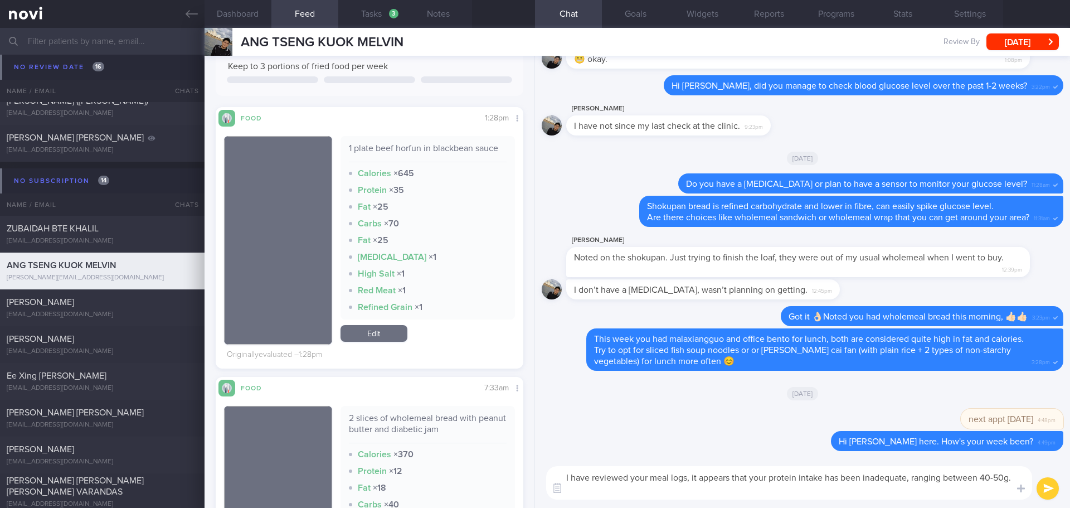
scroll to position [0, 0]
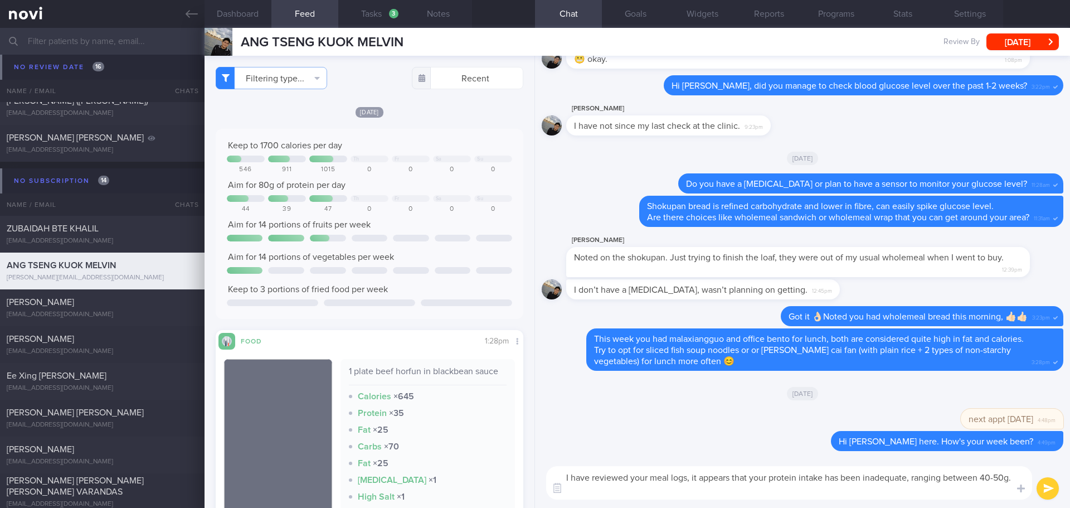
click at [616, 492] on textarea "I have reviewed your meal logs, it appears that your protein intake has been in…" at bounding box center [789, 482] width 486 height 33
click at [664, 487] on textarea "I have reviewed your meal logs, it appears that your protein intake has been in…" at bounding box center [789, 482] width 486 height 33
click at [869, 495] on textarea "I have reviewed your meal logs, it appears that your protein intake has been in…" at bounding box center [789, 482] width 486 height 33
click at [886, 492] on textarea "I have reviewed your meal logs, it appears that your protein intake has been in…" at bounding box center [789, 482] width 486 height 33
click at [882, 490] on textarea "I have reviewed your meal logs, it appears that your protein intake has been in…" at bounding box center [789, 482] width 486 height 33
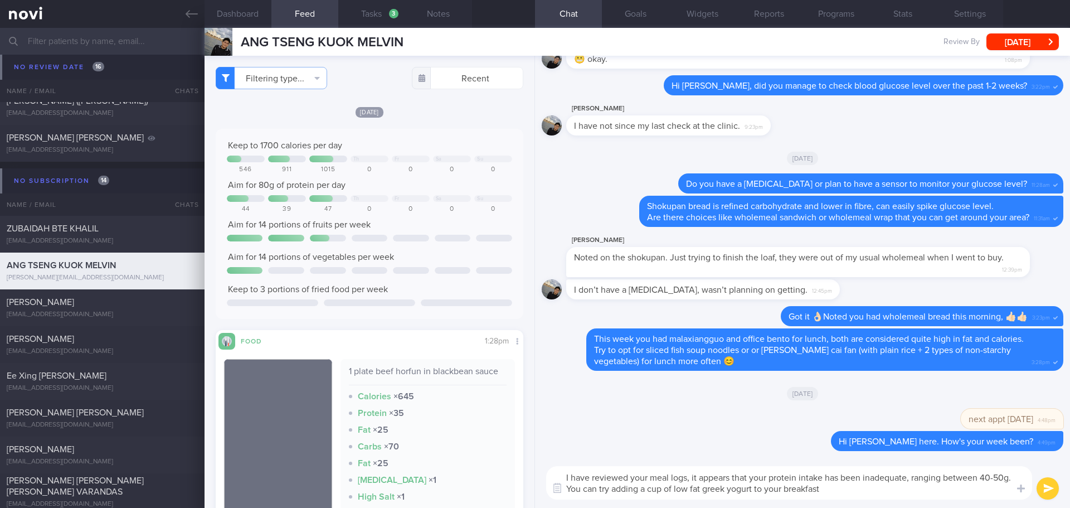
click at [723, 490] on textarea "I have reviewed your meal logs, it appears that your protein intake has been in…" at bounding box center [789, 482] width 486 height 33
click at [819, 14] on button "Programs" at bounding box center [835, 14] width 67 height 28
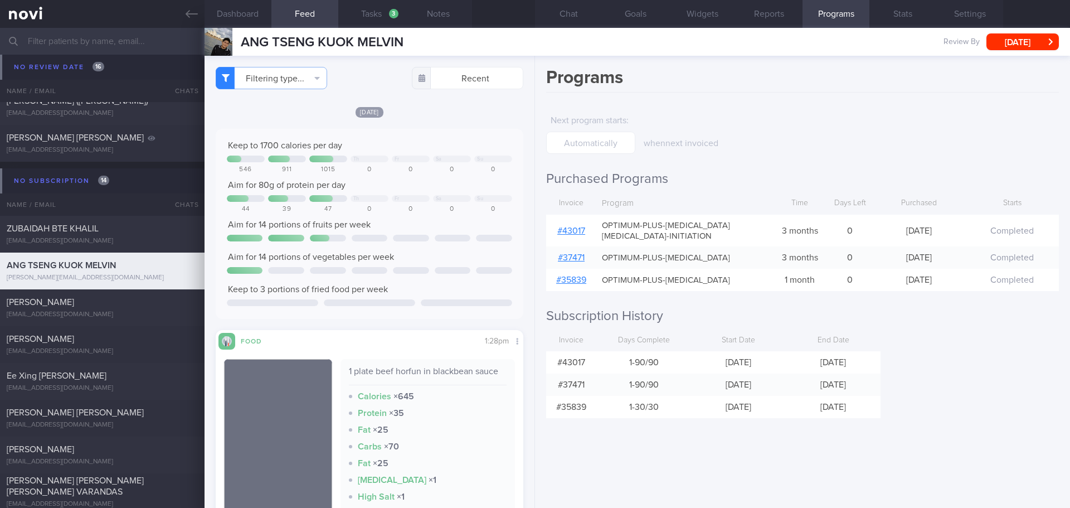
click at [582, 232] on link "# 43017" at bounding box center [571, 230] width 28 height 9
click at [577, 17] on button "Chat" at bounding box center [568, 14] width 67 height 28
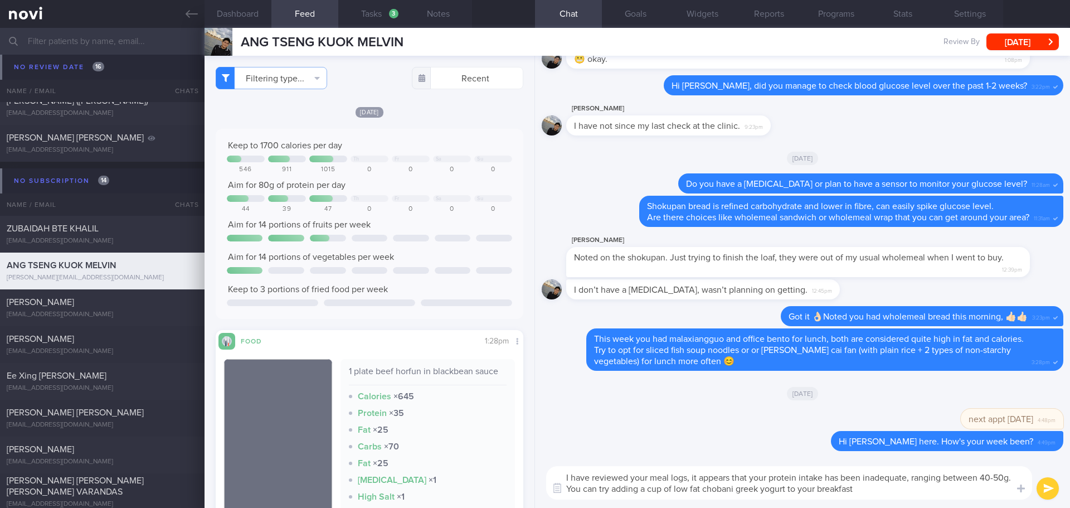
click at [920, 490] on textarea "I have reviewed your meal logs, it appears that your protein intake has been in…" at bounding box center [789, 482] width 486 height 33
click at [911, 491] on textarea "I have reviewed your meal logs, it appears that your protein intake has been in…" at bounding box center [789, 482] width 486 height 33
click at [810, 489] on textarea "I have reviewed your meal logs, it appears that your protein intake has been in…" at bounding box center [789, 482] width 486 height 33
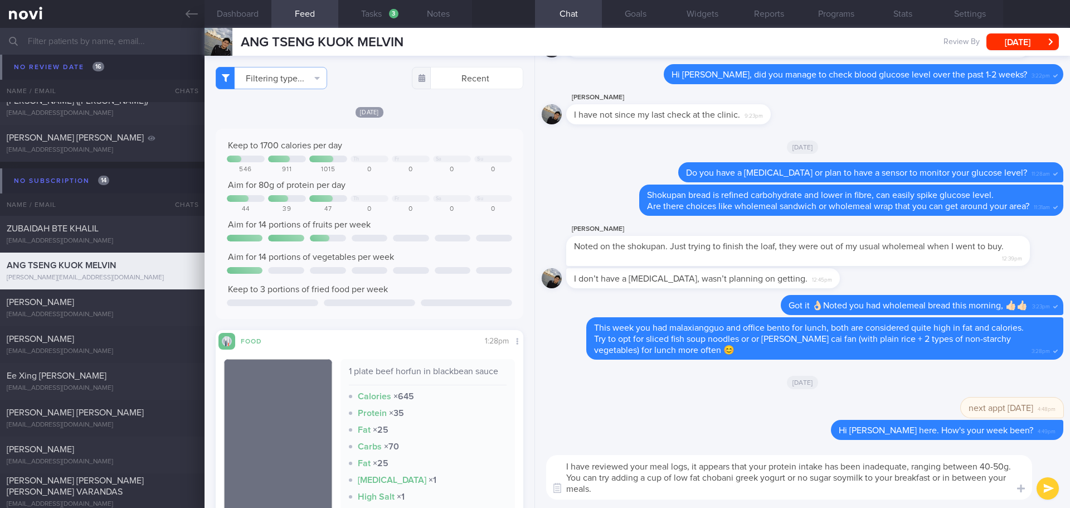
click at [791, 488] on textarea "I have reviewed your meal logs, it appears that your protein intake has been in…" at bounding box center [789, 477] width 486 height 45
type textarea "I have reviewed your meal logs, it appears that your protein intake has been in…"
click at [1045, 485] on button "submit" at bounding box center [1047, 488] width 22 height 22
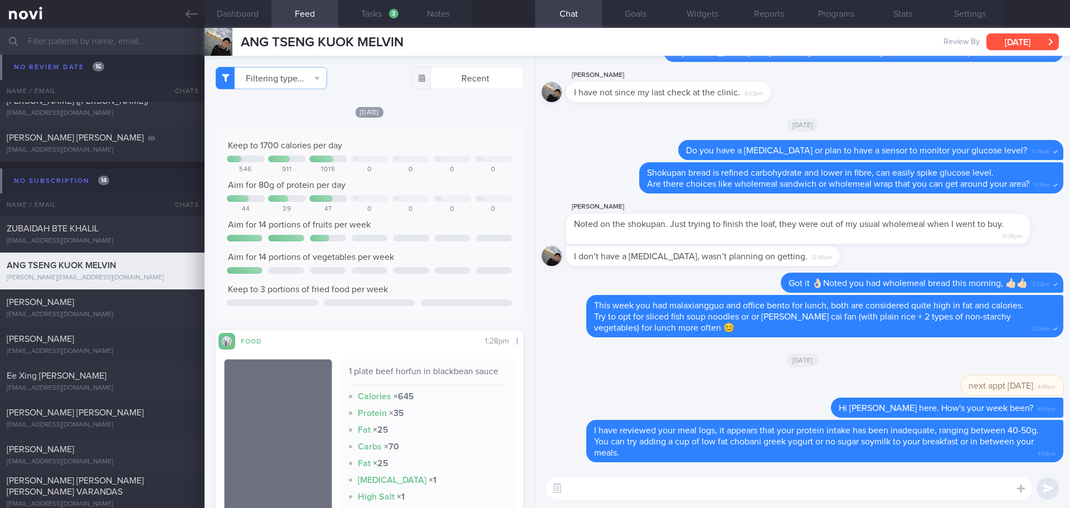
click at [1020, 43] on button "[DATE]" at bounding box center [1022, 41] width 72 height 17
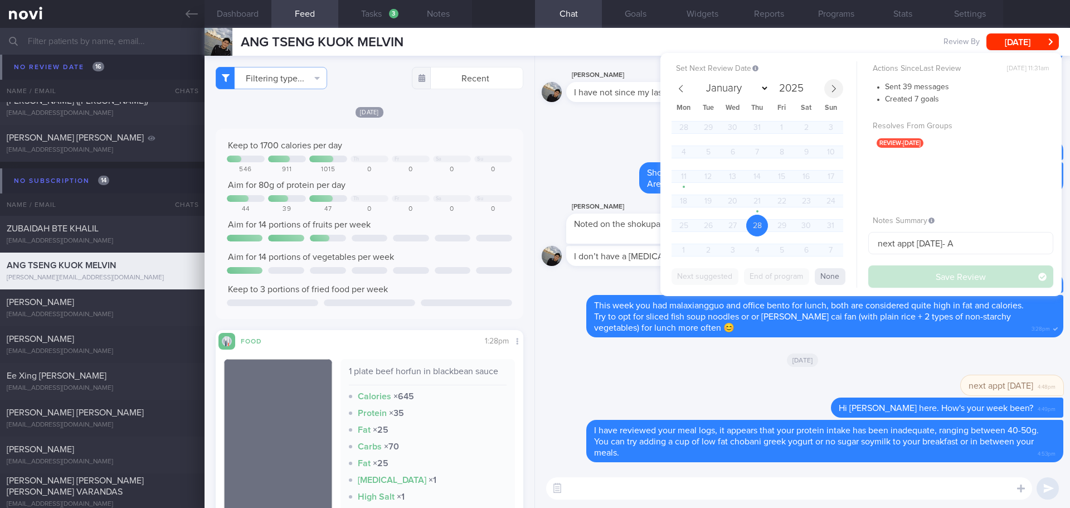
click at [834, 90] on icon at bounding box center [834, 89] width 8 height 8
click at [714, 175] on span "16" at bounding box center [708, 176] width 22 height 22
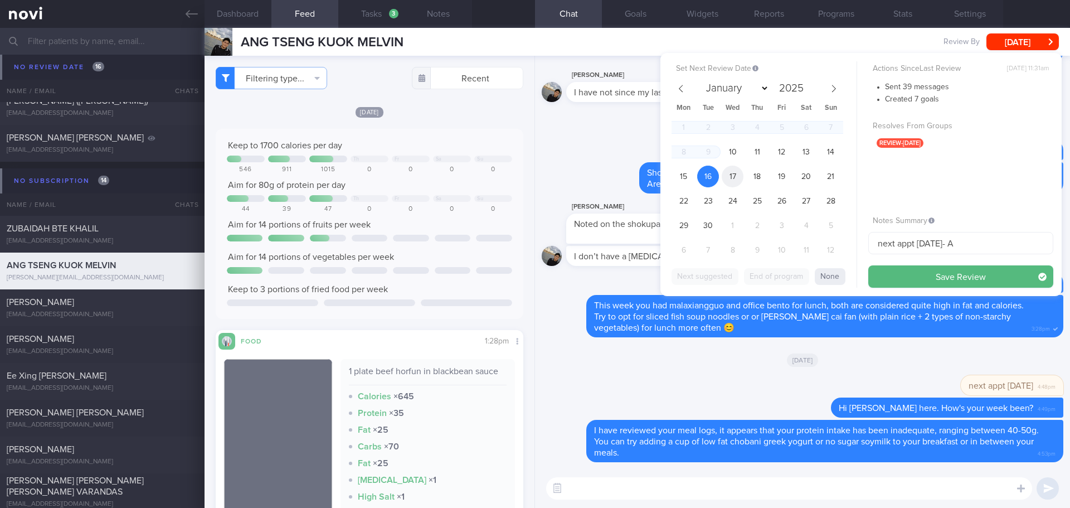
click at [731, 168] on span "17" at bounding box center [732, 176] width 22 height 22
click at [935, 277] on button "Save Review" at bounding box center [960, 276] width 185 height 22
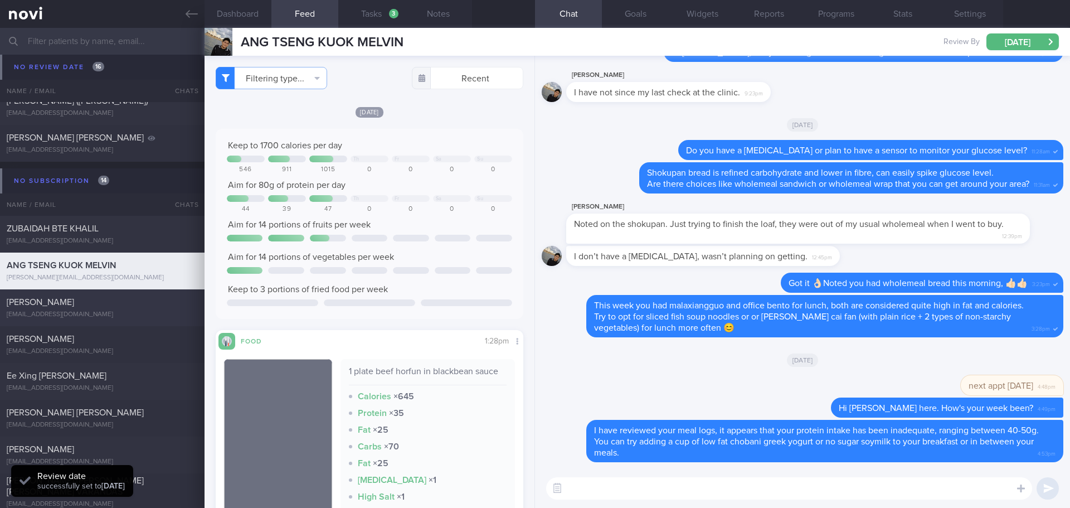
scroll to position [142, 284]
click at [74, 338] on span "CHISHTY SHARIFAH FARVEEN" at bounding box center [40, 338] width 67 height 9
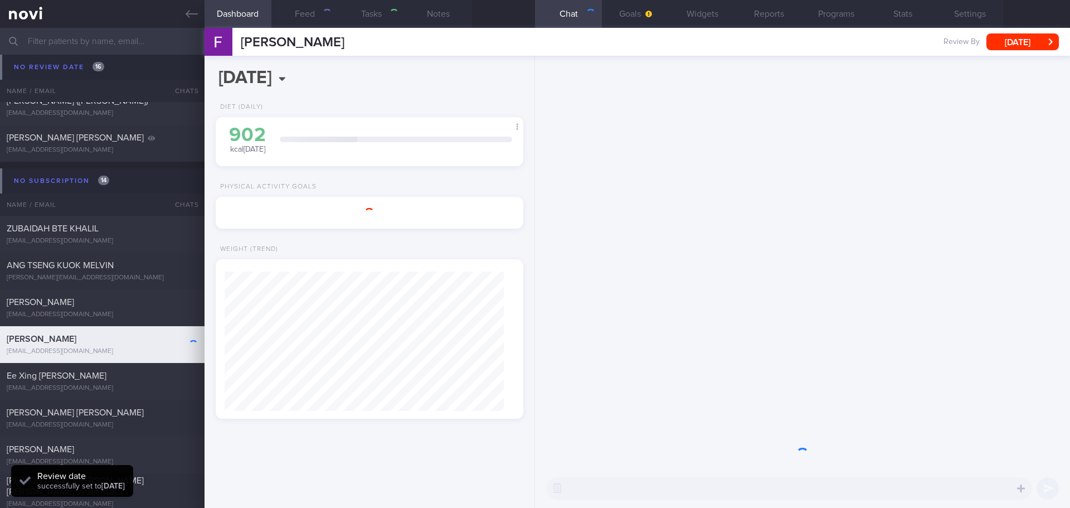
select select "7"
type textarea "PCOS Ryblesus 3.5mg for 10 days, then 7mg for 1 month and 14mg thereafter 1. He…"
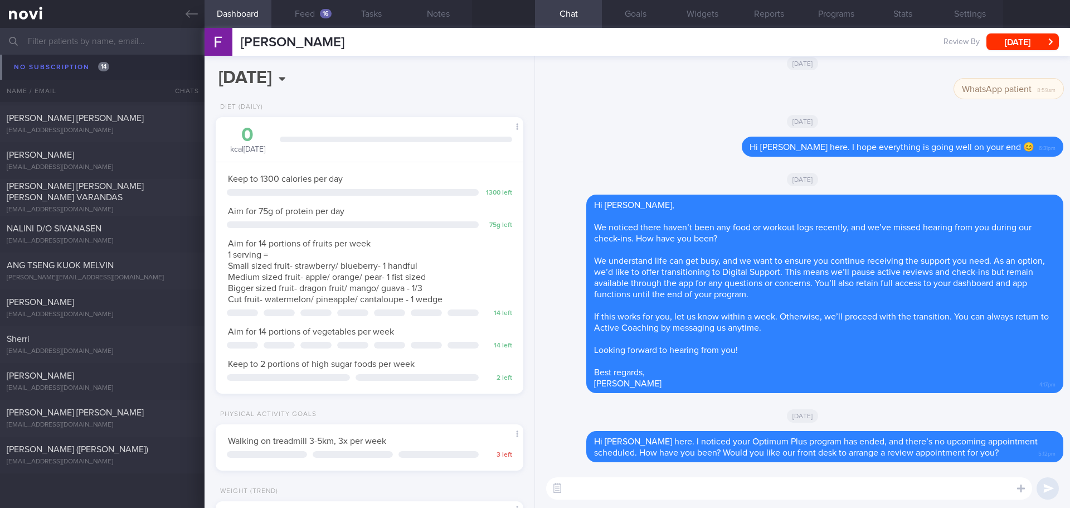
scroll to position [4617, 0]
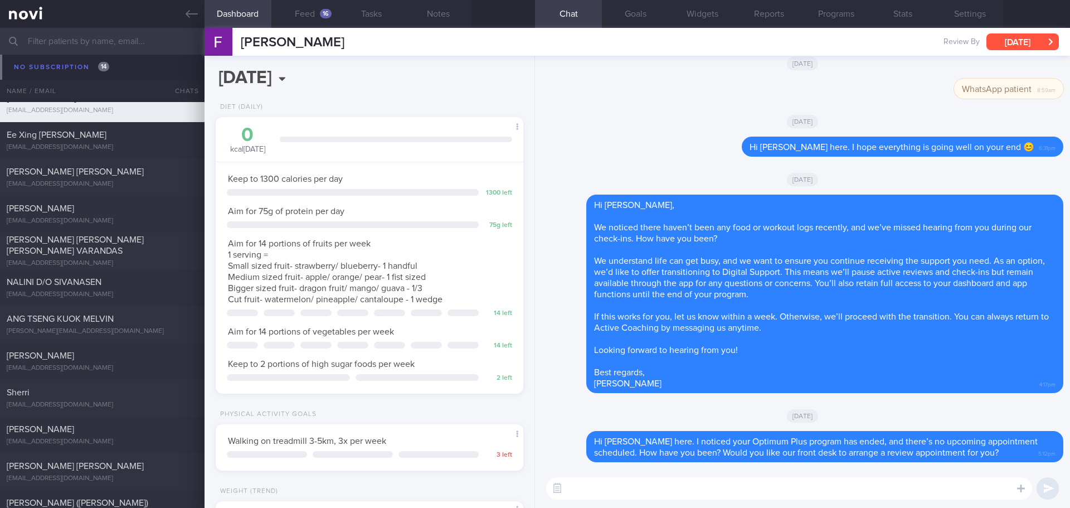
click at [1008, 46] on button "[DATE]" at bounding box center [1022, 41] width 72 height 17
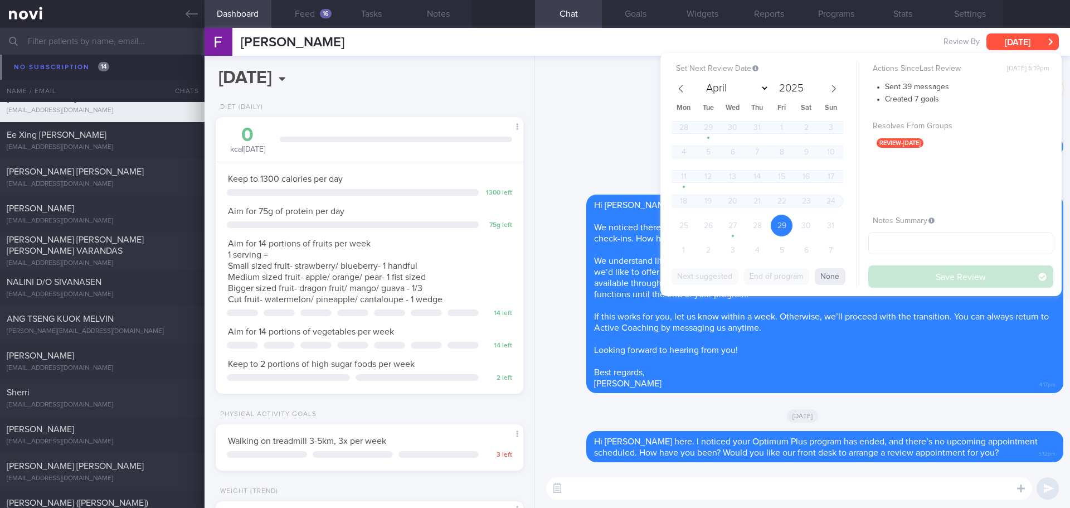
click at [1040, 41] on button "[DATE]" at bounding box center [1022, 41] width 72 height 17
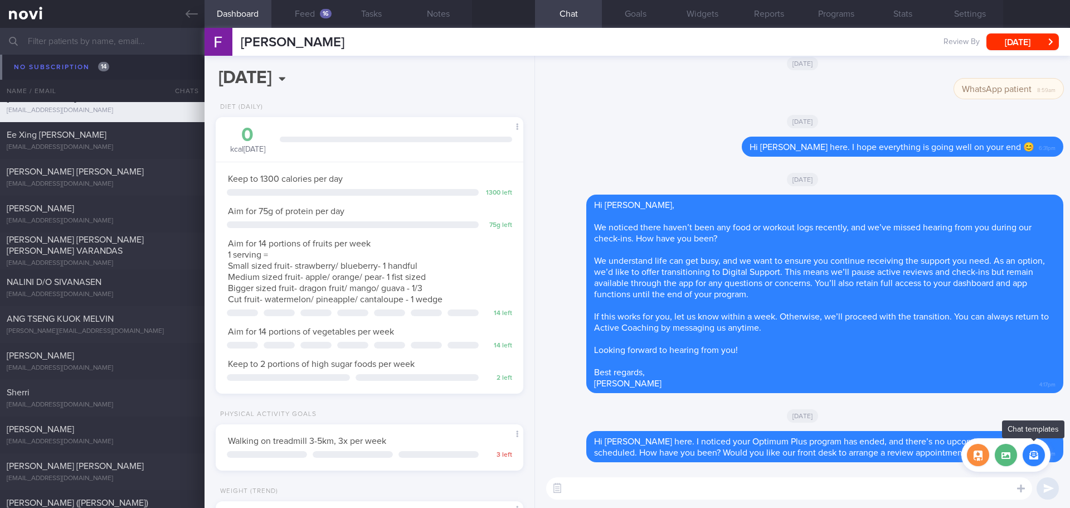
click at [1029, 455] on button "button" at bounding box center [1033, 454] width 22 height 22
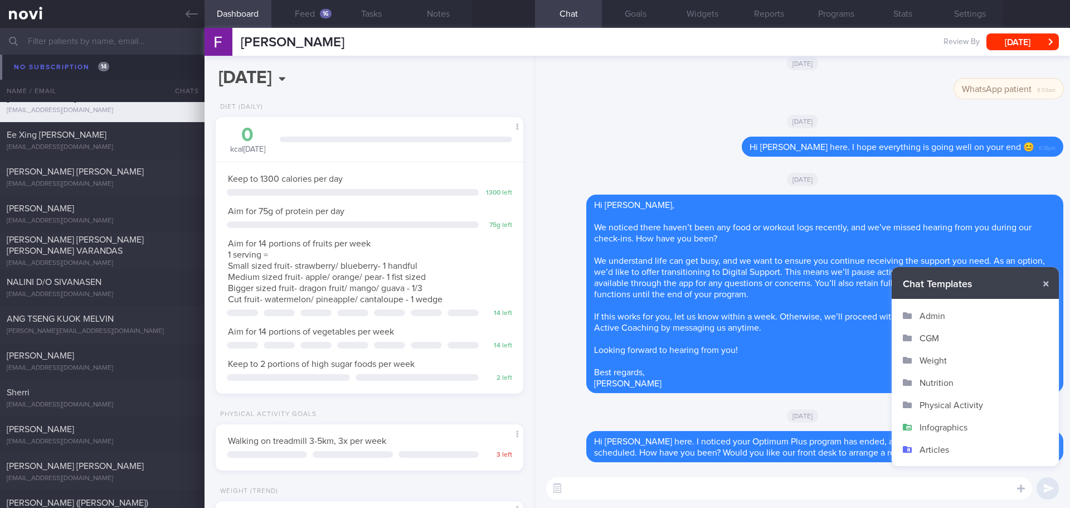
click at [750, 413] on div "[DATE]" at bounding box center [802, 414] width 521 height 31
click at [1046, 286] on button "button" at bounding box center [1046, 284] width 20 height 20
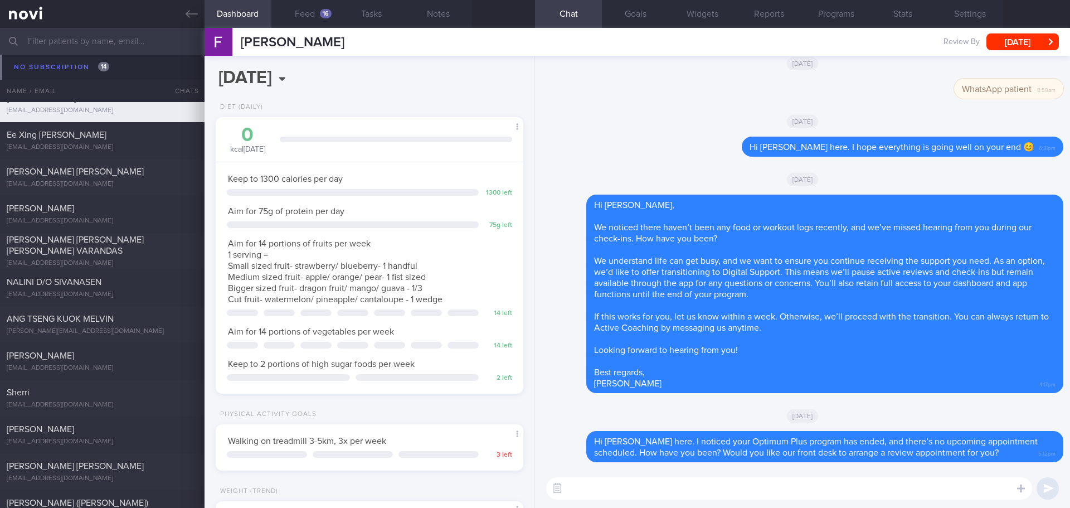
click at [654, 490] on textarea at bounding box center [789, 488] width 486 height 22
paste textarea "Your NoviHealth account will be archived shortly to mark the end of the program…"
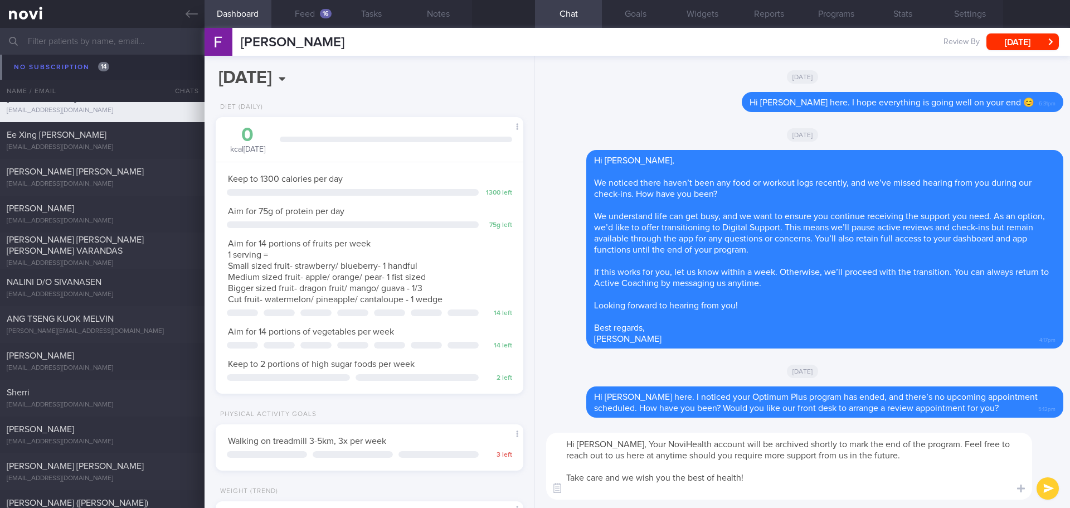
click at [616, 444] on textarea "Hi Farveen, Your NoviHealth account will be archived shortly to mark the end of…" at bounding box center [789, 465] width 486 height 67
click at [742, 489] on textarea "Hi Farveen, your NoviHealth account will be archived shortly to mark the end of…" at bounding box center [789, 465] width 486 height 67
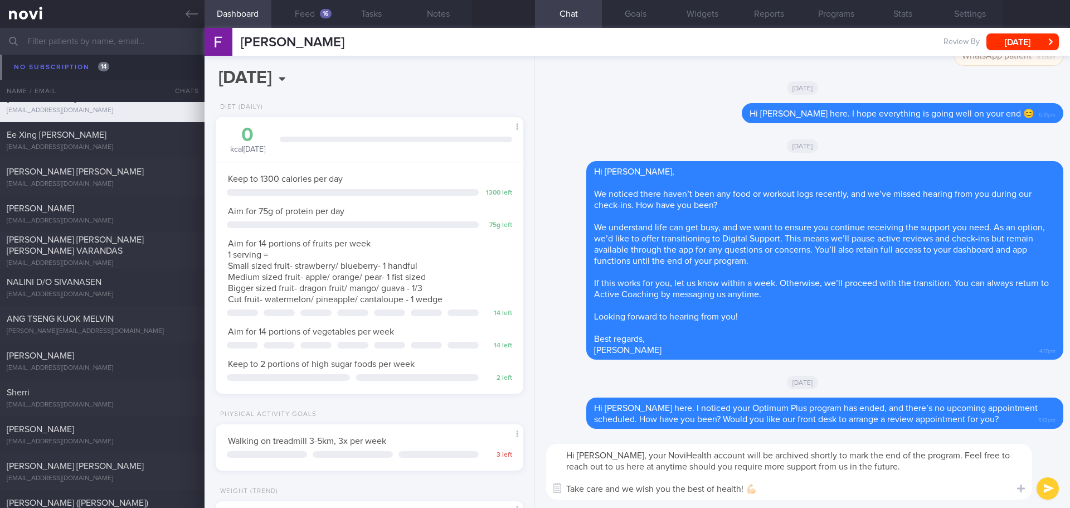
type textarea "Hi Farveen, your NoviHealth account will be archived shortly to mark the end of…"
click at [1044, 491] on button "submit" at bounding box center [1047, 488] width 22 height 22
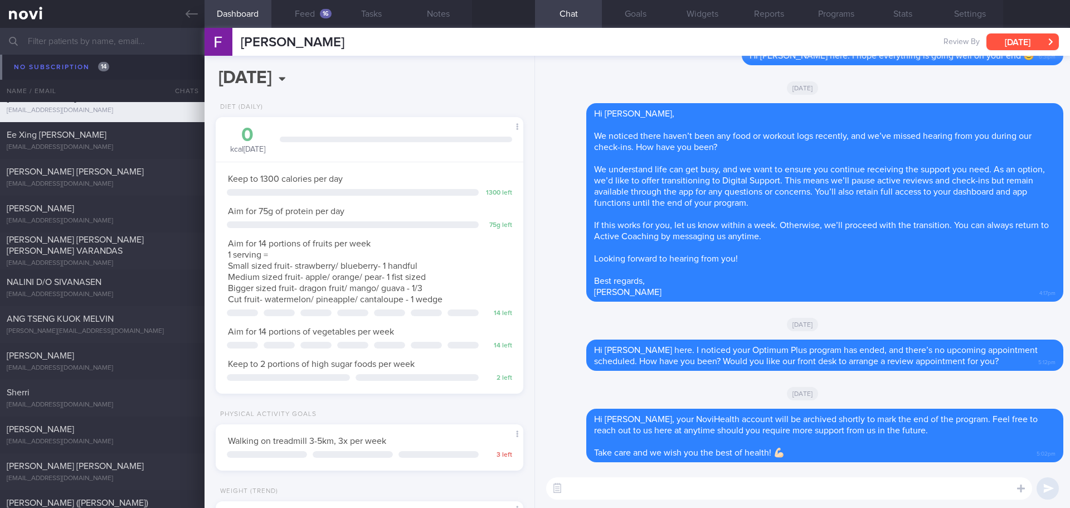
click at [1036, 44] on button "[DATE]" at bounding box center [1022, 41] width 72 height 17
click at [884, 309] on div "[DATE]" at bounding box center [802, 323] width 521 height 31
click at [983, 16] on button "Settings" at bounding box center [969, 14] width 67 height 28
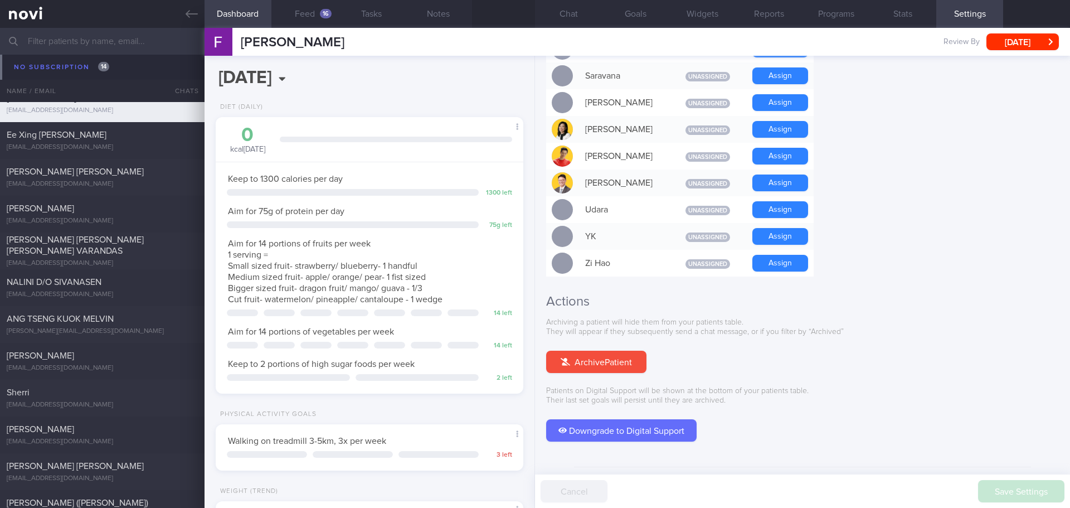
scroll to position [958, 0]
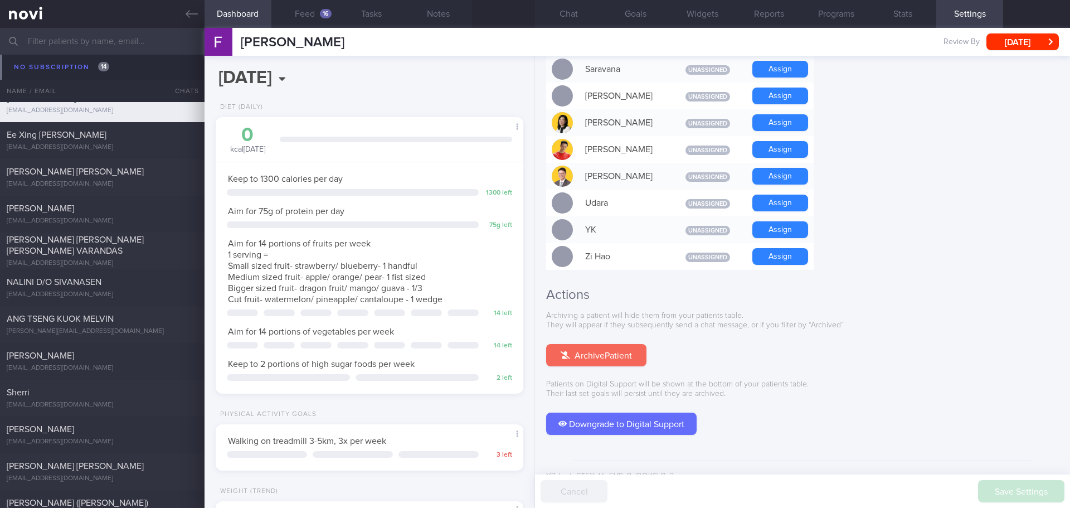
click at [615, 344] on button "Archive Patient" at bounding box center [596, 355] width 100 height 22
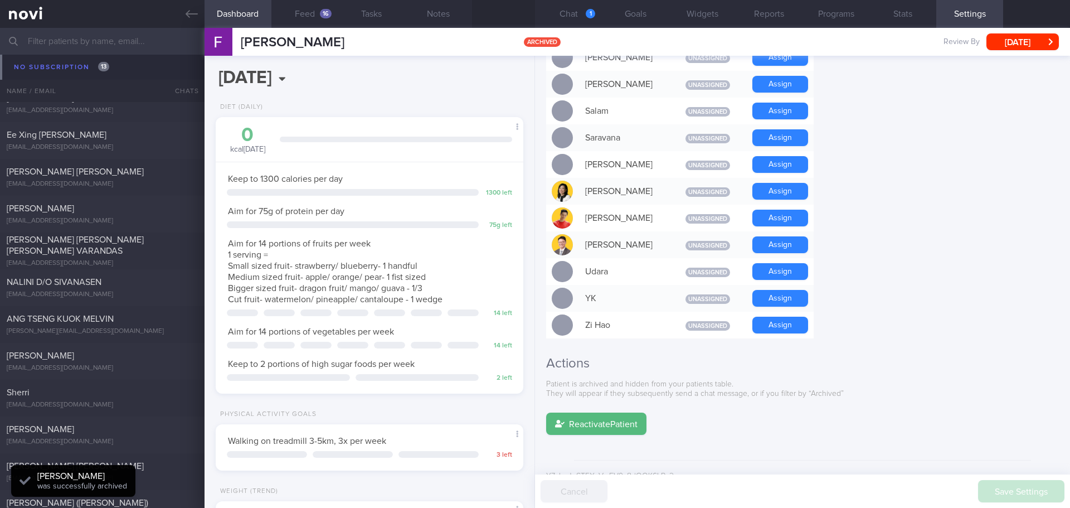
scroll to position [4581, 0]
select select "8"
click at [595, 8] on button "Chat 1" at bounding box center [568, 14] width 67 height 28
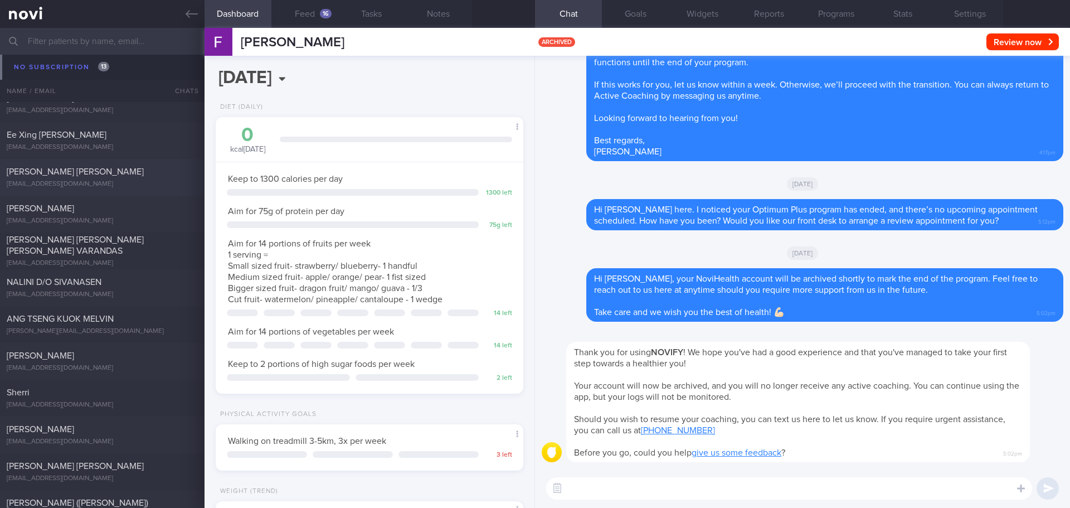
click at [123, 168] on span "[PERSON_NAME] [PERSON_NAME]" at bounding box center [75, 171] width 137 height 9
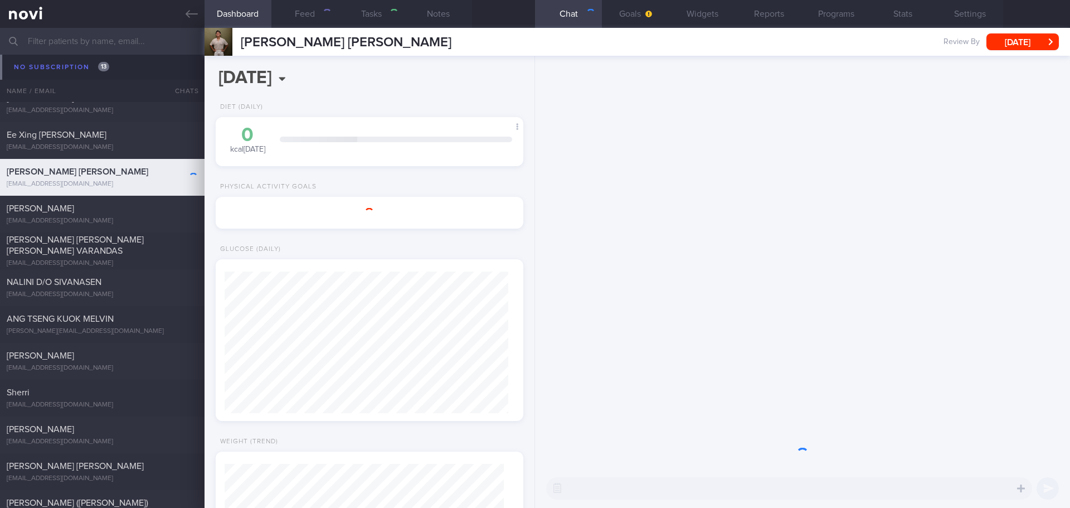
type textarea "90g protein-pancake (red mill) flour mix, 50g pasturised egg white, water and a…"
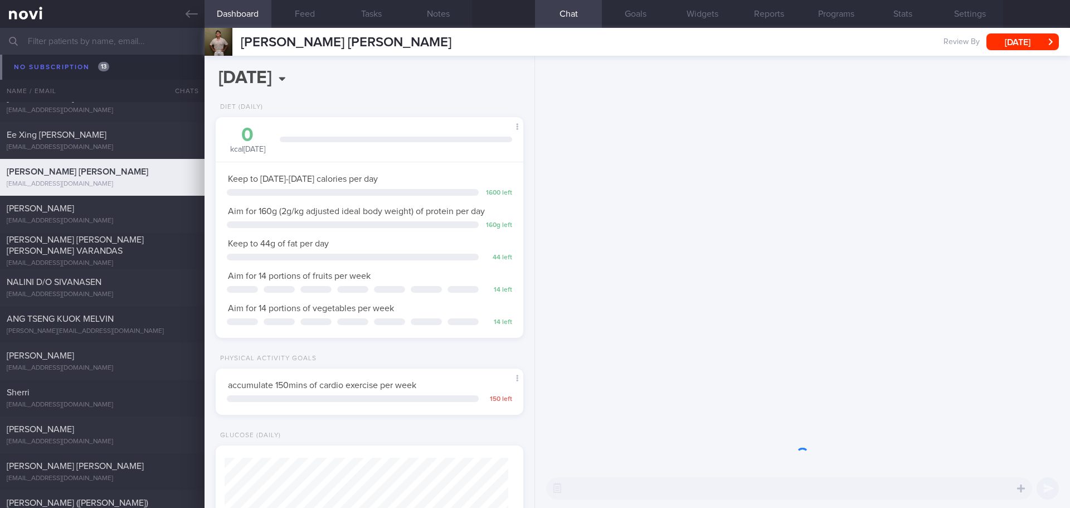
scroll to position [155, 280]
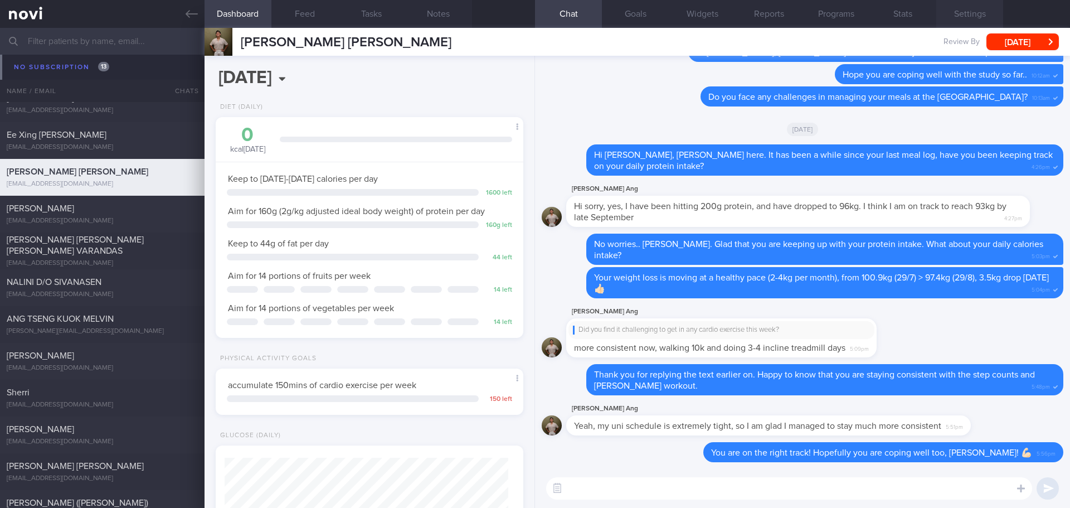
click at [971, 15] on button "Settings" at bounding box center [969, 14] width 67 height 28
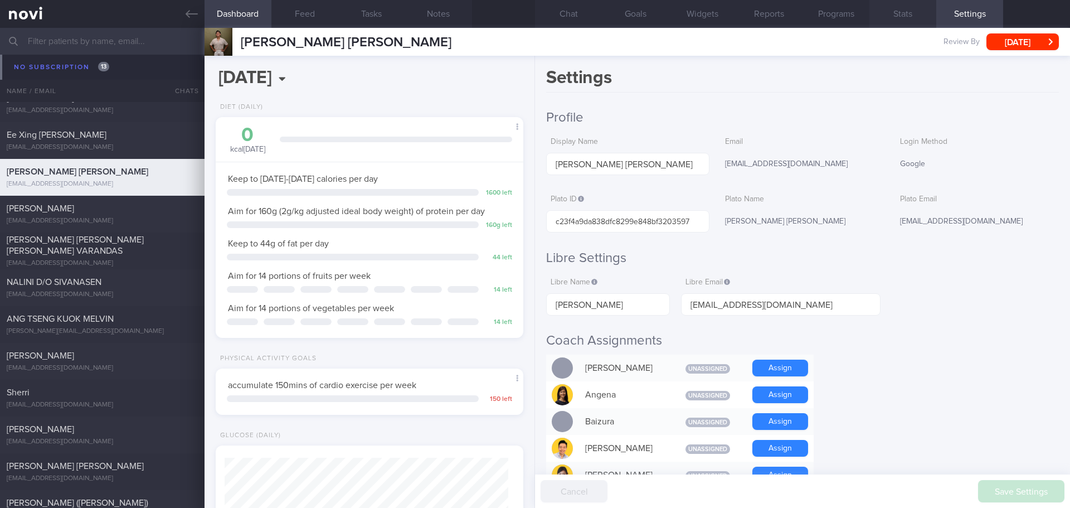
click at [906, 19] on button "Stats" at bounding box center [902, 14] width 67 height 28
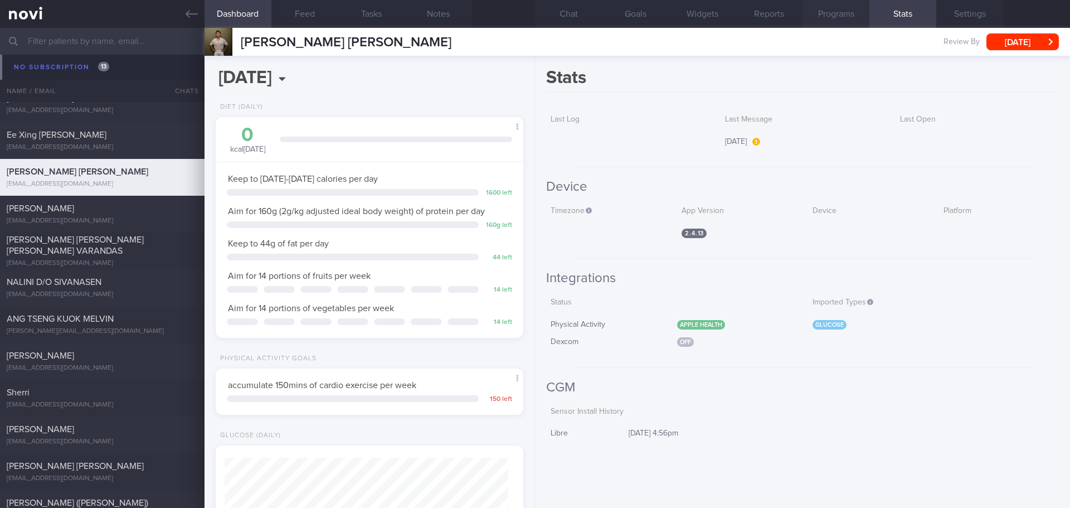
click at [833, 17] on button "Programs" at bounding box center [835, 14] width 67 height 28
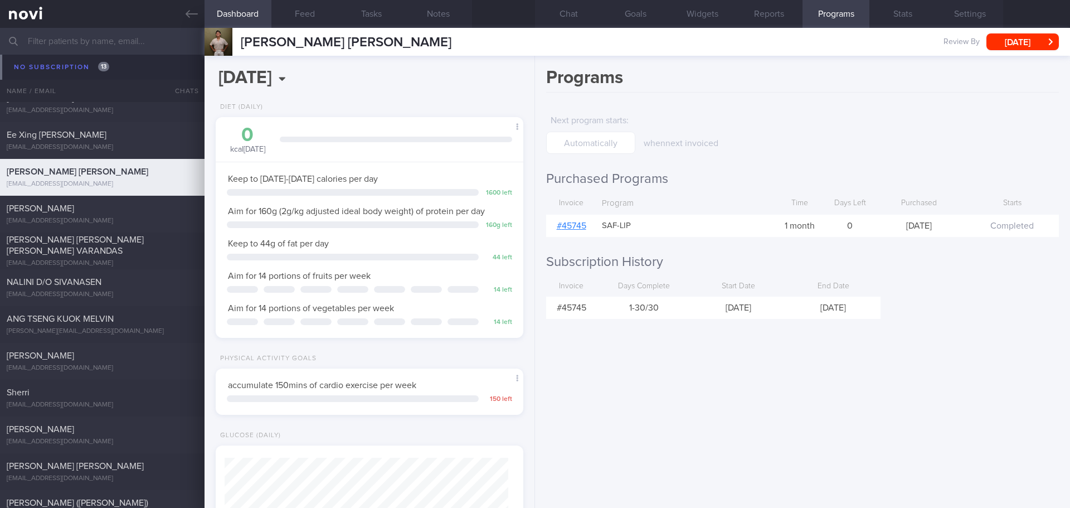
click at [915, 289] on div "Programs Next program starts : when next invoiced Purchased Programs Invoice Pr…" at bounding box center [802, 282] width 535 height 452
click at [582, 11] on button "Chat" at bounding box center [568, 14] width 67 height 28
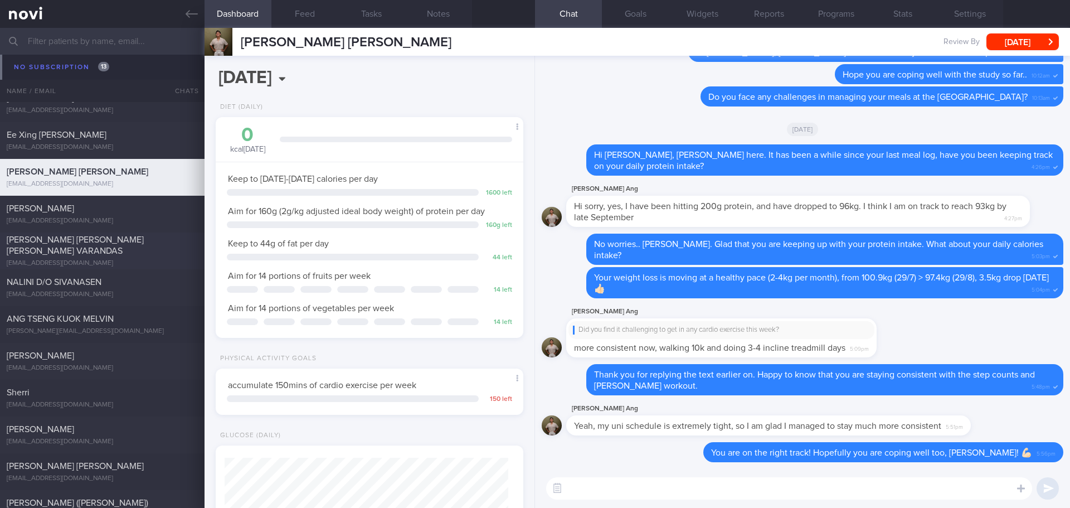
scroll to position [4636, 0]
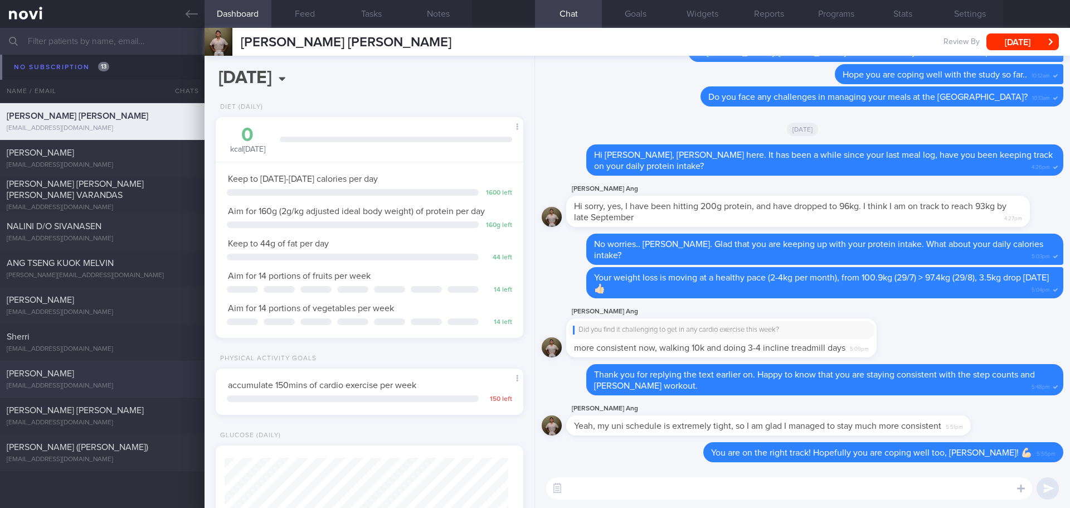
drag, startPoint x: 87, startPoint y: 384, endPoint x: 95, endPoint y: 375, distance: 12.6
click at [86, 384] on div "[EMAIL_ADDRESS][DOMAIN_NAME]" at bounding box center [102, 386] width 191 height 8
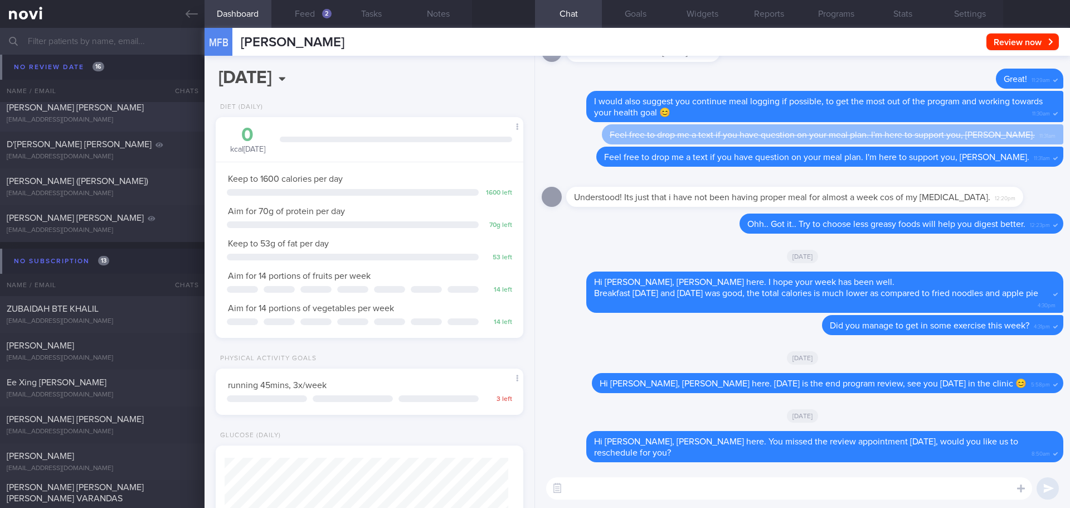
scroll to position [4191, 0]
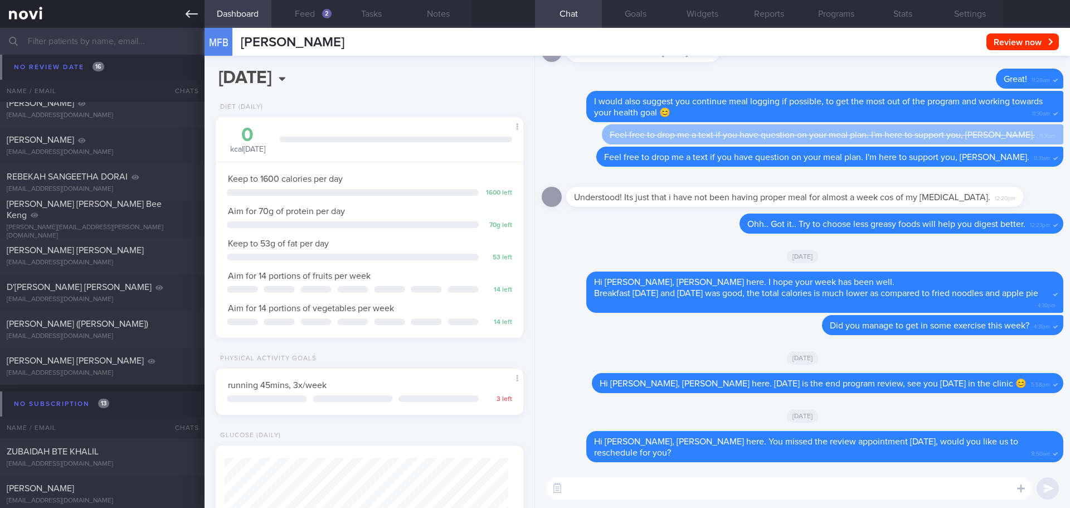
click at [179, 18] on link at bounding box center [102, 14] width 204 height 28
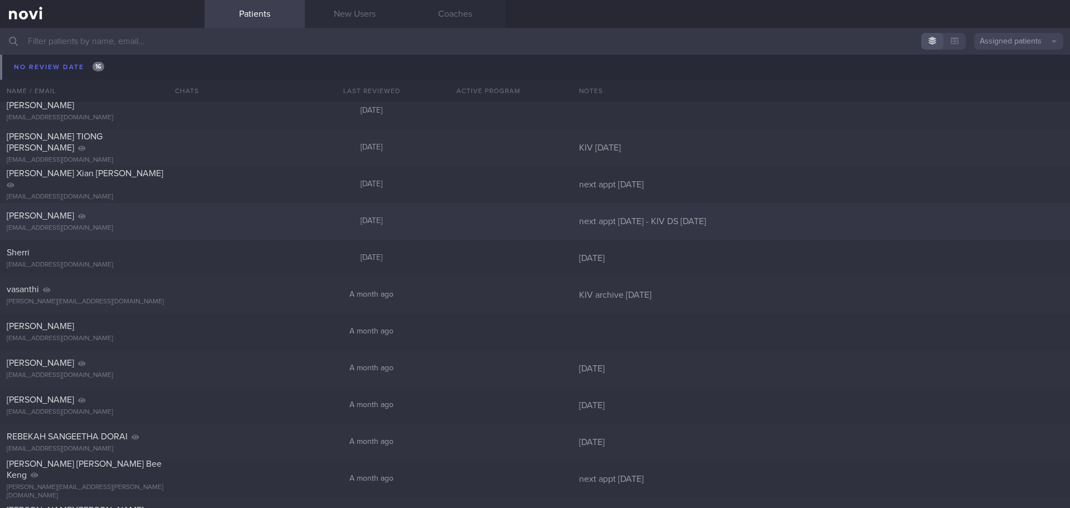
scroll to position [4005, 0]
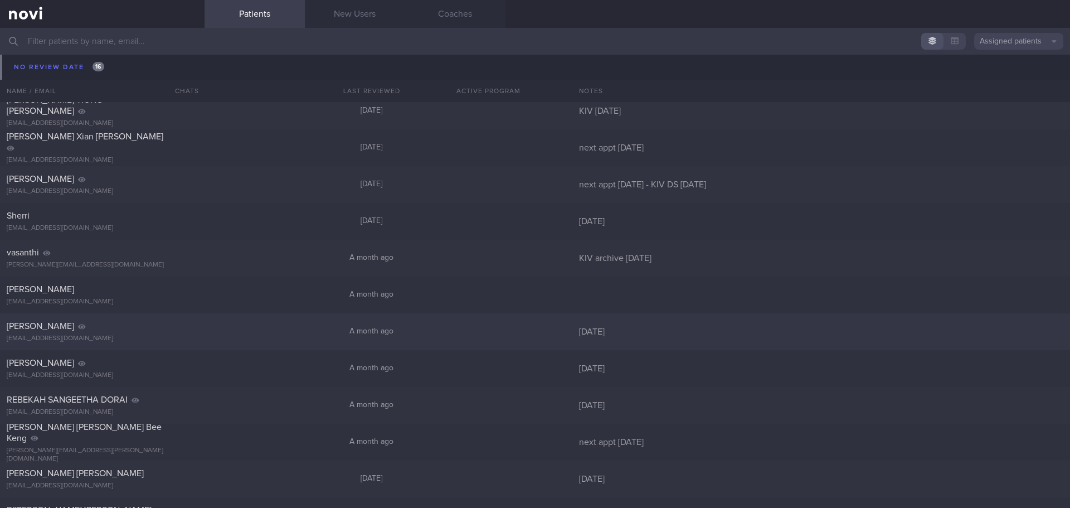
click at [491, 316] on div "Lo Sok Ying sokying@gmail.com A month ago 25/8/25" at bounding box center [535, 331] width 1070 height 37
select select "8"
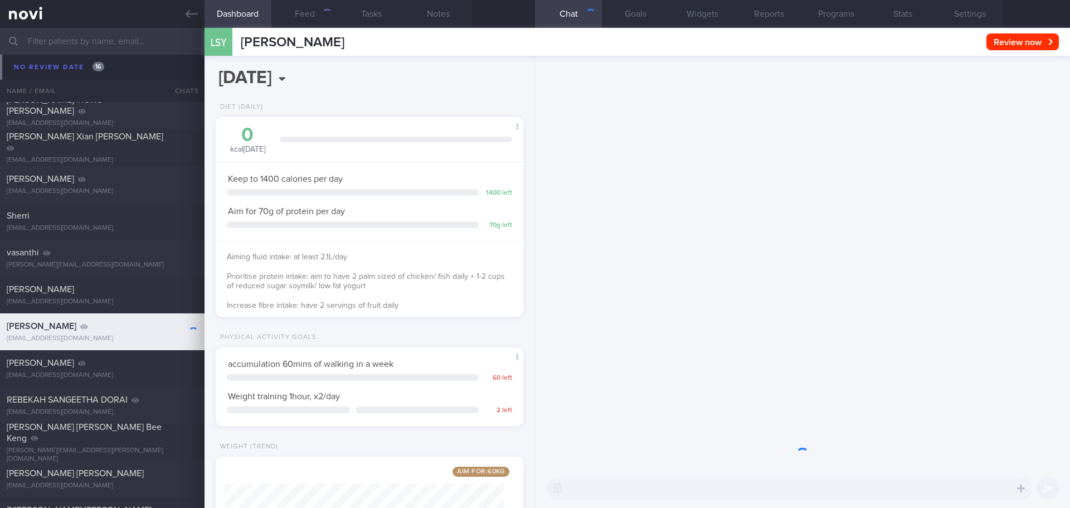
scroll to position [155, 280]
click at [813, 12] on button "Programs" at bounding box center [835, 14] width 67 height 28
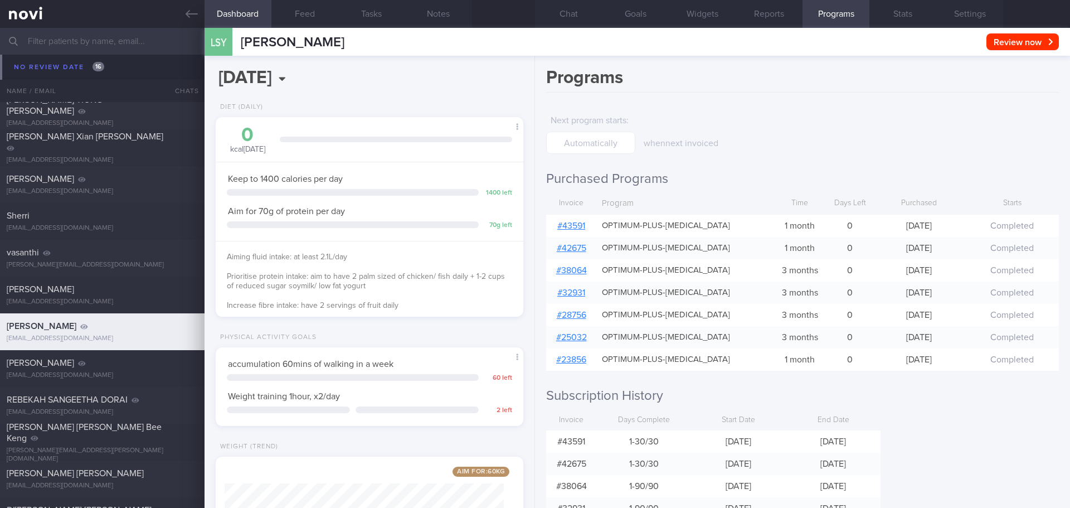
scroll to position [155, 280]
click at [564, 226] on link "# 43591" at bounding box center [571, 225] width 28 height 9
click at [562, 13] on button "Chat" at bounding box center [568, 14] width 67 height 28
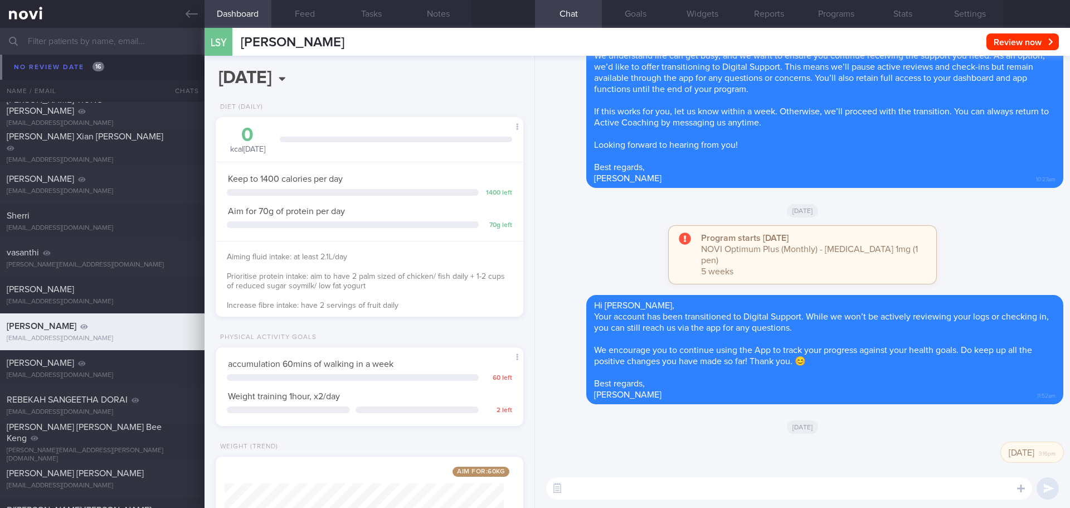
click at [641, 484] on textarea at bounding box center [789, 488] width 486 height 22
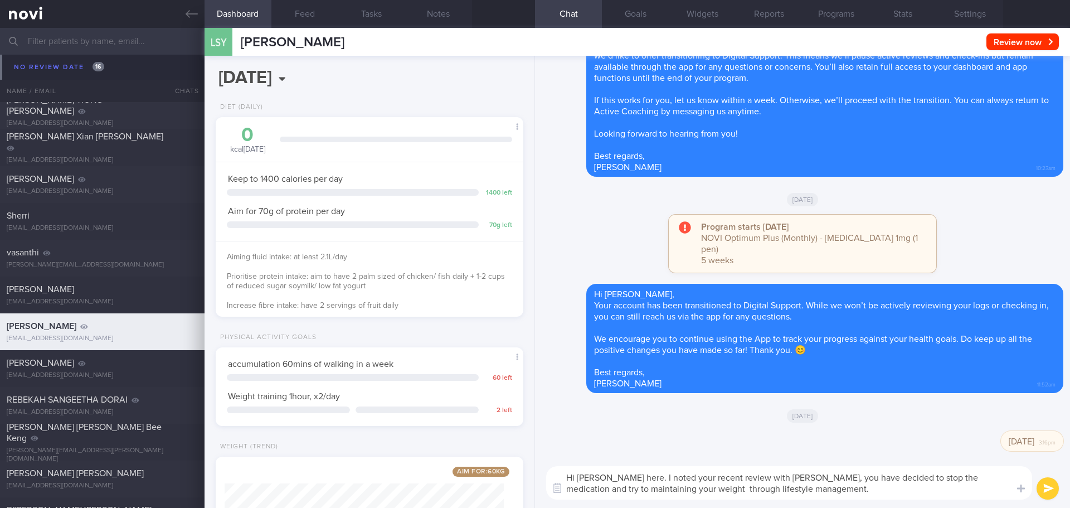
click at [822, 490] on textarea "Hi Sok Ying, Elizabeth here. I noted your recent review with Dr Kyle, you have …" at bounding box center [789, 482] width 486 height 33
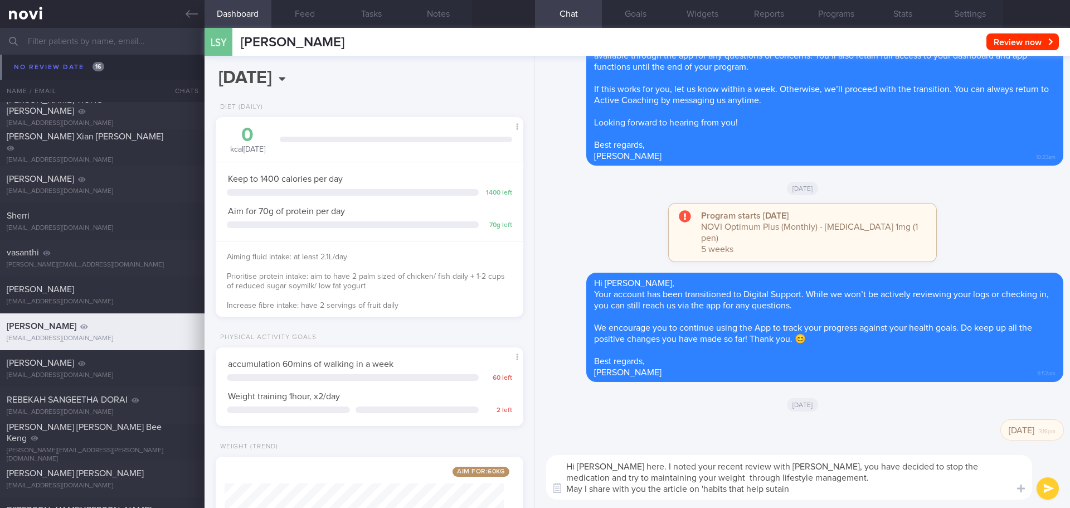
click at [806, 490] on textarea "Hi Sok Ying, Elizabeth here. I noted your recent review with Dr Kyle, you have …" at bounding box center [789, 477] width 486 height 45
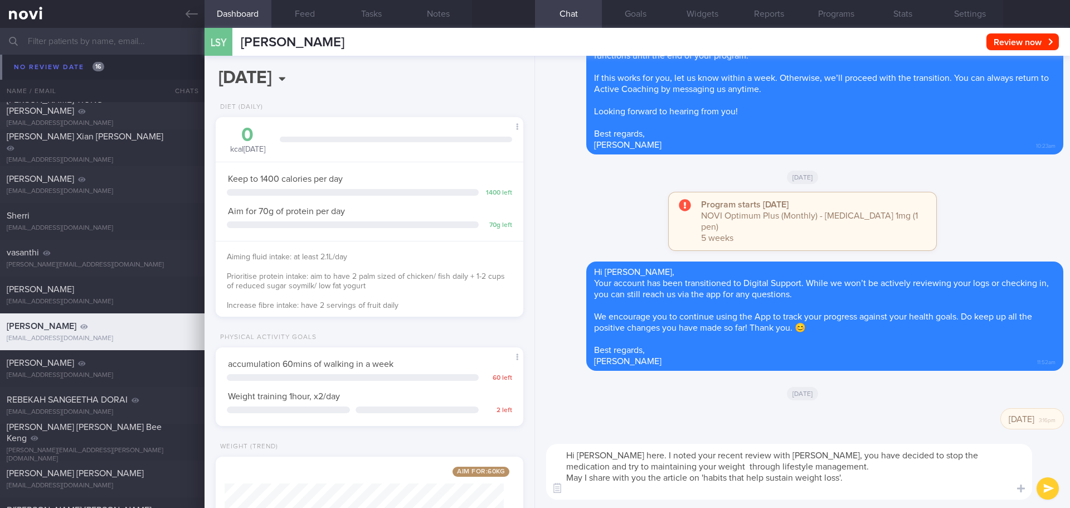
click at [630, 491] on textarea "Hi Sok Ying, Elizabeth here. I noted your recent review with Dr Kyle, you have …" at bounding box center [789, 471] width 486 height 56
paste textarea "https://novi-health.com/library/habits-that-help-you-sustain-weight-loss"
click at [826, 465] on textarea "Hi Sok Ying, Elizabeth here. I noted your recent review with Dr Kyle, you have …" at bounding box center [789, 471] width 486 height 56
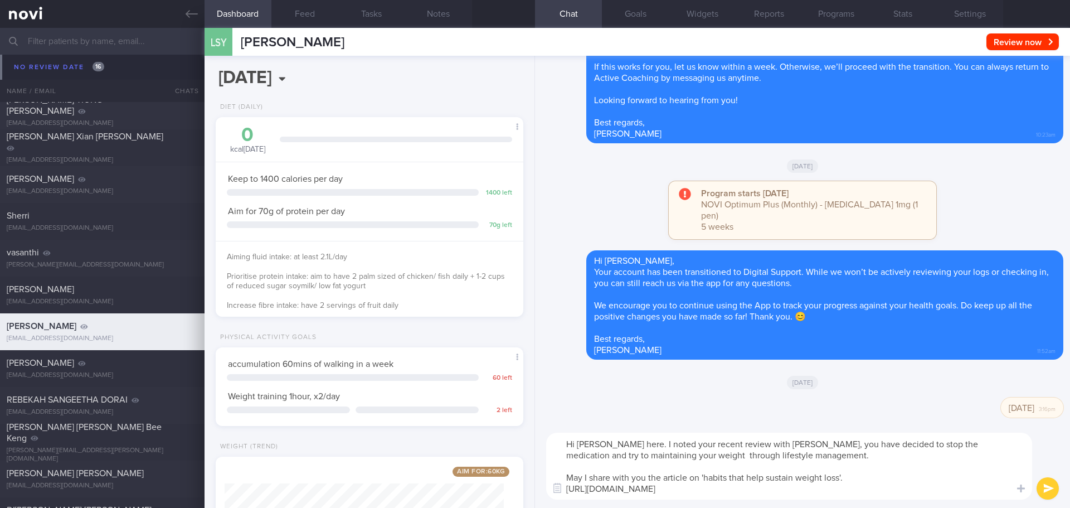
drag, startPoint x: 635, startPoint y: 453, endPoint x: 589, endPoint y: 459, distance: 45.5
click at [589, 459] on textarea "Hi Sok Ying, Elizabeth here. I noted your recent review with Dr Kyle, you have …" at bounding box center [789, 465] width 486 height 67
click at [656, 450] on textarea "Hi Sok Ying, Elizabeth here. I noted your recent review with Dr Kyle, you have …" at bounding box center [789, 465] width 486 height 67
click at [898, 472] on textarea "Hi Sok Ying, Elizabeth here. I noted your recent review with Dr Kyle, you have …" at bounding box center [789, 465] width 486 height 67
click at [900, 474] on textarea "Hi Sok Ying, Elizabeth here. I noted your recent review with Dr Kyle, you have …" at bounding box center [789, 465] width 486 height 67
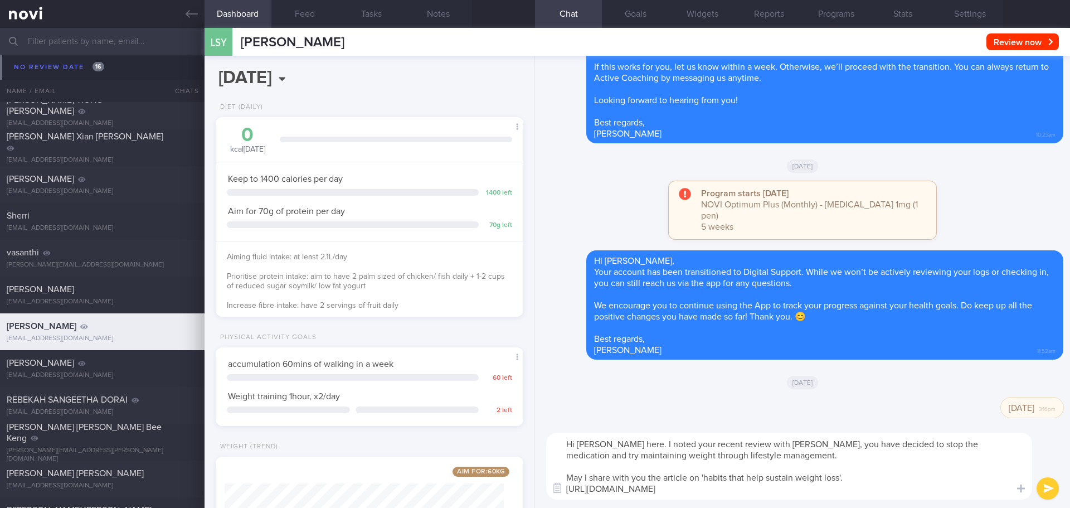
click at [894, 472] on textarea "Hi Sok Ying, Elizabeth here. I noted your recent review with Dr Kyle, you have …" at bounding box center [789, 465] width 486 height 67
click at [900, 469] on textarea "Hi Sok Ying, Elizabeth here. I noted your recent review with Dr Kyle, you have …" at bounding box center [789, 465] width 486 height 67
click at [903, 468] on textarea "Hi Sok Ying, Elizabeth here. I noted your recent review with Dr Kyle, you have …" at bounding box center [789, 465] width 486 height 67
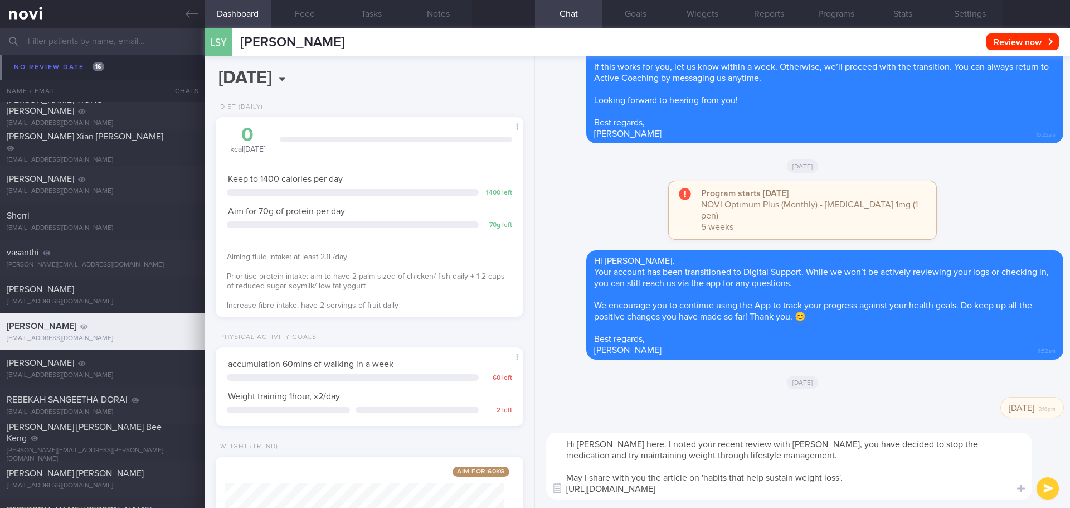
click at [906, 467] on textarea "Hi Sok Ying, Elizabeth here. I noted your recent review with Dr Kyle, you have …" at bounding box center [789, 465] width 486 height 67
click at [921, 467] on textarea "Hi Sok Ying, Elizabeth here. I noted your recent review with Dr Kyle, you have …" at bounding box center [789, 465] width 486 height 67
click at [937, 467] on textarea "Hi Sok Ying, Elizabeth here. I noted your recent review with Dr Kyle, you have …" at bounding box center [789, 465] width 486 height 67
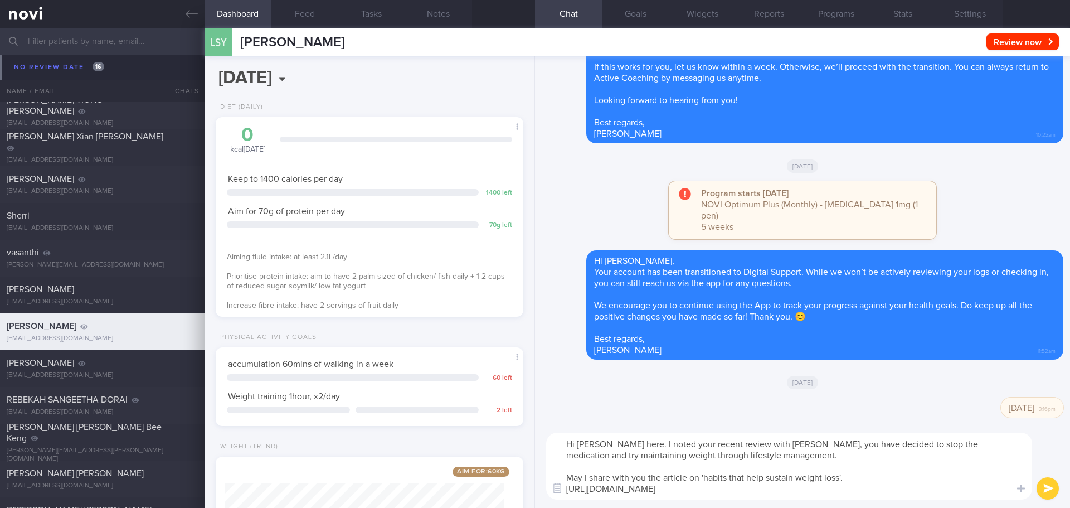
click at [938, 469] on textarea "Hi Sok Ying, Elizabeth here. I noted your recent review with Dr Kyle, you have …" at bounding box center [789, 465] width 486 height 67
click at [947, 470] on textarea "Hi Sok Ying, Elizabeth here. I noted your recent review with Dr Kyle, you have …" at bounding box center [789, 465] width 486 height 67
type textarea "Hi Sok Ying, Elizabeth here. I noted your recent review with Dr Kyle, you have …"
click at [1041, 482] on button "submit" at bounding box center [1047, 488] width 22 height 22
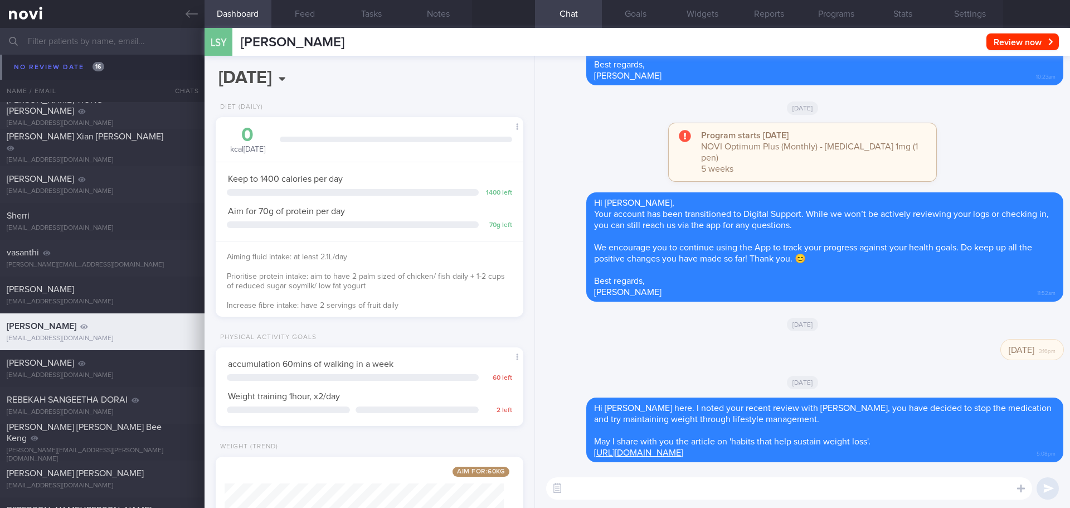
click at [923, 496] on textarea at bounding box center [789, 488] width 486 height 22
click at [928, 494] on textarea at bounding box center [789, 488] width 486 height 22
click at [635, 487] on textarea at bounding box center [789, 488] width 486 height 22
paste textarea "Your NoviHealth account will be archived shortly to mark the end of the program…"
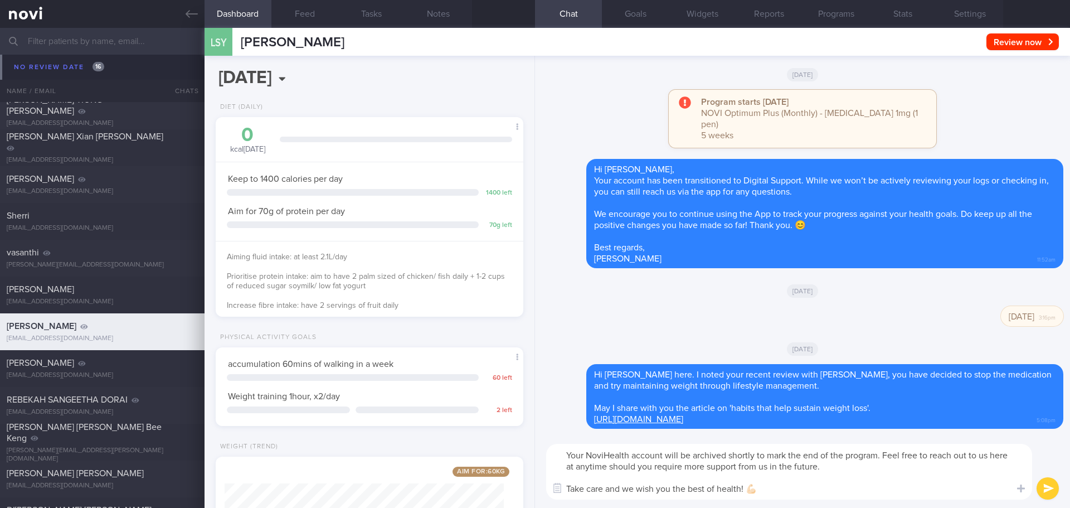
drag, startPoint x: 872, startPoint y: 464, endPoint x: 901, endPoint y: 472, distance: 30.5
click at [872, 465] on textarea "Your NoviHealth account will be archived shortly to mark the end of the program…" at bounding box center [789, 471] width 486 height 56
drag, startPoint x: 903, startPoint y: 472, endPoint x: 939, endPoint y: 473, distance: 36.2
click at [904, 472] on textarea "Your NoviHealth account will be archived shortly to mark the end of the program…" at bounding box center [789, 471] width 486 height 56
click at [939, 473] on textarea "Your NoviHealth account will be archived shortly to mark the end of the program…" at bounding box center [789, 471] width 486 height 56
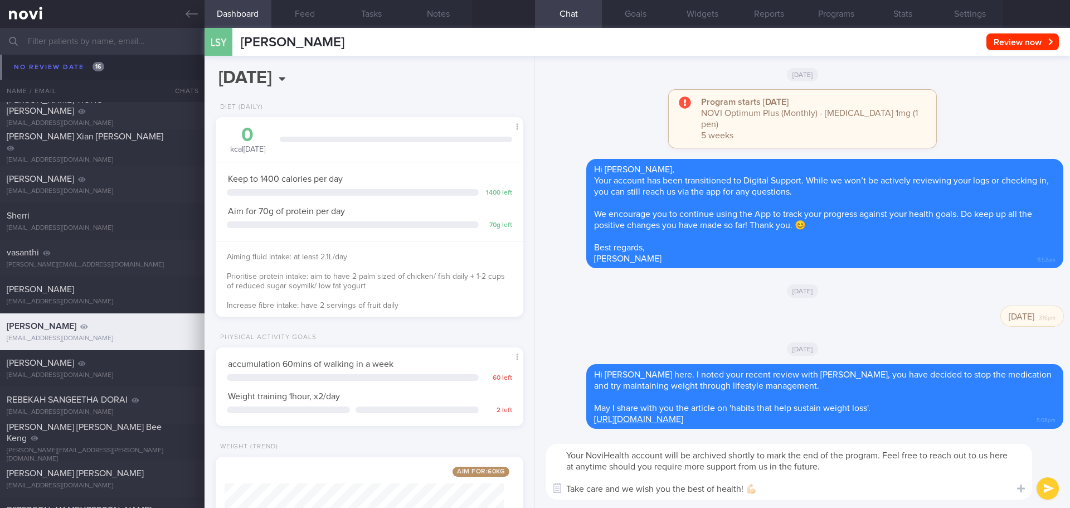
click at [950, 475] on textarea "Your NoviHealth account will be archived shortly to mark the end of the program…" at bounding box center [789, 471] width 486 height 56
click at [953, 489] on textarea "Your NoviHealth account will be archived shortly to mark the end of the program…" at bounding box center [789, 471] width 486 height 56
click at [962, 491] on textarea "Your NoviHealth account will be archived shortly to mark the end of the program…" at bounding box center [789, 471] width 486 height 56
type textarea "Your NoviHealth account will be archived shortly to mark the end of the program…"
click at [1045, 490] on button "submit" at bounding box center [1047, 488] width 22 height 22
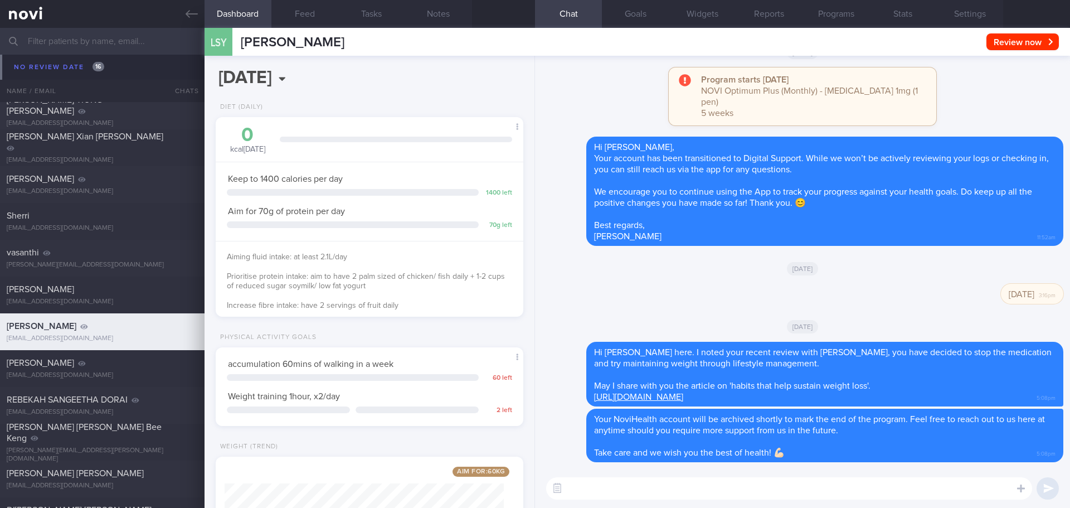
click at [965, 490] on textarea at bounding box center [789, 488] width 486 height 22
click at [984, 14] on button "Settings" at bounding box center [969, 14] width 67 height 28
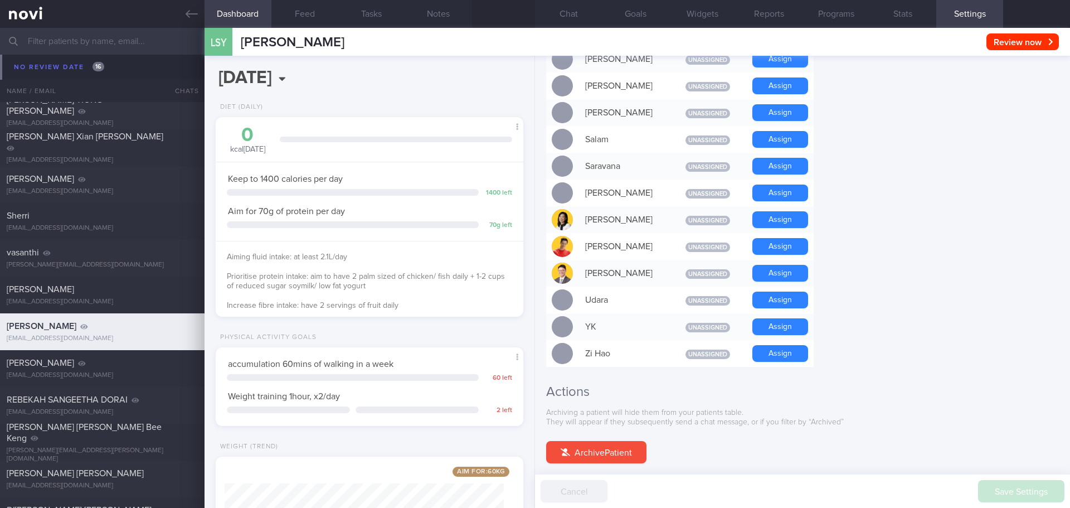
scroll to position [958, 0]
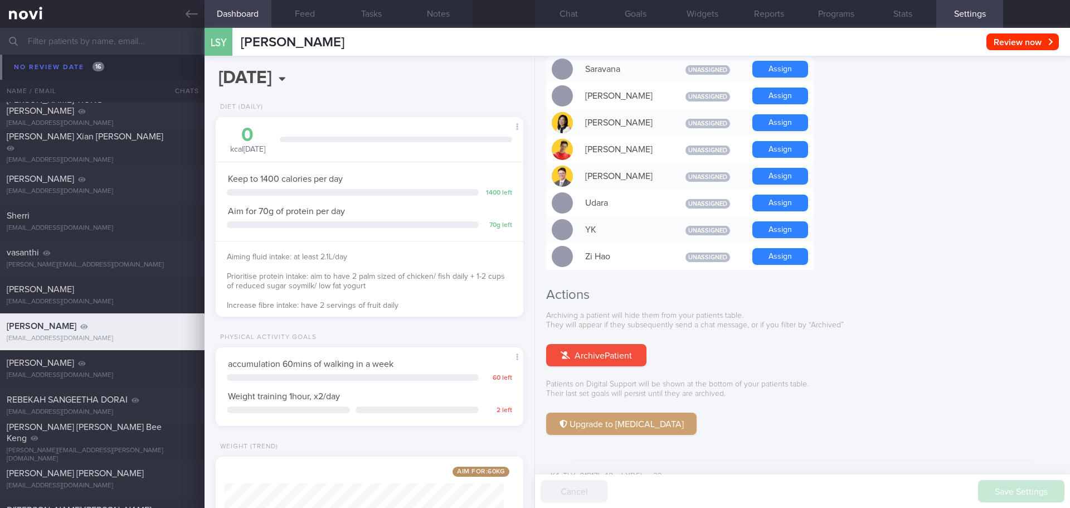
click at [637, 344] on button "Archive Patient" at bounding box center [596, 355] width 100 height 22
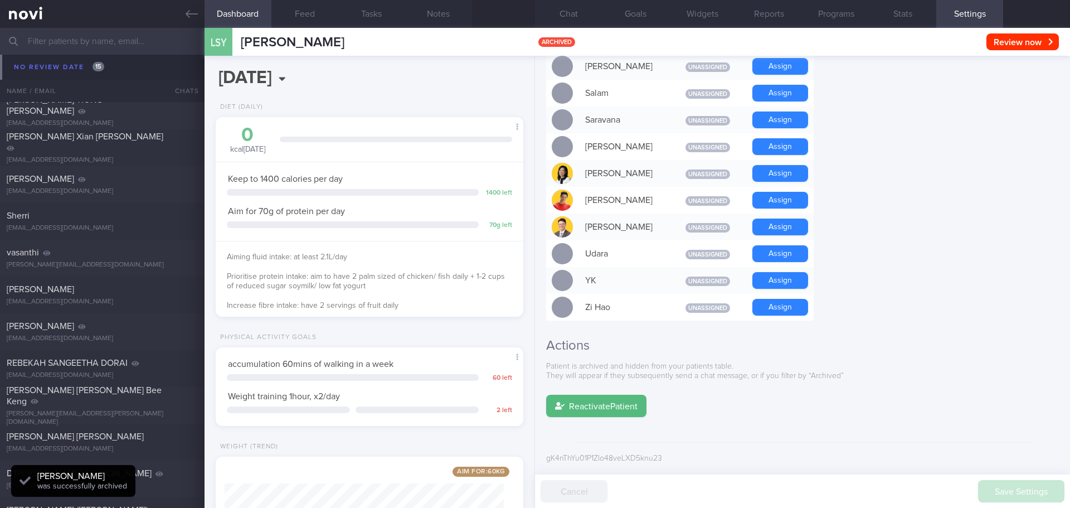
scroll to position [890, 0]
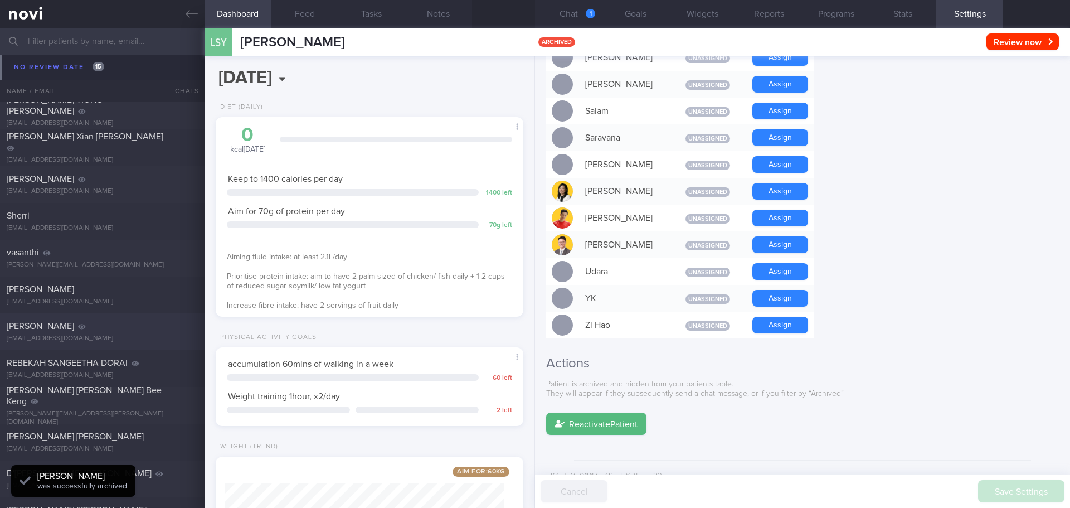
click at [144, 335] on div "[EMAIL_ADDRESS][DOMAIN_NAME]" at bounding box center [102, 338] width 191 height 8
type input "[DATE]"
type input "[PERSON_NAME]"
type input "201df4fd9df58a455c3d206396fb230b"
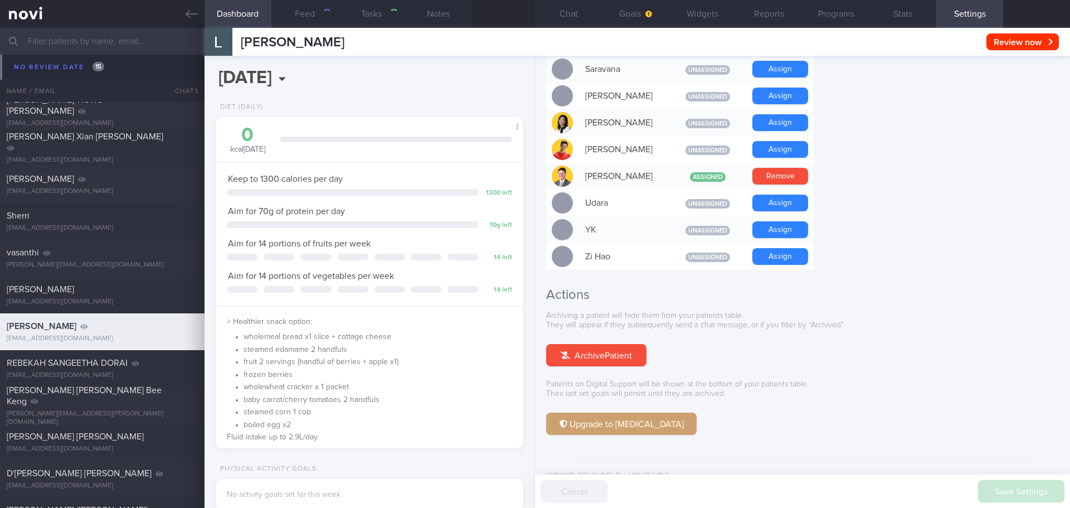
scroll to position [139, 280]
click at [585, 17] on button "Chat" at bounding box center [568, 14] width 67 height 28
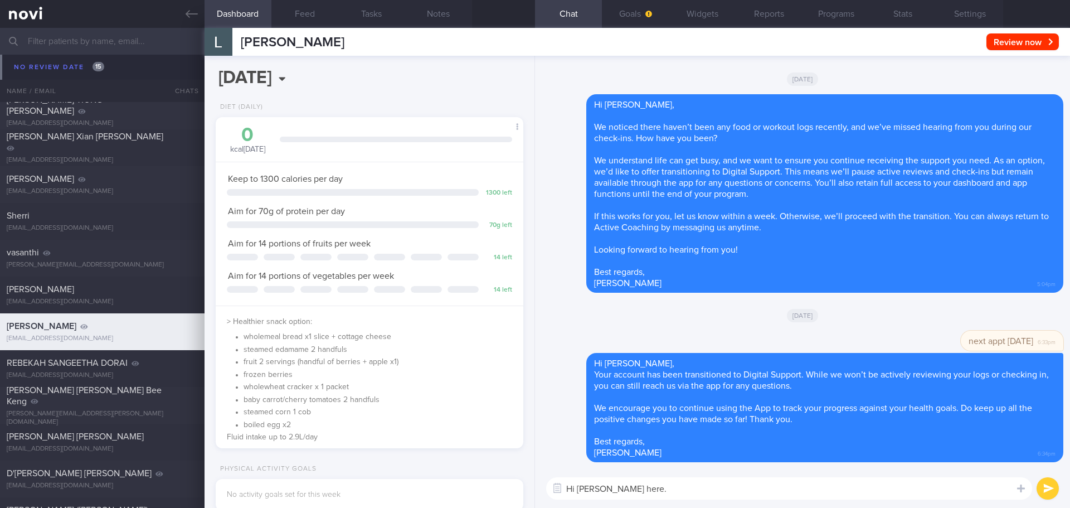
drag, startPoint x: 721, startPoint y: 493, endPoint x: 527, endPoint y: 502, distance: 194.6
click at [528, 502] on div "Dashboard Feed Tasks Notes Chat Goals Widgets Reports Programs Stats Settings G…" at bounding box center [636, 268] width 865 height 480
type textarea "\"
click at [582, 328] on div "Wed, 16 Jul" at bounding box center [802, 314] width 521 height 31
click at [83, 40] on input "text" at bounding box center [535, 41] width 1070 height 27
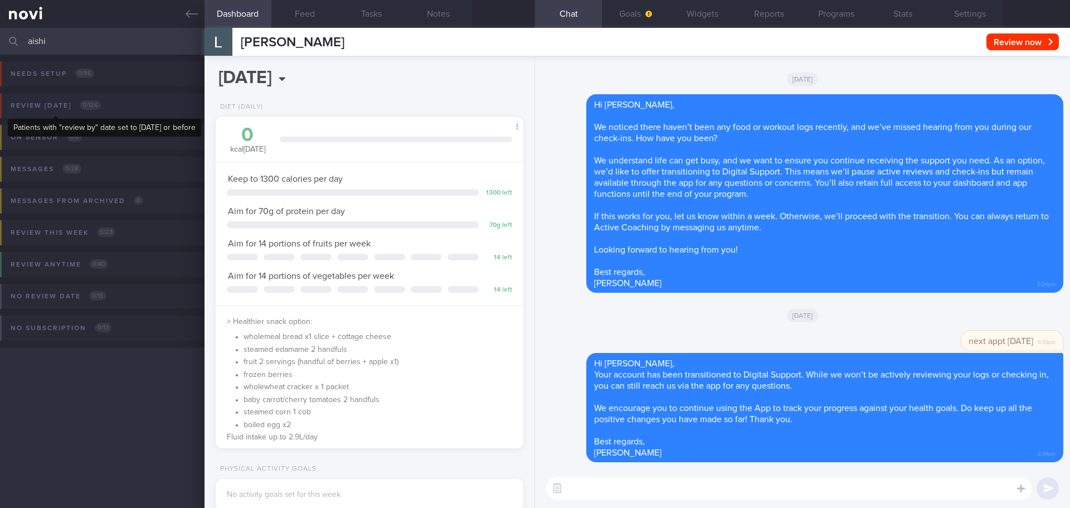
click at [62, 106] on div "Review today 0 / 126" at bounding box center [56, 105] width 96 height 15
click at [69, 43] on input "aishi" at bounding box center [535, 41] width 1070 height 27
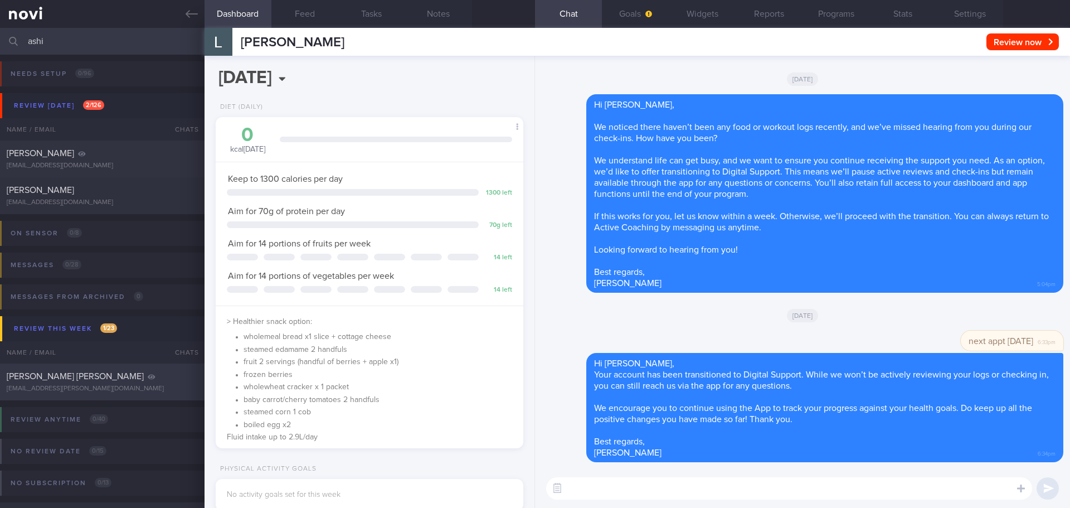
type input "ashi"
click at [104, 385] on div "[EMAIL_ADDRESS][PERSON_NAME][DOMAIN_NAME]" at bounding box center [102, 388] width 191 height 8
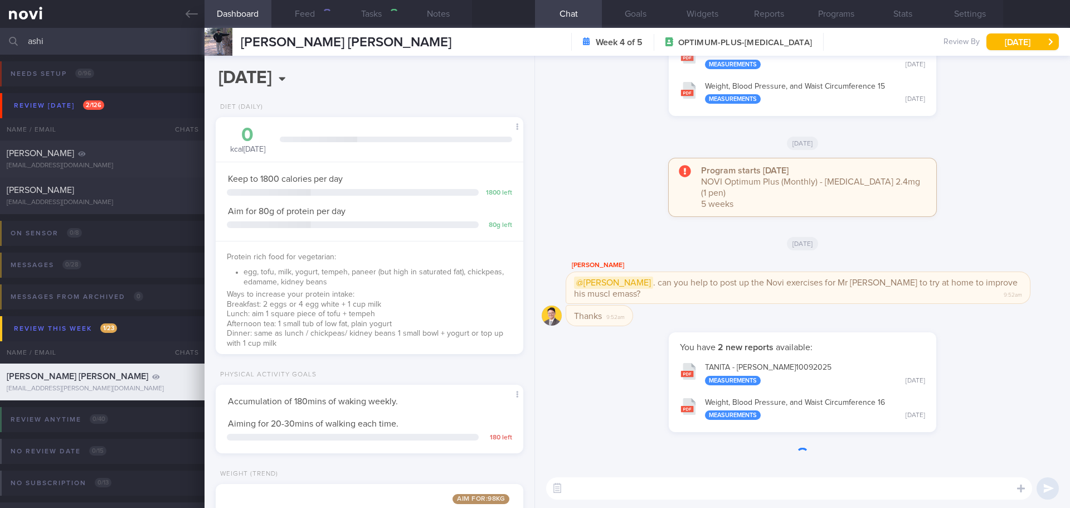
type input "[DATE]"
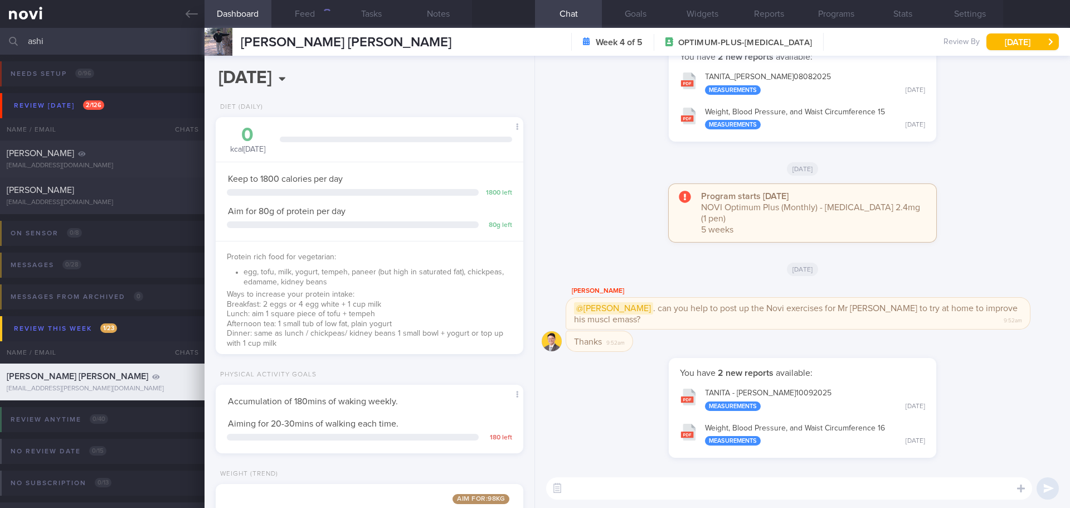
scroll to position [139, 280]
click at [602, 377] on div "You have 2 new reports available: TANITA - ASHISH SWATANTER GUPTA_ 10092025 Mea…" at bounding box center [802, 413] width 521 height 111
click at [600, 370] on div "You have 2 new reports available: TANITA - ASHISH SWATANTER GUPTA_ 10092025 Mea…" at bounding box center [802, 413] width 521 height 111
click at [602, 370] on div "You have 2 new reports available: TANITA - ASHISH SWATANTER GUPTA_ 10092025 Mea…" at bounding box center [802, 413] width 521 height 111
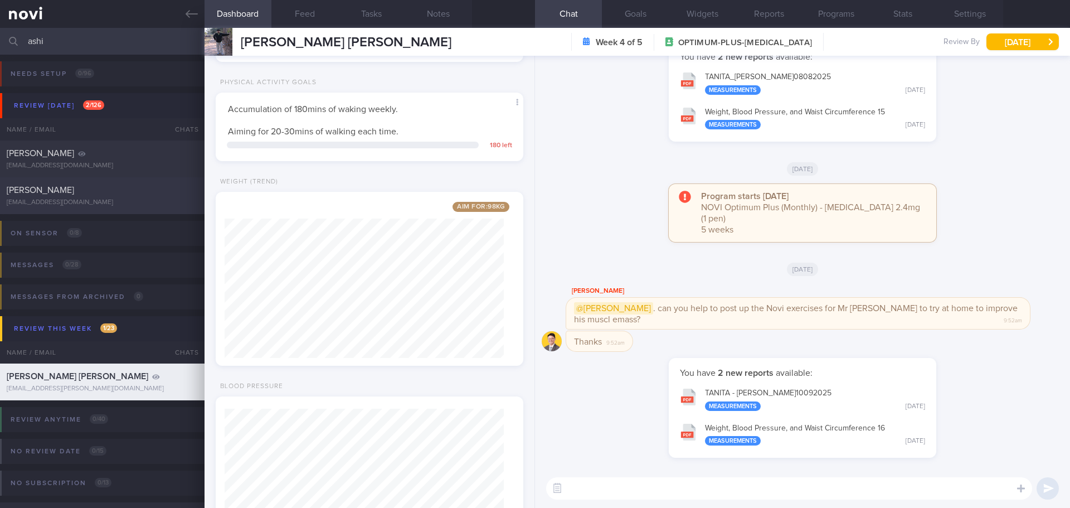
scroll to position [368, 0]
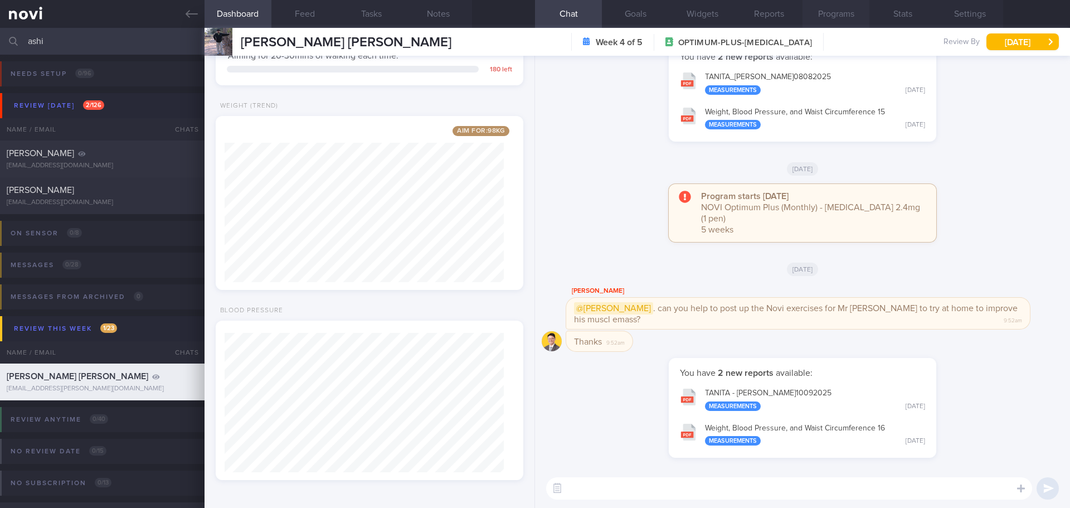
click at [822, 19] on button "Programs" at bounding box center [835, 14] width 67 height 28
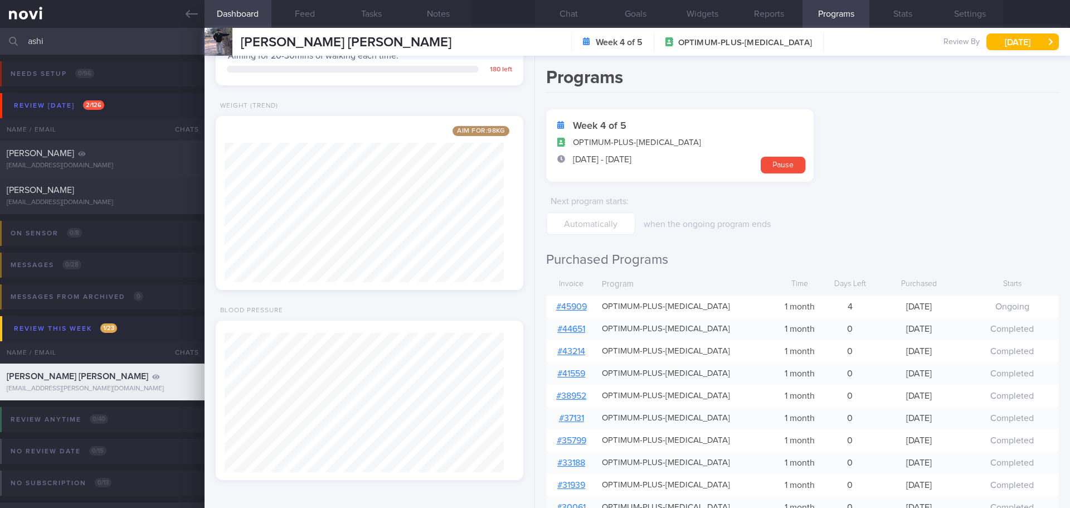
click at [565, 303] on link "# 45909" at bounding box center [571, 306] width 31 height 9
click at [576, 8] on button "Chat" at bounding box center [568, 14] width 67 height 28
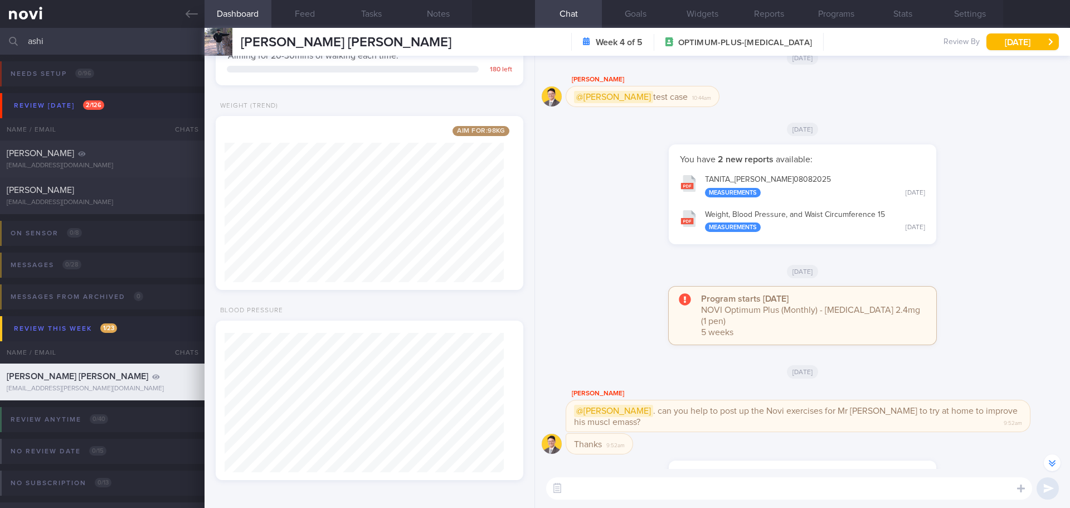
scroll to position [-111, 0]
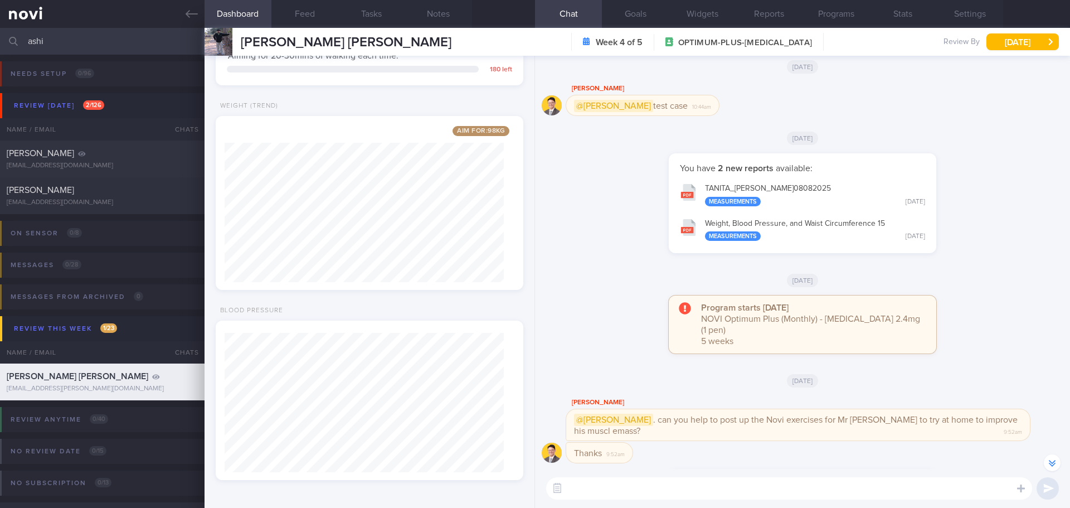
click at [630, 493] on textarea at bounding box center [789, 488] width 486 height 22
click at [633, 498] on textarea "Hi Mr Ashish," at bounding box center [789, 488] width 486 height 22
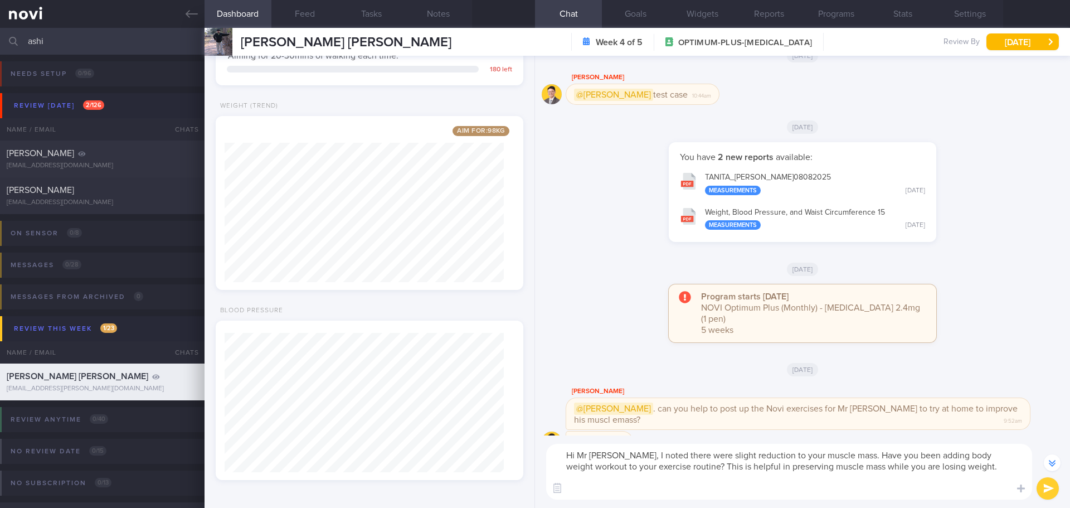
scroll to position [-145, 0]
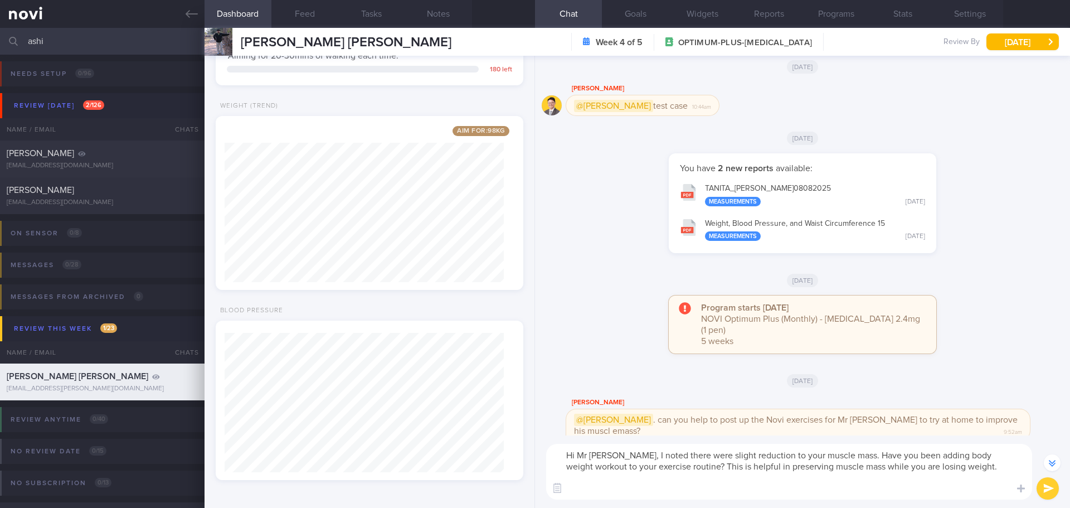
paste textarea "https://www.youtube.com/watch?v=tczWD8MPreY https://novi-health.com/workouts/co…"
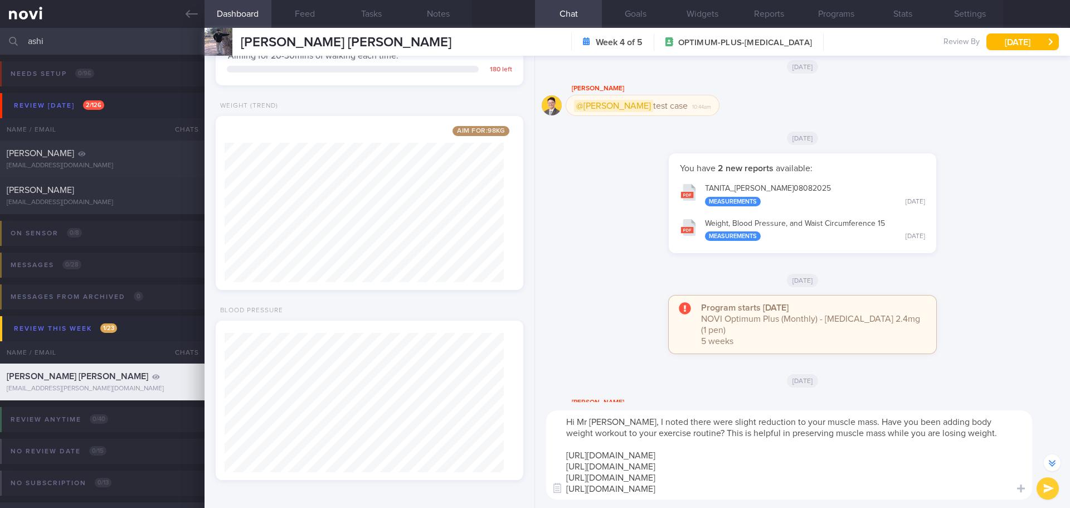
click at [589, 447] on textarea "Hi Mr Ashish, I noted there were slight reduction to your muscle mass. Have you…" at bounding box center [789, 454] width 486 height 89
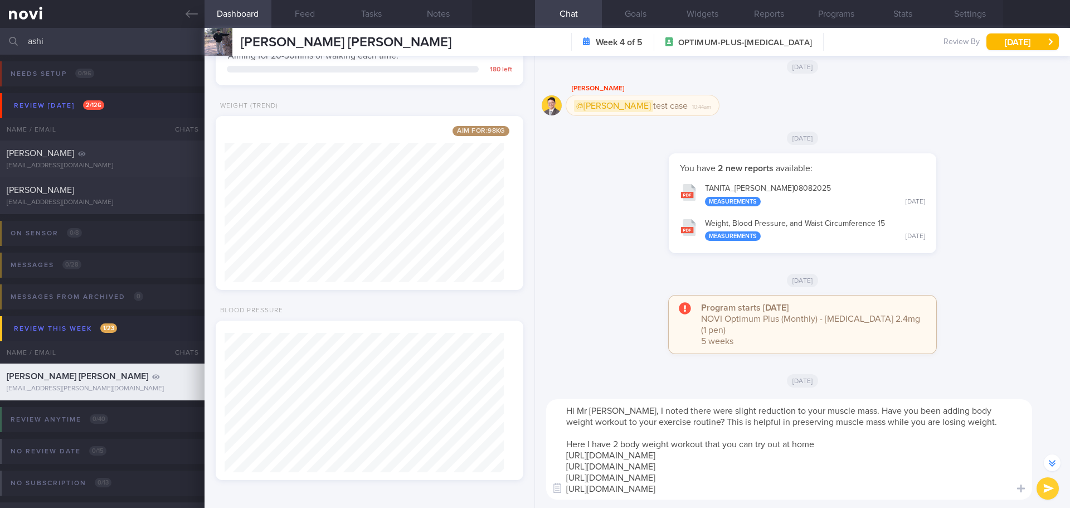
drag, startPoint x: 874, startPoint y: 460, endPoint x: 834, endPoint y: 455, distance: 39.9
click at [871, 459] on textarea "Hi Mr Ashish, I noted there were slight reduction to your muscle mass. Have you…" at bounding box center [789, 449] width 486 height 100
drag, startPoint x: 820, startPoint y: 445, endPoint x: 506, endPoint y: 437, distance: 314.3
click at [506, 437] on div "Dashboard Feed Tasks Notes Chat Goals Widgets Reports Programs Stats Settings A…" at bounding box center [636, 268] width 865 height 480
paste textarea "check out this 10-minute NOVI Beginner Workout 1A! It’s a perfect way to get st…"
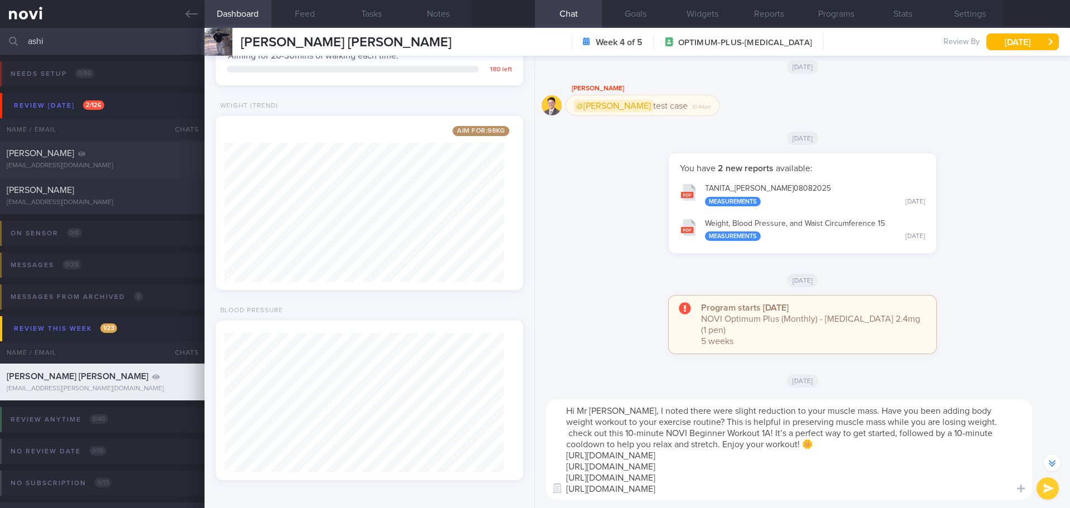
click at [572, 429] on textarea "Hi Mr Ashish, I noted there were slight reduction to your muscle mass. Have you…" at bounding box center [789, 449] width 486 height 100
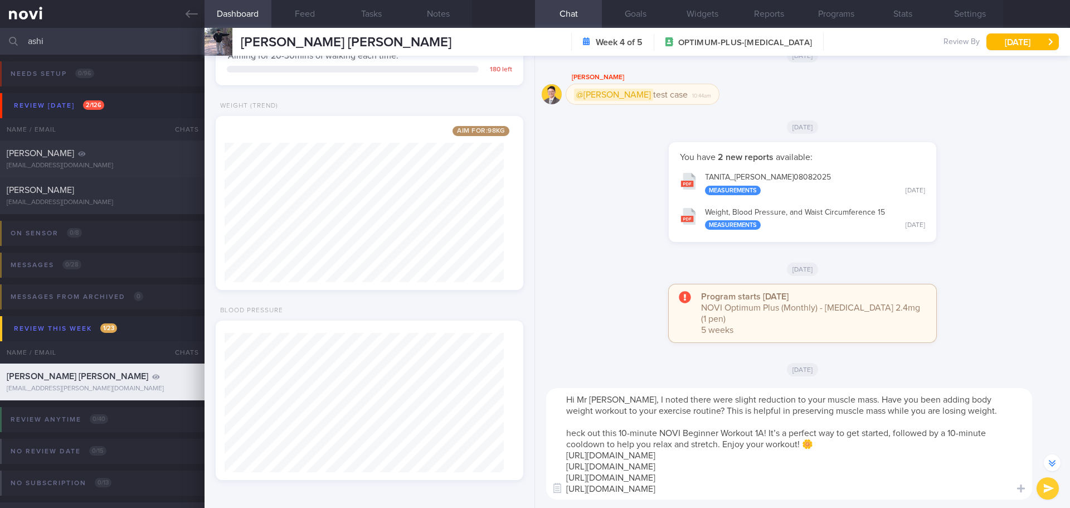
scroll to position [-201, 0]
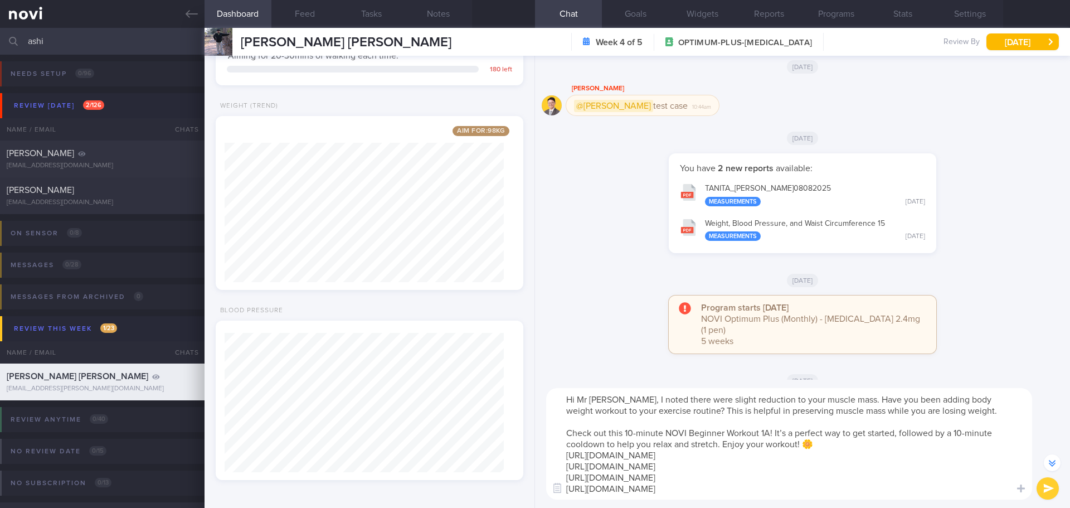
click at [769, 431] on textarea "Hi Mr Ashish, I noted there were slight reduction to your muscle mass. Have you…" at bounding box center [789, 443] width 486 height 111
click at [830, 440] on textarea "Hi Mr Ashish, I noted there were slight reduction to your muscle mass. Have you…" at bounding box center [789, 443] width 486 height 111
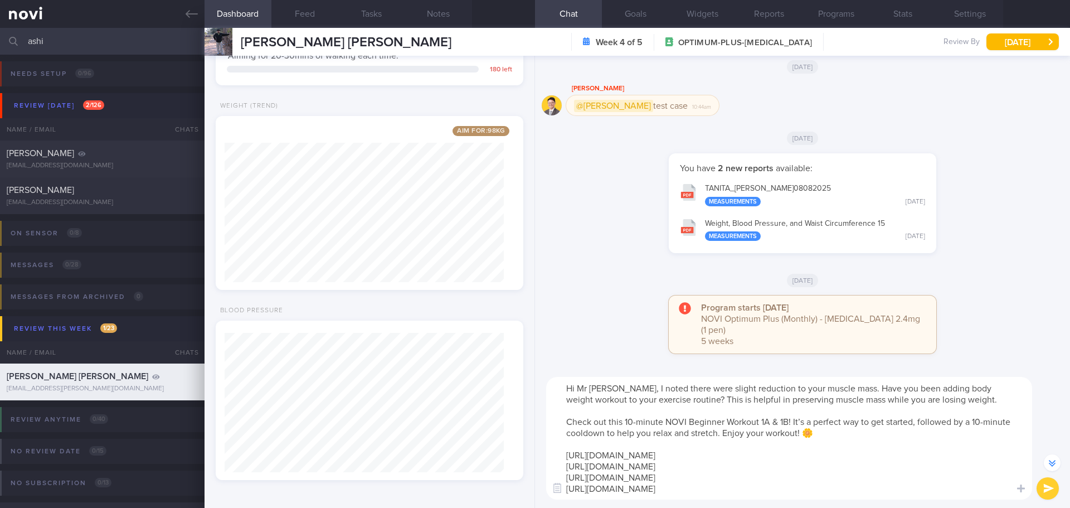
type textarea "Hi Mr Ashish, I noted there were slight reduction to your muscle mass. Have you…"
click at [1055, 486] on button "submit" at bounding box center [1047, 488] width 22 height 22
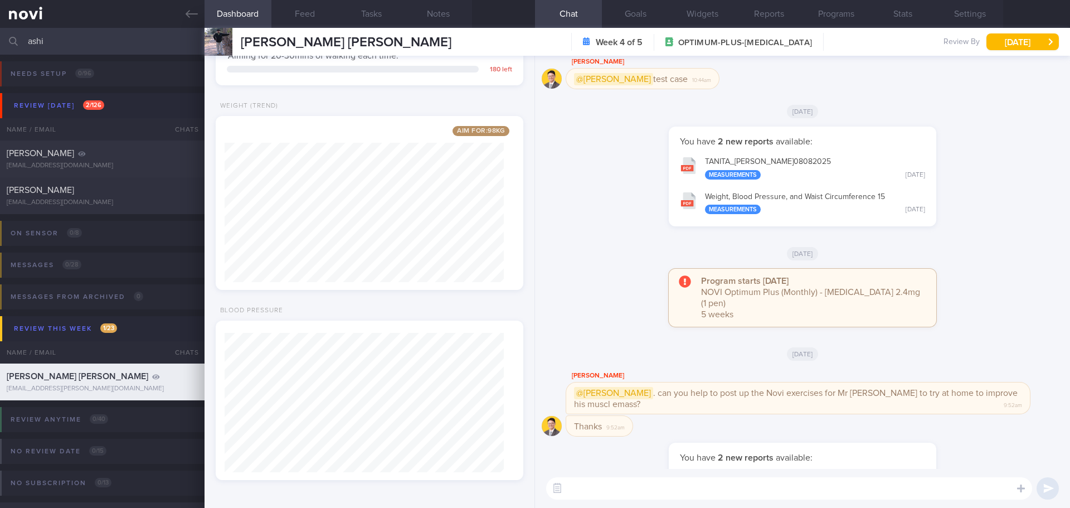
scroll to position [0, 0]
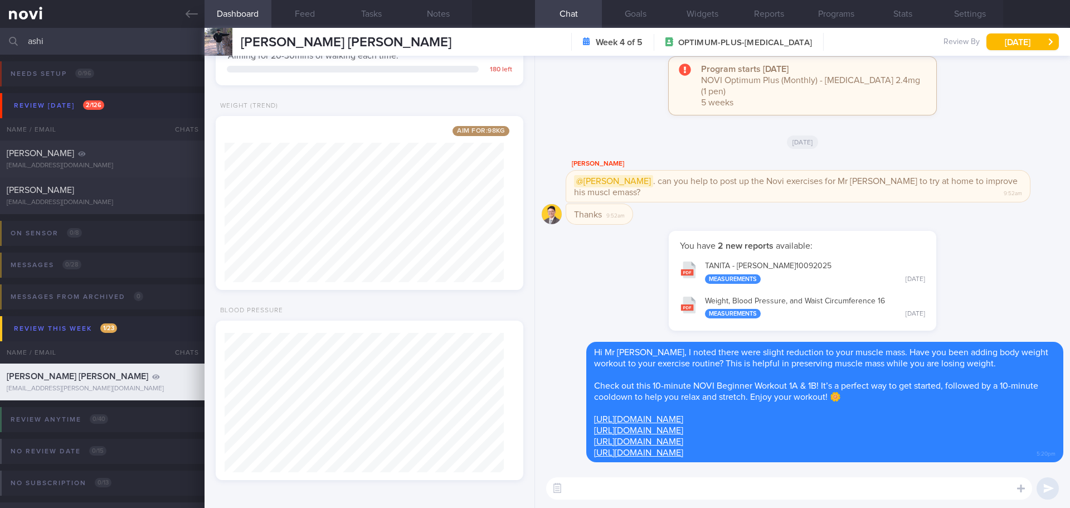
click at [964, 282] on div "You have 2 new reports available: TANITA - ASHISH SWATANTER GUPTA_ 10092025 Mea…" at bounding box center [802, 286] width 521 height 111
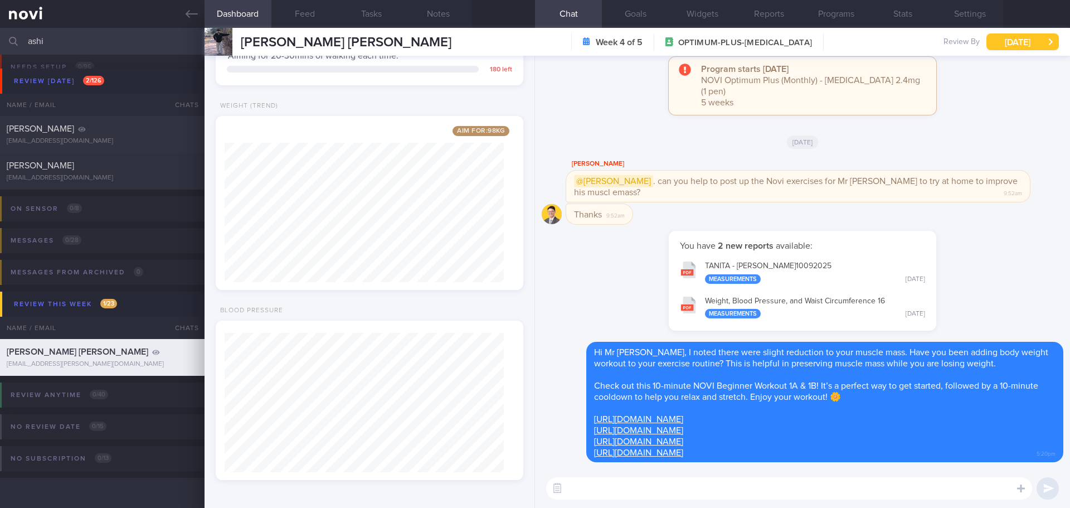
click at [1036, 41] on button "[DATE]" at bounding box center [1022, 41] width 72 height 17
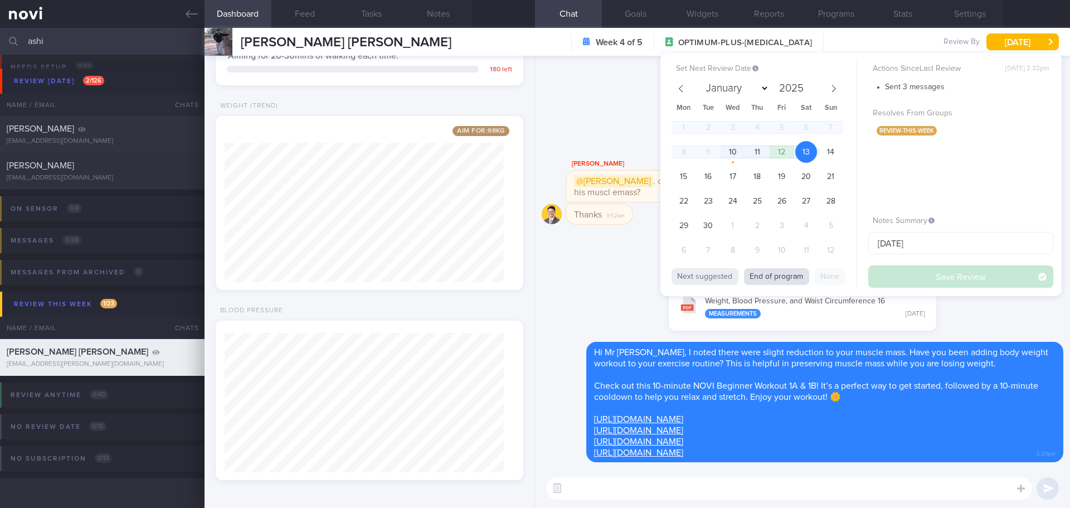
click at [788, 275] on button "End of program" at bounding box center [776, 276] width 65 height 17
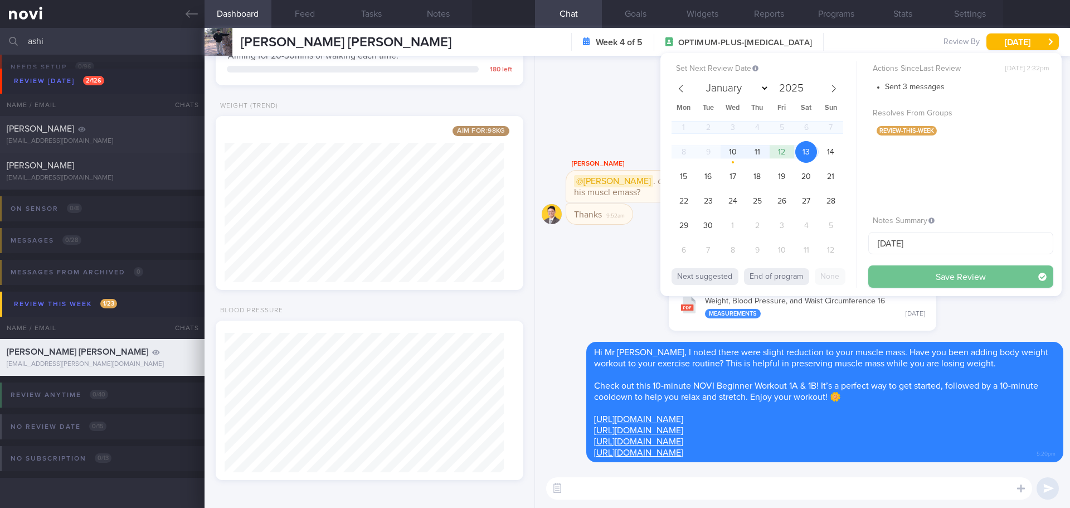
click at [911, 276] on button "Save Review" at bounding box center [960, 276] width 185 height 22
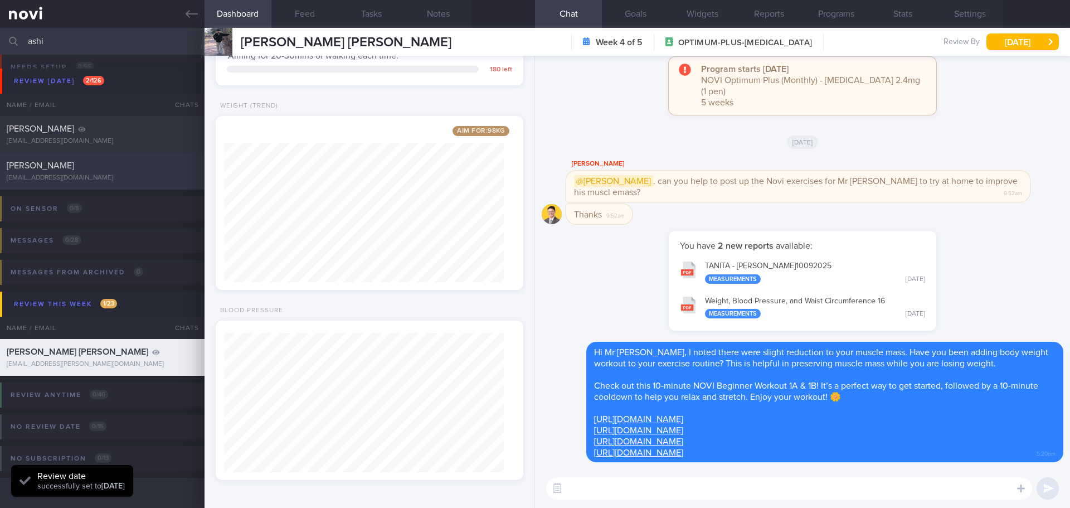
scroll to position [0, 0]
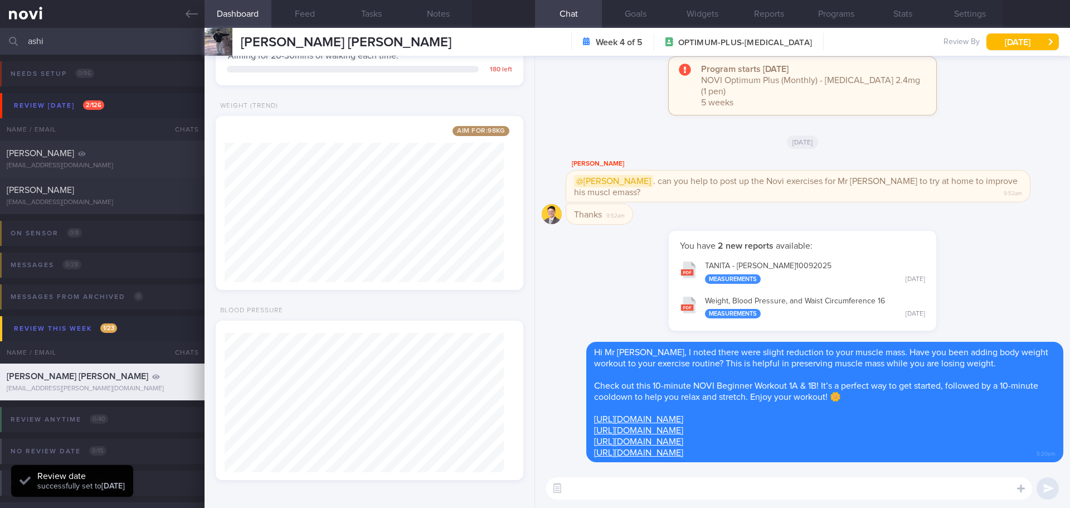
drag, startPoint x: 64, startPoint y: 35, endPoint x: -68, endPoint y: 39, distance: 131.5
click at [0, 39] on html "You are offline! Some functionality will be unavailable Patients New Users Coac…" at bounding box center [535, 254] width 1070 height 508
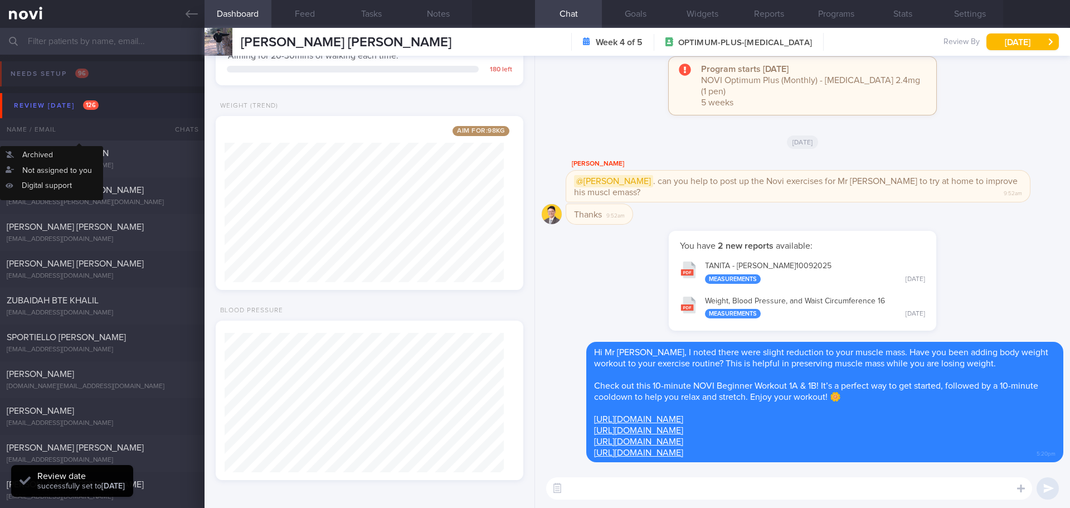
click at [47, 108] on div "Review [DATE] 126" at bounding box center [56, 105] width 90 height 15
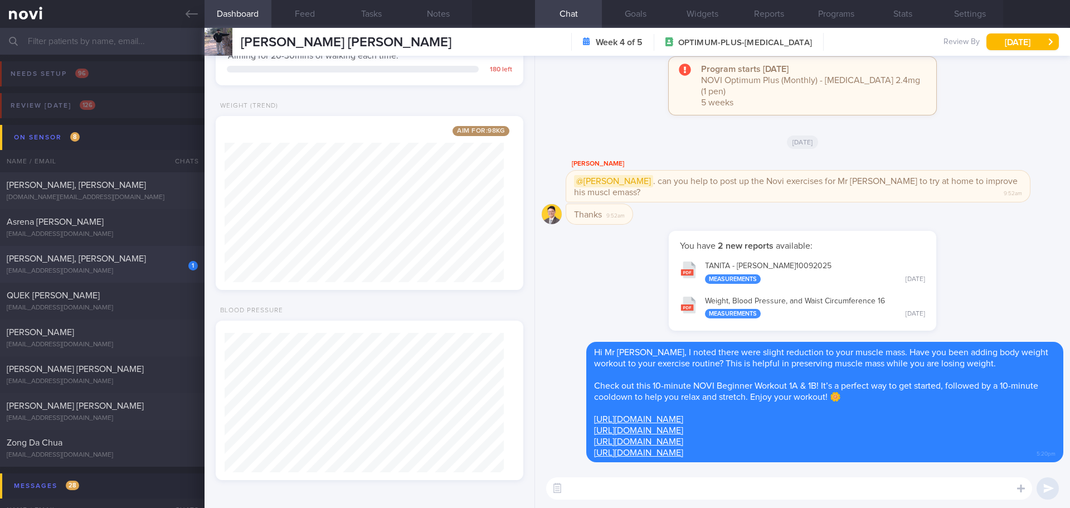
click at [158, 263] on div "[PERSON_NAME], [PERSON_NAME]" at bounding box center [101, 258] width 188 height 11
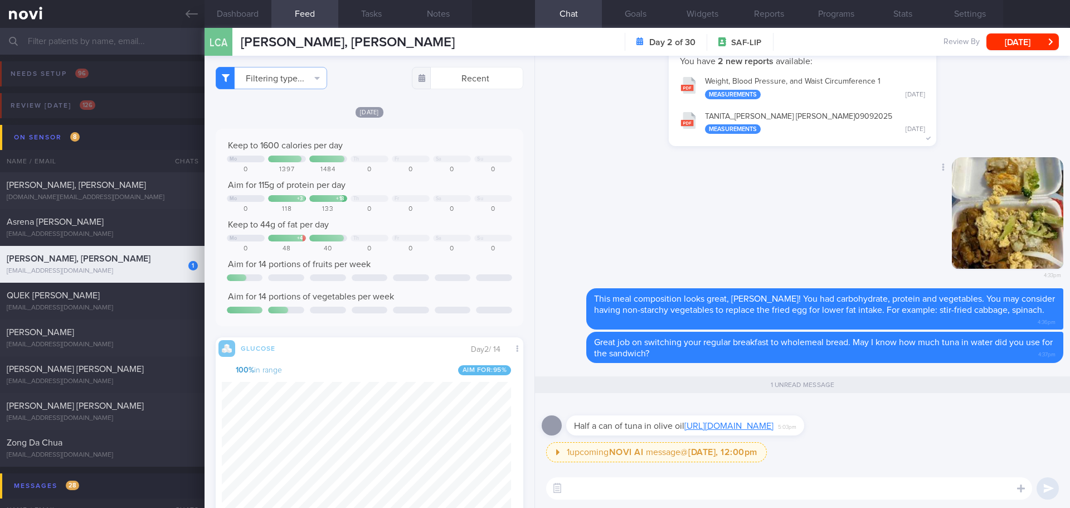
scroll to position [182, 290]
click at [804, 415] on div "Half a can of tuna in olive oil https://www.fairprice.com.sg/product/fairprice-…" at bounding box center [685, 425] width 238 height 20
click at [804, 421] on div "Half a can of tuna in olive oil https://www.fairprice.com.sg/product/fairprice-…" at bounding box center [685, 425] width 238 height 20
click at [773, 421] on link "https://www.fairprice.com.sg/product/fairprice-tuna-flakes-in-olive-oil-blend-1…" at bounding box center [728, 425] width 89 height 9
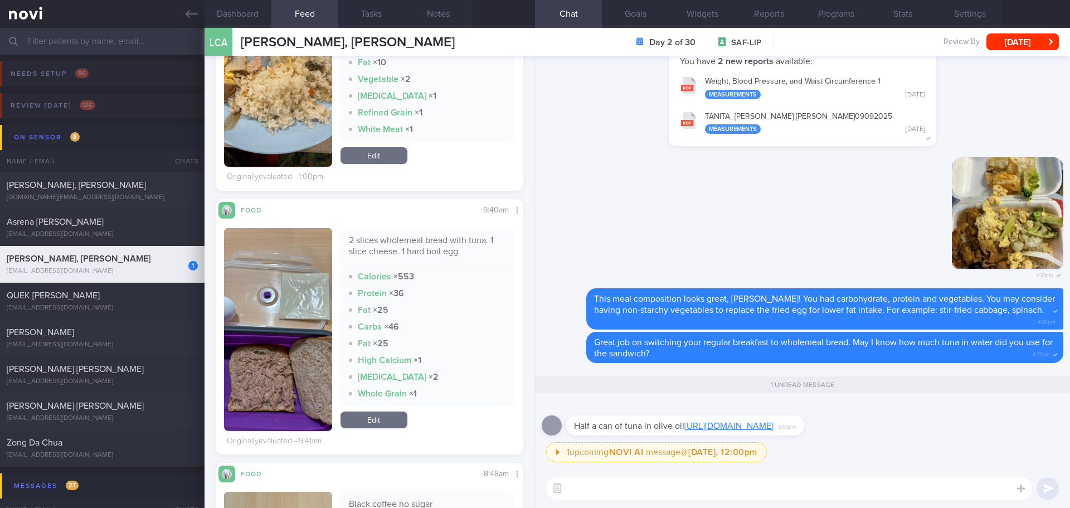
scroll to position [1114, 0]
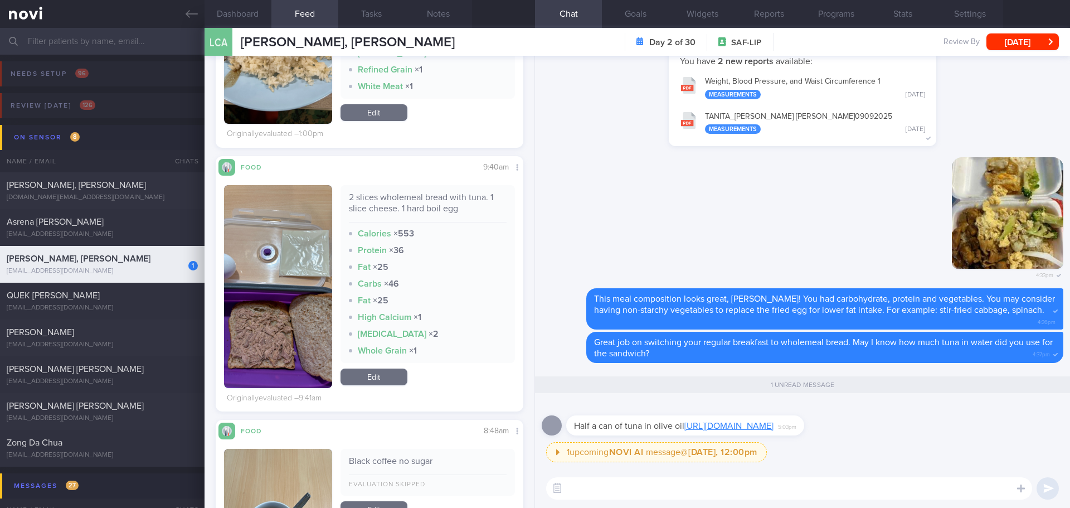
click at [381, 376] on link "Edit" at bounding box center [373, 376] width 67 height 17
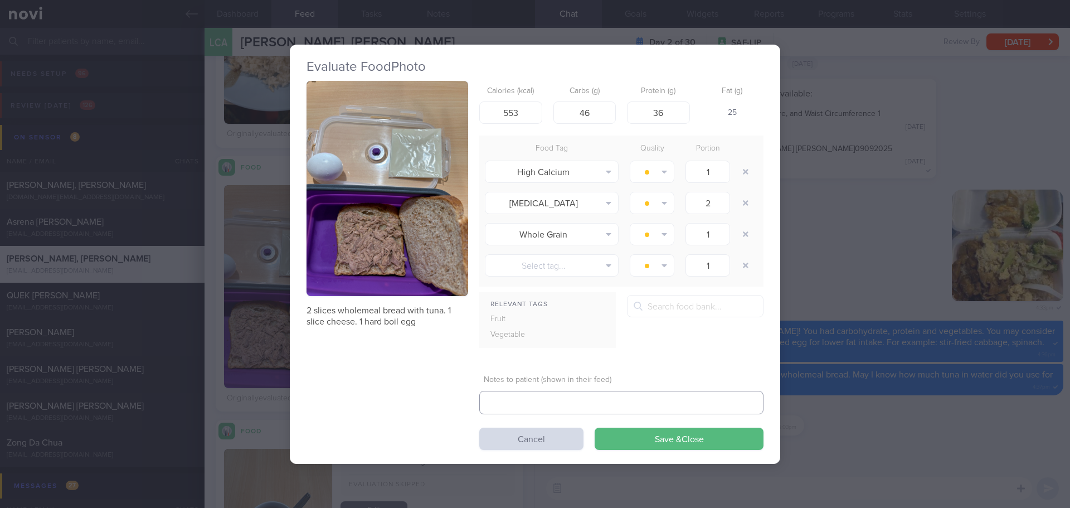
click at [523, 398] on textarea at bounding box center [621, 402] width 284 height 23
drag, startPoint x: 523, startPoint y: 113, endPoint x: 485, endPoint y: 111, distance: 37.4
click at [485, 111] on input "553" at bounding box center [510, 112] width 63 height 22
click at [827, 222] on div "Evaluate Food Photo 2 slices wholemeal bread with tuna. 1 slice cheese. 1 hard …" at bounding box center [535, 254] width 1070 height 508
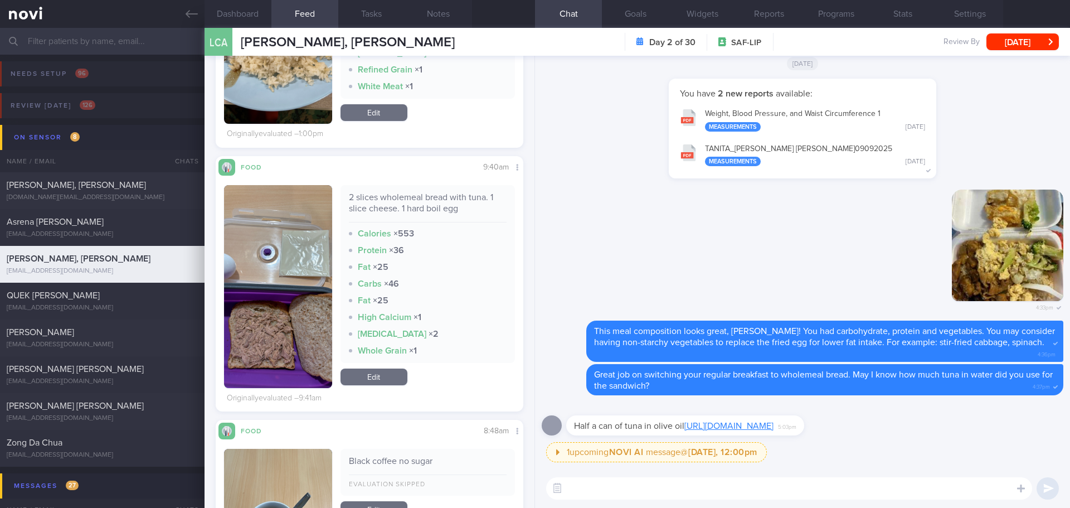
click at [378, 378] on link "Edit" at bounding box center [373, 376] width 67 height 17
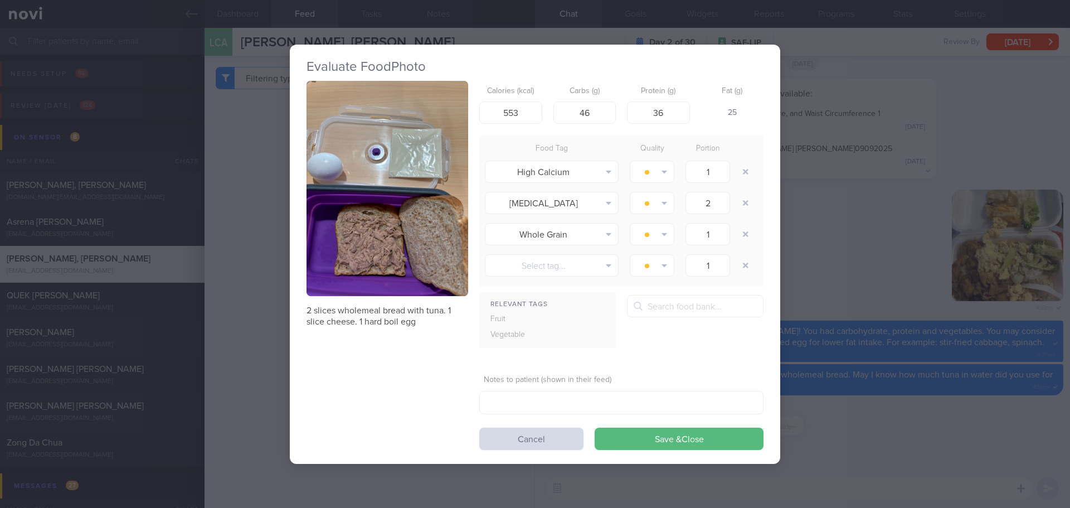
scroll to position [1114, 0]
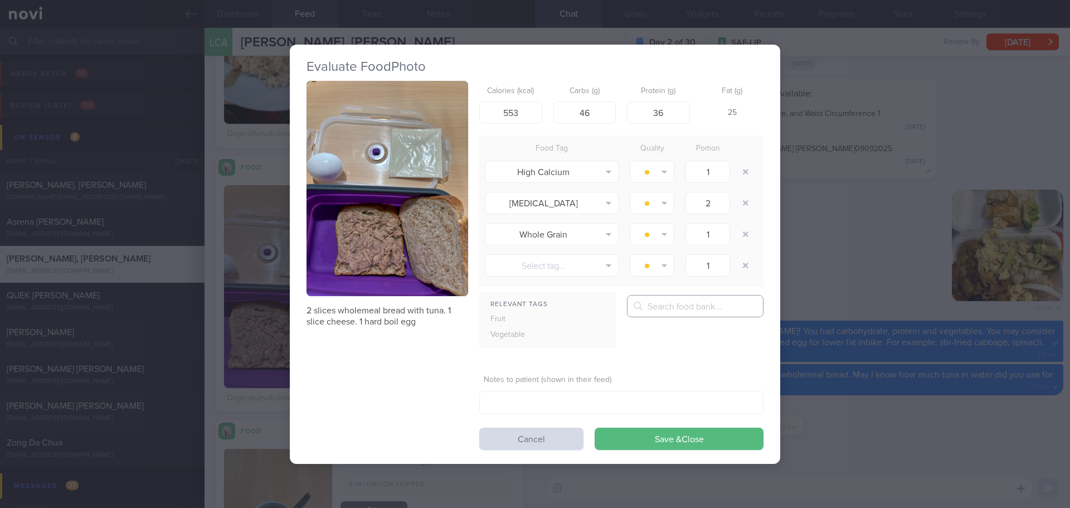
click at [670, 310] on input "text" at bounding box center [695, 306] width 136 height 22
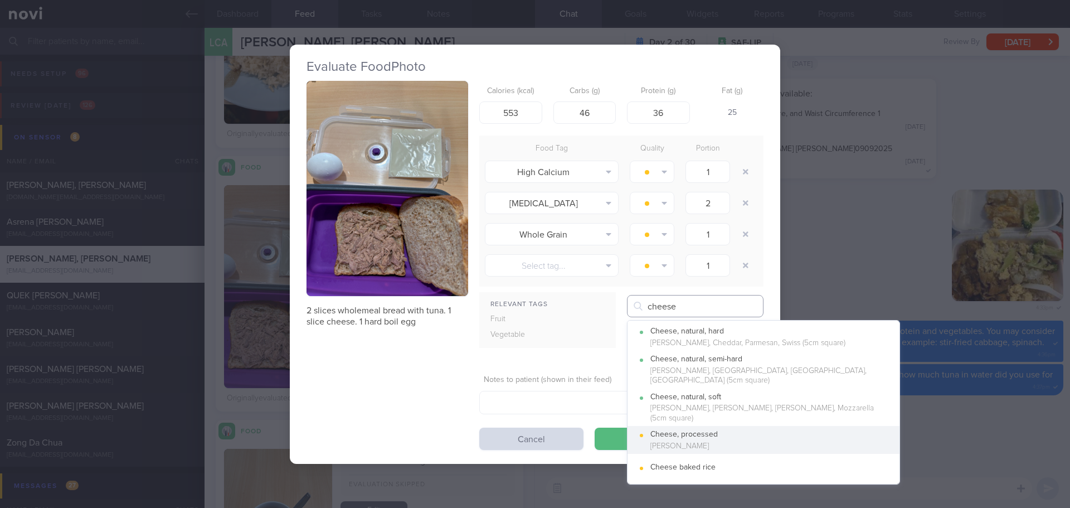
type input "cheese"
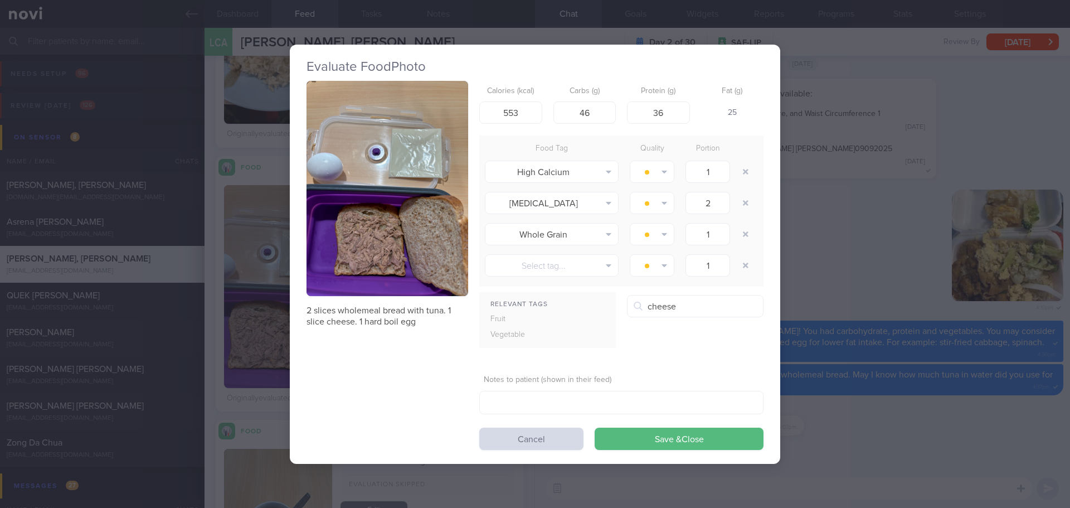
click at [724, 430] on div "Cheese, processed" at bounding box center [769, 435] width 238 height 10
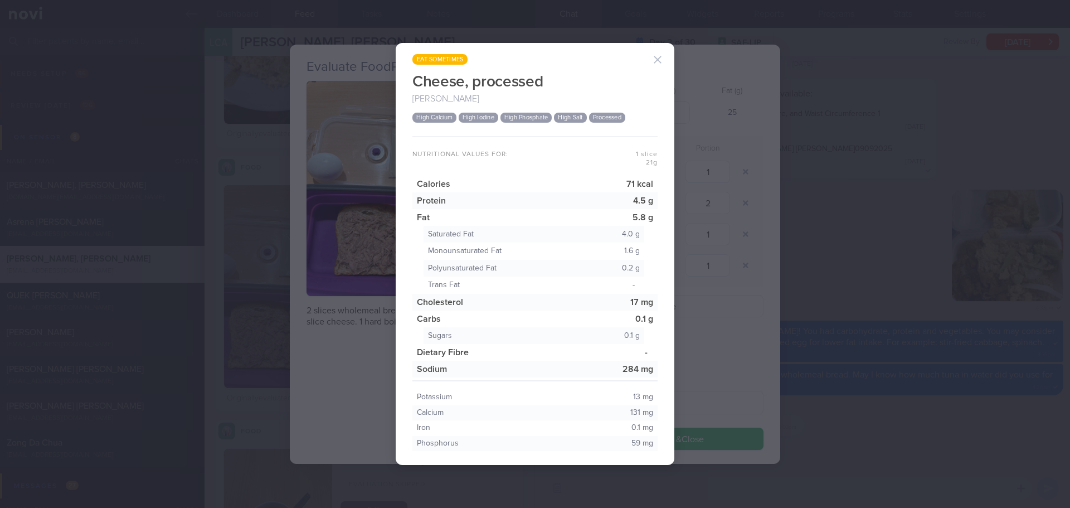
click at [657, 62] on button "button" at bounding box center [657, 59] width 22 height 22
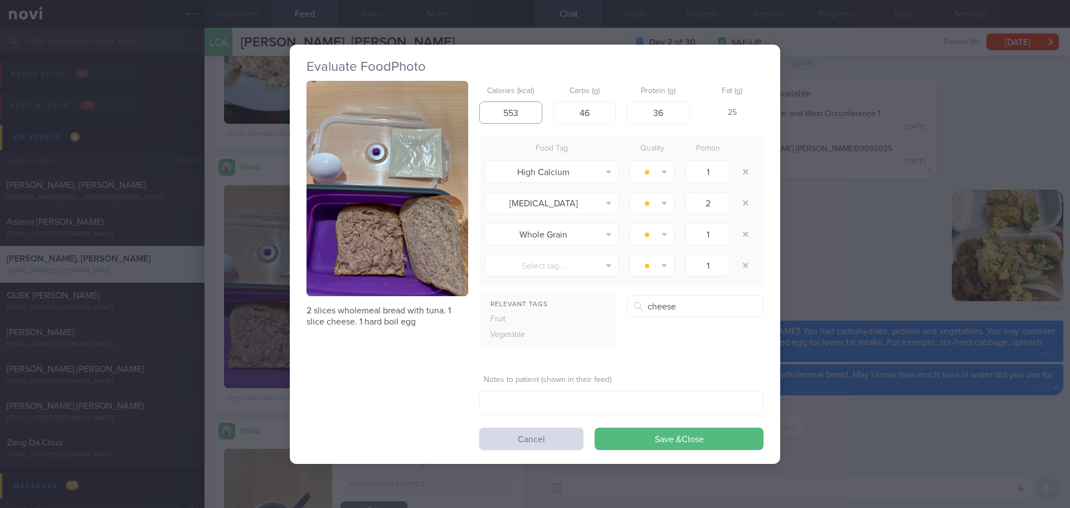
drag, startPoint x: 521, startPoint y: 111, endPoint x: 480, endPoint y: 117, distance: 42.2
click at [480, 117] on input "553" at bounding box center [510, 112] width 63 height 22
type input "411"
click at [671, 116] on input "36" at bounding box center [658, 112] width 63 height 22
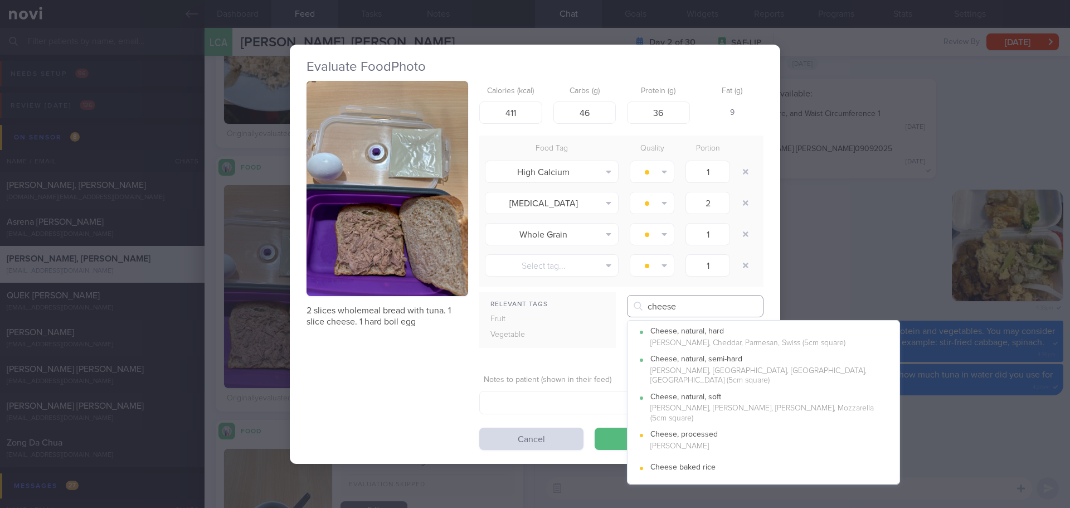
drag, startPoint x: 684, startPoint y: 308, endPoint x: 592, endPoint y: 317, distance: 92.9
click at [592, 317] on div "Relevant Tags Fruit Vegetable cheese Cheese, natural, hard e.g. Colby, [GEOGRAP…" at bounding box center [621, 325] width 284 height 61
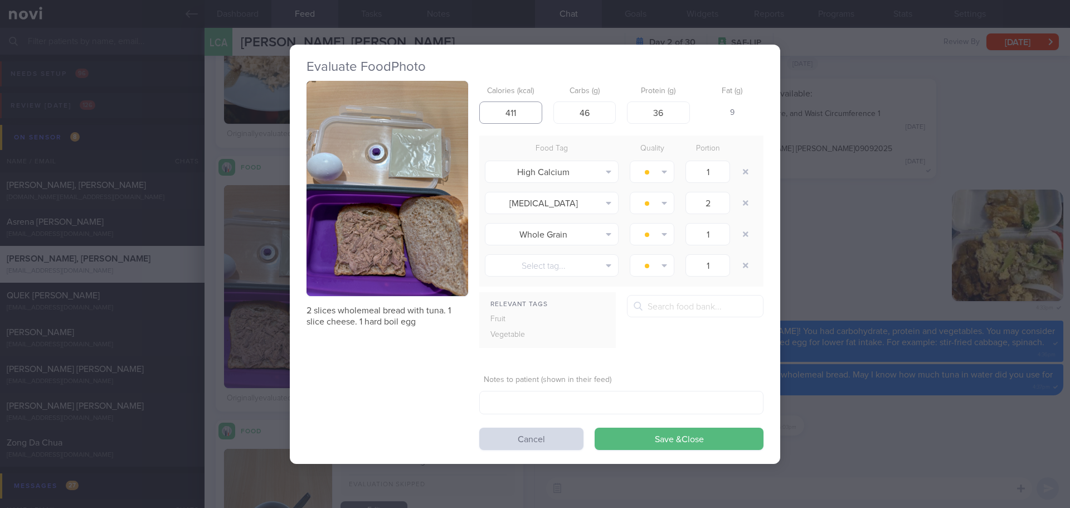
click at [496, 114] on input "411" at bounding box center [510, 112] width 63 height 22
type input "340"
click at [656, 308] on input "text" at bounding box center [695, 306] width 136 height 22
type input "k"
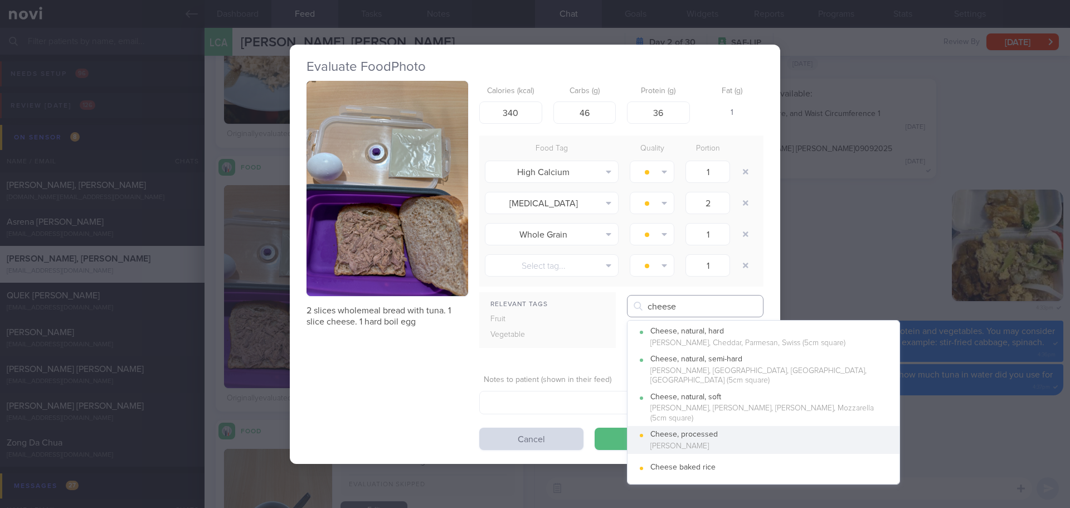
type input "cheese"
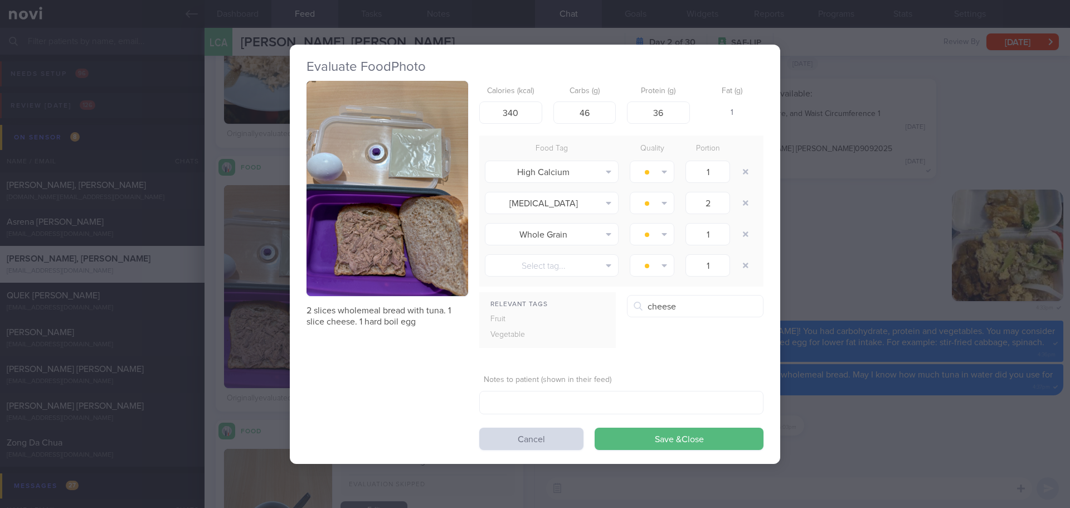
click at [708, 430] on div "Cheese, processed" at bounding box center [769, 435] width 238 height 10
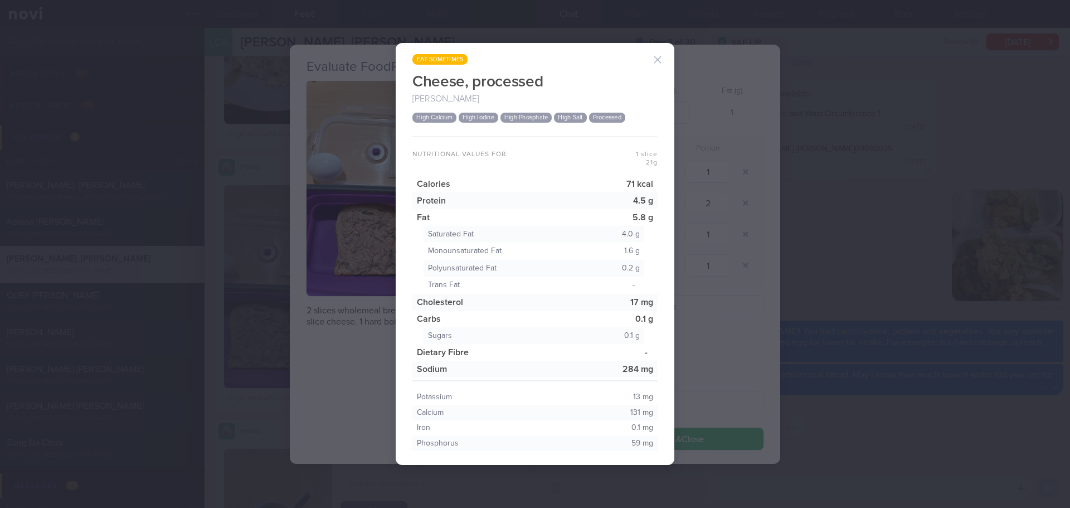
click at [658, 65] on button "button" at bounding box center [657, 59] width 22 height 22
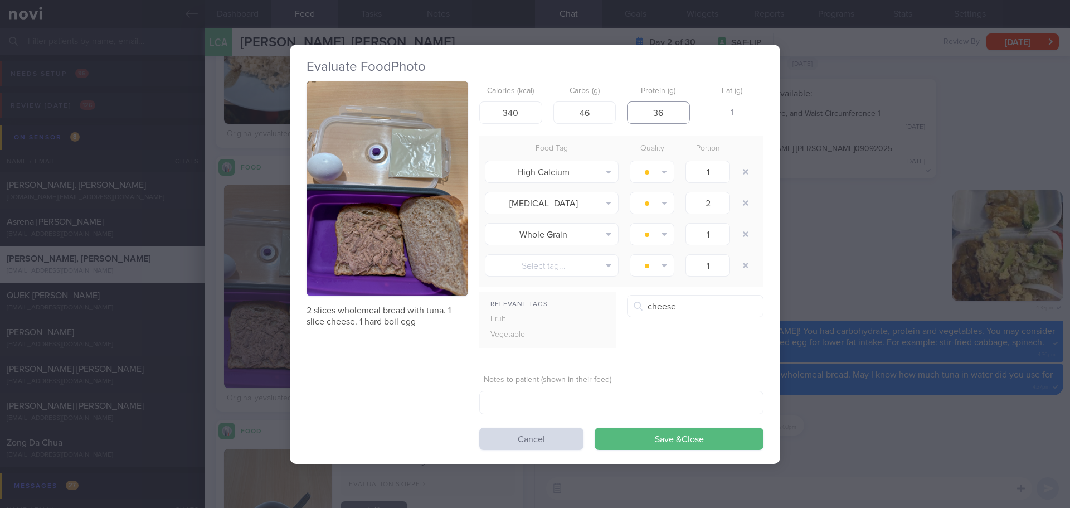
drag, startPoint x: 671, startPoint y: 106, endPoint x: 640, endPoint y: 118, distance: 33.3
click at [640, 118] on input "36" at bounding box center [658, 112] width 63 height 22
type input "33"
drag, startPoint x: 597, startPoint y: 114, endPoint x: 554, endPoint y: 119, distance: 43.2
click at [554, 119] on input "46" at bounding box center [584, 112] width 63 height 22
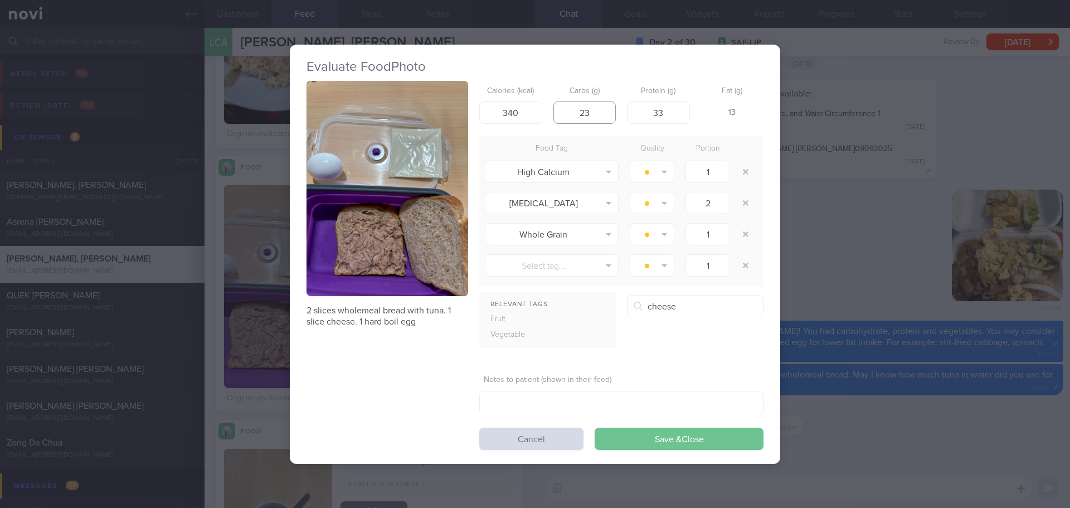
type input "23"
click at [676, 442] on button "Save & Close" at bounding box center [678, 438] width 169 height 22
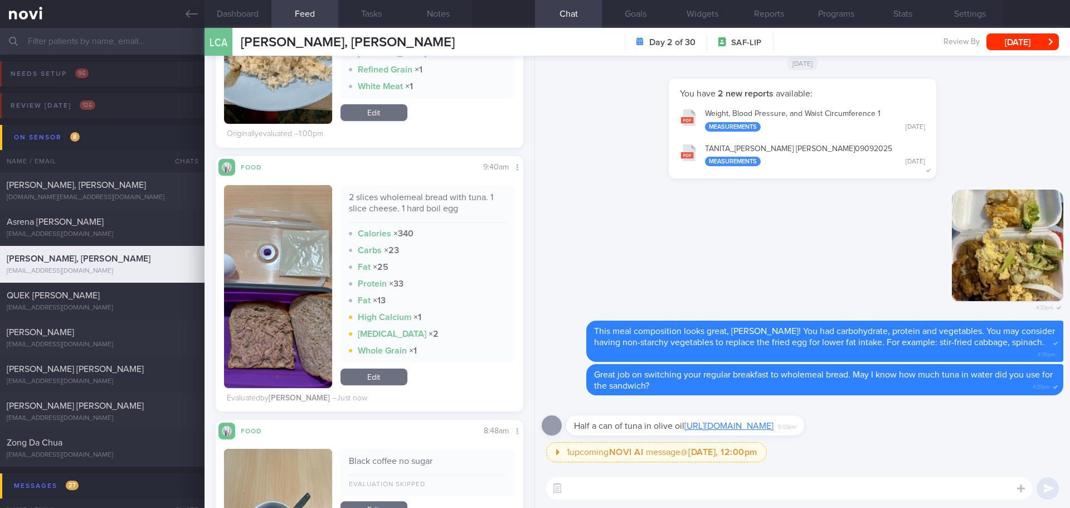
click at [691, 484] on textarea at bounding box center [789, 488] width 486 height 22
type textarea "Noted with thanks, [PERSON_NAME]. I have made some adjustment to the calories a…"
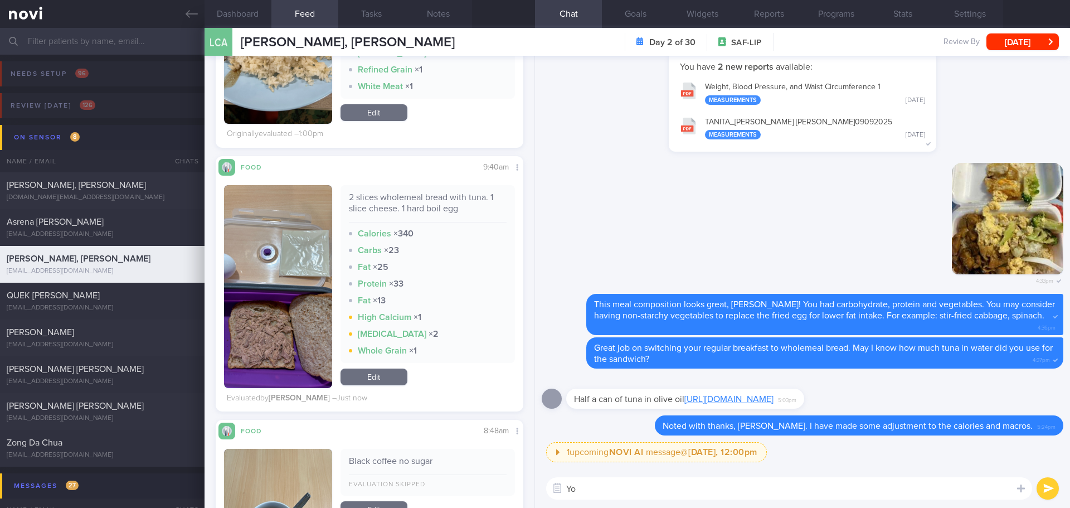
type textarea "Y"
click at [820, 480] on textarea "For the cheese, remember to get low fat cheese ya 😃" at bounding box center [789, 488] width 486 height 22
drag, startPoint x: 795, startPoint y: 486, endPoint x: 561, endPoint y: 495, distance: 234.2
click at [561, 495] on div "Chat Templates Admin [MEDICAL_DATA] Weight Nutrition Physical Activity Infograp…" at bounding box center [802, 488] width 535 height 39
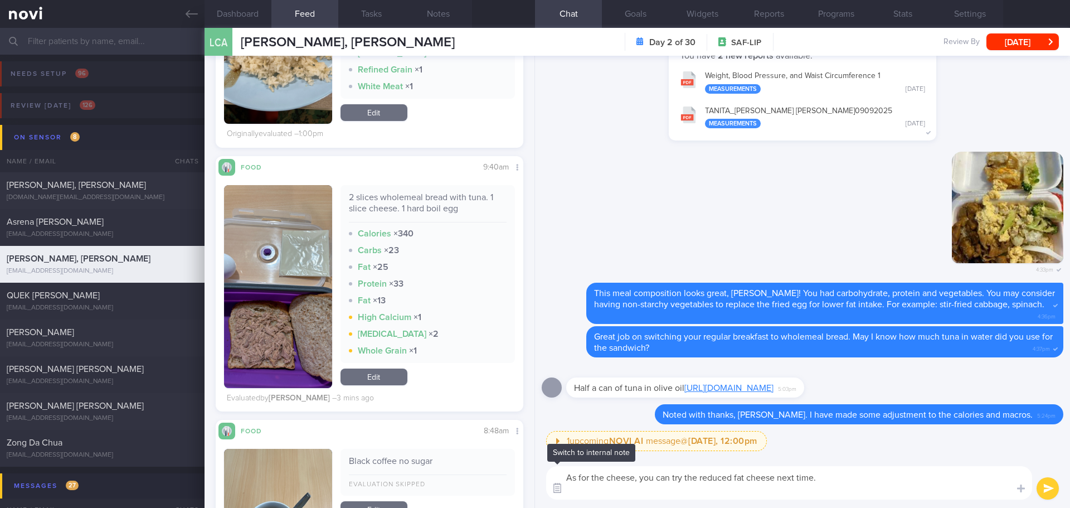
paste textarea "[URL][DOMAIN_NAME]"
type textarea "As for the cheese, you can try the reduced fat cheese next time. [URL][DOMAIN_N…"
click at [1047, 490] on button "submit" at bounding box center [1047, 488] width 22 height 22
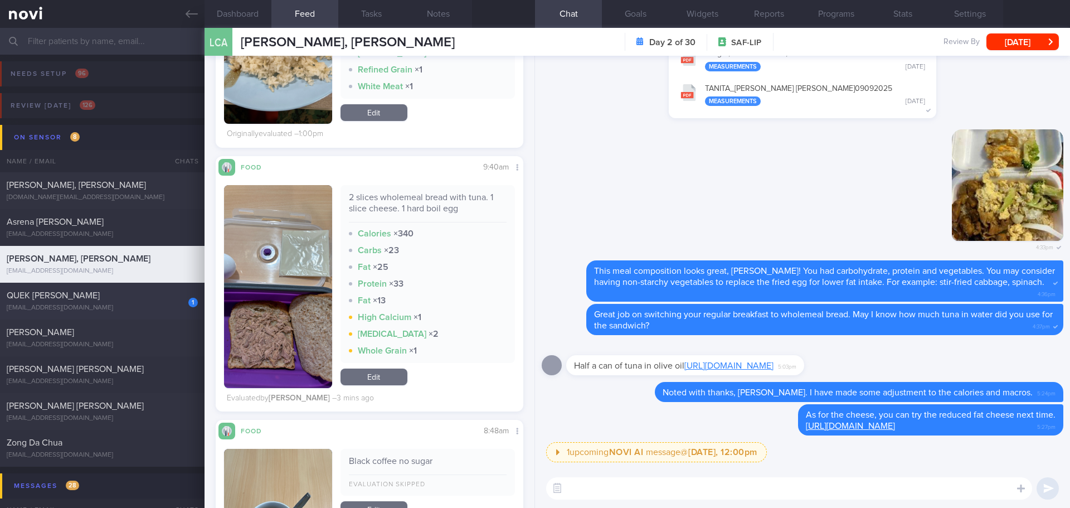
click at [160, 294] on div "QUEK [PERSON_NAME]" at bounding box center [101, 295] width 188 height 11
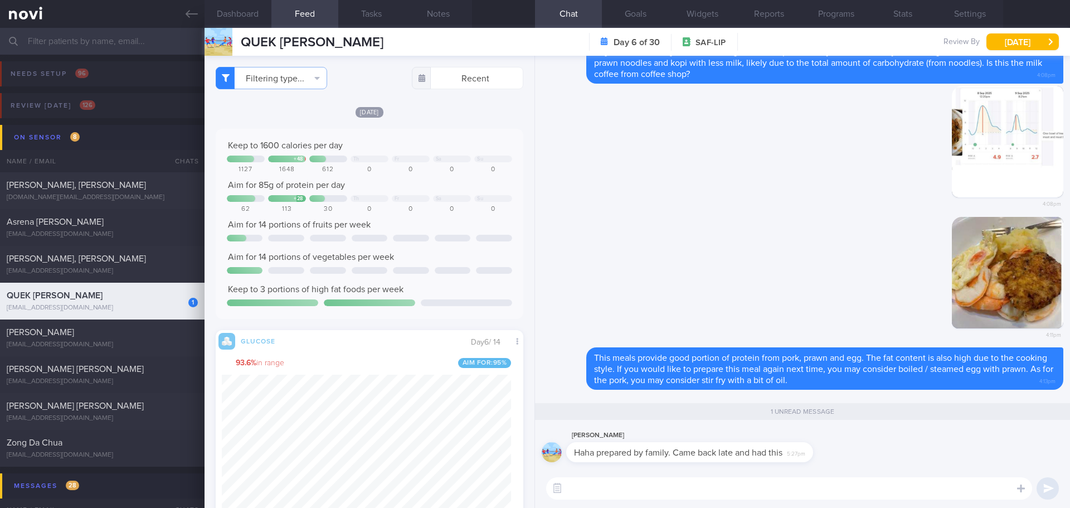
scroll to position [182, 290]
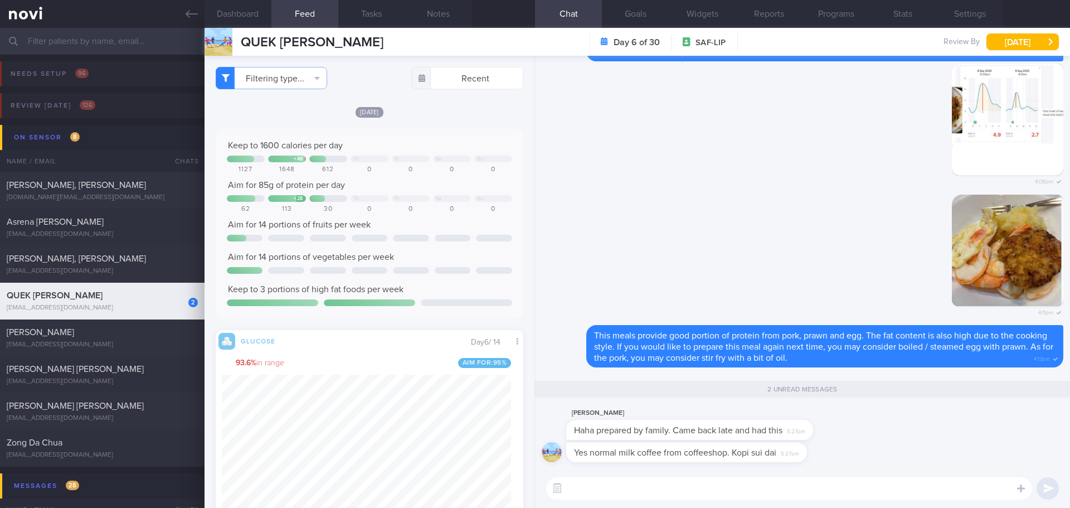
click at [789, 484] on textarea at bounding box center [789, 488] width 486 height 22
type textarea "I"
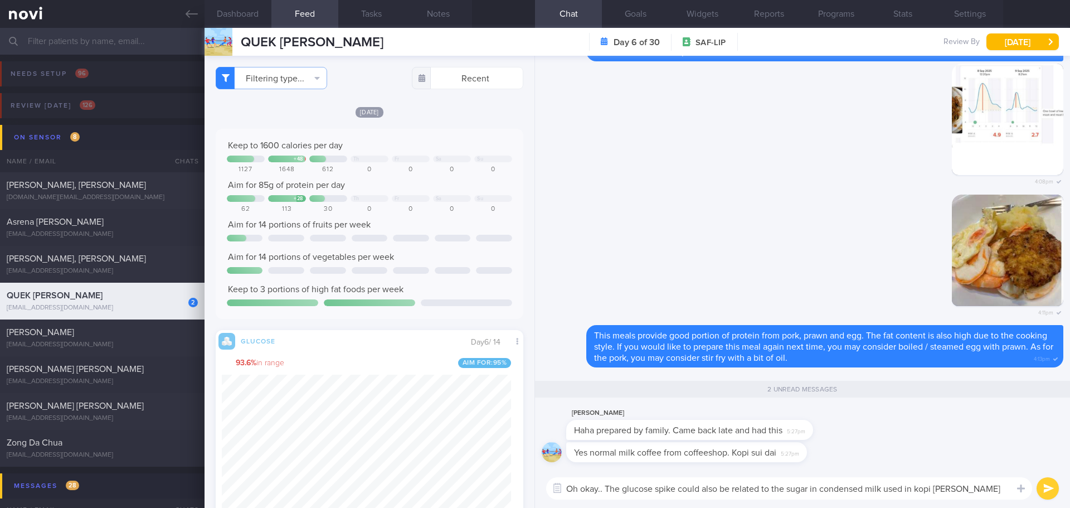
type textarea "Oh okay.. The glucose spike could also be related to the sugar in condensed mil…"
click at [1045, 482] on button "submit" at bounding box center [1047, 488] width 22 height 22
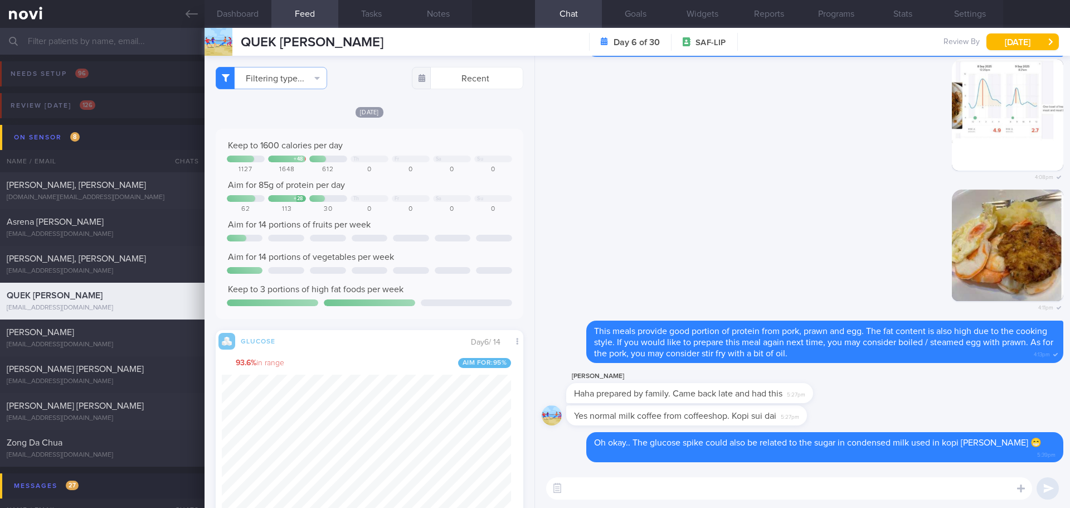
click at [835, 403] on div "Jun Peng Quek Haha prepared by family. Came back late and had this 5:27pm" at bounding box center [706, 385] width 280 height 33
drag, startPoint x: 808, startPoint y: 403, endPoint x: 869, endPoint y: 407, distance: 60.9
click at [869, 405] on div "Jun Peng Quek Haha prepared by family. Came back late and had this 5:27pm" at bounding box center [802, 387] width 521 height 36
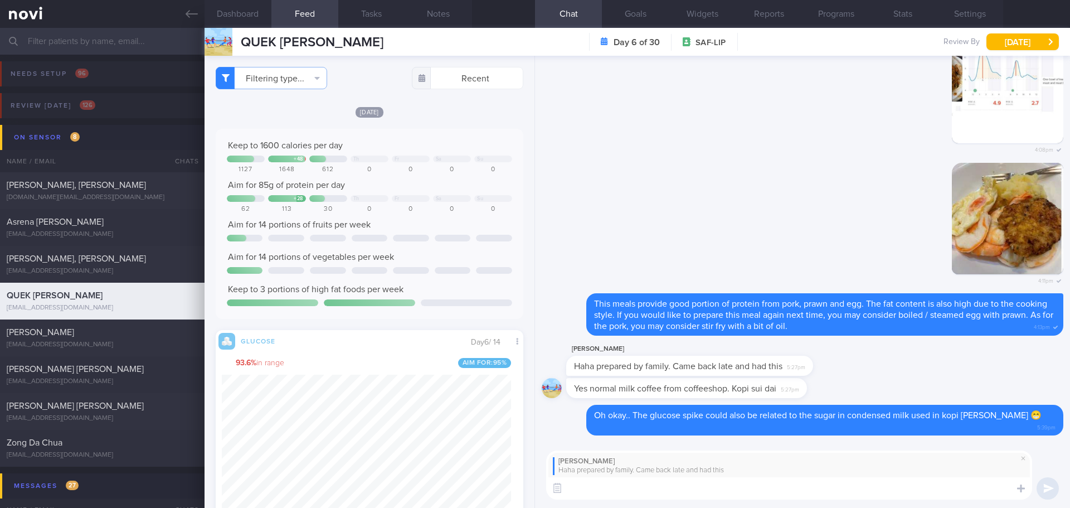
click at [831, 491] on textarea at bounding box center [789, 488] width 486 height 22
click at [831, 490] on textarea at bounding box center [789, 488] width 486 height 22
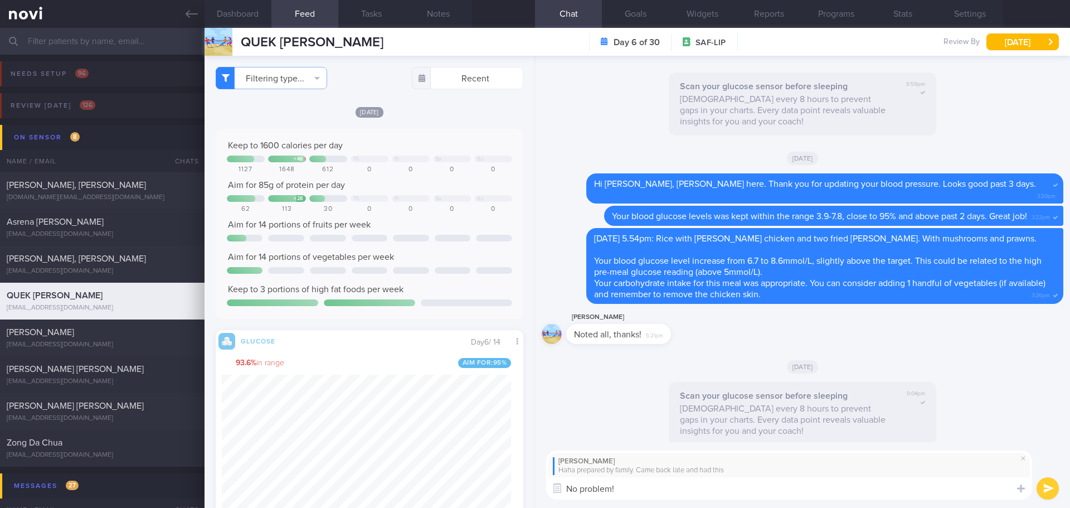
scroll to position [0, 0]
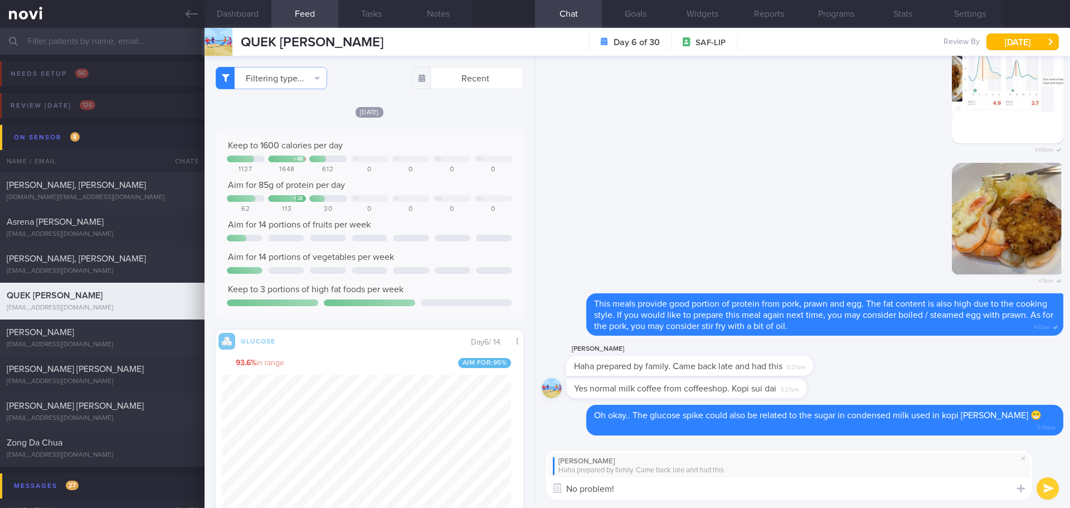
type textarea "No problem!"
click at [1055, 487] on button "submit" at bounding box center [1047, 488] width 22 height 22
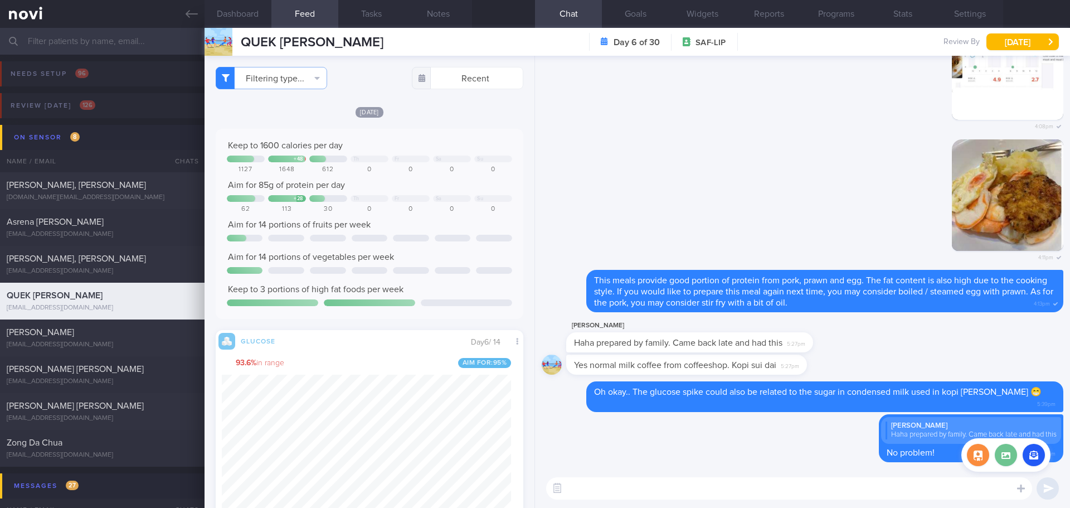
click at [1007, 460] on label at bounding box center [1005, 454] width 22 height 22
click at [0, 0] on input "file" at bounding box center [0, 0] width 0 height 0
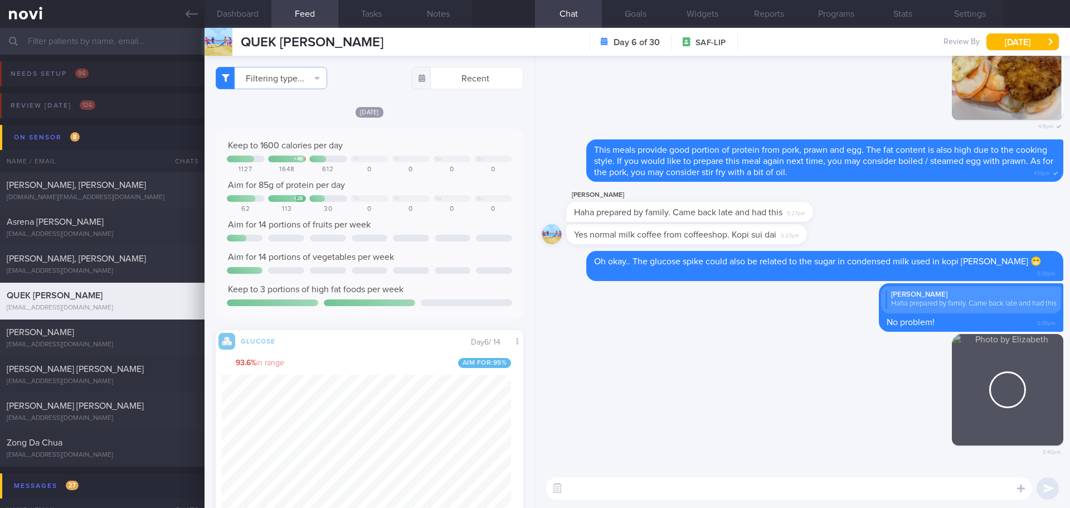
click at [805, 486] on textarea at bounding box center [789, 488] width 486 height 22
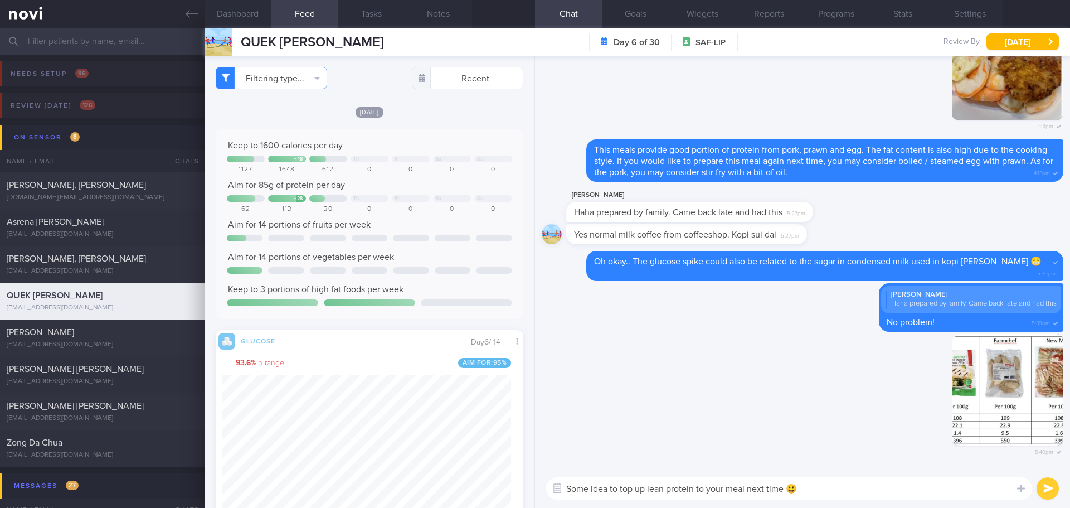
type textarea "Some idea to top up lean protein to your meal next time 😃"
click at [1050, 491] on button "submit" at bounding box center [1047, 488] width 22 height 22
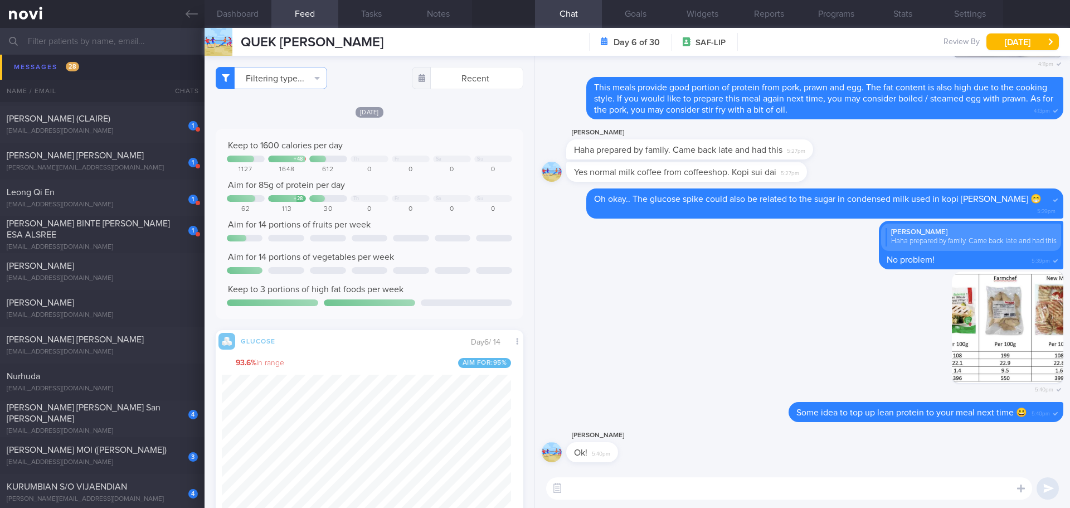
scroll to position [1114, 0]
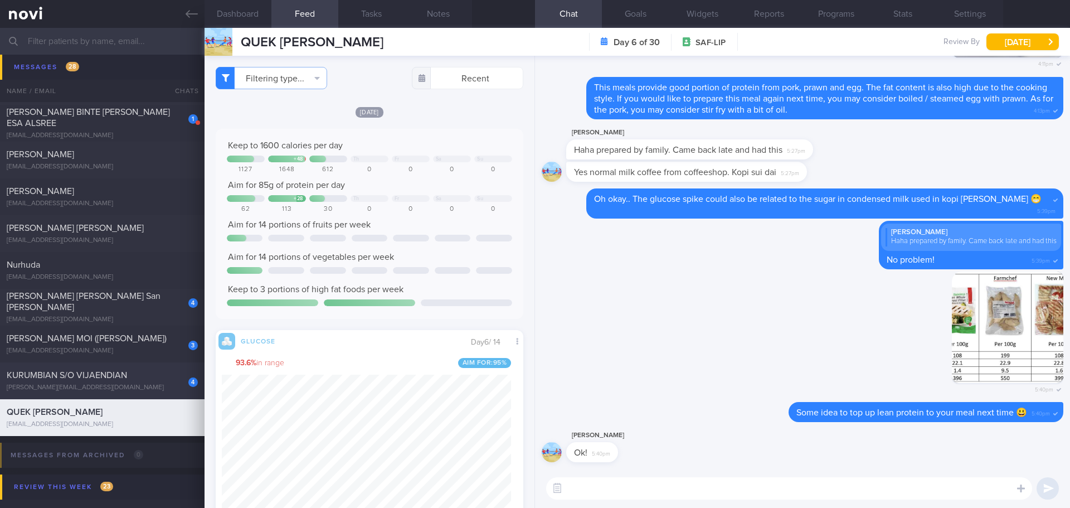
click at [152, 380] on div "KURUMBIAN S/O VIJAENDIAN" at bounding box center [101, 374] width 188 height 11
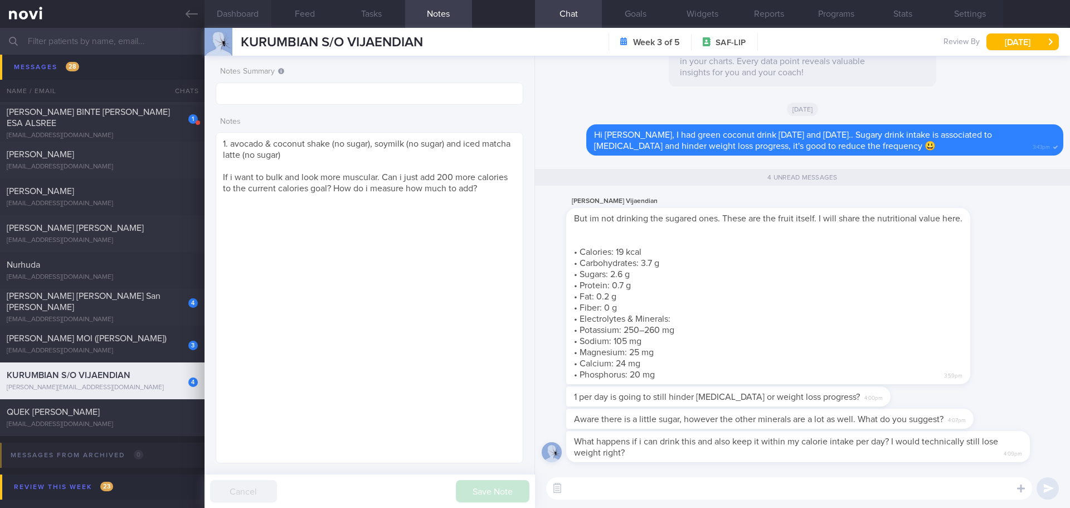
click at [243, 17] on button "Dashboard" at bounding box center [237, 14] width 67 height 28
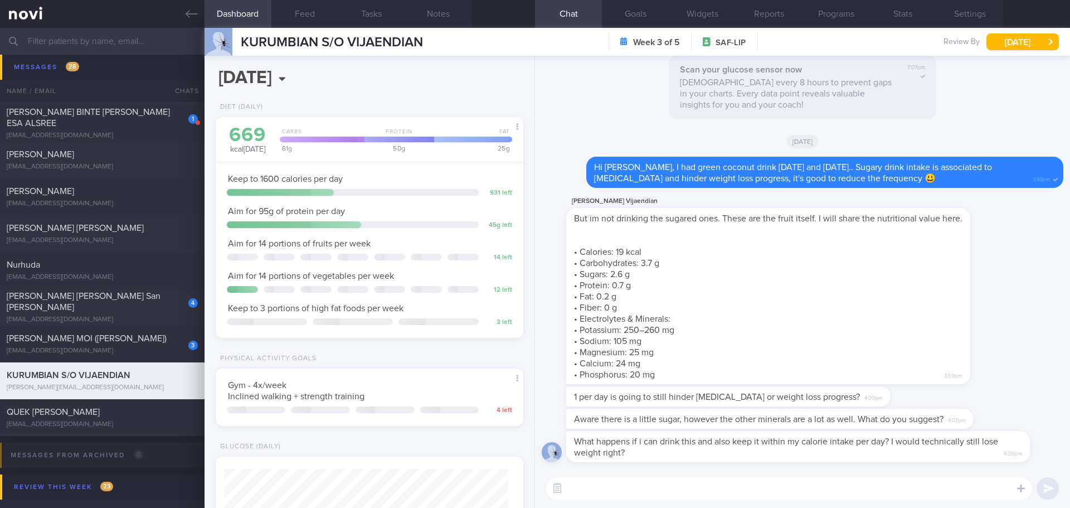
scroll to position [155, 280]
click at [313, 15] on button "Feed" at bounding box center [304, 14] width 67 height 28
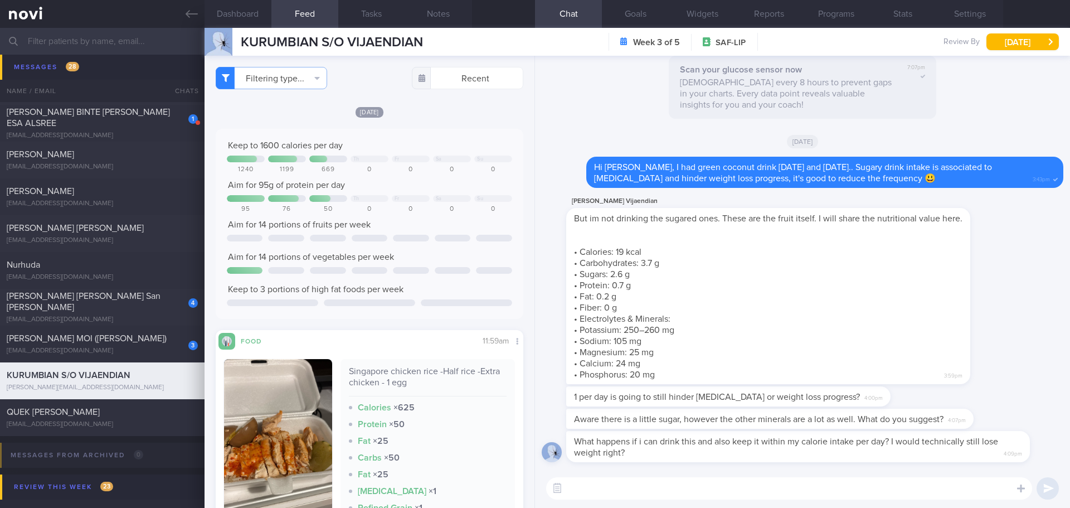
scroll to position [334, 0]
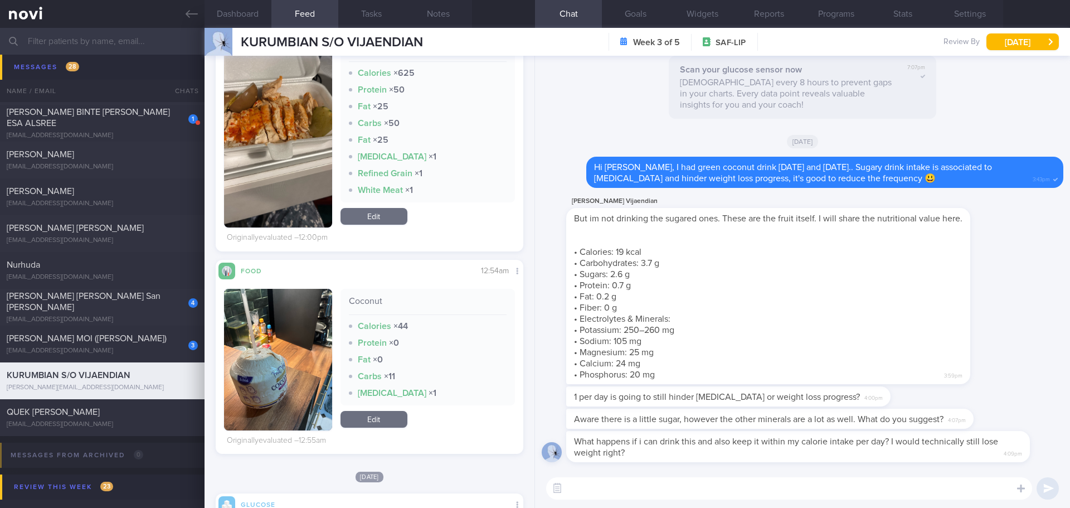
click at [294, 335] on button "button" at bounding box center [278, 360] width 108 height 142
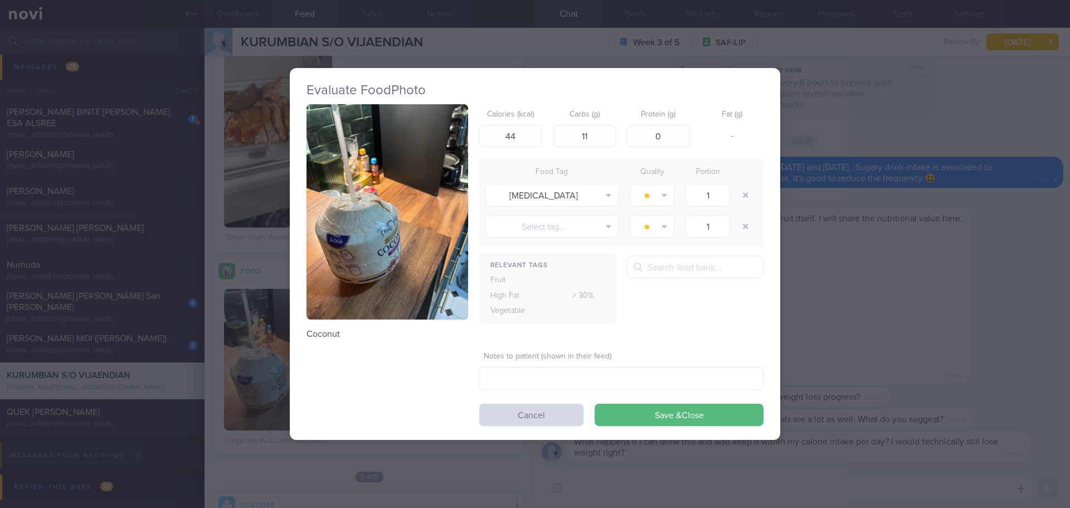
click at [369, 238] on button "button" at bounding box center [387, 212] width 162 height 216
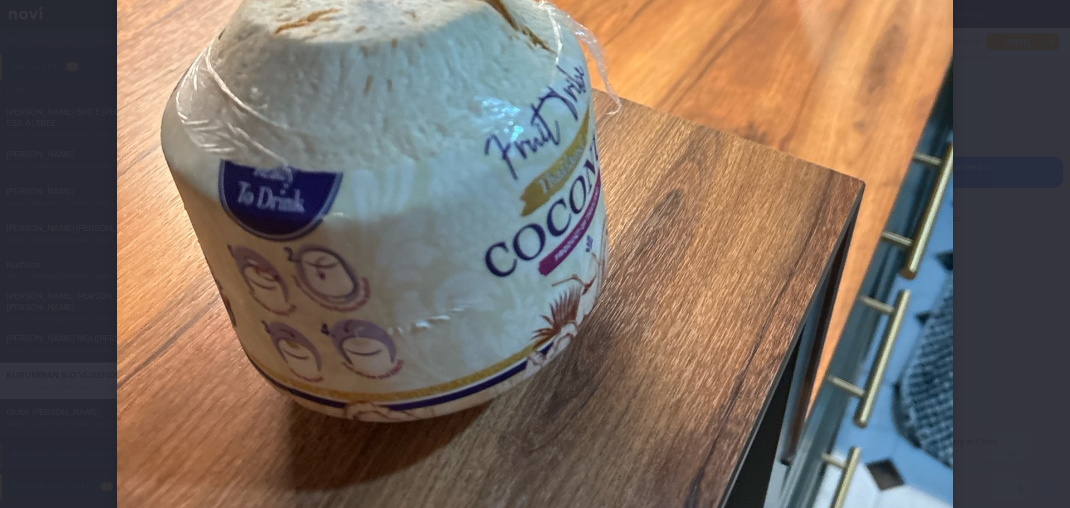
scroll to position [557, 0]
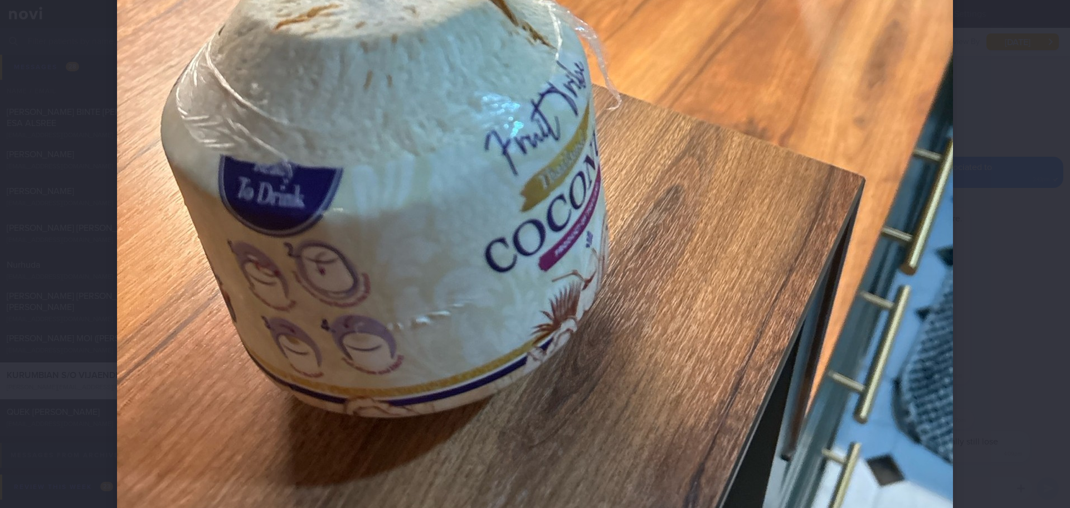
click at [998, 218] on div at bounding box center [535, 254] width 1070 height 508
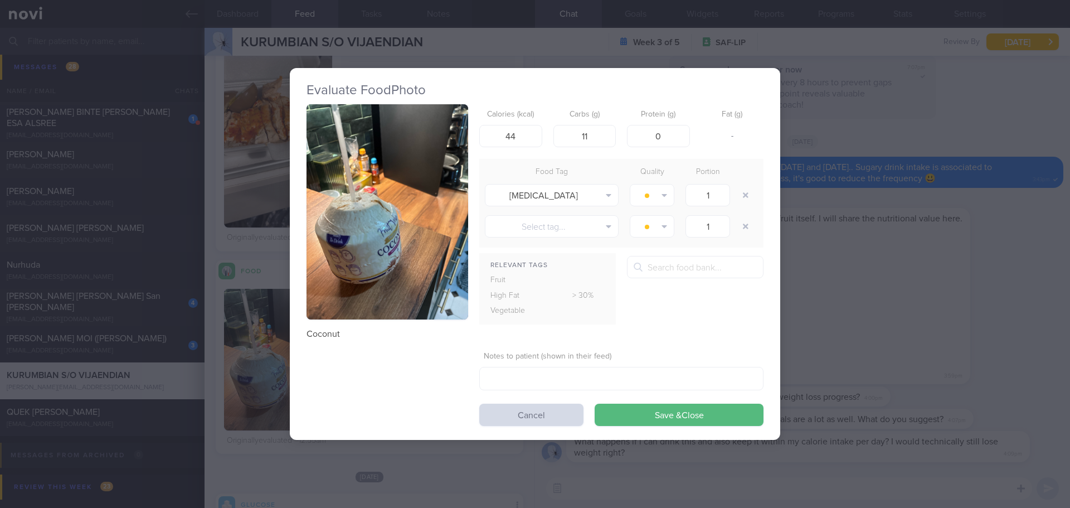
click at [958, 251] on div "Evaluate Food Photo Coconut Calories (kcal) 44 Carbs (g) 11 Protein (g) 0 Fat (…" at bounding box center [535, 254] width 1070 height 508
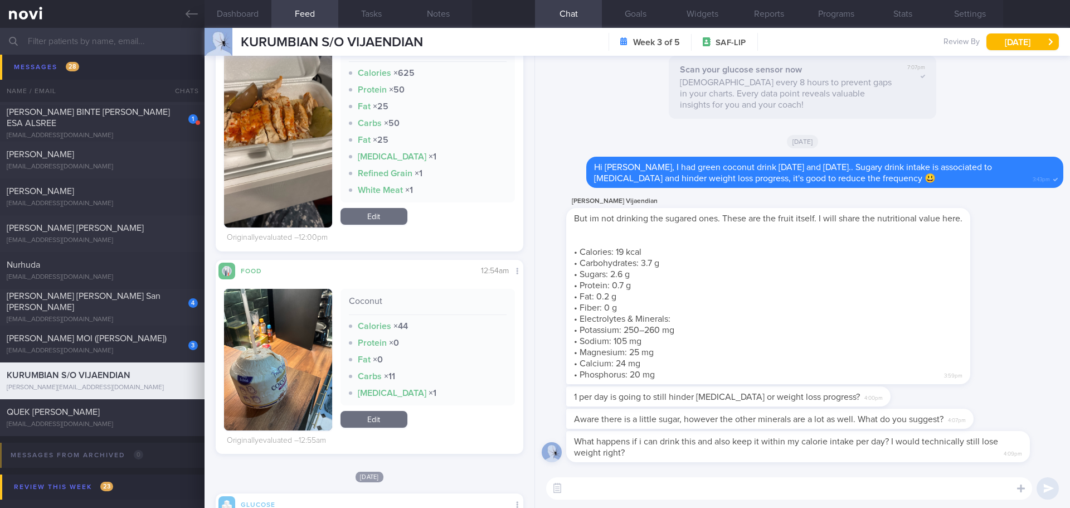
click at [310, 354] on button "button" at bounding box center [278, 360] width 108 height 142
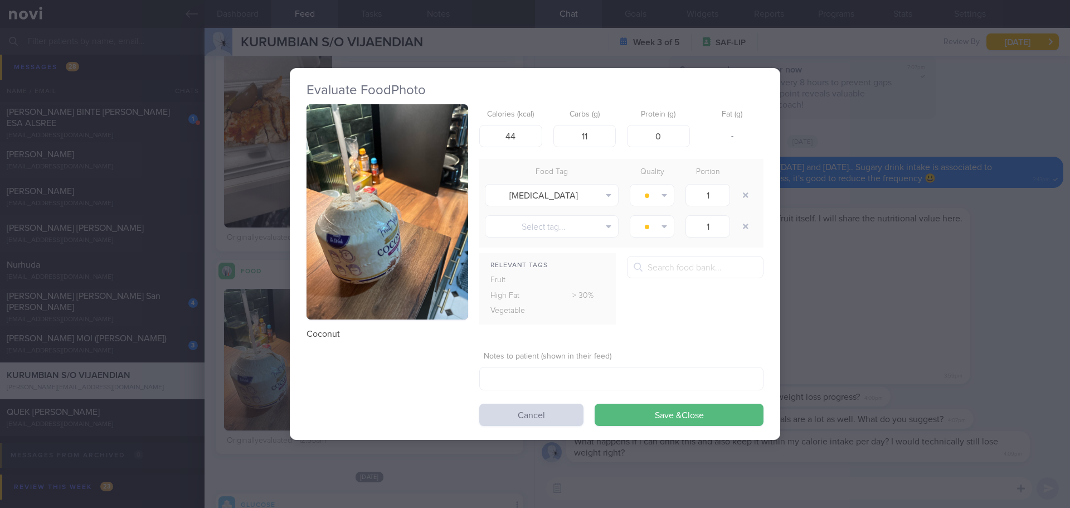
click at [373, 186] on button "button" at bounding box center [387, 212] width 162 height 216
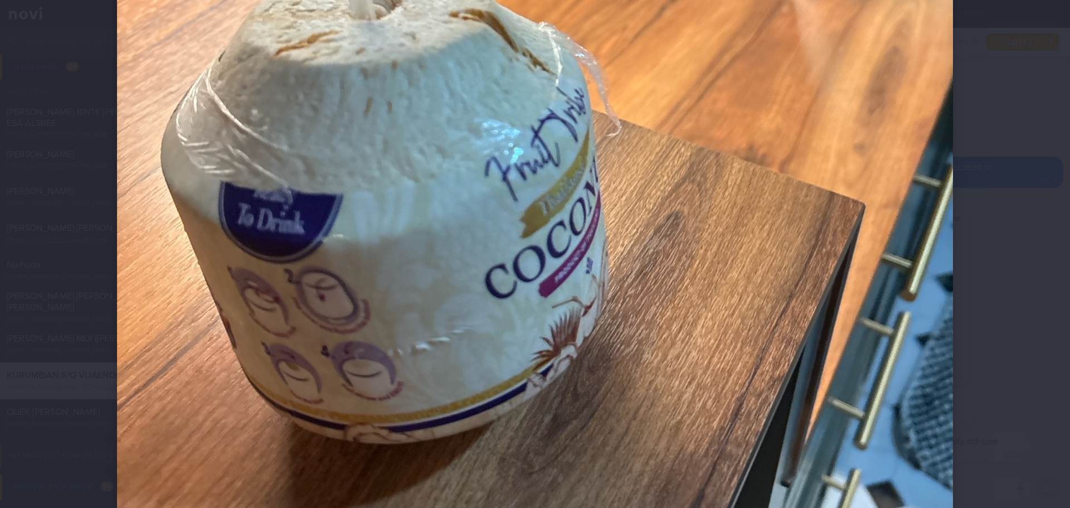
scroll to position [557, 0]
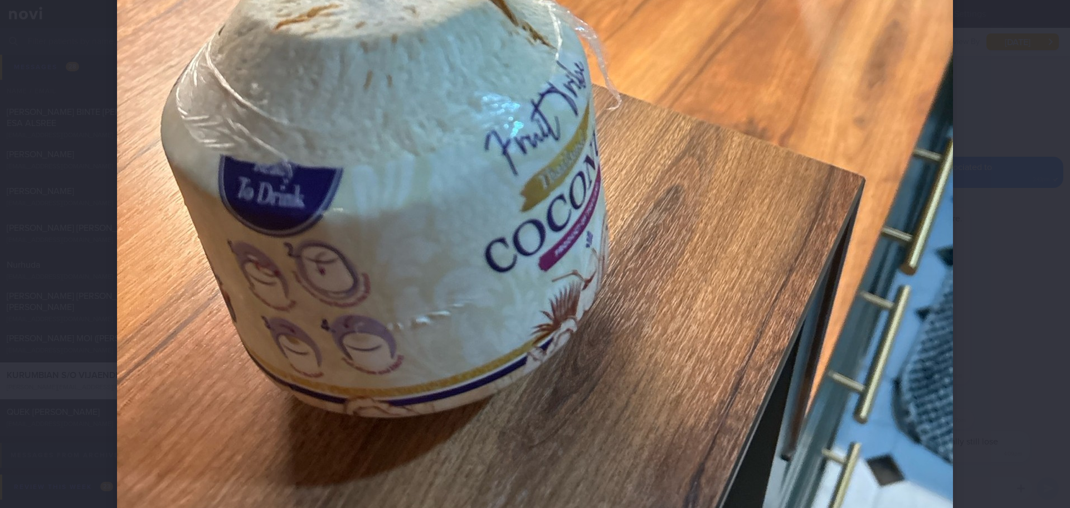
click at [983, 250] on div at bounding box center [534, 44] width 925 height 1203
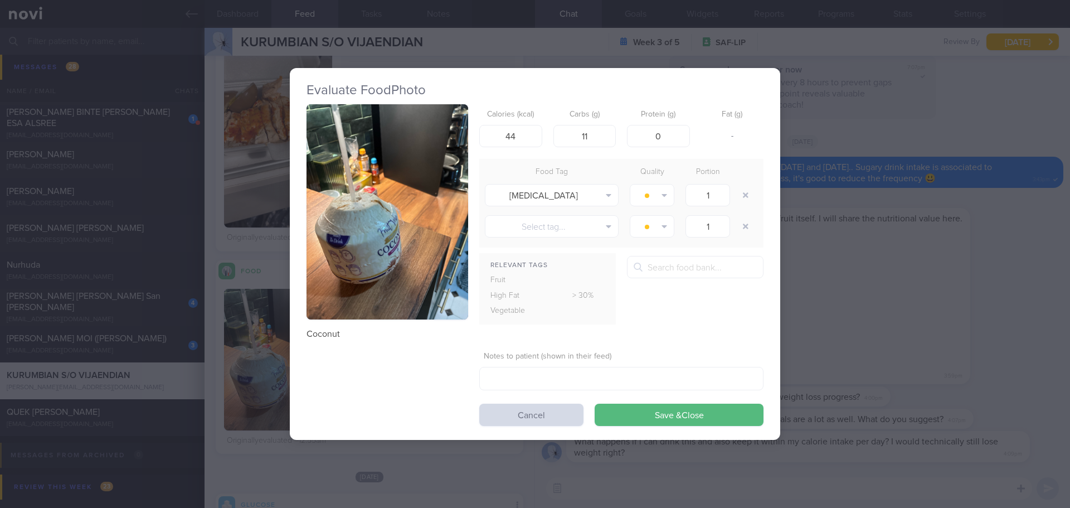
click at [977, 115] on div "Evaluate Food Photo Coconut Calories (kcal) 44 Carbs (g) 11 Protein (g) 0 Fat (…" at bounding box center [535, 254] width 1070 height 508
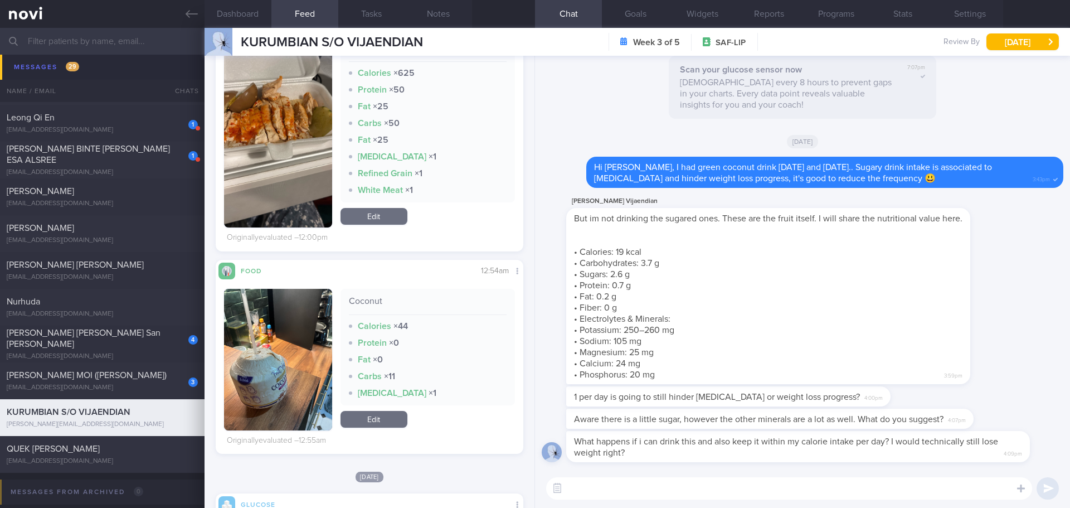
scroll to position [279, 0]
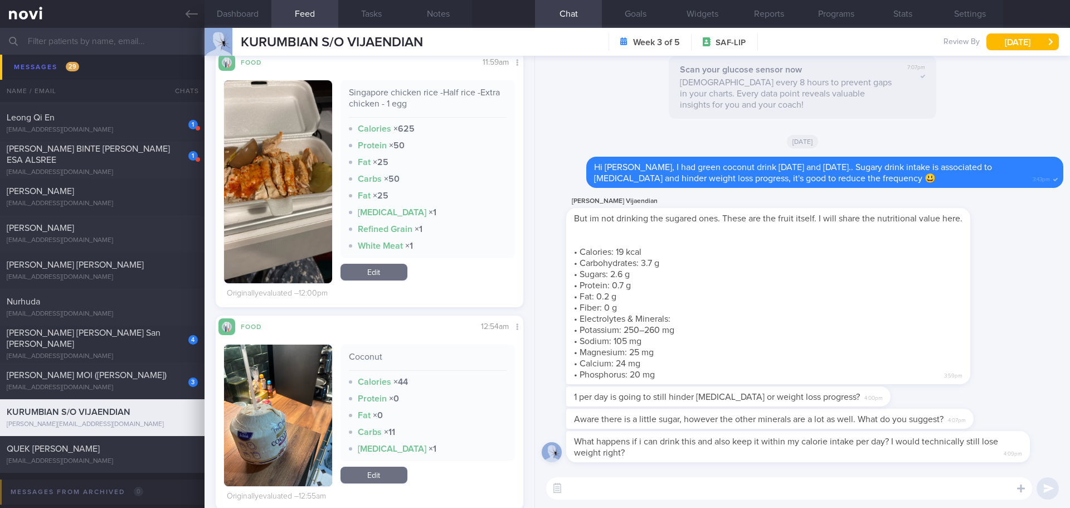
click at [601, 493] on textarea at bounding box center [789, 488] width 486 height 22
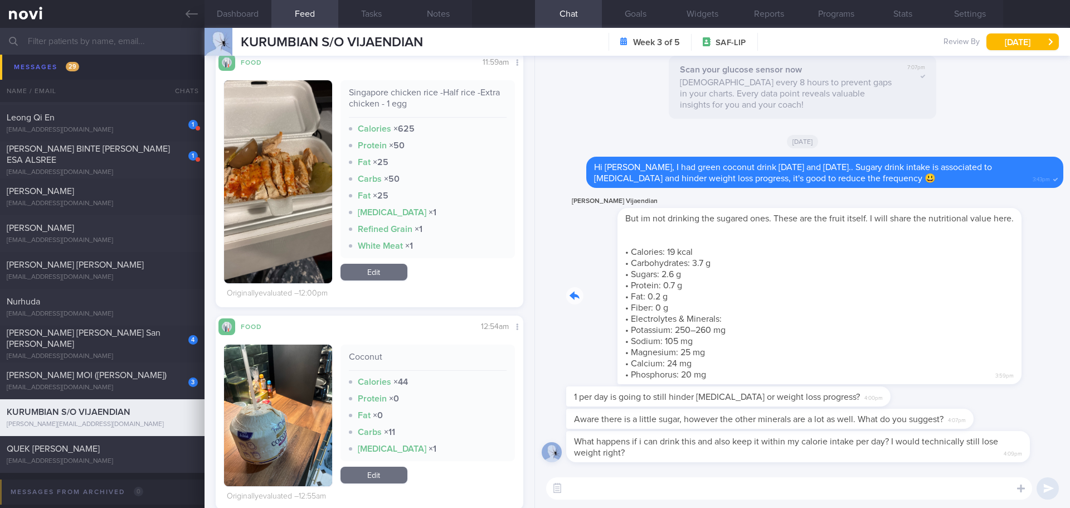
drag, startPoint x: 925, startPoint y: 327, endPoint x: 1047, endPoint y: 329, distance: 121.5
click at [1047, 329] on div "Kurumbian Vijaendian But im not drinking the sugared ones. These are the fruit …" at bounding box center [802, 290] width 521 height 192
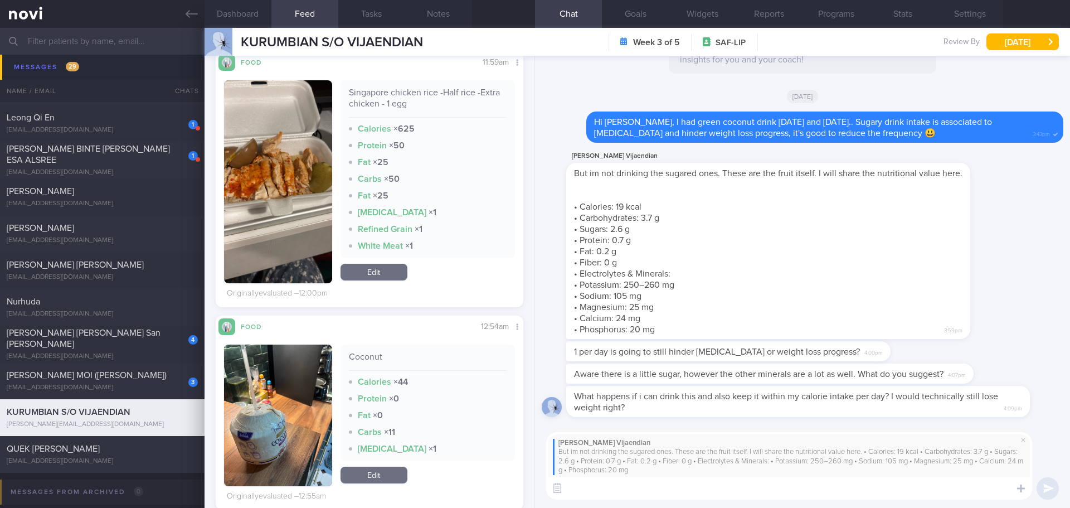
click at [778, 487] on textarea at bounding box center [789, 488] width 486 height 22
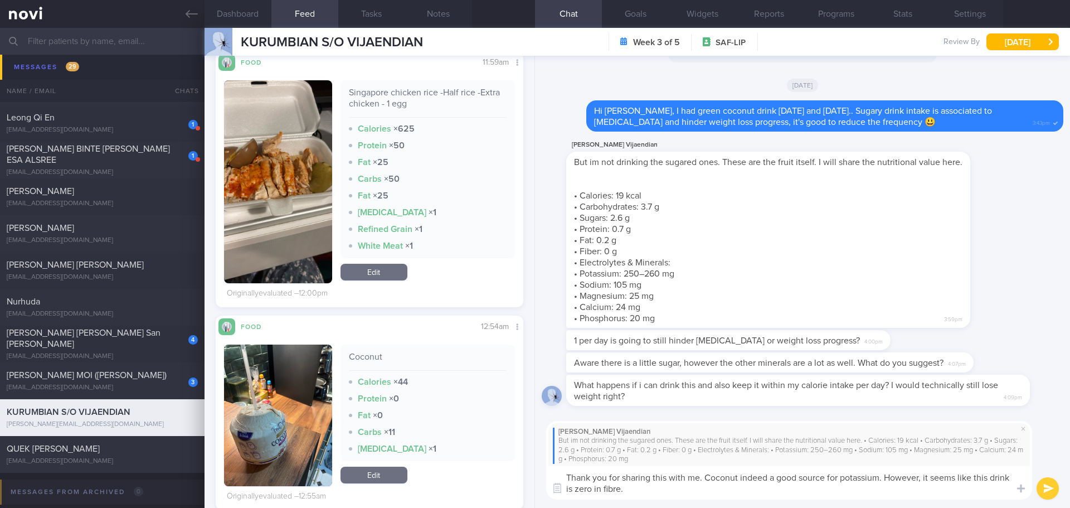
click at [886, 476] on textarea "Thank you for sharing this with me. Coconut indeed a good source for potassium.…" at bounding box center [789, 482] width 486 height 33
click at [802, 487] on textarea "Thank you for sharing this with me. Coconut indeed a good source for potassium.…" at bounding box center [789, 482] width 486 height 33
drag, startPoint x: 788, startPoint y: 489, endPoint x: 566, endPoint y: 493, distance: 222.3
click at [566, 493] on div "Attach media Chat Templates Admin CGM Weight Nutrition Physical Activity Infogr…" at bounding box center [802, 459] width 535 height 95
type textarea "Thank you for sharing this with me. Coconut indeed a good source for potassium …"
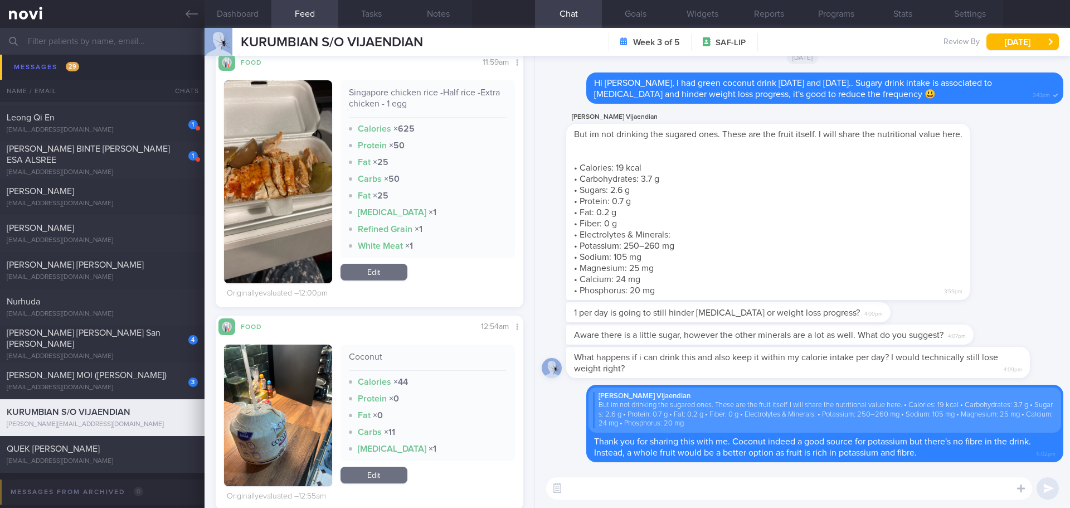
drag, startPoint x: 803, startPoint y: 367, endPoint x: 764, endPoint y: 372, distance: 38.8
click at [765, 372] on div "What happens if i can drink this and also keep it within my calorie intake per …" at bounding box center [798, 362] width 464 height 31
drag, startPoint x: 749, startPoint y: 372, endPoint x: 822, endPoint y: 371, distance: 73.5
click at [822, 371] on div "What happens if i can drink this and also keep it within my calorie intake per …" at bounding box center [814, 362] width 497 height 31
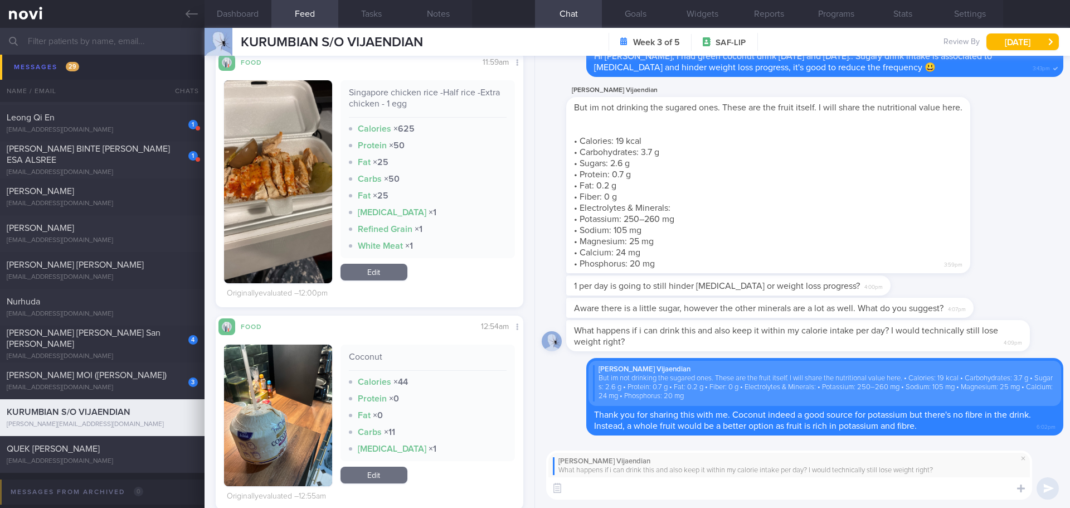
click at [709, 483] on textarea at bounding box center [789, 488] width 486 height 22
click at [568, 485] on textarea "Technically it is true, you will lose weight." at bounding box center [789, 488] width 486 height 22
type textarea "Agree with you, technically it is true, you will lose weight."
click at [833, 488] on textarea "Agree with you, technically it is true, you will lose weight." at bounding box center [789, 488] width 486 height 22
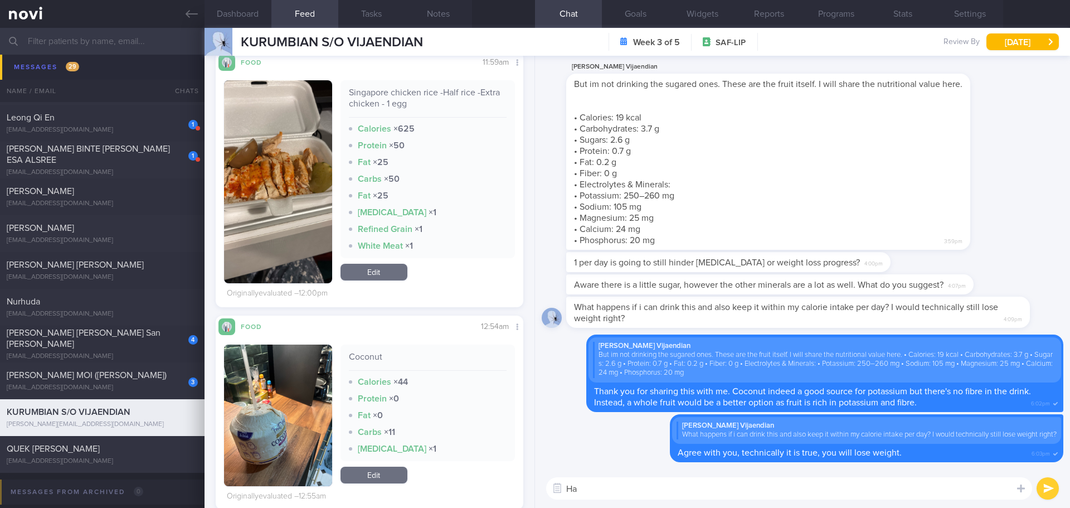
type textarea "H"
type textarea "A"
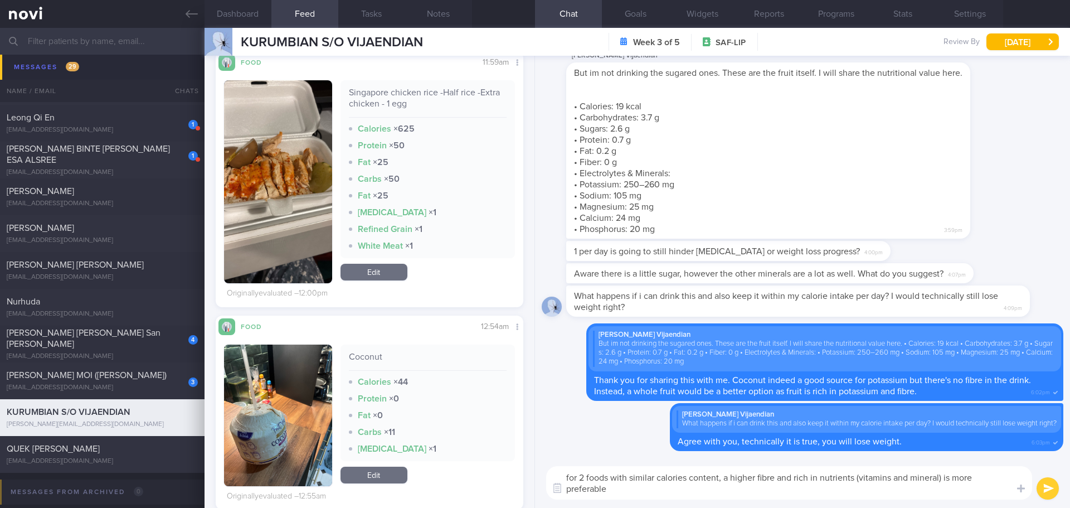
click at [569, 479] on textarea "for 2 foods with similar calories content, a higher fibre and rich in nutrients…" at bounding box center [789, 482] width 486 height 33
drag, startPoint x: 580, startPoint y: 475, endPoint x: 560, endPoint y: 476, distance: 19.5
click at [560, 476] on textarea "For 2 foods with similar calories content, a higher fibre and rich in nutrients…" at bounding box center [789, 482] width 486 height 33
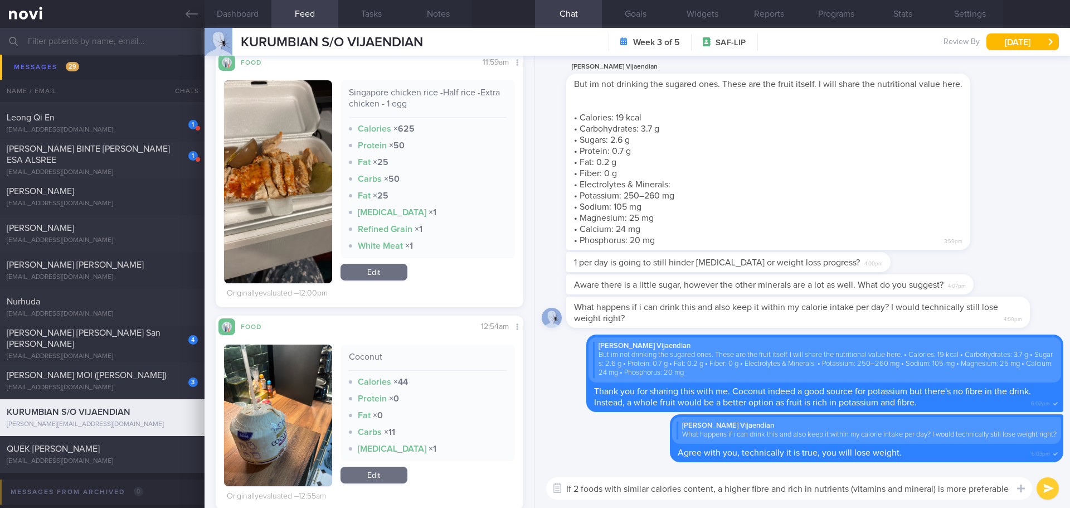
drag, startPoint x: 713, startPoint y: 487, endPoint x: 575, endPoint y: 487, distance: 138.2
click at [575, 487] on textarea "If 2 foods with similar calories content, a higher fibre and rich in nutrients …" at bounding box center [789, 488] width 486 height 22
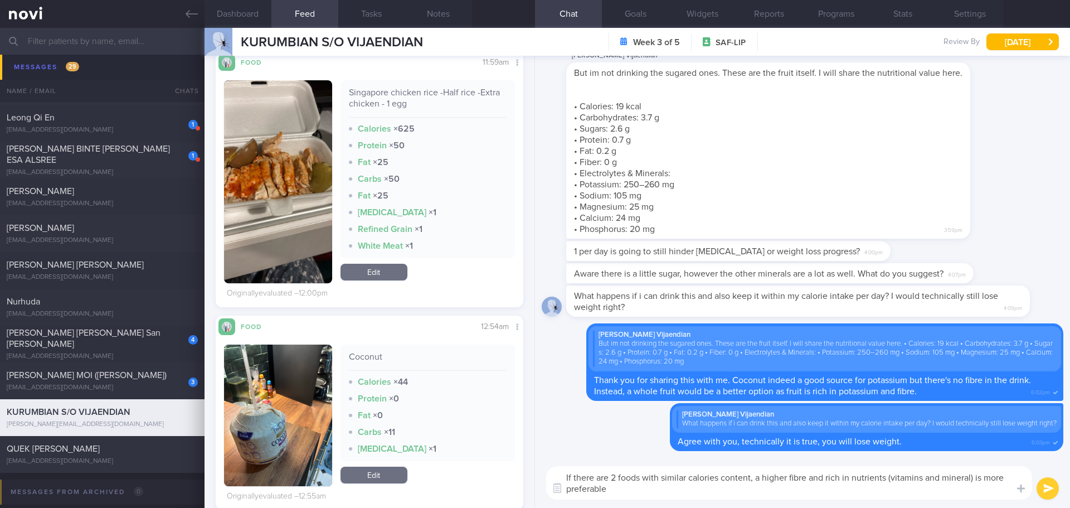
click at [693, 490] on textarea "If there are 2 foods with similar calories content, a higher fibre and rich in …" at bounding box center [789, 482] width 486 height 33
click at [858, 487] on textarea "If there are 2 foods with similar calories content, a higher fibre and rich in …" at bounding box center [789, 482] width 486 height 33
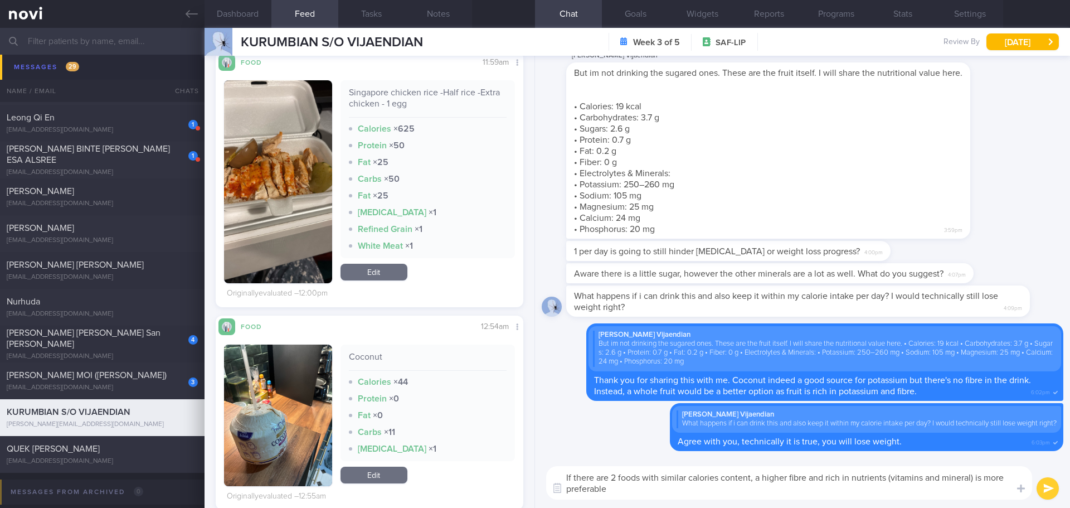
click at [687, 494] on textarea "If there are 2 foods with similar calories content, a higher fibre and rich in …" at bounding box center [789, 482] width 486 height 33
click at [565, 475] on textarea "If there are 2 foods with similar calories content, a higher fibre and rich in …" at bounding box center [789, 482] width 486 height 33
click at [709, 482] on textarea "For example, if there are 2 foods with similar calories content, a higher fibre…" at bounding box center [789, 482] width 486 height 33
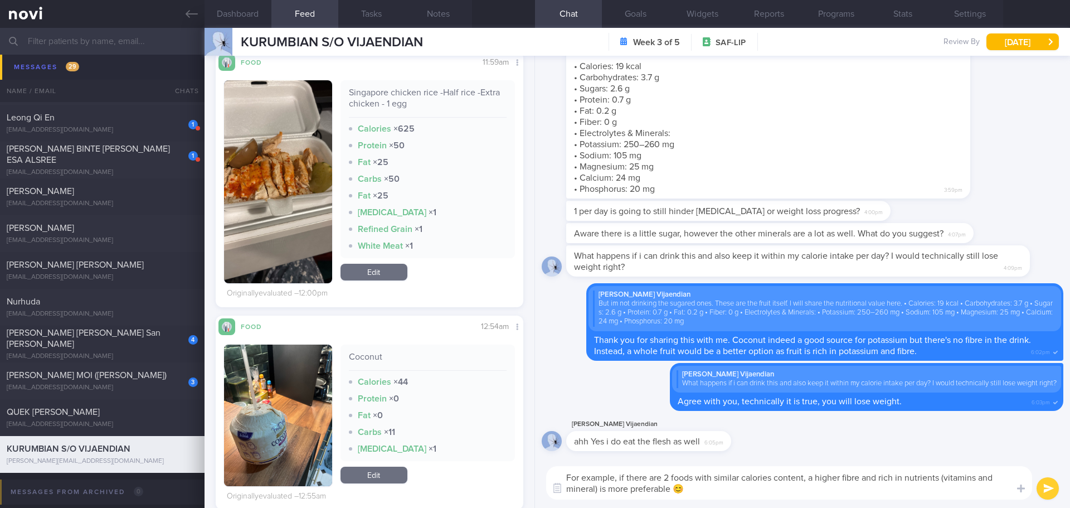
click at [720, 495] on textarea "For example, if there are 2 foods with similar calories content, a higher fibre…" at bounding box center [789, 482] width 486 height 33
type textarea "For example, if there are 2 foods with similar calories content, a higher fibre…"
click at [1045, 485] on button "submit" at bounding box center [1047, 488] width 22 height 22
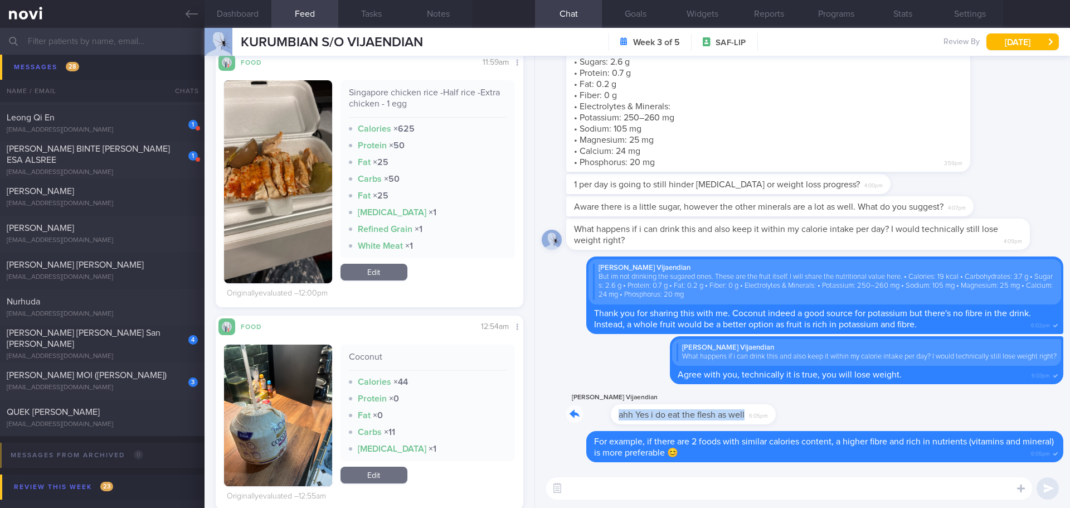
drag, startPoint x: 726, startPoint y: 416, endPoint x: 816, endPoint y: 420, distance: 89.2
click at [816, 420] on div "Kurumbian Vijaendian ahh Yes i do eat the flesh as well 6:05pm" at bounding box center [802, 411] width 521 height 40
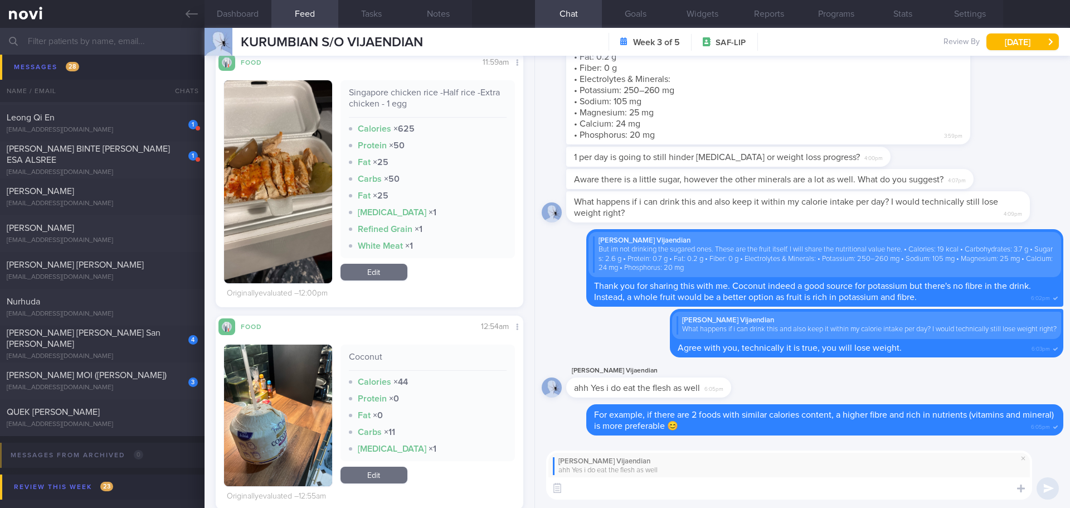
click at [761, 485] on textarea at bounding box center [789, 488] width 486 height 22
type textarea "That's great!"
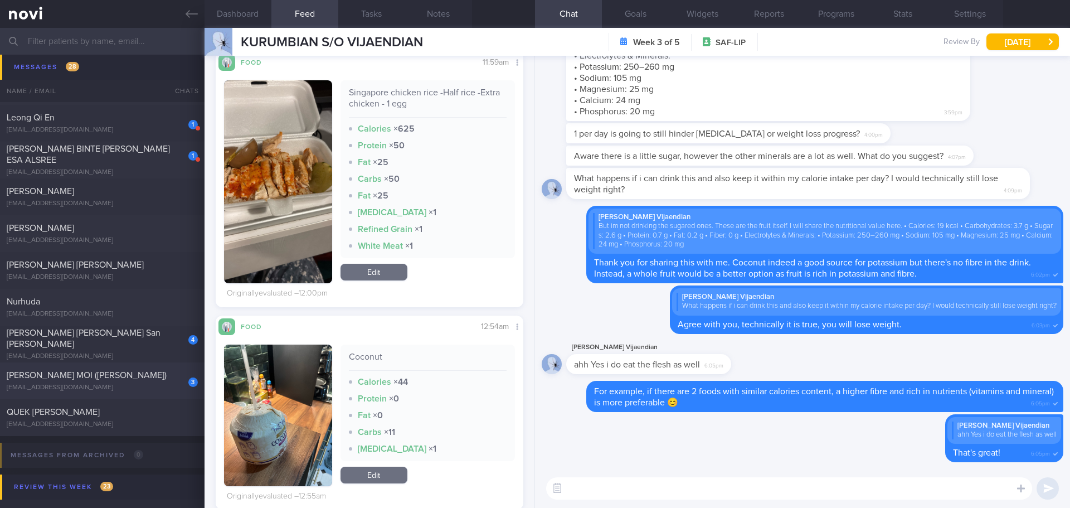
click at [130, 378] on div "[PERSON_NAME] MOI ([PERSON_NAME])" at bounding box center [101, 374] width 188 height 11
type input "[DATE]"
type textarea "30-40g carbohydrate each meal Jardiance 10mg OM (started to take since Sep 2024…"
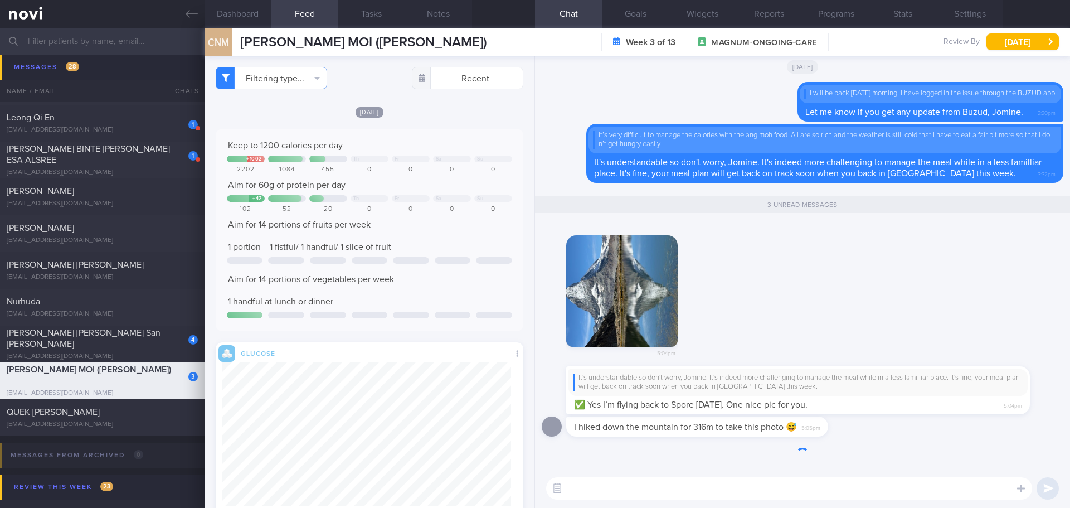
scroll to position [157, 290]
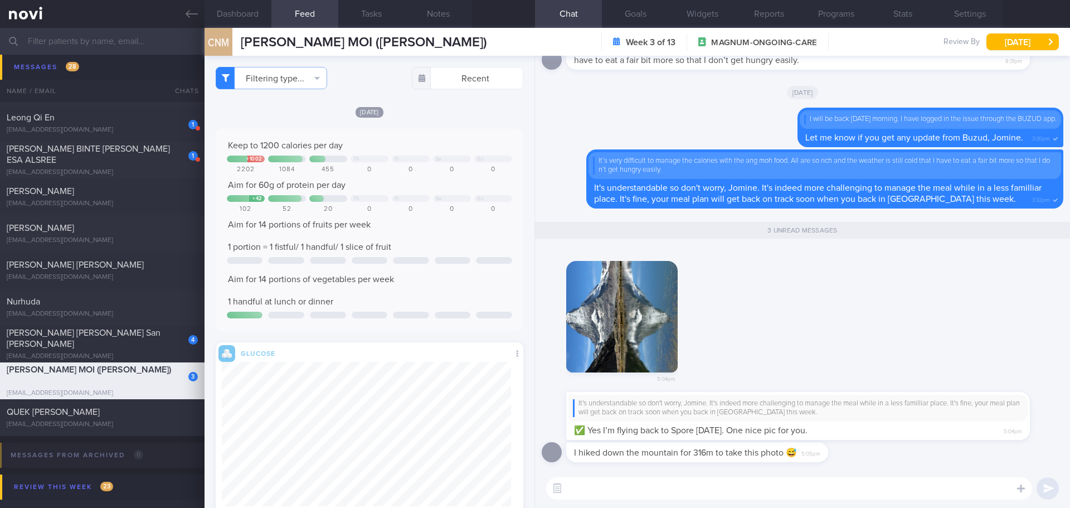
click at [586, 302] on button "button" at bounding box center [621, 316] width 111 height 111
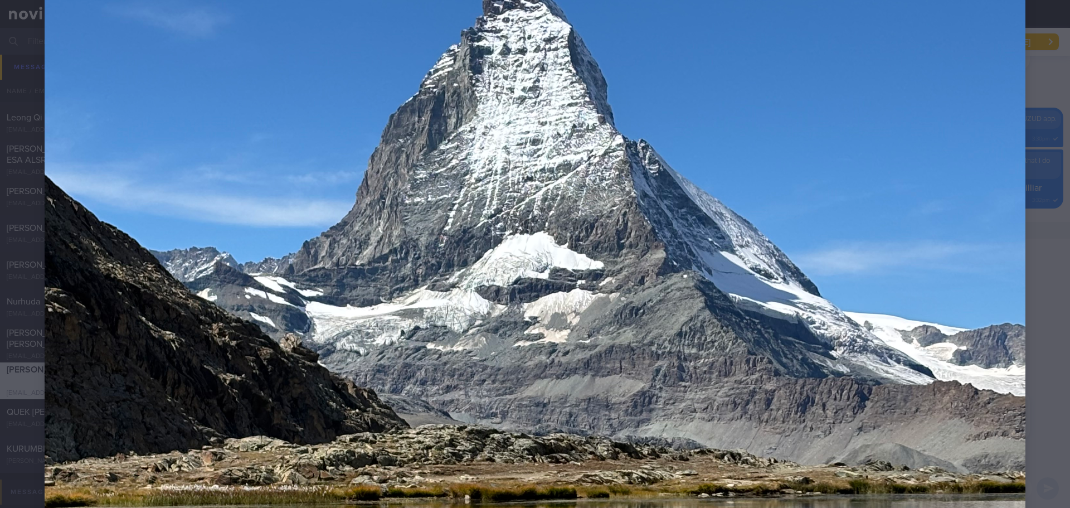
scroll to position [223, 0]
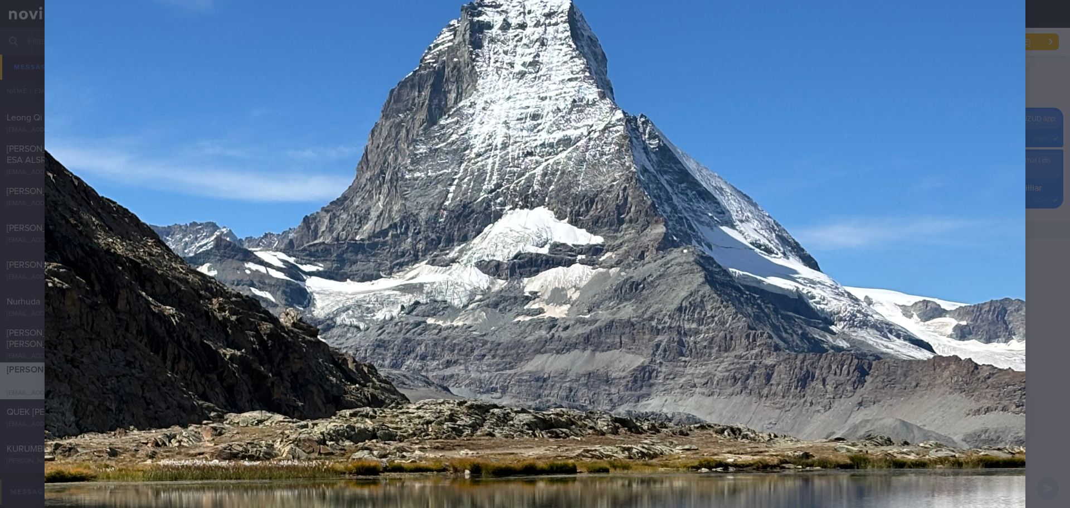
click at [1040, 224] on div at bounding box center [535, 475] width 1070 height 1397
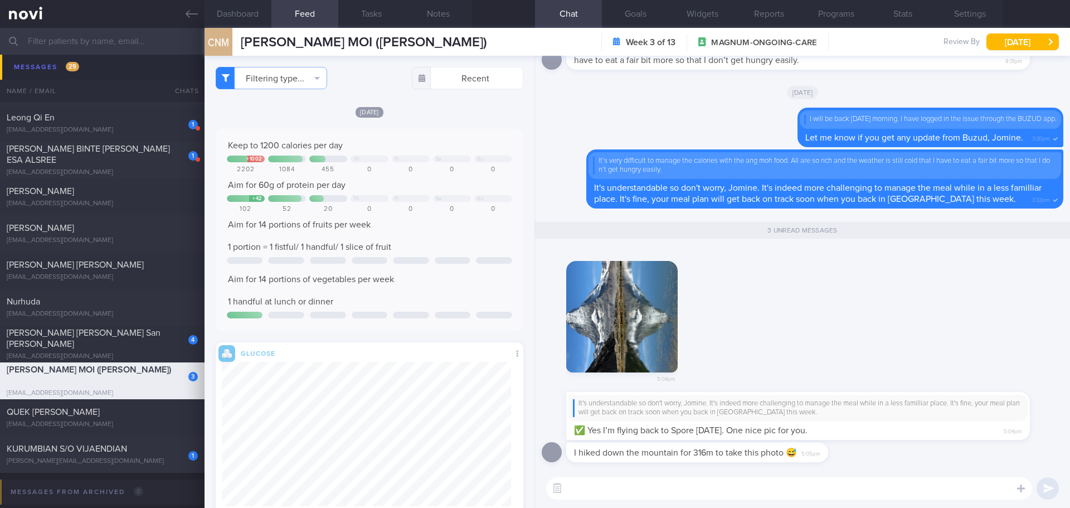
click at [628, 282] on button "button" at bounding box center [621, 316] width 111 height 111
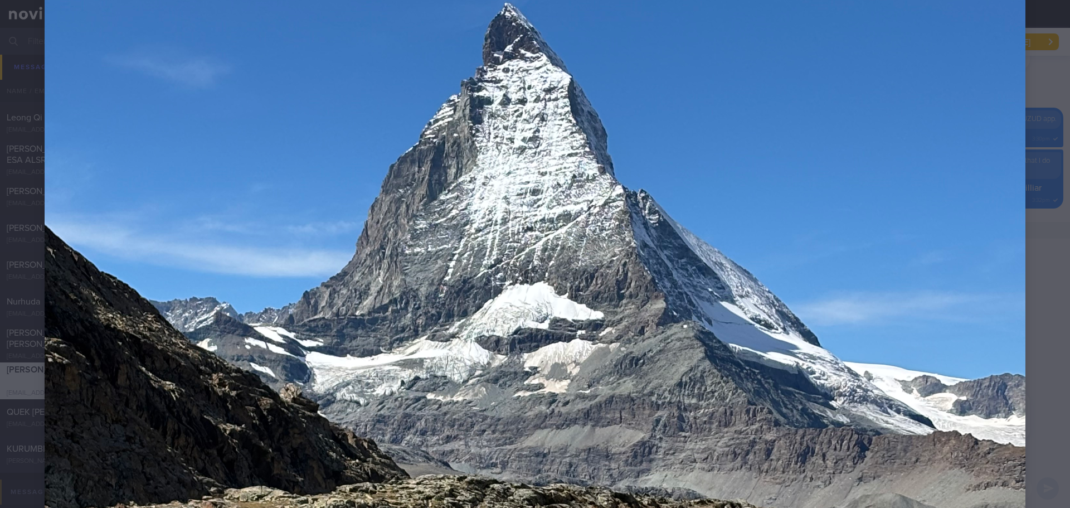
scroll to position [167, 0]
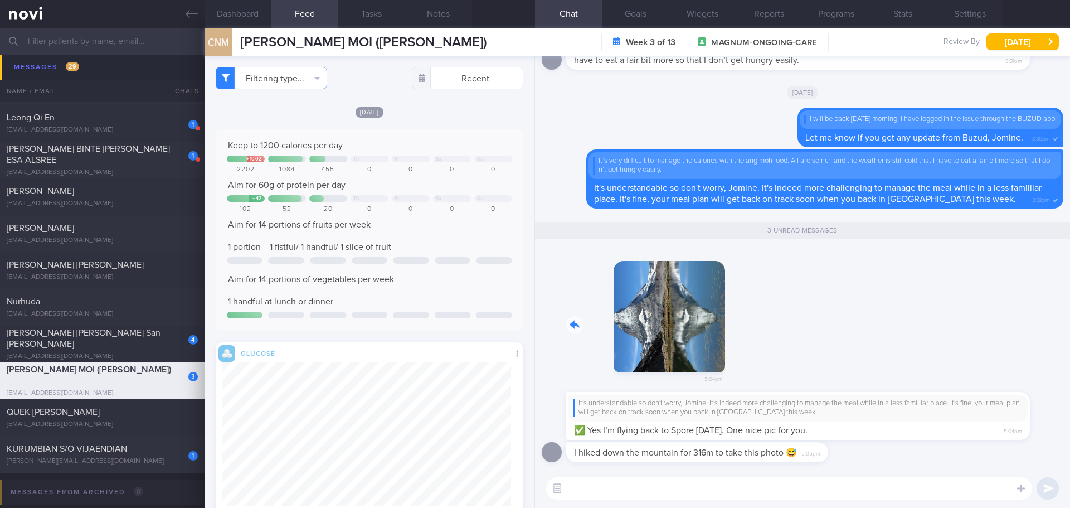
drag, startPoint x: 654, startPoint y: 337, endPoint x: 757, endPoint y: 337, distance: 103.6
click at [757, 337] on div "5:04pm" at bounding box center [802, 319] width 521 height 144
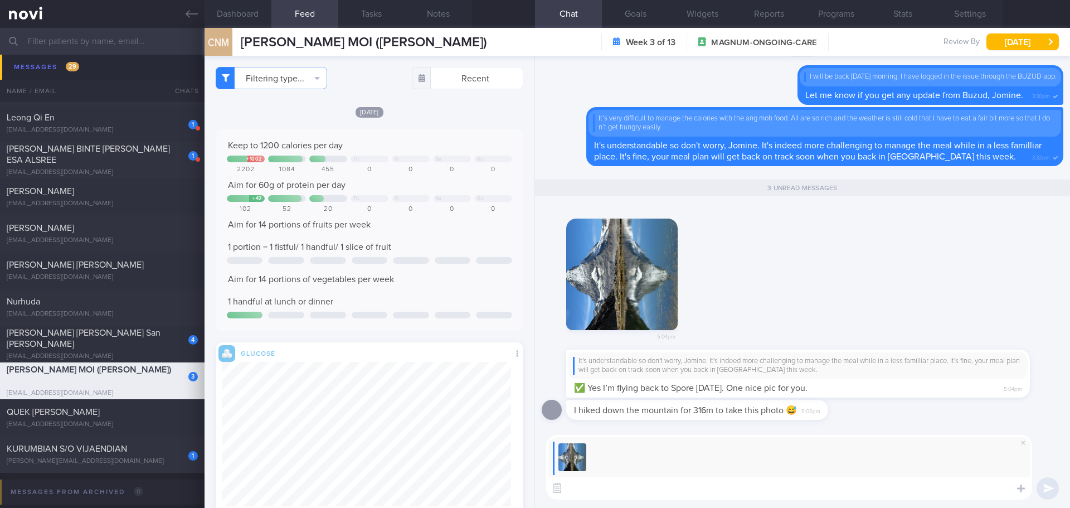
click at [699, 488] on textarea at bounding box center [789, 488] width 486 height 22
click at [859, 485] on textarea "Wonderful! Thanks for sharing with me! 😍😍" at bounding box center [789, 488] width 486 height 22
type textarea "Wonderful! Thanks for sharing with me! 😍😍"
click at [1047, 488] on button "submit" at bounding box center [1047, 488] width 22 height 22
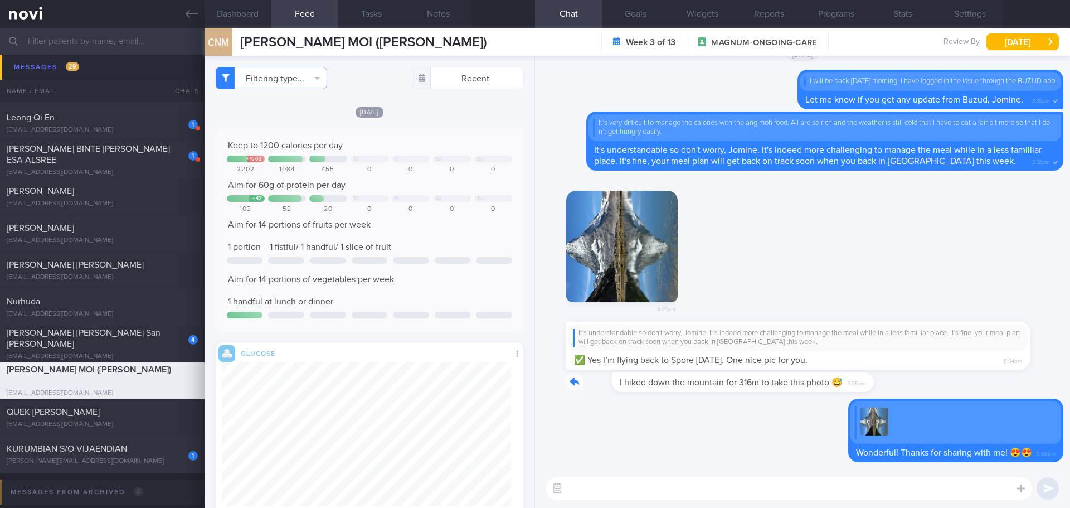
drag, startPoint x: 826, startPoint y: 381, endPoint x: 921, endPoint y: 386, distance: 96.0
click at [921, 386] on div "I hiked down the mountain for 316m to take this photo 😅 5:05pm" at bounding box center [802, 385] width 521 height 27
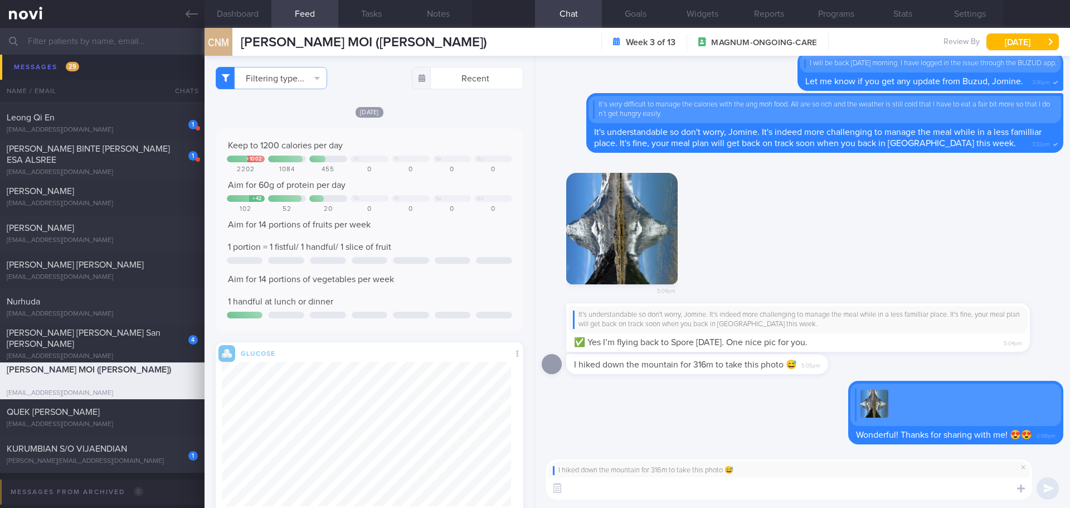
click at [840, 485] on textarea at bounding box center [789, 488] width 486 height 22
click at [744, 487] on textarea "I can imagine it's not easy to capture this view! You made it, Jomine! I'm real…" at bounding box center [789, 488] width 486 height 22
click at [921, 485] on textarea "I can imagine it's not easy to capture this view! You made it, Jomine! I'm real…" at bounding box center [789, 488] width 486 height 22
click at [959, 494] on textarea "I can imagine it's not easy to capture this view! You made it, Jomine! Really p…" at bounding box center [789, 488] width 486 height 22
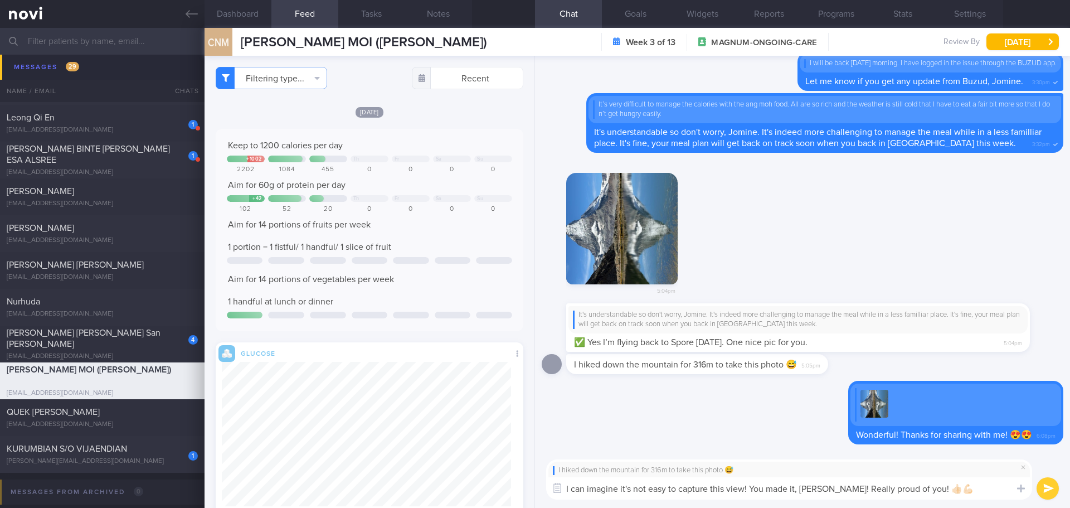
drag, startPoint x: 831, startPoint y: 486, endPoint x: 747, endPoint y: 491, distance: 84.3
click at [747, 491] on textarea "I can imagine it's not easy to capture this view! You made it, Jomine! Really p…" at bounding box center [789, 488] width 486 height 22
click at [827, 487] on textarea "I can imagine it's not easy to capture this view! Really proud of you! 👍🏻💪🏻" at bounding box center [789, 488] width 486 height 22
paste textarea "You made it, Jomine!"
click at [954, 493] on textarea "I can imagine it's not easy to capture this view! Really proud of you! You made…" at bounding box center [789, 488] width 486 height 22
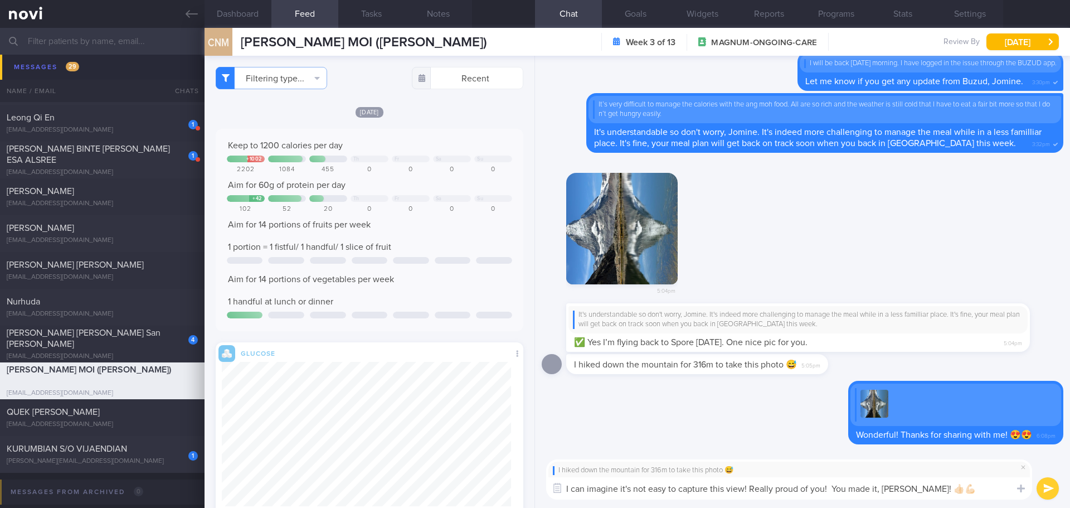
type textarea "I can imagine it's not easy to capture this view! Really proud of you! You made…"
click at [1046, 490] on button "submit" at bounding box center [1047, 488] width 22 height 22
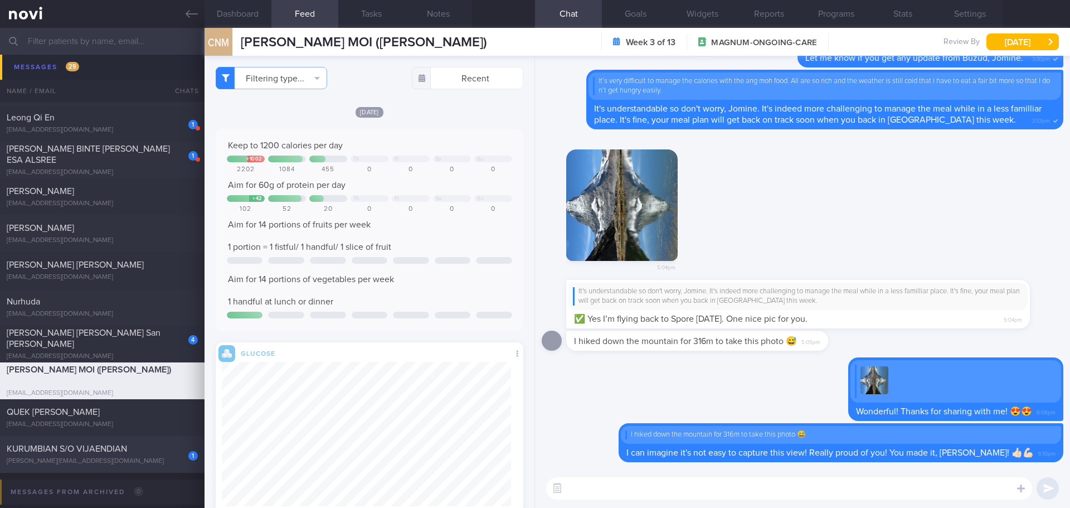
click at [134, 448] on div "KURUMBIAN S/O VIJAENDIAN" at bounding box center [101, 448] width 188 height 11
type textarea "1. avocado & coconut shake (no sugar), soymilk (no sugar) and iced matcha latte…"
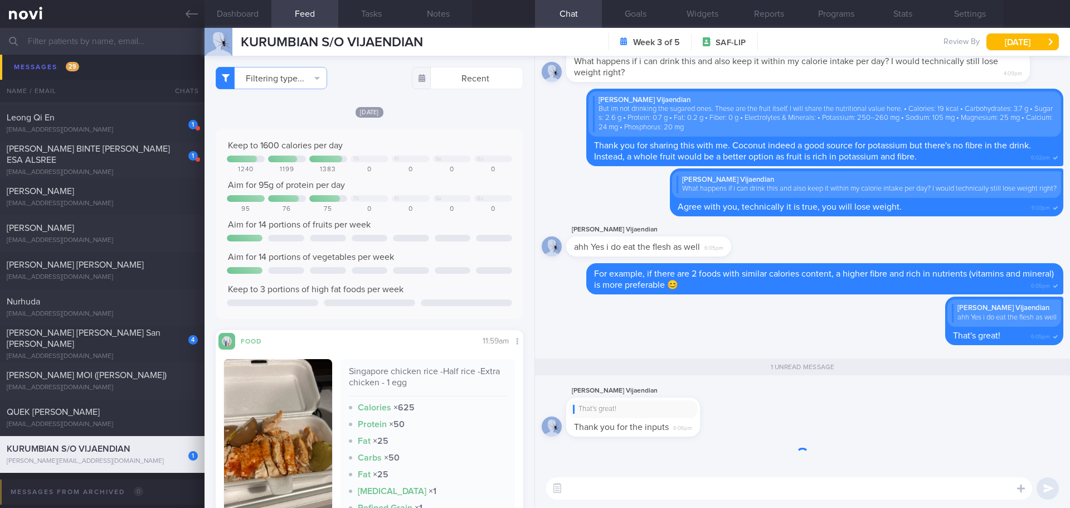
scroll to position [182, 290]
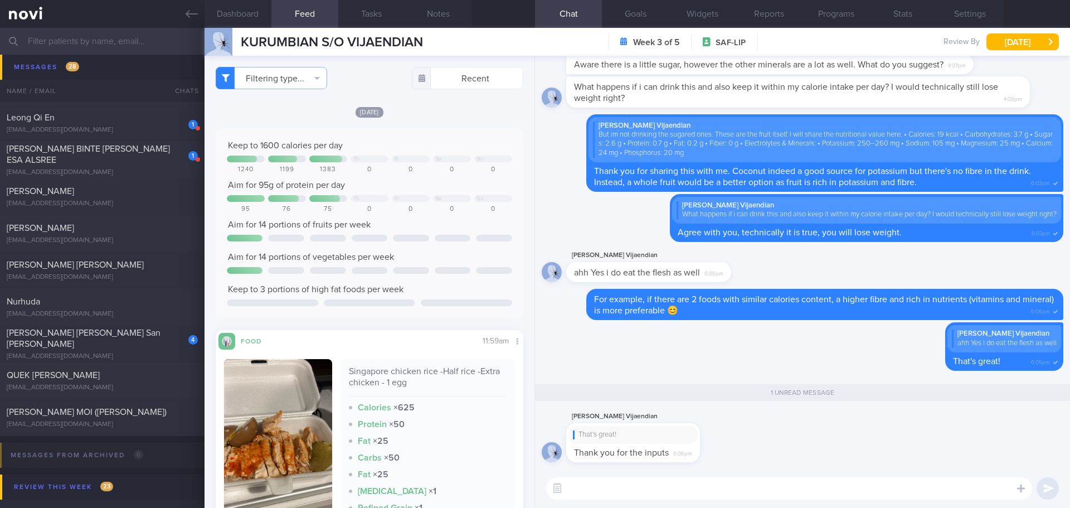
click at [571, 487] on textarea at bounding box center [789, 488] width 486 height 22
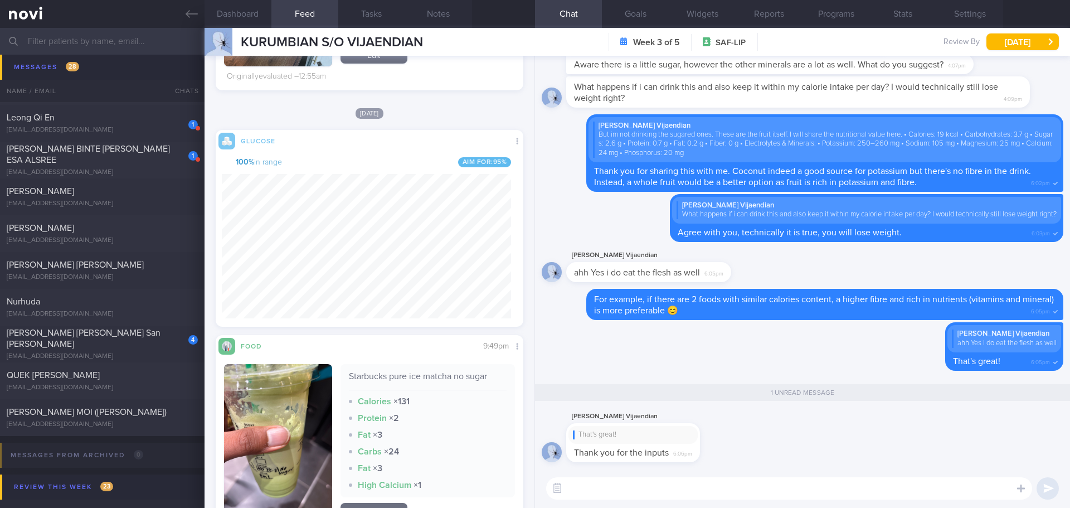
scroll to position [1059, 0]
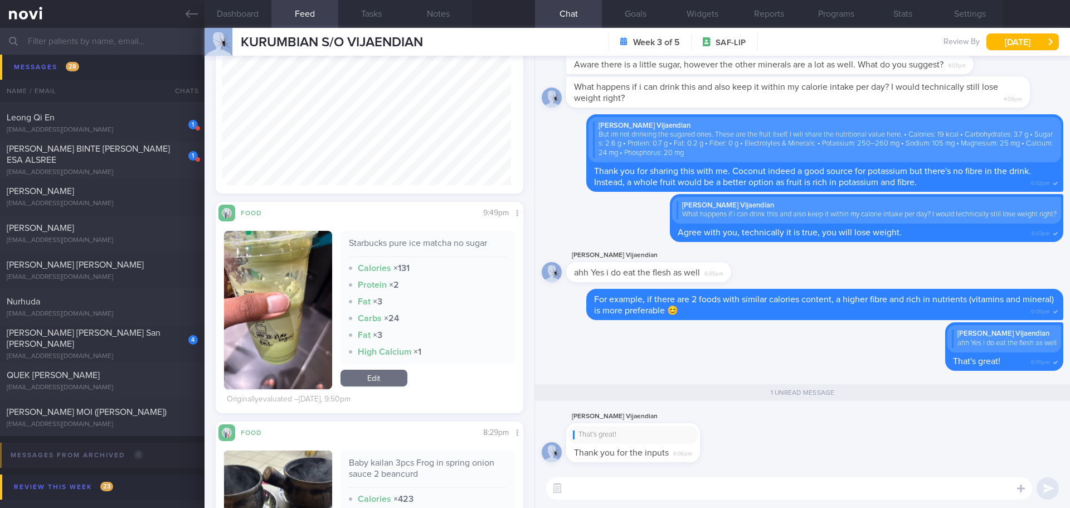
click at [656, 481] on textarea at bounding box center [789, 488] width 486 height 22
click at [750, 480] on textarea "No problem, Kurumbian 😊" at bounding box center [789, 488] width 486 height 22
click at [751, 484] on textarea "No problem, Kurumbian 😊" at bounding box center [789, 488] width 486 height 22
click at [752, 485] on textarea "No problem, Kurumbian 😊" at bounding box center [789, 488] width 486 height 22
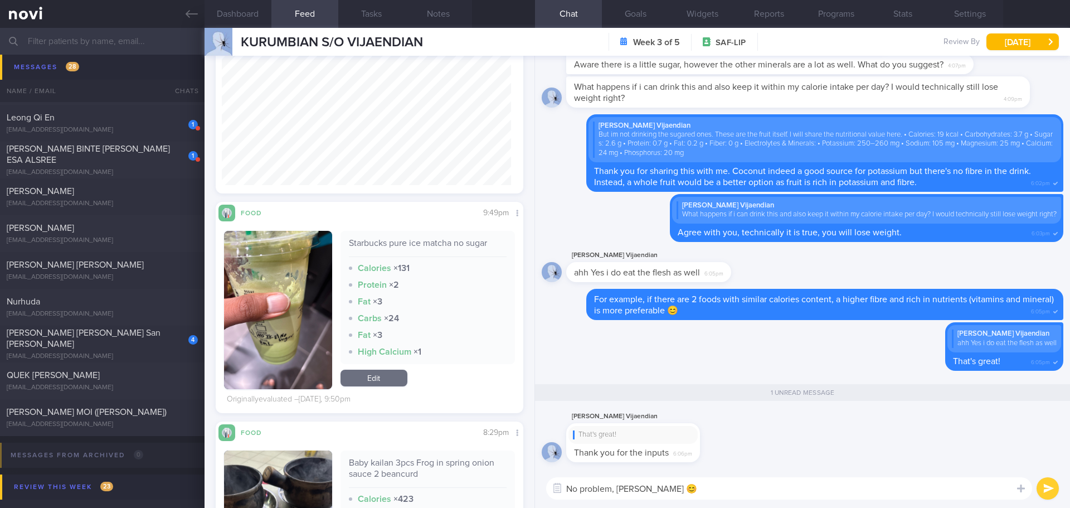
click at [752, 485] on textarea "No problem, Kurumbian 😊" at bounding box center [789, 488] width 486 height 22
click at [830, 488] on textarea "No problem, Kurumbian 😊I like that you reach out to the chat here whenever you …" at bounding box center [789, 488] width 486 height 22
click at [935, 485] on textarea "No problem, Kurumbian 😊I like that you reach out to the chat whenever you have …" at bounding box center [789, 488] width 486 height 22
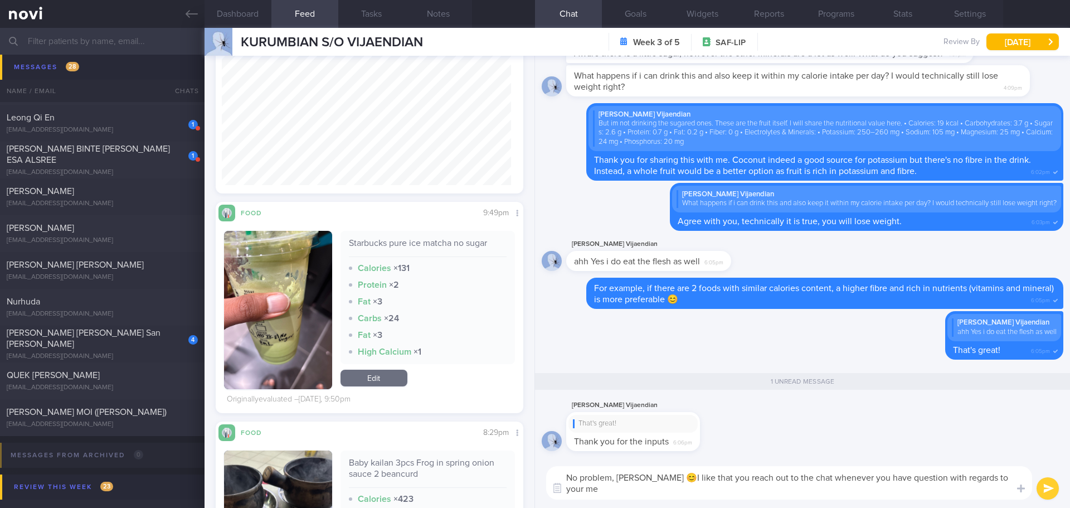
scroll to position [0, 0]
type textarea "No problem, Kurumbian 😊I like that you reach out to the chat whenever you have …"
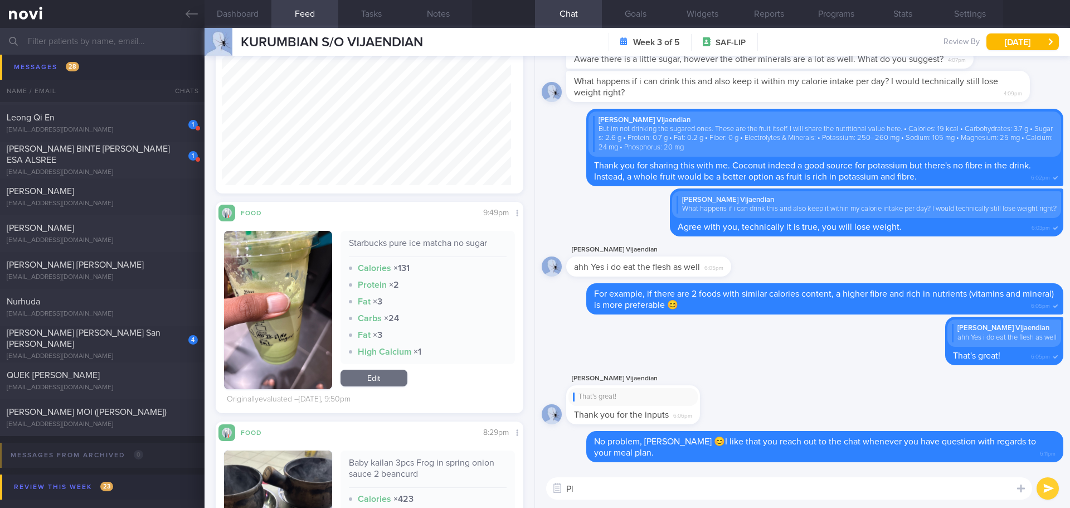
type textarea "P"
click at [930, 480] on textarea at bounding box center [789, 488] width 486 height 22
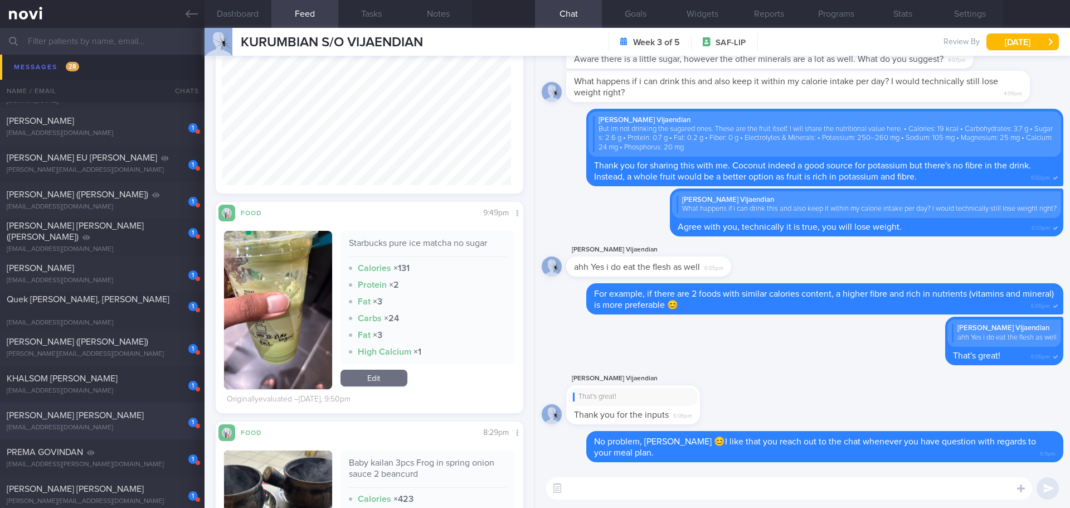
scroll to position [410, 0]
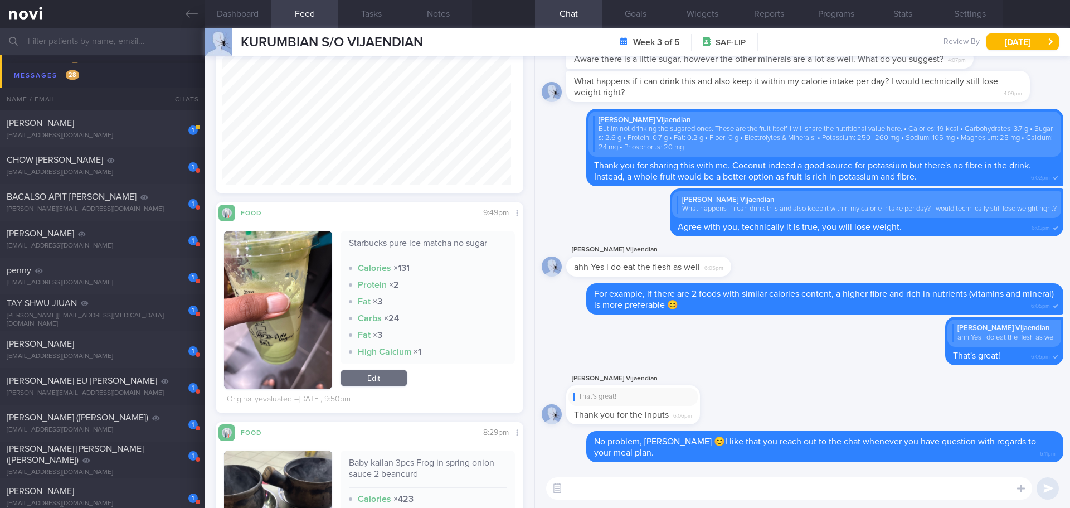
drag, startPoint x: 134, startPoint y: 124, endPoint x: 724, endPoint y: 283, distance: 611.7
click at [74, 124] on span "[PERSON_NAME]" at bounding box center [40, 123] width 67 height 9
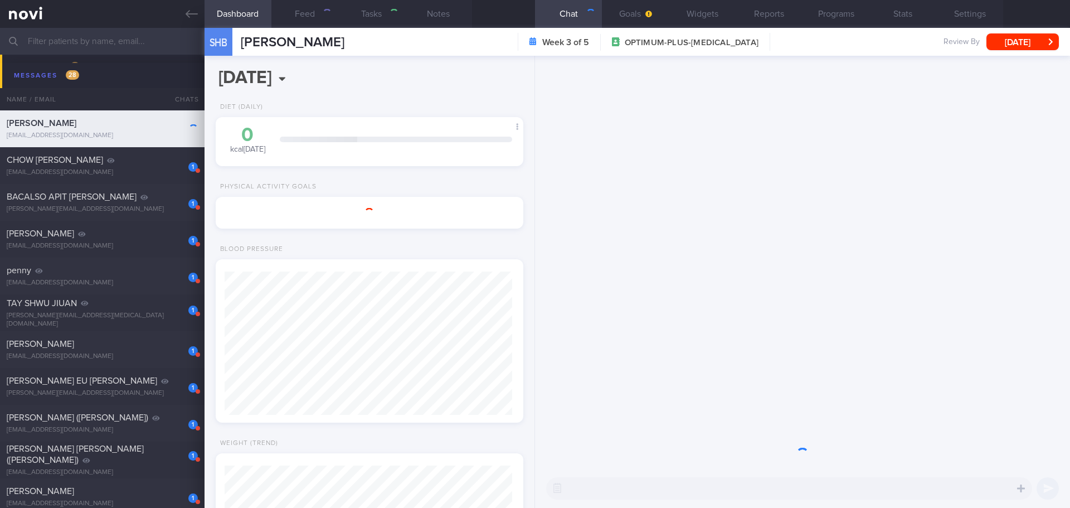
select select "7"
type textarea "Left breast microalcification s/p ?core biopsy 2021 - f/up private breast surge…"
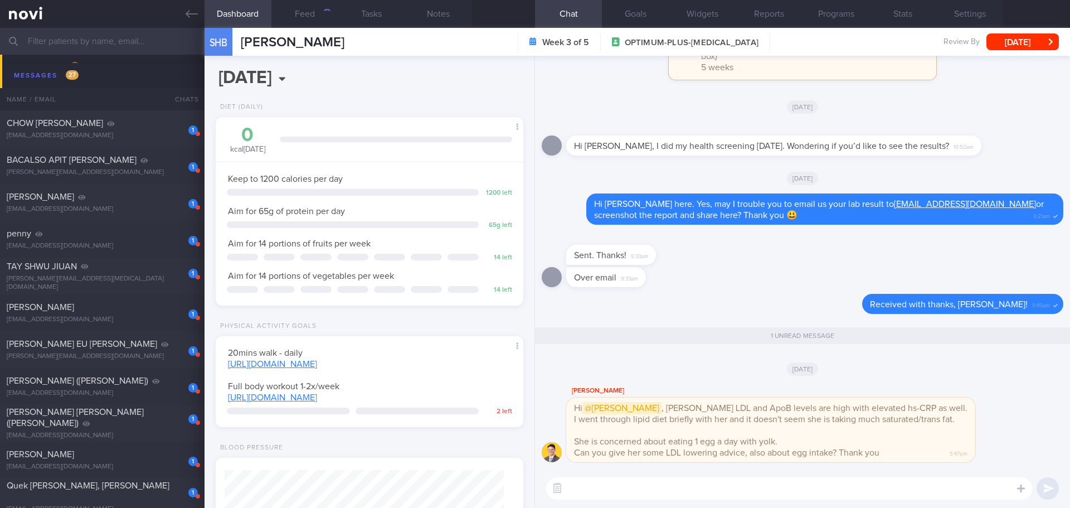
scroll to position [155, 280]
click at [310, 4] on button "Feed 1" at bounding box center [304, 14] width 67 height 28
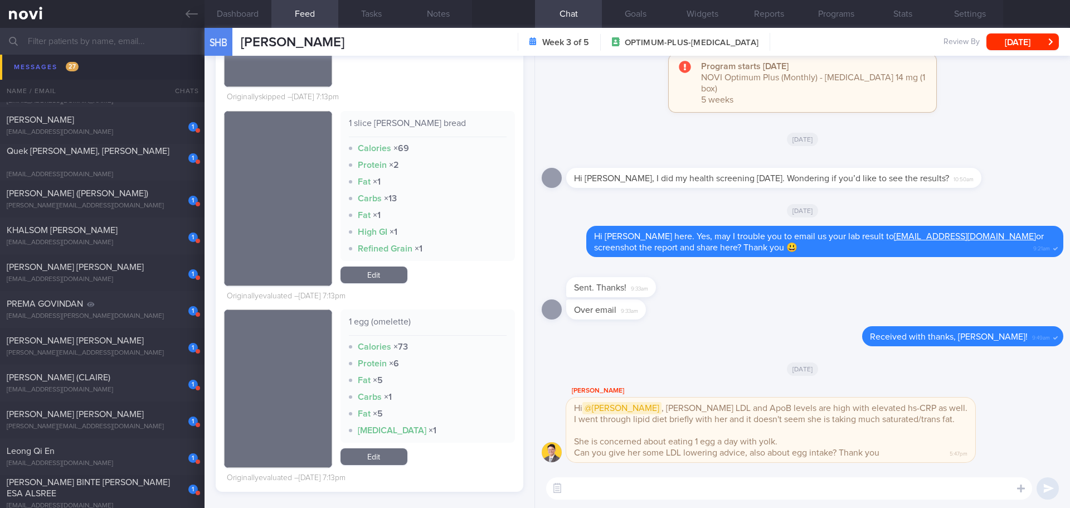
scroll to position [1079, 0]
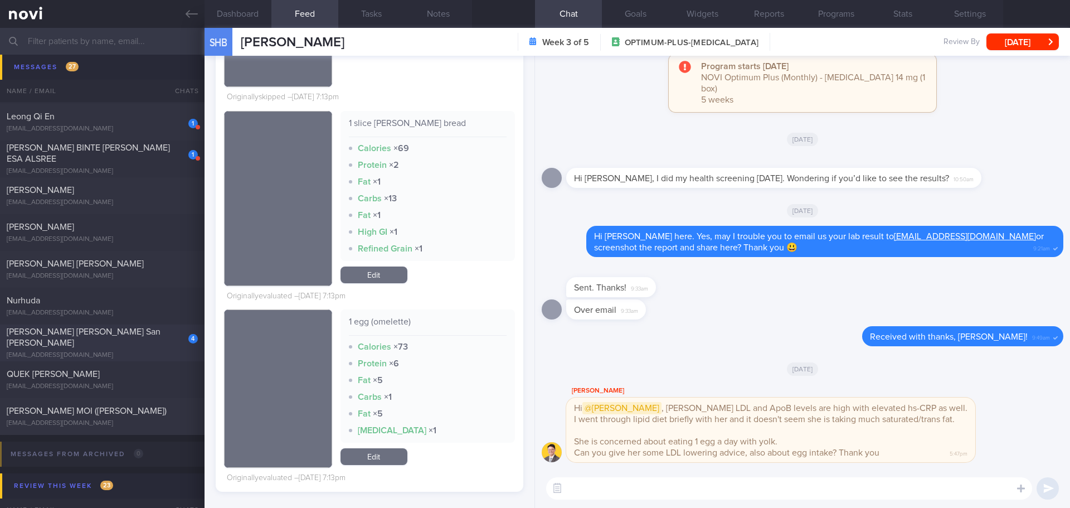
click at [128, 342] on div "Casal Maria Isabel San Gabriel" at bounding box center [101, 337] width 188 height 22
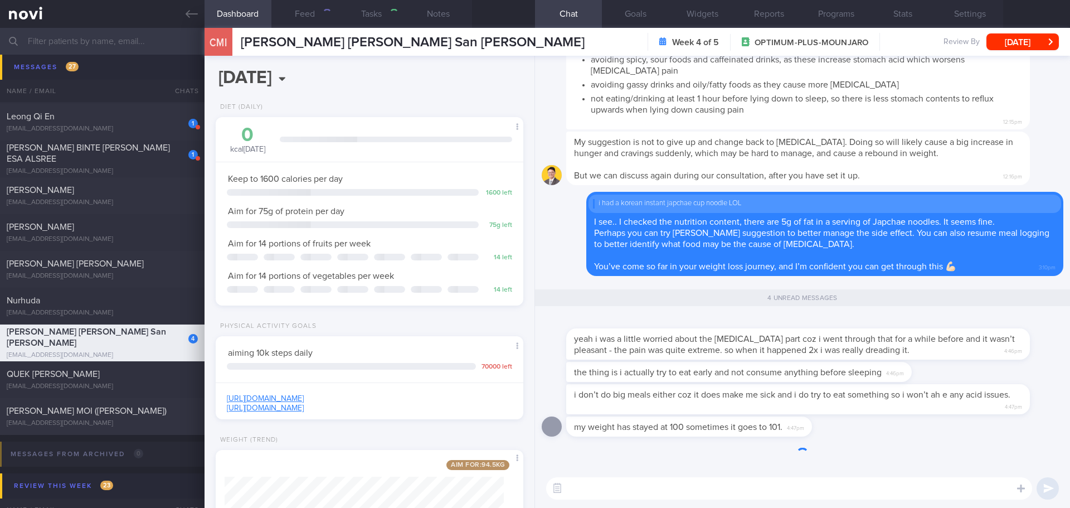
select select "8"
type input "[DATE]"
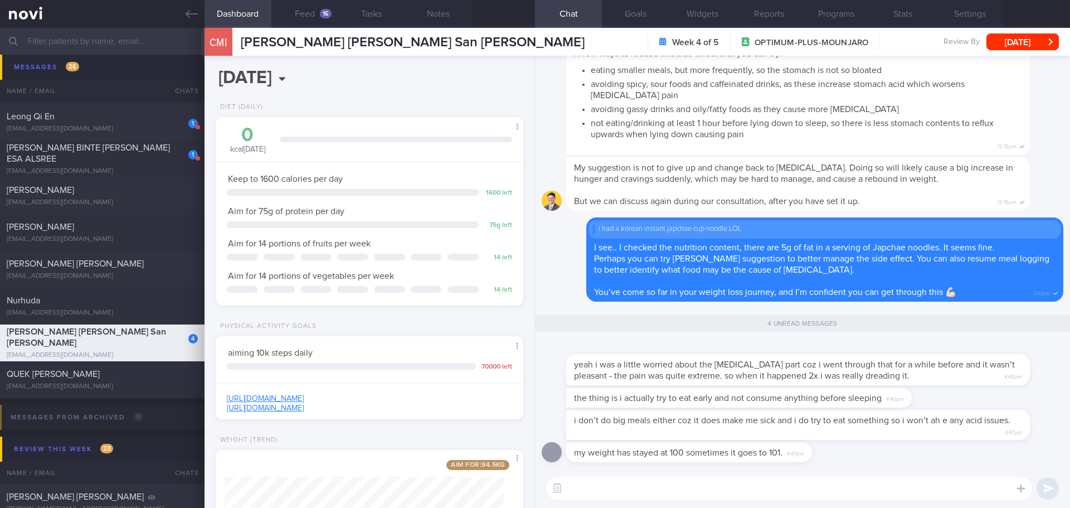
scroll to position [1, 0]
click at [321, 3] on button "Feed 16" at bounding box center [304, 14] width 67 height 28
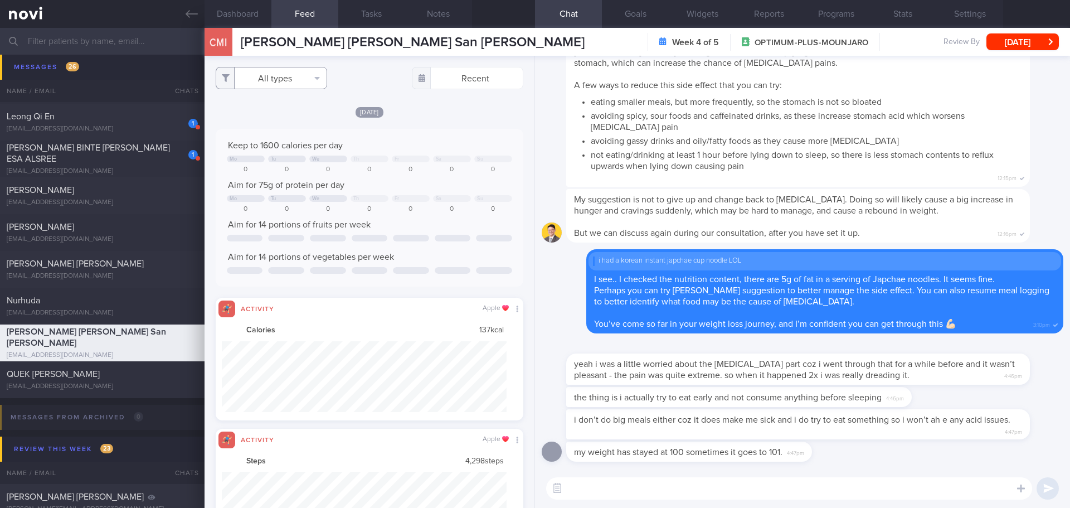
click at [319, 81] on button "All types" at bounding box center [271, 78] width 111 height 22
click at [316, 116] on button "Activity" at bounding box center [271, 116] width 110 height 17
checkbox input "false"
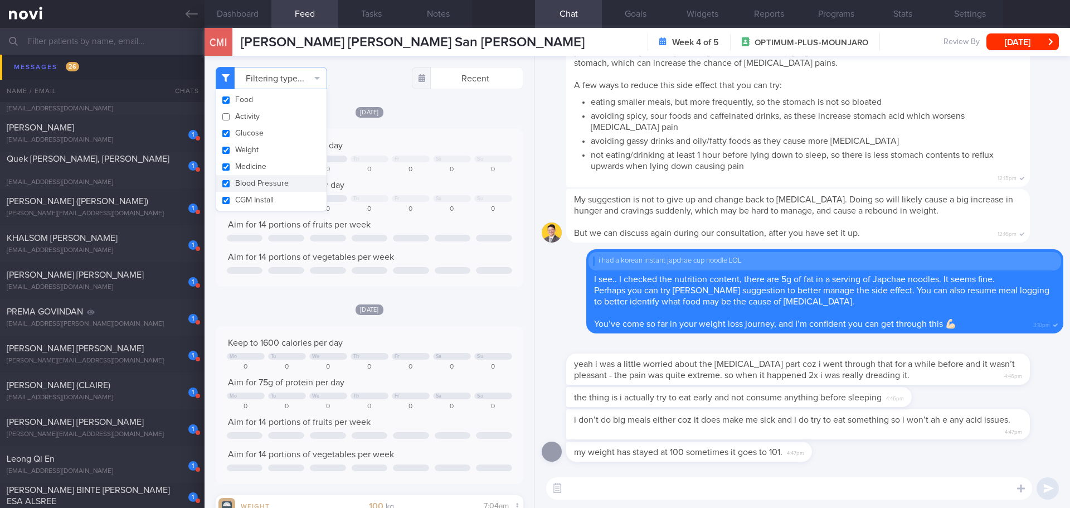
scroll to position [613, 0]
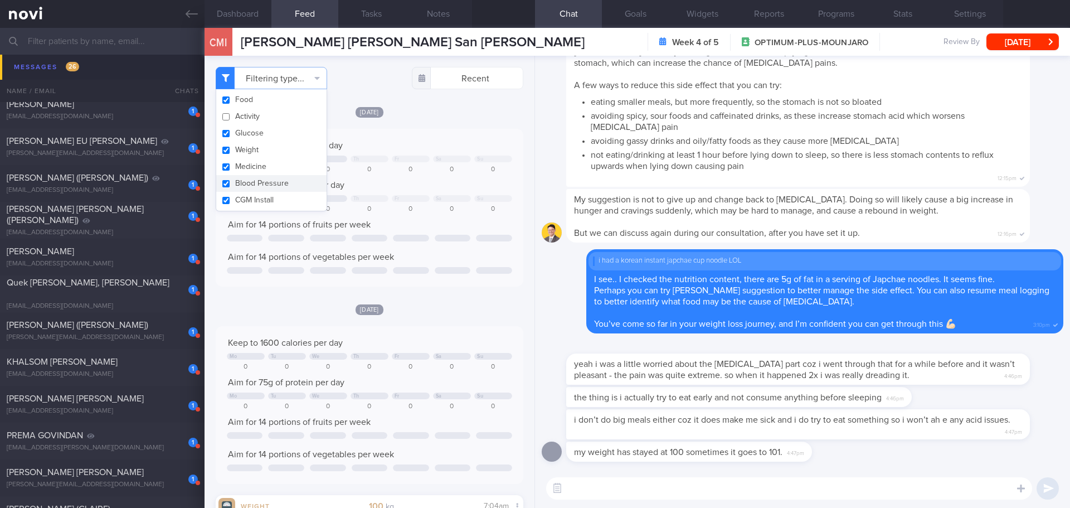
click at [189, 14] on icon at bounding box center [192, 14] width 12 height 8
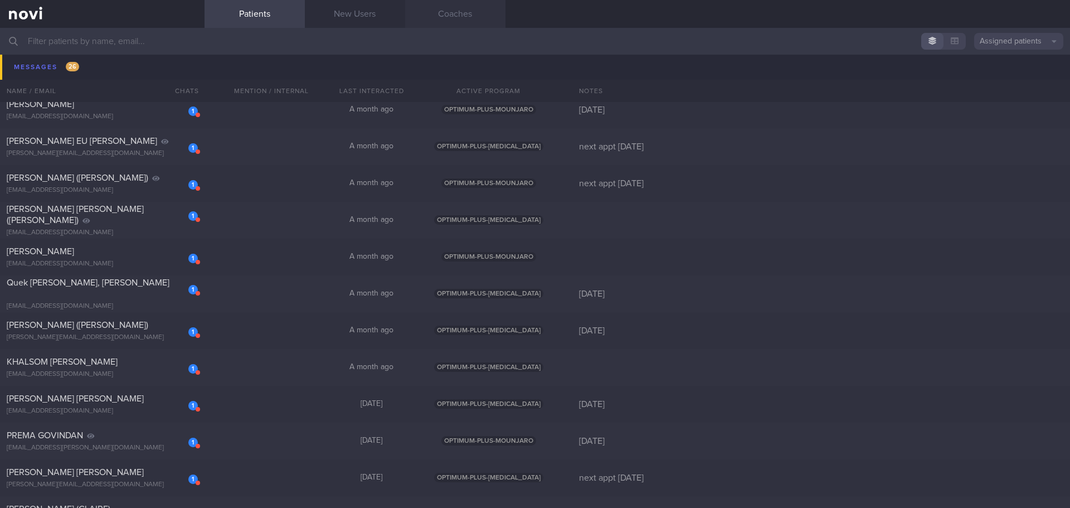
click at [463, 13] on link "Coaches" at bounding box center [455, 14] width 100 height 28
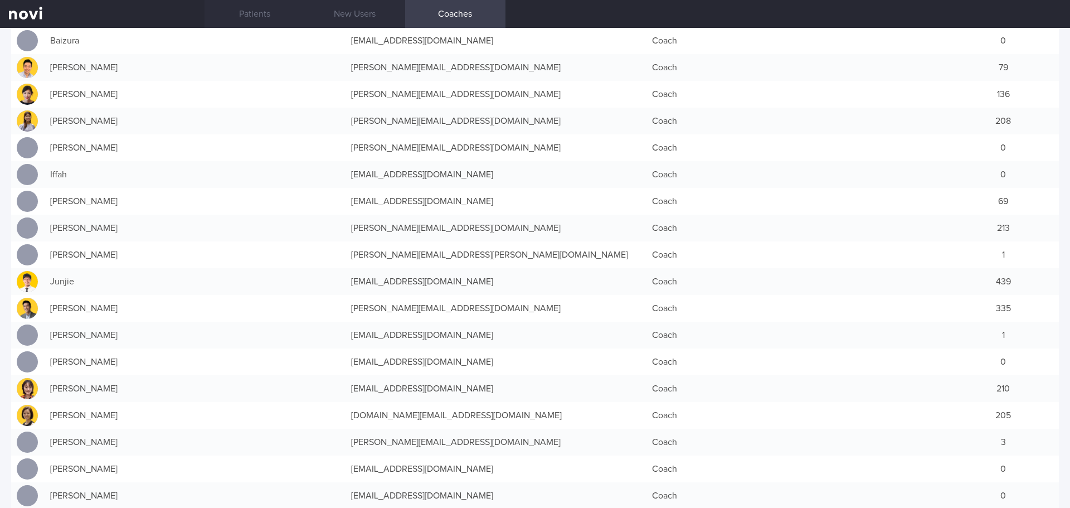
scroll to position [42, 0]
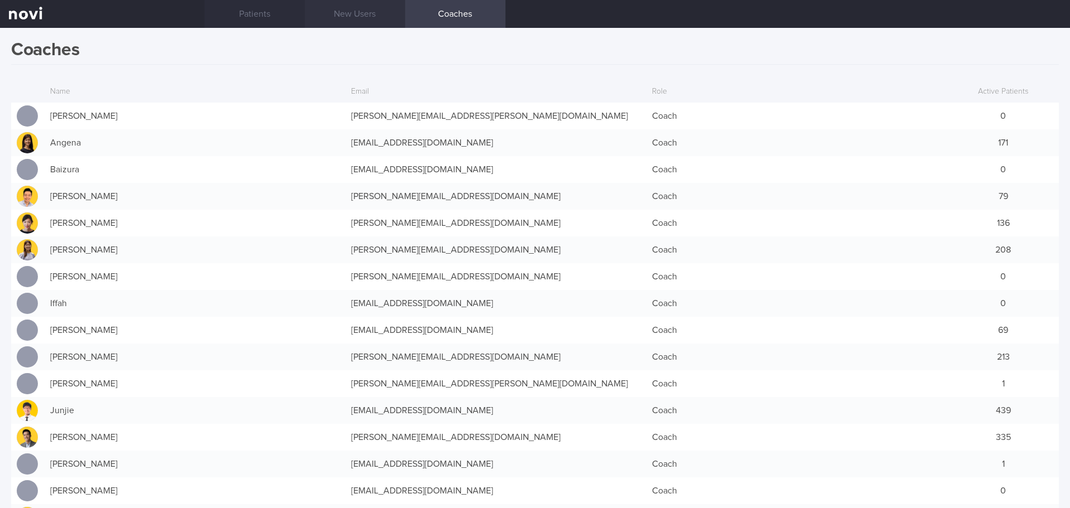
click at [345, 16] on link "New Users" at bounding box center [355, 14] width 100 height 28
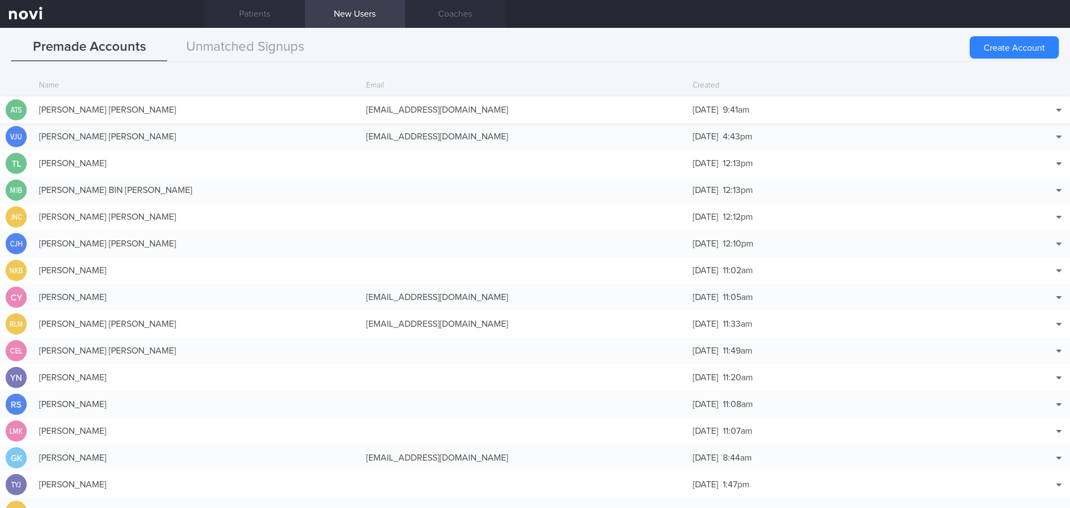
click at [466, 110] on div "[EMAIL_ADDRESS][DOMAIN_NAME]" at bounding box center [523, 110] width 327 height 22
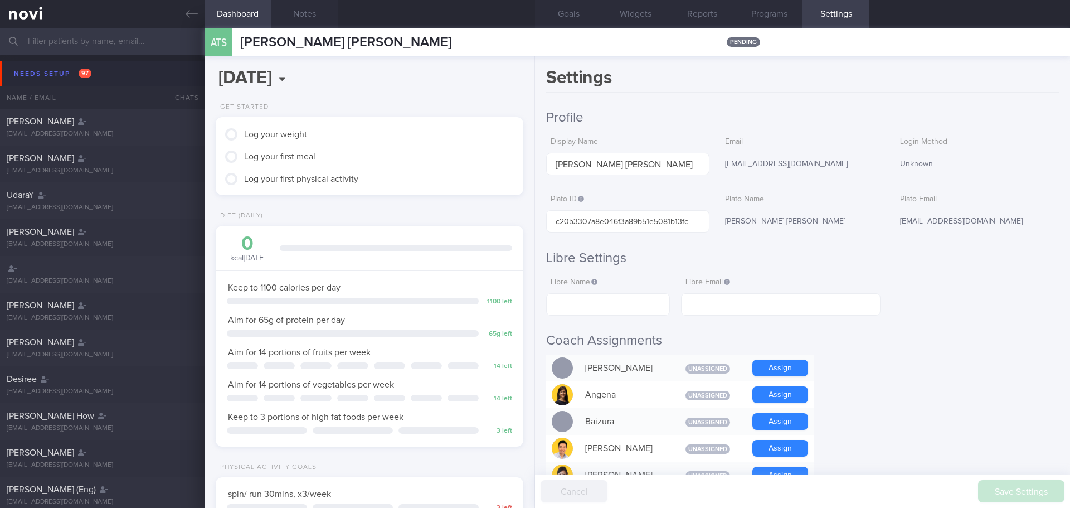
scroll to position [155, 280]
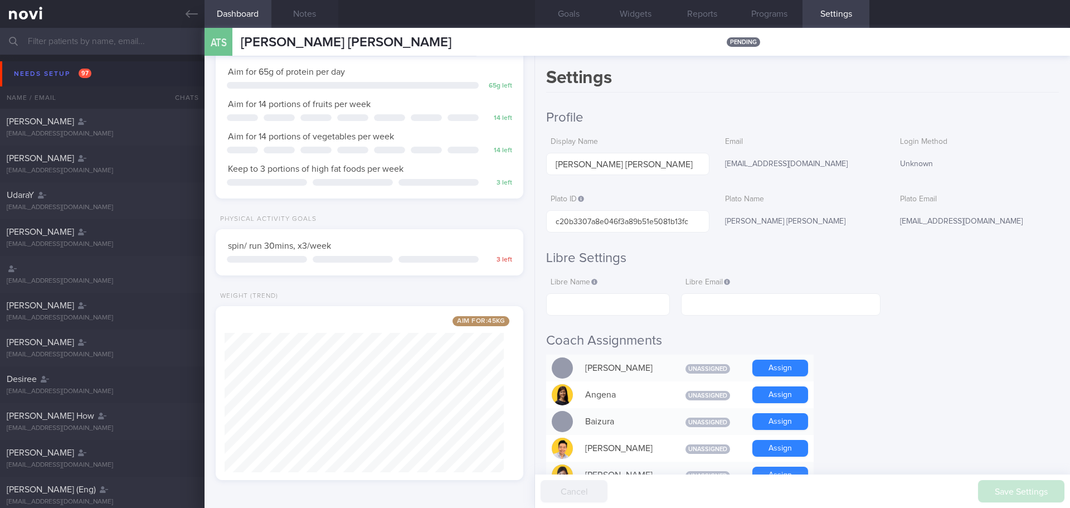
scroll to position [0, 0]
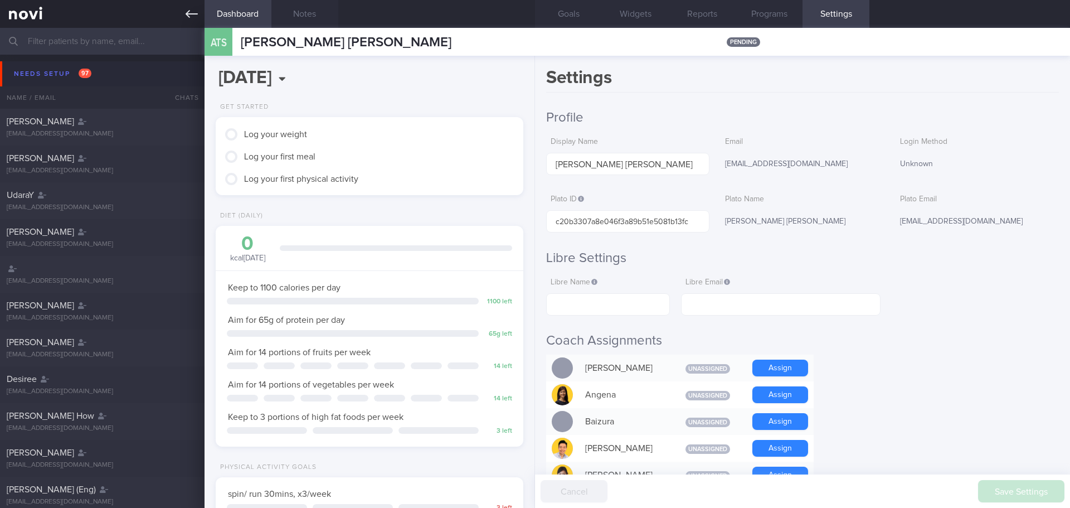
click at [198, 12] on link at bounding box center [102, 14] width 204 height 28
click at [192, 13] on icon at bounding box center [192, 14] width 12 height 12
click at [64, 67] on div "Needs setup 97" at bounding box center [52, 73] width 83 height 15
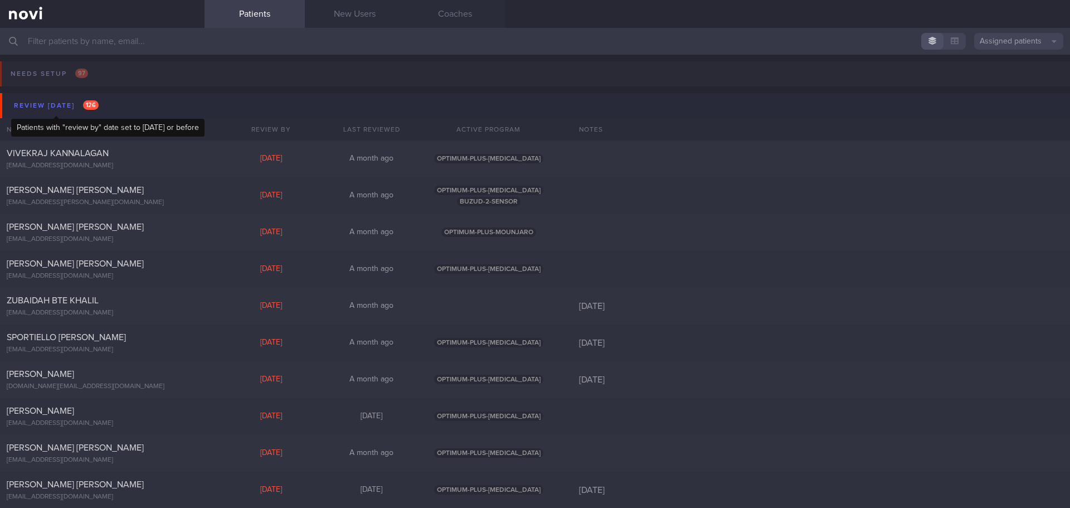
click at [64, 101] on div "Review [DATE] 126" at bounding box center [56, 105] width 90 height 15
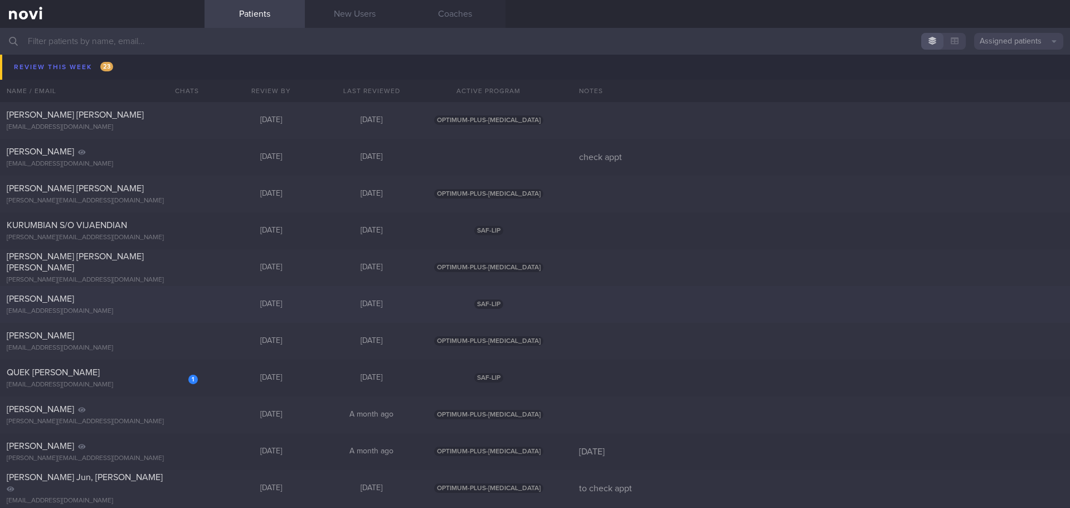
scroll to position [1337, 0]
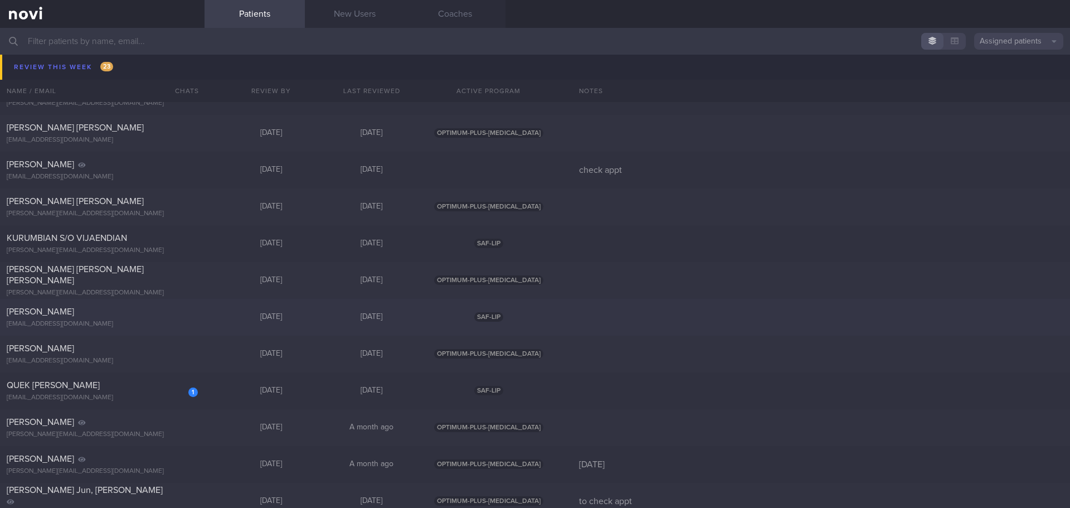
click at [657, 314] on div "[PERSON_NAME] [EMAIL_ADDRESS][DOMAIN_NAME] [DATE] [DATE] SAF-LIP" at bounding box center [535, 317] width 1070 height 37
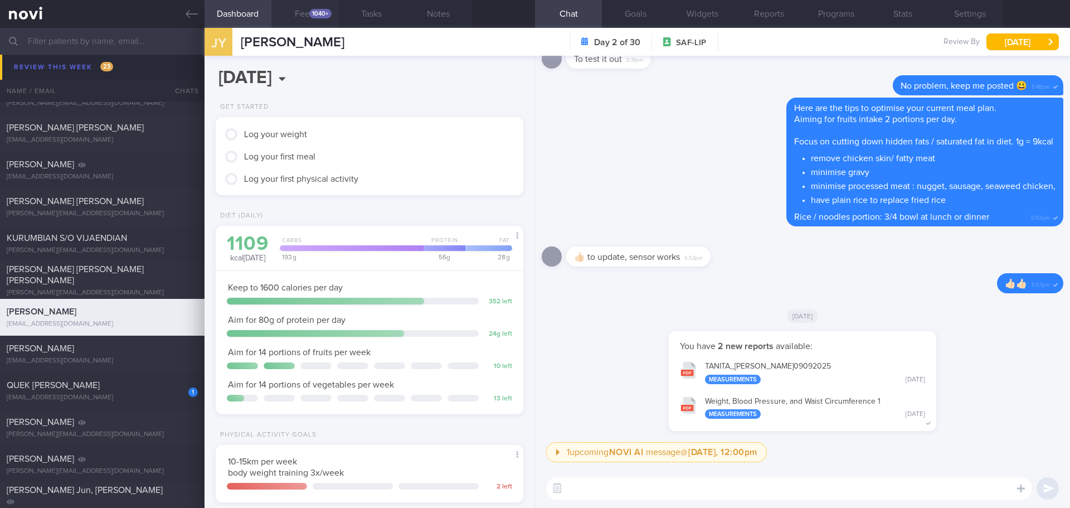
scroll to position [142, 284]
click at [300, 17] on button "Feed 1040+" at bounding box center [304, 14] width 67 height 28
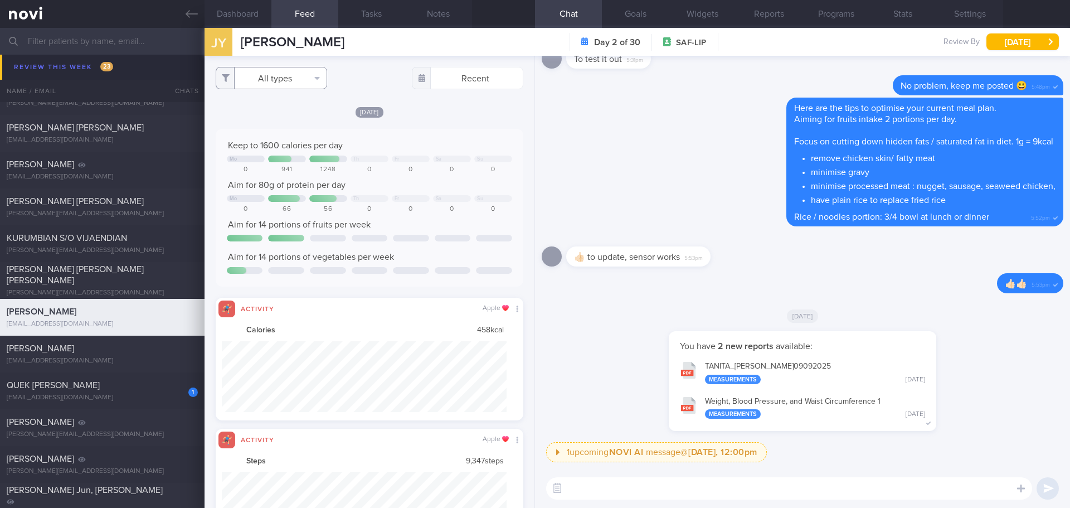
click at [310, 77] on button "All types" at bounding box center [271, 78] width 111 height 22
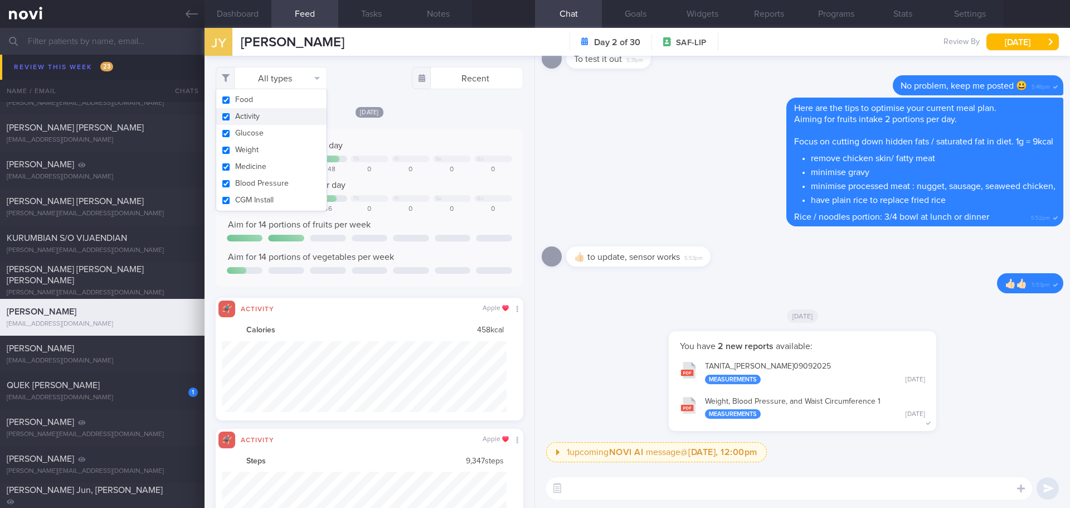
click at [284, 117] on button "Activity" at bounding box center [271, 116] width 110 height 17
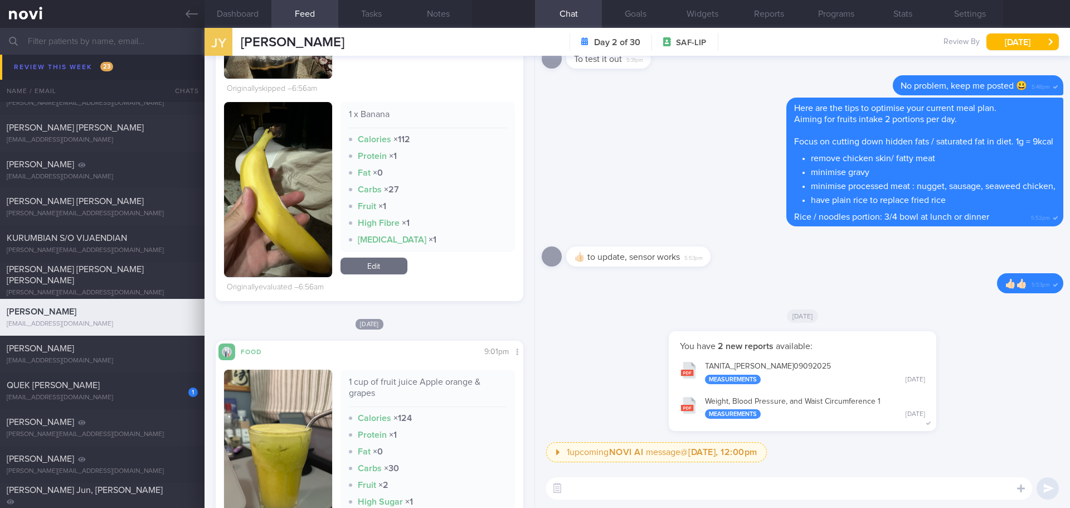
click at [320, 129] on button "button" at bounding box center [278, 189] width 108 height 175
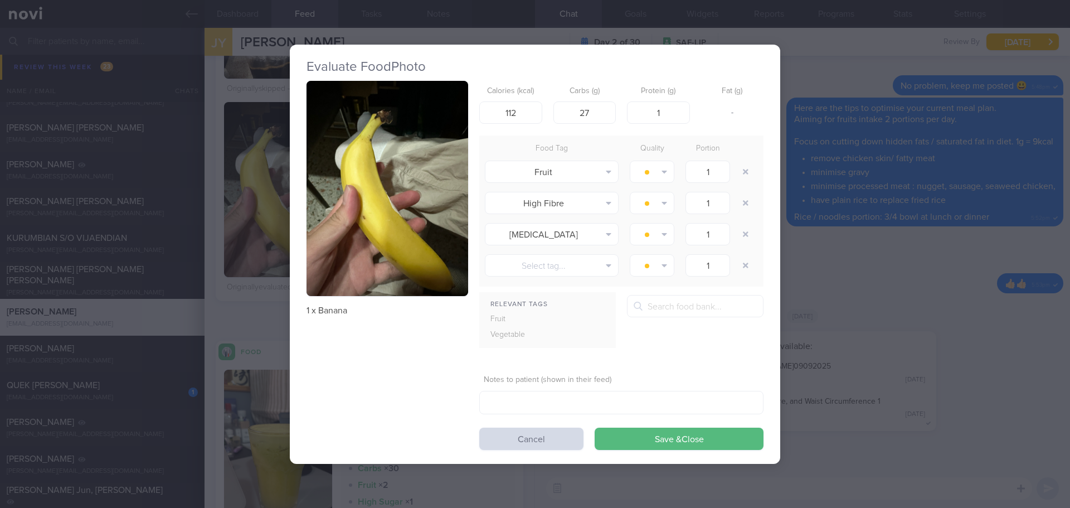
click at [414, 130] on img "button" at bounding box center [387, 189] width 162 height 216
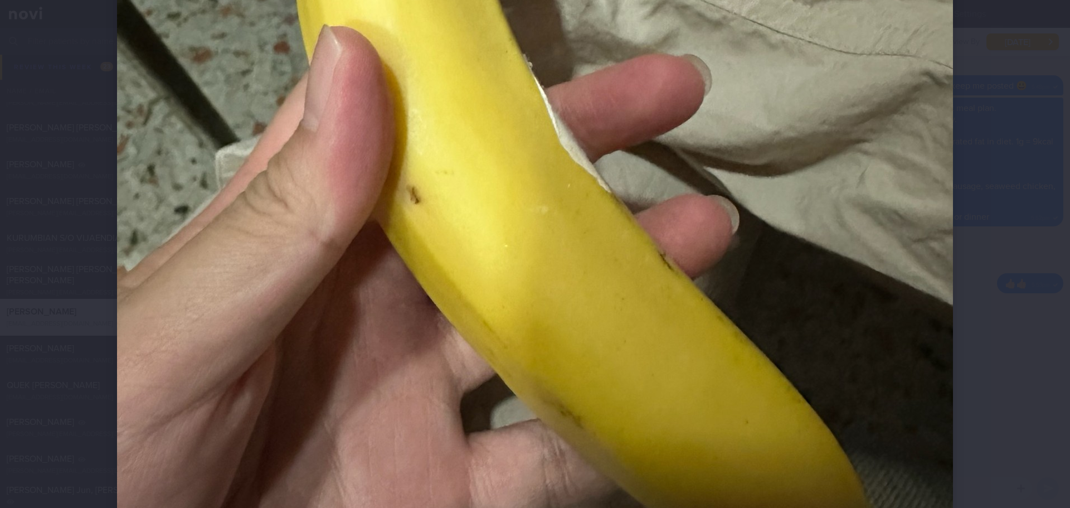
click at [955, 175] on div at bounding box center [534, 44] width 925 height 1203
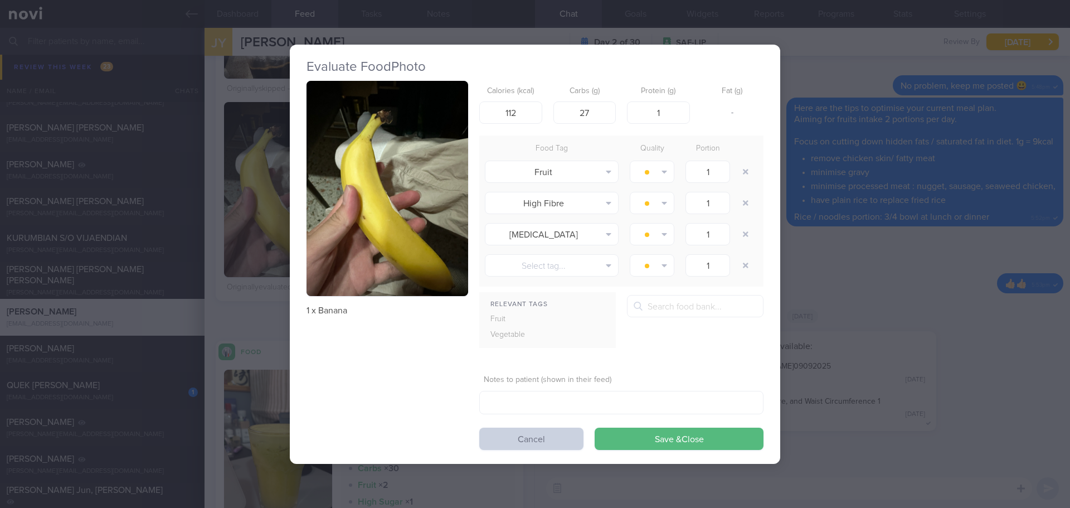
click at [562, 436] on button "Cancel" at bounding box center [531, 438] width 104 height 22
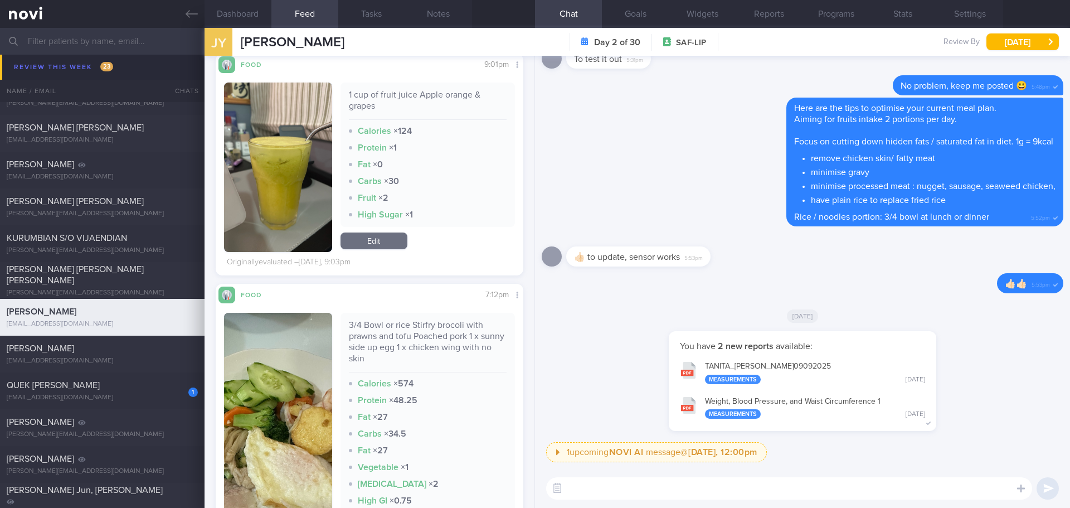
click at [308, 174] on button "button" at bounding box center [278, 166] width 108 height 169
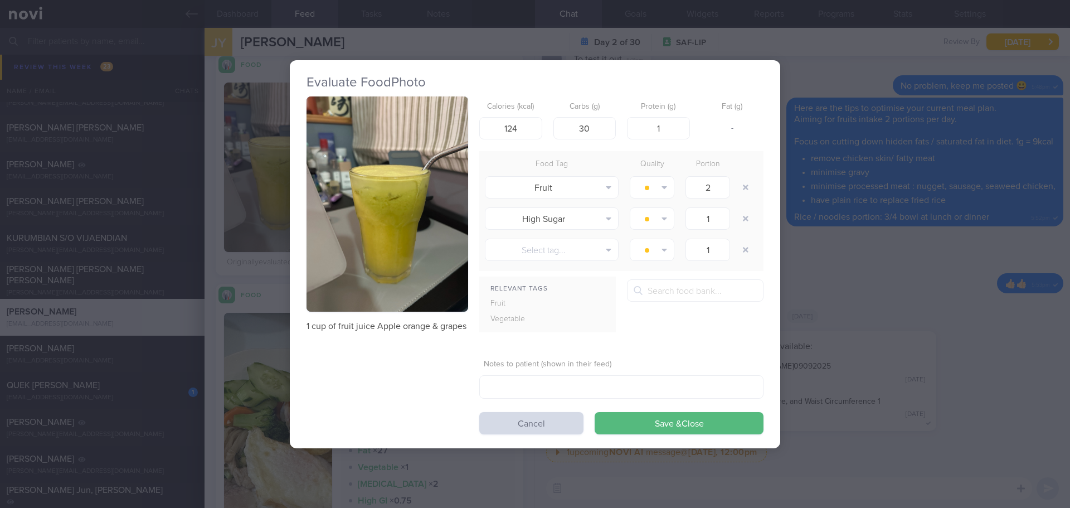
click at [349, 139] on button "button" at bounding box center [387, 204] width 162 height 216
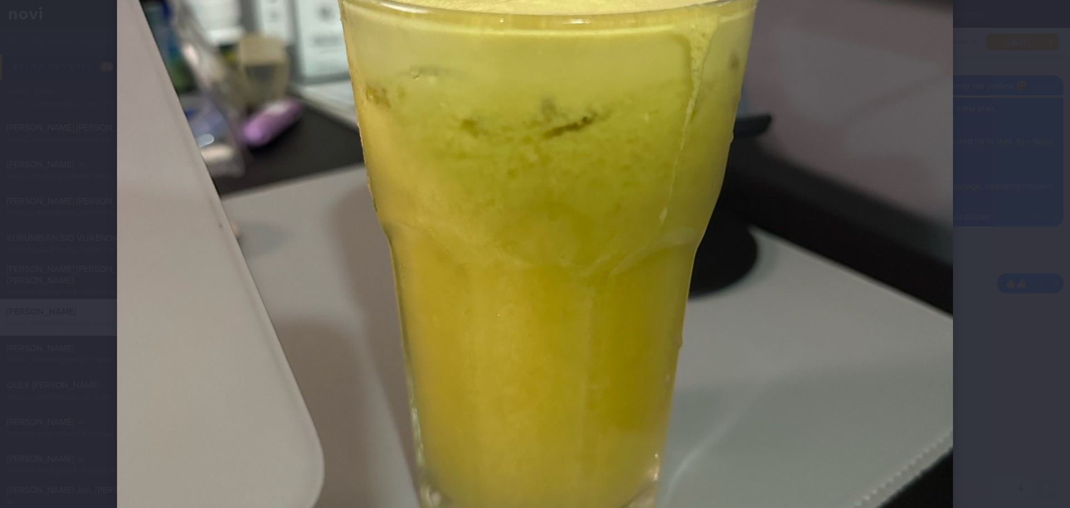
click at [985, 173] on div at bounding box center [534, 155] width 925 height 1203
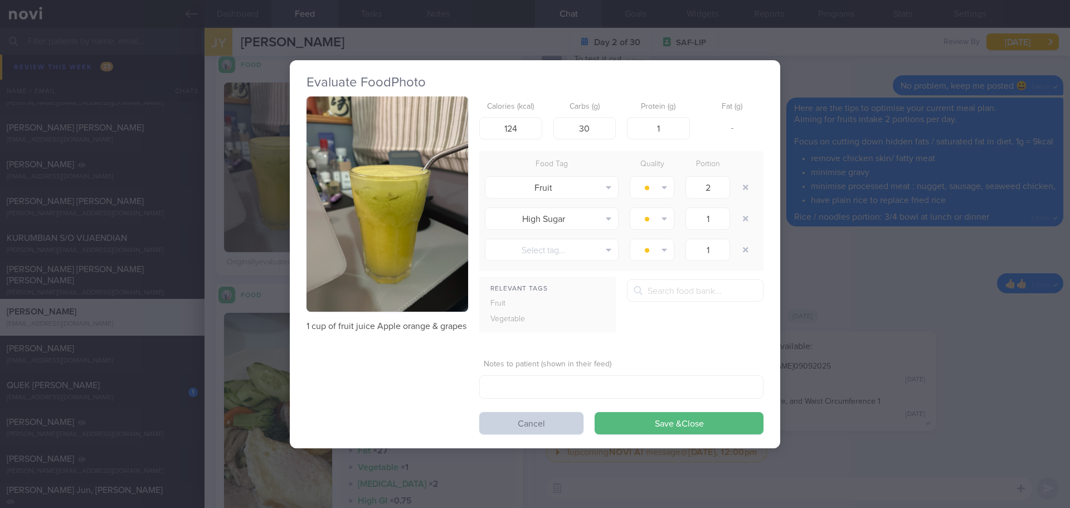
click at [539, 420] on button "Cancel" at bounding box center [531, 423] width 104 height 22
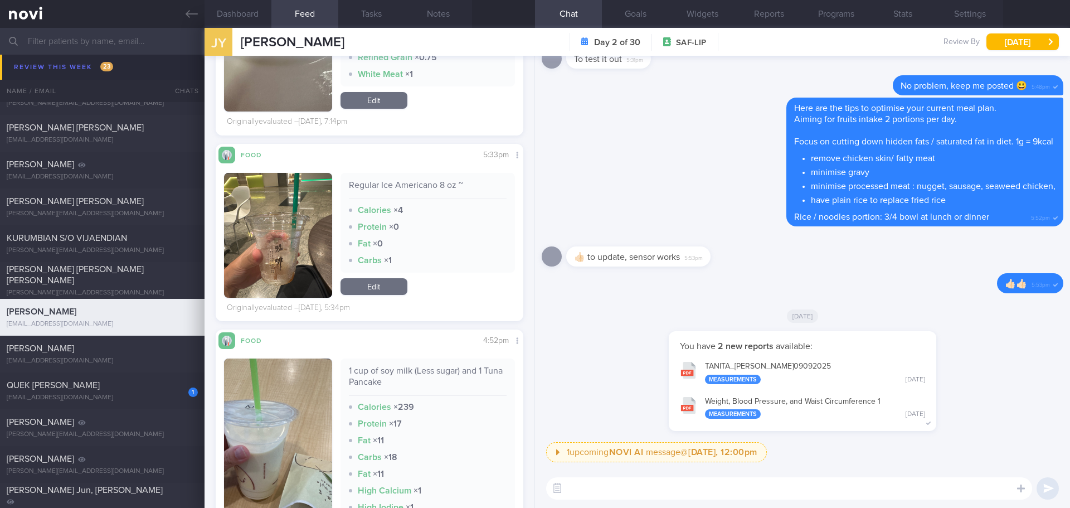
click at [267, 223] on button "button" at bounding box center [278, 235] width 108 height 125
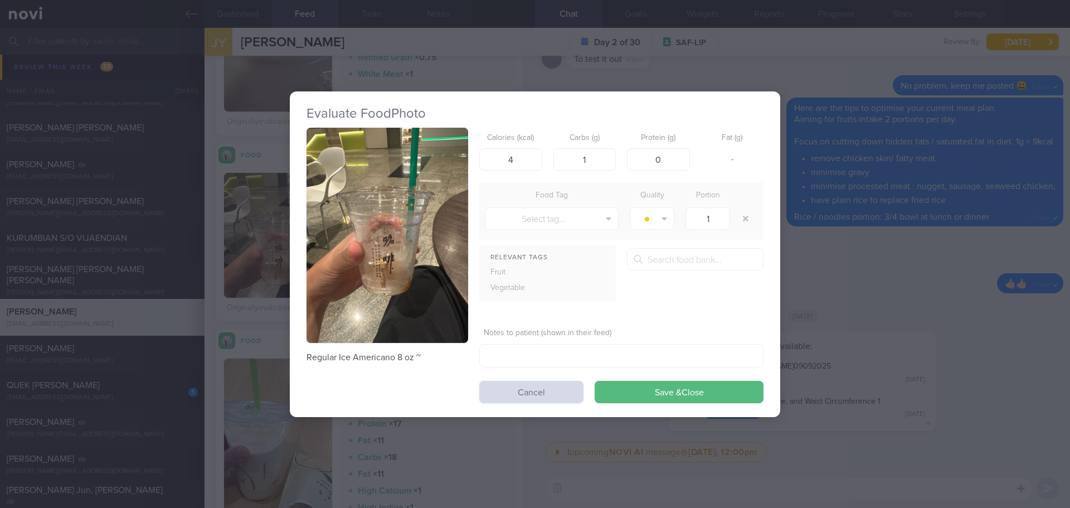
click at [418, 170] on button "button" at bounding box center [387, 236] width 162 height 216
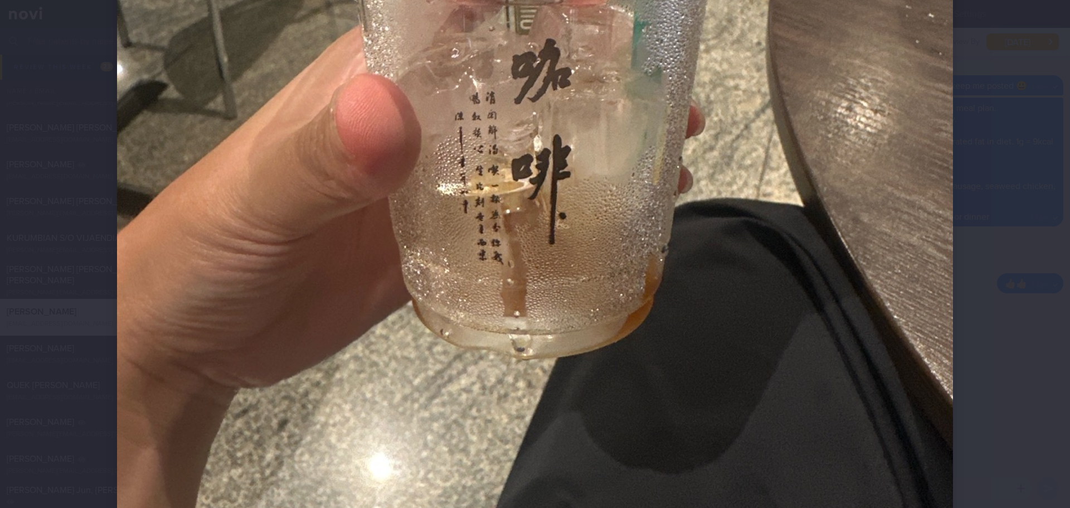
click at [974, 196] on div at bounding box center [534, 44] width 925 height 1203
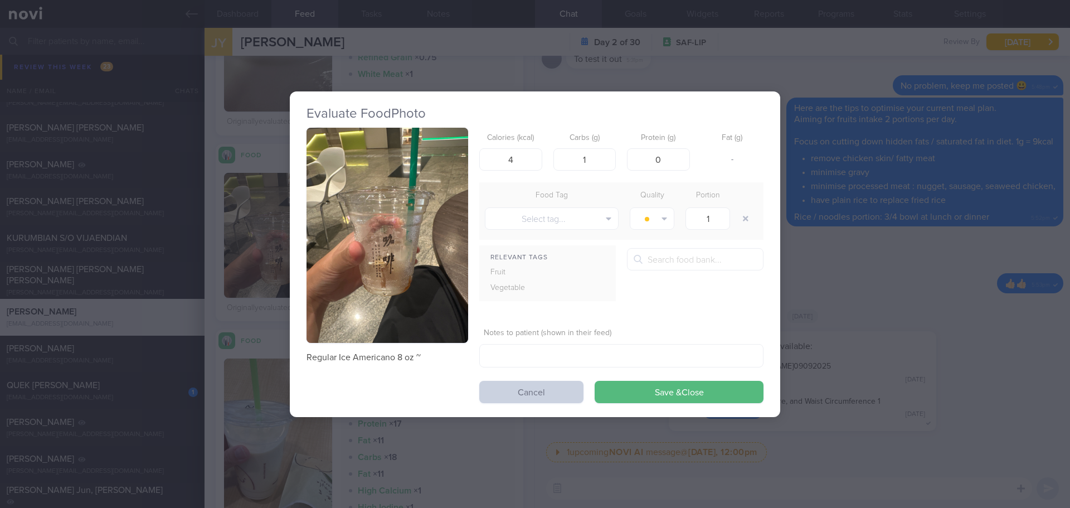
click at [543, 393] on button "Cancel" at bounding box center [531, 392] width 104 height 22
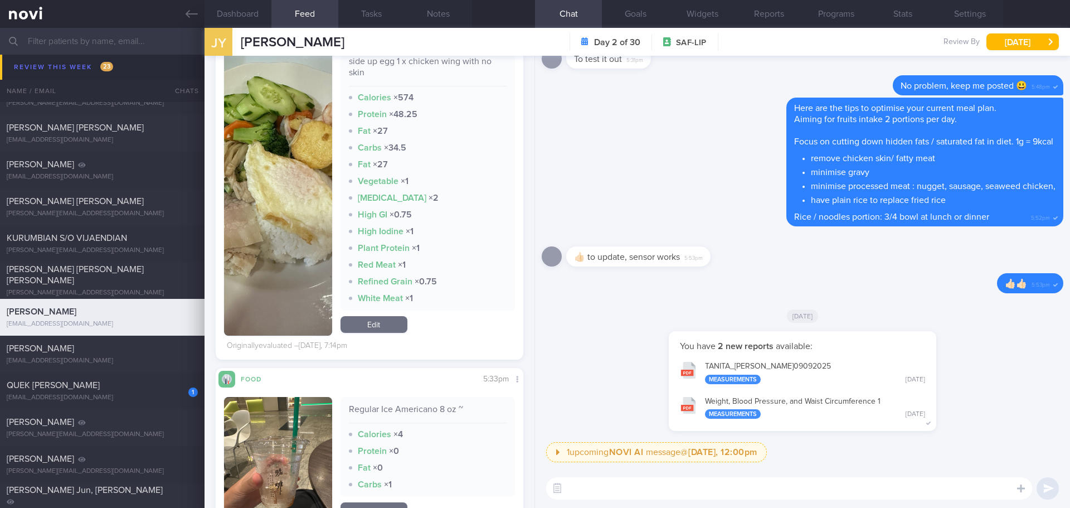
click at [293, 218] on button "button" at bounding box center [278, 181] width 108 height 309
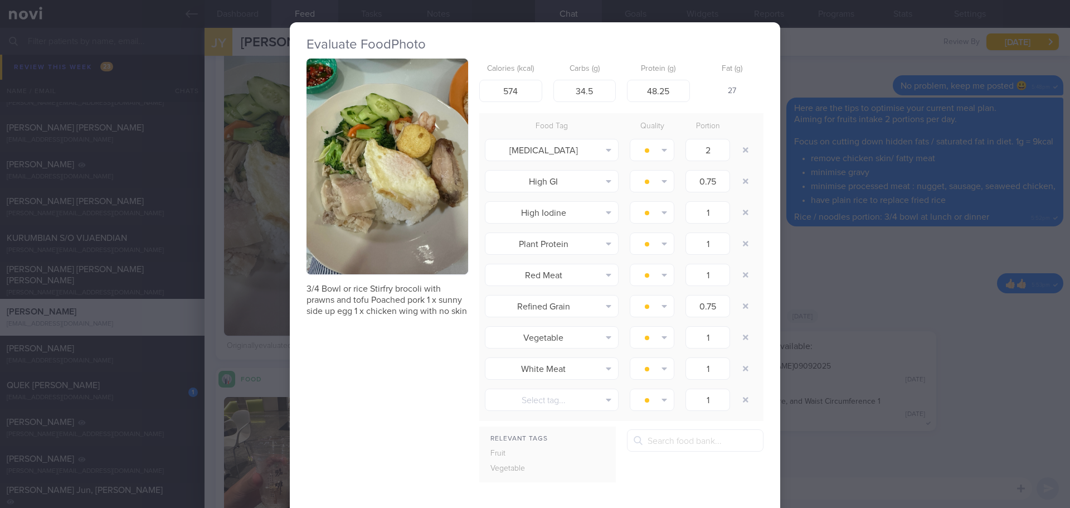
click at [342, 138] on button "button" at bounding box center [387, 166] width 162 height 216
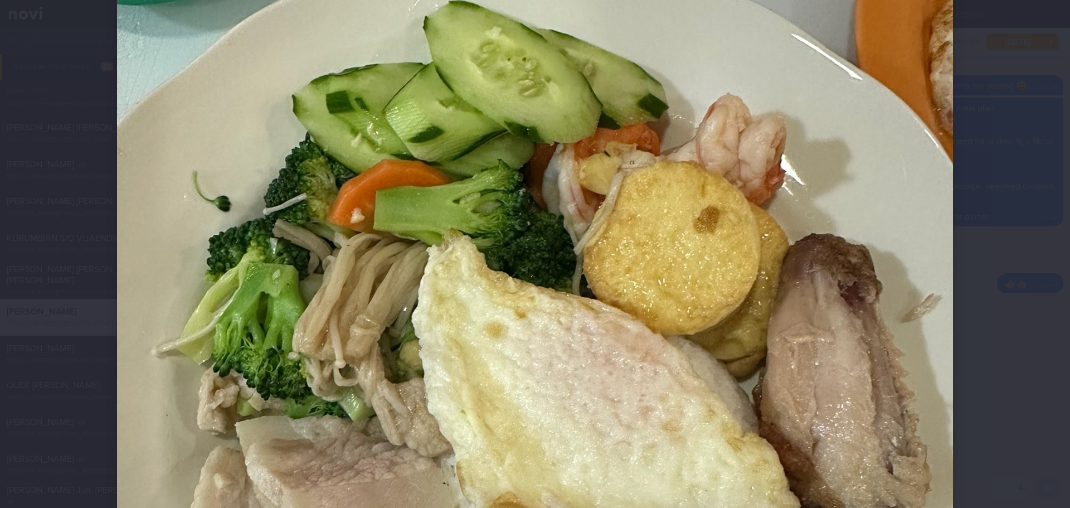
click at [1024, 192] on div at bounding box center [535, 254] width 1070 height 508
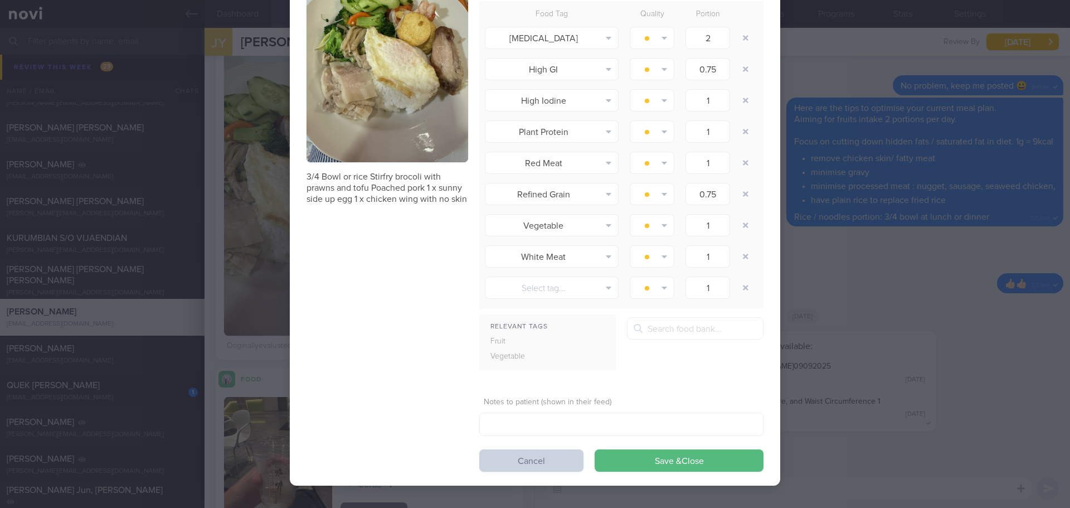
click at [538, 467] on button "Cancel" at bounding box center [531, 460] width 104 height 22
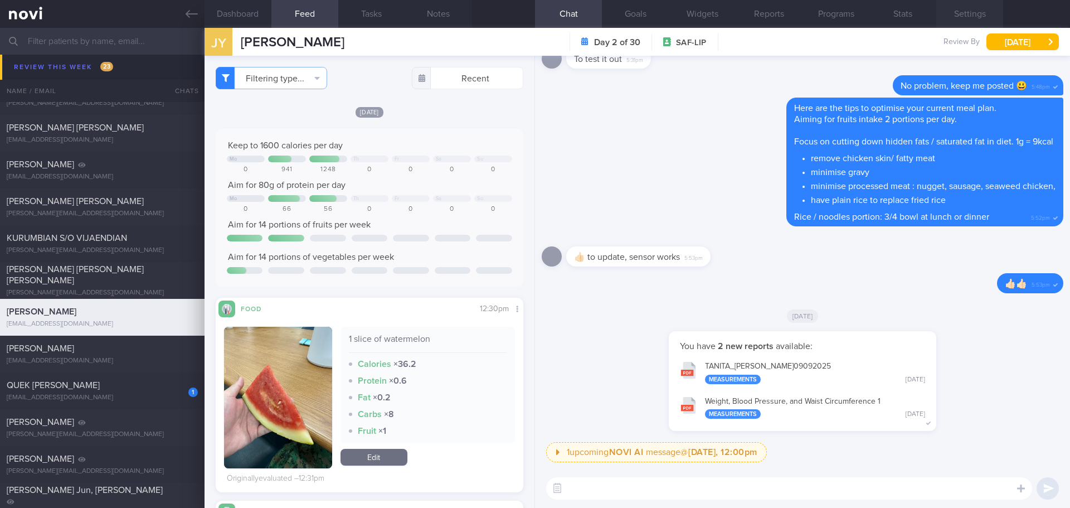
click at [955, 18] on button "Settings" at bounding box center [969, 14] width 67 height 28
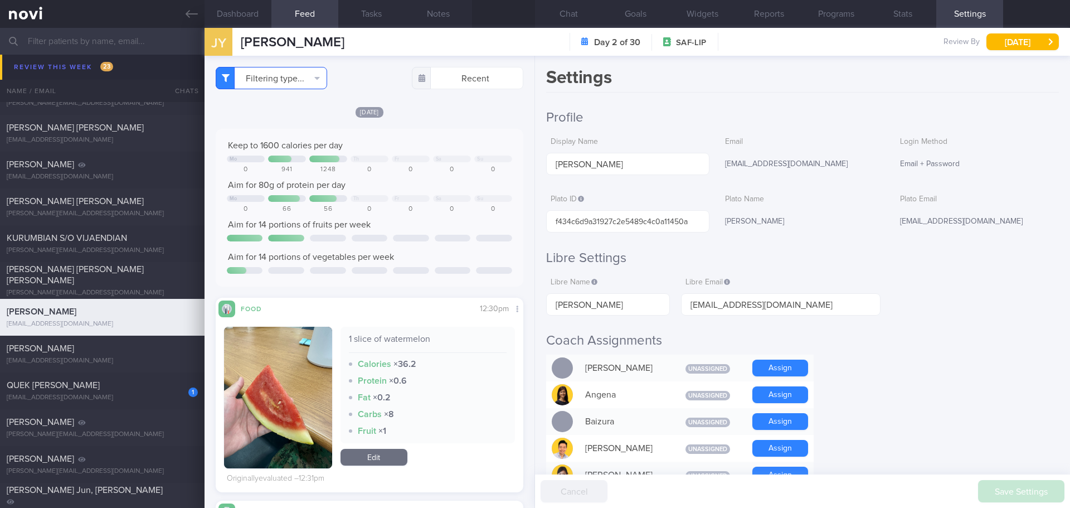
click at [298, 82] on button "Filtering type..." at bounding box center [271, 78] width 111 height 22
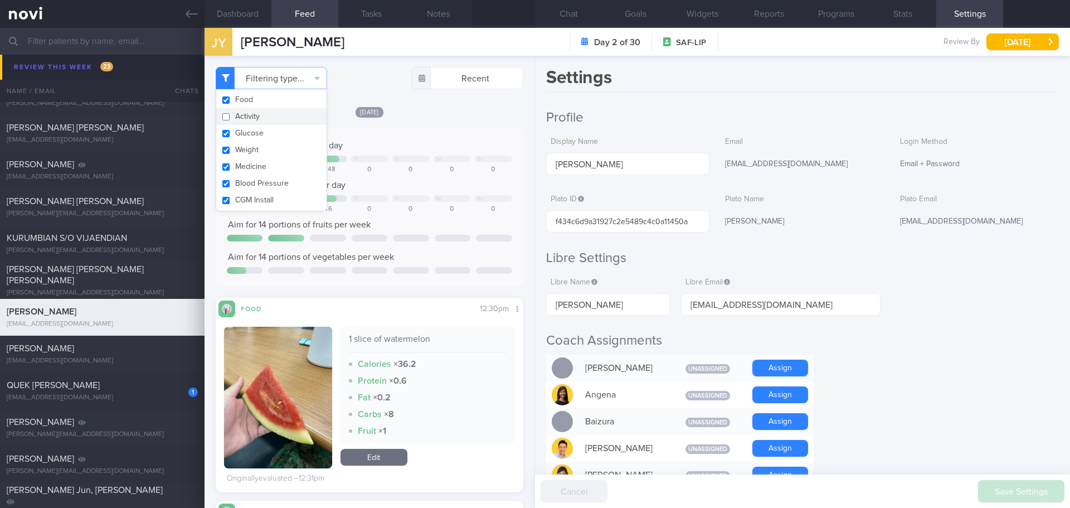
click at [289, 113] on button "Activity" at bounding box center [271, 116] width 110 height 17
checkbox input "true"
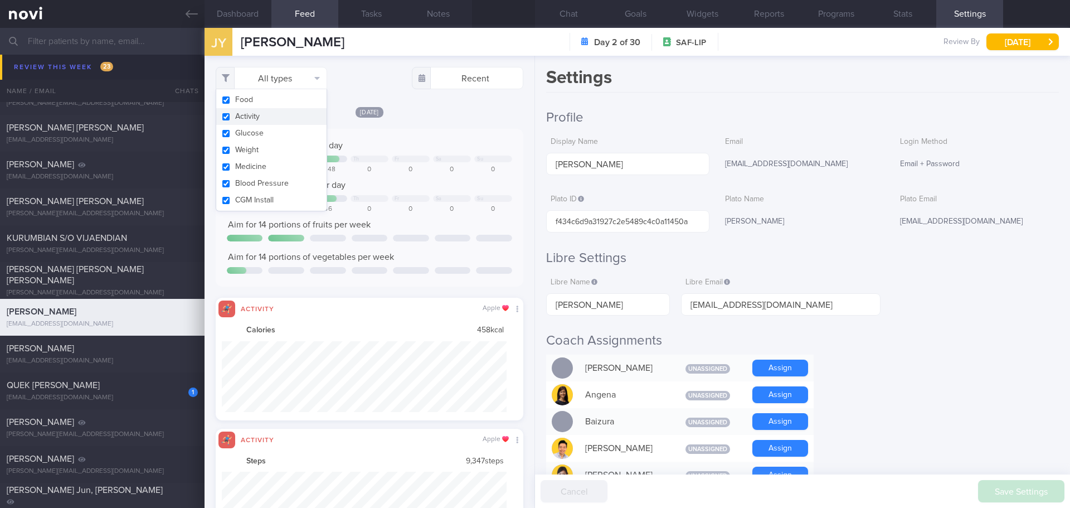
scroll to position [71, 285]
click at [413, 123] on div "[DATE] Keep to 1600 calories per day Mo Th Fr Sa Su 0 941 1248 0 0 0 0 Aim for …" at bounding box center [370, 263] width 308 height 314
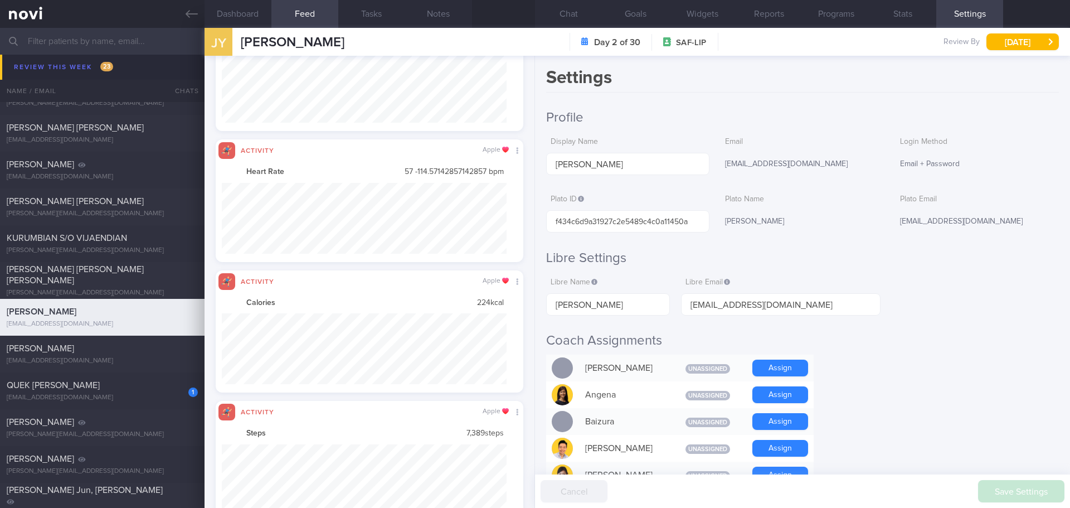
scroll to position [557059, 556845]
